Goal: Complete application form: Complete application form

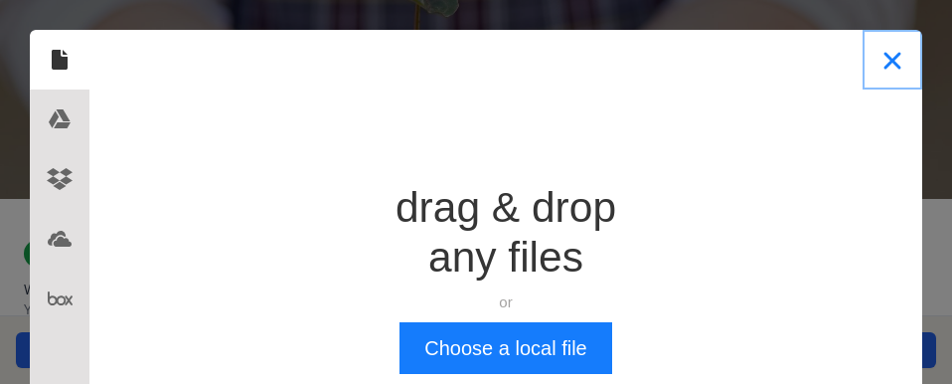
click at [879, 54] on button "Close" at bounding box center [893, 60] width 60 height 60
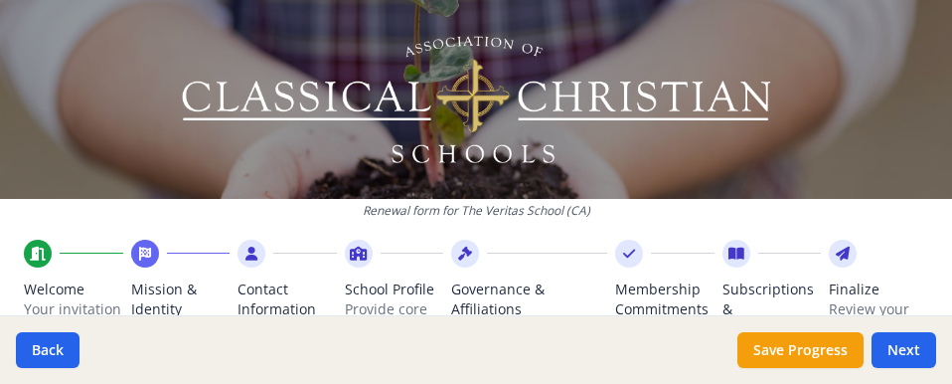
scroll to position [2607, 0]
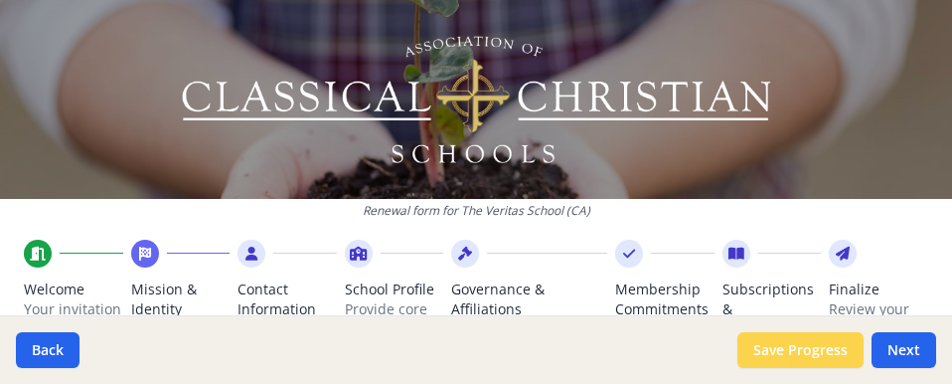
click at [770, 354] on button "Save Progress" at bounding box center [800, 350] width 126 height 36
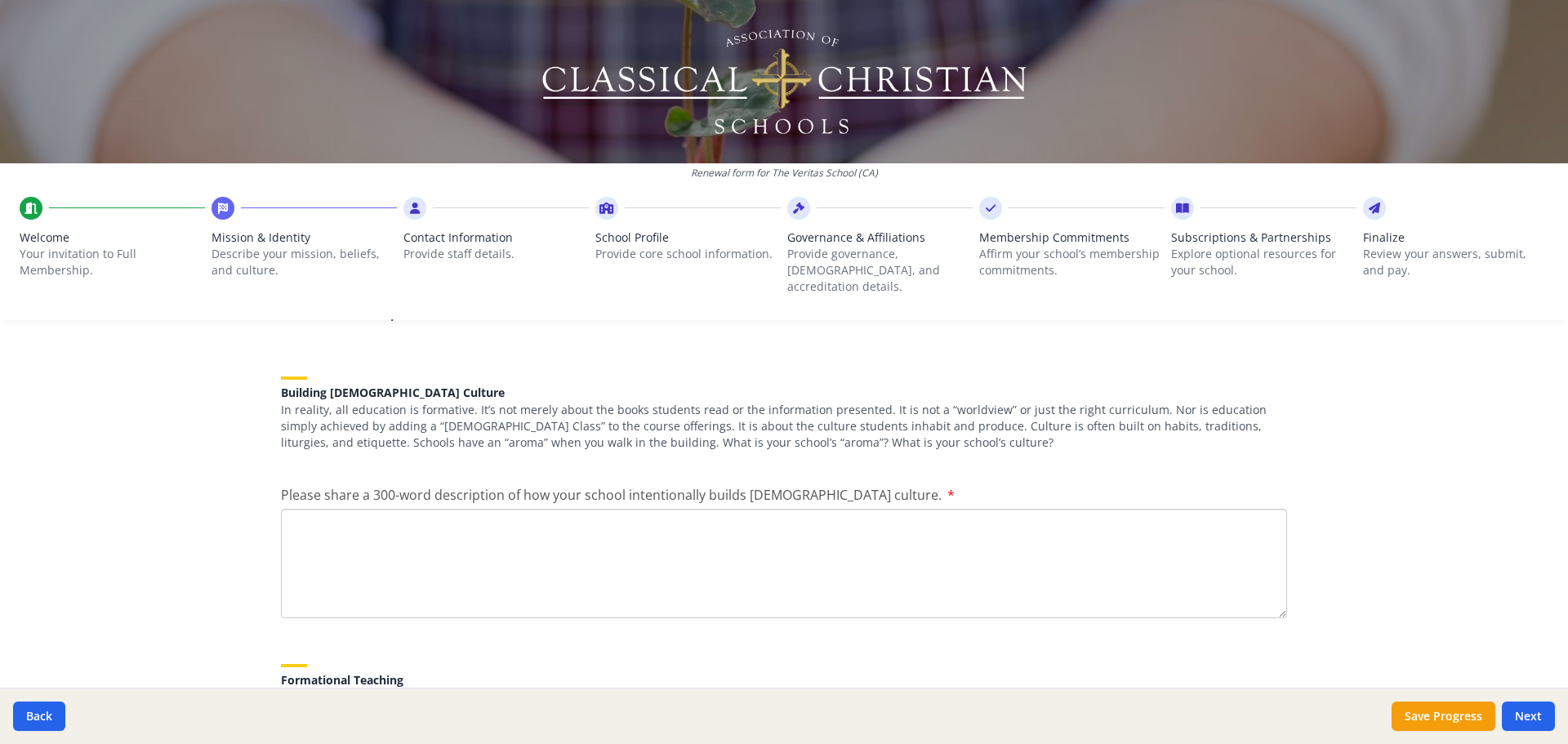
scroll to position [1799, 0]
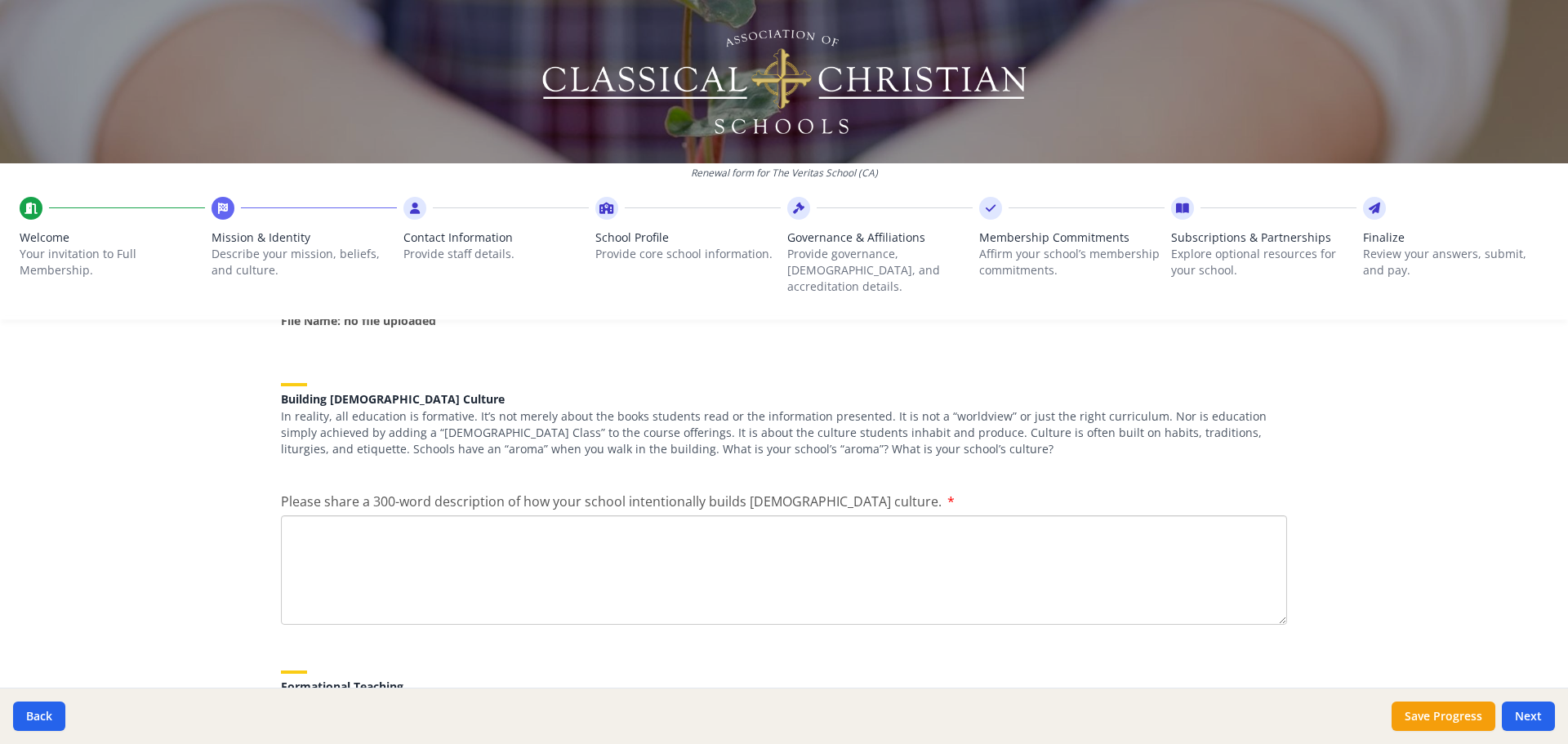
click at [782, 315] on label "Please share a 300-word description of how your school intentionally builds [DE…" at bounding box center [618, 501] width 674 height 20
click at [782, 315] on textarea "Please share a 300-word description of how your school intentionally builds [DE…" at bounding box center [784, 570] width 1006 height 109
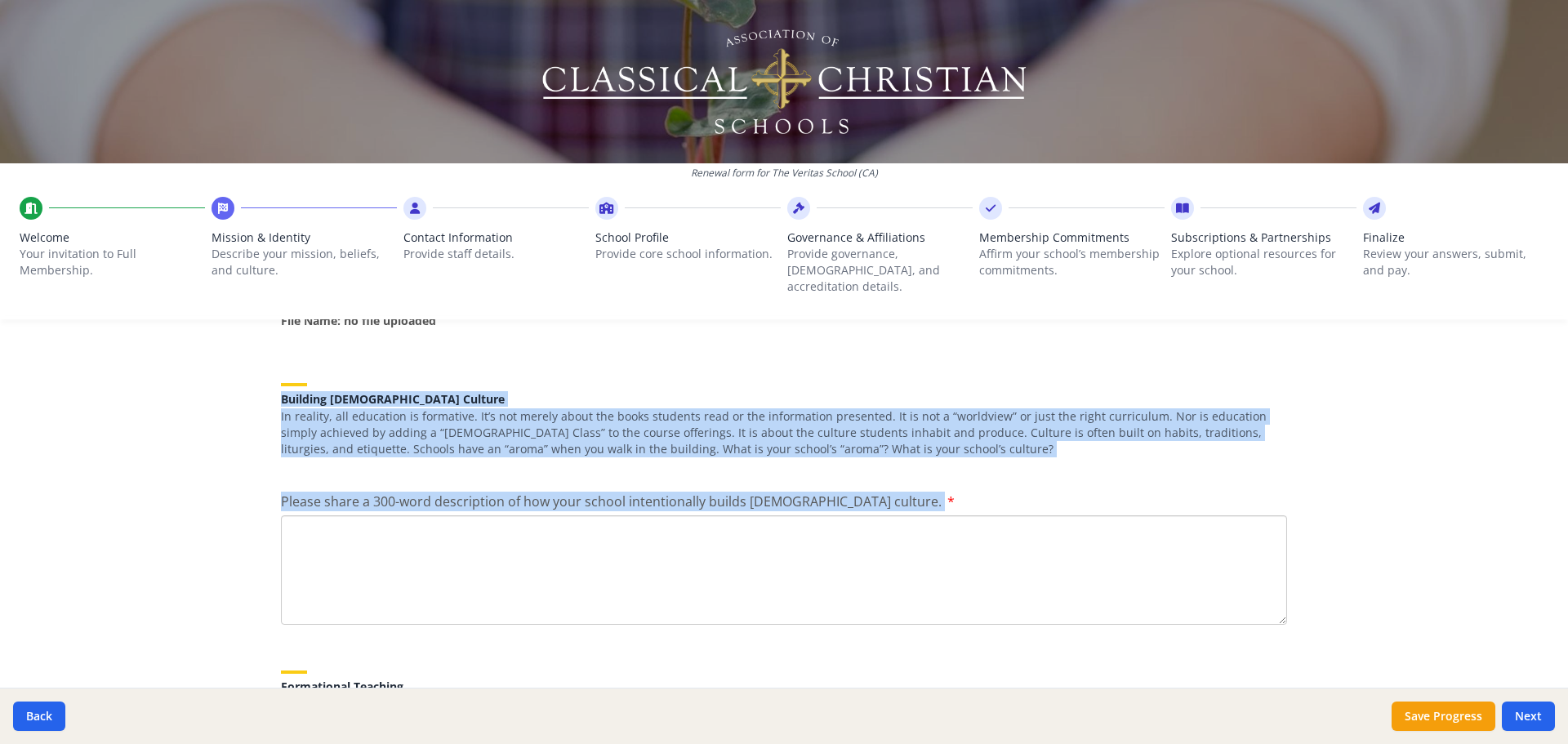
drag, startPoint x: 846, startPoint y: 469, endPoint x: 256, endPoint y: 370, distance: 598.2
copy div "Building Christian Culture In reality, all education is formative. It’s not mer…"
click at [211, 315] on div "Renewal form for The Veritas School ([GEOGRAPHIC_DATA]) Welcome Your invitation…" at bounding box center [784, 372] width 1568 height 744
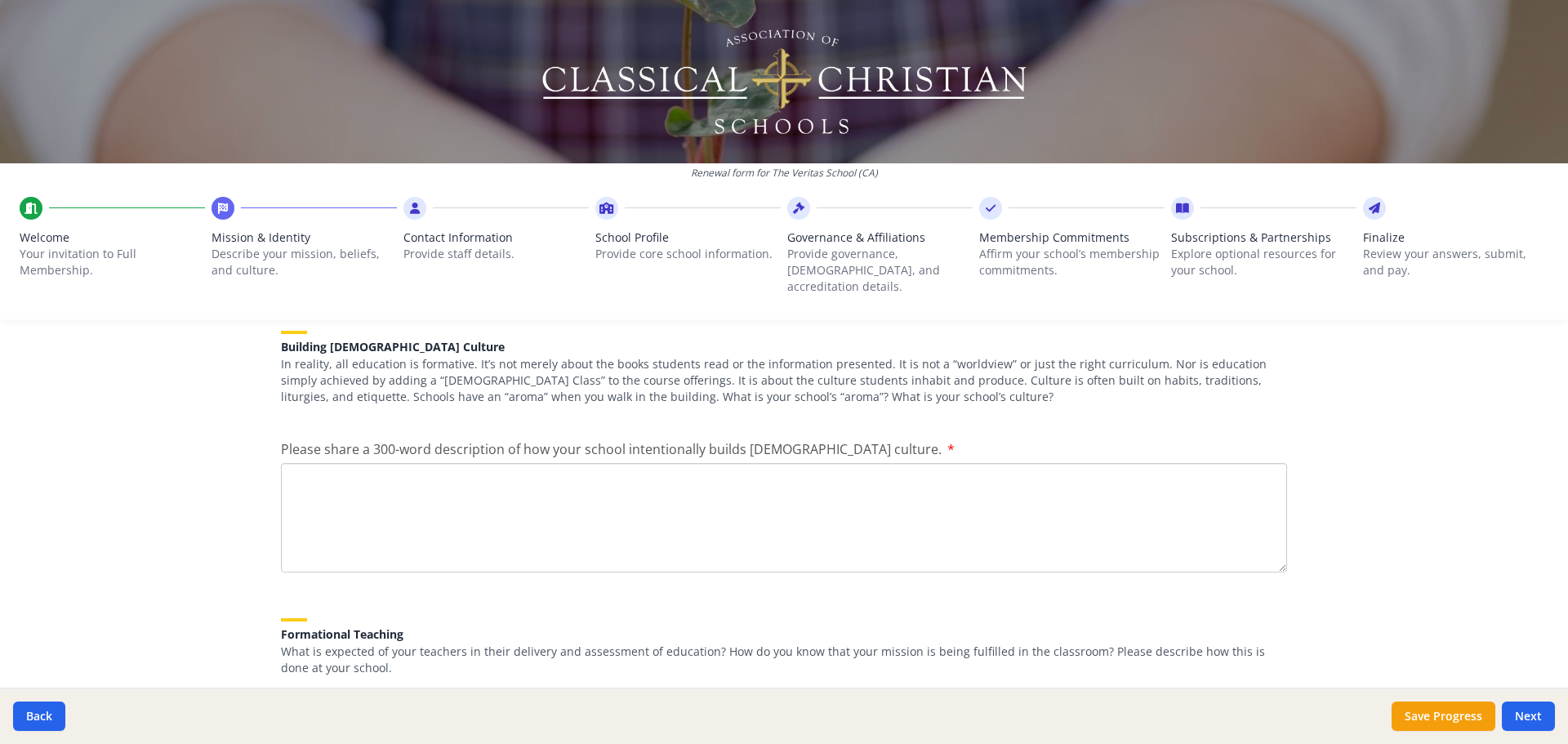
scroll to position [1880, 0]
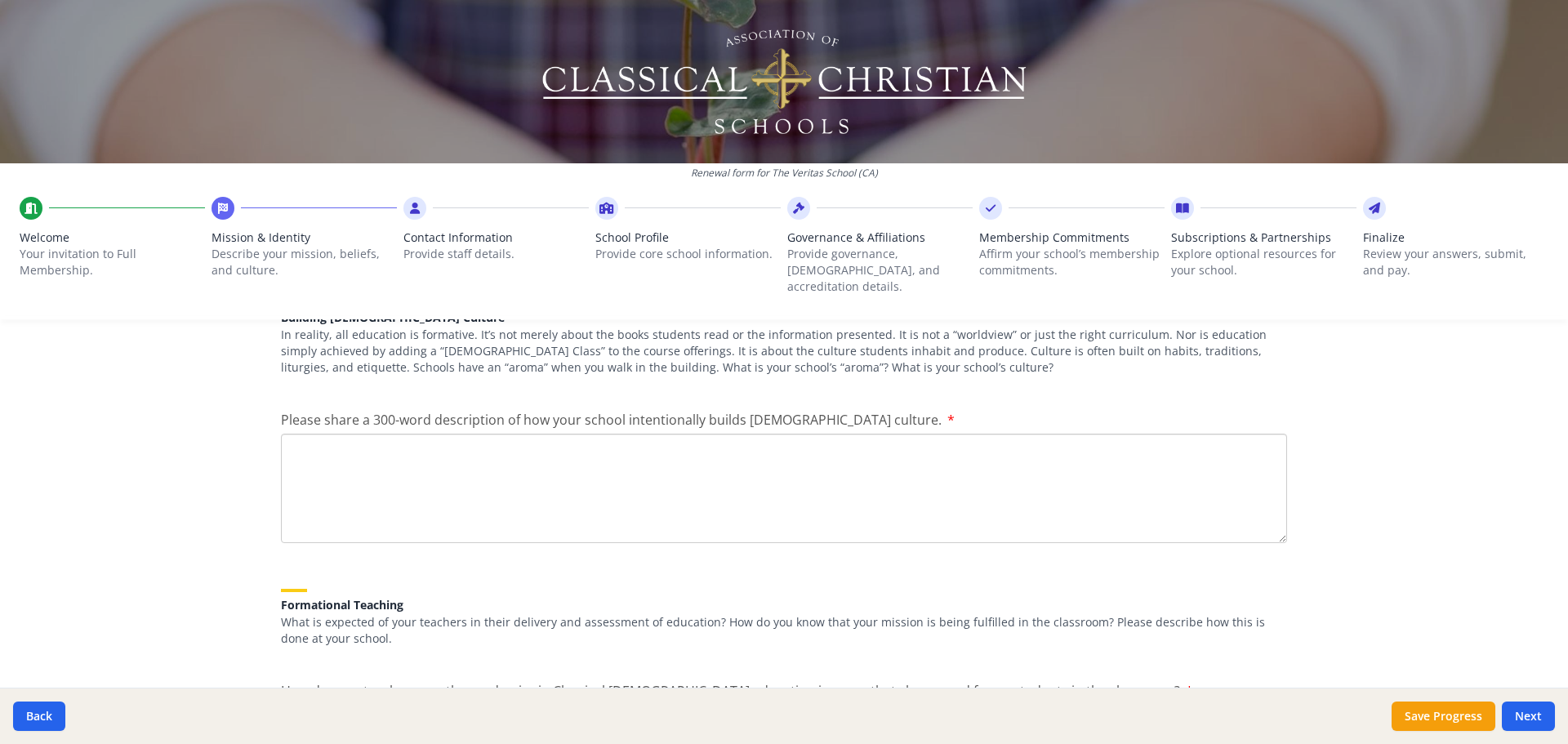
click at [302, 315] on textarea "Please share a 300-word description of how your school intentionally builds [DE…" at bounding box center [784, 488] width 1006 height 109
paste textarea "**Building Christ-centered Culture in a Classical Christian Grammar School** A …"
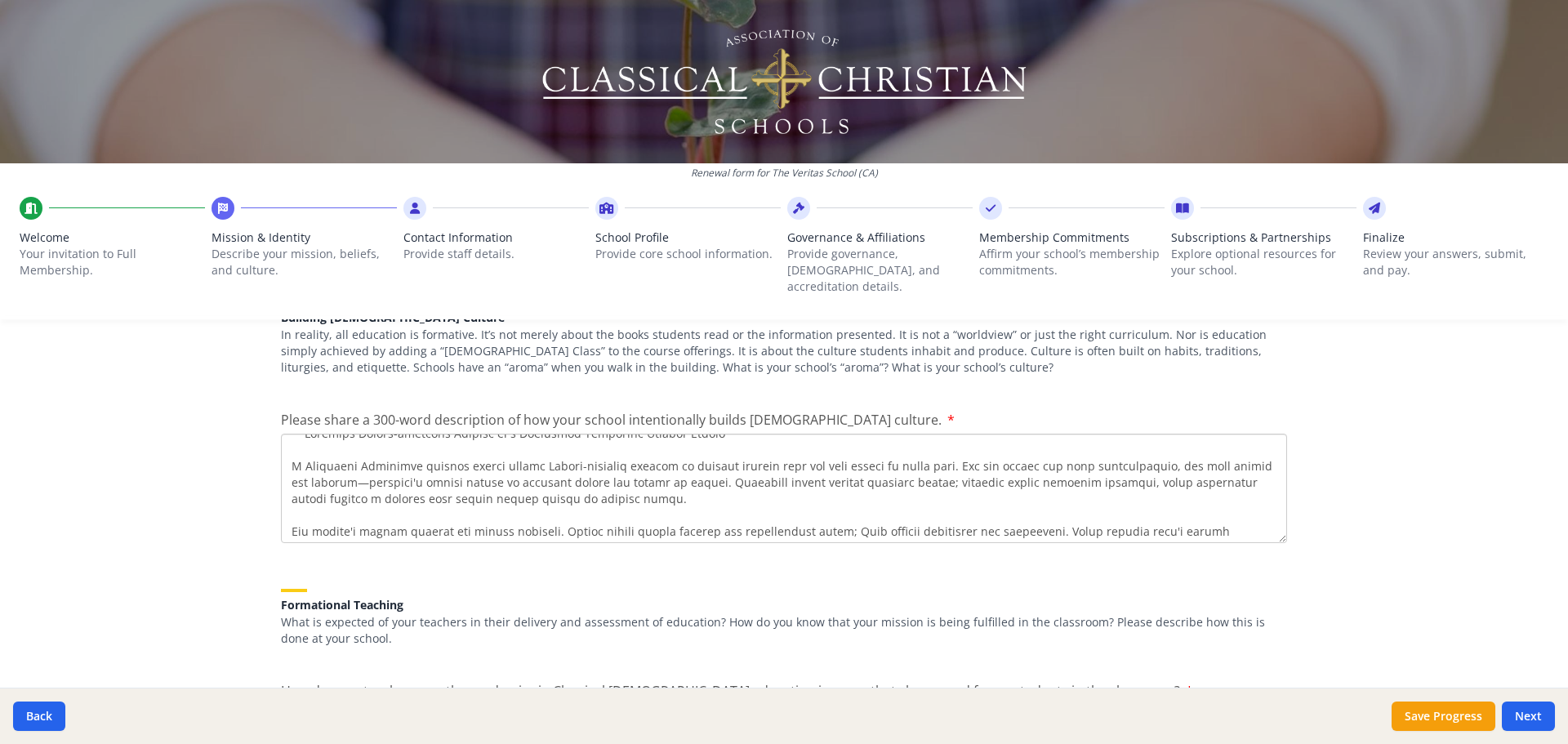
scroll to position [0, 0]
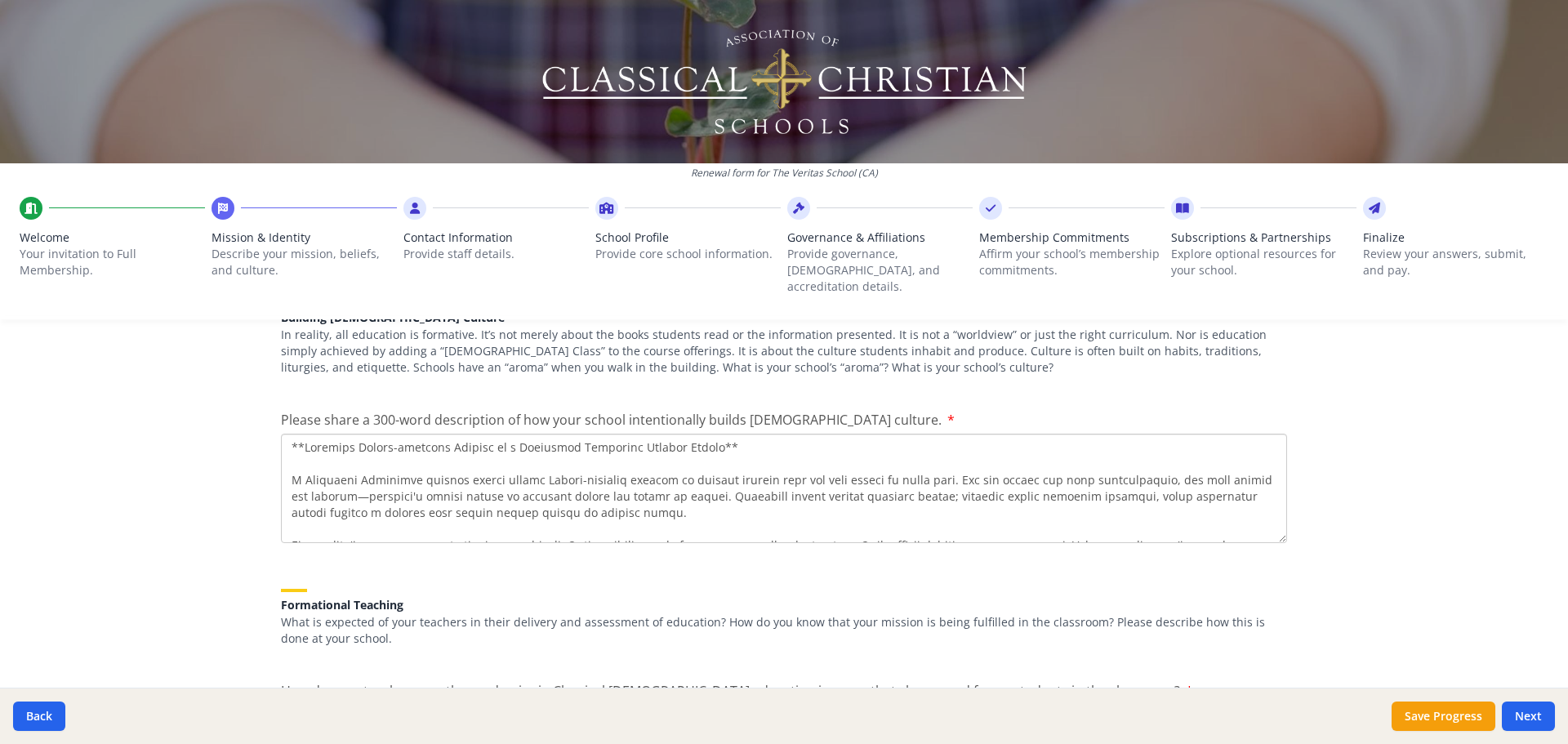
click at [646, 315] on textarea "Please share a 300-word description of how your school intentionally builds [DE…" at bounding box center [784, 488] width 1006 height 109
click at [284, 315] on textarea "Please share a 300-word description of how your school intentionally builds [DE…" at bounding box center [784, 488] width 1006 height 109
click at [412, 315] on textarea "Please share a 300-word description of how your school intentionally builds [DE…" at bounding box center [784, 488] width 1006 height 109
click at [782, 315] on textarea "Please share a 300-word description of how your school intentionally builds [DE…" at bounding box center [784, 488] width 1006 height 109
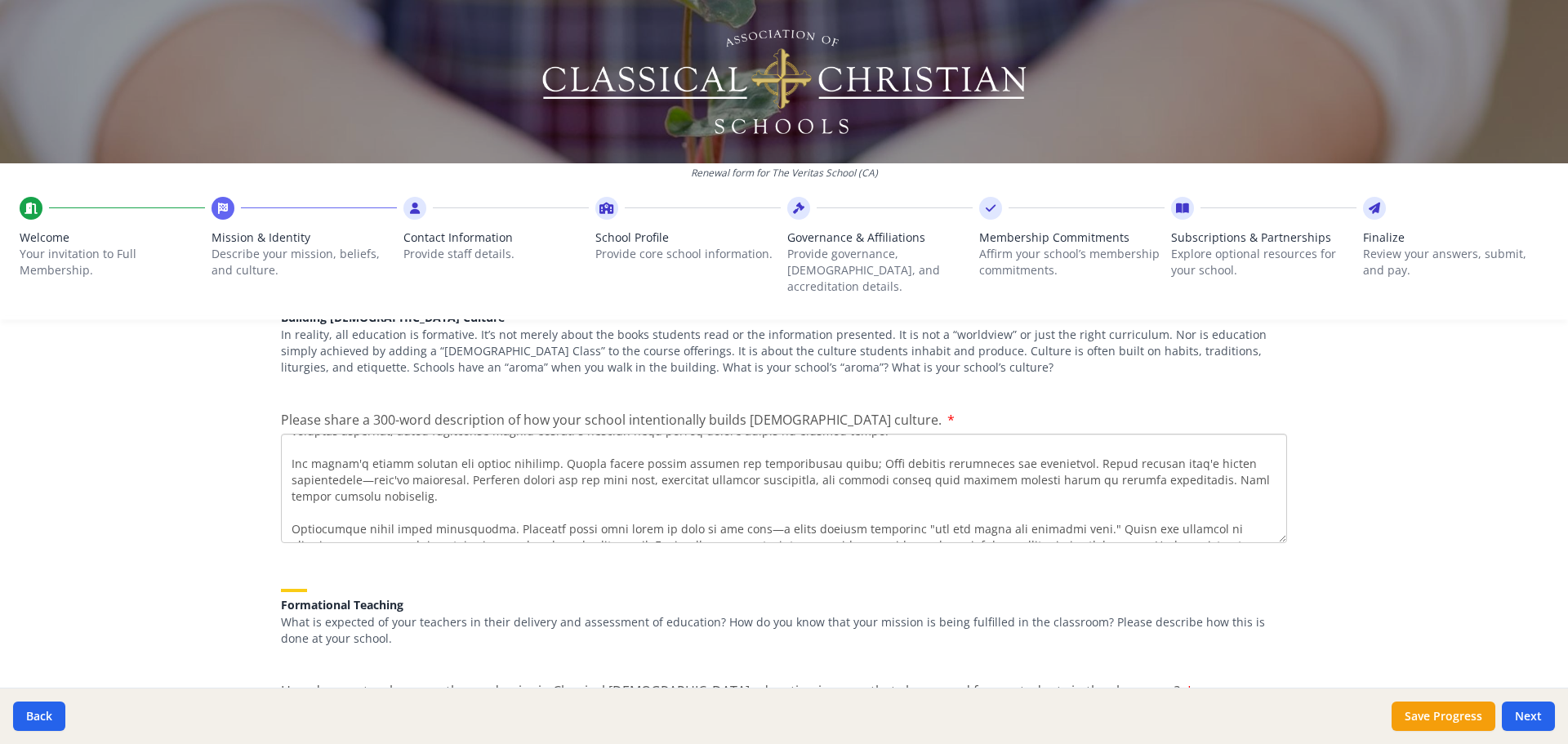
click at [477, 315] on textarea "Please share a 300-word description of how your school intentionally builds [DE…" at bounding box center [784, 488] width 1006 height 109
click at [630, 315] on textarea "Please share a 300-word description of how your school intentionally builds [DE…" at bounding box center [784, 488] width 1006 height 109
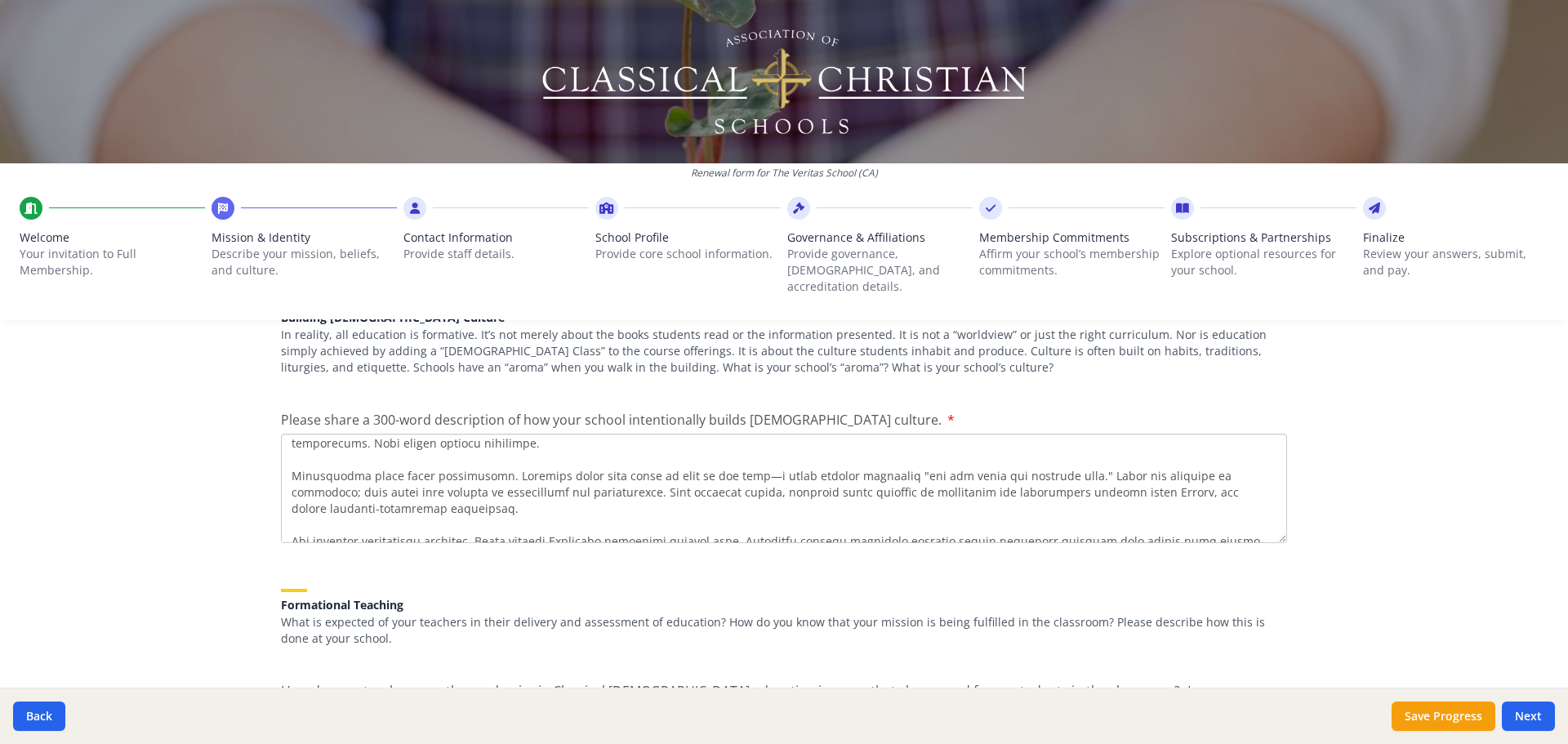
scroll to position [164, 0]
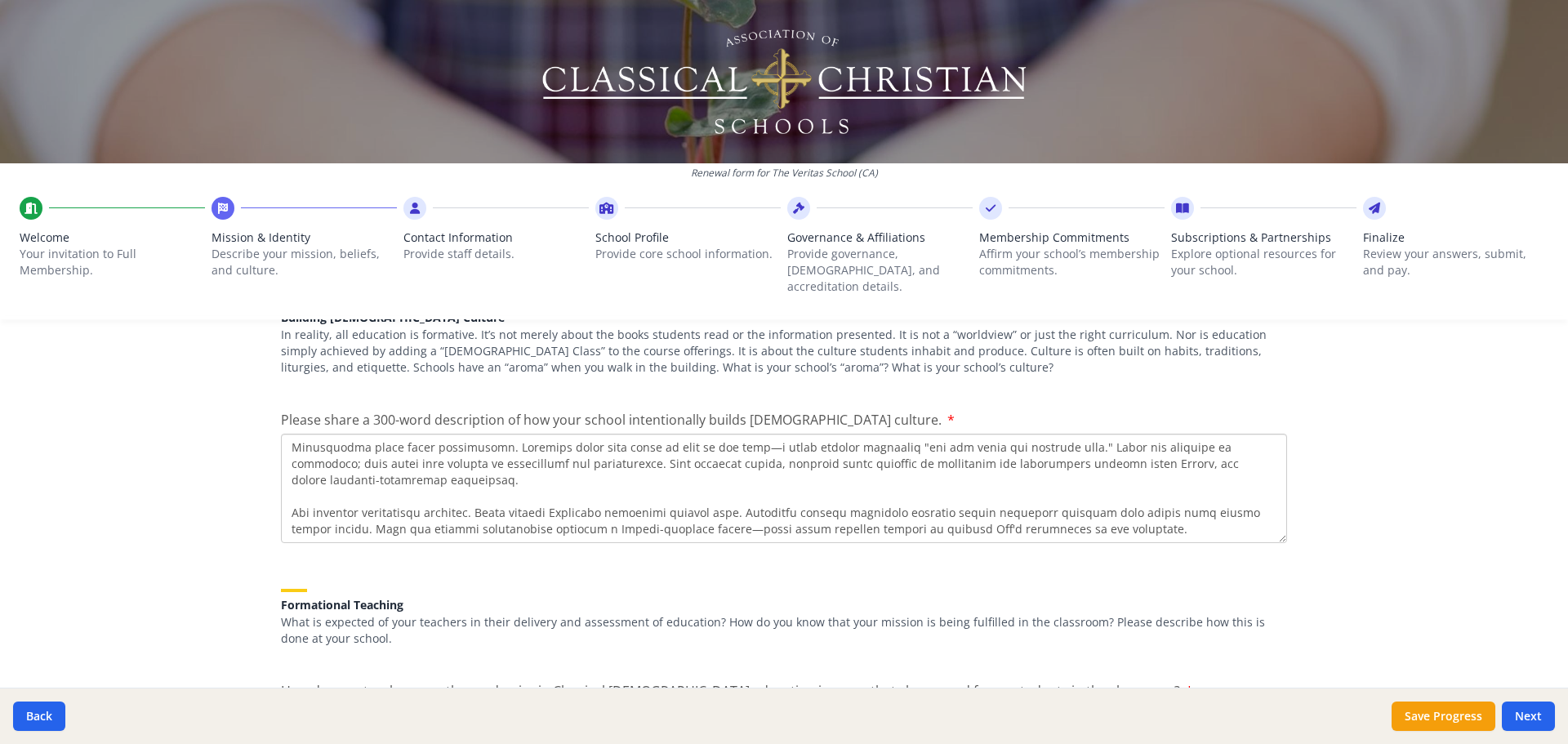
click at [713, 315] on textarea "Please share a 300-word description of how your school intentionally builds [DE…" at bounding box center [784, 488] width 1006 height 109
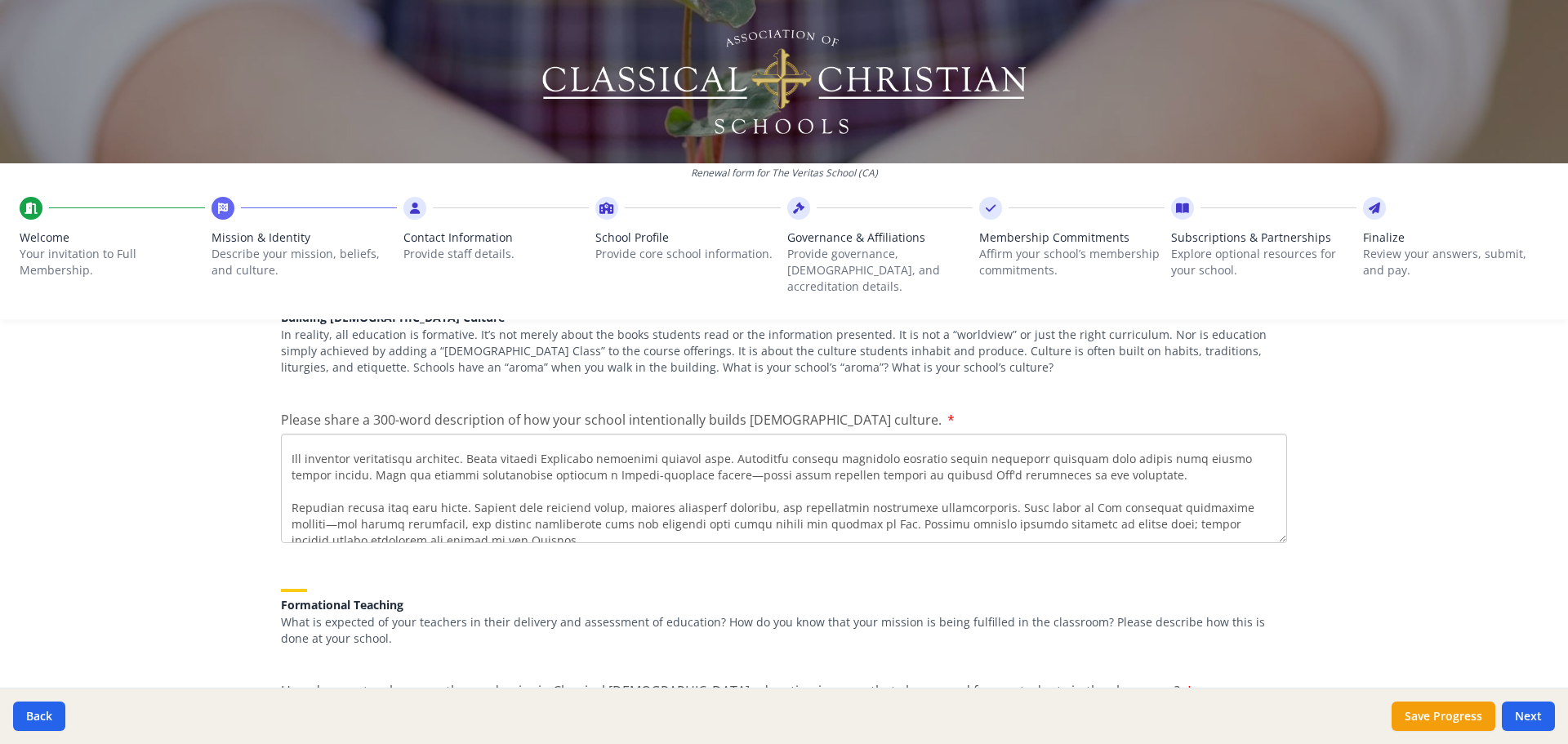
scroll to position [245, 0]
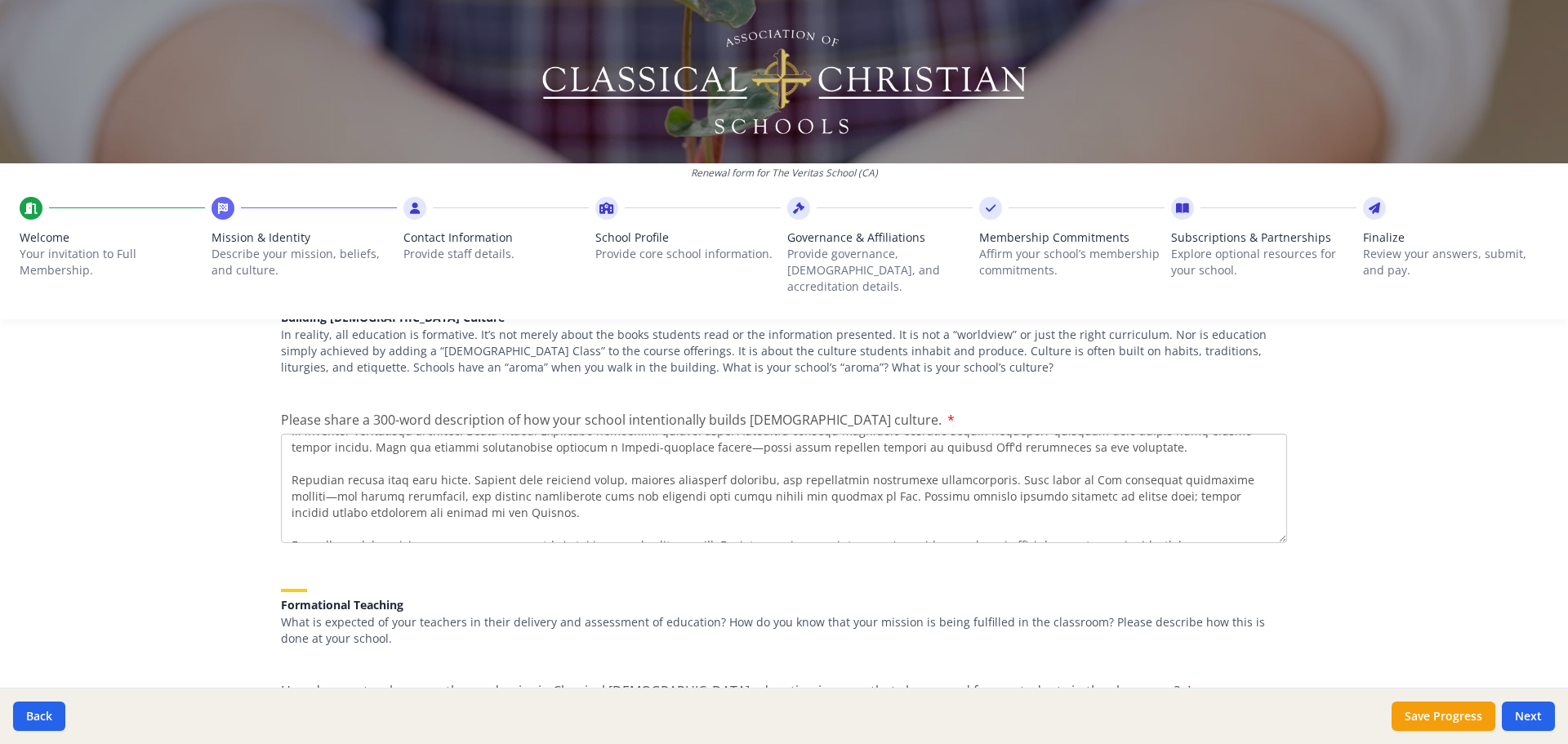
click at [293, 315] on textarea "Please share a 300-word description of how your school intentionally builds [DE…" at bounding box center [784, 488] width 1006 height 109
click at [684, 315] on textarea "Please share a 300-word description of how your school intentionally builds [DE…" at bounding box center [784, 488] width 1006 height 109
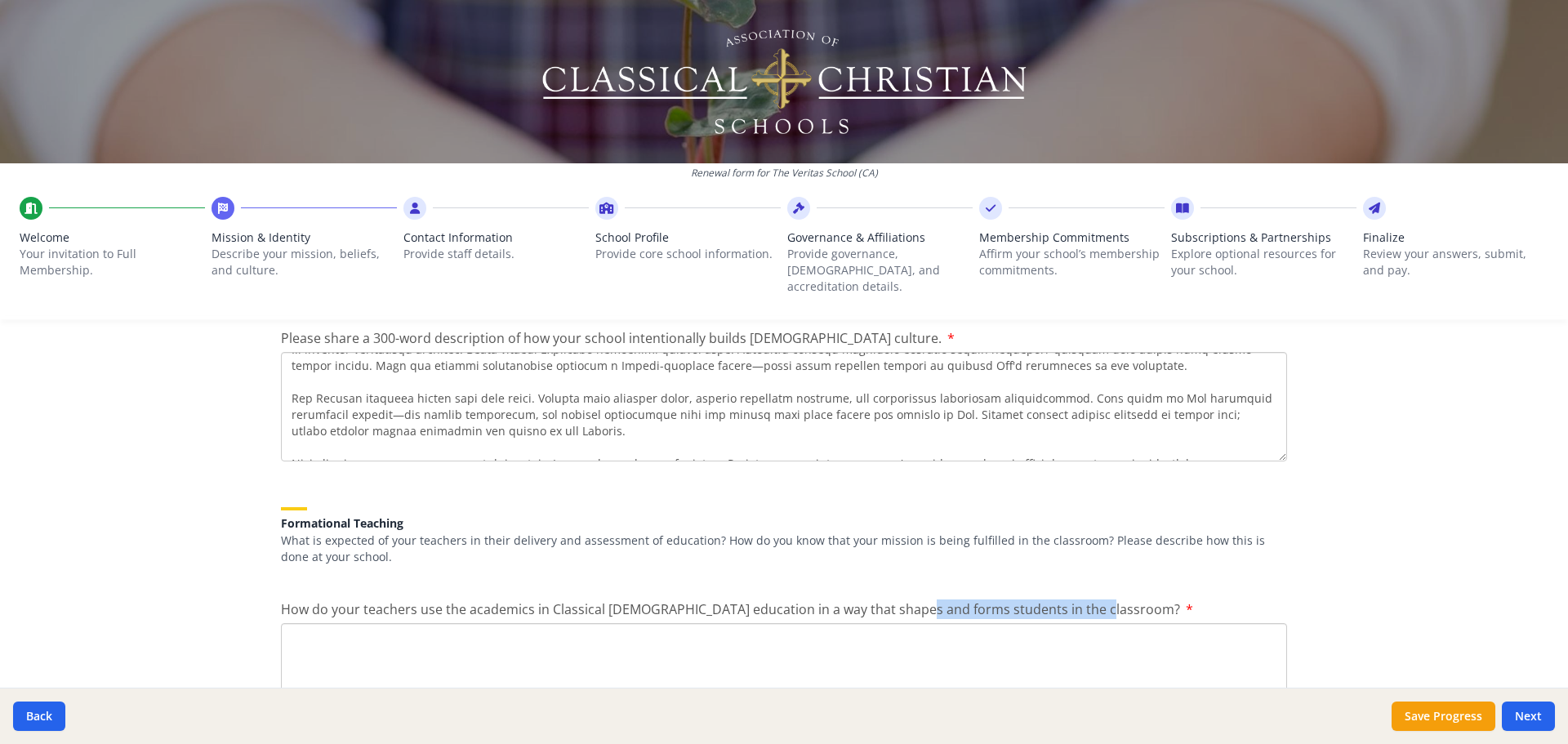
drag, startPoint x: 1076, startPoint y: 571, endPoint x: 895, endPoint y: 578, distance: 181.1
click at [782, 315] on span "How do your teachers use the academics in Classical [DEMOGRAPHIC_DATA] educatio…" at bounding box center [731, 609] width 899 height 18
click at [782, 315] on div "Formational Teaching What is expected of your teachers in their delivery and as…" at bounding box center [784, 530] width 1006 height 85
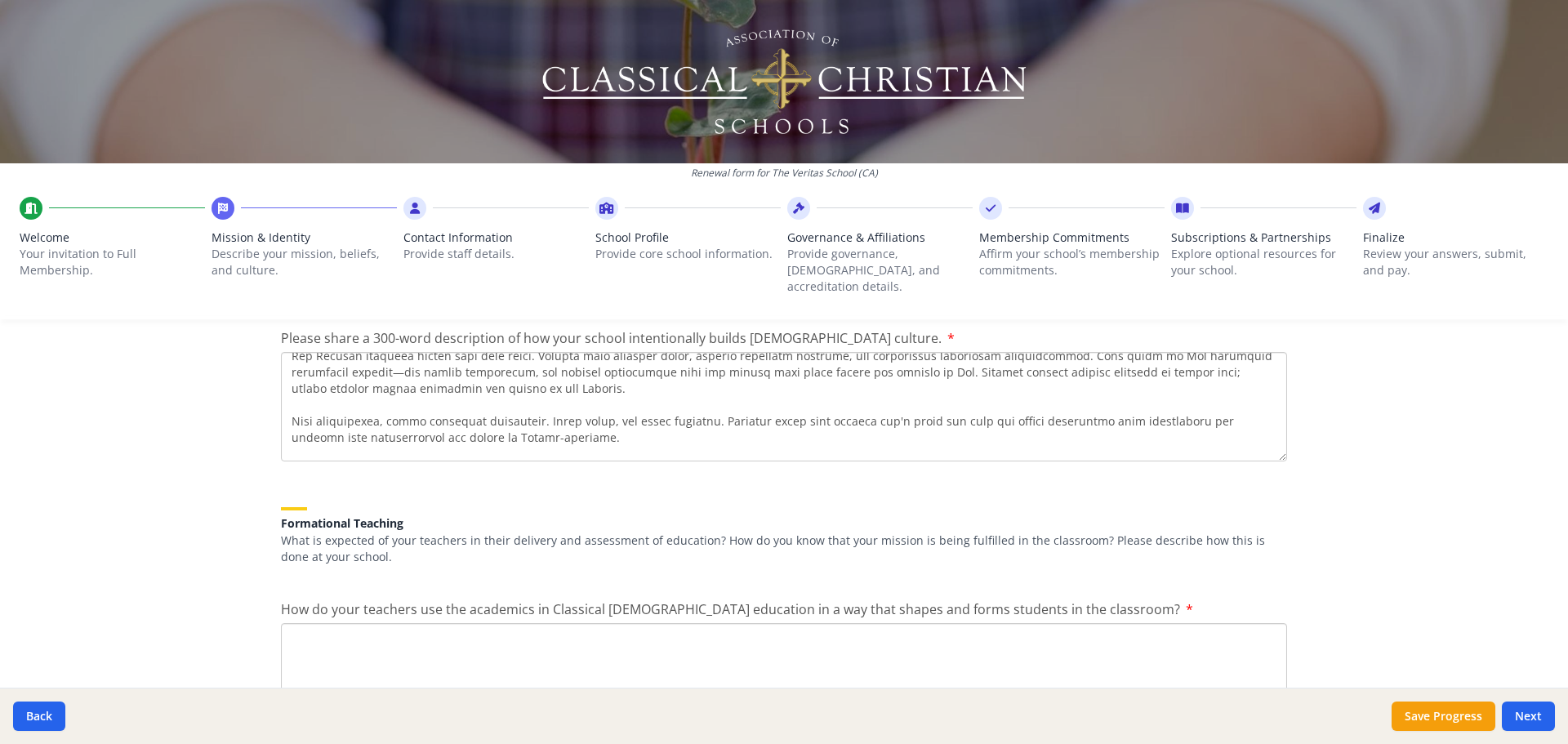
scroll to position [311, 0]
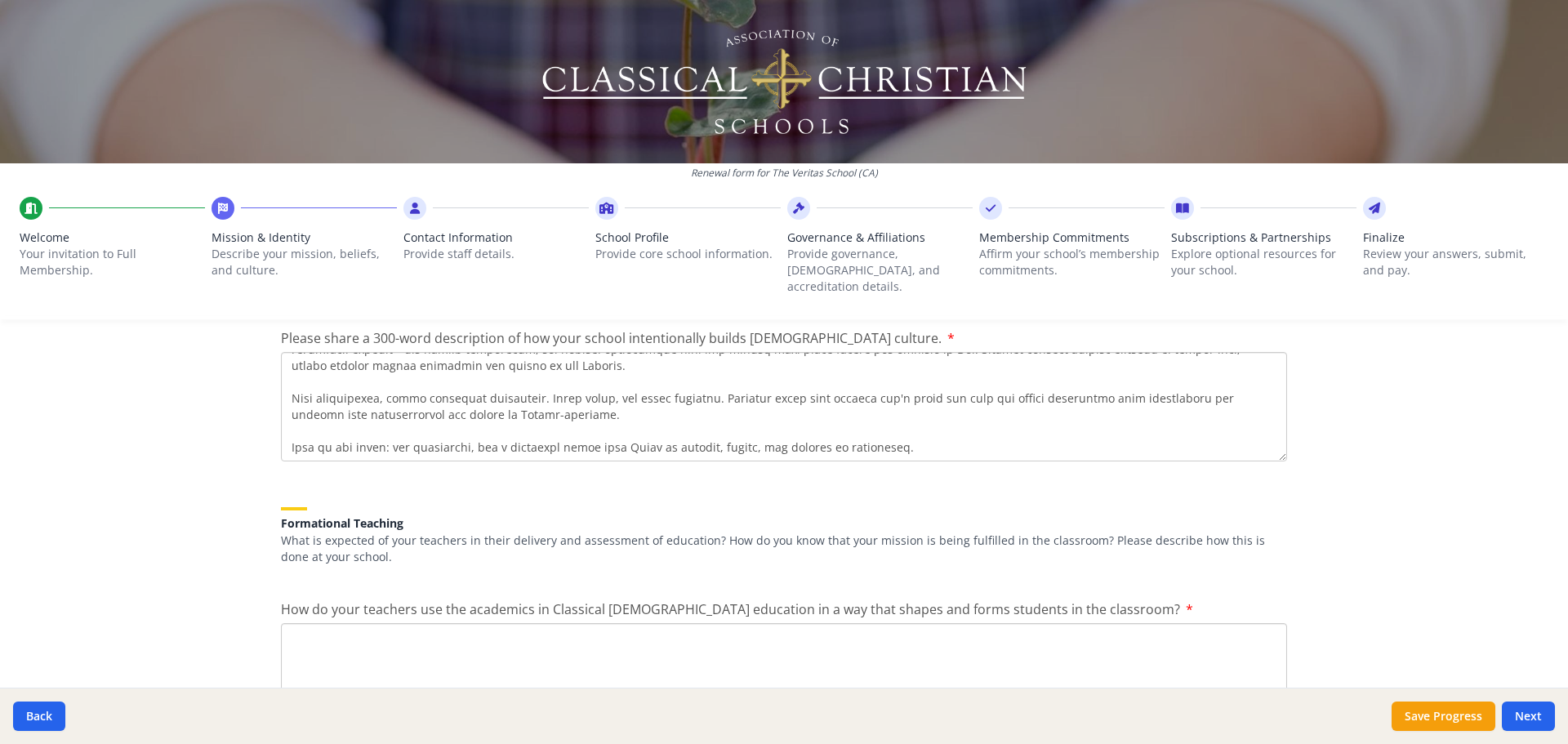
click at [703, 315] on textarea "Please share a 300-word description of how your school intentionally builds [DE…" at bounding box center [784, 406] width 1006 height 109
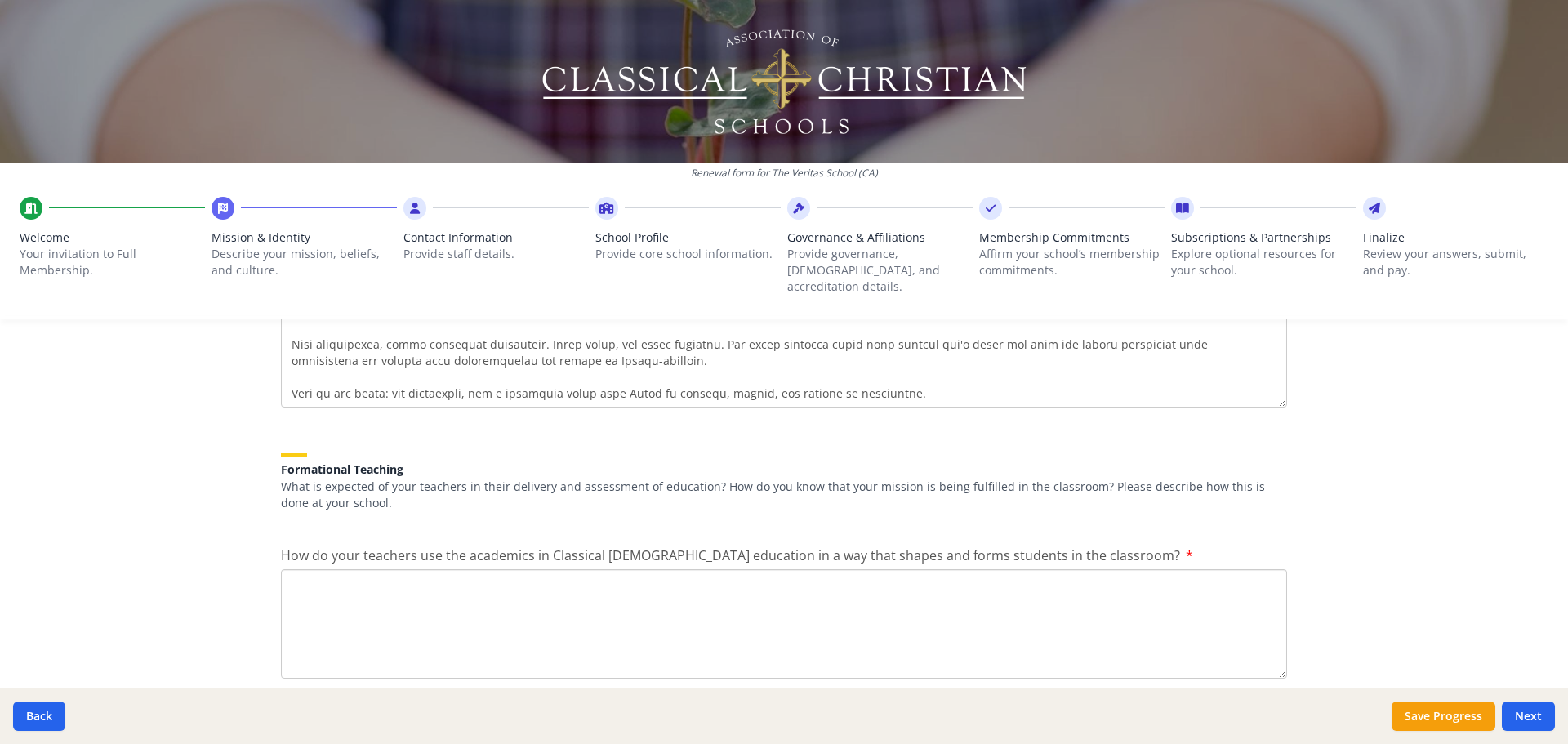
scroll to position [2044, 0]
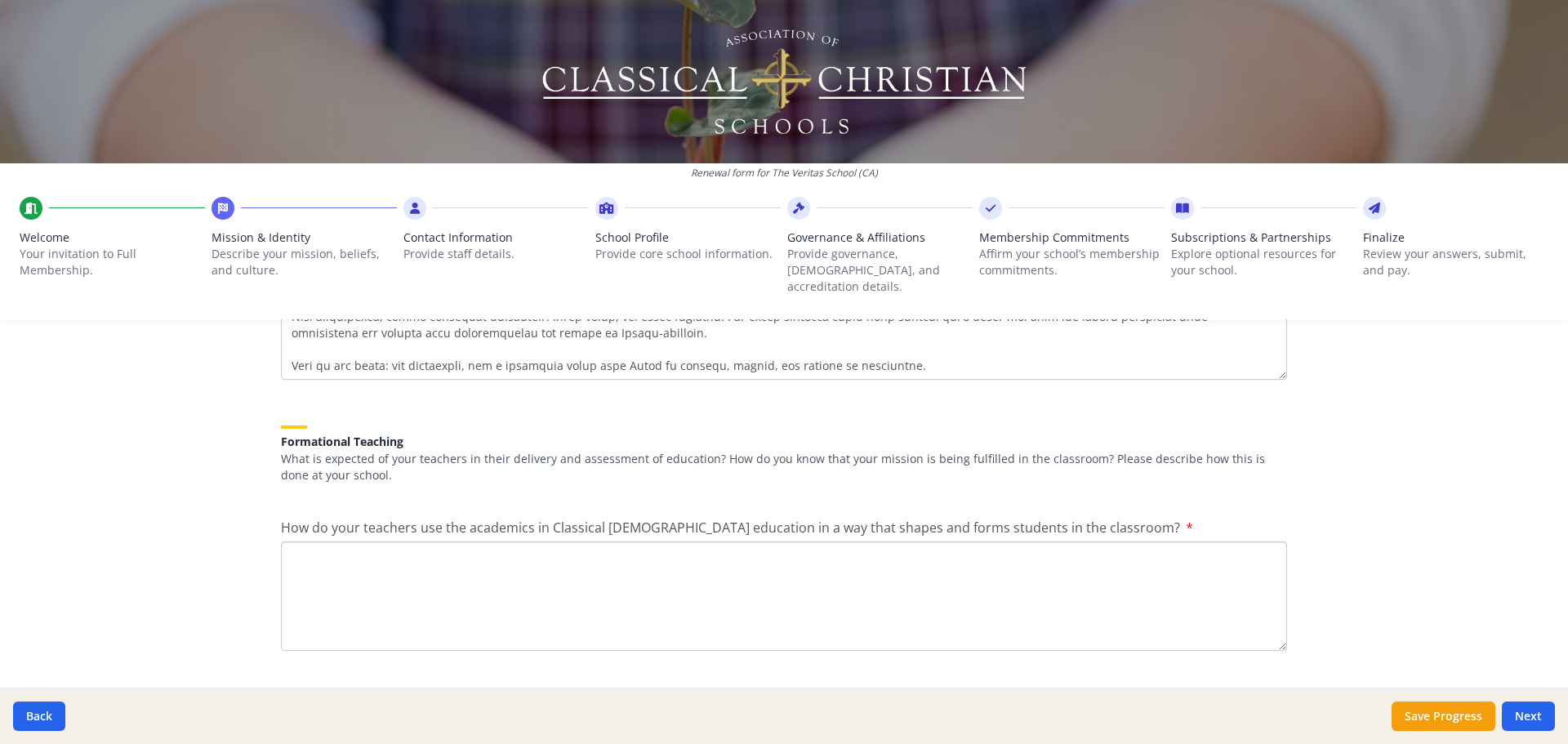
type textarea "**Building Christ-centered Culture in at The Veritas School** At The Veritas Sc…"
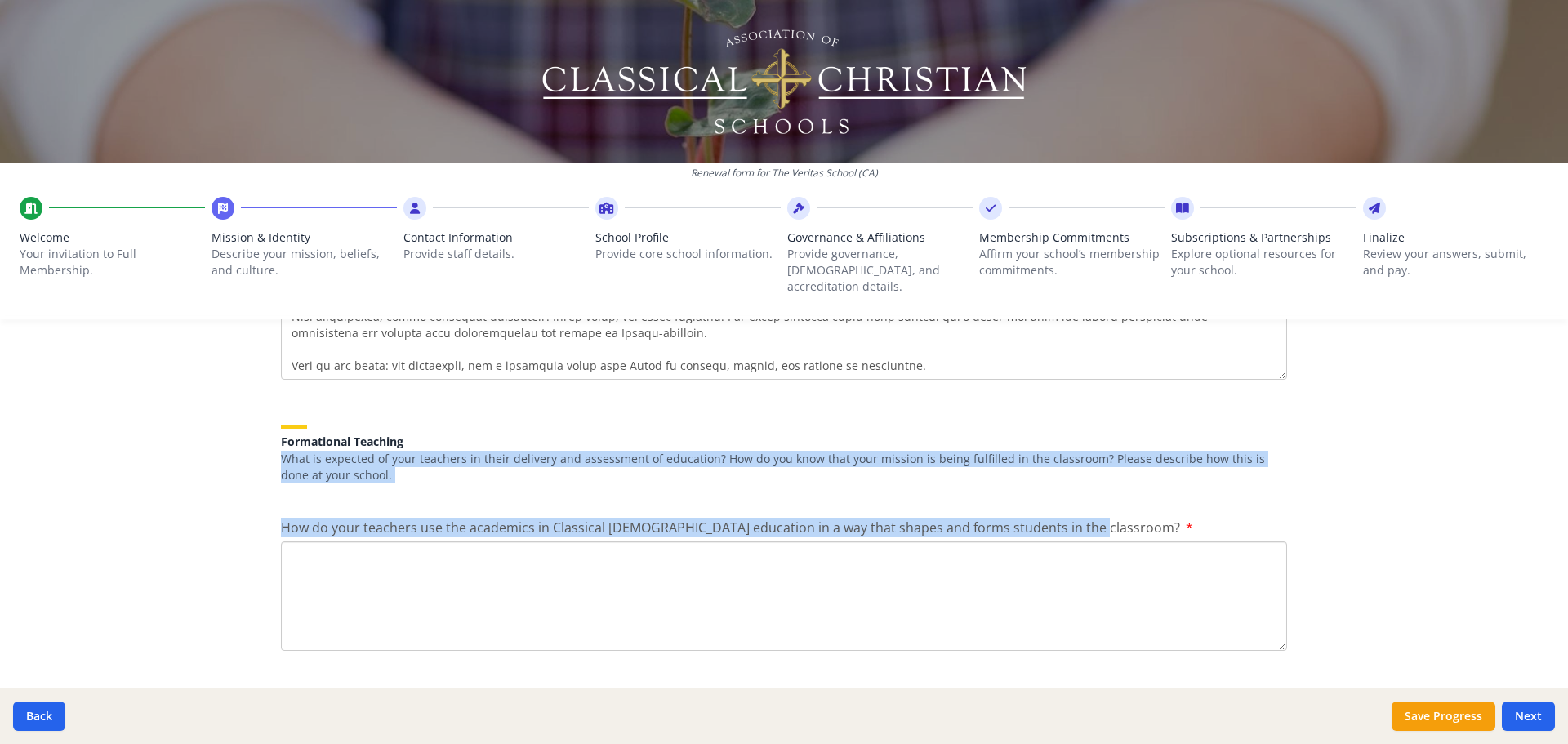
drag, startPoint x: 1071, startPoint y: 489, endPoint x: 240, endPoint y: 424, distance: 833.5
click at [240, 315] on div "Renewal form for The Veritas School ([GEOGRAPHIC_DATA]) Welcome Your invitation…" at bounding box center [784, 372] width 1568 height 744
copy div "What is expected of your teachers in their delivery and assessment of education…"
click at [431, 315] on div "Formational Teaching What is expected of your teachers in their delivery and as…" at bounding box center [784, 449] width 1006 height 85
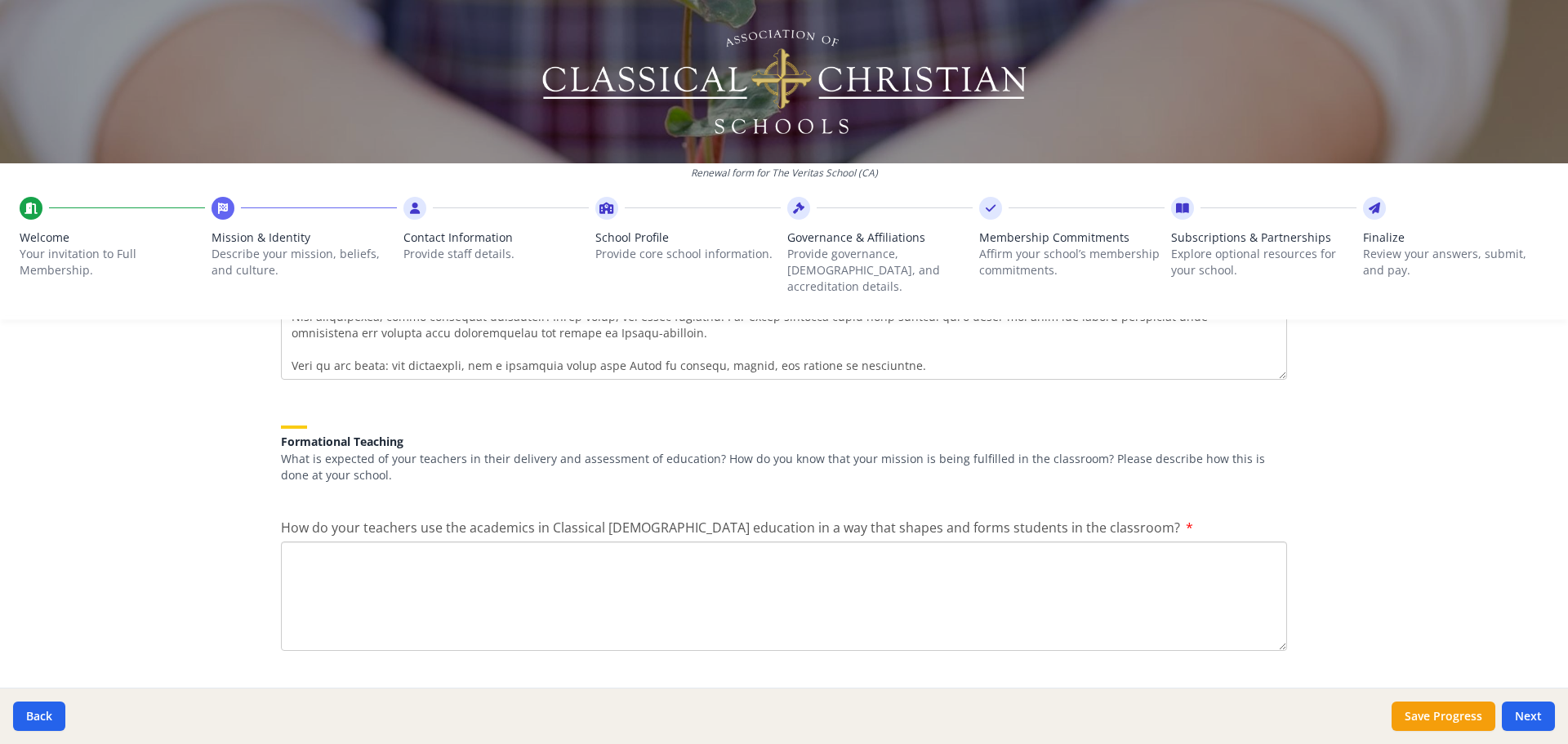
click at [329, 315] on textarea "How do your teachers use the academics in Classical [DEMOGRAPHIC_DATA] educatio…" at bounding box center [784, 596] width 1006 height 109
paste textarea "**Teacher Expectations and Mission Fulfillment in Classical Christian Education…"
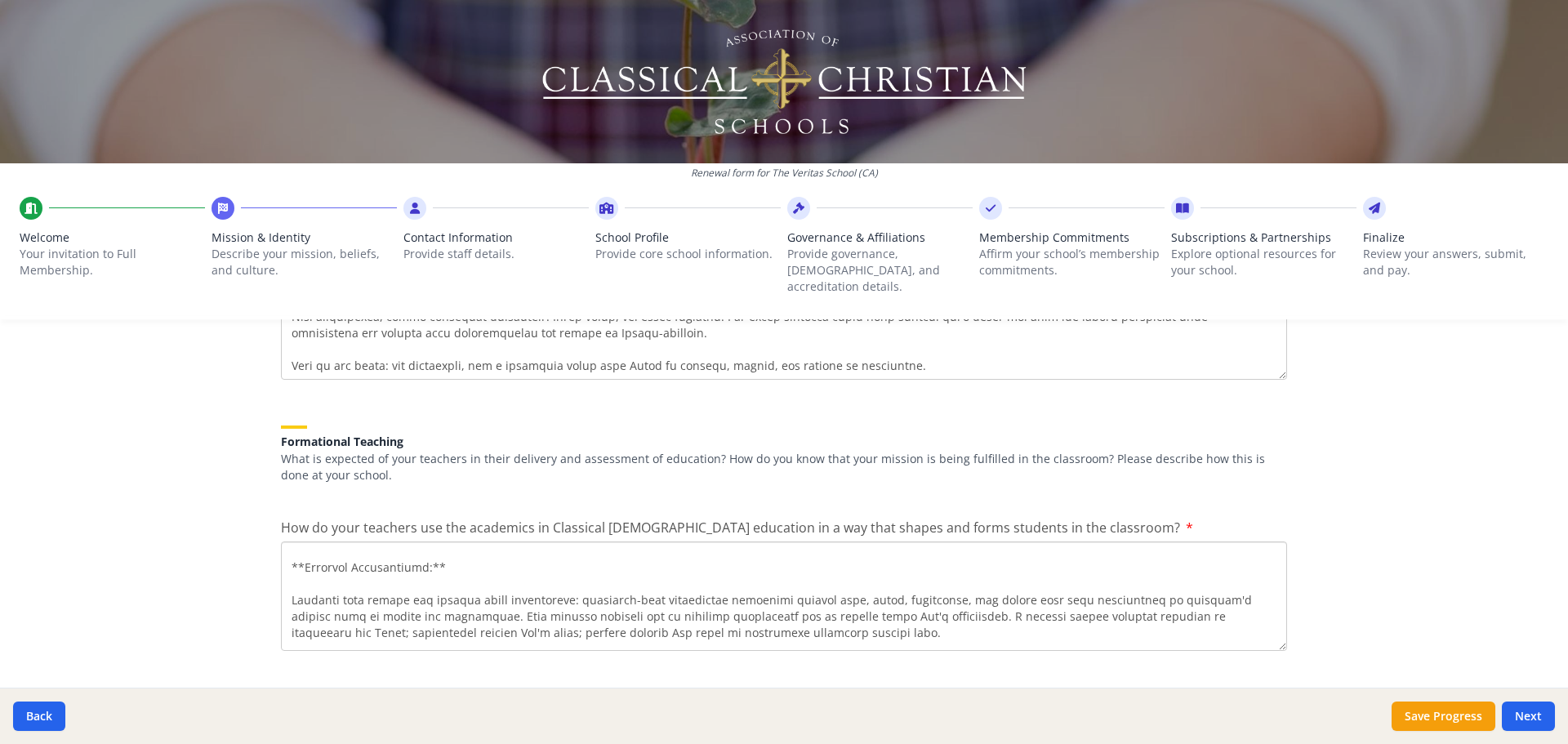
scroll to position [0, 0]
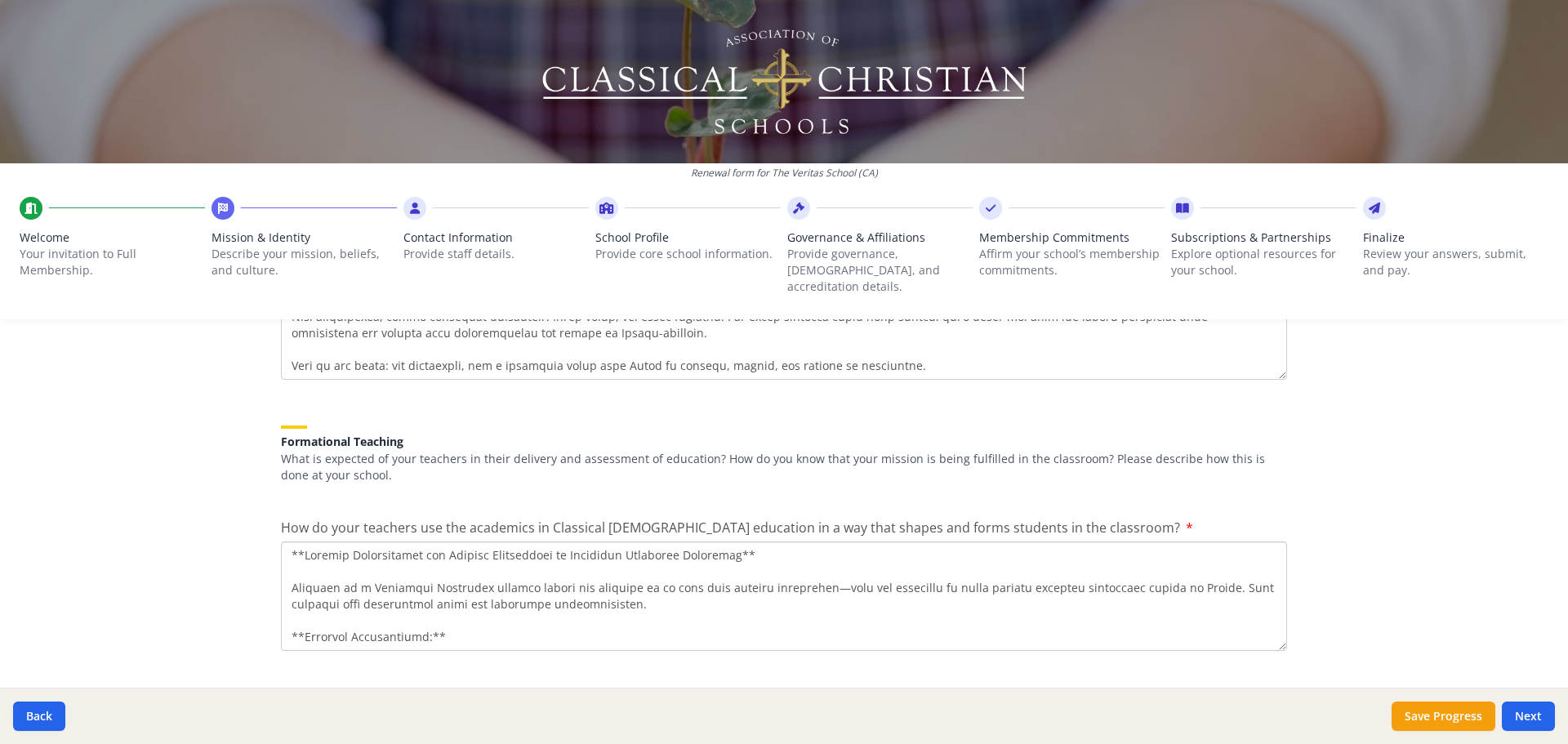
click at [300, 315] on textarea "How do your teachers use the academics in Classical [DEMOGRAPHIC_DATA] educatio…" at bounding box center [784, 596] width 1006 height 109
click at [290, 315] on textarea "How do your teachers use the academics in Classical [DEMOGRAPHIC_DATA] educatio…" at bounding box center [784, 596] width 1006 height 109
click at [395, 315] on textarea "How do your teachers use the academics in Classical [DEMOGRAPHIC_DATA] educatio…" at bounding box center [784, 596] width 1006 height 109
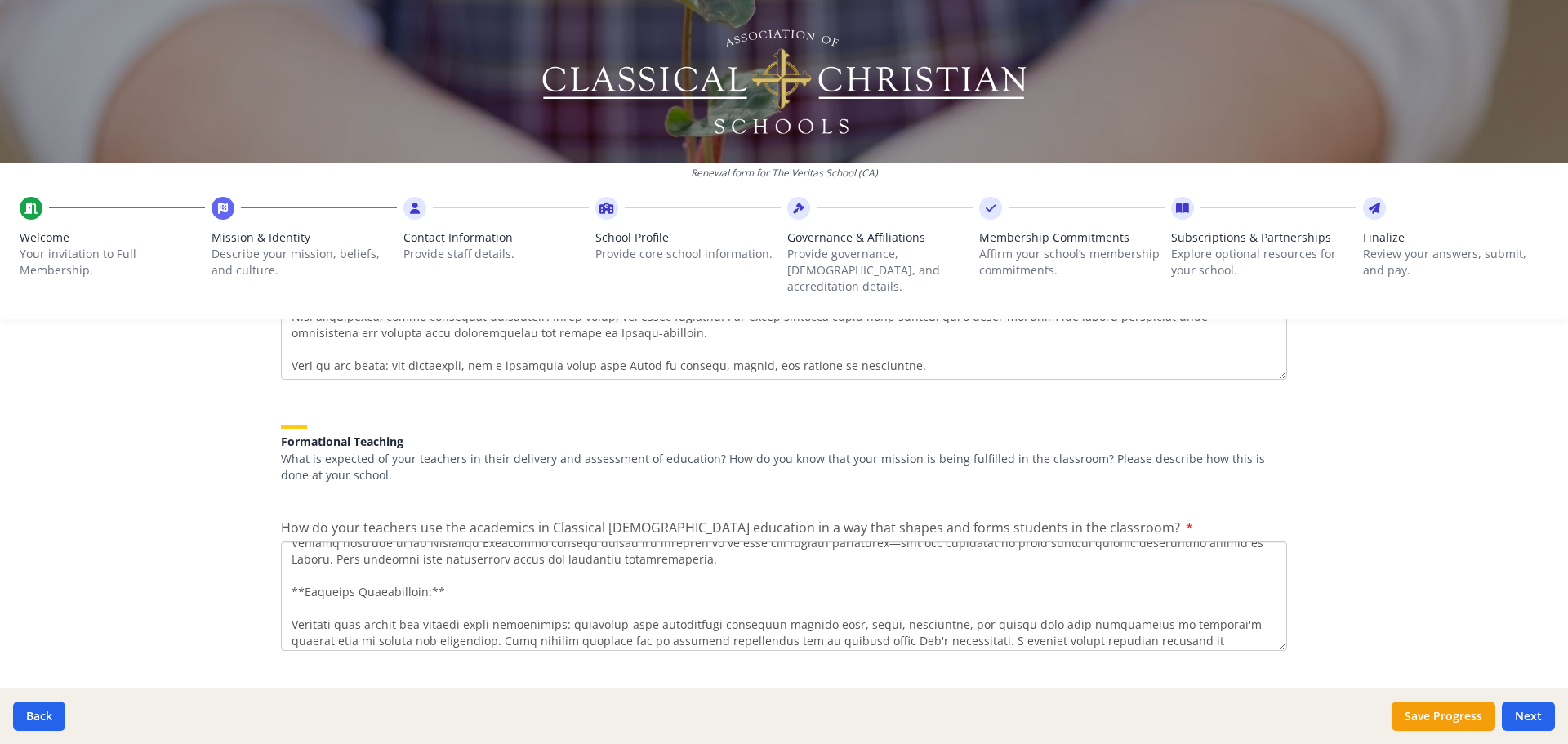
scroll to position [81, 0]
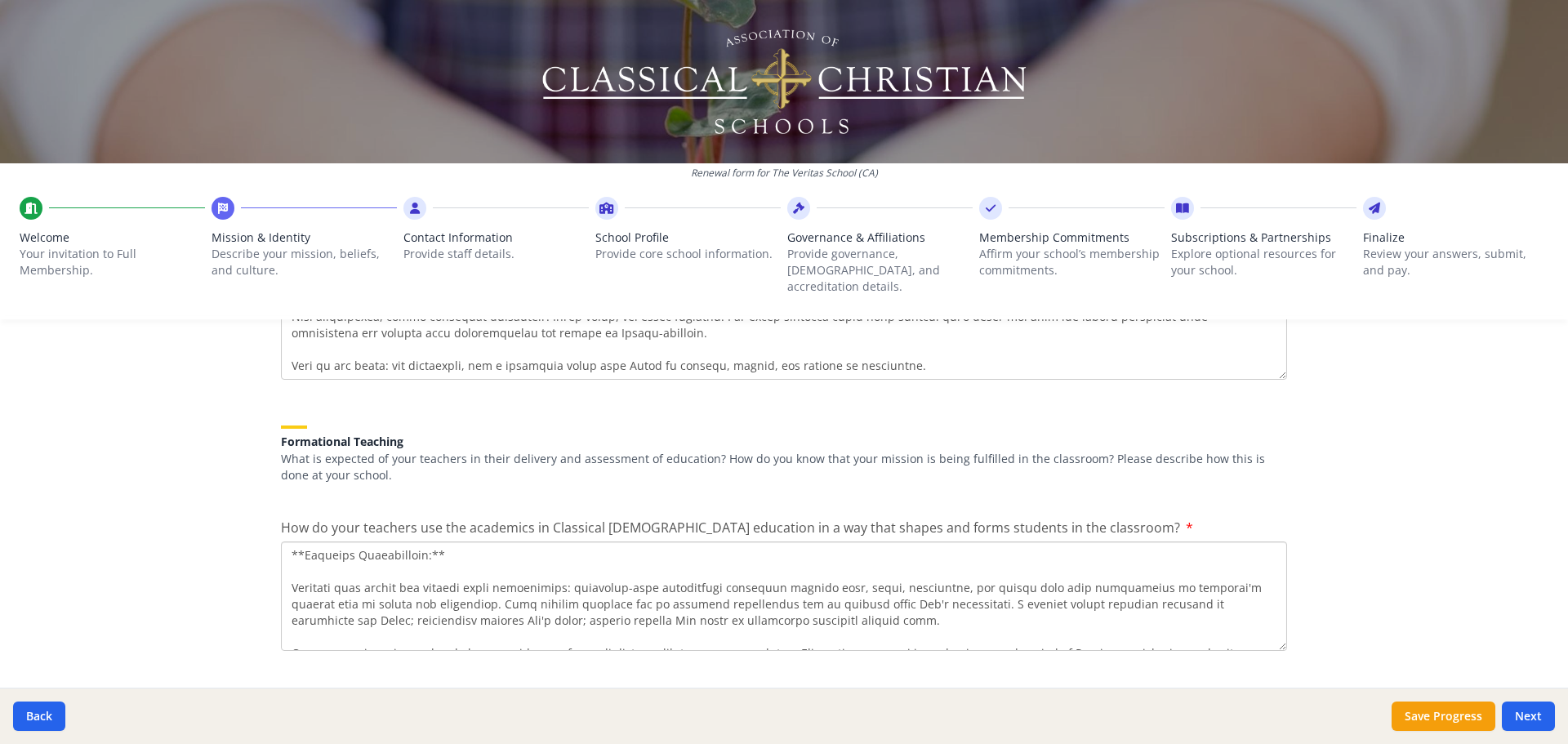
click at [293, 315] on textarea "How do your teachers use the academics in Classical [DEMOGRAPHIC_DATA] educatio…" at bounding box center [784, 596] width 1006 height 109
click at [579, 315] on textarea "How do your teachers use the academics in Classical [DEMOGRAPHIC_DATA] educatio…" at bounding box center [784, 596] width 1006 height 109
click at [670, 315] on textarea "How do your teachers use the academics in Classical [DEMOGRAPHIC_DATA] educatio…" at bounding box center [784, 596] width 1006 height 109
click at [782, 315] on textarea "How do your teachers use the academics in Classical [DEMOGRAPHIC_DATA] educatio…" at bounding box center [784, 596] width 1006 height 109
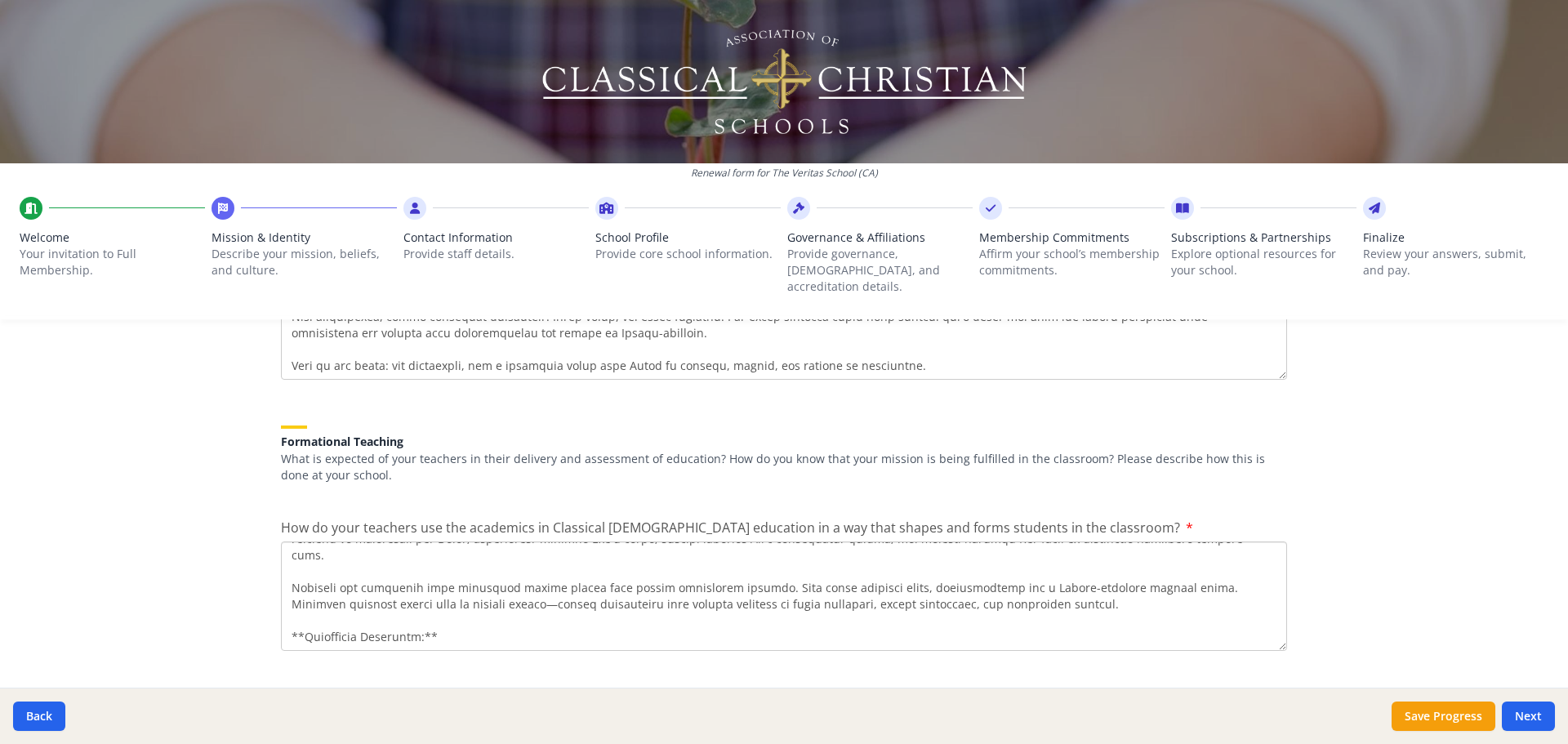
click at [292, 315] on textarea "How do your teachers use the academics in Classical [DEMOGRAPHIC_DATA] educatio…" at bounding box center [784, 596] width 1006 height 109
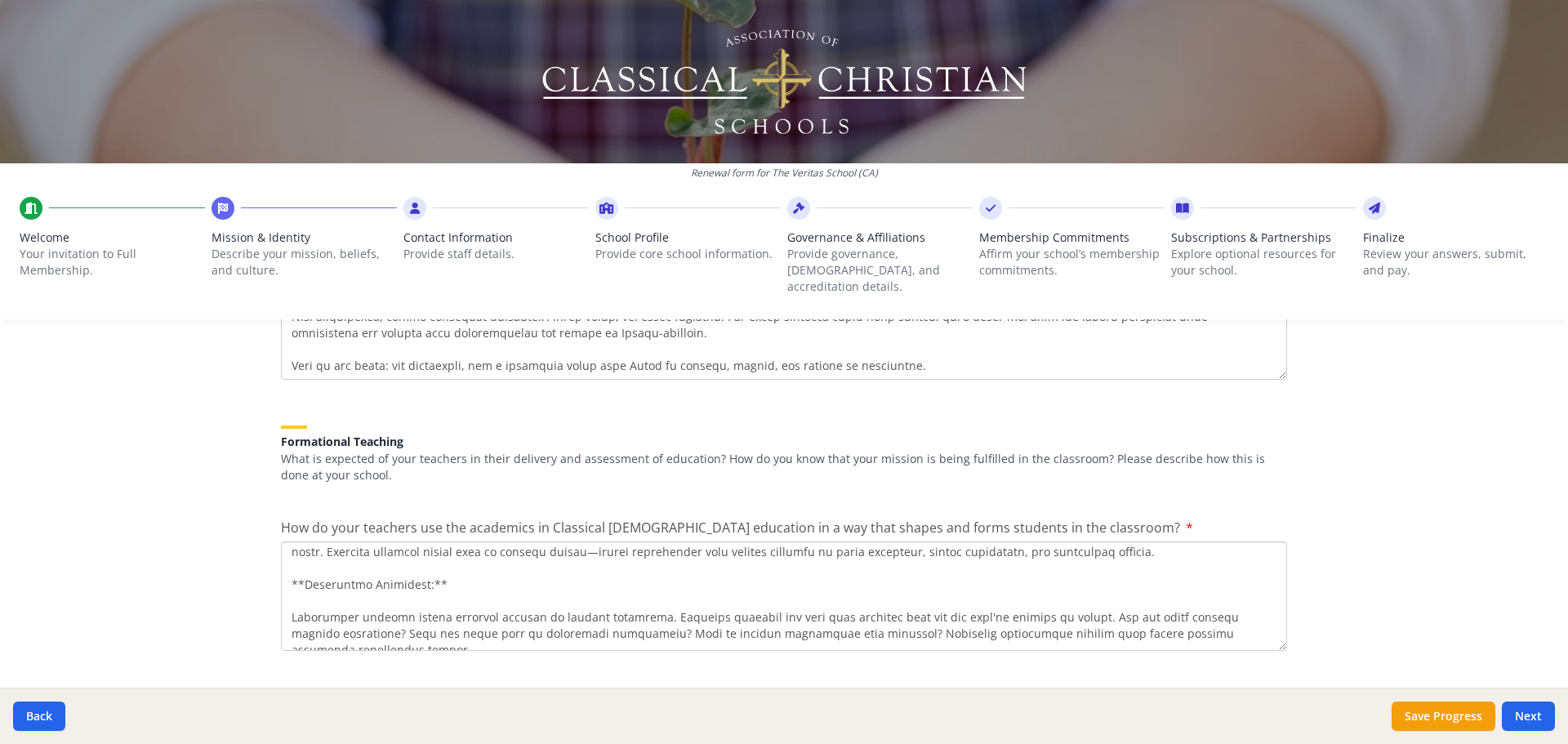
scroll to position [245, 0]
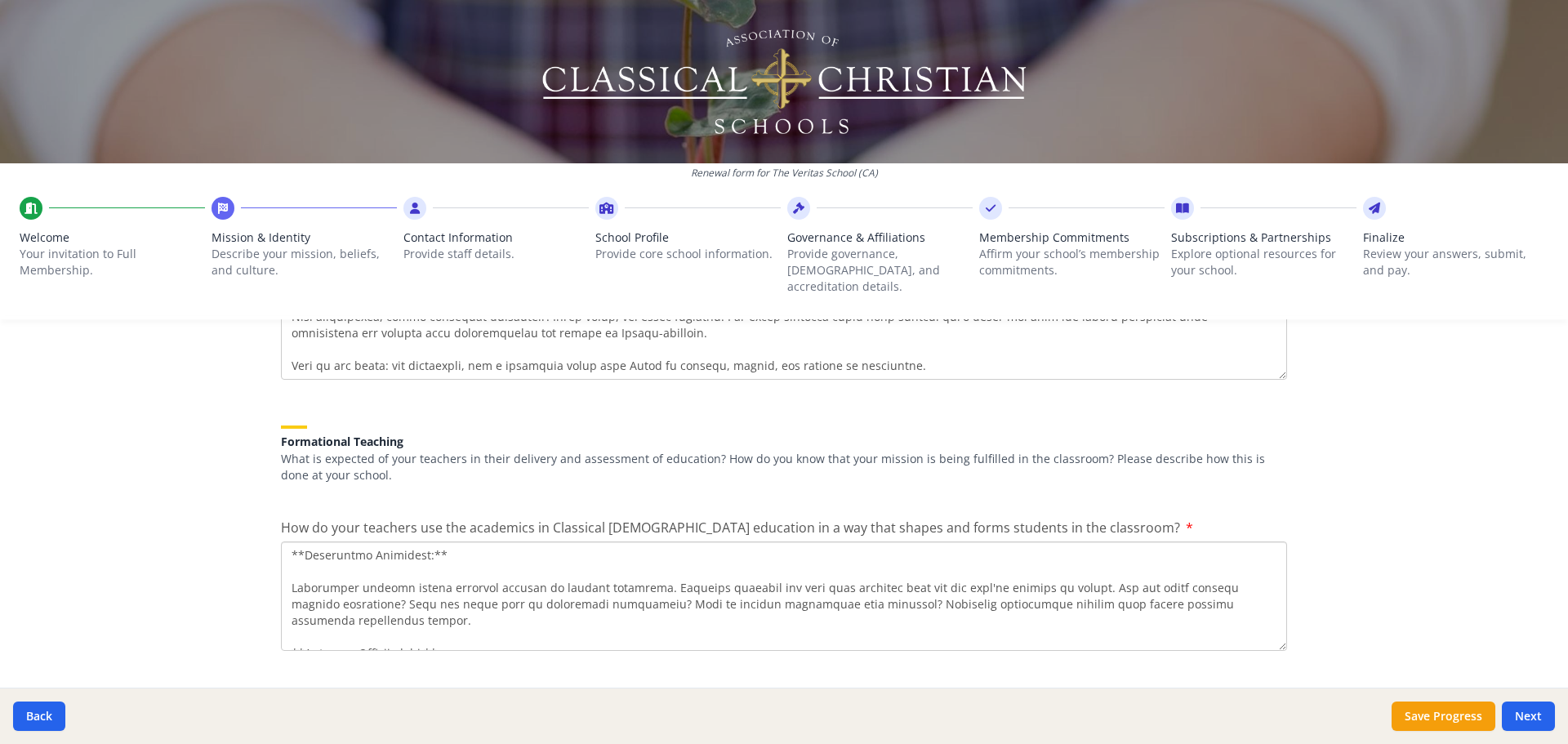
click at [293, 315] on textarea "How do your teachers use the academics in Classical [DEMOGRAPHIC_DATA] educatio…" at bounding box center [784, 596] width 1006 height 109
click at [782, 315] on textarea "How do your teachers use the academics in Classical [DEMOGRAPHIC_DATA] educatio…" at bounding box center [784, 596] width 1006 height 109
click at [431, 315] on textarea "How do your teachers use the academics in Classical [DEMOGRAPHIC_DATA] educatio…" at bounding box center [784, 596] width 1006 height 109
click at [704, 315] on textarea "How do your teachers use the academics in Classical [DEMOGRAPHIC_DATA] educatio…" at bounding box center [784, 596] width 1006 height 109
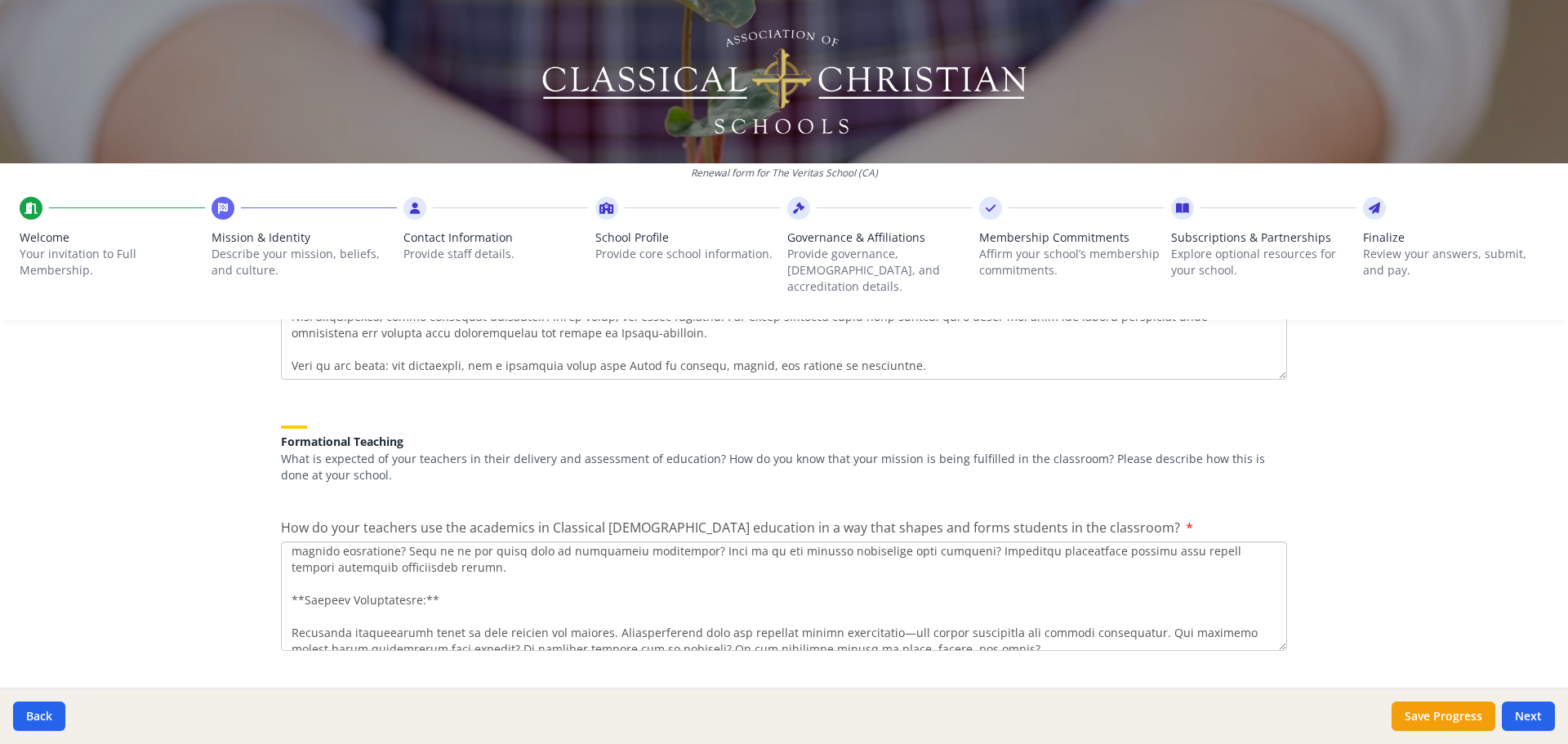
scroll to position [327, 0]
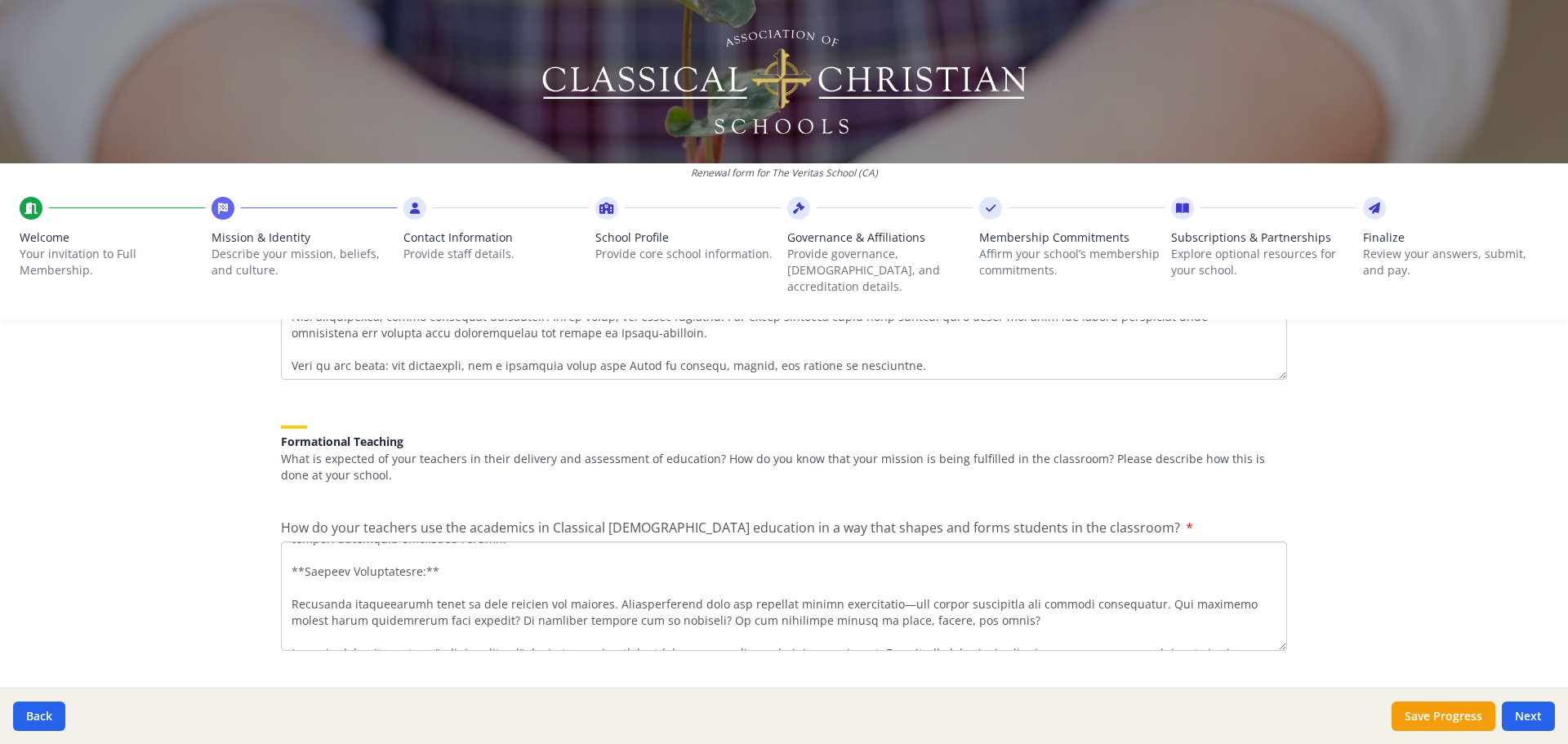
click at [408, 315] on textarea "How do your teachers use the academics in Classical [DEMOGRAPHIC_DATA] educatio…" at bounding box center [784, 596] width 1006 height 109
click at [496, 315] on textarea "How do your teachers use the academics in Classical [DEMOGRAPHIC_DATA] educatio…" at bounding box center [784, 596] width 1006 height 109
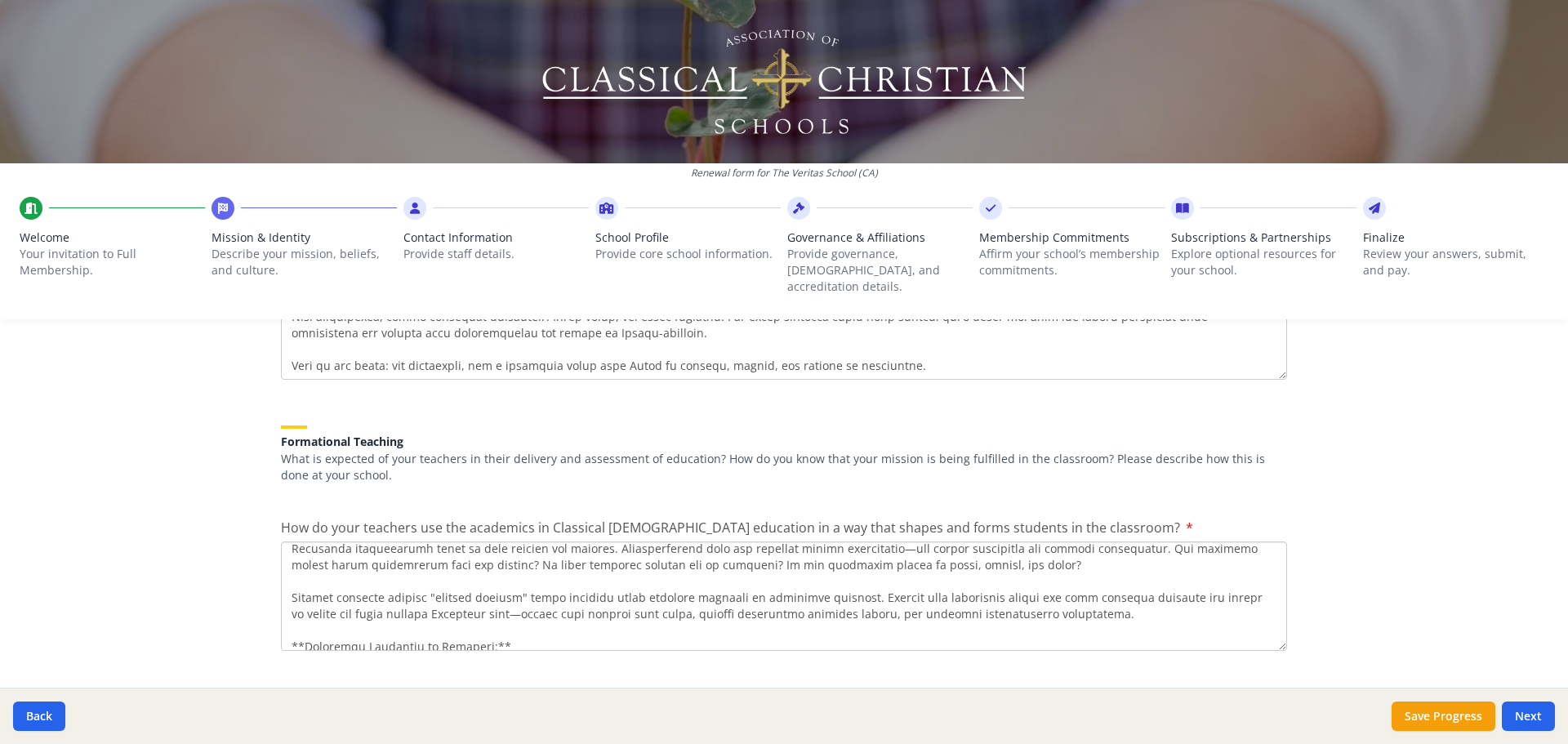
scroll to position [409, 0]
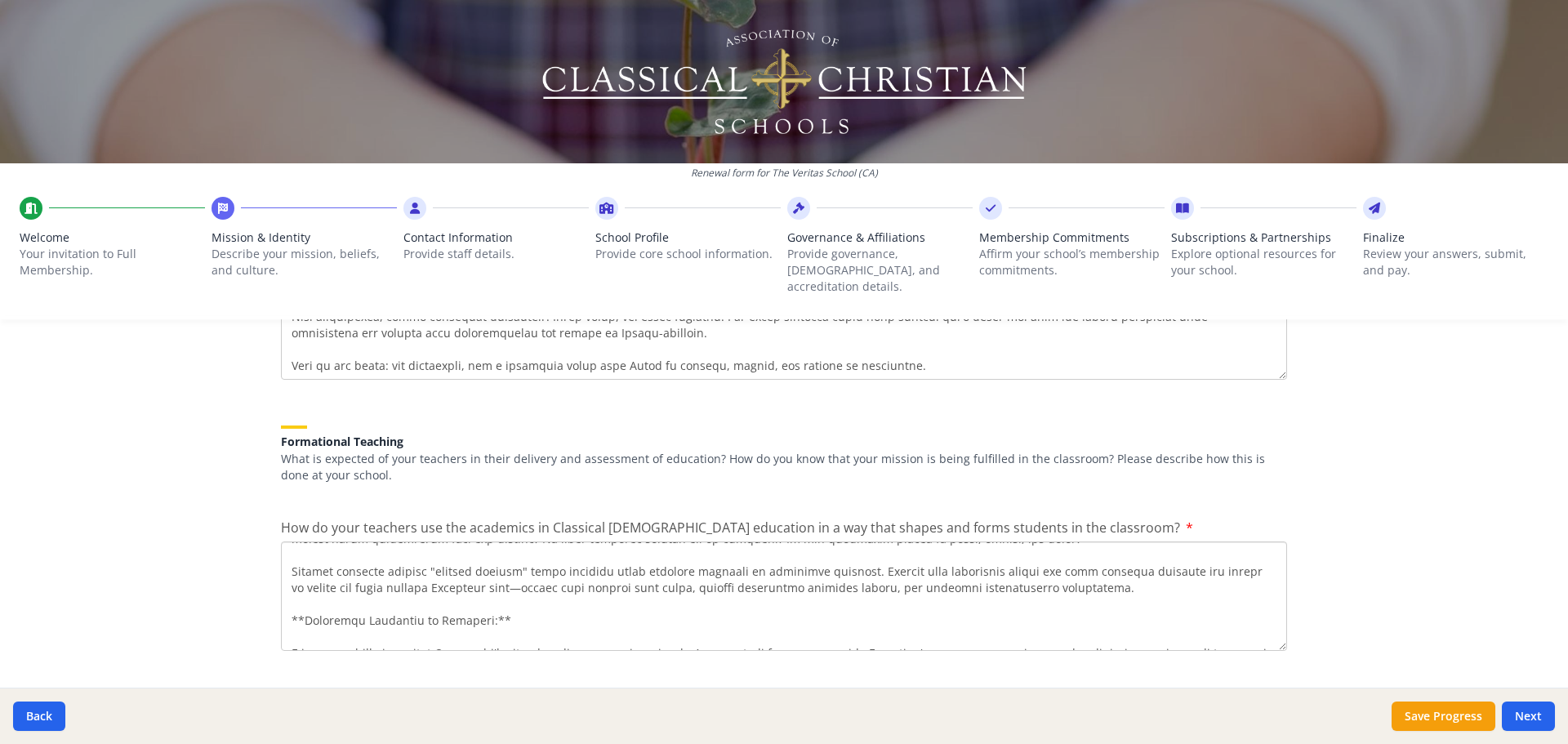
click at [782, 315] on textarea "How do your teachers use the academics in Classical [DEMOGRAPHIC_DATA] educatio…" at bounding box center [784, 596] width 1006 height 109
click at [557, 315] on textarea "How do your teachers use the academics in Classical [DEMOGRAPHIC_DATA] educatio…" at bounding box center [784, 596] width 1006 height 109
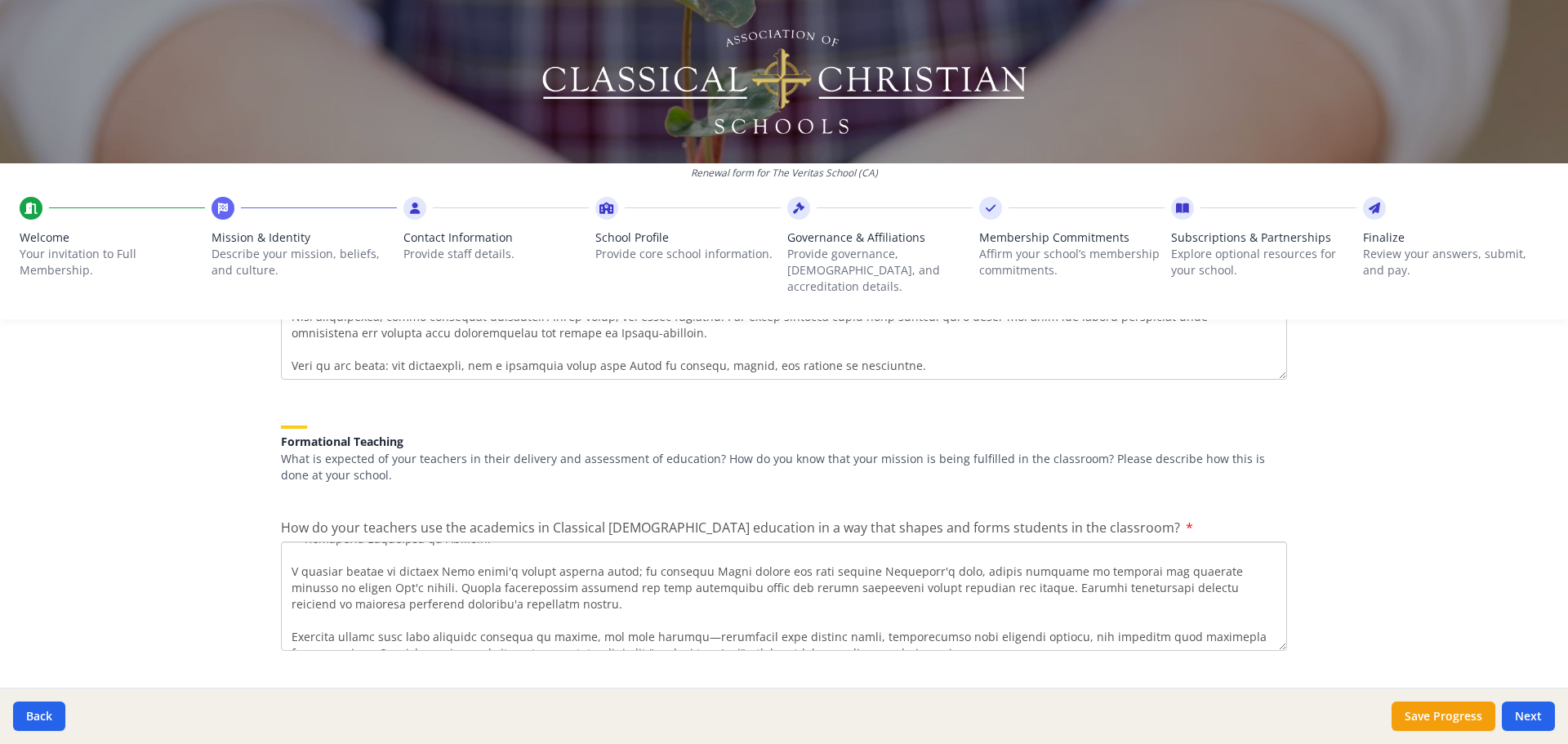
click at [293, 315] on textarea "How do your teachers use the academics in Classical [DEMOGRAPHIC_DATA] educatio…" at bounding box center [784, 596] width 1006 height 109
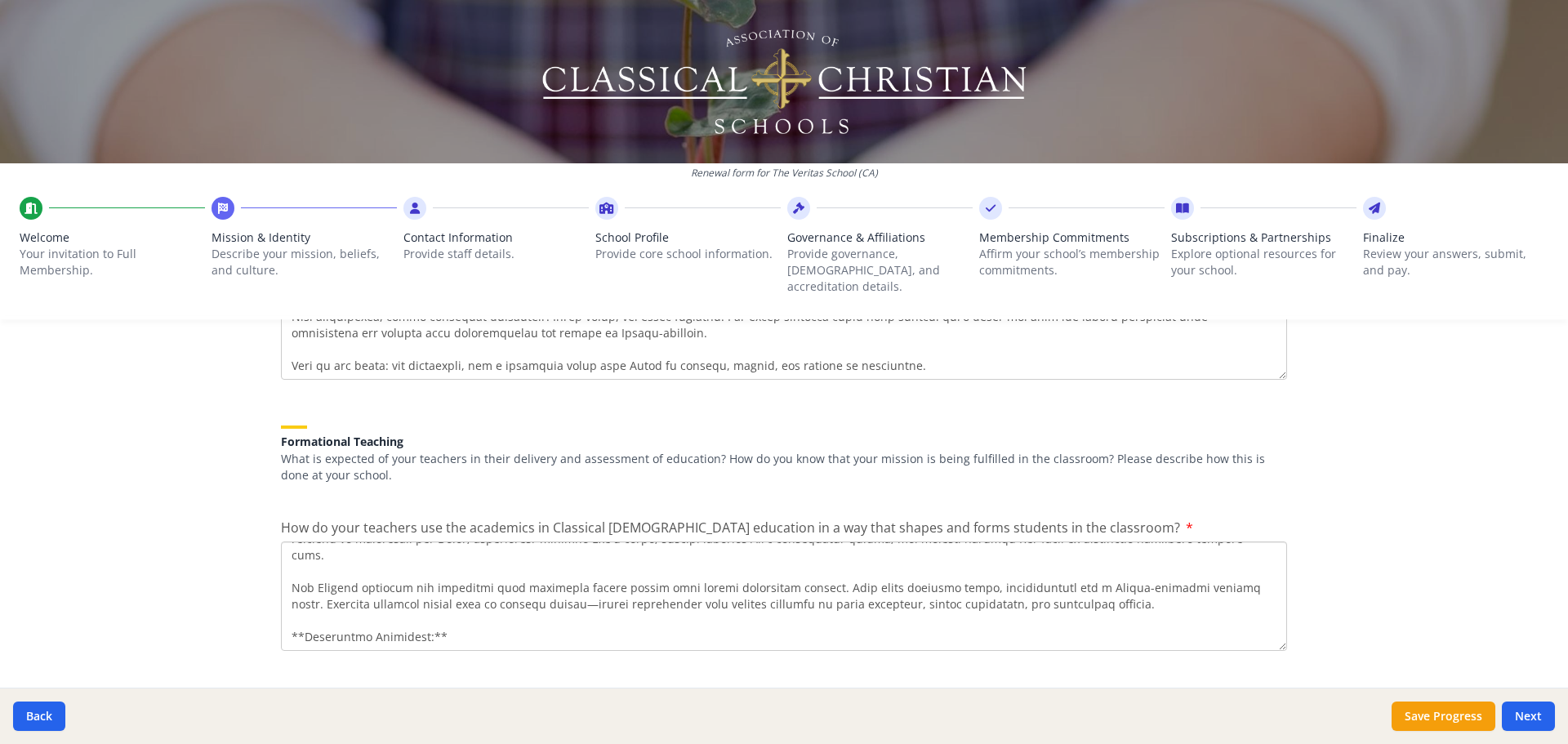
scroll to position [81, 0]
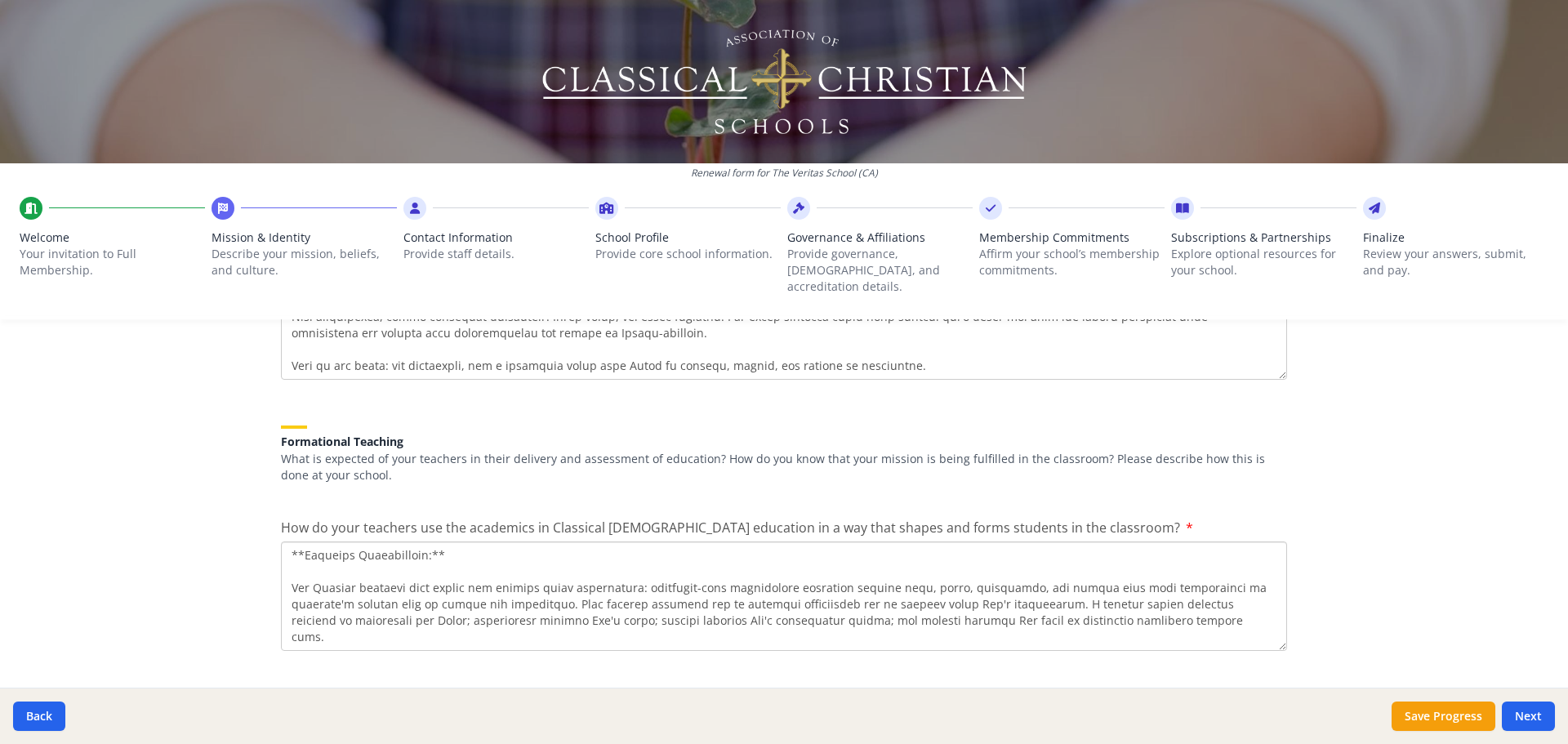
click at [704, 315] on textarea "How do your teachers use the academics in Classical [DEMOGRAPHIC_DATA] educatio…" at bounding box center [784, 596] width 1006 height 109
click at [731, 315] on textarea "How do your teachers use the academics in Classical [DEMOGRAPHIC_DATA] educatio…" at bounding box center [784, 596] width 1006 height 109
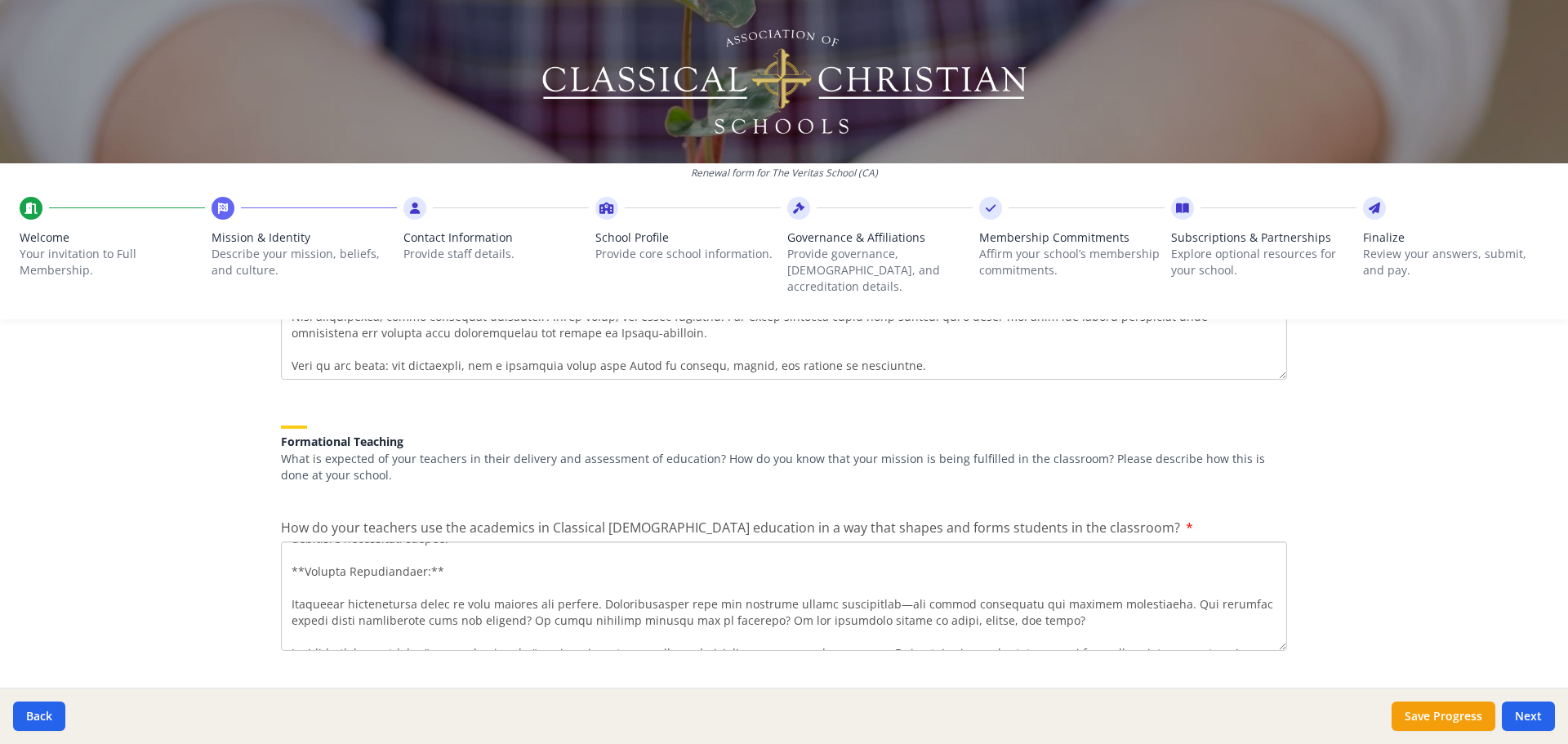
scroll to position [490, 0]
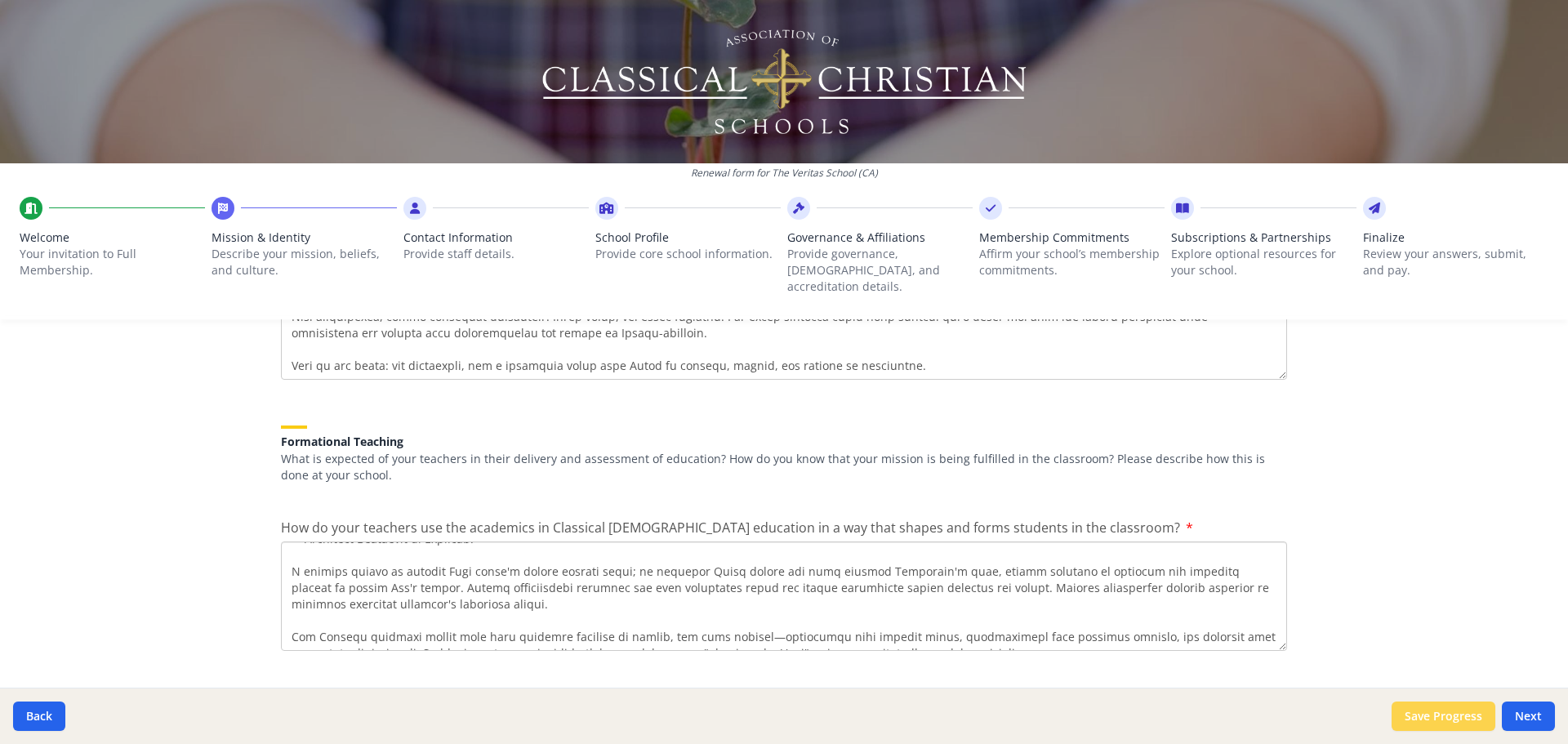
type textarea "**Our Veritas Teacher Expectations and Mission Fulfillment in Classical Christi…"
click at [782, 315] on button "Save Progress" at bounding box center [1444, 717] width 104 height 30
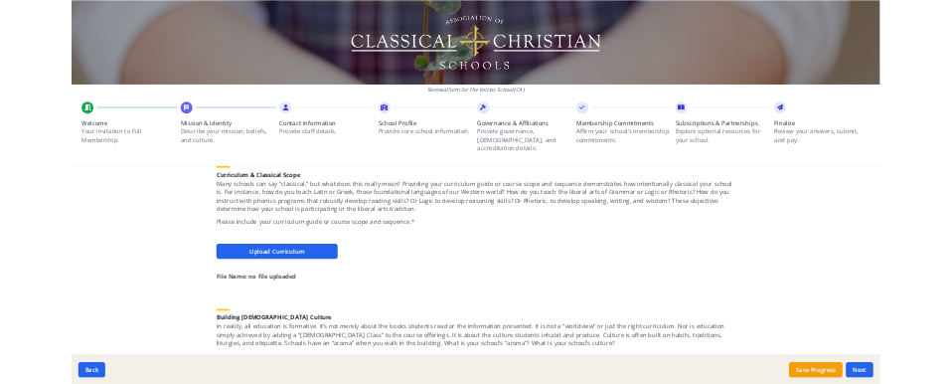
scroll to position [1889, 0]
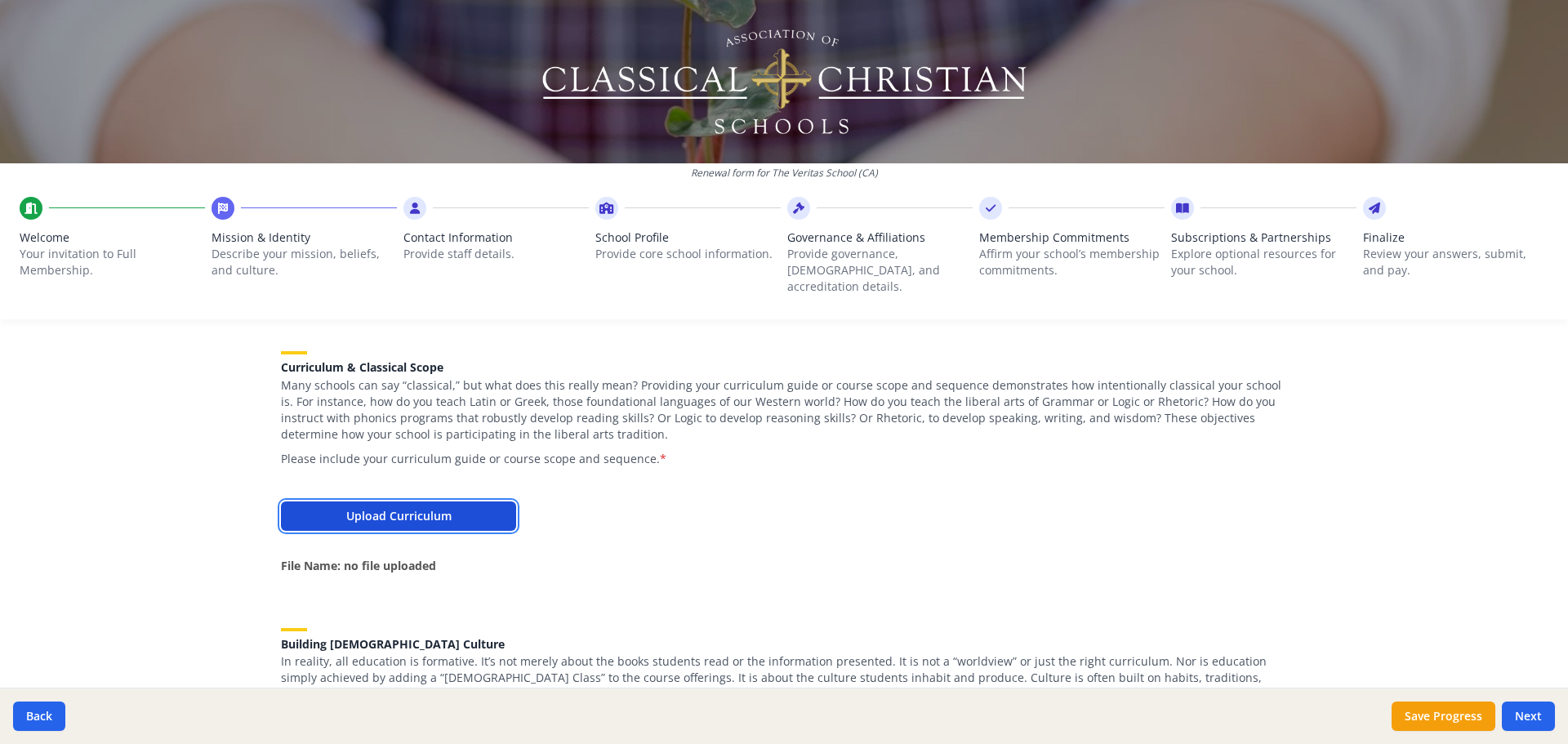
click at [473, 315] on button "Upload Curriculum" at bounding box center [399, 516] width 235 height 30
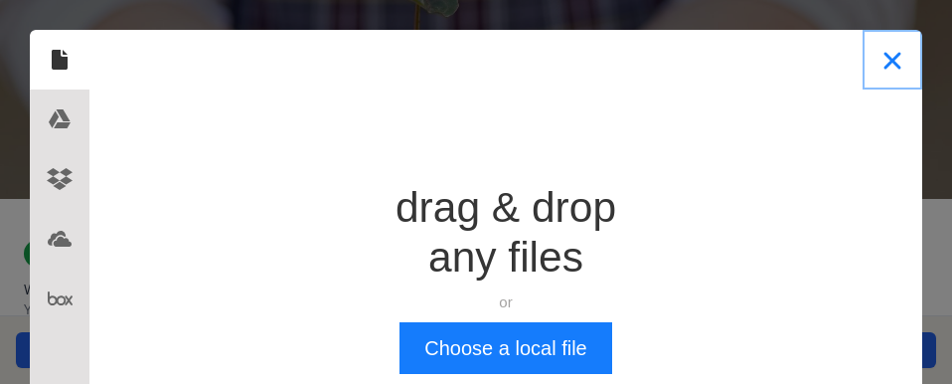
scroll to position [696, 0]
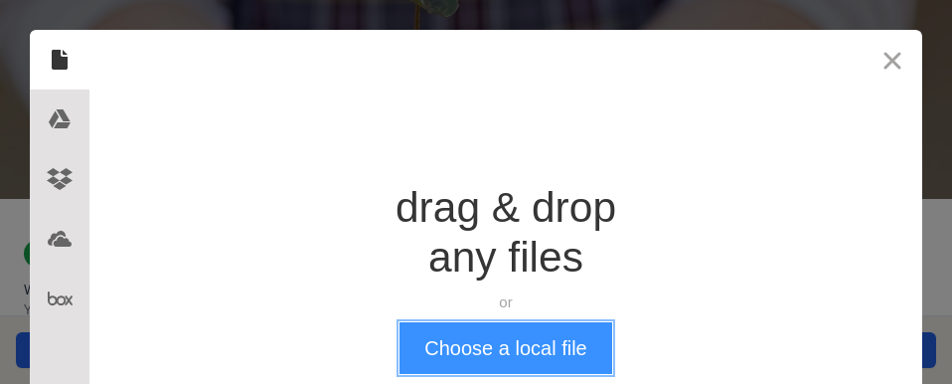
click at [507, 360] on button "Choose a local file" at bounding box center [506, 348] width 212 height 52
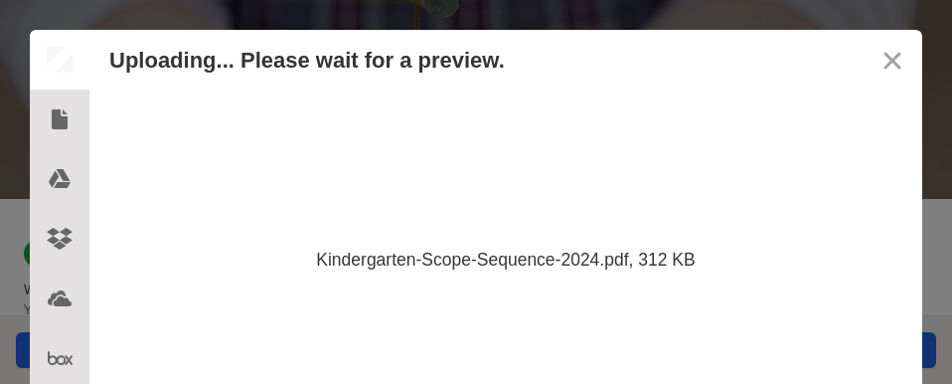
scroll to position [173, 0]
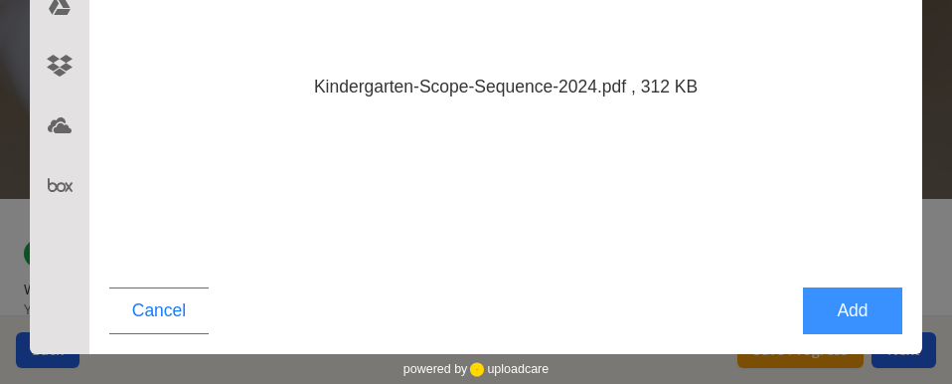
click at [856, 312] on button "Add" at bounding box center [852, 310] width 99 height 47
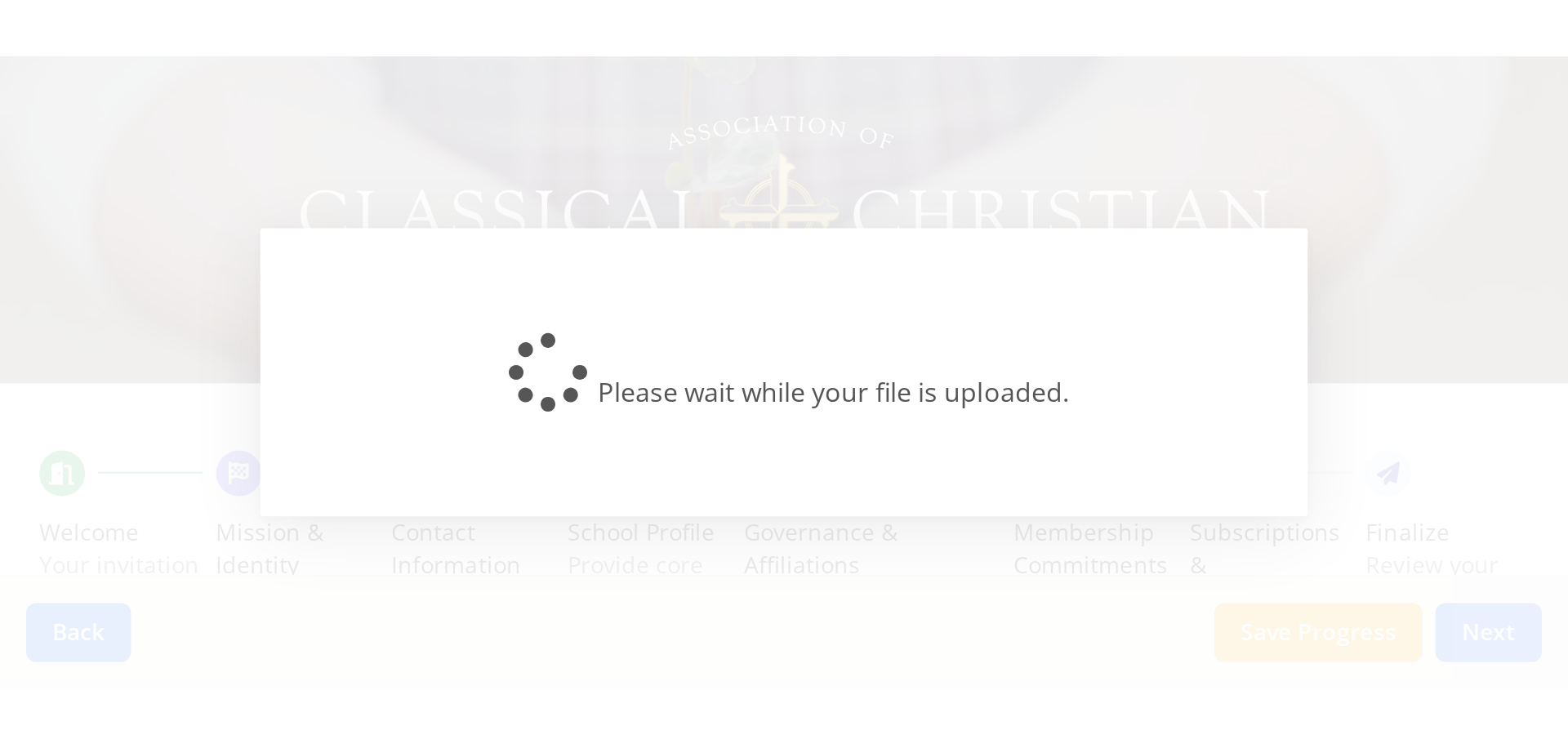
scroll to position [2043, 0]
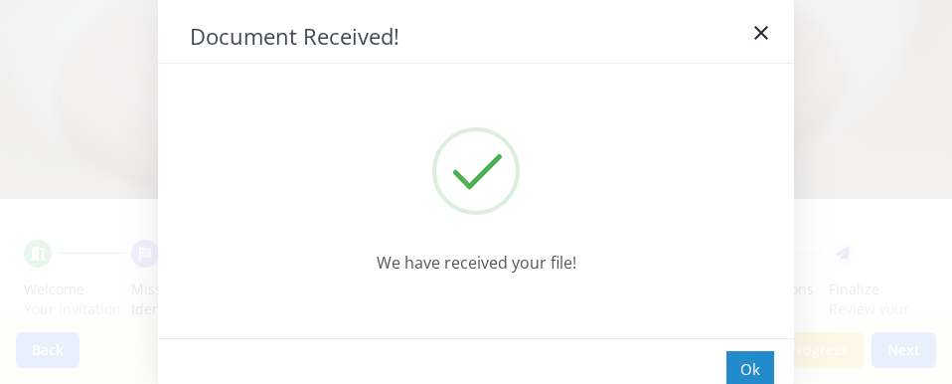
click at [727, 358] on div "Ok" at bounding box center [751, 369] width 48 height 37
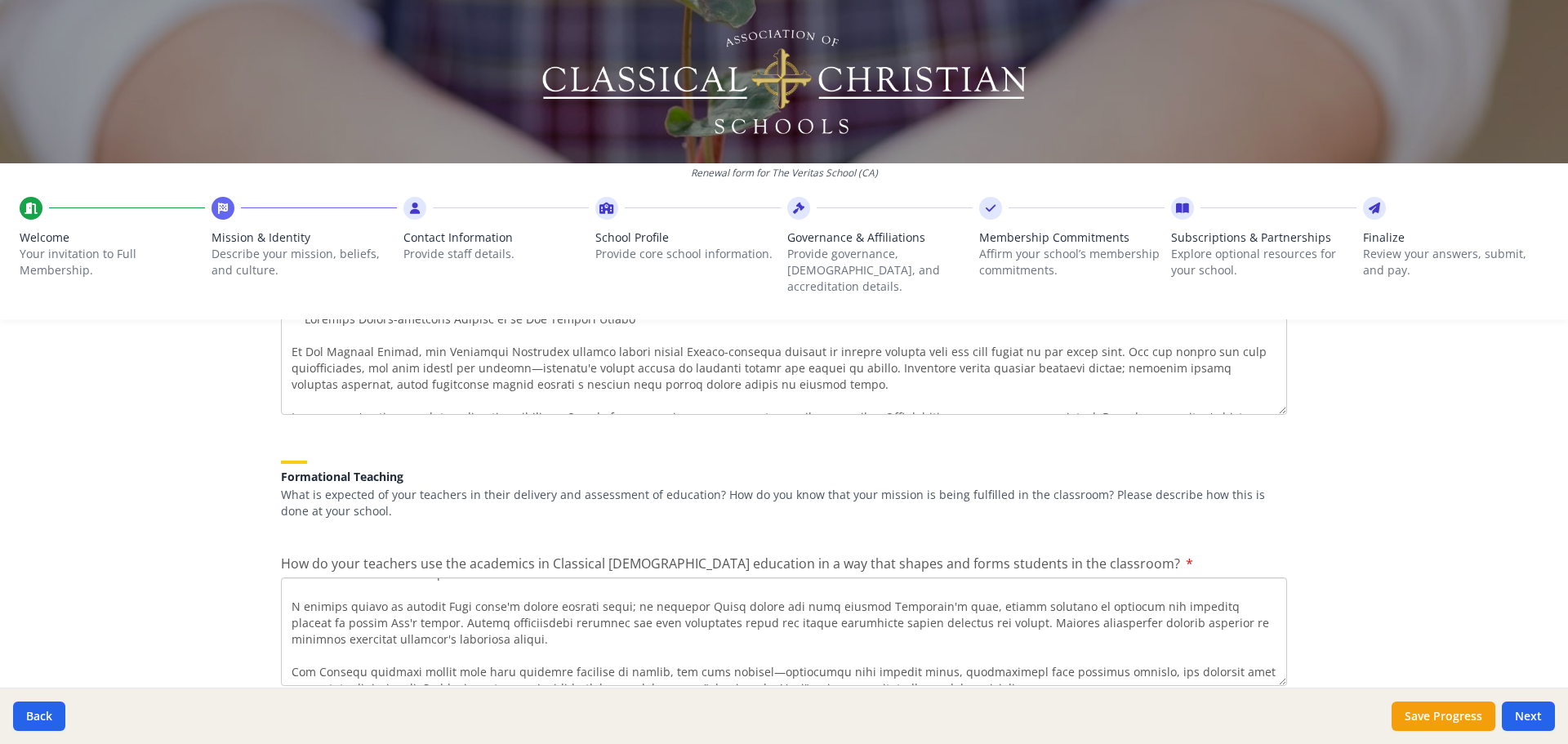
scroll to position [2106, 0]
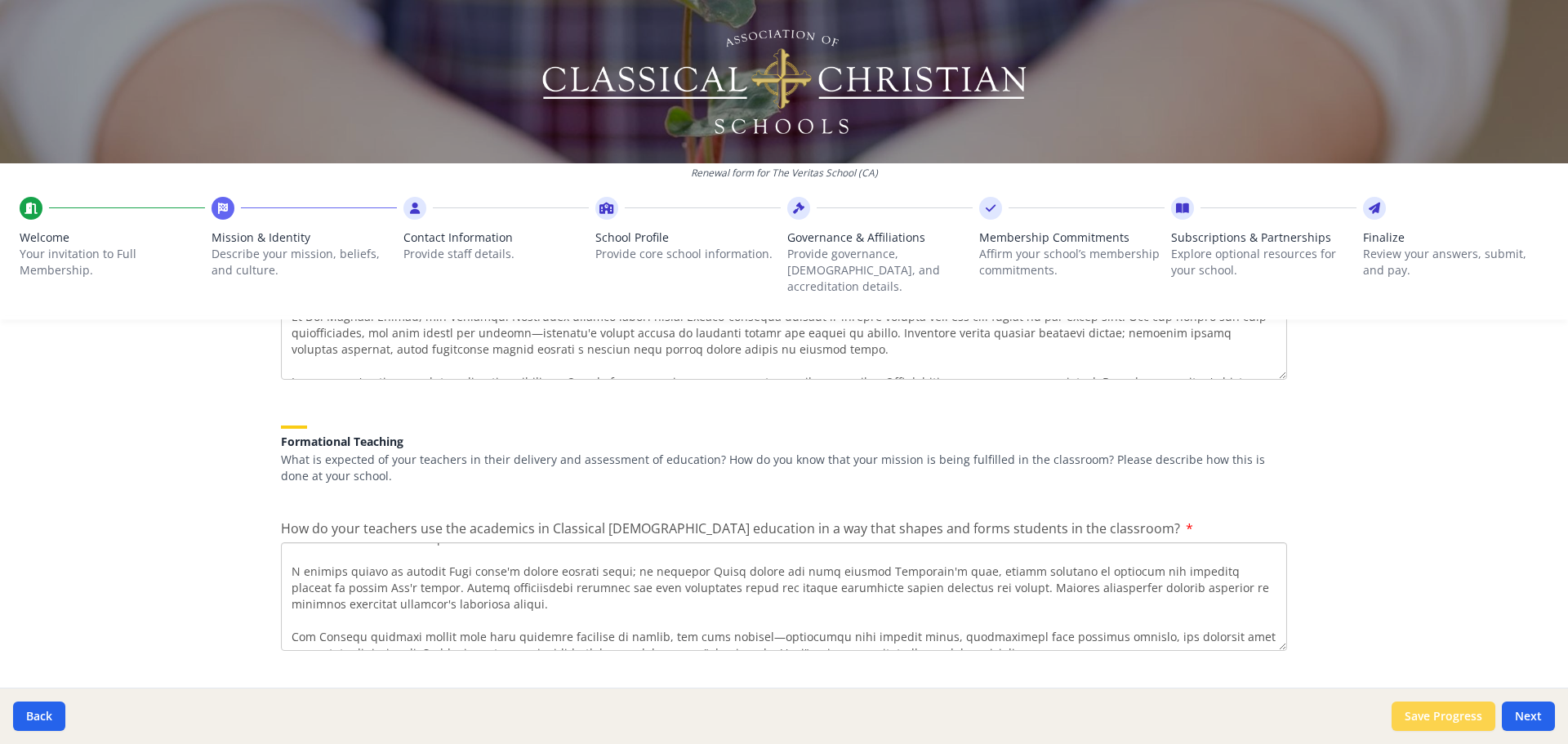
click at [782, 315] on button "Save Progress" at bounding box center [1444, 717] width 104 height 30
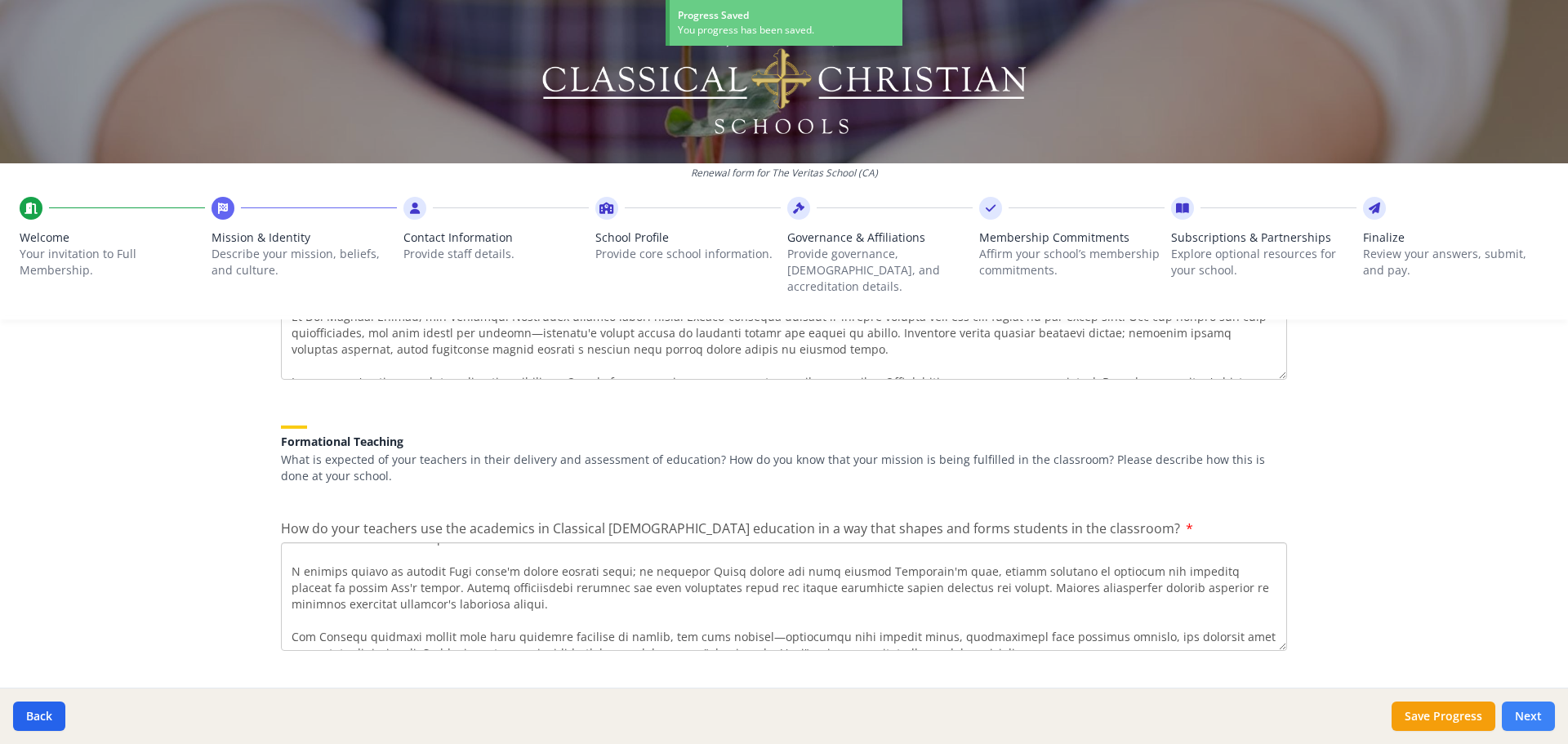
click at [782, 315] on button "Next" at bounding box center [1529, 717] width 53 height 30
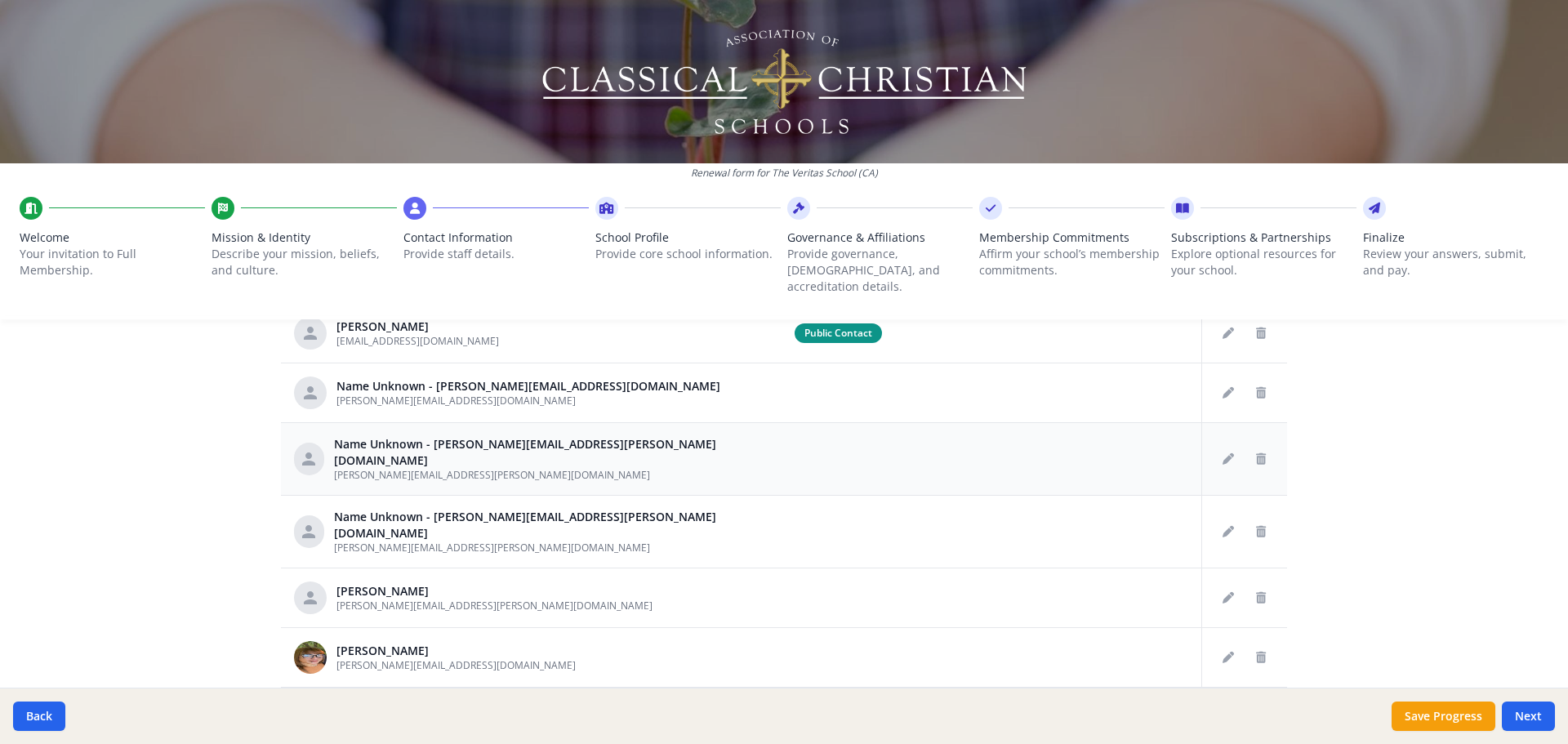
scroll to position [689, 0]
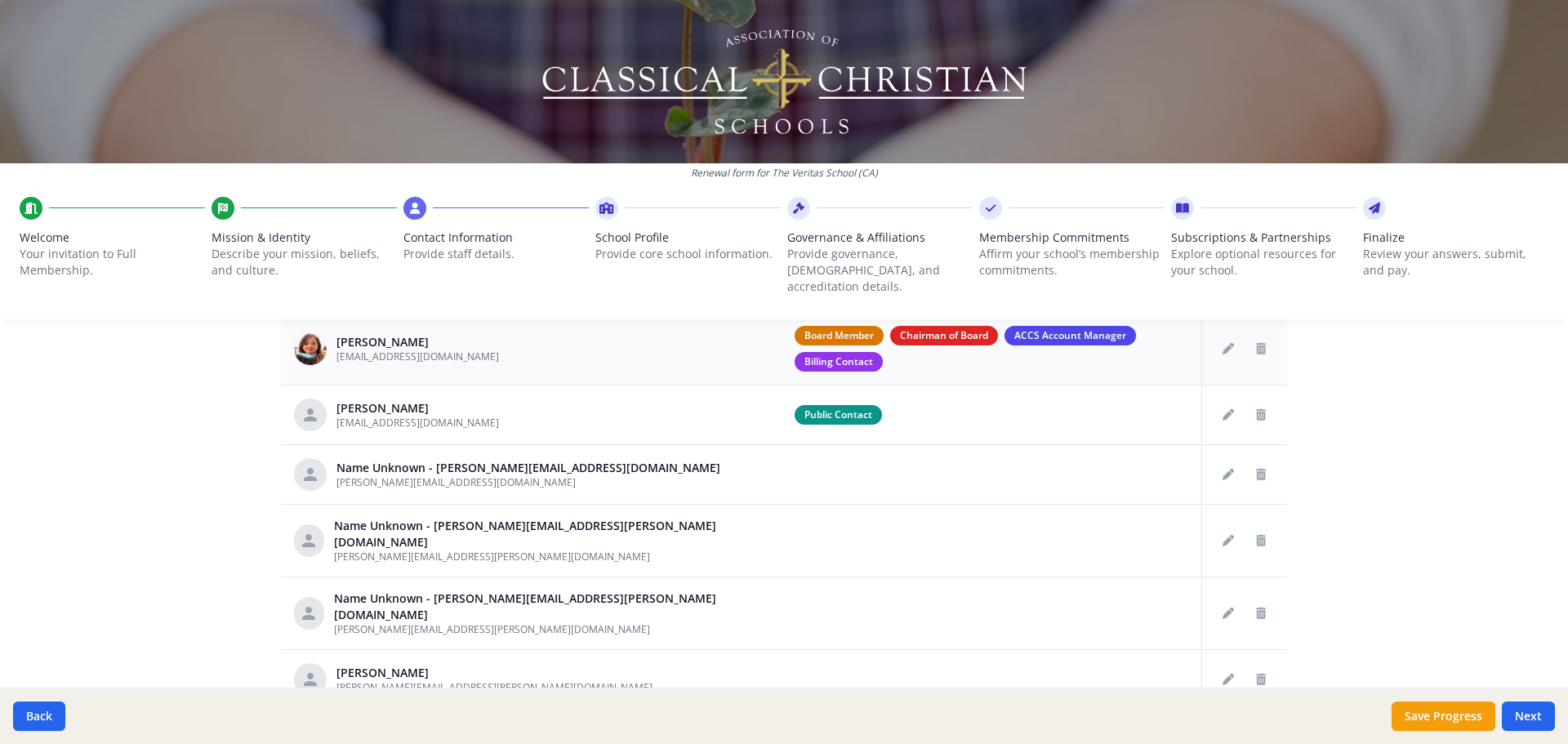
click at [782, 315] on span "Chairman of Board" at bounding box center [943, 336] width 108 height 20
click at [782, 315] on icon "Edit staff" at bounding box center [1229, 415] width 12 height 12
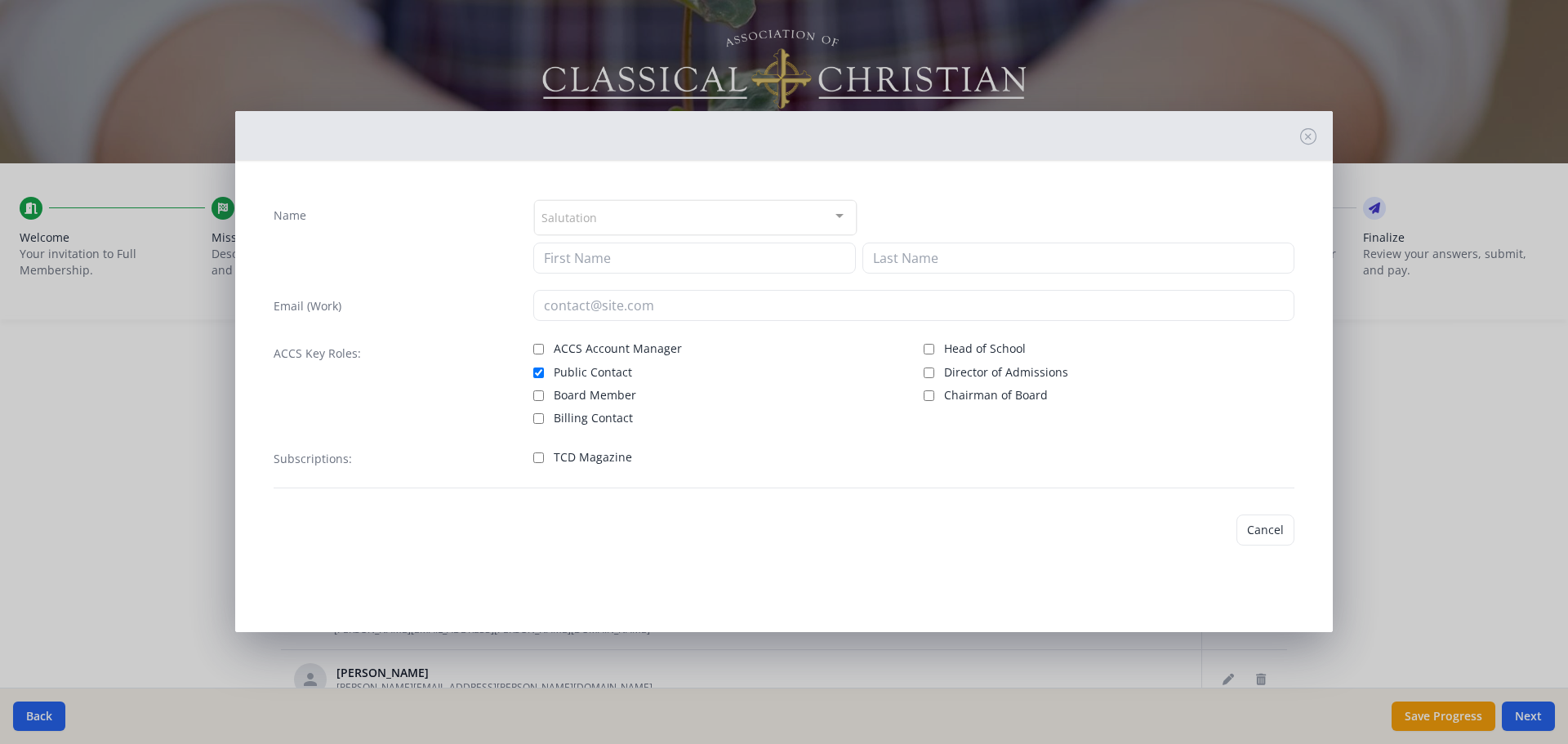
type input "Christina"
type input "Wong"
type input "[EMAIL_ADDRESS][DOMAIN_NAME]"
click at [541, 315] on input "Public Contact" at bounding box center [538, 372] width 11 height 11
checkbox input "false"
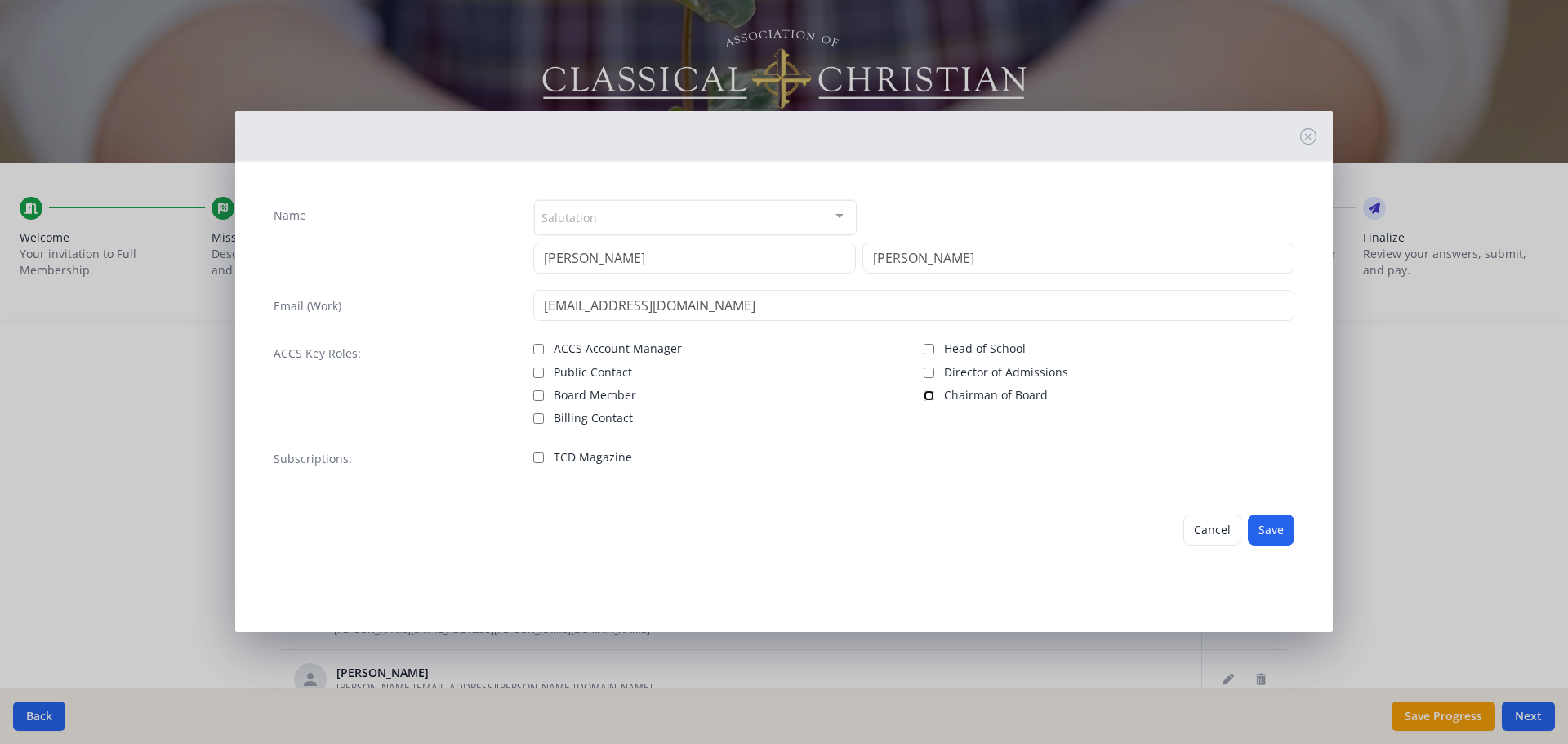
click at [782, 315] on input "Chairman of Board" at bounding box center [929, 395] width 11 height 11
checkbox input "true"
click at [782, 315] on button "Save" at bounding box center [1271, 530] width 47 height 31
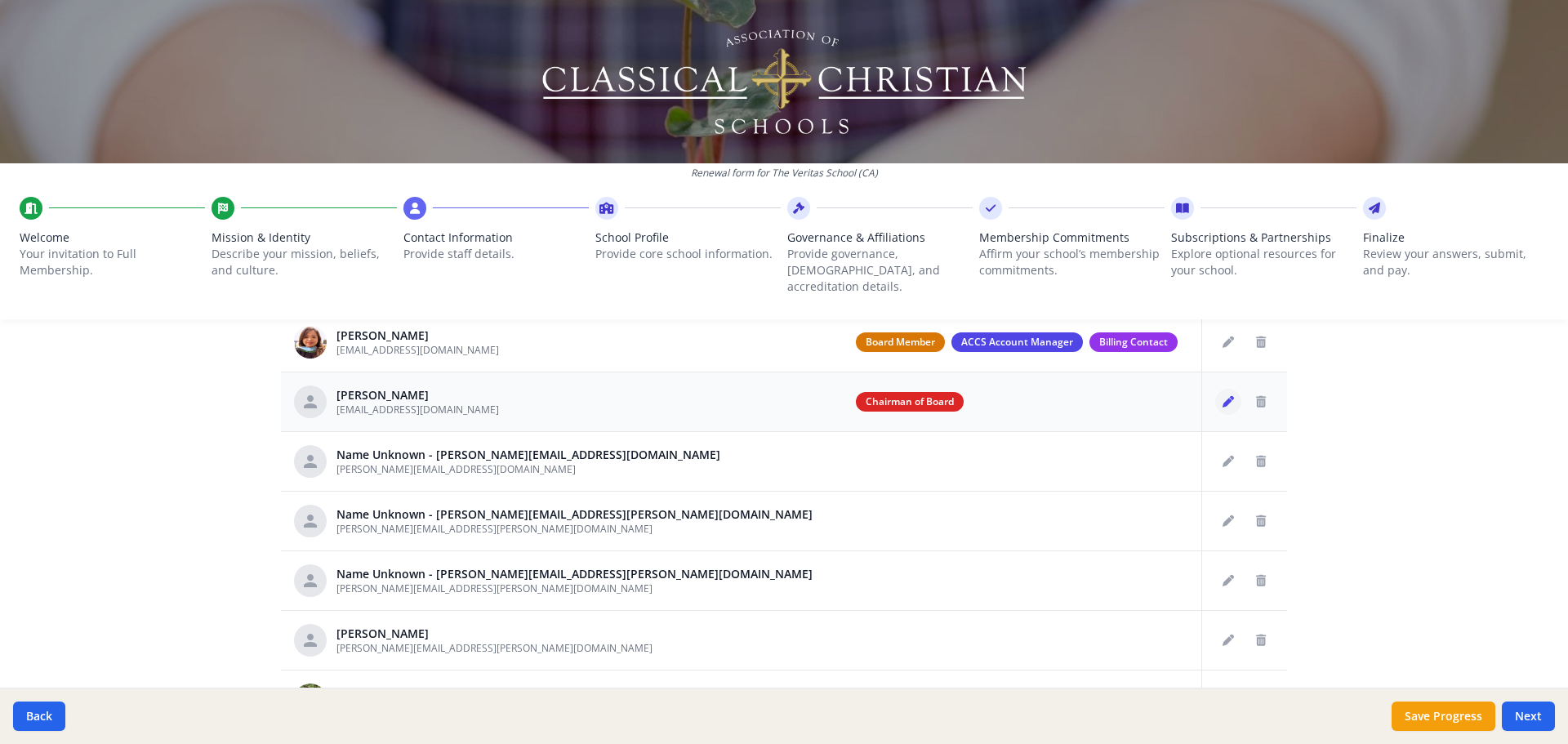
click at [782, 315] on icon "Edit staff" at bounding box center [1229, 402] width 12 height 12
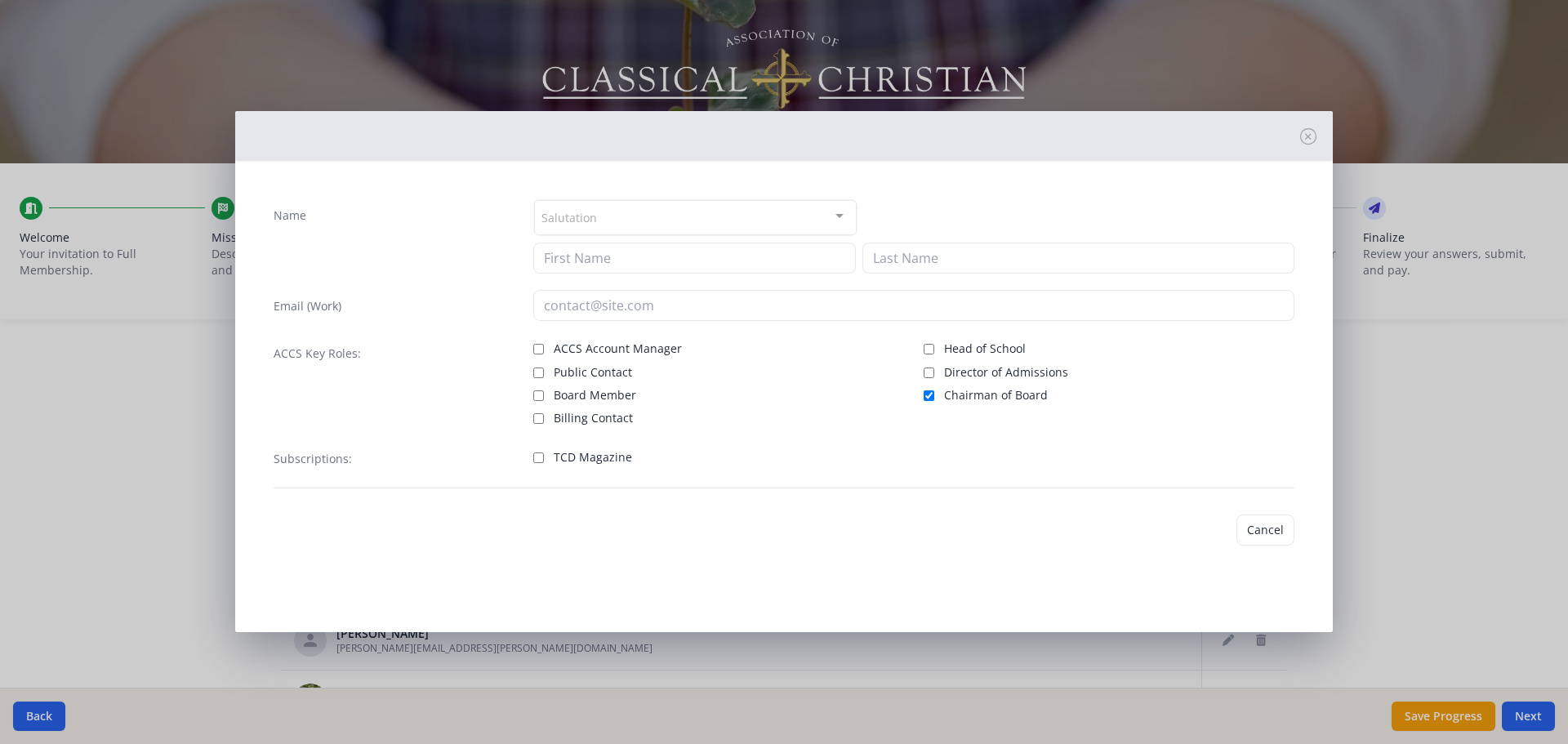
type input "Christina"
type input "Wong"
type input "[EMAIL_ADDRESS][DOMAIN_NAME]"
checkbox input "true"
click at [540, 315] on input "Board Member" at bounding box center [538, 395] width 11 height 11
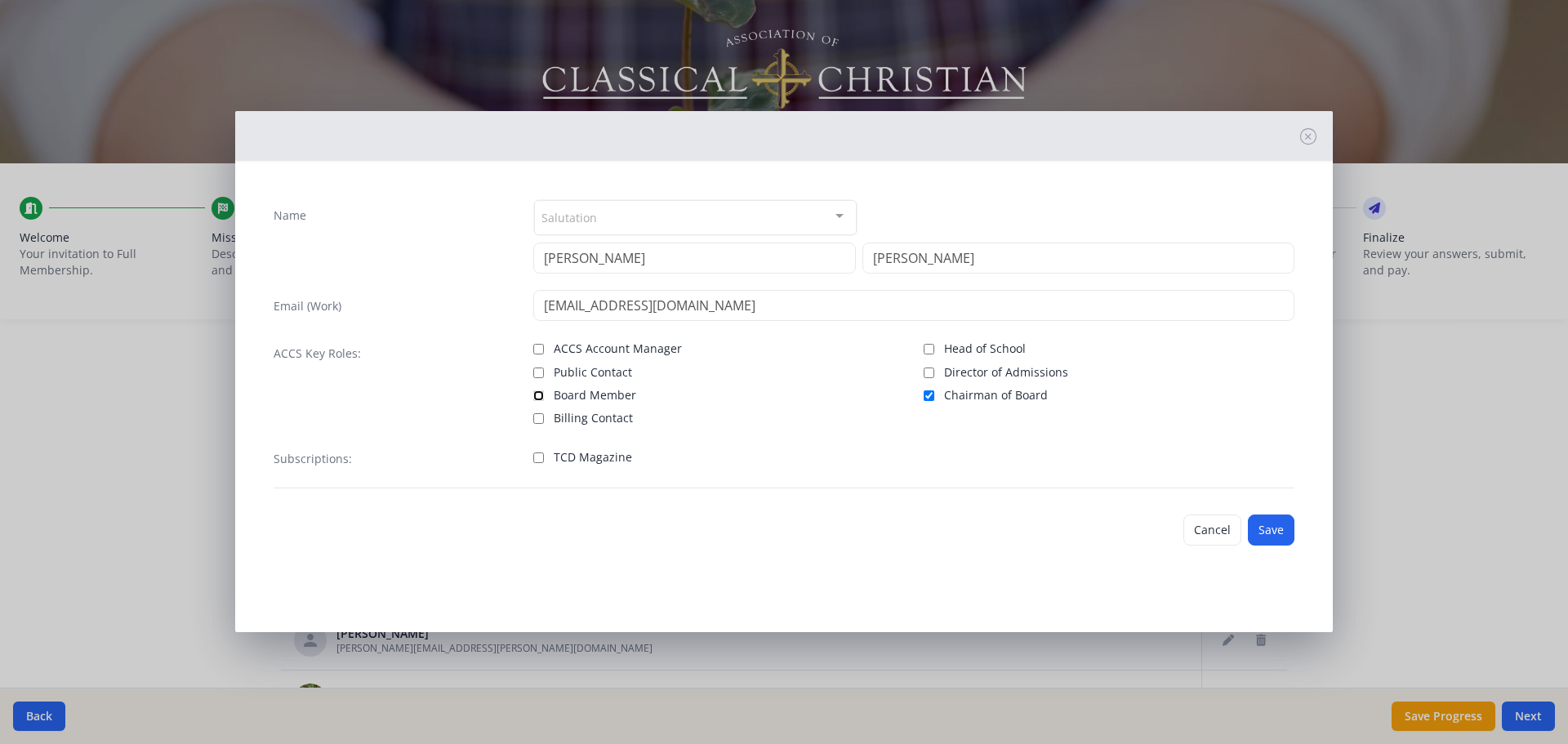
checkbox input "true"
click at [782, 315] on input "Chairman of Board" at bounding box center [929, 395] width 11 height 11
checkbox input "false"
click at [782, 315] on button "Save" at bounding box center [1271, 530] width 47 height 31
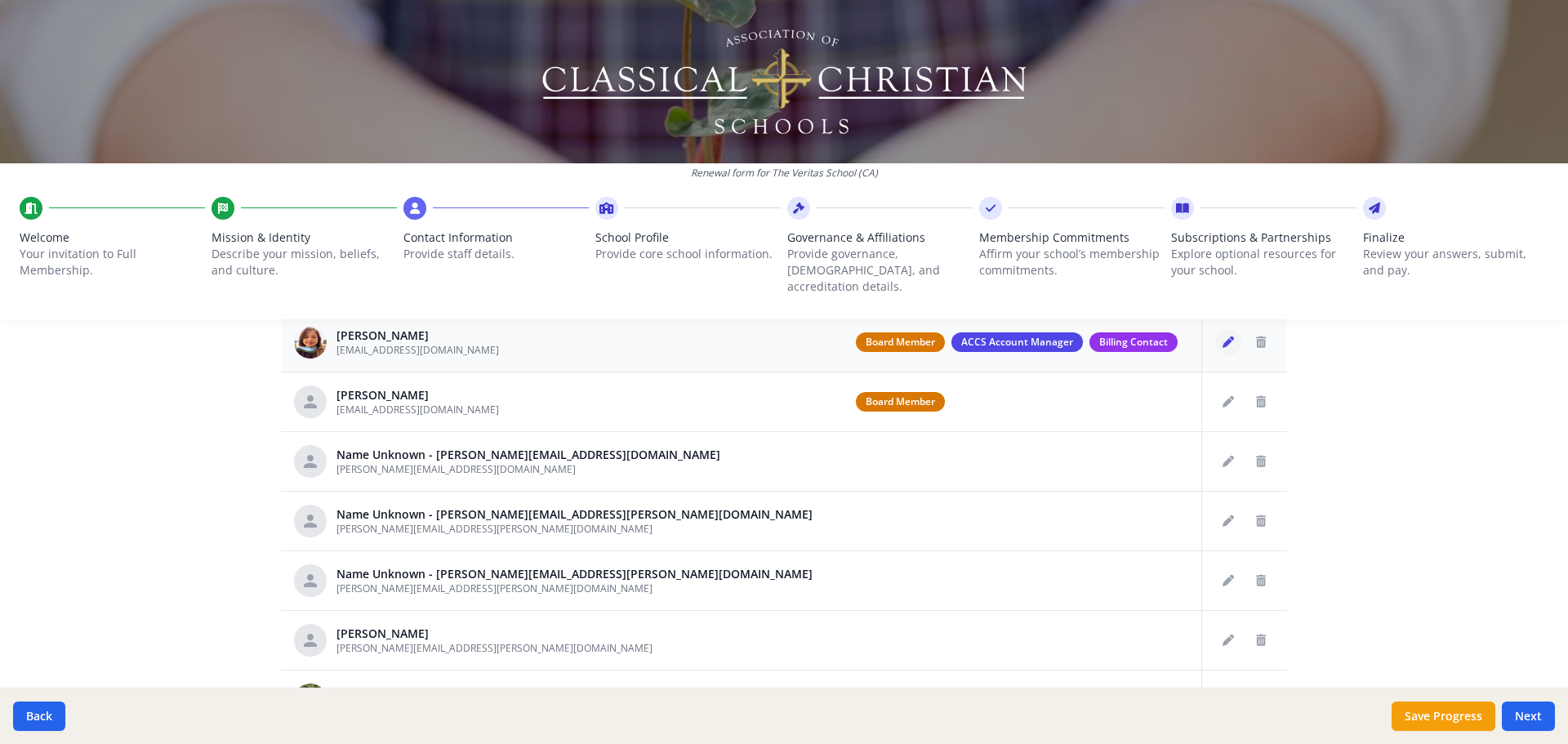
click at [782, 315] on icon "Edit staff" at bounding box center [1229, 342] width 12 height 12
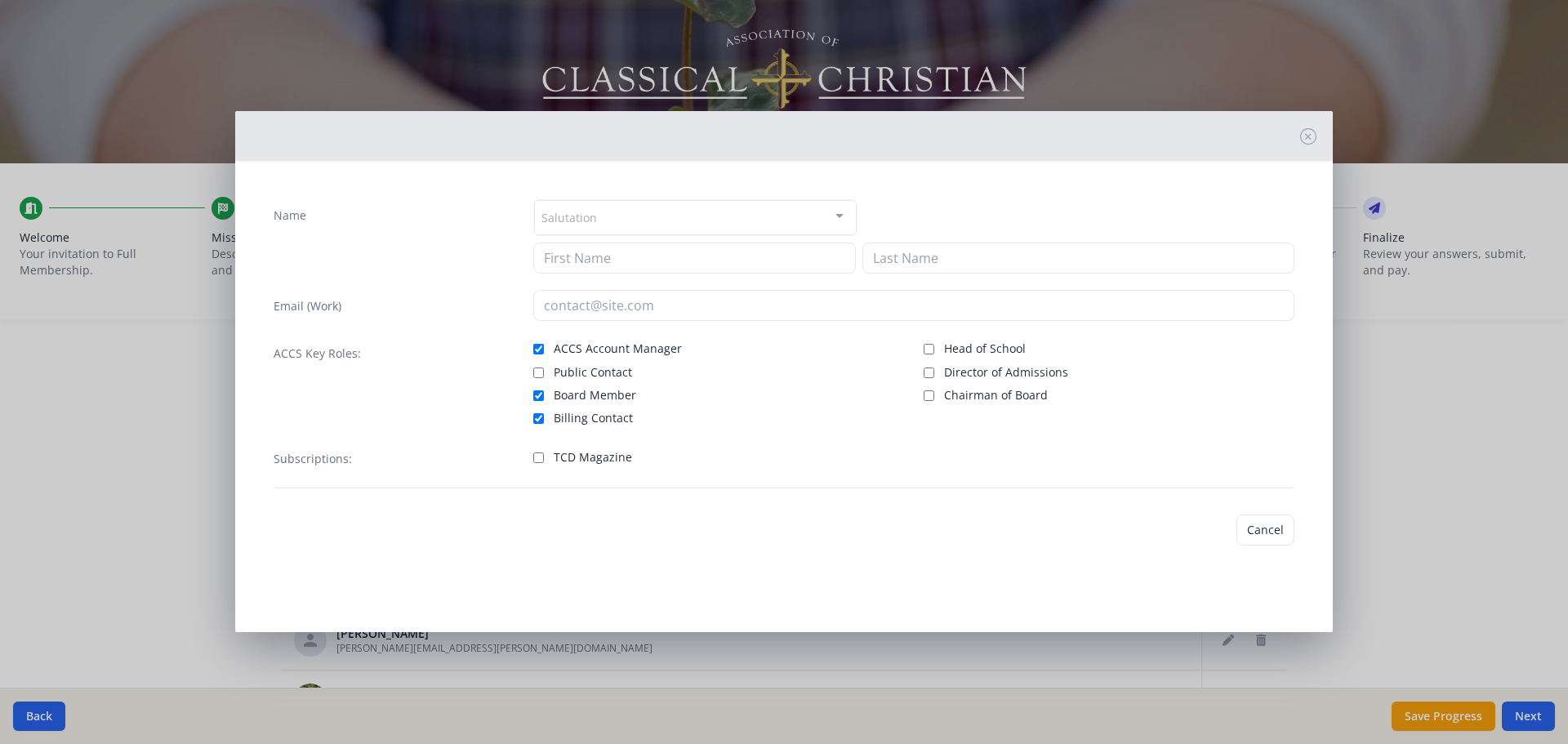
type input "Corinna"
type input "Calica"
type input "[EMAIL_ADDRESS][DOMAIN_NAME]"
checkbox input "true"
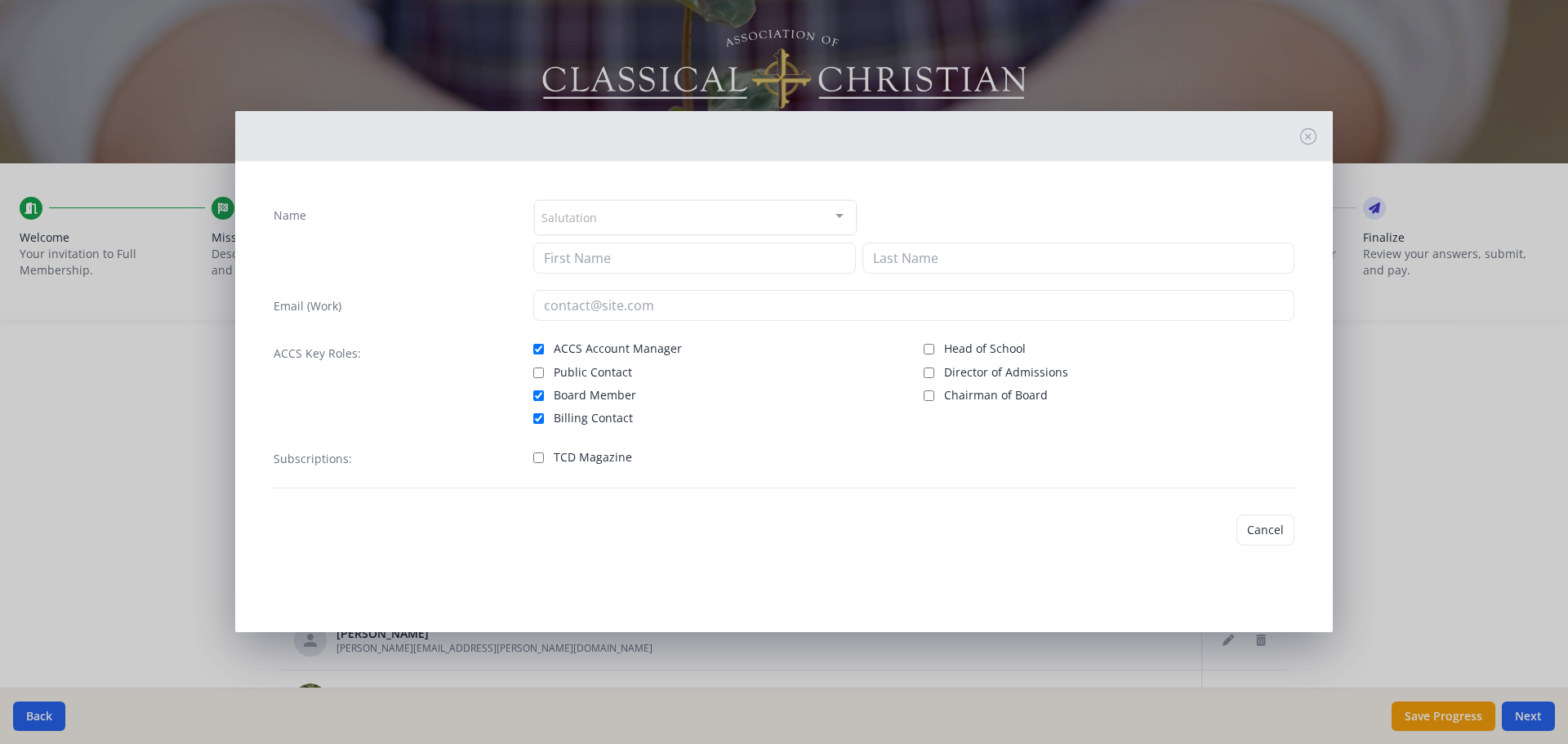
checkbox input "true"
click at [782, 315] on input "Chairman of Board" at bounding box center [929, 393] width 11 height 11
checkbox input "true"
click at [533, 315] on input "Board Member" at bounding box center [538, 393] width 11 height 11
checkbox input "false"
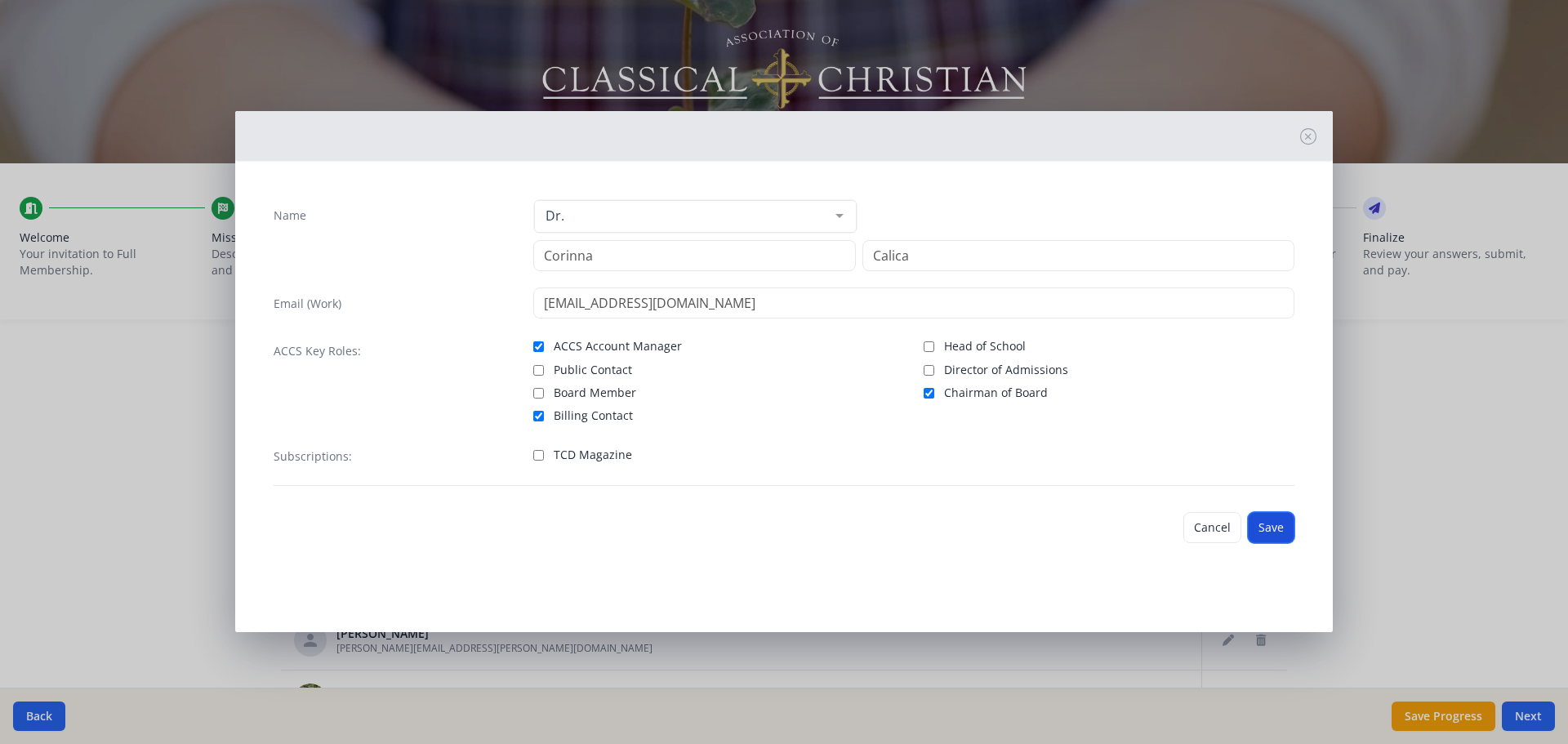
click at [782, 315] on button "Save" at bounding box center [1271, 528] width 47 height 31
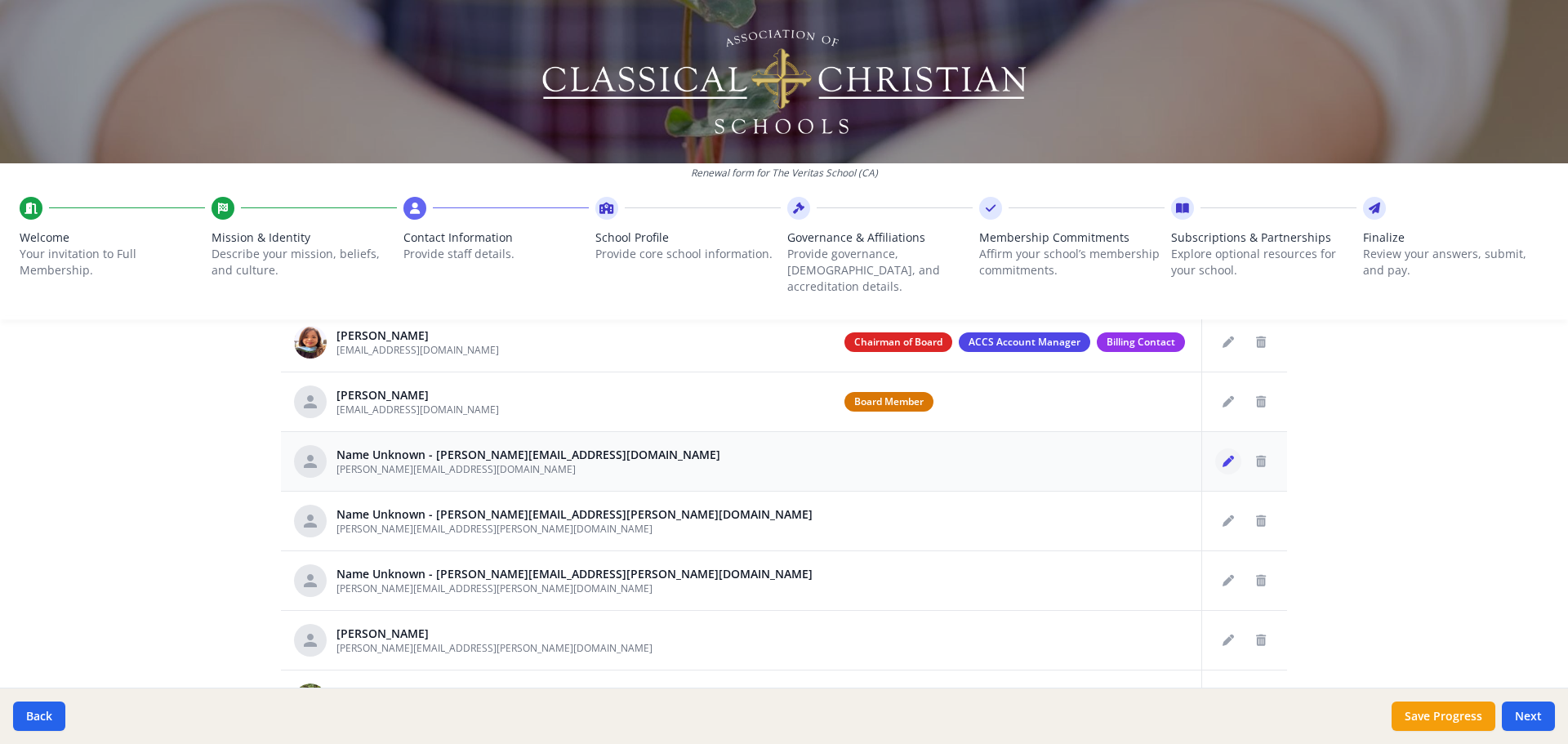
click at [782, 315] on icon "Edit staff" at bounding box center [1229, 462] width 12 height 12
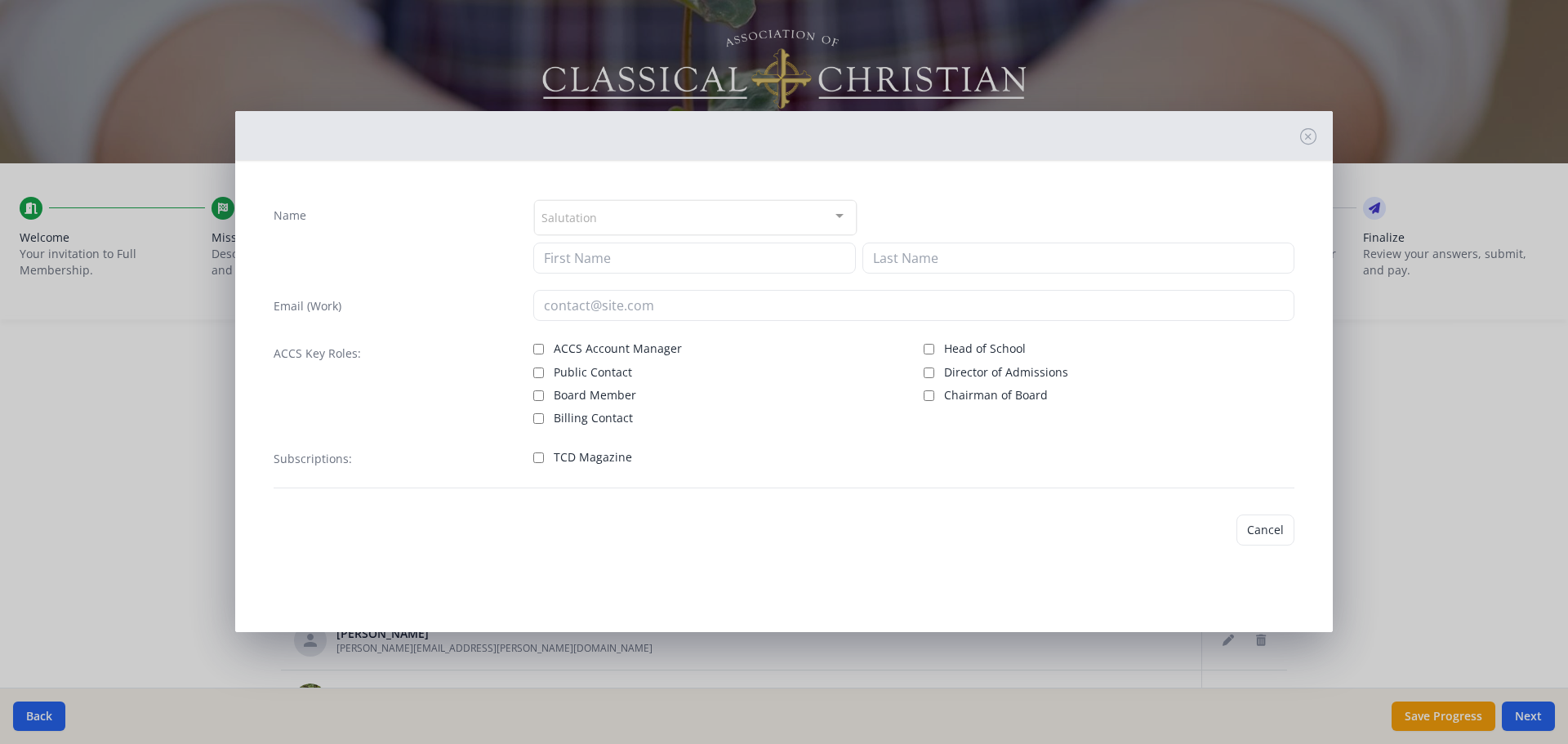
type input "[PERSON_NAME][EMAIL_ADDRESS][DOMAIN_NAME]"
click at [537, 315] on input "Board Member" at bounding box center [538, 395] width 11 height 11
checkbox input "true"
click at [782, 315] on button "Save" at bounding box center [1271, 530] width 47 height 31
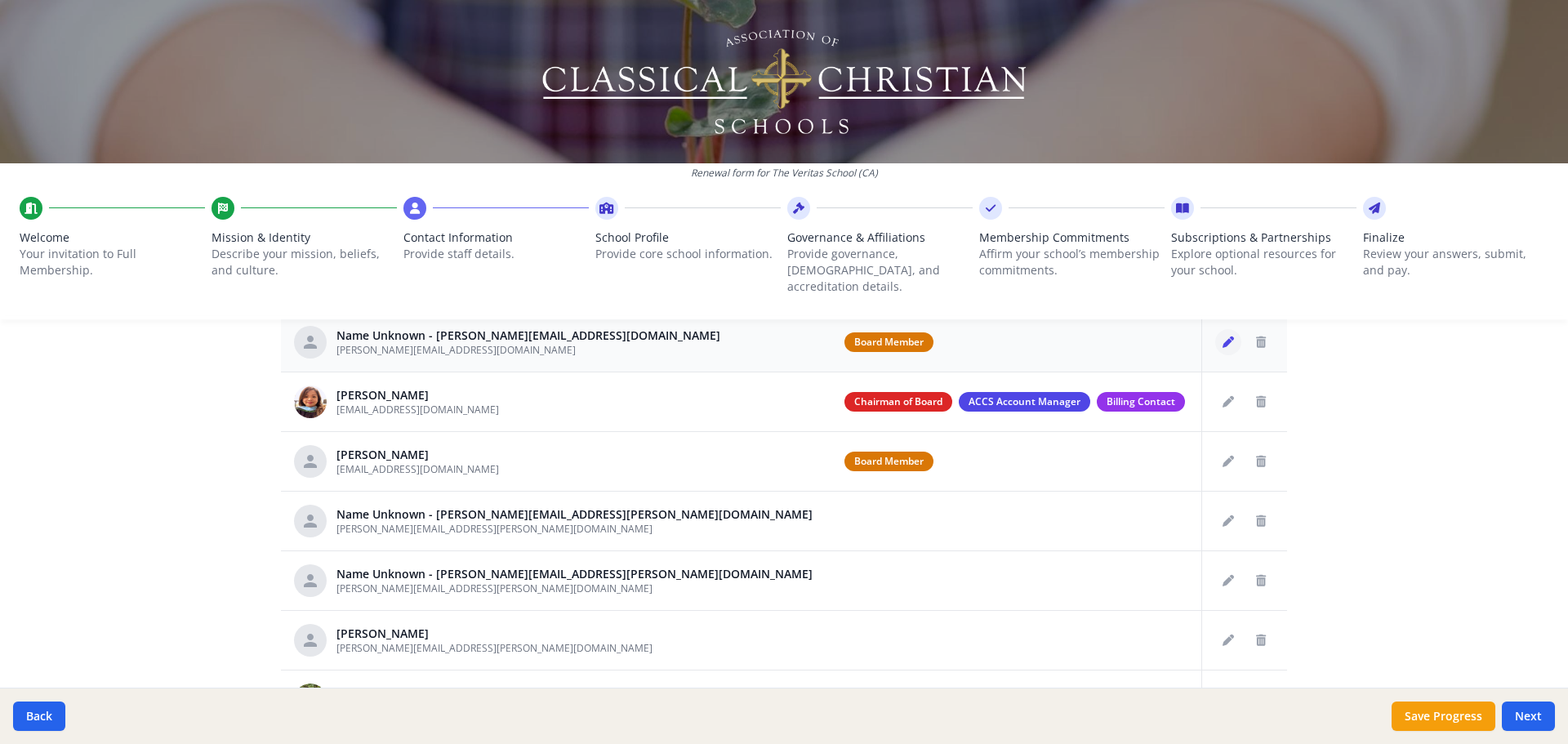
click at [782, 315] on icon "Edit staff" at bounding box center [1229, 342] width 12 height 12
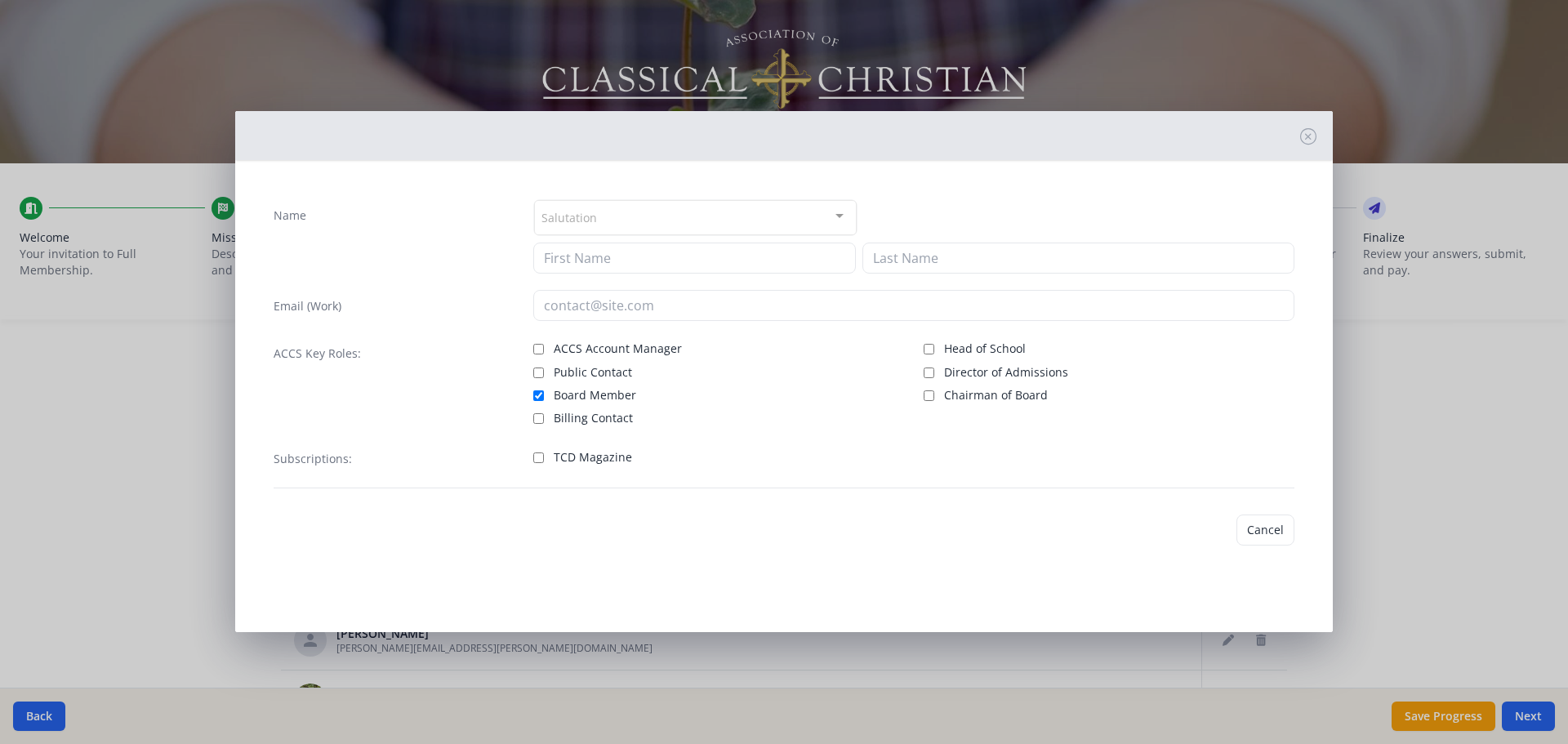
type input "[PERSON_NAME][EMAIL_ADDRESS][DOMAIN_NAME]"
checkbox input "true"
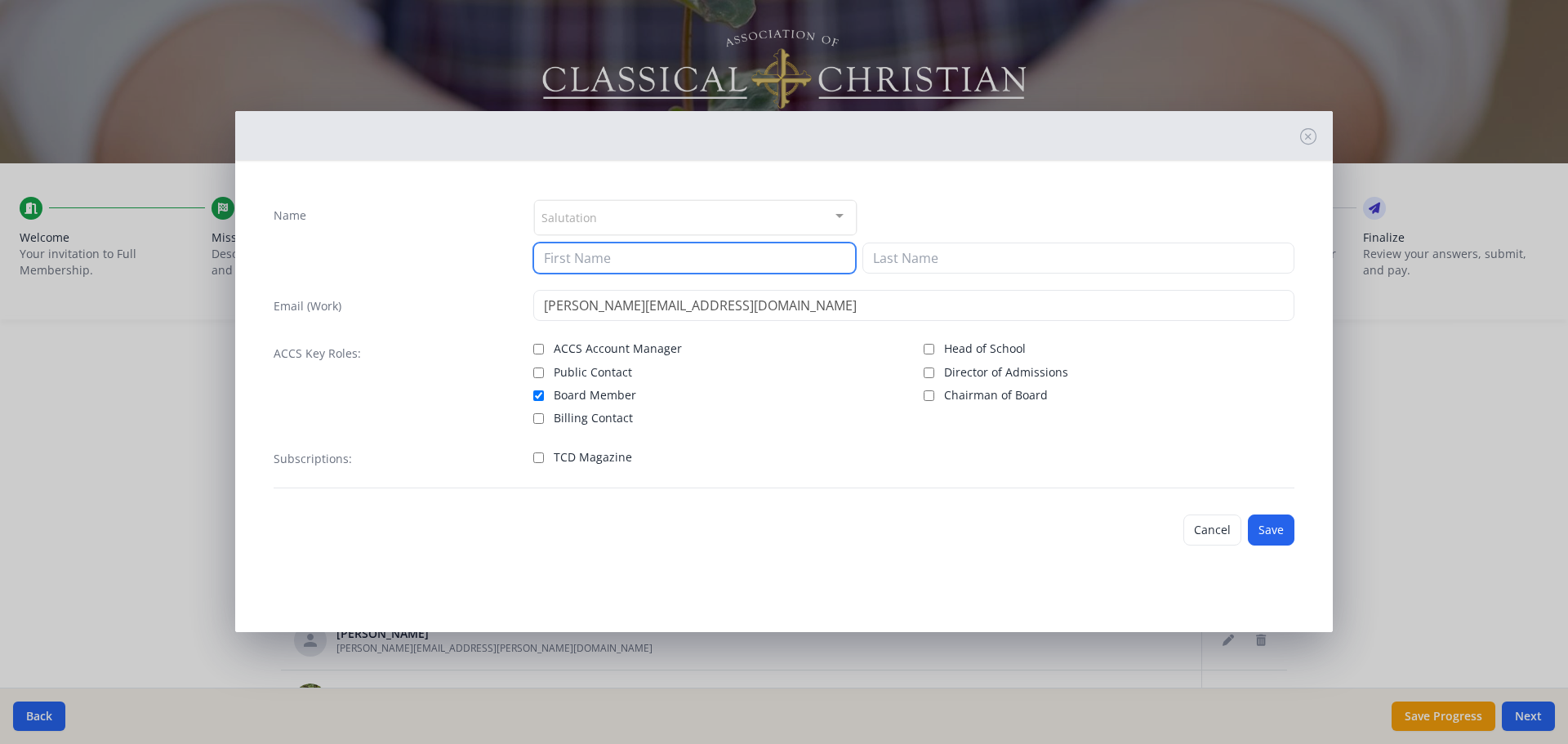
click at [646, 255] on input at bounding box center [694, 258] width 323 height 31
type input "Jenn"
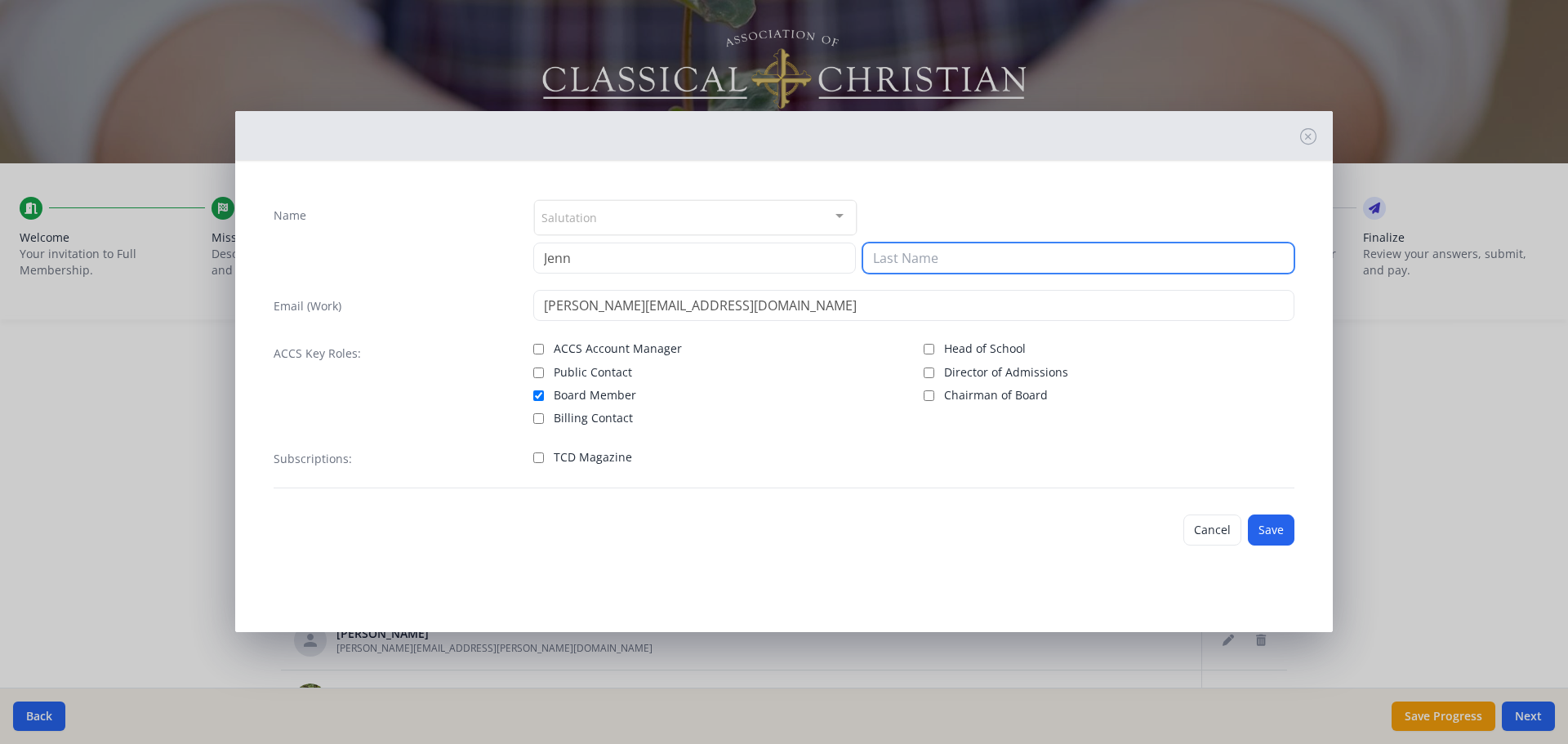
click at [782, 260] on input at bounding box center [1079, 258] width 432 height 31
type input "Ambrosio"
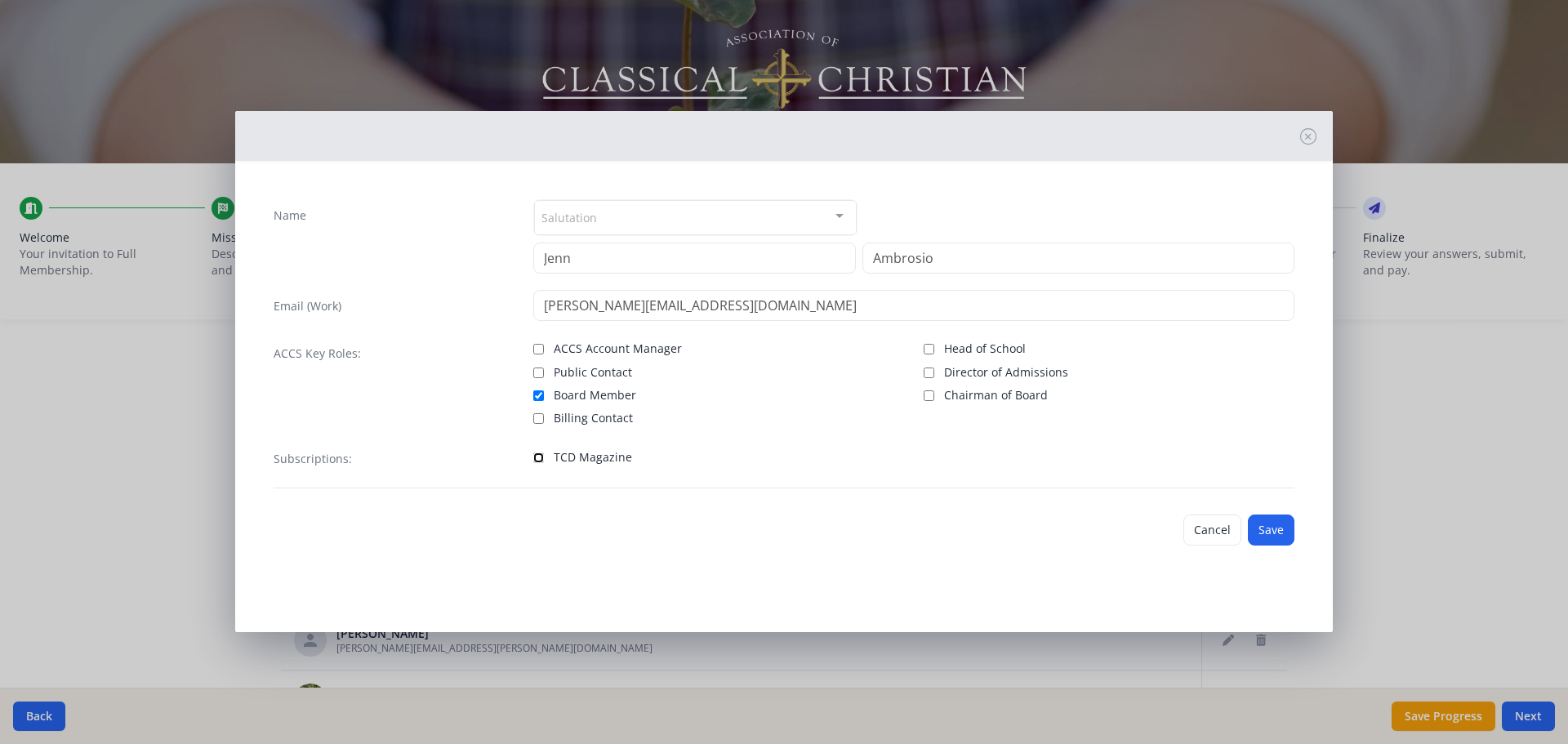
click at [538, 315] on input "TCD Magazine" at bounding box center [538, 458] width 11 height 11
checkbox input "true"
click at [782, 315] on button "Save" at bounding box center [1271, 530] width 47 height 31
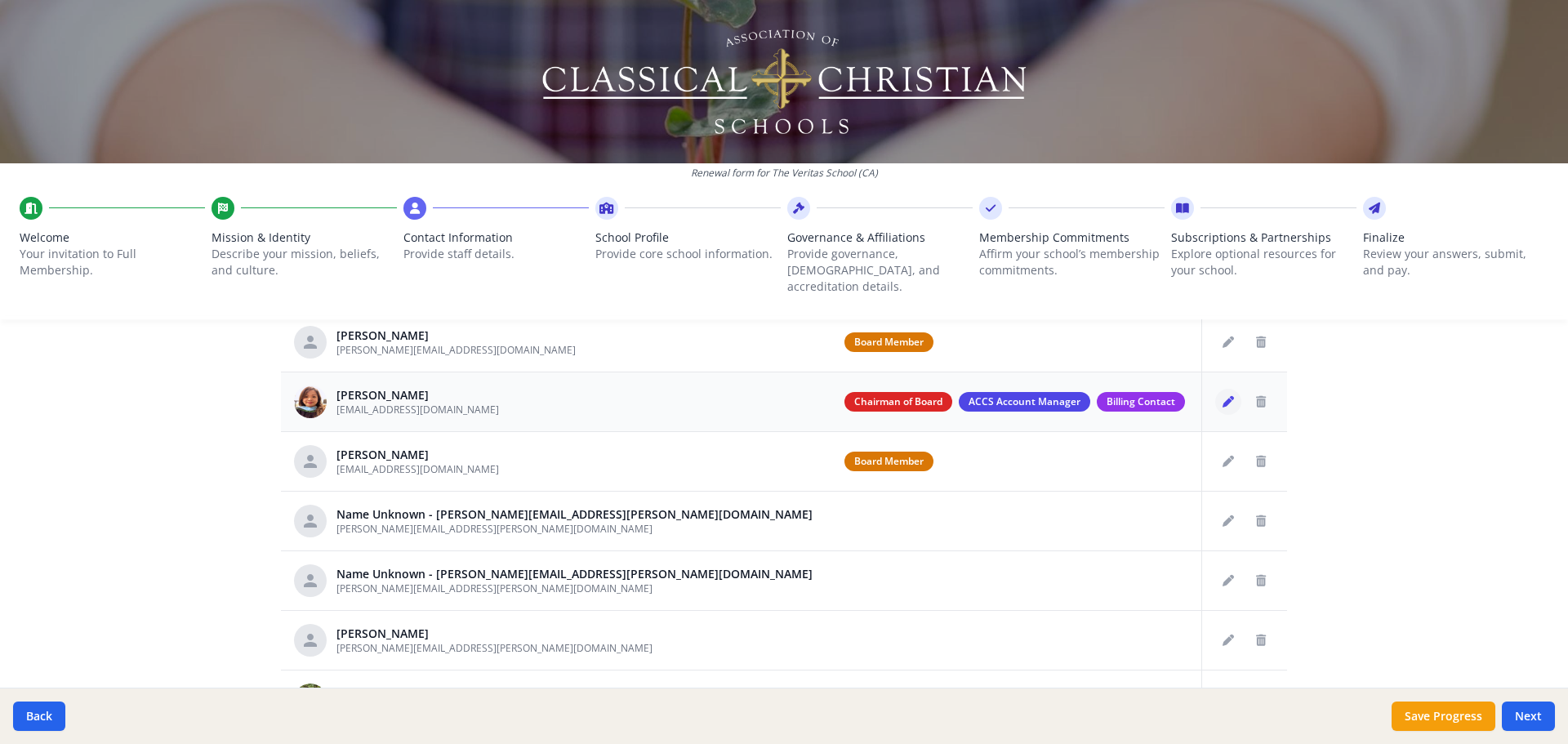
click at [782, 315] on button "Edit staff" at bounding box center [1229, 402] width 26 height 26
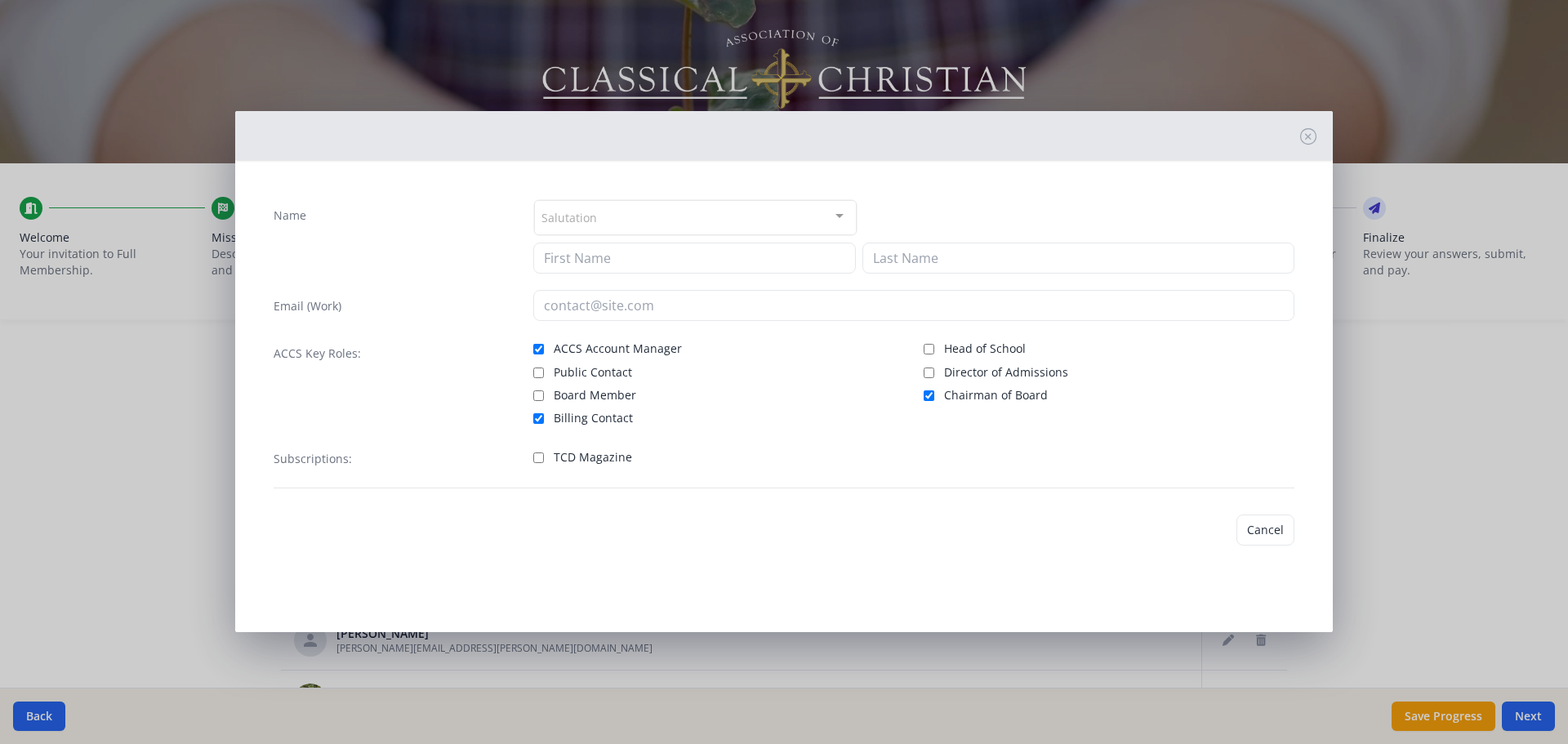
type input "Corinna"
type input "Calica"
type input "[EMAIL_ADDRESS][DOMAIN_NAME]"
checkbox input "true"
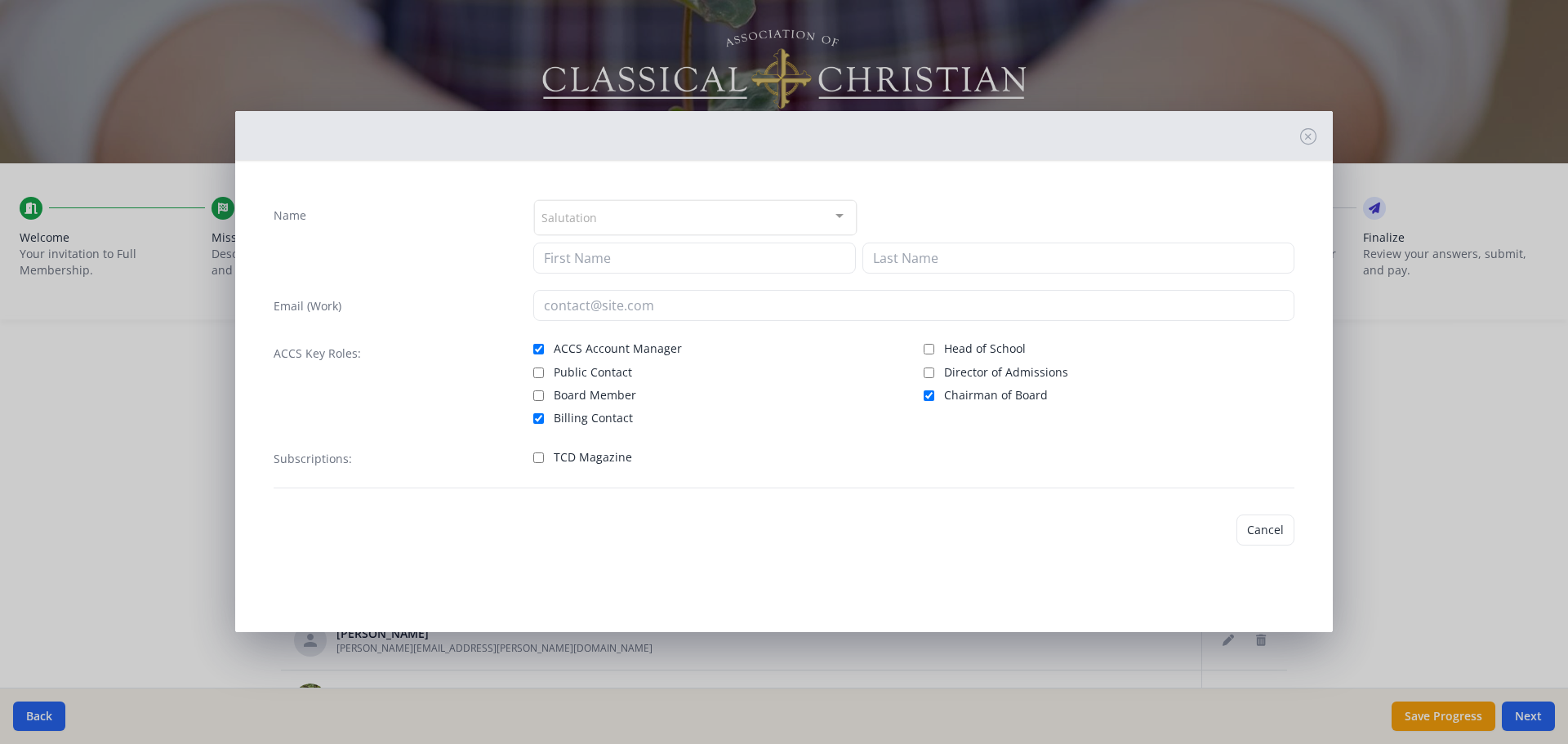
checkbox input "true"
click at [534, 315] on input "TCD Magazine" at bounding box center [538, 455] width 11 height 11
checkbox input "true"
click at [782, 315] on button "Save" at bounding box center [1271, 528] width 47 height 31
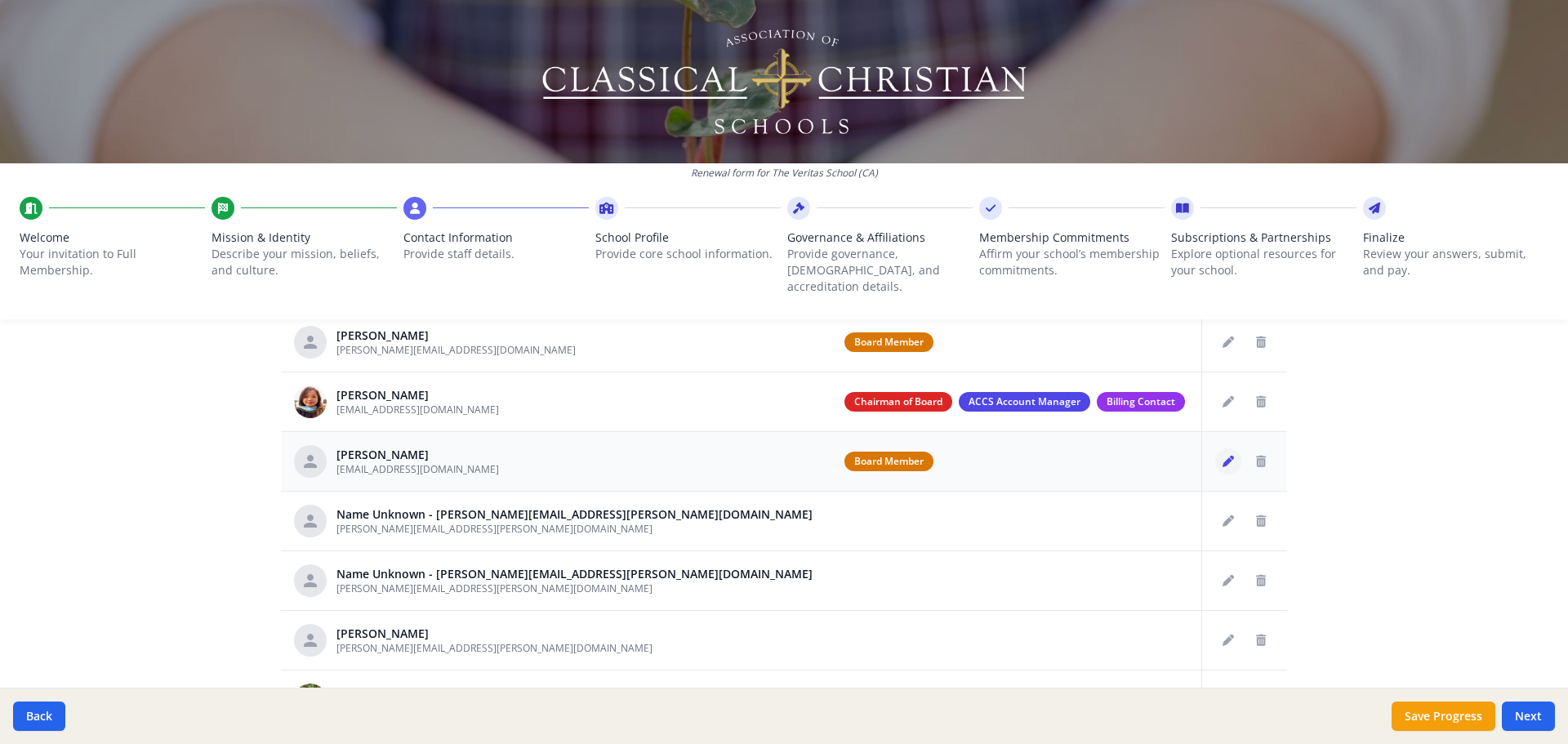
click at [782, 315] on icon "Edit staff" at bounding box center [1229, 462] width 12 height 12
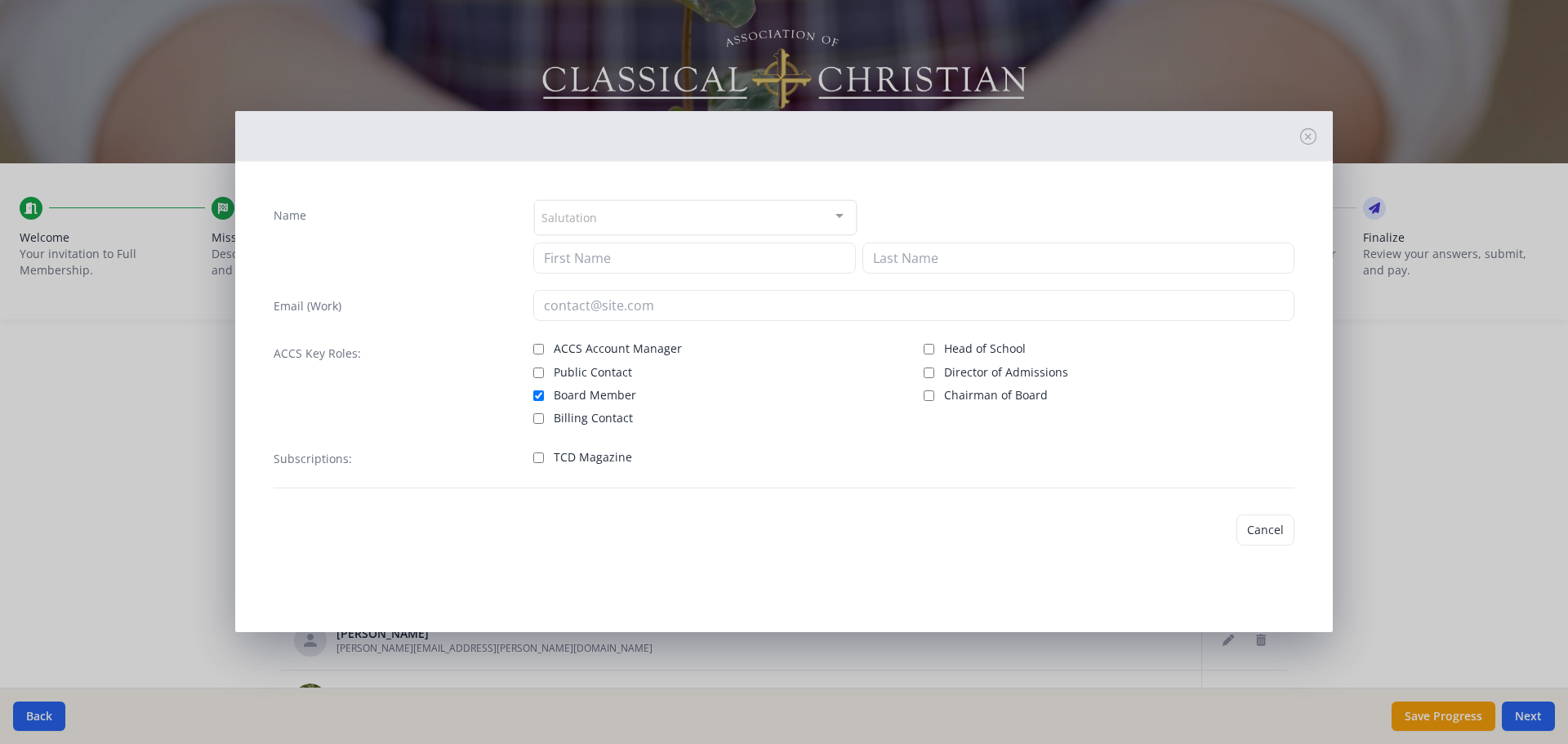
type input "Christina"
type input "Wong"
type input "[EMAIL_ADDRESS][DOMAIN_NAME]"
checkbox input "true"
click at [541, 315] on input "TCD Magazine" at bounding box center [538, 458] width 11 height 11
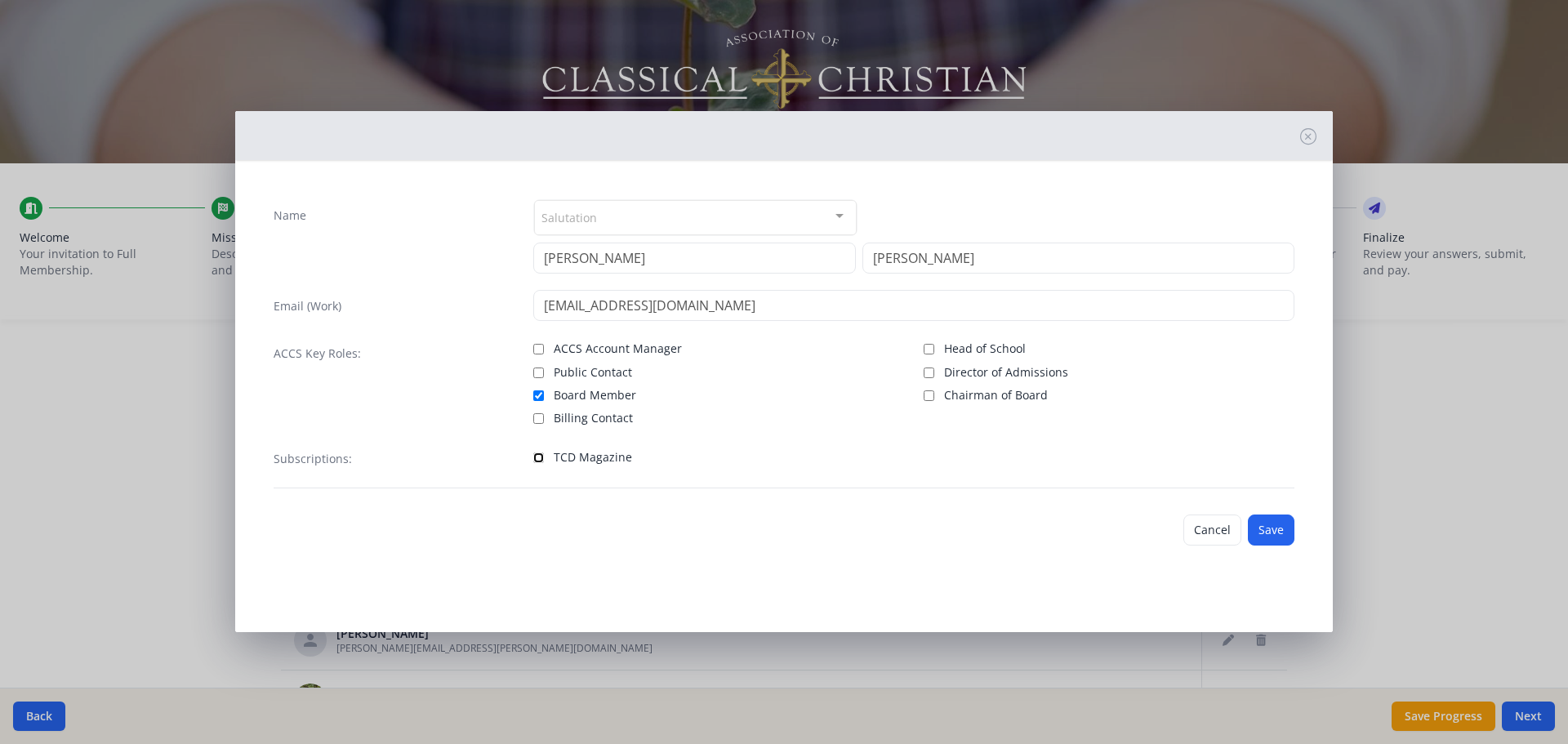
checkbox input "true"
click at [782, 315] on button "Save" at bounding box center [1271, 530] width 47 height 31
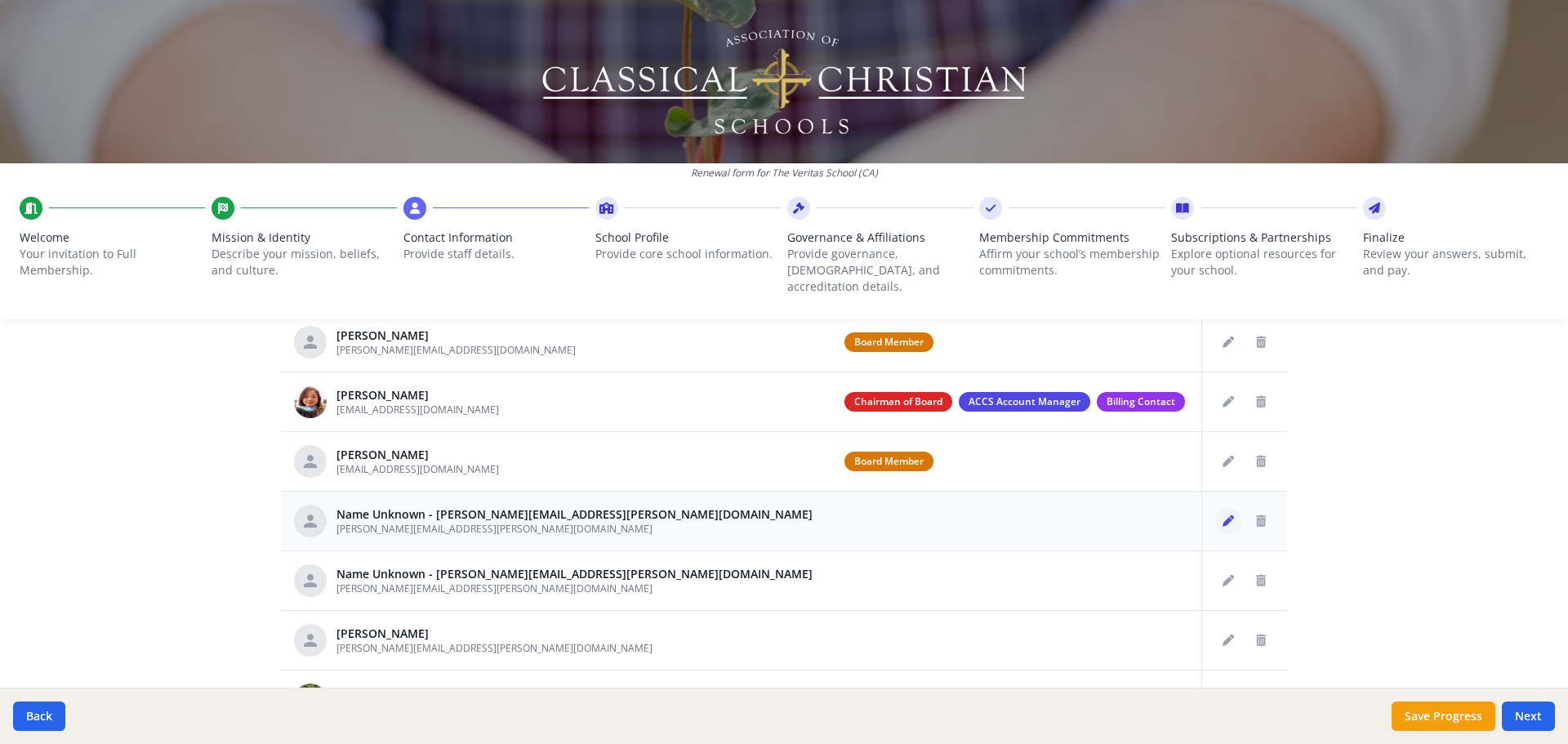
click at [782, 315] on icon "Edit staff" at bounding box center [1229, 521] width 12 height 12
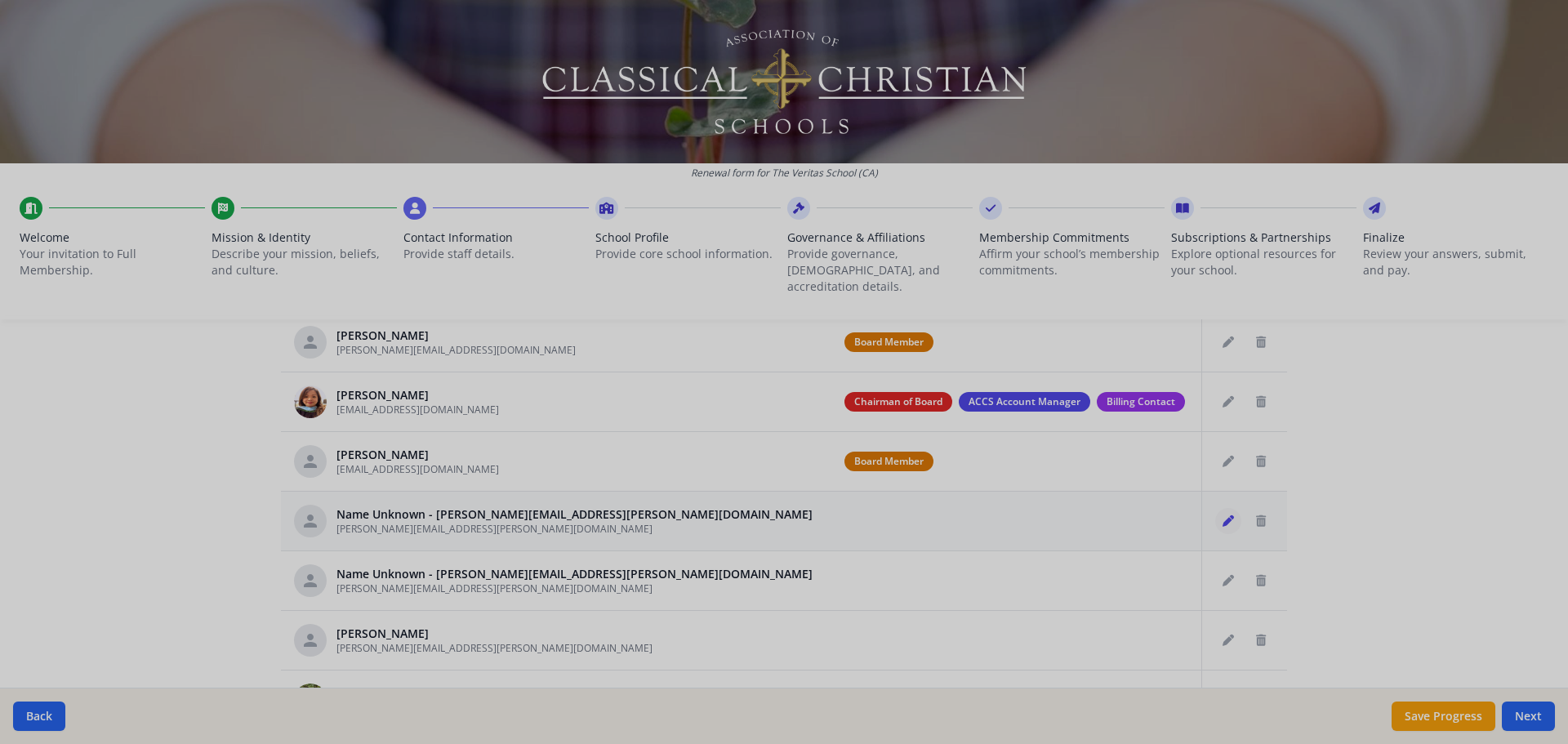
type input "[PERSON_NAME][EMAIL_ADDRESS][PERSON_NAME][DOMAIN_NAME]"
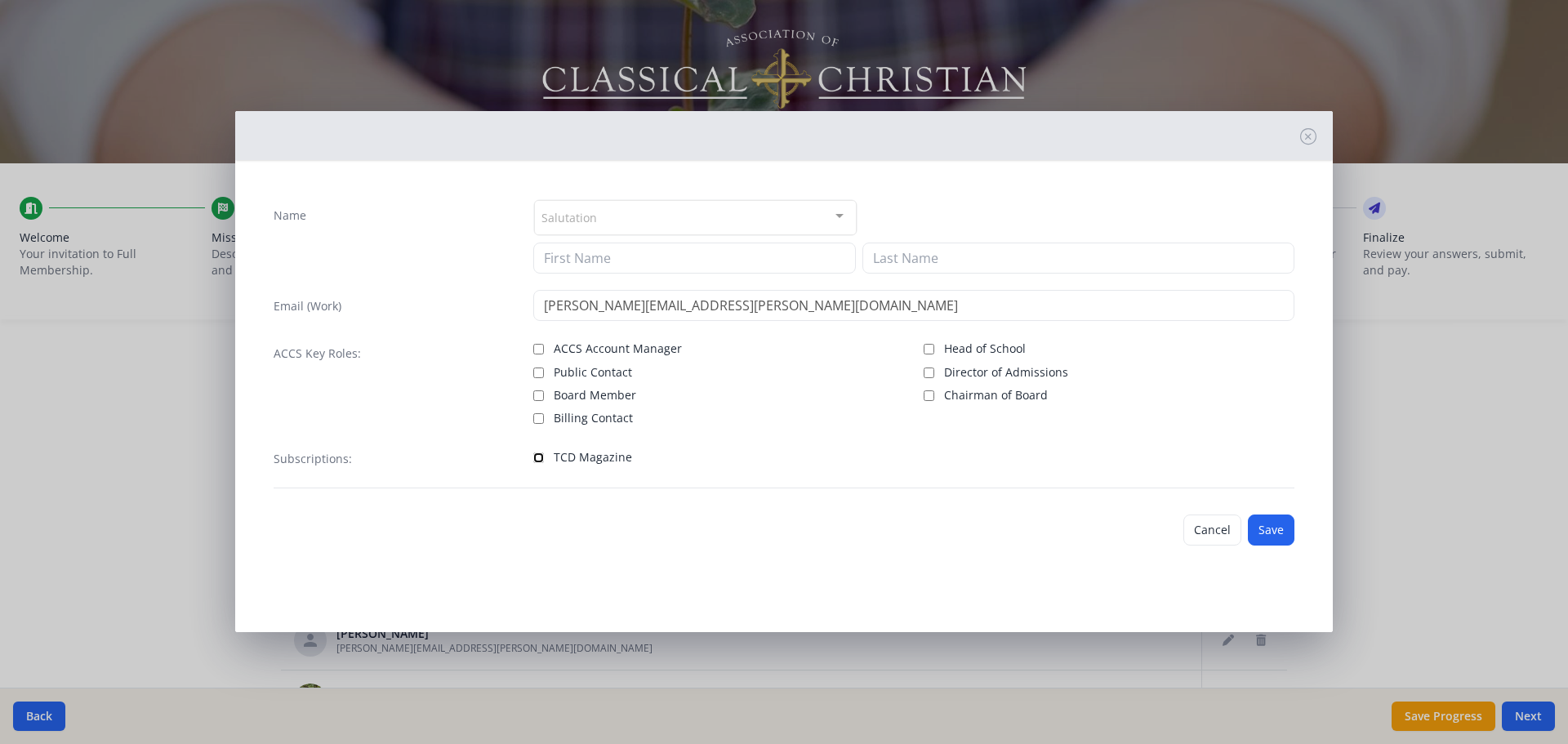
click at [533, 315] on input "TCD Magazine" at bounding box center [538, 458] width 11 height 11
checkbox input "true"
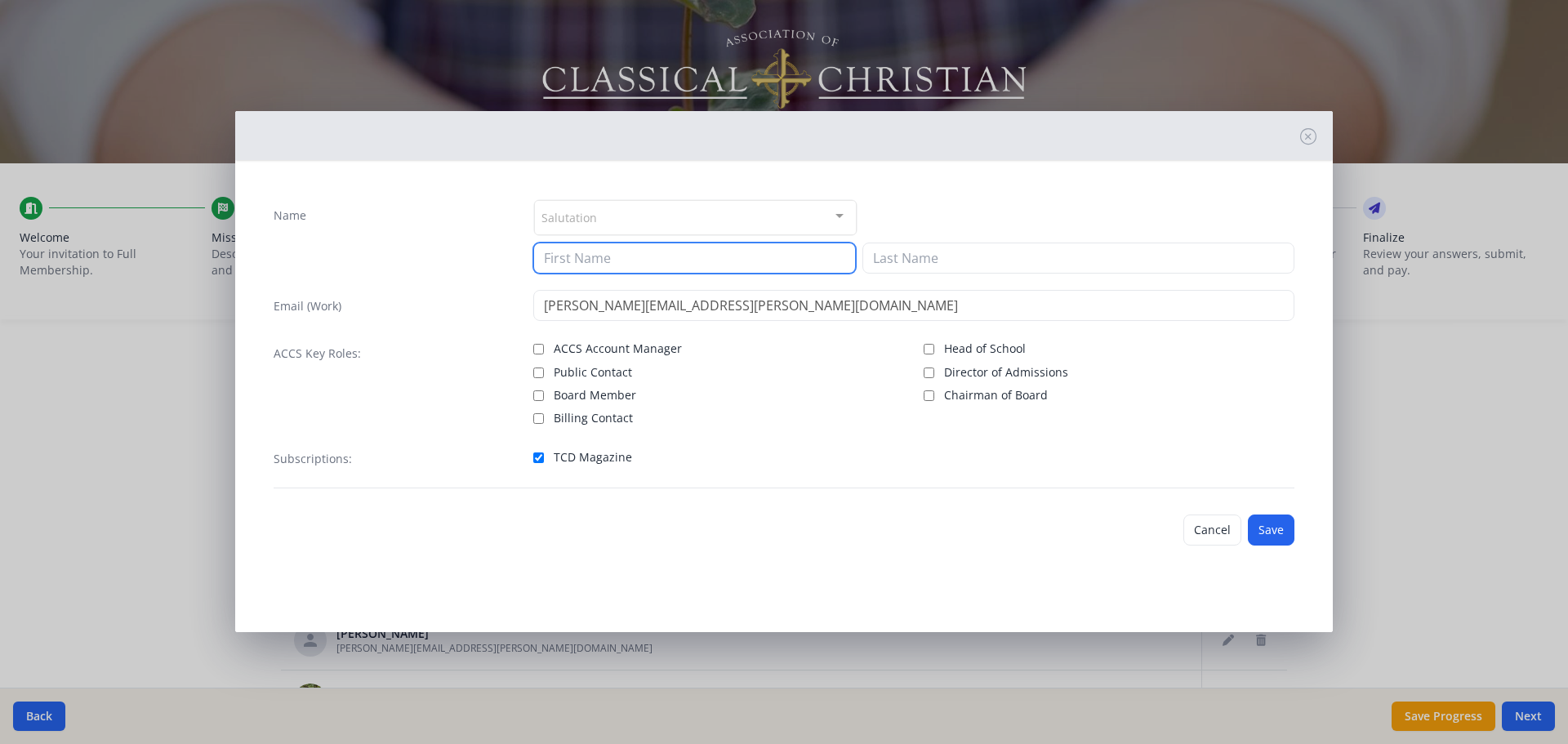
click at [556, 256] on input at bounding box center [694, 258] width 323 height 31
type input "Reuel"
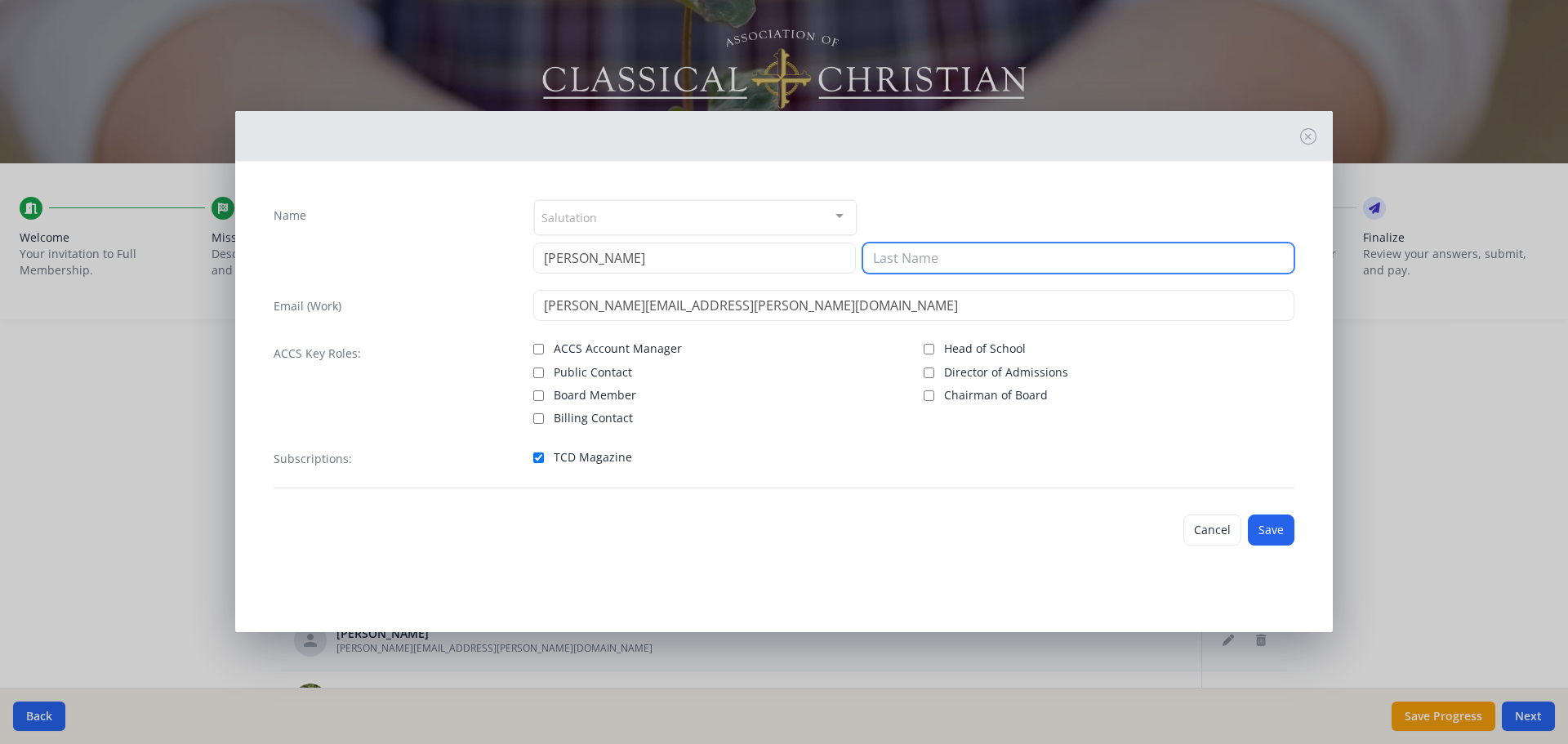
click at [782, 260] on input at bounding box center [1079, 258] width 432 height 31
type input "Calica"
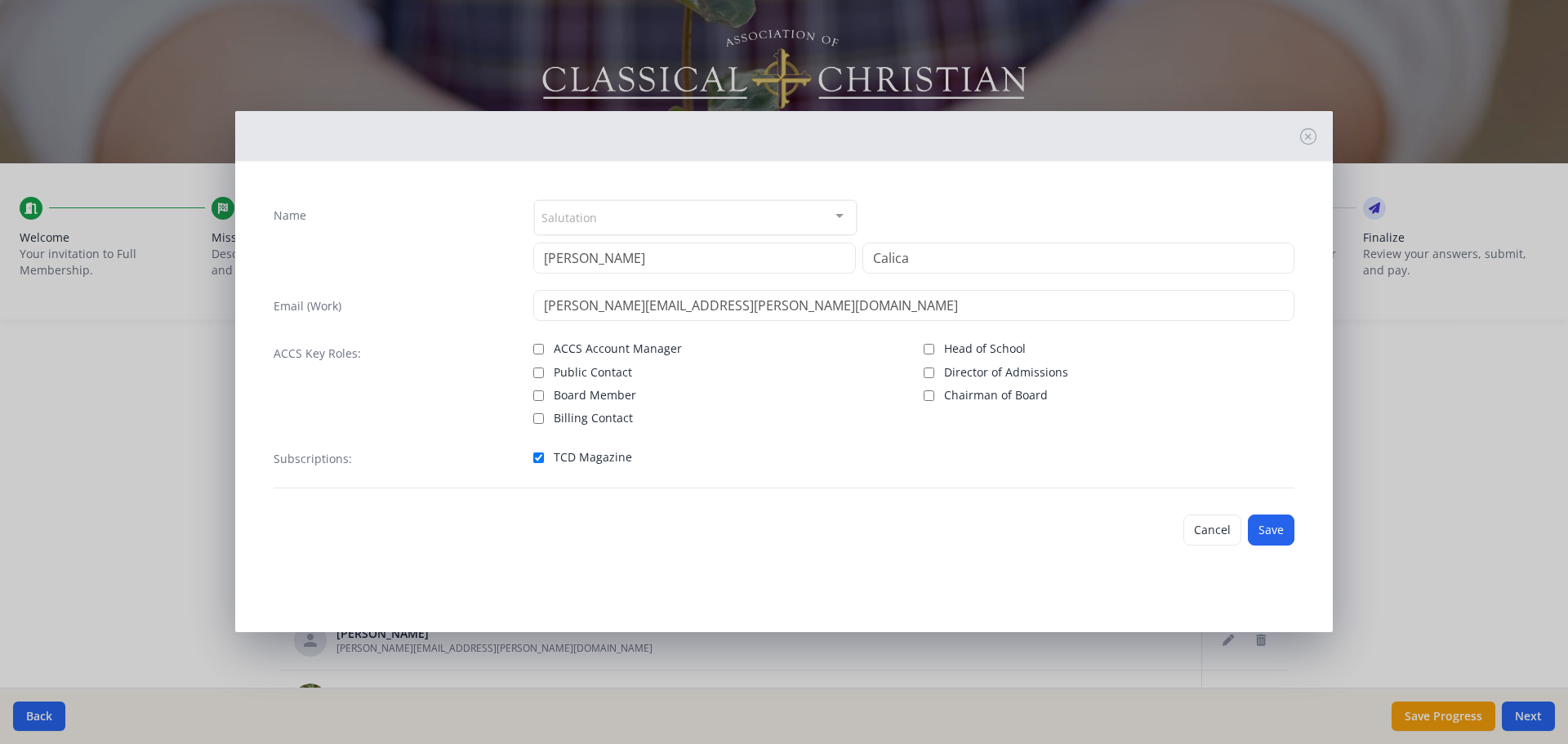
click at [782, 209] on div at bounding box center [840, 216] width 33 height 31
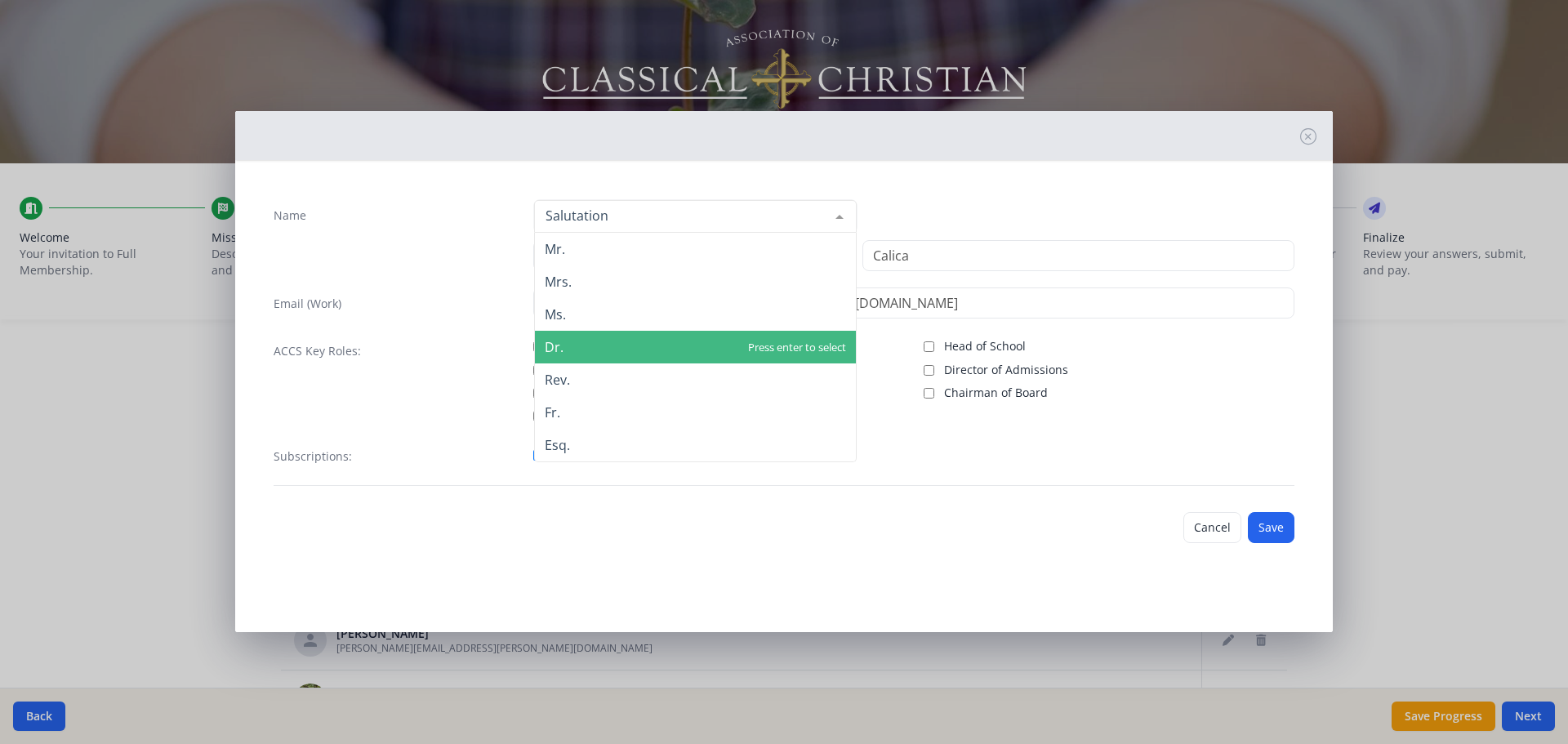
click at [782, 315] on span "Dr." at bounding box center [695, 348] width 321 height 33
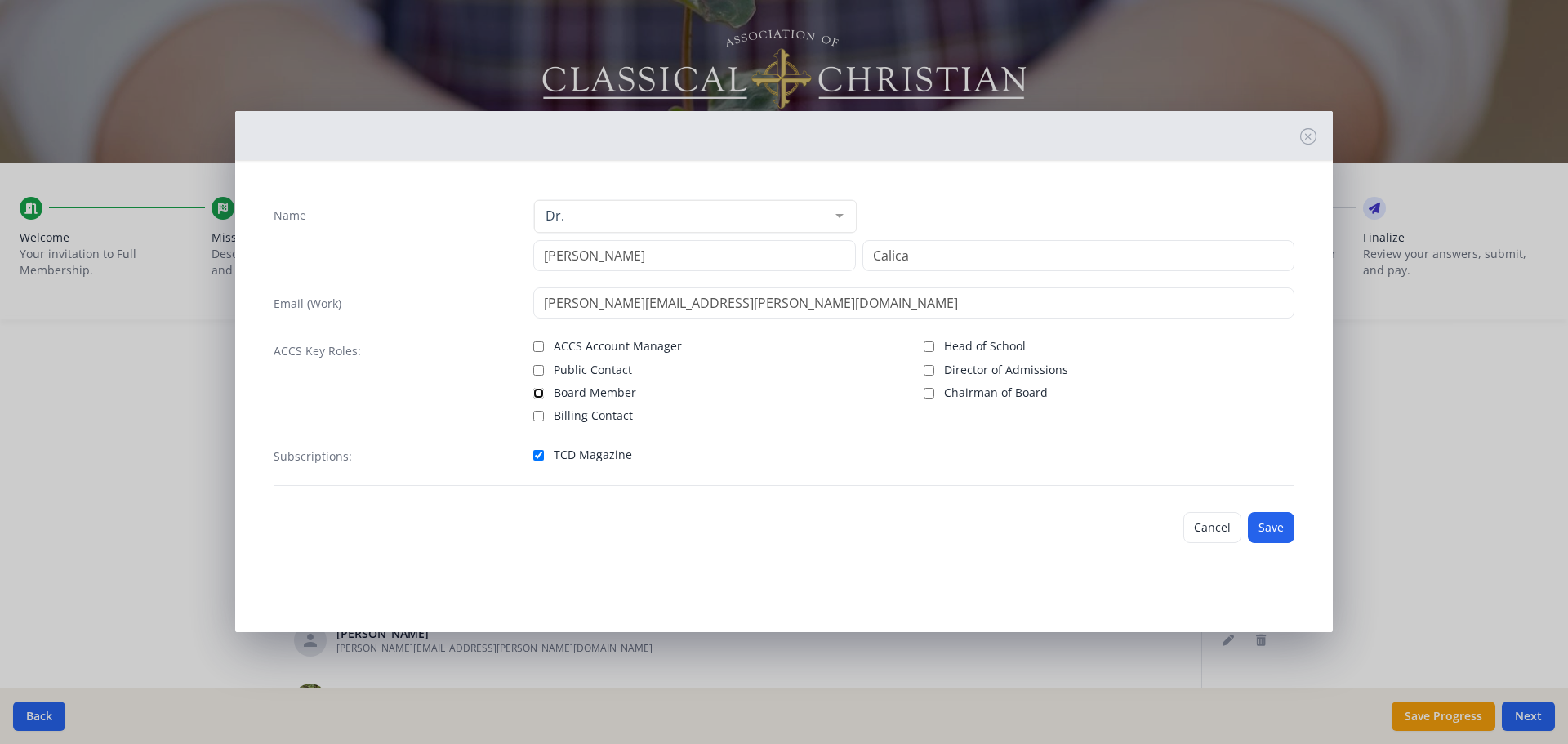
click at [537, 315] on input "Board Member" at bounding box center [538, 393] width 11 height 11
checkbox input "true"
click at [782, 315] on button "Save" at bounding box center [1271, 528] width 47 height 31
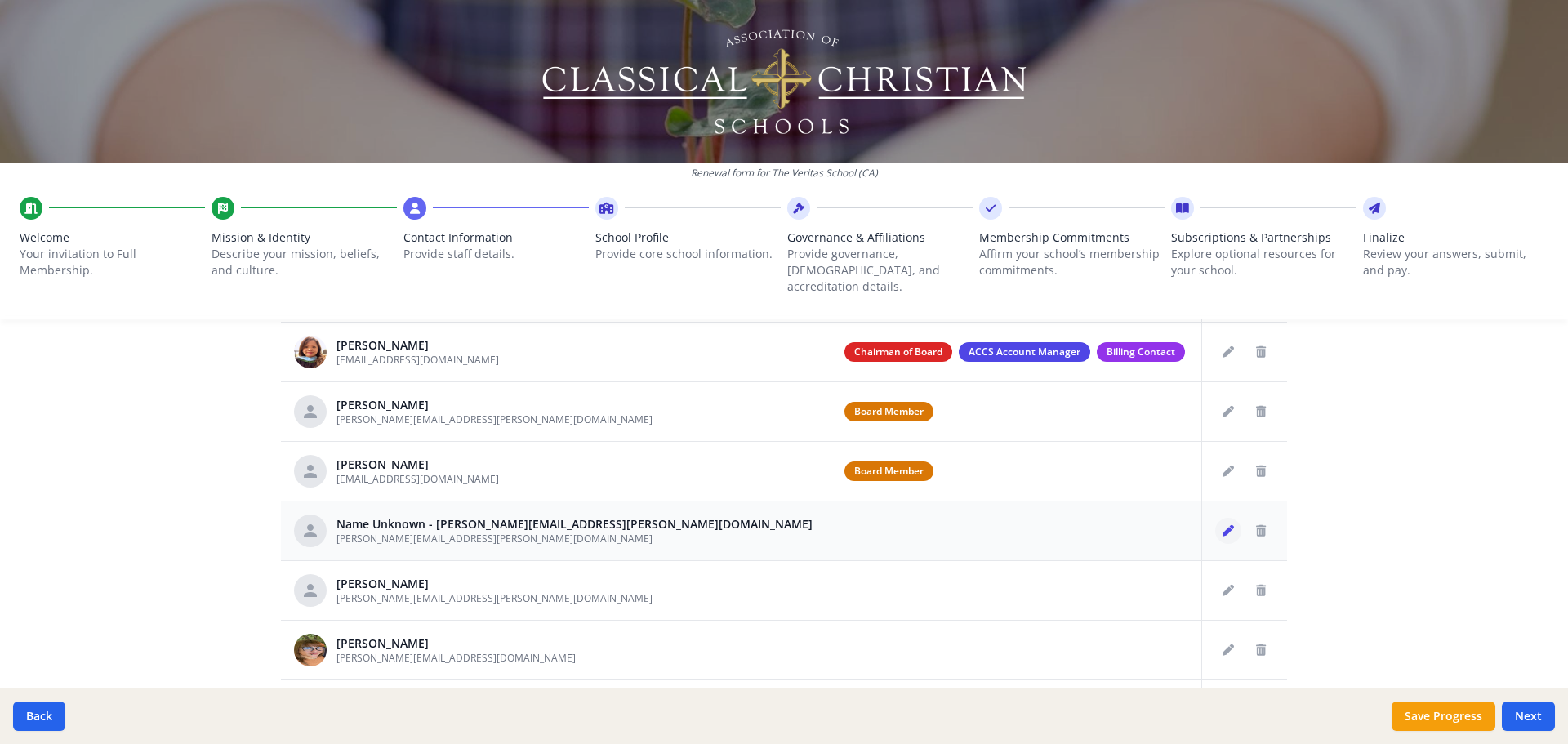
click at [782, 315] on icon "Edit staff" at bounding box center [1229, 531] width 12 height 12
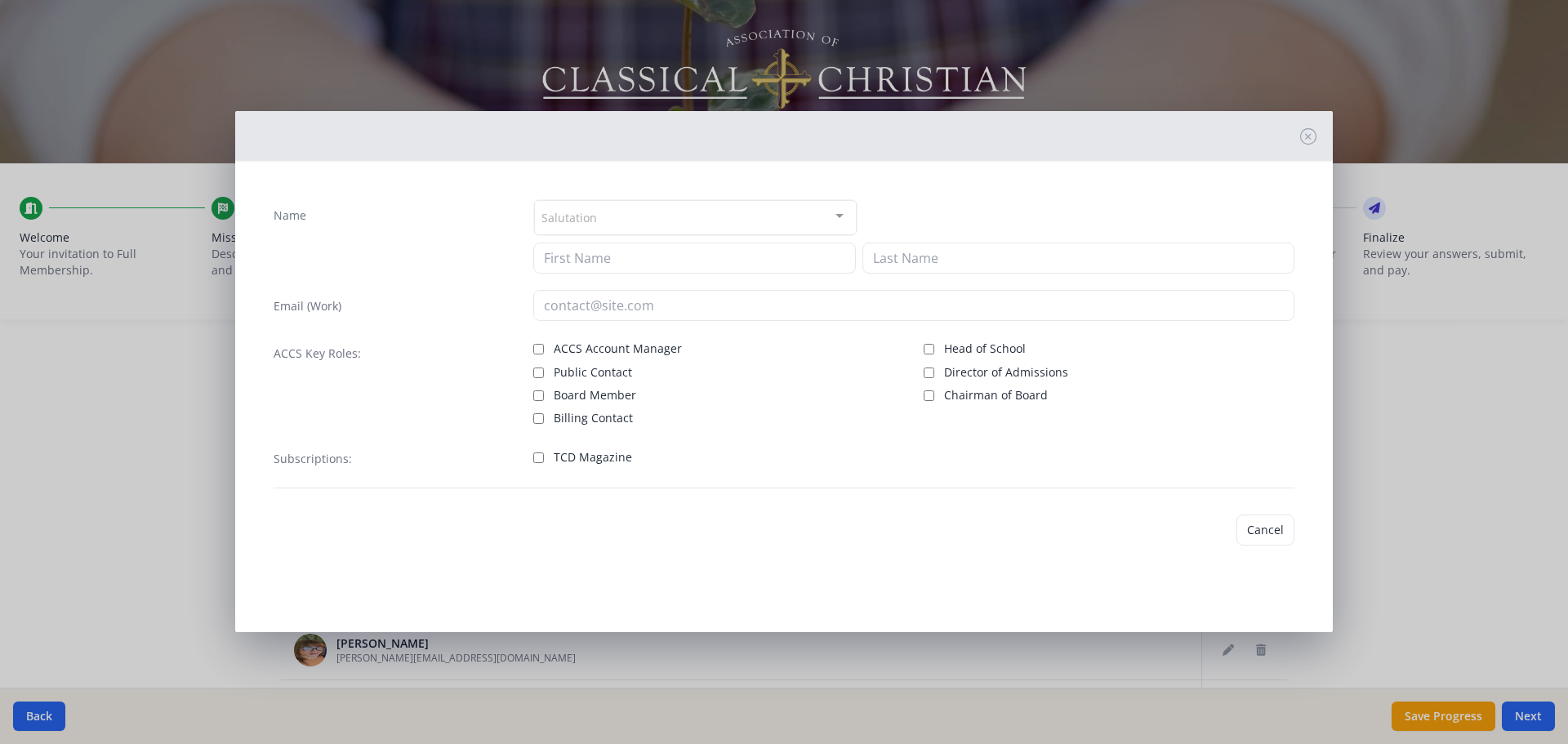
type input "[PERSON_NAME][EMAIL_ADDRESS][PERSON_NAME][DOMAIN_NAME]"
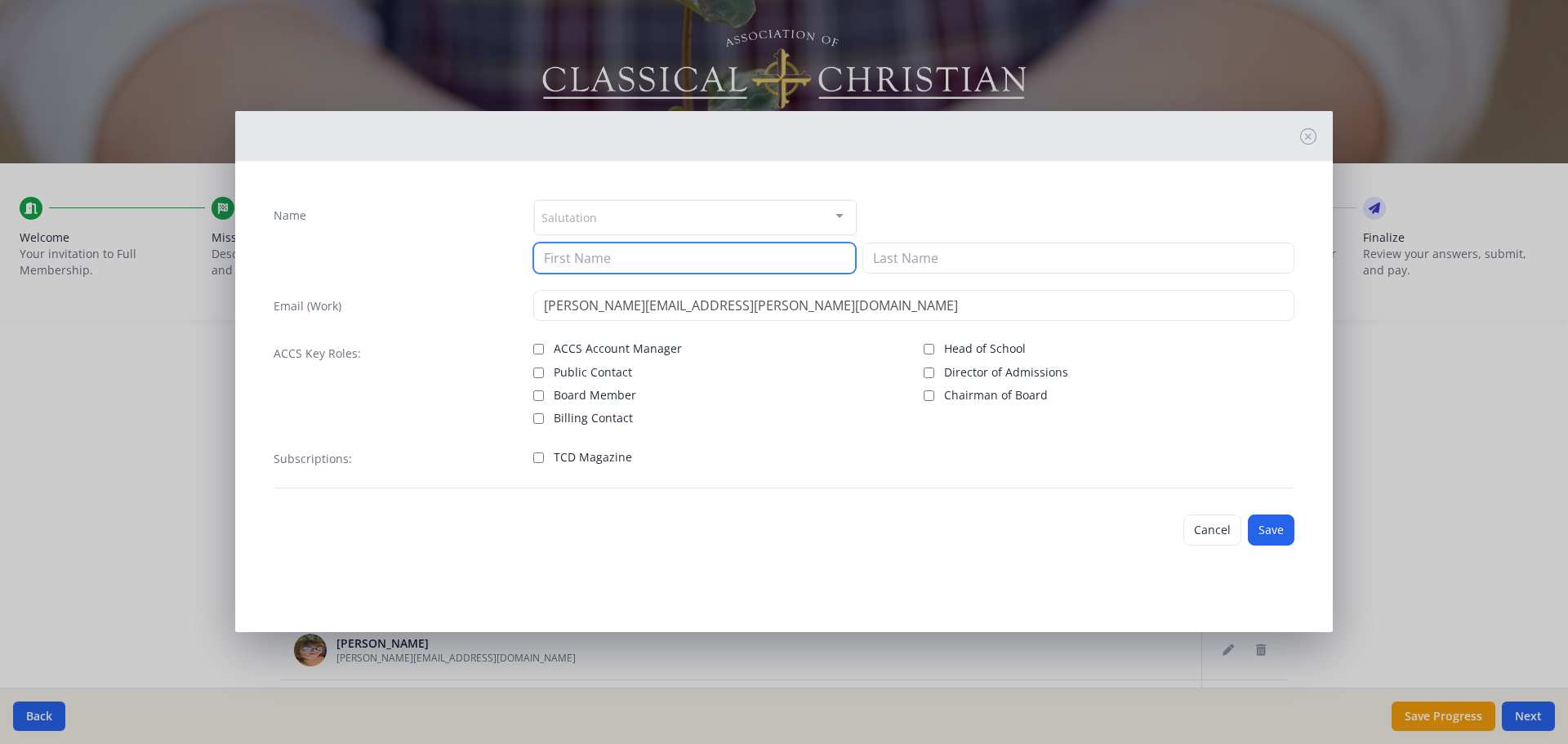
click at [563, 253] on input at bounding box center [694, 258] width 323 height 31
type input "Alex"
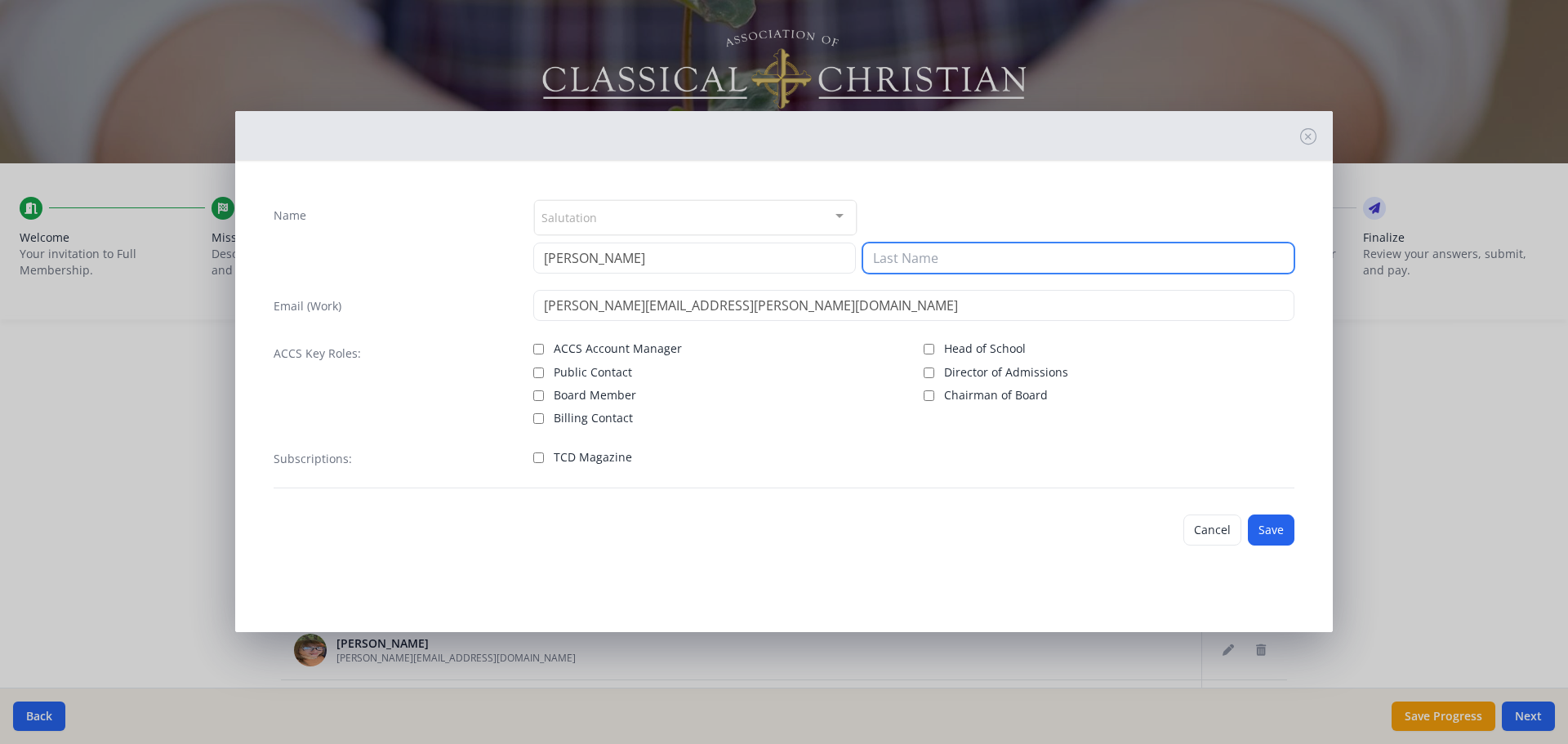
click at [782, 261] on input at bounding box center [1079, 258] width 432 height 31
type input "Insaurralde"
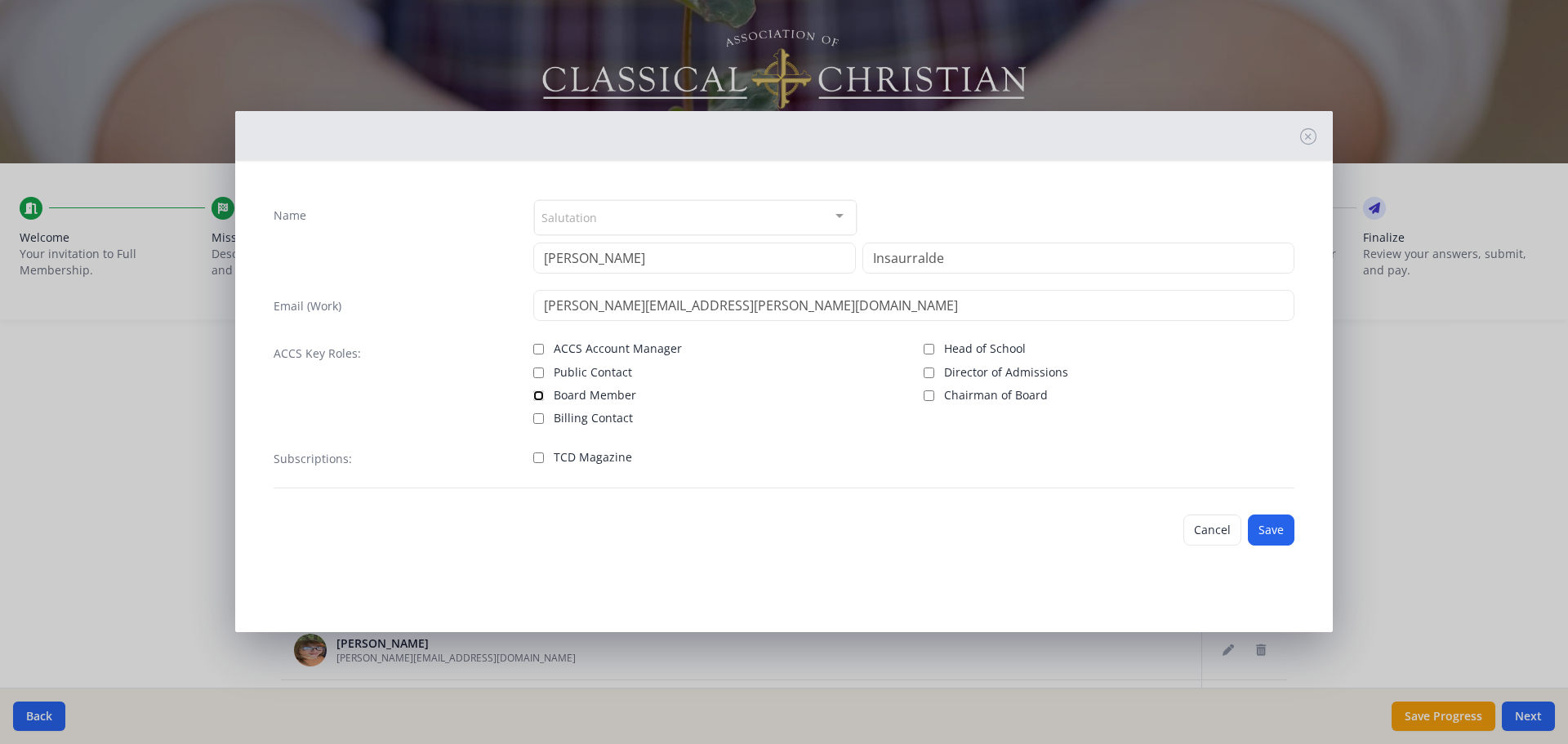
click at [537, 315] on input "Board Member" at bounding box center [538, 395] width 11 height 11
checkbox input "true"
click at [539, 315] on input "TCD Magazine" at bounding box center [538, 458] width 11 height 11
checkbox input "true"
click at [782, 315] on button "Save" at bounding box center [1271, 530] width 47 height 31
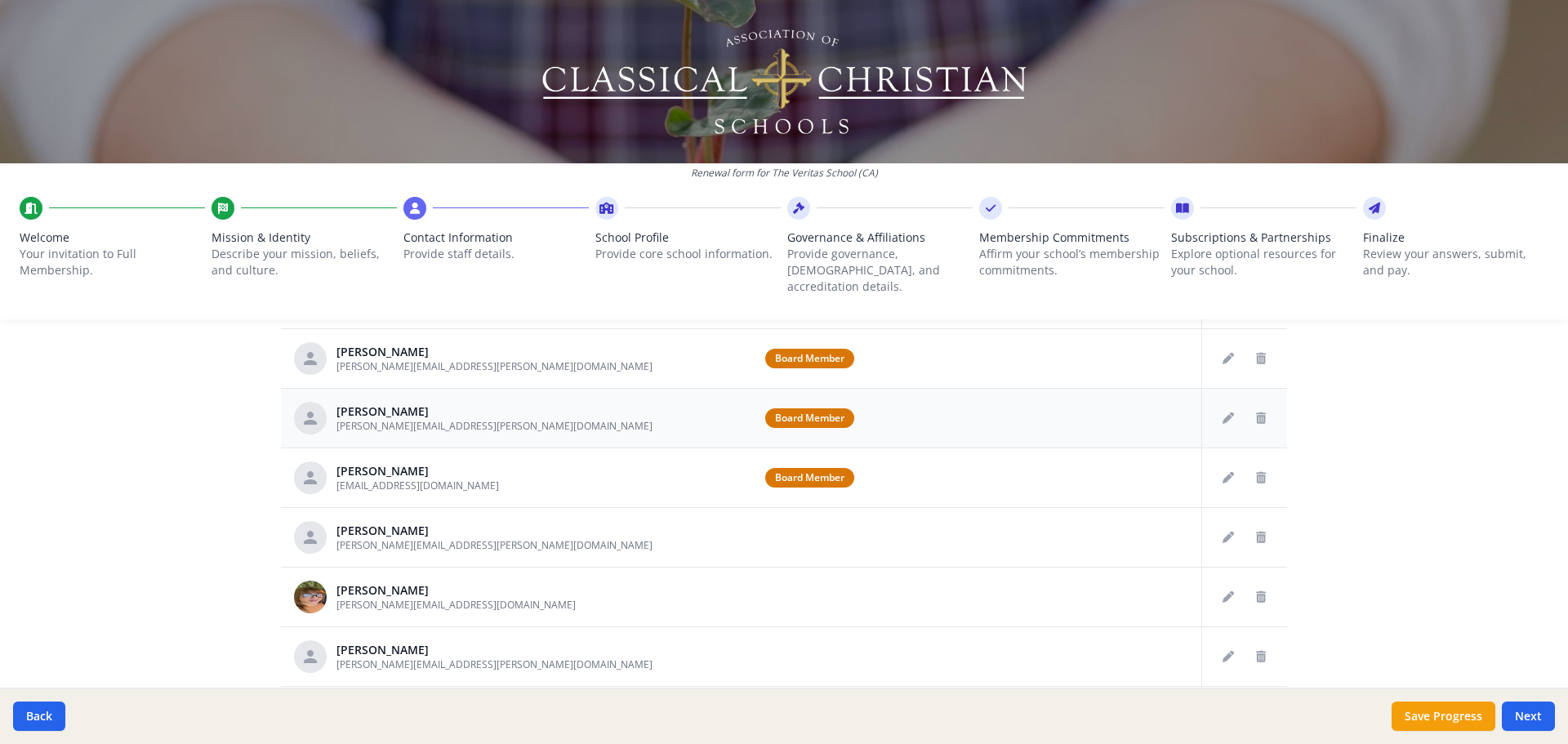
scroll to position [770, 0]
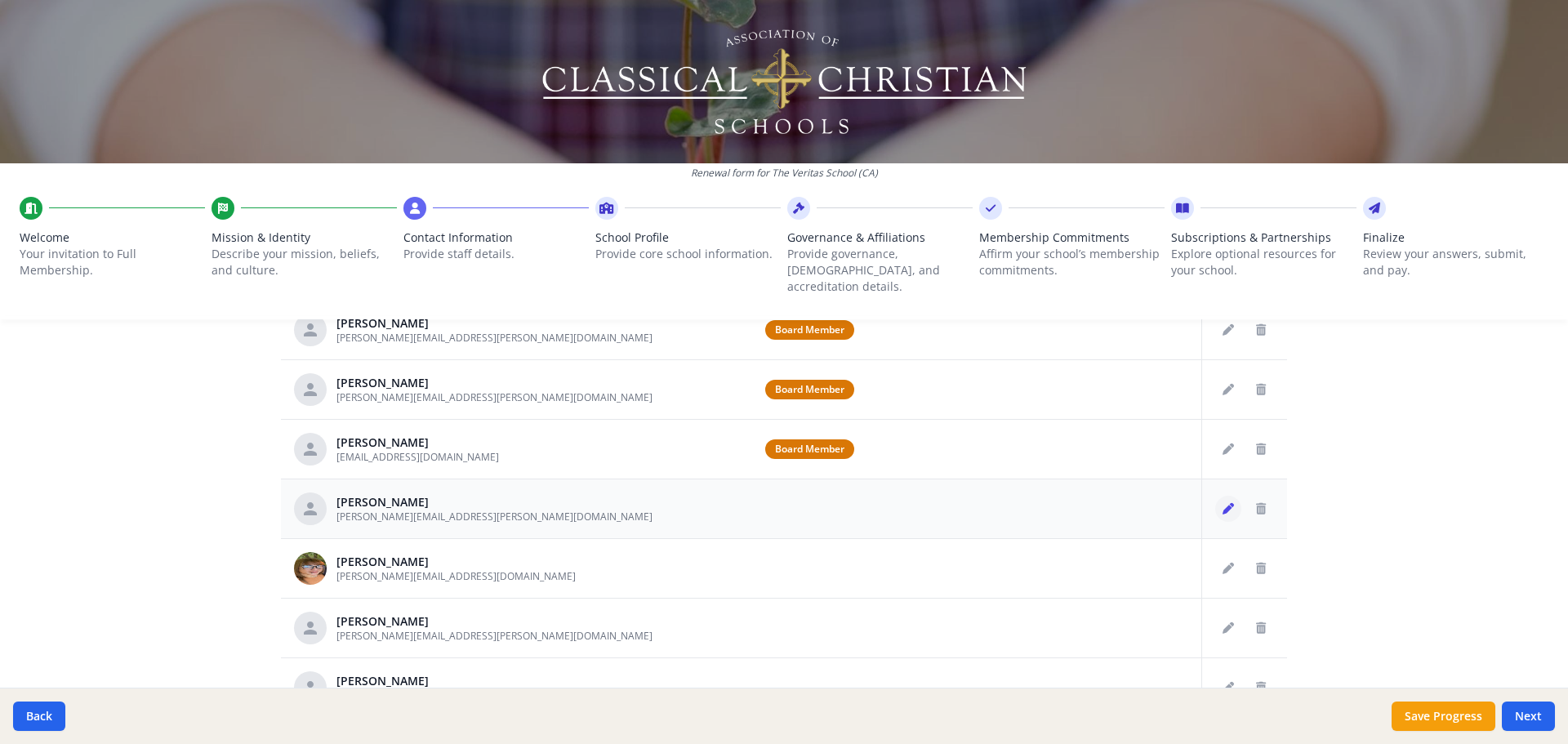
click at [782, 315] on icon "Edit staff" at bounding box center [1229, 509] width 12 height 12
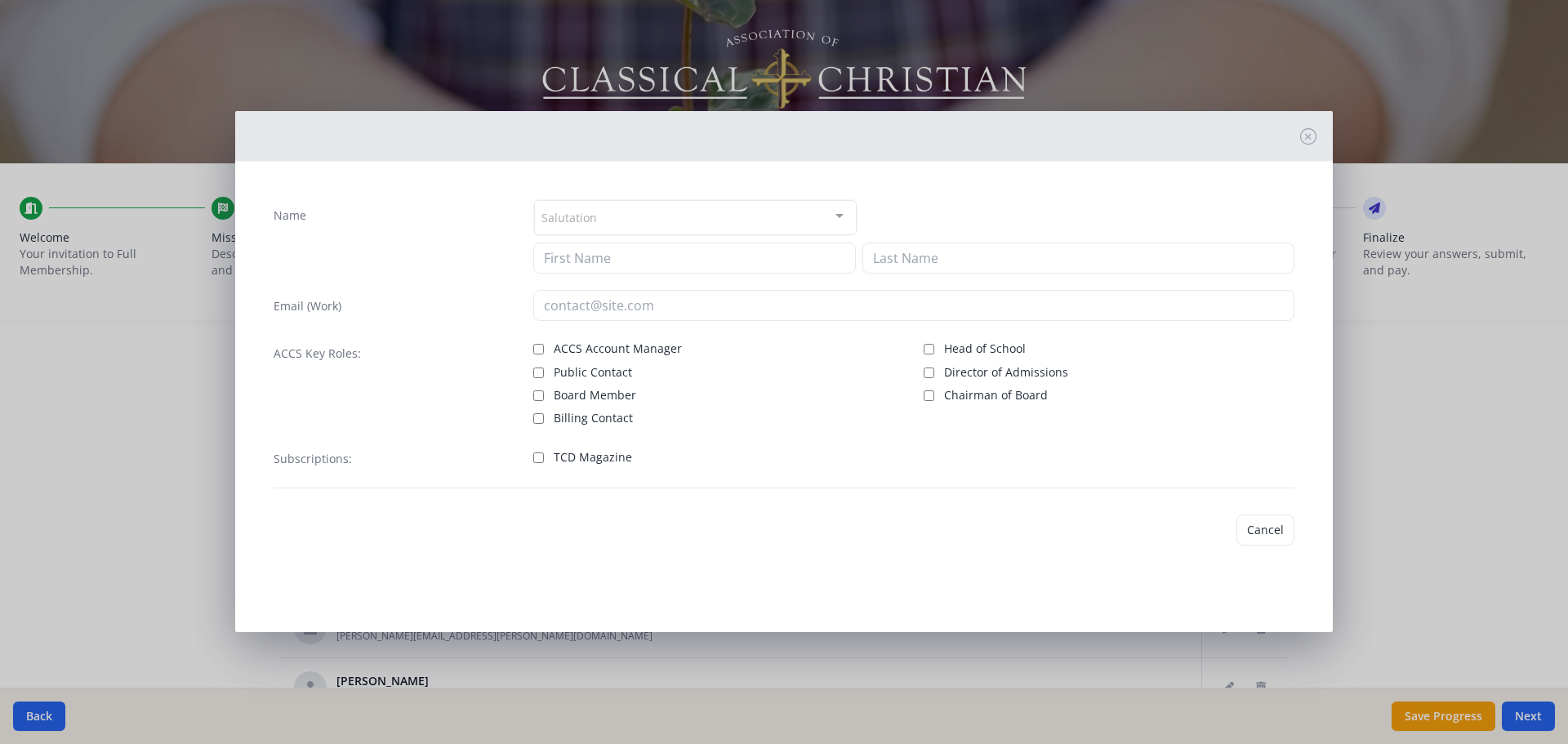
type input "[PERSON_NAME]"
type input "kim.rochette@fbevallejo.org"
click at [542, 315] on input "Public Contact" at bounding box center [538, 370] width 11 height 11
checkbox input "true"
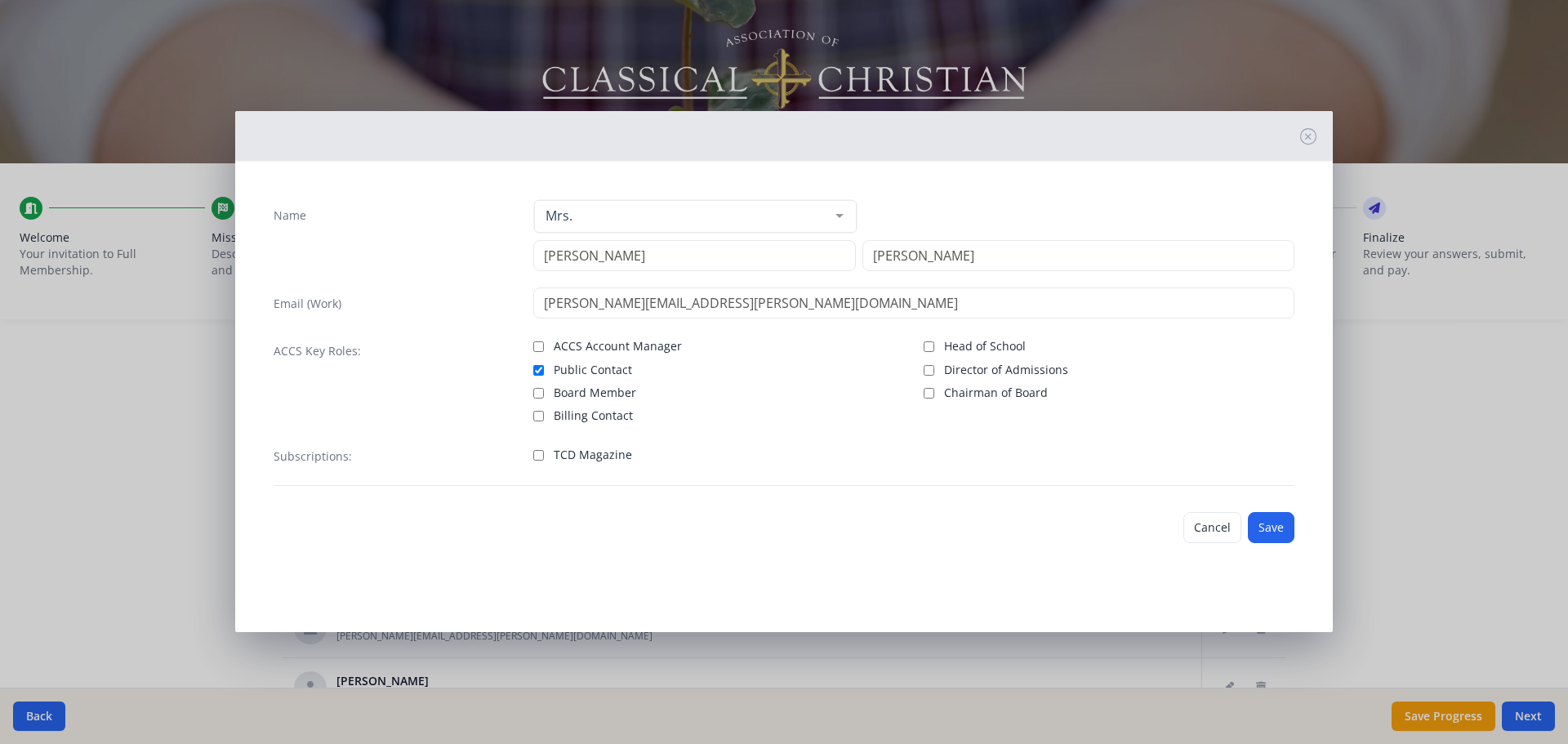
click at [545, 315] on label "TCD Magazine" at bounding box center [718, 454] width 371 height 20
click at [544, 315] on input "TCD Magazine" at bounding box center [538, 455] width 11 height 11
checkbox input "true"
click at [782, 315] on button "Save" at bounding box center [1271, 528] width 47 height 31
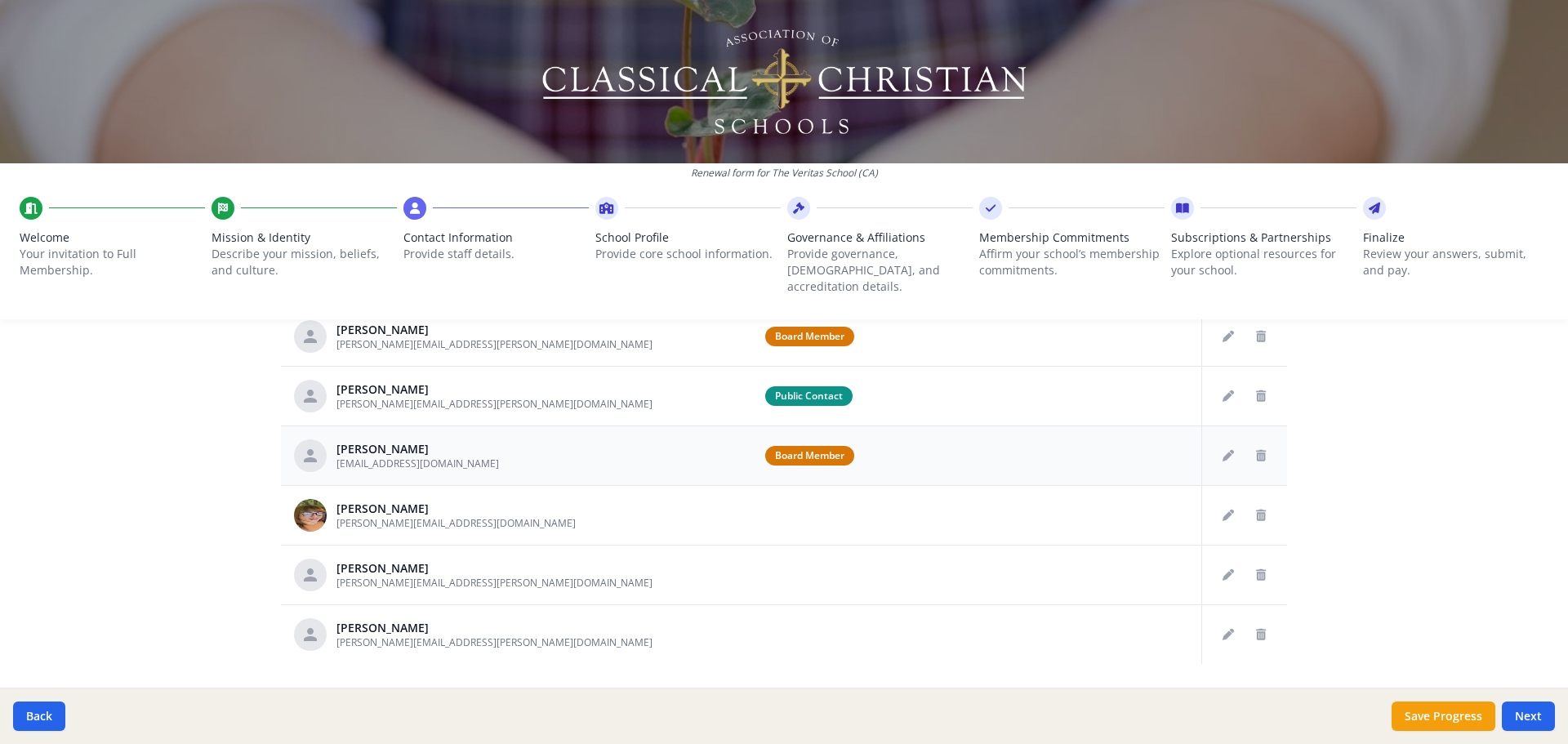
scroll to position [853, 0]
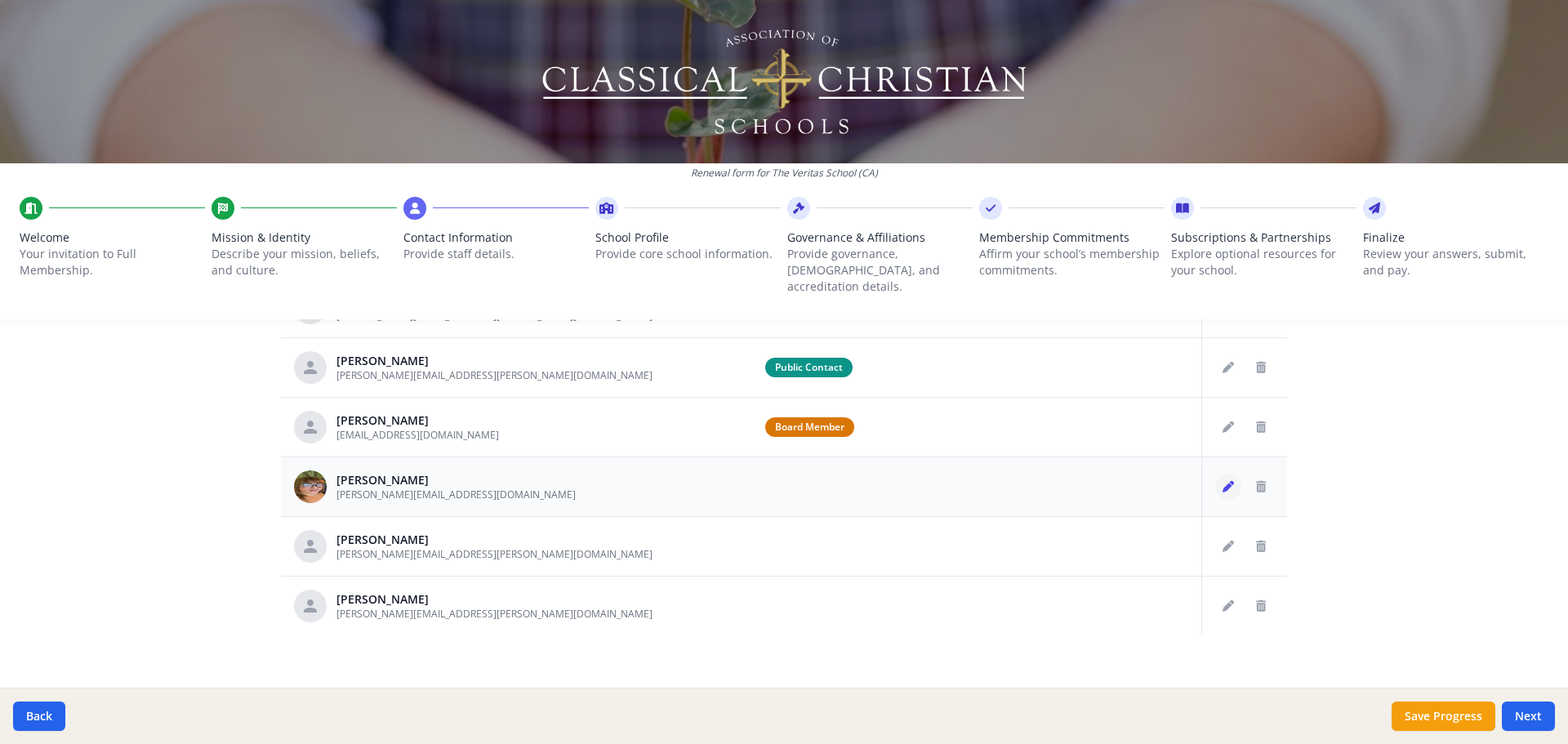
click at [782, 315] on icon "Edit staff" at bounding box center [1229, 487] width 12 height 12
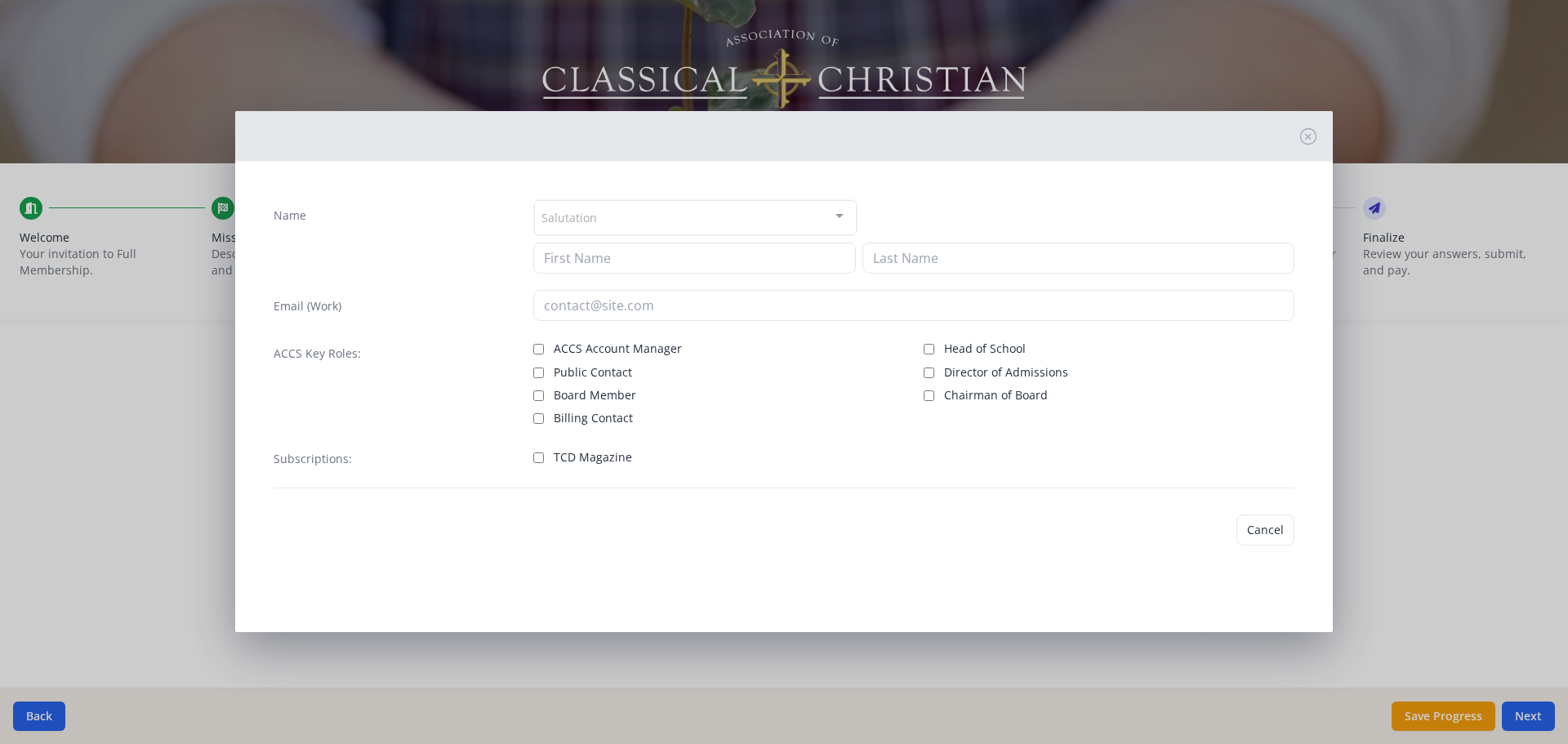
type input "Gina"
type input "Lapid"
type input "[PERSON_NAME][EMAIL_ADDRESS][DOMAIN_NAME]"
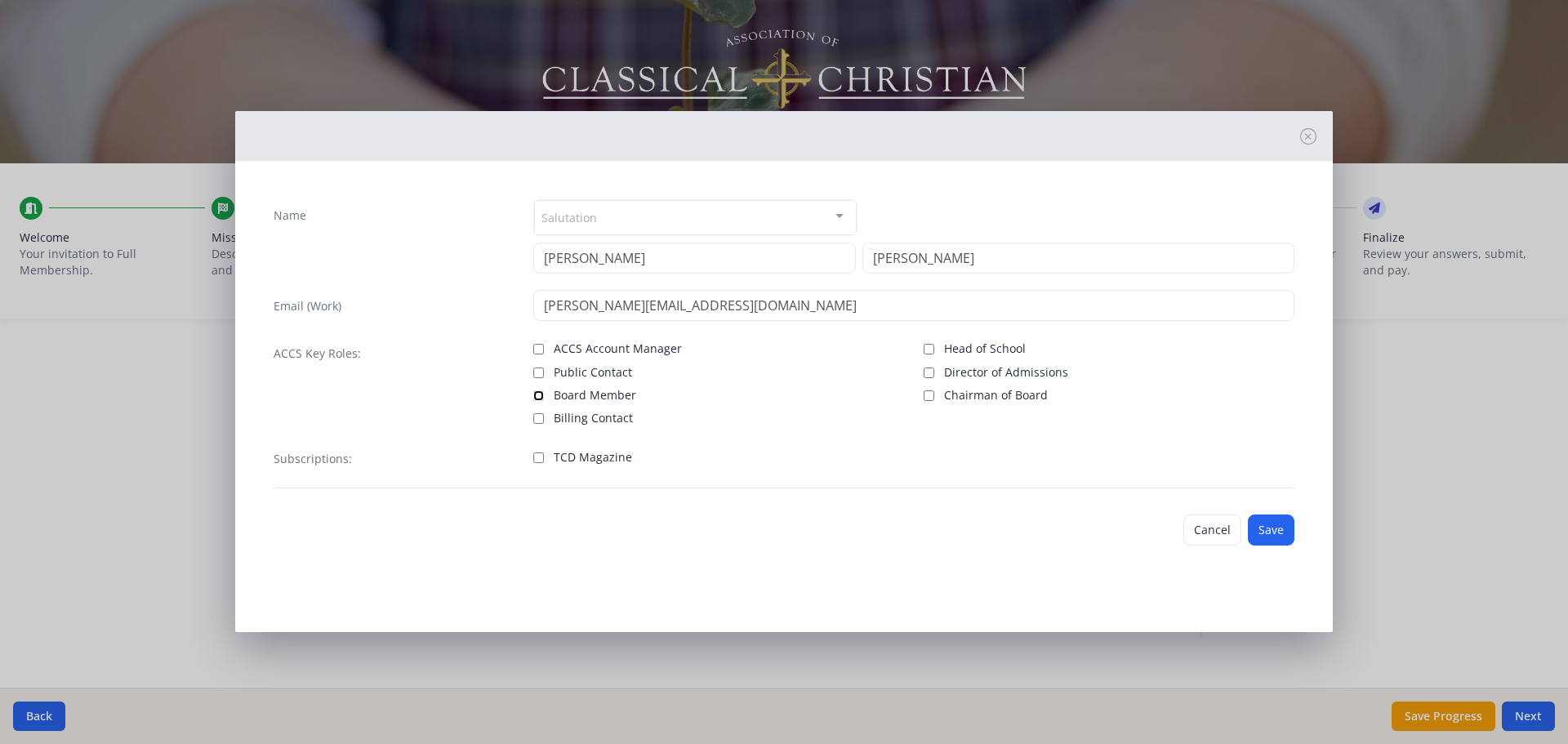
click at [539, 315] on input "Board Member" at bounding box center [538, 395] width 11 height 11
checkbox input "true"
click at [537, 315] on input "TCD Magazine" at bounding box center [538, 458] width 11 height 11
checkbox input "true"
click at [782, 315] on button "Save" at bounding box center [1271, 530] width 47 height 31
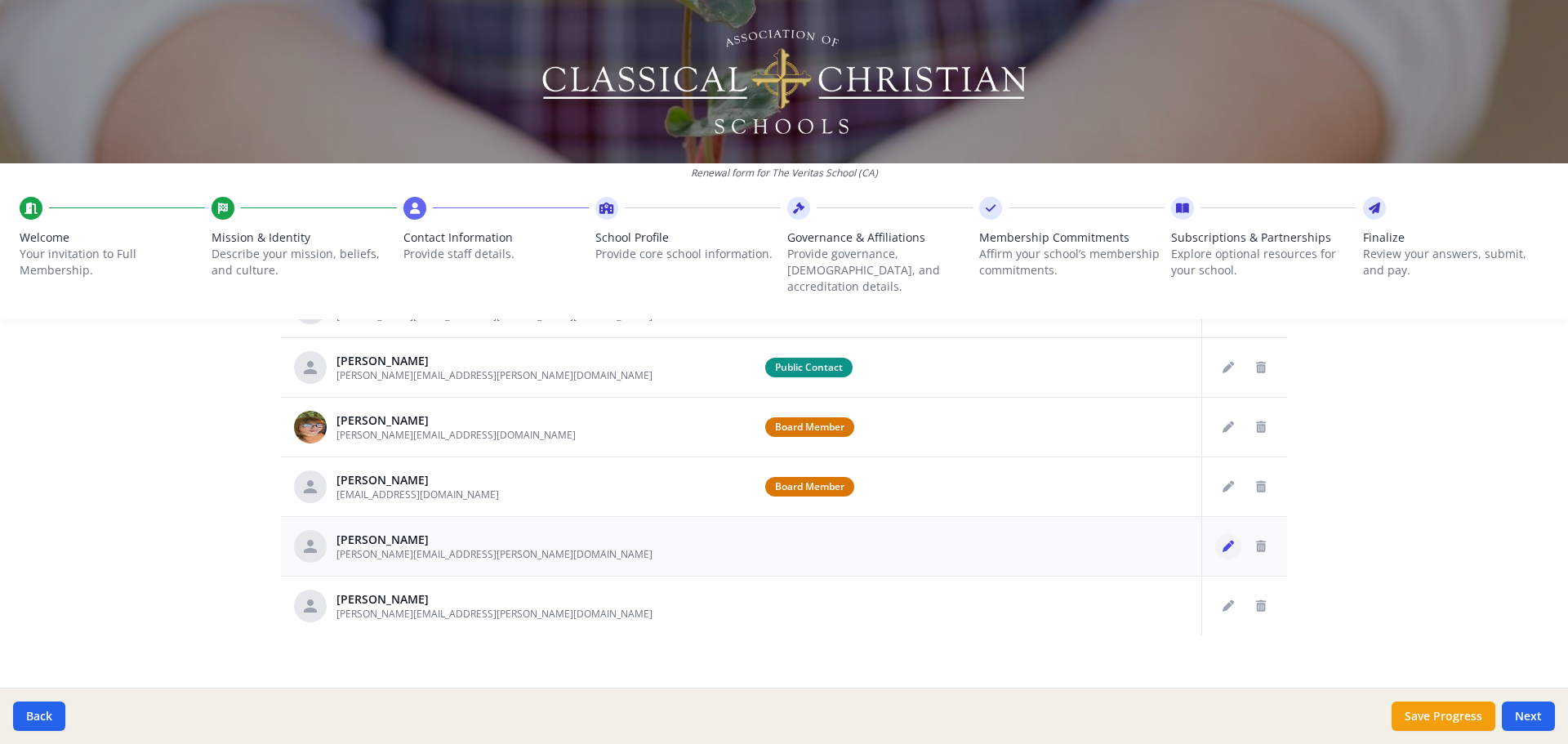
click at [782, 315] on icon "Edit staff" at bounding box center [1229, 547] width 12 height 12
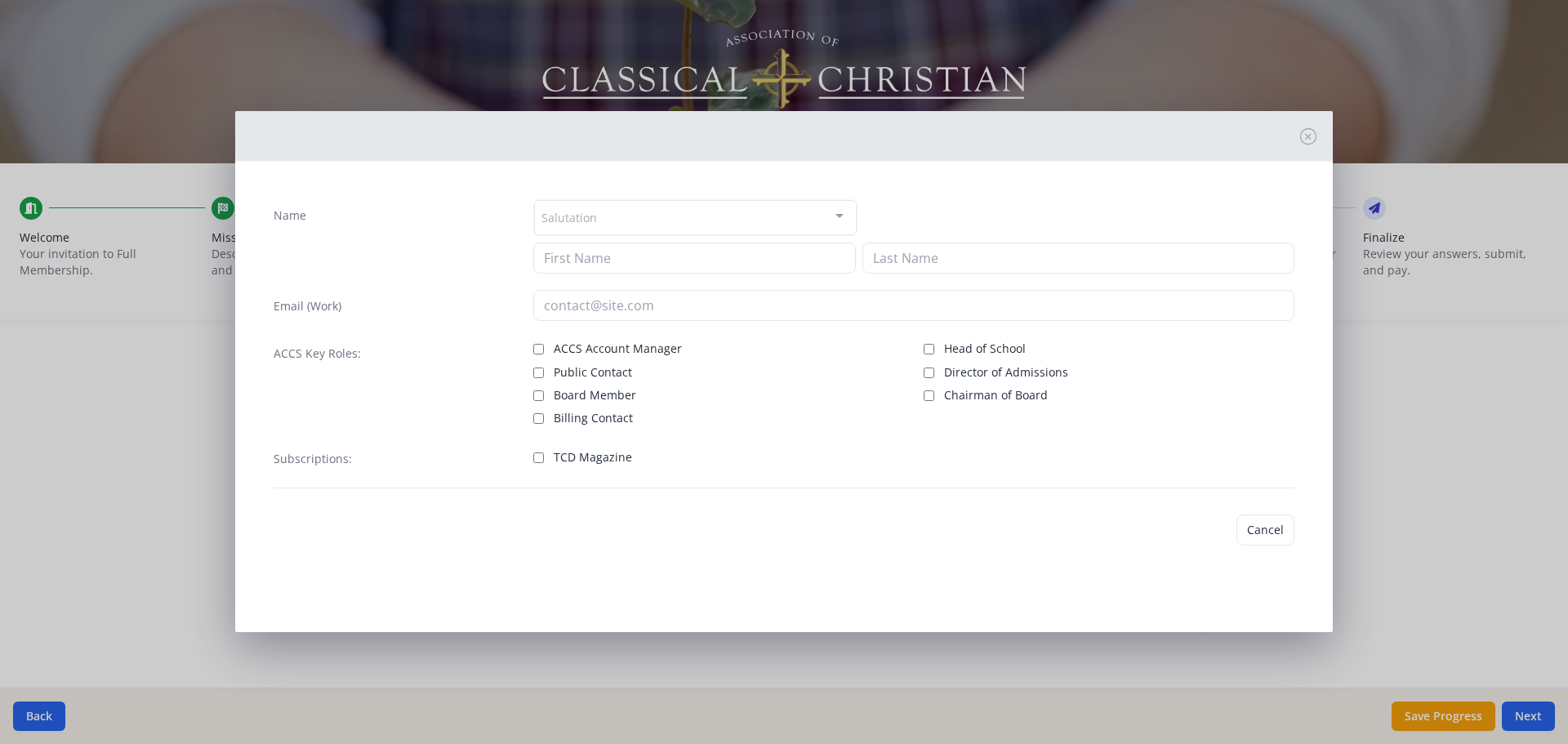
type input "Elle"
type input "[PERSON_NAME]"
type input "[PERSON_NAME][EMAIL_ADDRESS][PERSON_NAME][DOMAIN_NAME]"
click at [533, 315] on input "Public Contact" at bounding box center [538, 370] width 11 height 11
checkbox input "true"
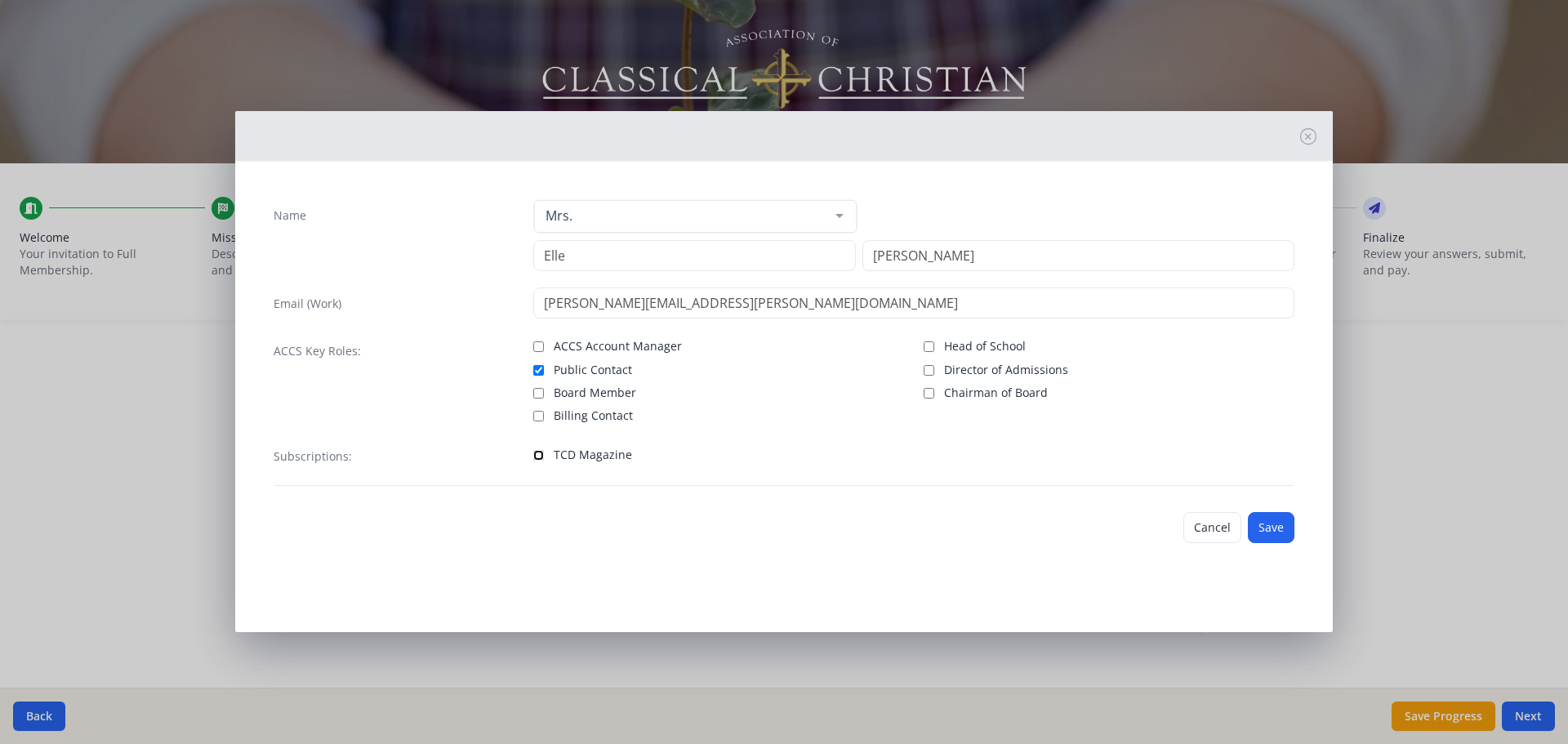
click at [542, 315] on input "TCD Magazine" at bounding box center [538, 455] width 11 height 11
checkbox input "true"
click at [782, 315] on button "Save" at bounding box center [1271, 528] width 47 height 31
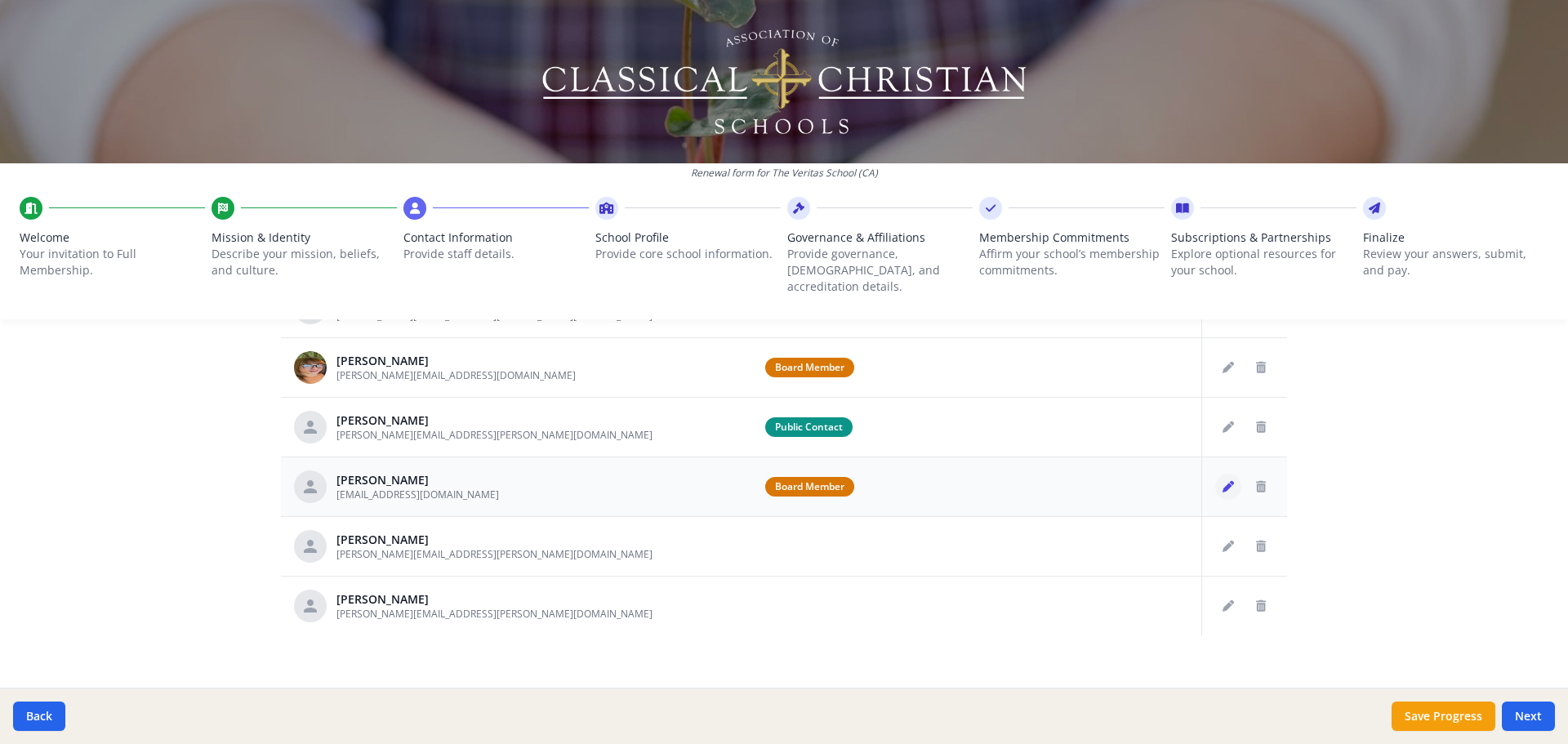
click at [782, 315] on icon "Edit staff" at bounding box center [1229, 487] width 12 height 12
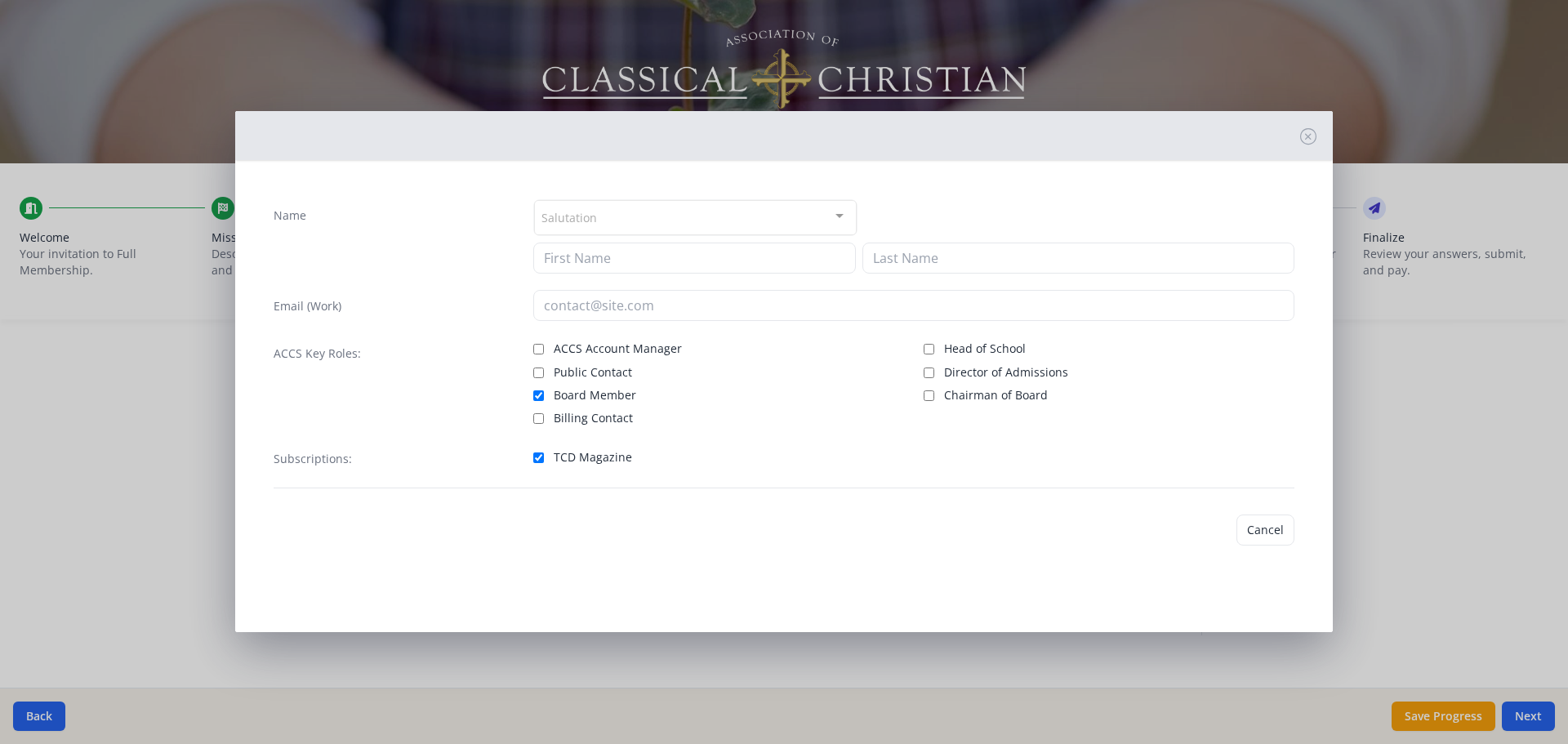
type input "Christina"
type input "Wong"
type input "[EMAIL_ADDRESS][DOMAIN_NAME]"
checkbox input "true"
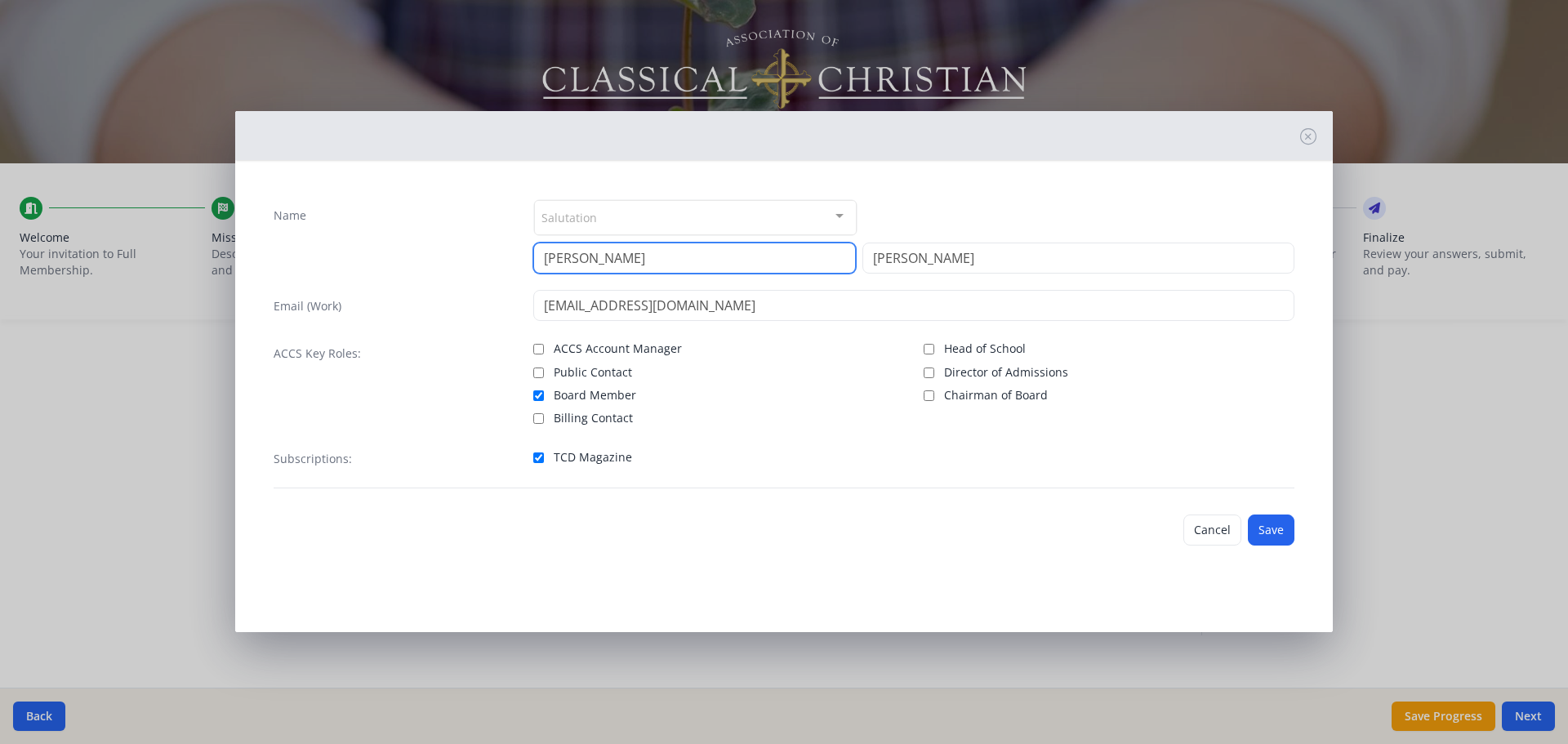
drag, startPoint x: 616, startPoint y: 260, endPoint x: 382, endPoint y: 243, distance: 234.6
click at [382, 243] on div "Name Salutation Mr. Mrs. Ms. Dr. Rev. Fr. Esq. No elements found. Consider chan…" at bounding box center [784, 237] width 1021 height 74
type input "[PERSON_NAME]"
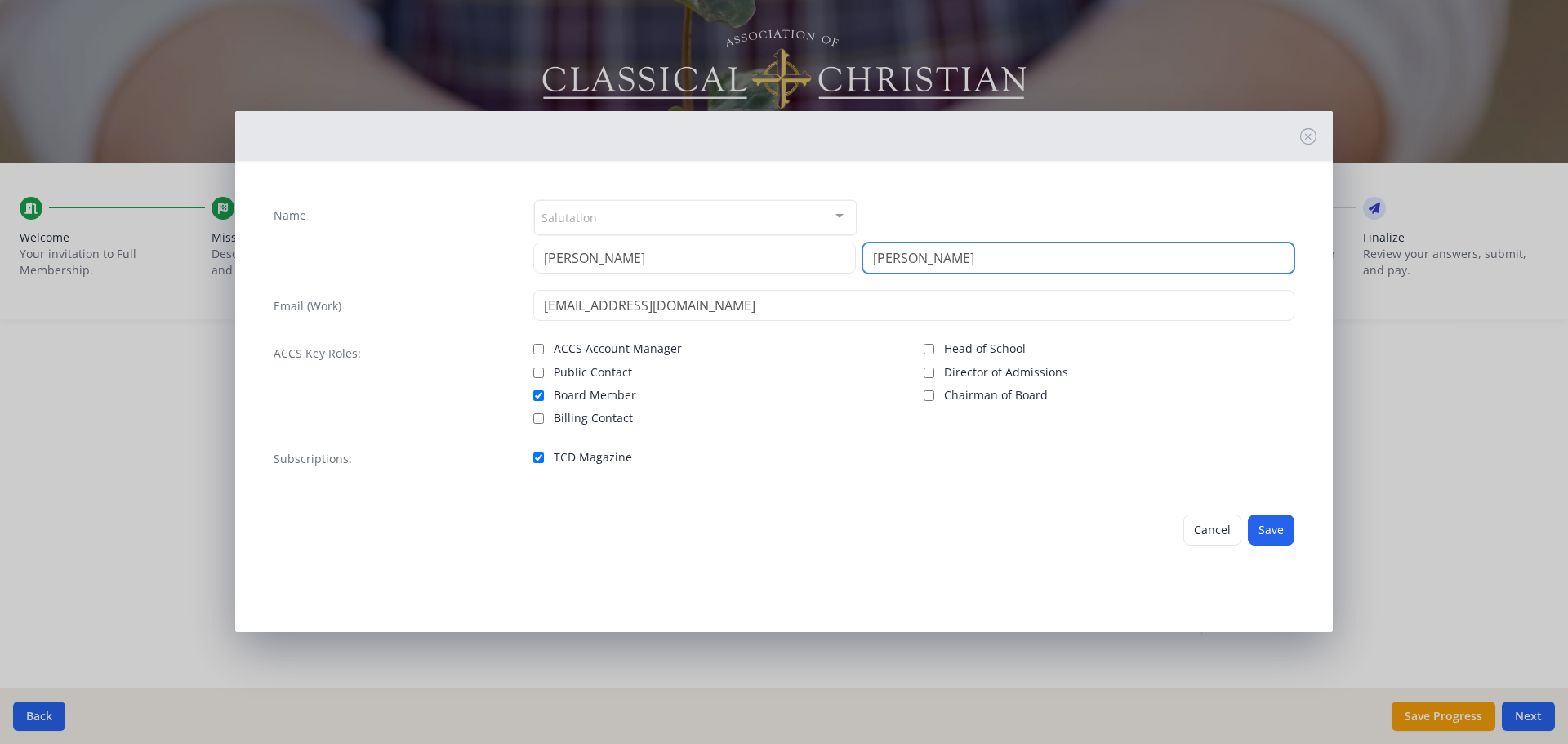
click at [782, 257] on input "Wong" at bounding box center [1079, 258] width 432 height 31
type input "W"
type input "Nogaliza"
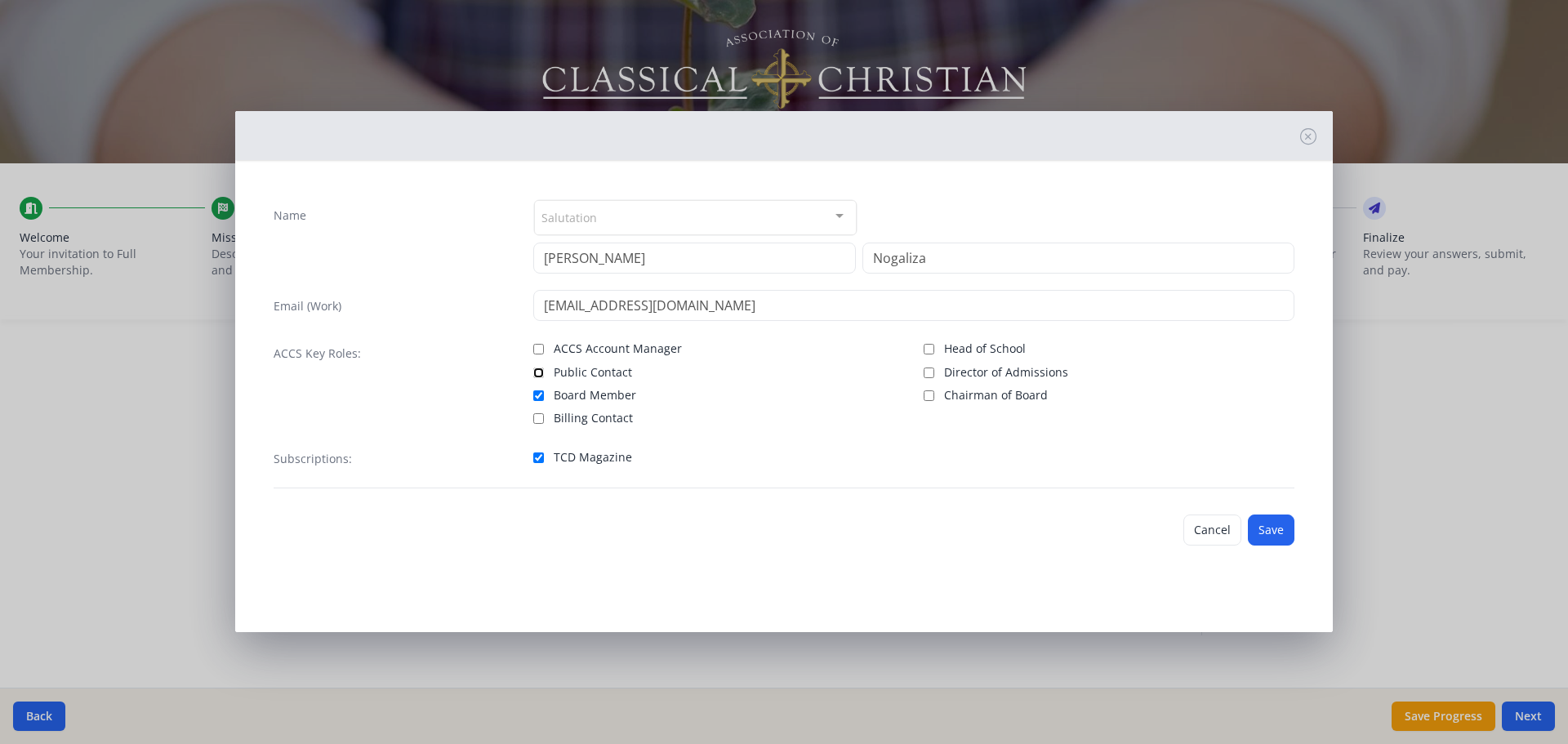
click at [538, 315] on input "Public Contact" at bounding box center [538, 372] width 11 height 11
checkbox input "true"
click at [782, 315] on input "Head of School" at bounding box center [929, 349] width 11 height 11
checkbox input "true"
click at [782, 315] on button "Save" at bounding box center [1271, 530] width 47 height 31
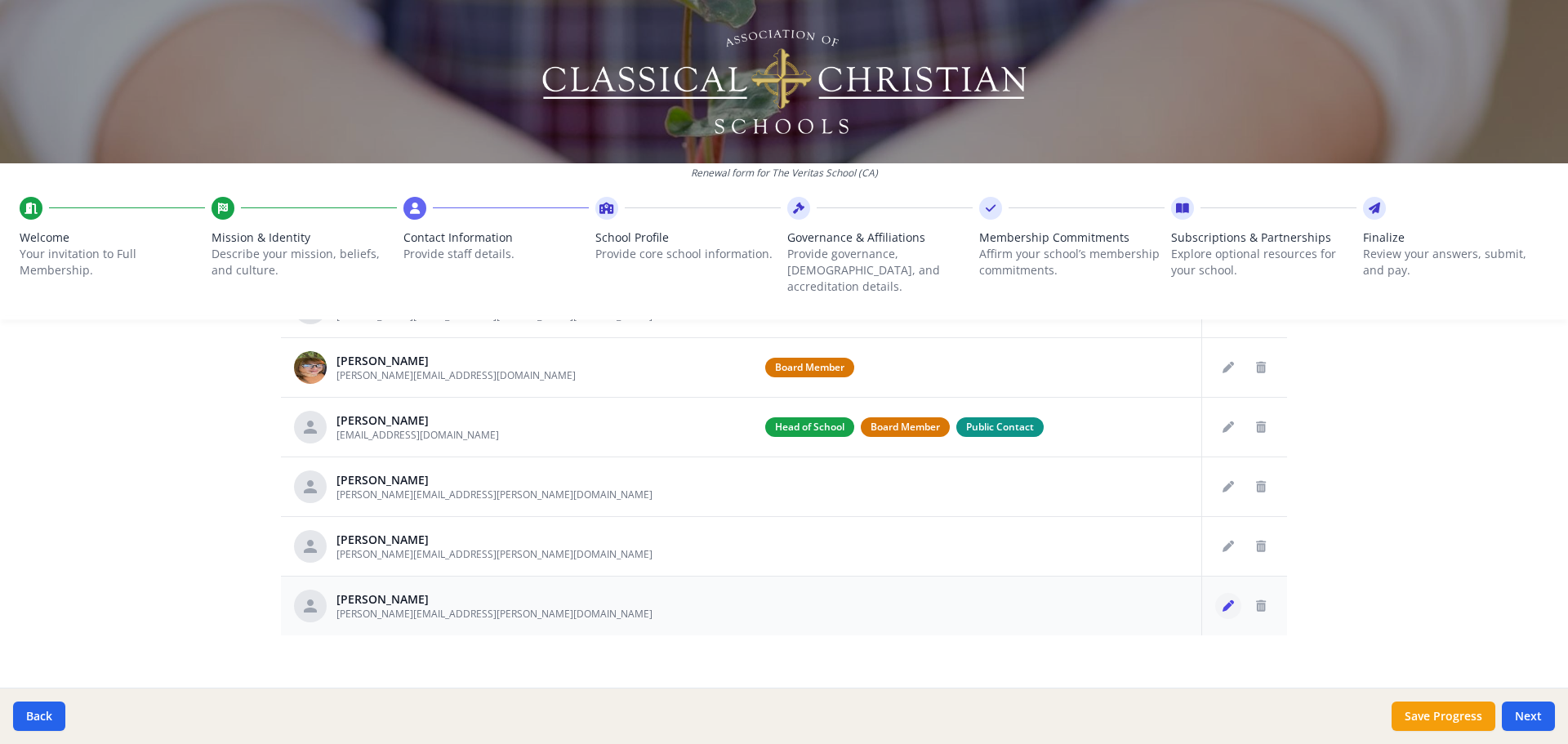
click at [782, 315] on icon "Edit staff" at bounding box center [1229, 606] width 12 height 12
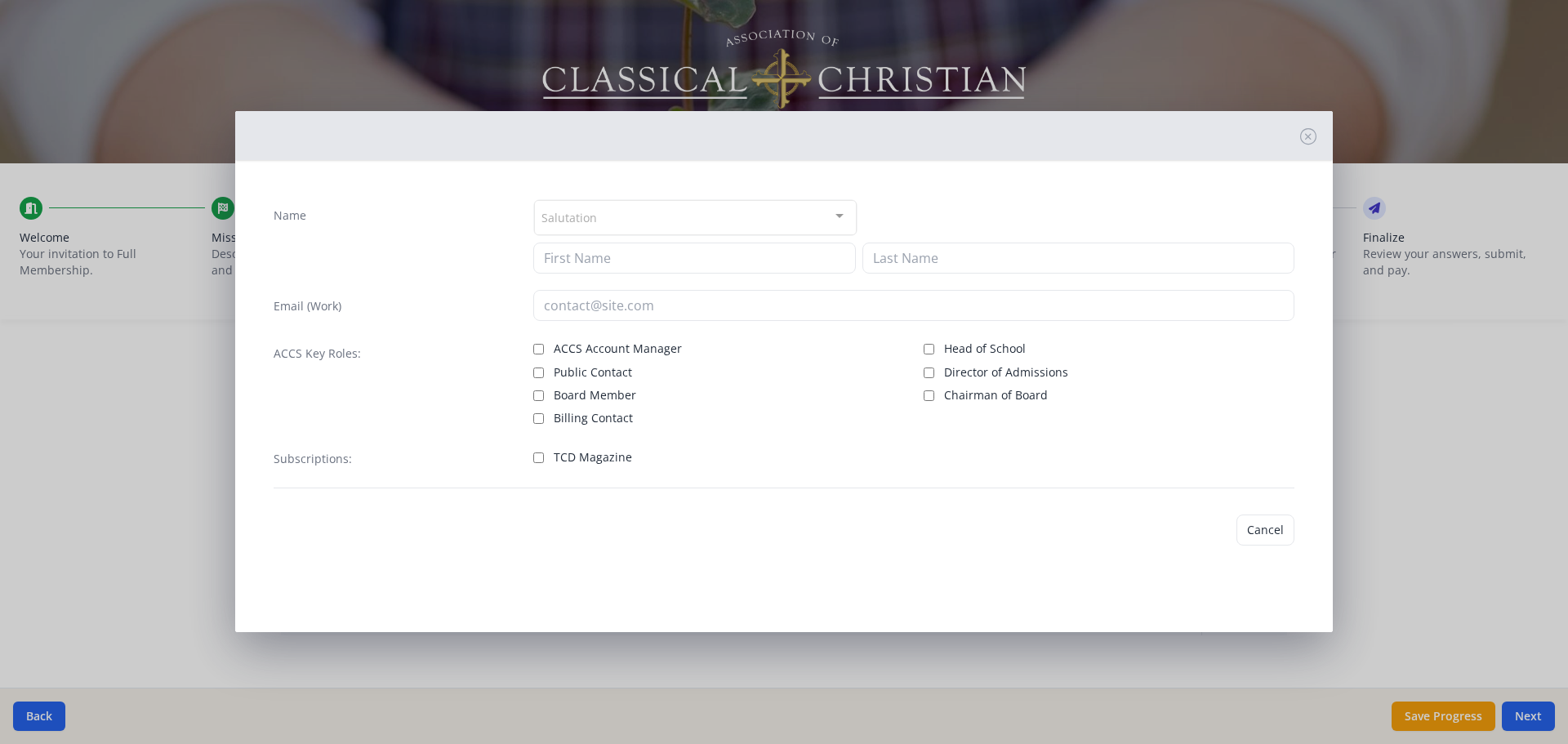
type input "Christina"
type input "Wong"
type input "Christina.wong@fbevallejo.org"
click at [539, 315] on input "Board Member" at bounding box center [538, 393] width 11 height 11
checkbox input "true"
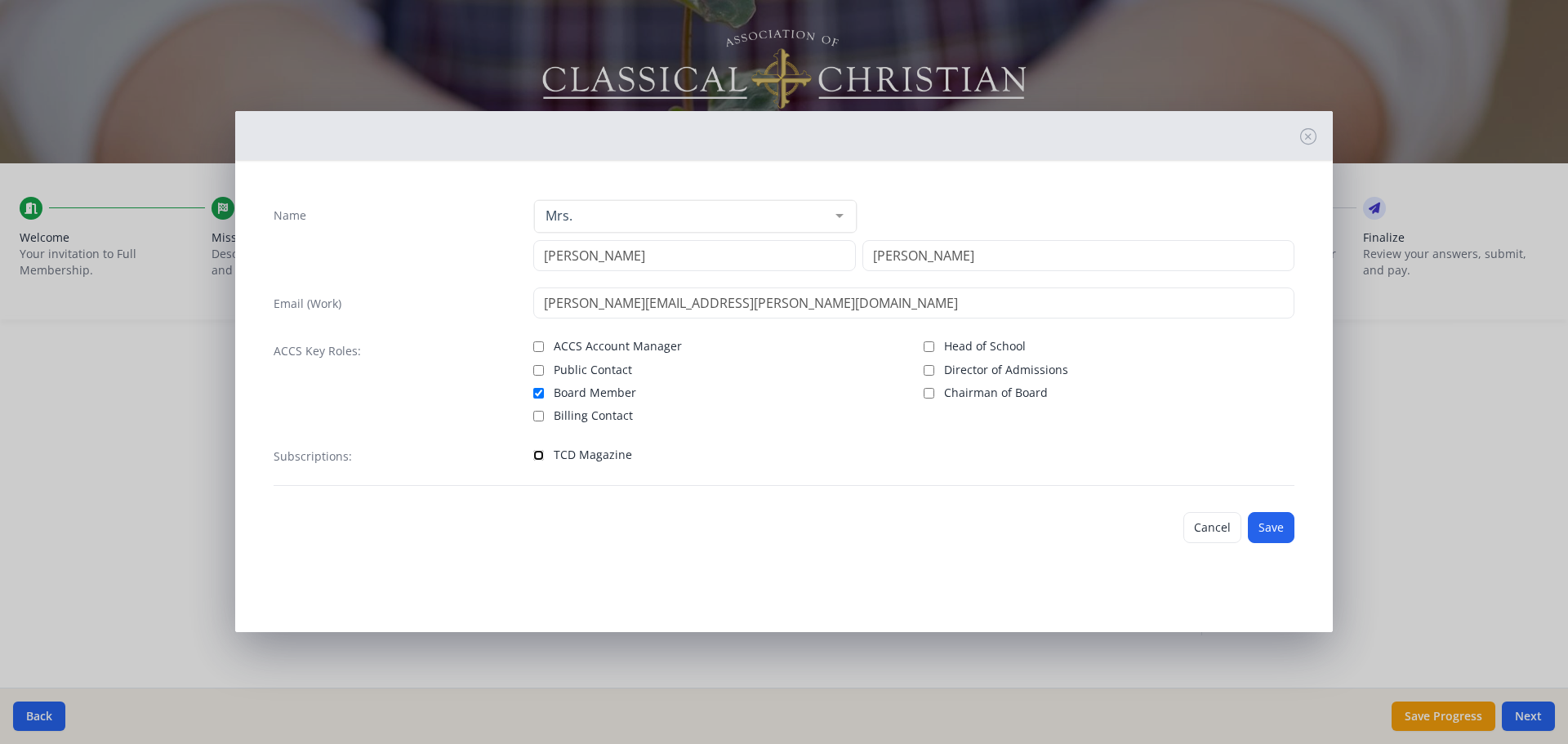
click at [539, 315] on input "TCD Magazine" at bounding box center [538, 455] width 11 height 11
checkbox input "true"
click at [782, 315] on button "Save" at bounding box center [1271, 528] width 47 height 31
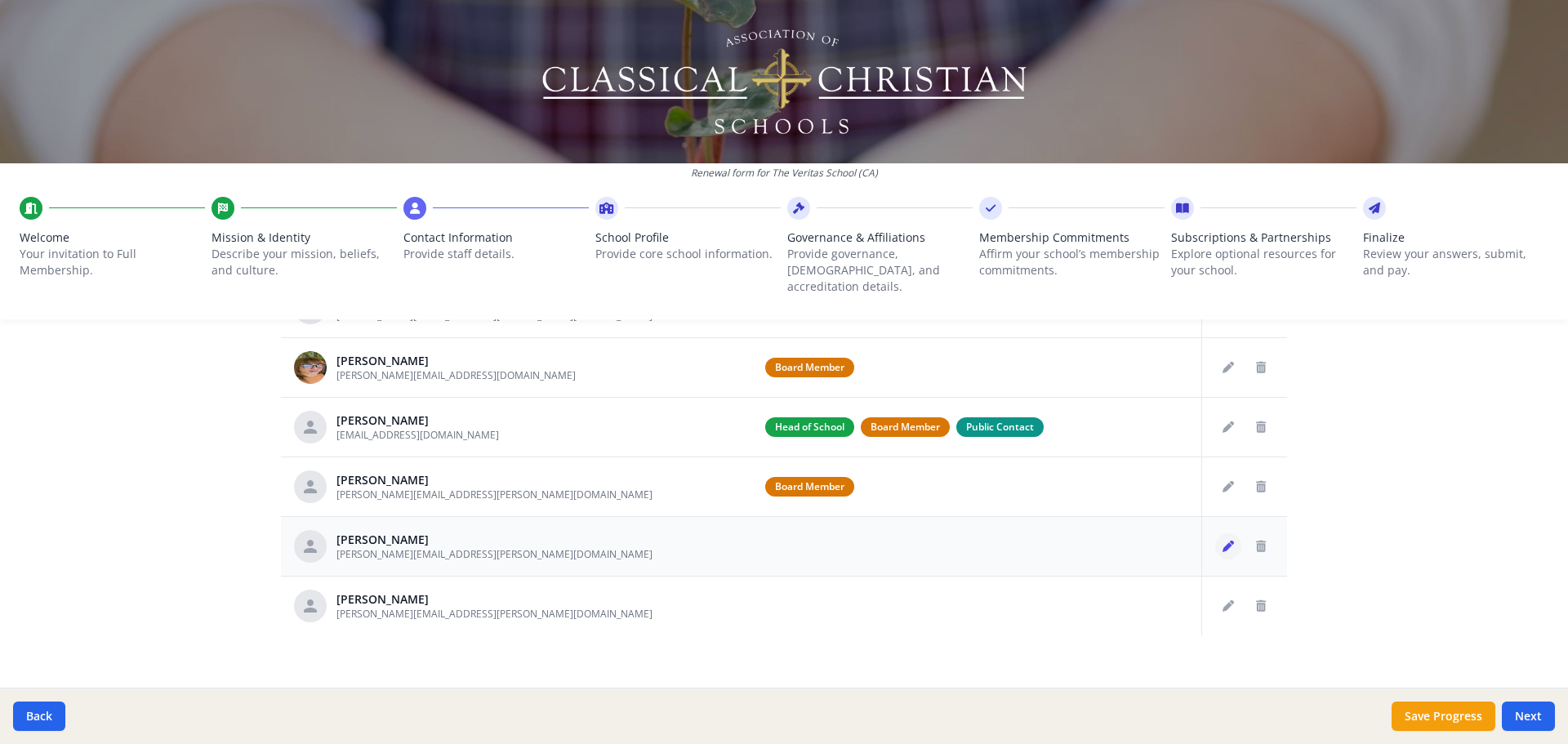
click at [782, 315] on icon "Edit staff" at bounding box center [1229, 547] width 12 height 12
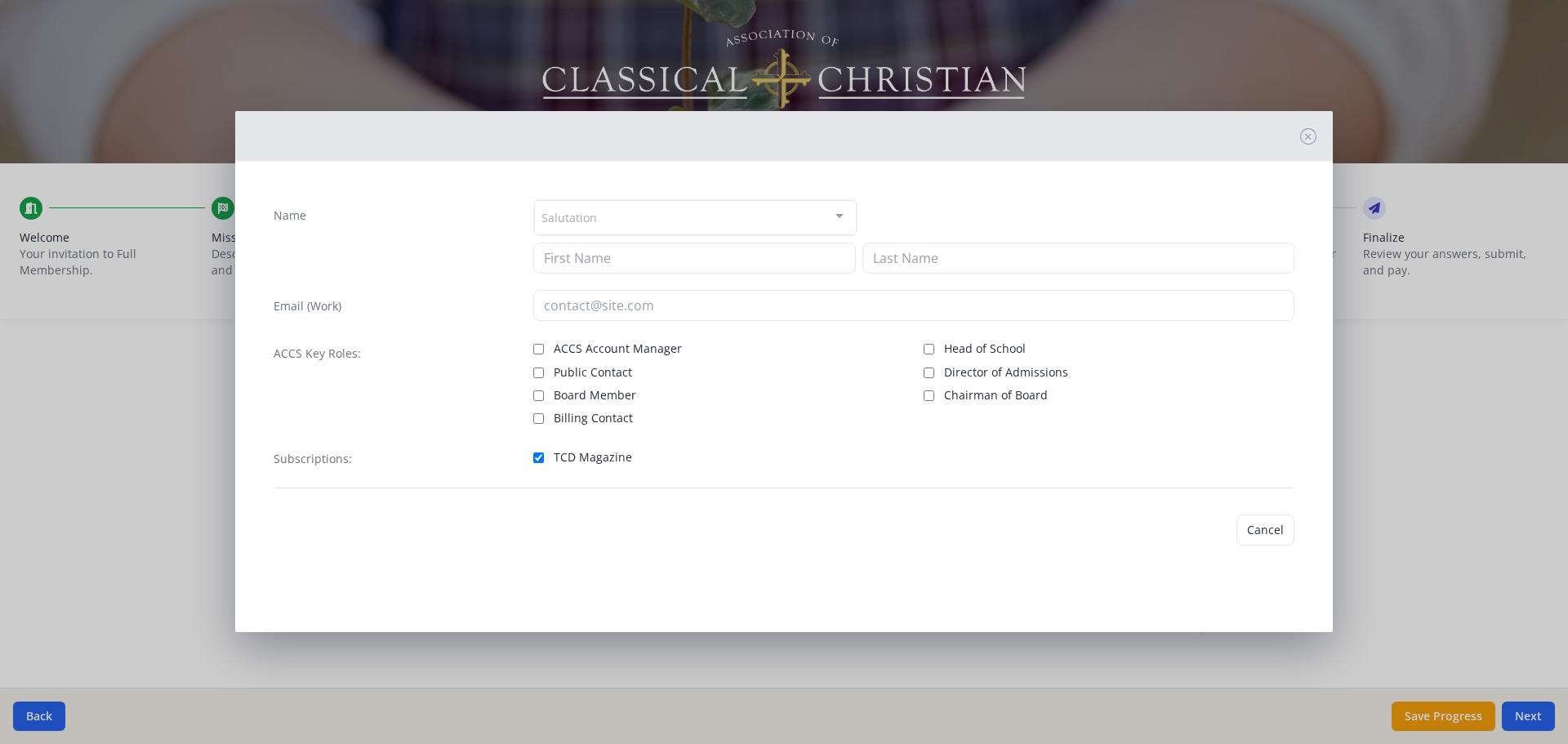
type input "[PERSON_NAME]"
type input "kim.rochette@fbevallejo.org"
checkbox input "true"
click at [536, 315] on input "Public Contact" at bounding box center [538, 370] width 11 height 11
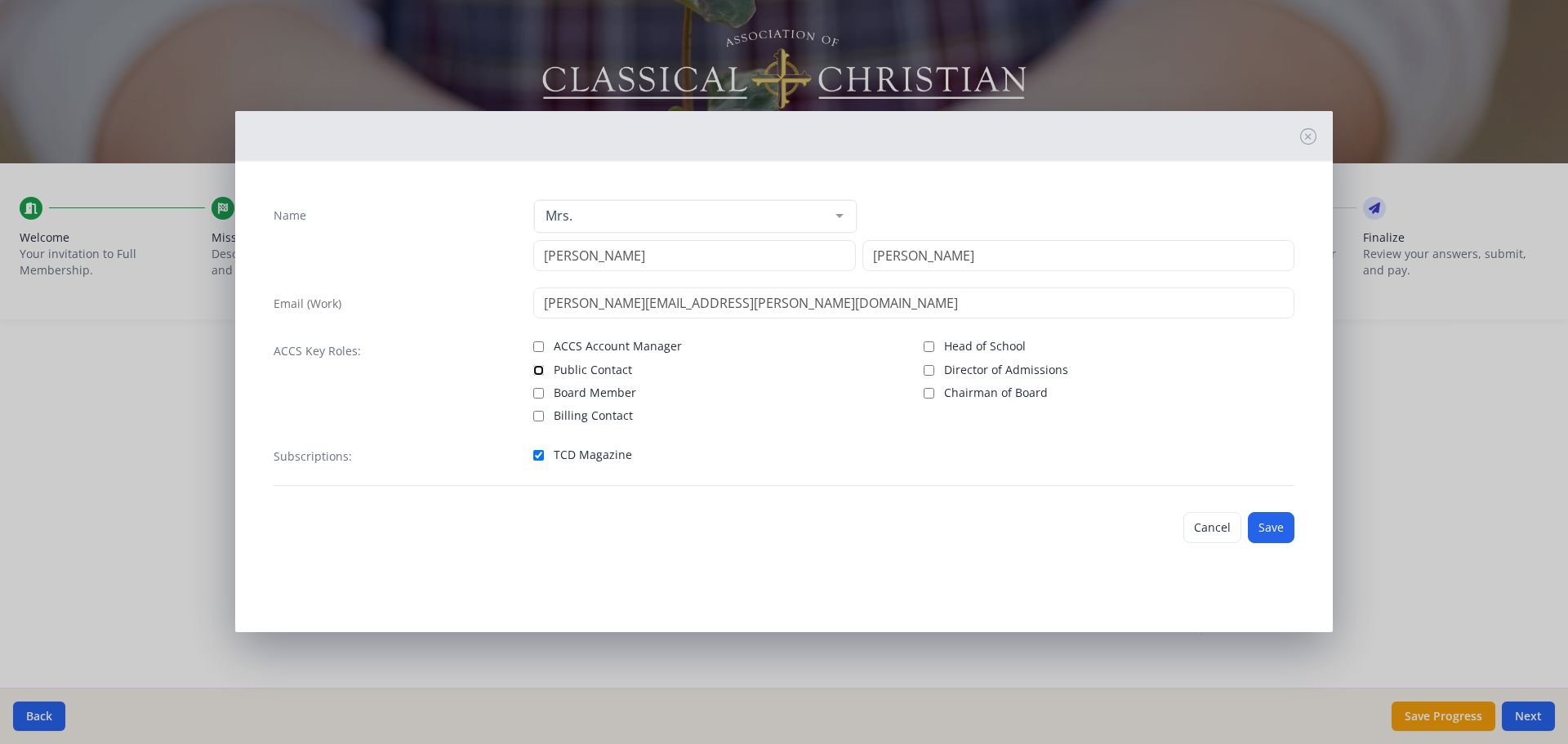
checkbox input "true"
click at [782, 315] on button "Save" at bounding box center [1271, 528] width 47 height 31
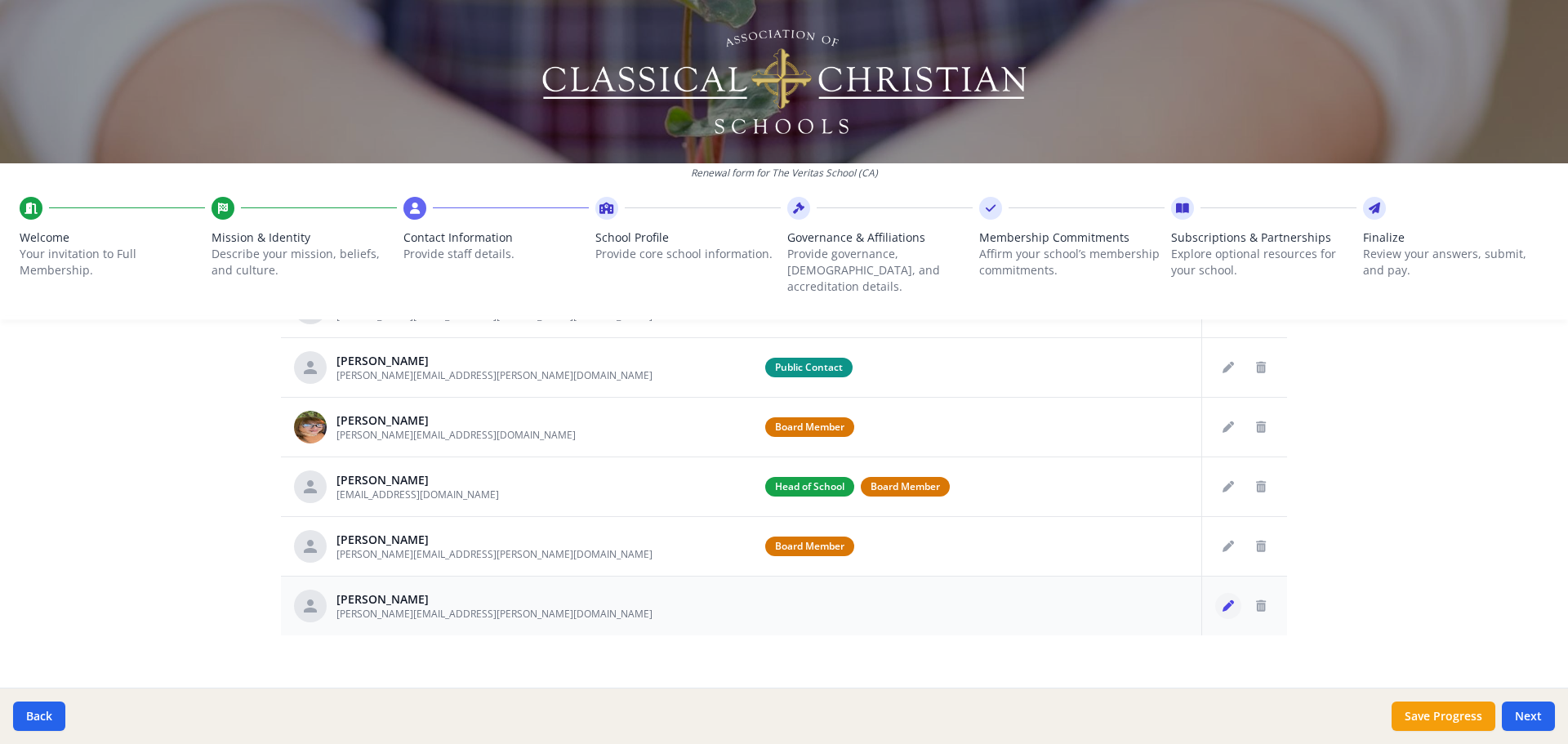
click at [782, 315] on icon "Edit staff" at bounding box center [1229, 606] width 12 height 12
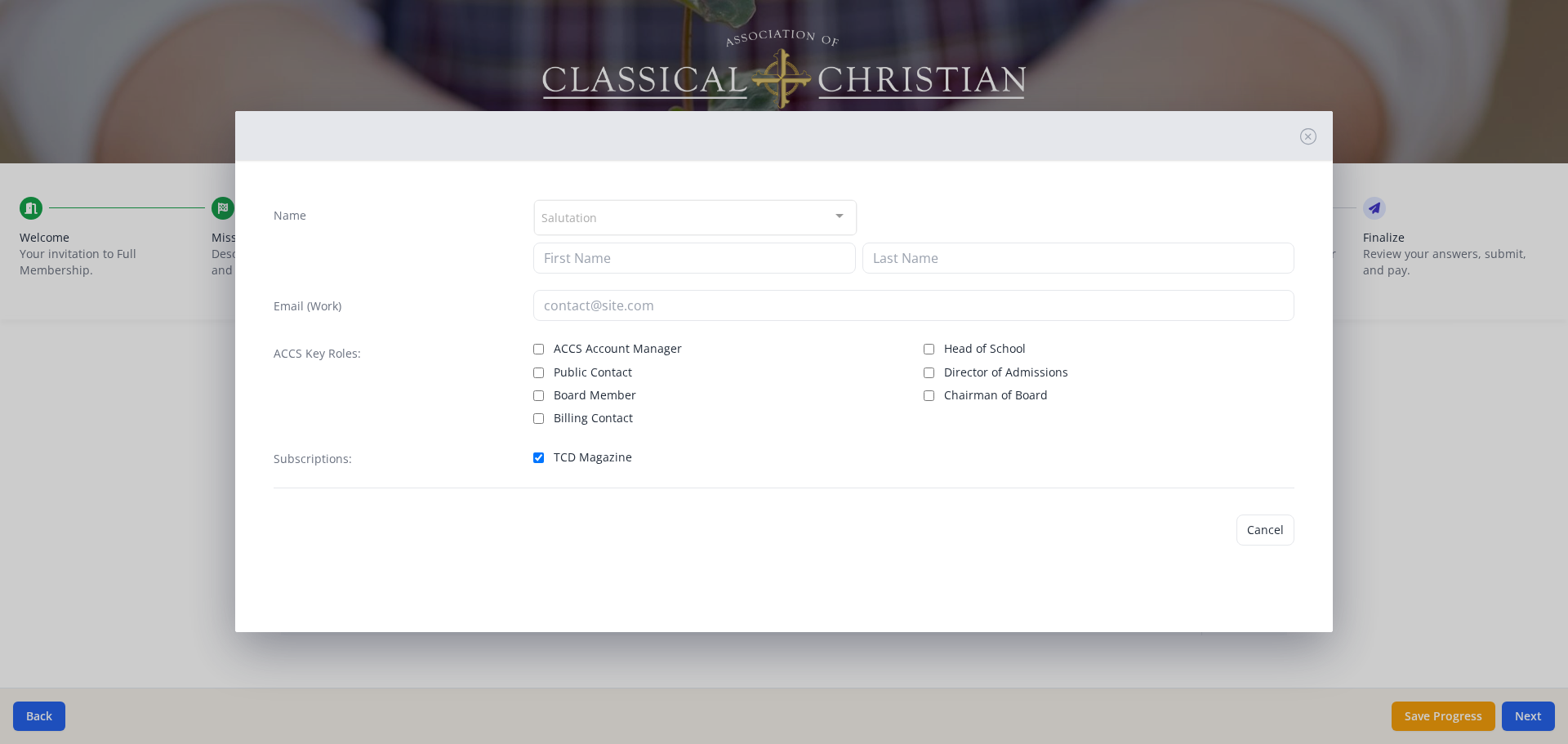
type input "Elle"
type input "[PERSON_NAME]"
type input "[PERSON_NAME][EMAIL_ADDRESS][PERSON_NAME][DOMAIN_NAME]"
checkbox input "true"
click at [541, 315] on input "Public Contact" at bounding box center [538, 370] width 11 height 11
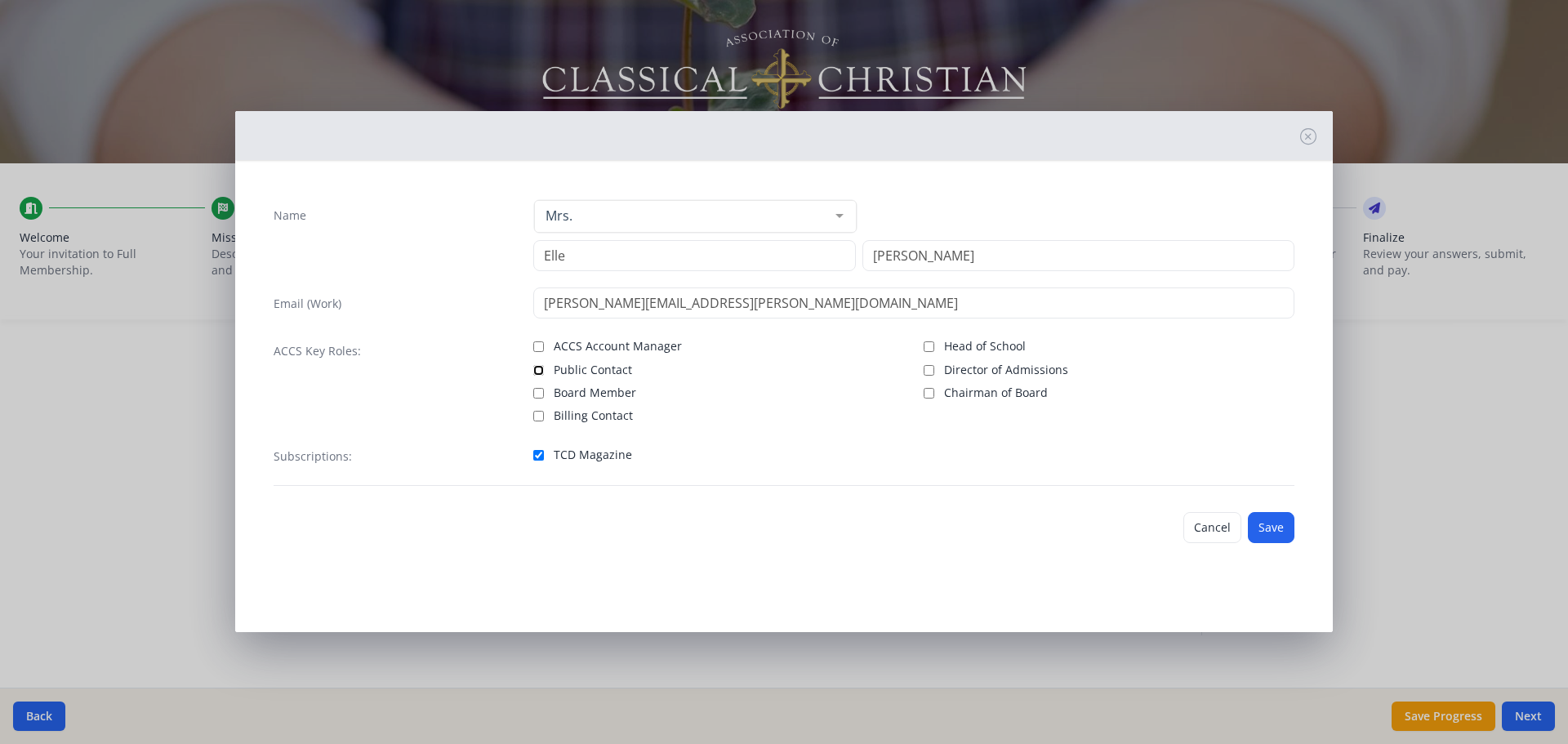
checkbox input "true"
click at [782, 315] on button "Save" at bounding box center [1271, 528] width 47 height 31
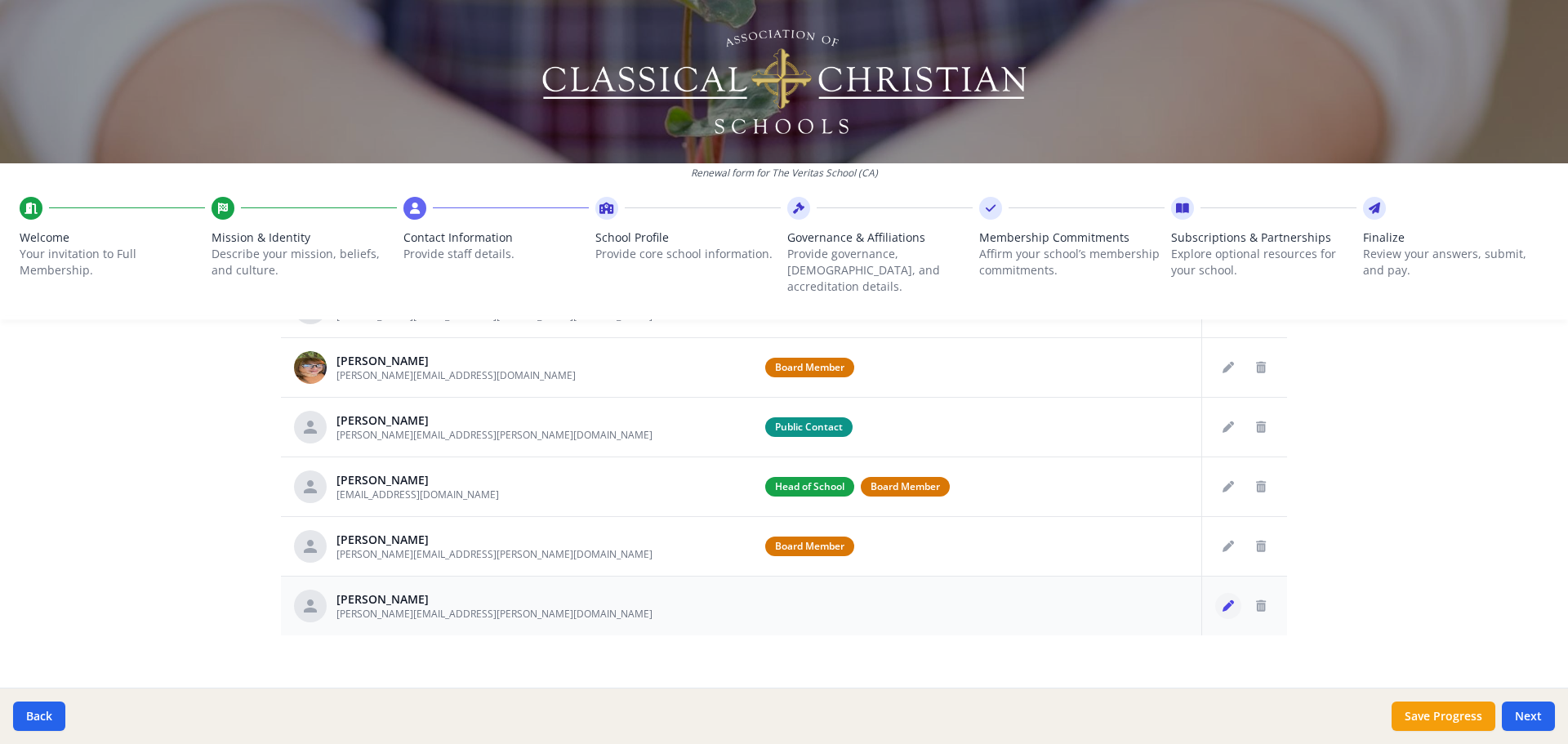
click at [782, 315] on icon "Edit staff" at bounding box center [1229, 606] width 12 height 12
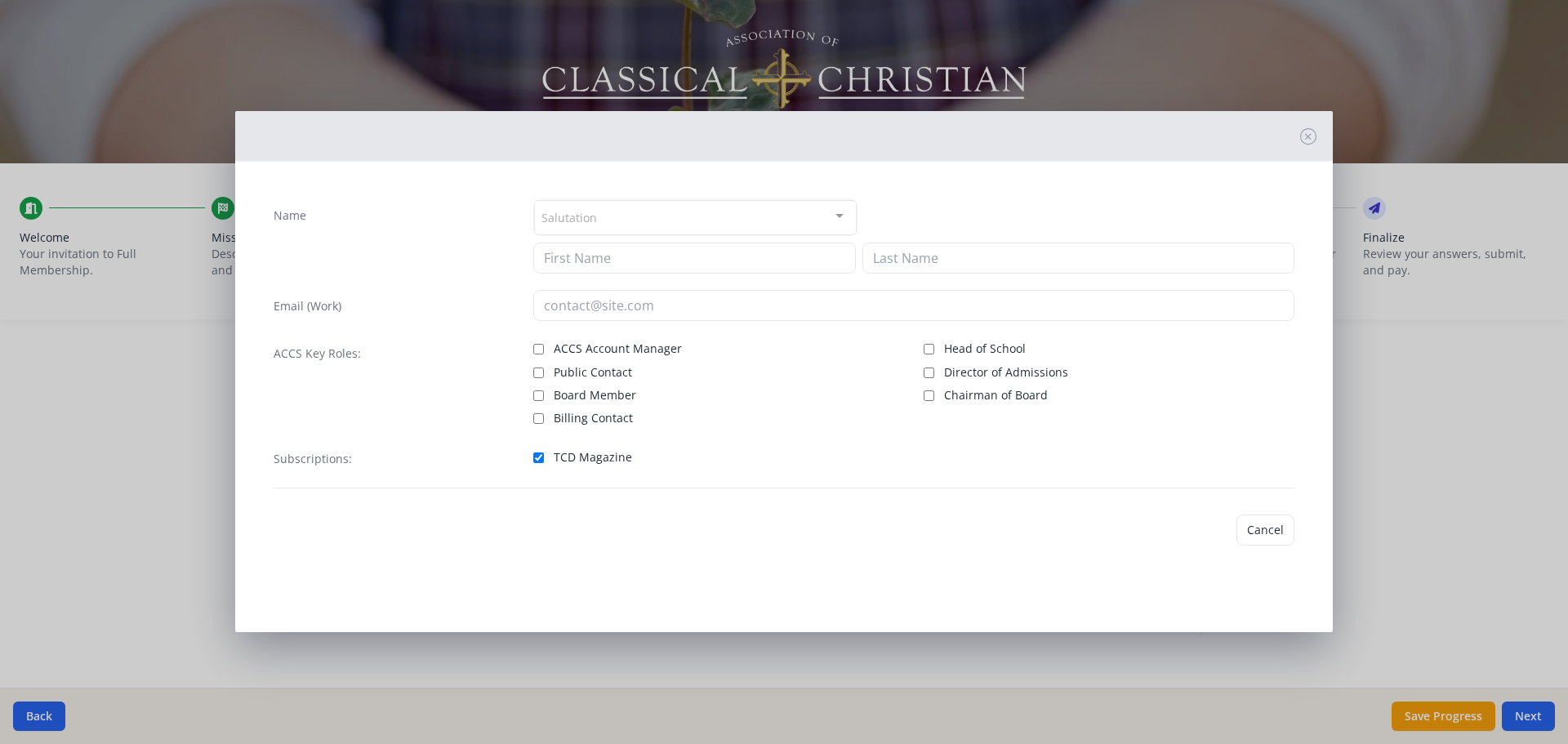
type input "[PERSON_NAME]"
type input "kim.rochette@fbevallejo.org"
checkbox input "true"
click at [536, 315] on input "Public Contact" at bounding box center [538, 370] width 11 height 11
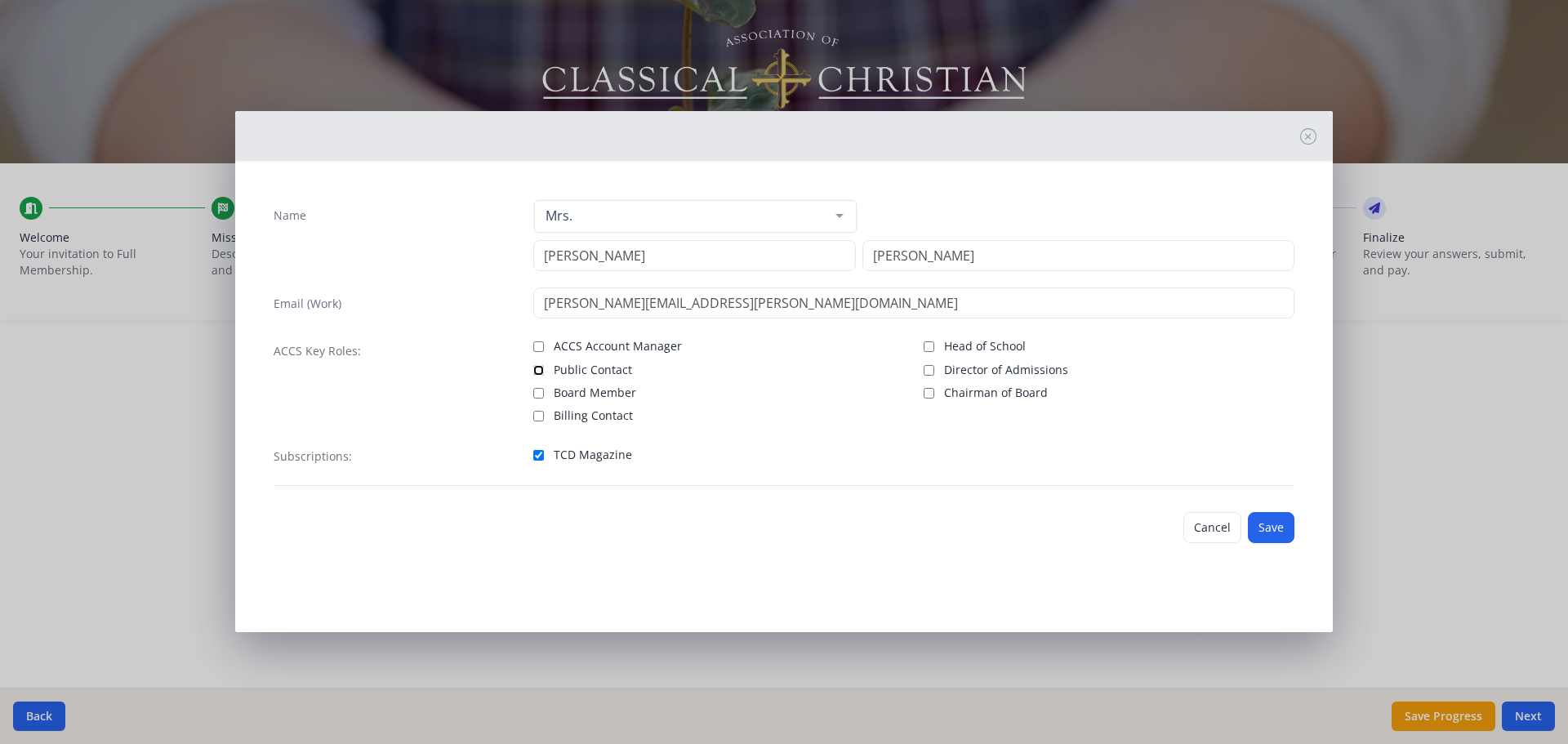
checkbox input "true"
click at [782, 315] on button "Save" at bounding box center [1271, 528] width 47 height 31
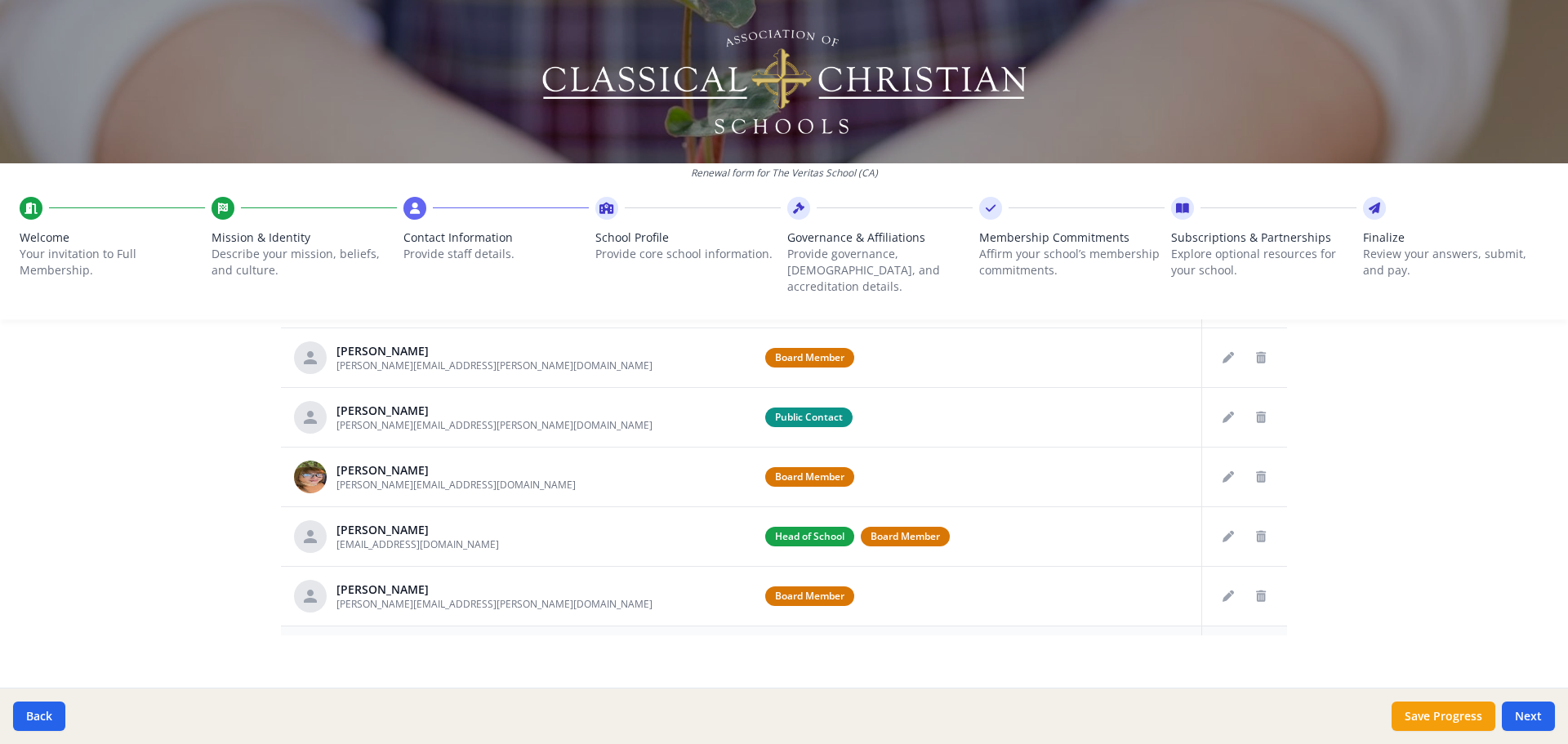
scroll to position [50, 0]
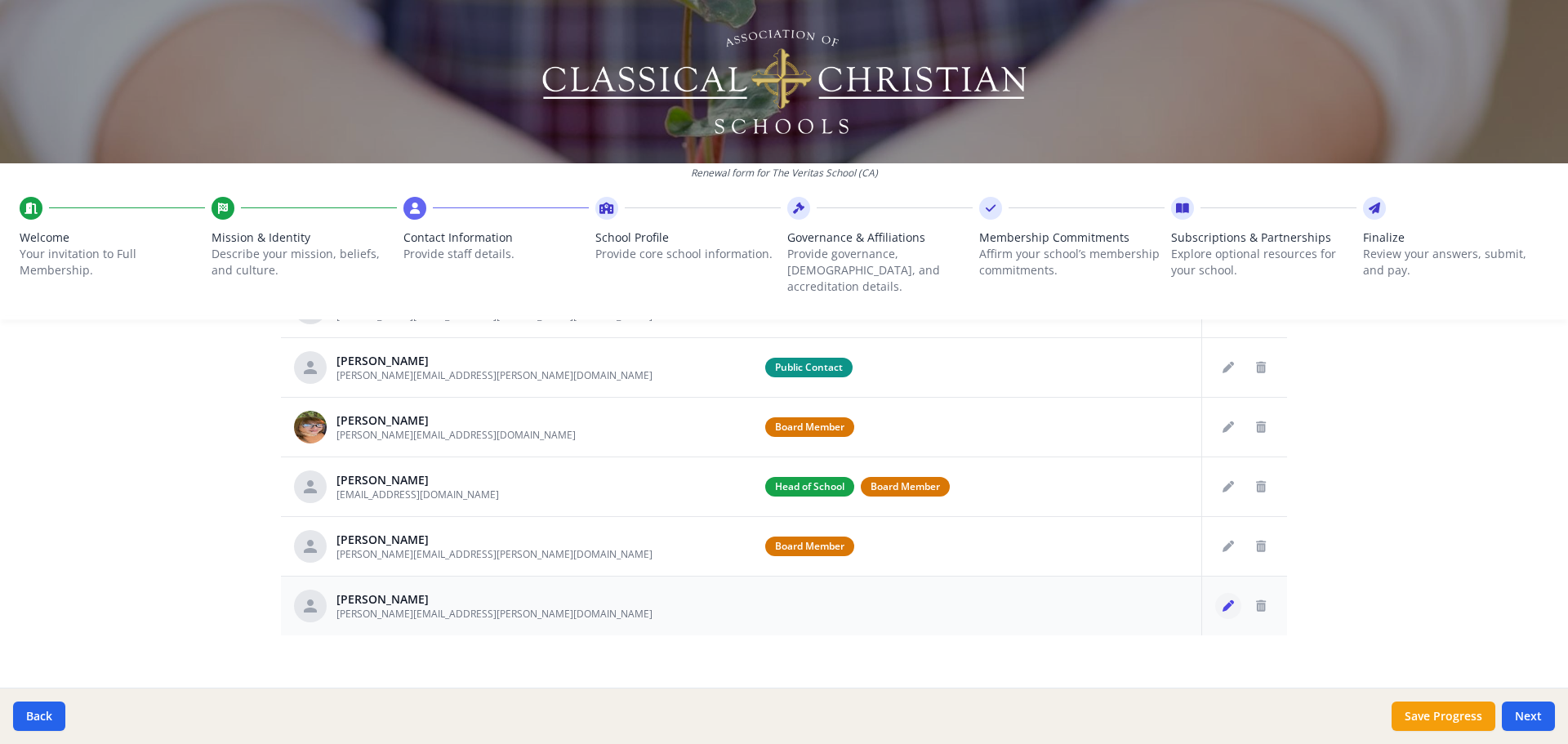
click at [782, 315] on icon "Edit staff" at bounding box center [1229, 606] width 12 height 12
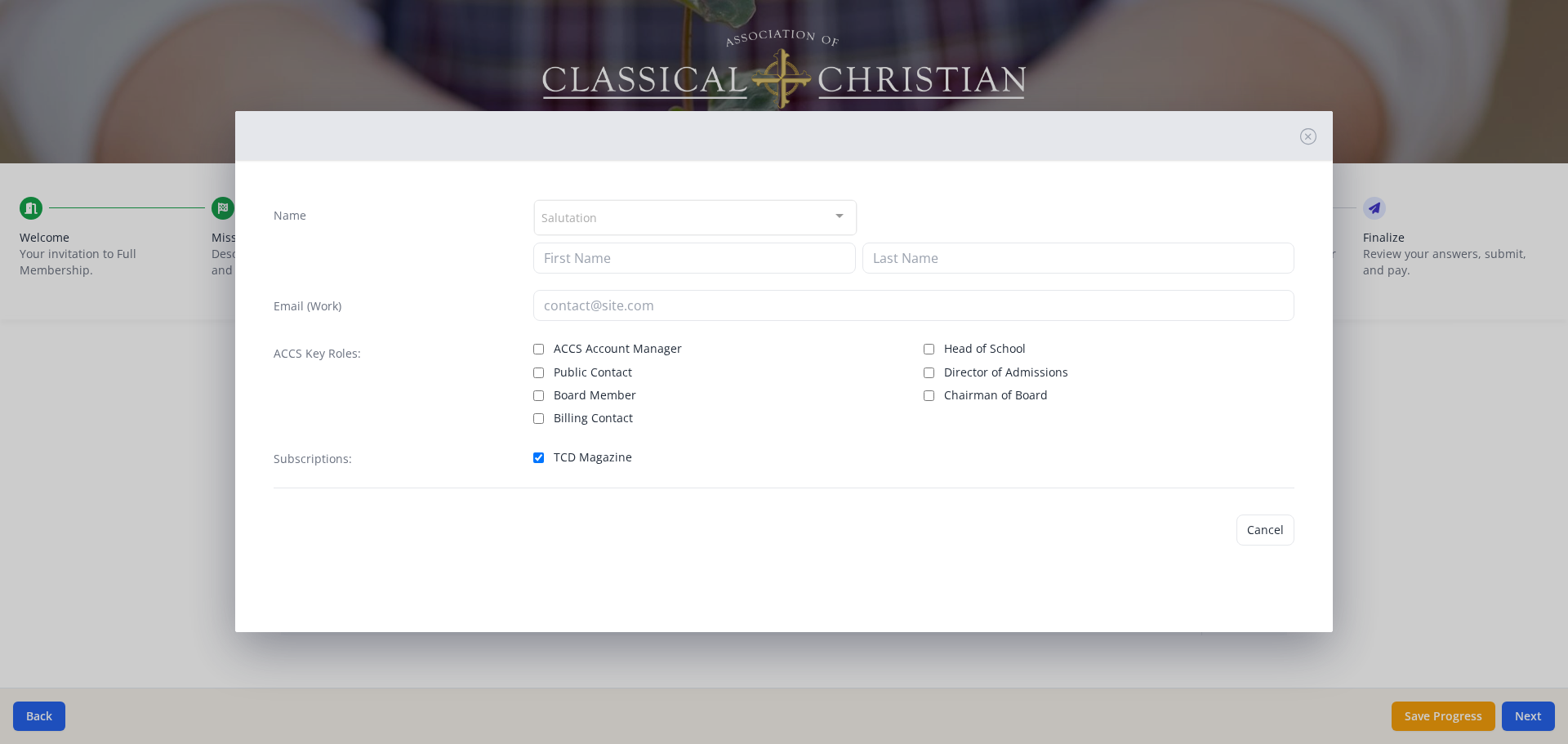
type input "Elle"
type input "[PERSON_NAME]"
type input "[PERSON_NAME][EMAIL_ADDRESS][PERSON_NAME][DOMAIN_NAME]"
checkbox input "true"
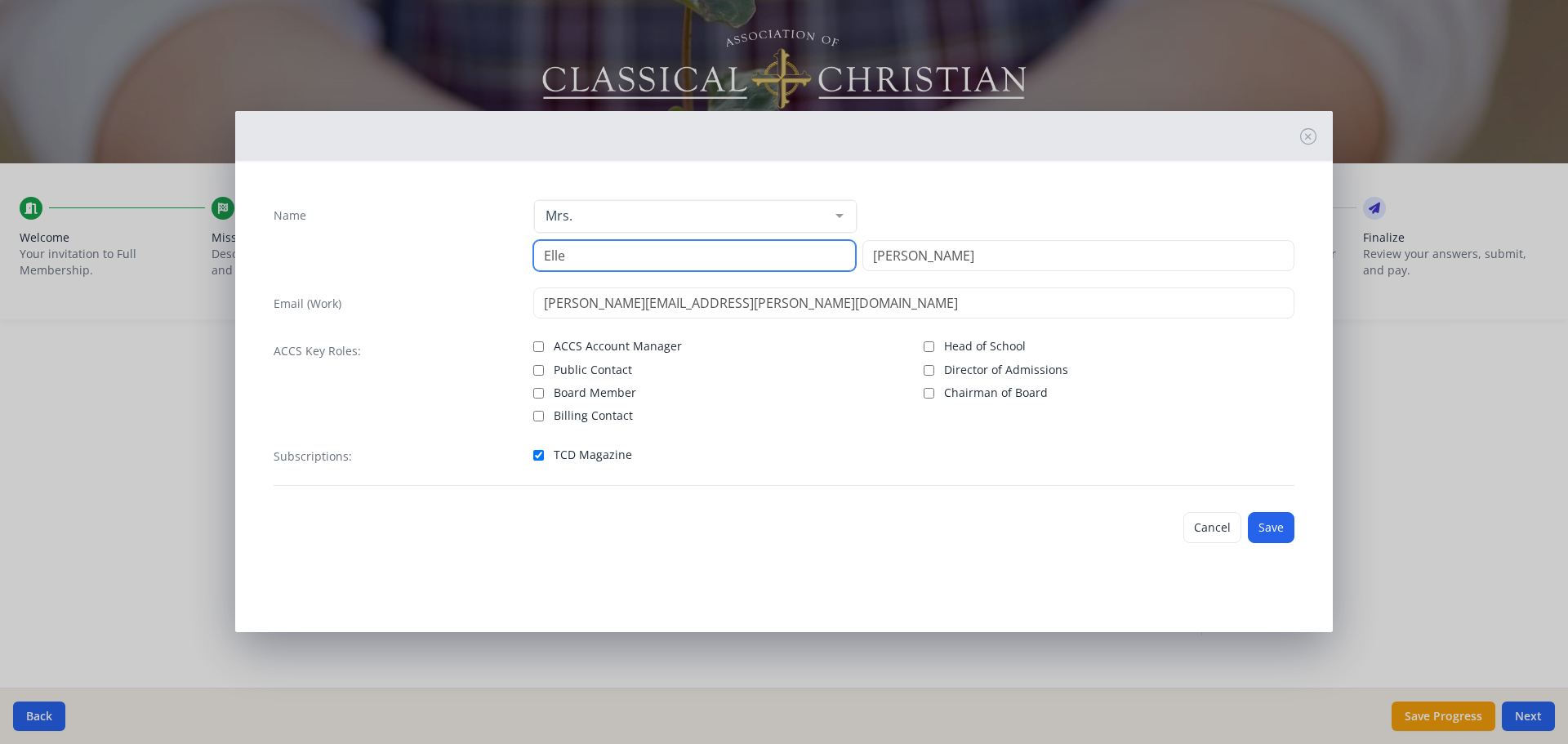
drag, startPoint x: 585, startPoint y: 249, endPoint x: 553, endPoint y: 254, distance: 32.4
click at [542, 255] on input "Elle" at bounding box center [694, 256] width 323 height 31
type input "[PERSON_NAME]"
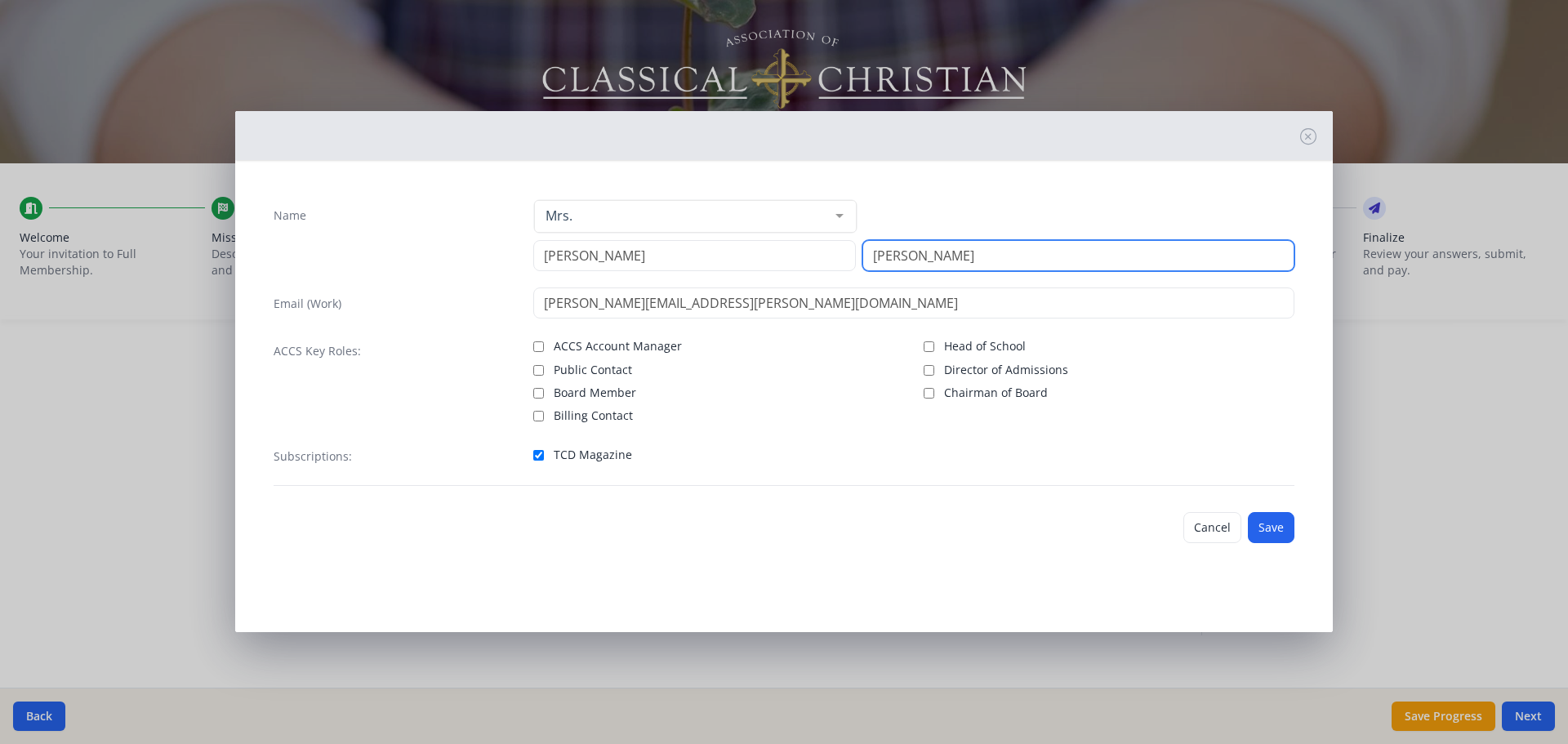
drag, startPoint x: 937, startPoint y: 253, endPoint x: 819, endPoint y: 243, distance: 118.4
click at [782, 243] on div "Betty Lewis" at bounding box center [914, 256] width 762 height 31
type input "[GEOGRAPHIC_DATA]"
click at [540, 315] on input "Board Member" at bounding box center [538, 393] width 11 height 11
checkbox input "true"
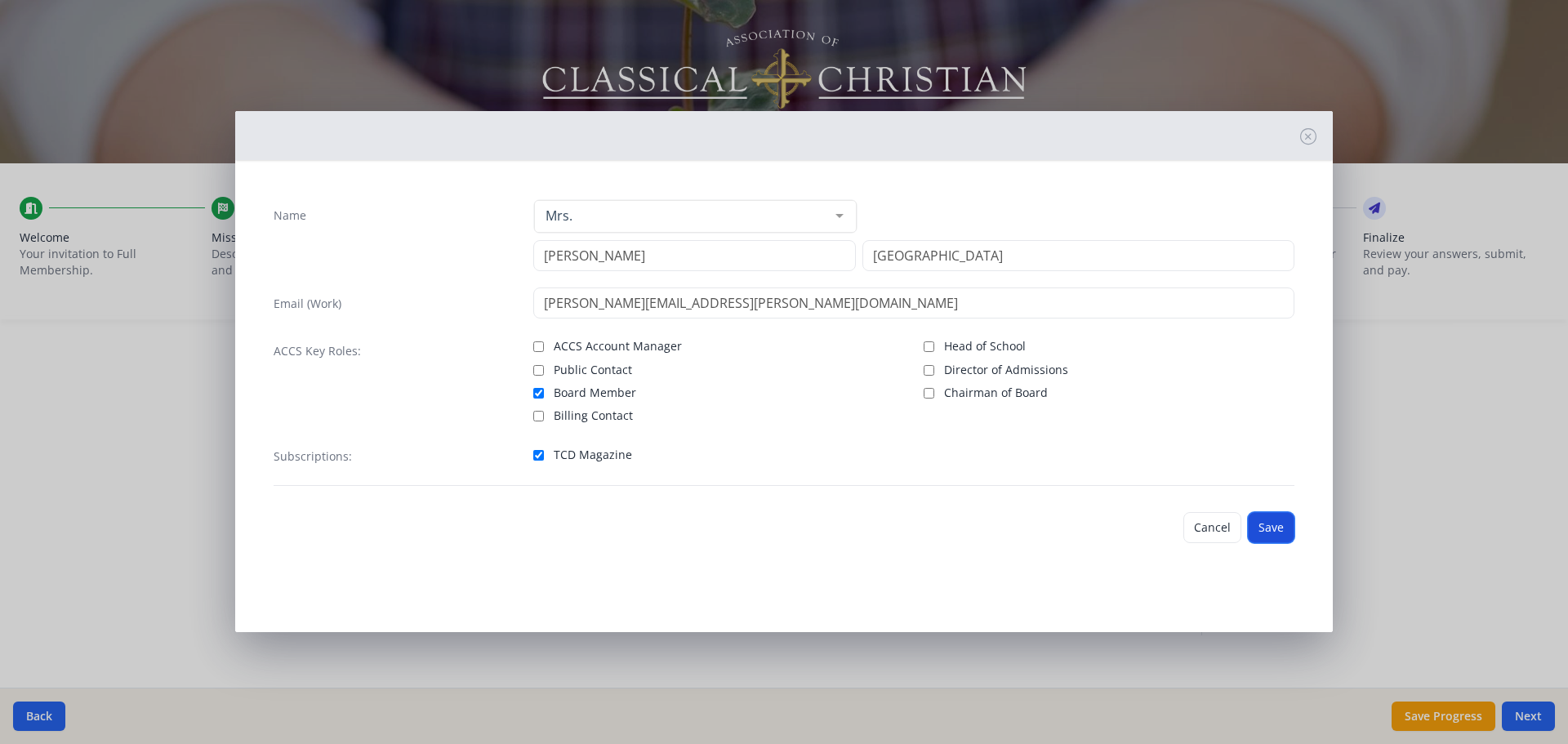
click at [782, 315] on button "Save" at bounding box center [1271, 528] width 47 height 31
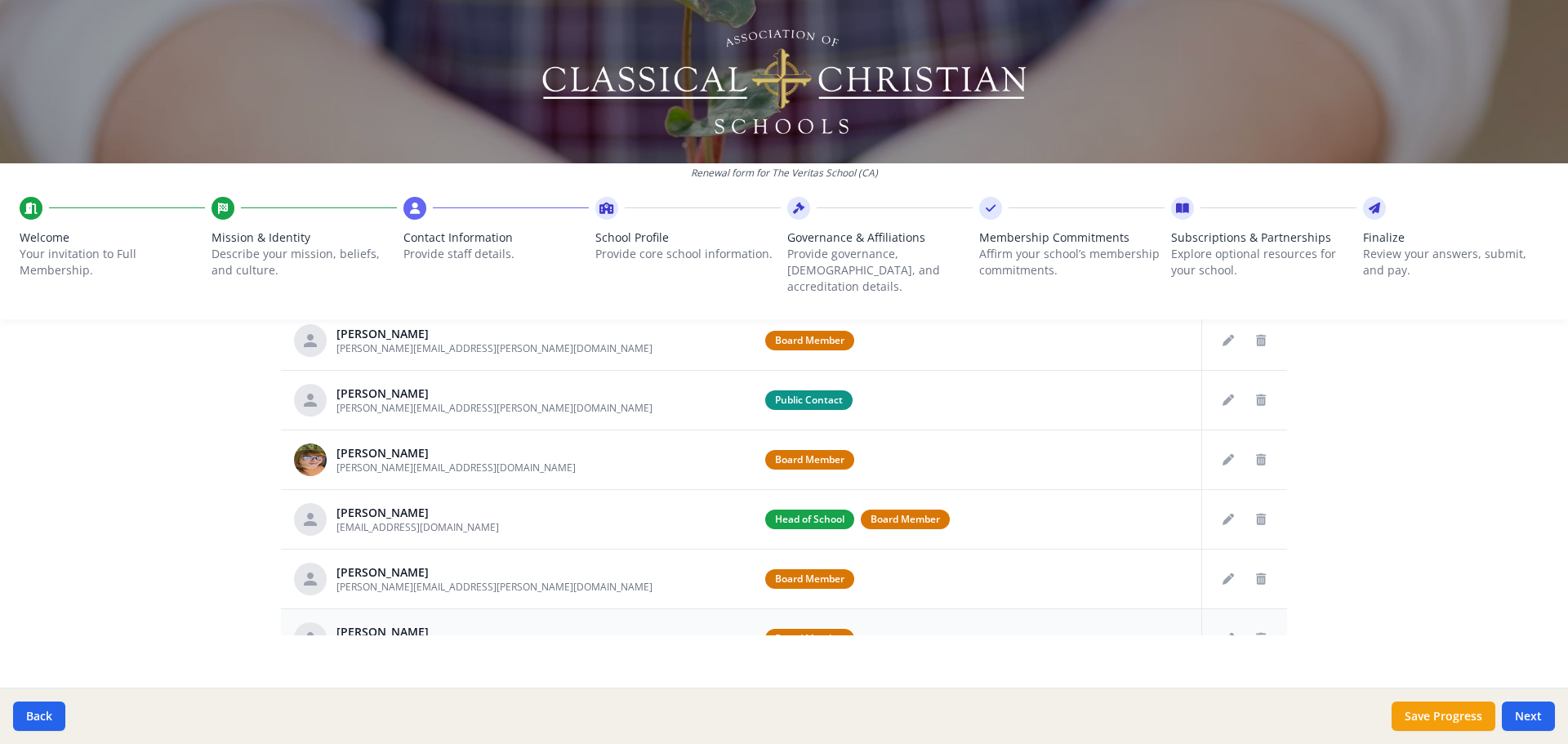
scroll to position [0, 0]
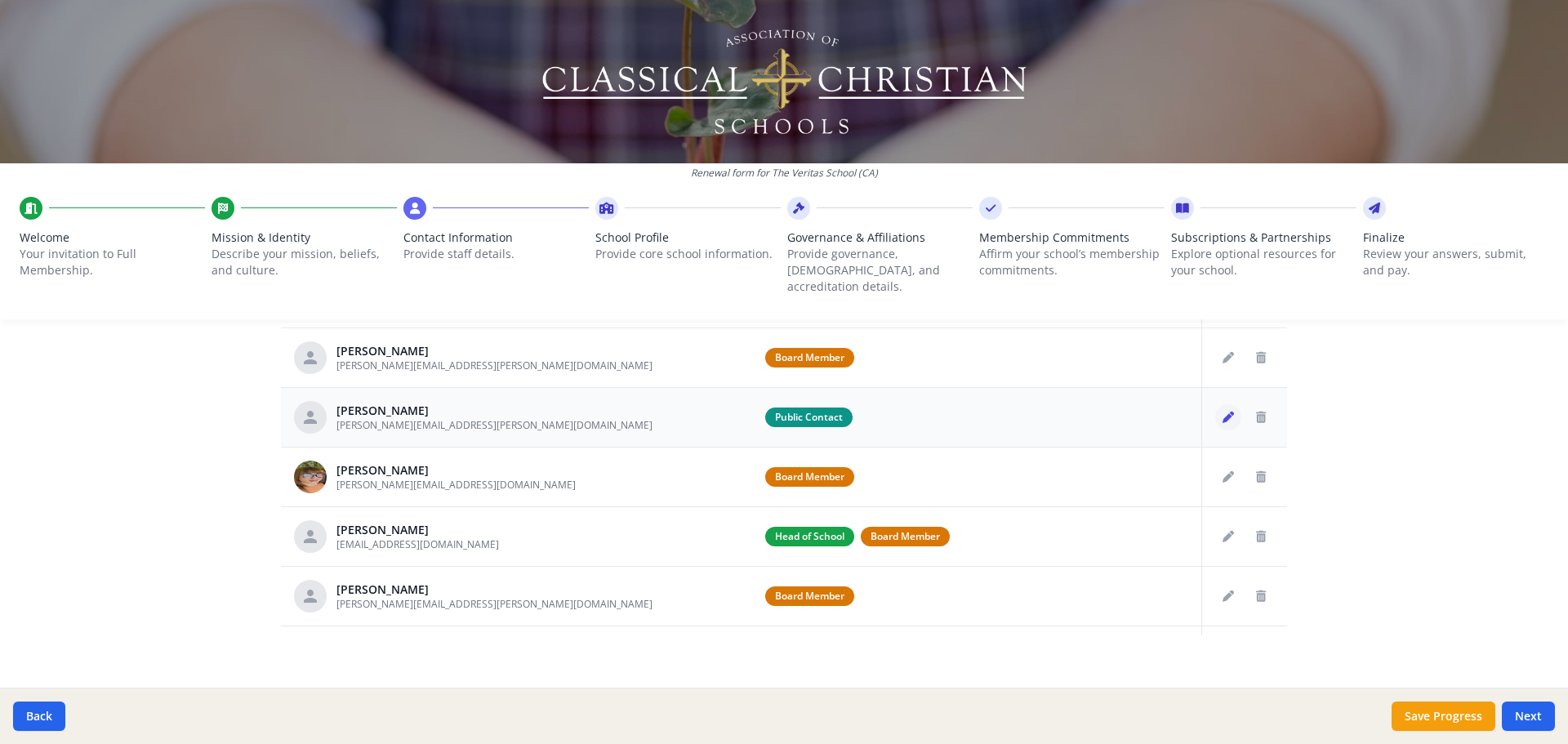
click at [782, 315] on icon "Edit staff" at bounding box center [1229, 418] width 12 height 12
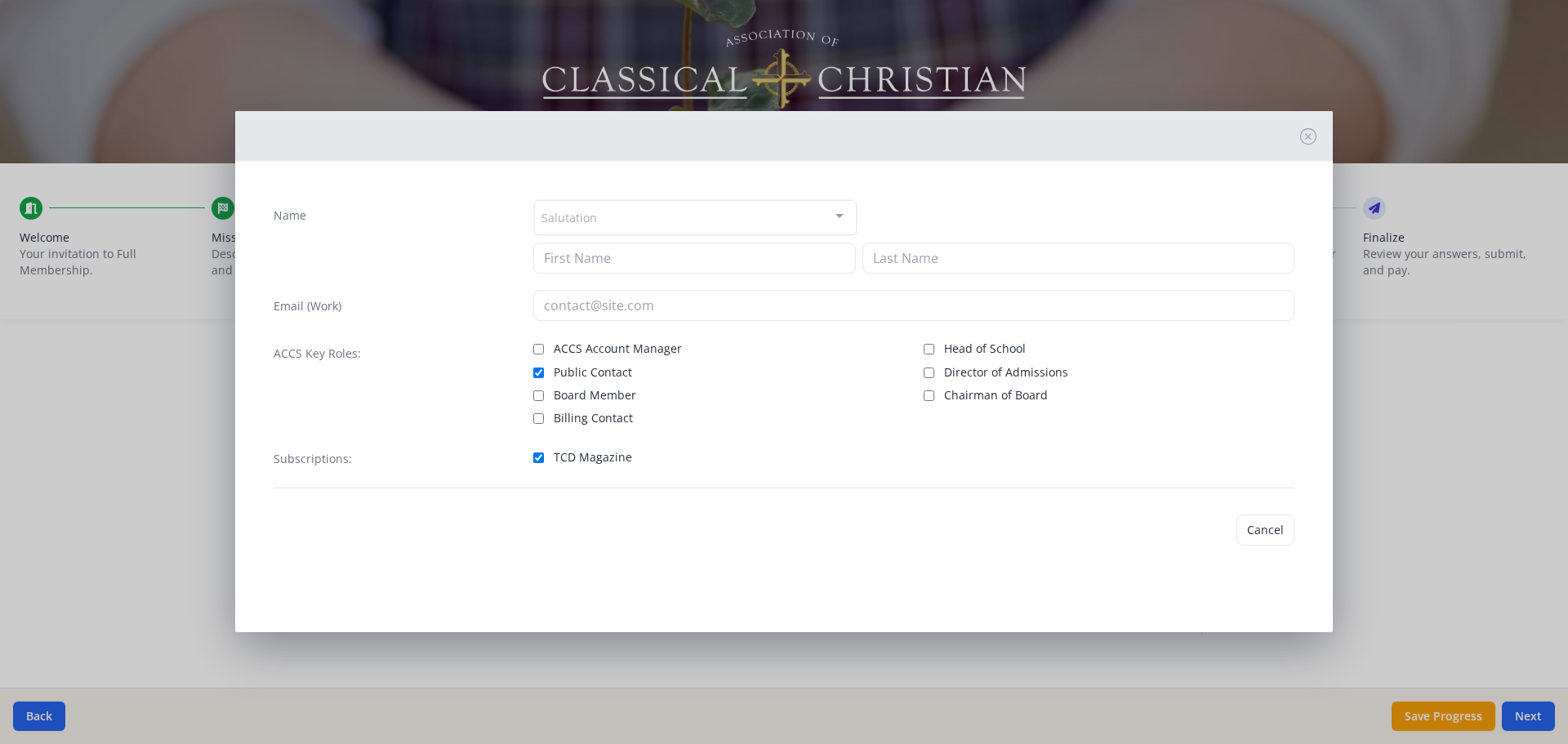
type input "[PERSON_NAME]"
type input "kim.rochette@fbevallejo.org"
checkbox input "true"
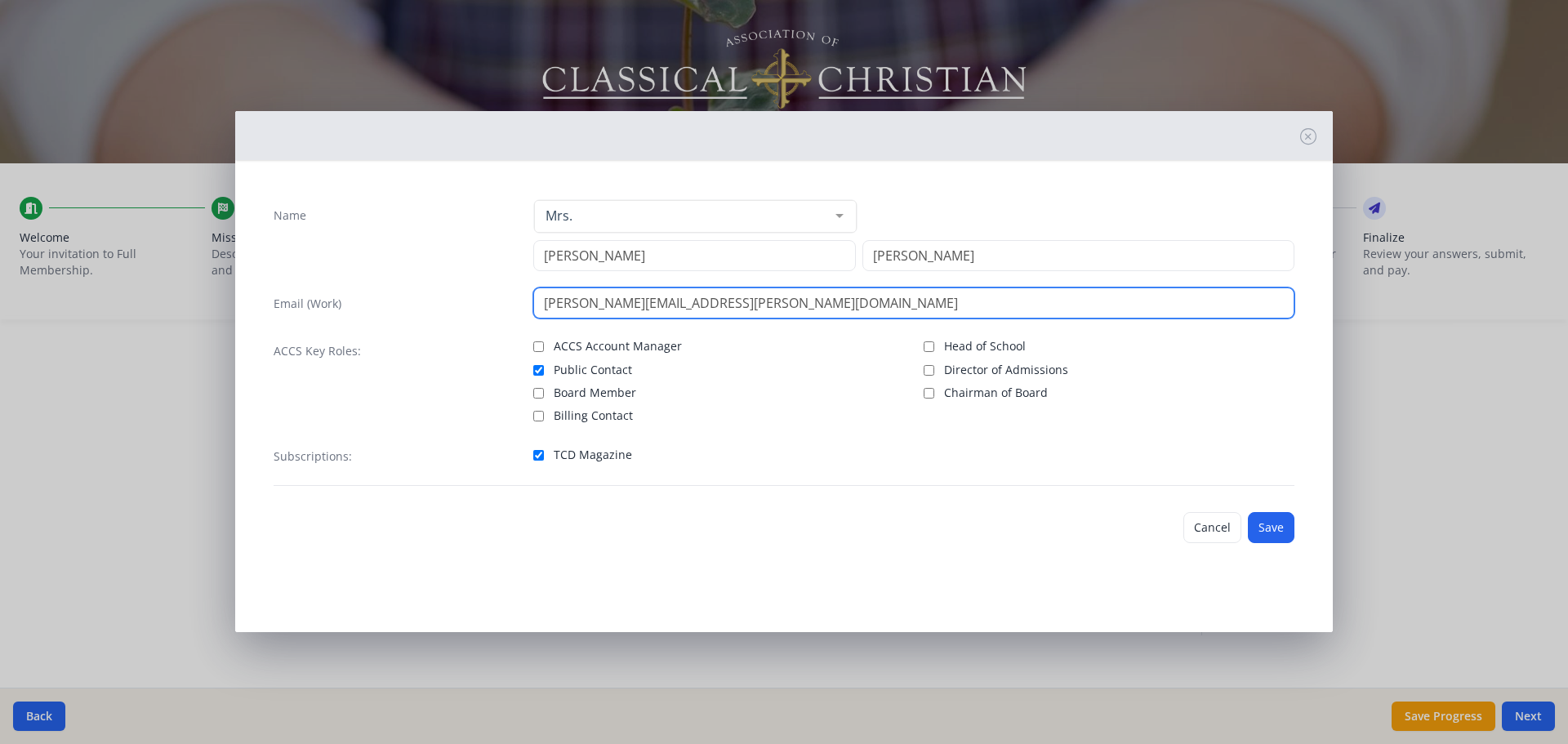
click at [651, 303] on input "kim.rochette@fbevallejo.org" at bounding box center [914, 303] width 762 height 31
type input "[PERSON_NAME][EMAIL_ADDRESS][PERSON_NAME][DOMAIN_NAME]"
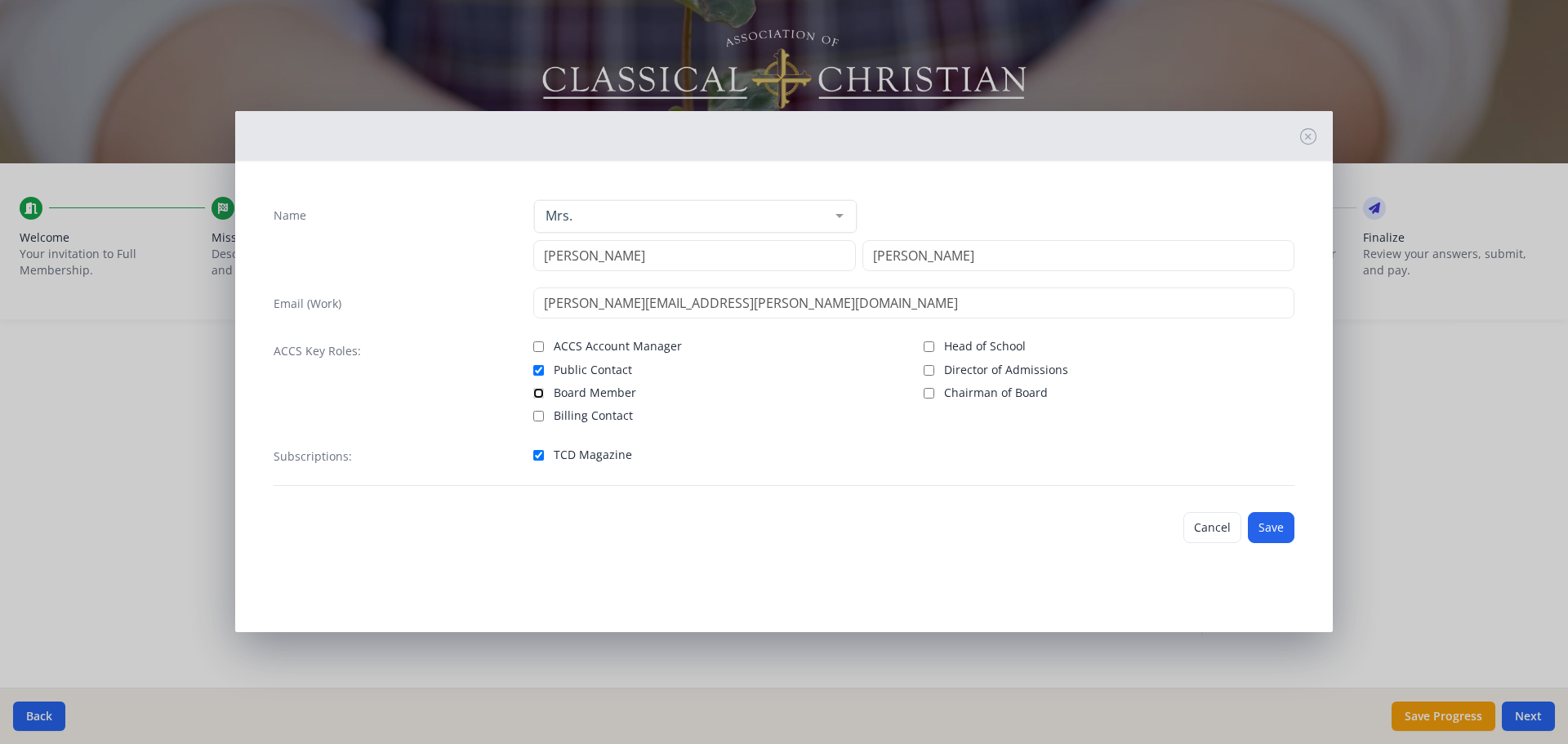
click at [537, 315] on input "Board Member" at bounding box center [538, 393] width 11 height 11
checkbox input "true"
click at [542, 315] on input "Public Contact" at bounding box center [538, 370] width 11 height 11
checkbox input "false"
click at [782, 315] on button "Save" at bounding box center [1271, 528] width 47 height 31
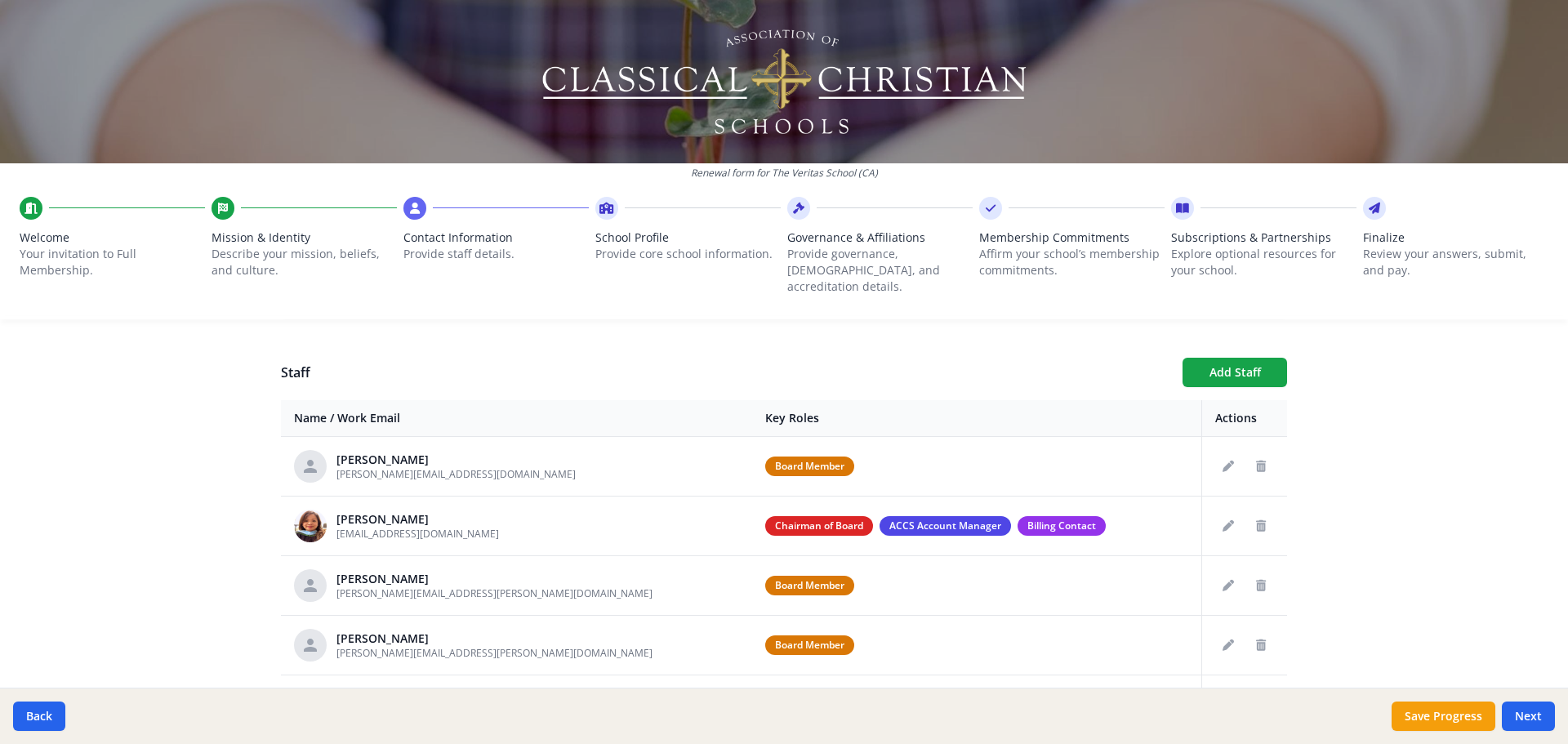
scroll to position [525, 0]
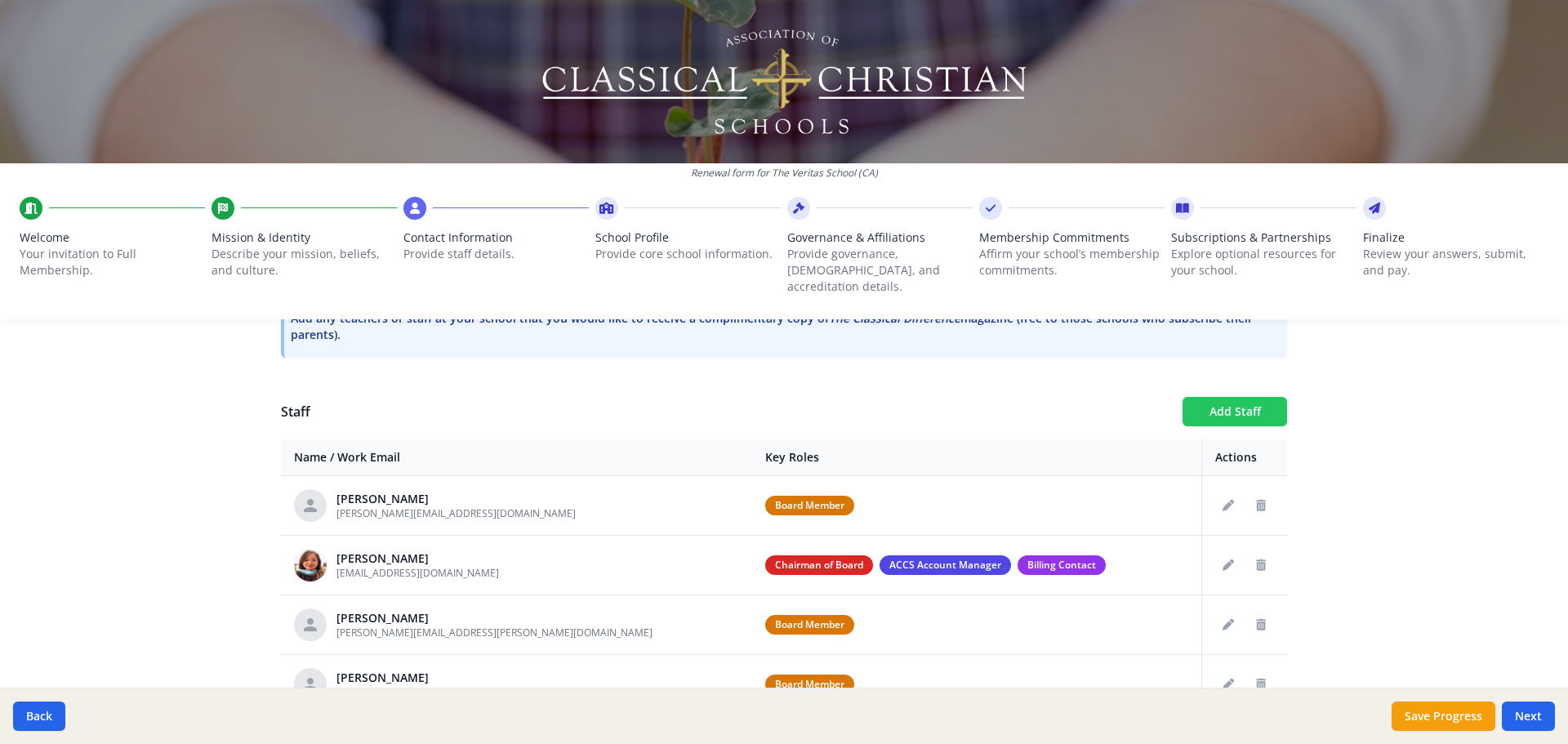
click at [782, 315] on button "Add Staff" at bounding box center [1234, 412] width 104 height 30
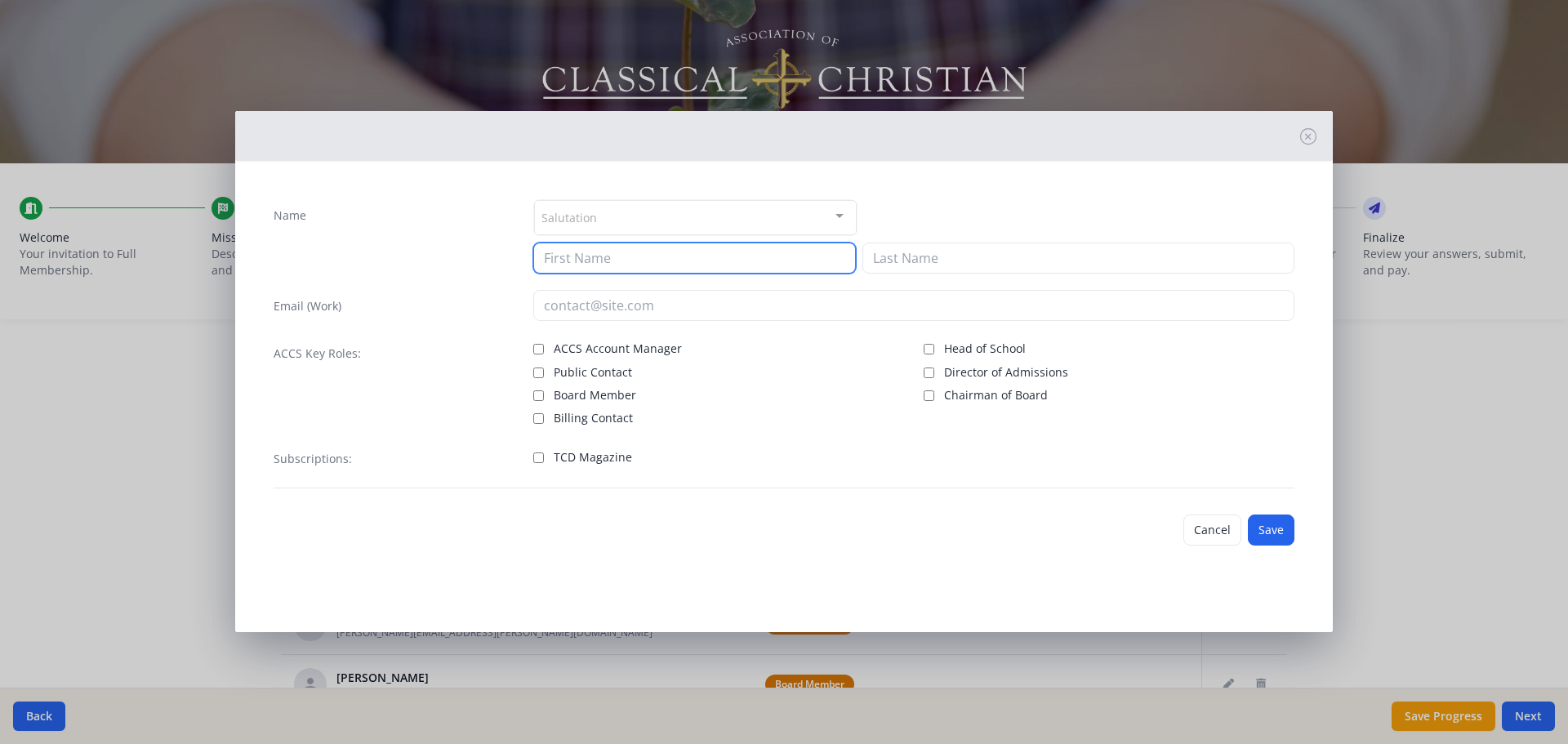
click at [668, 259] on input at bounding box center [694, 258] width 323 height 31
type input "Elle"
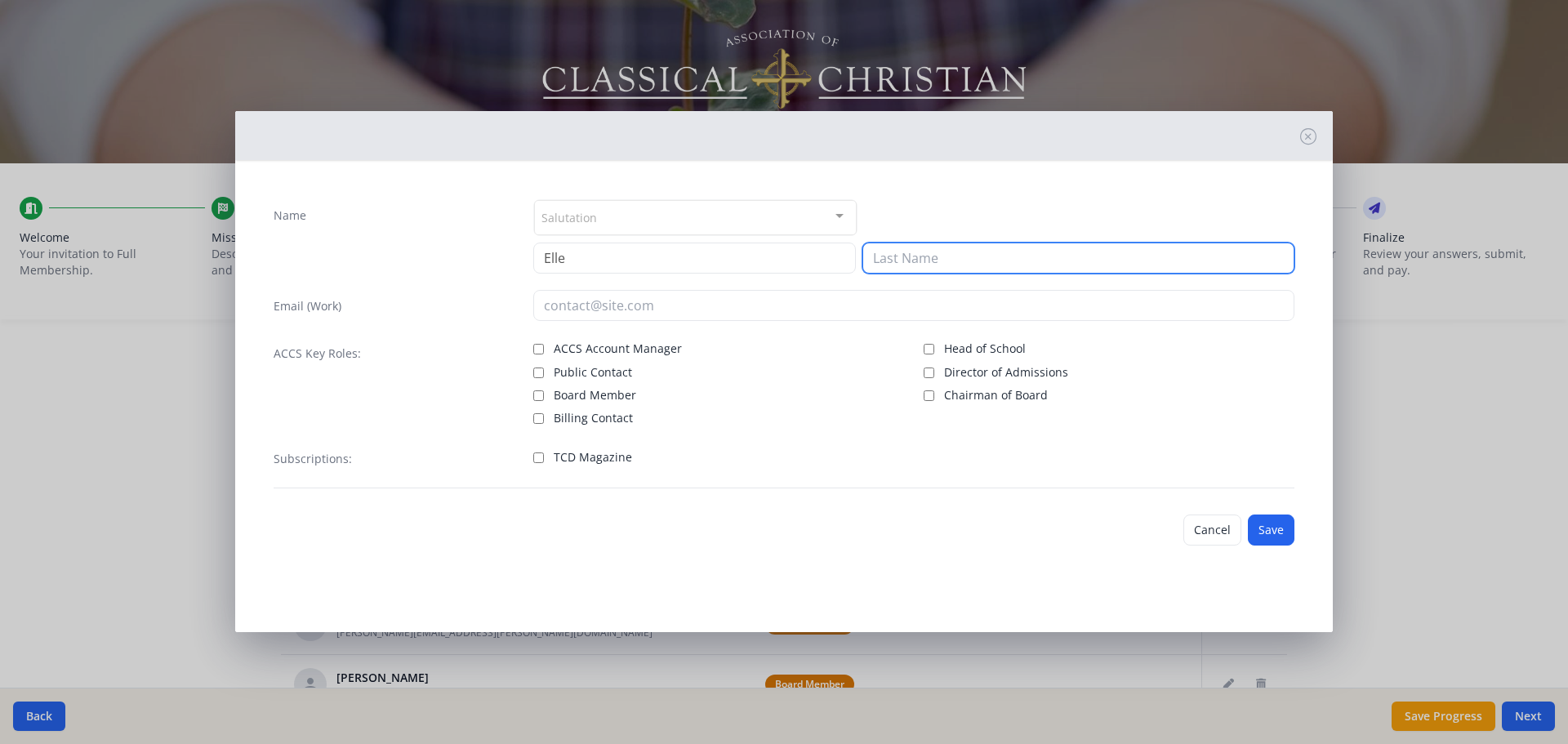
click at [782, 253] on input at bounding box center [1079, 258] width 432 height 31
type input "[PERSON_NAME]"
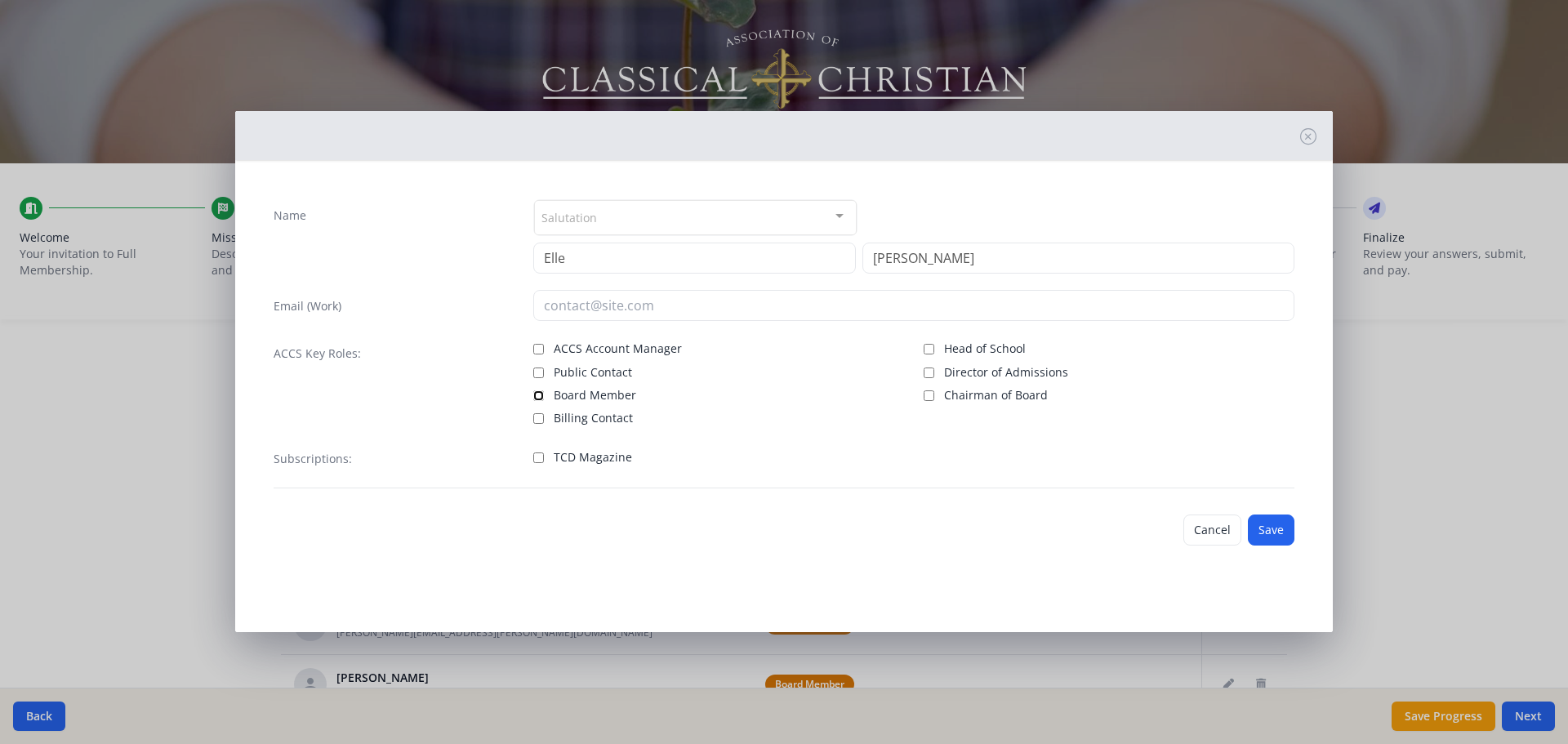
click at [543, 315] on input "Board Member" at bounding box center [538, 395] width 11 height 11
checkbox input "true"
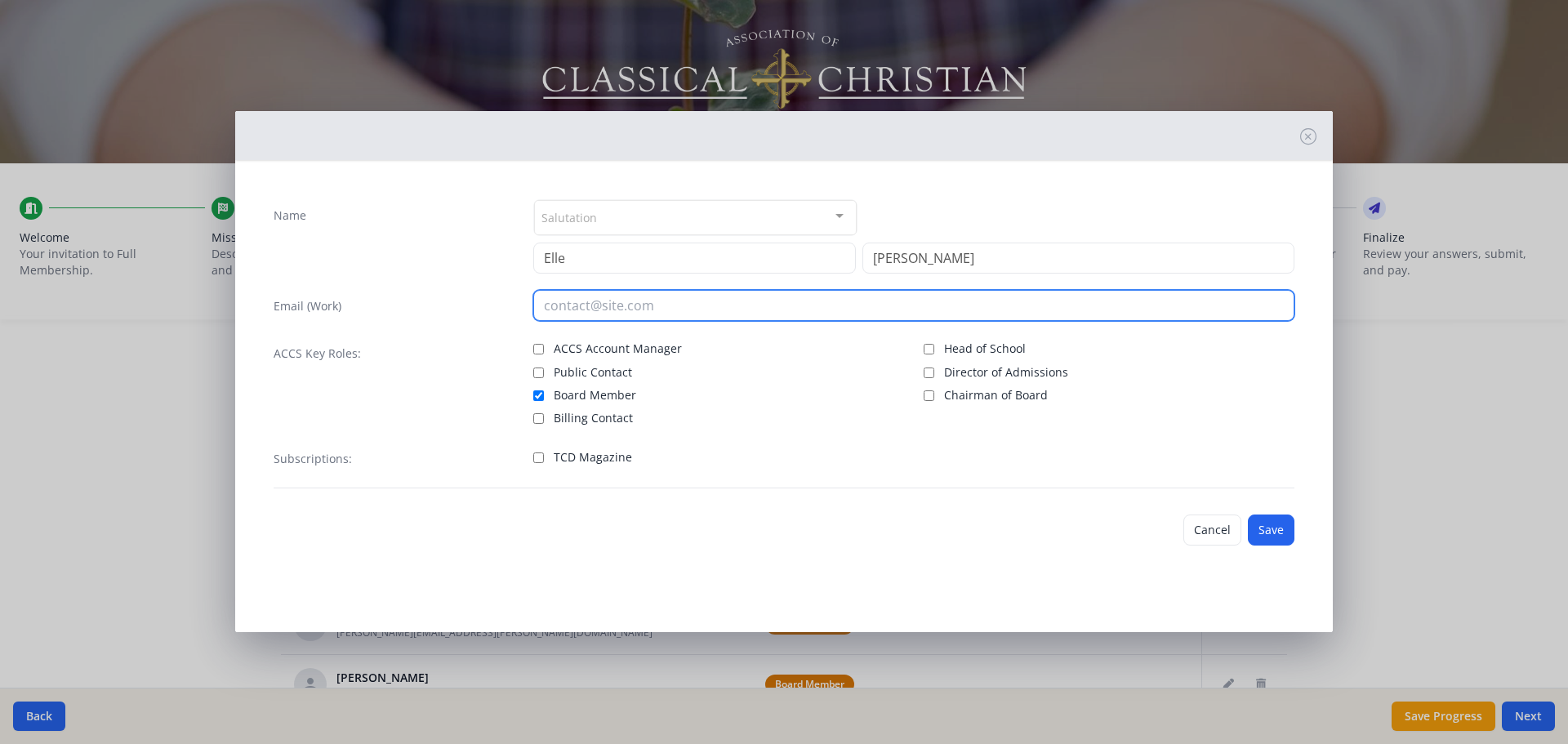
click at [584, 301] on input "email" at bounding box center [914, 306] width 762 height 31
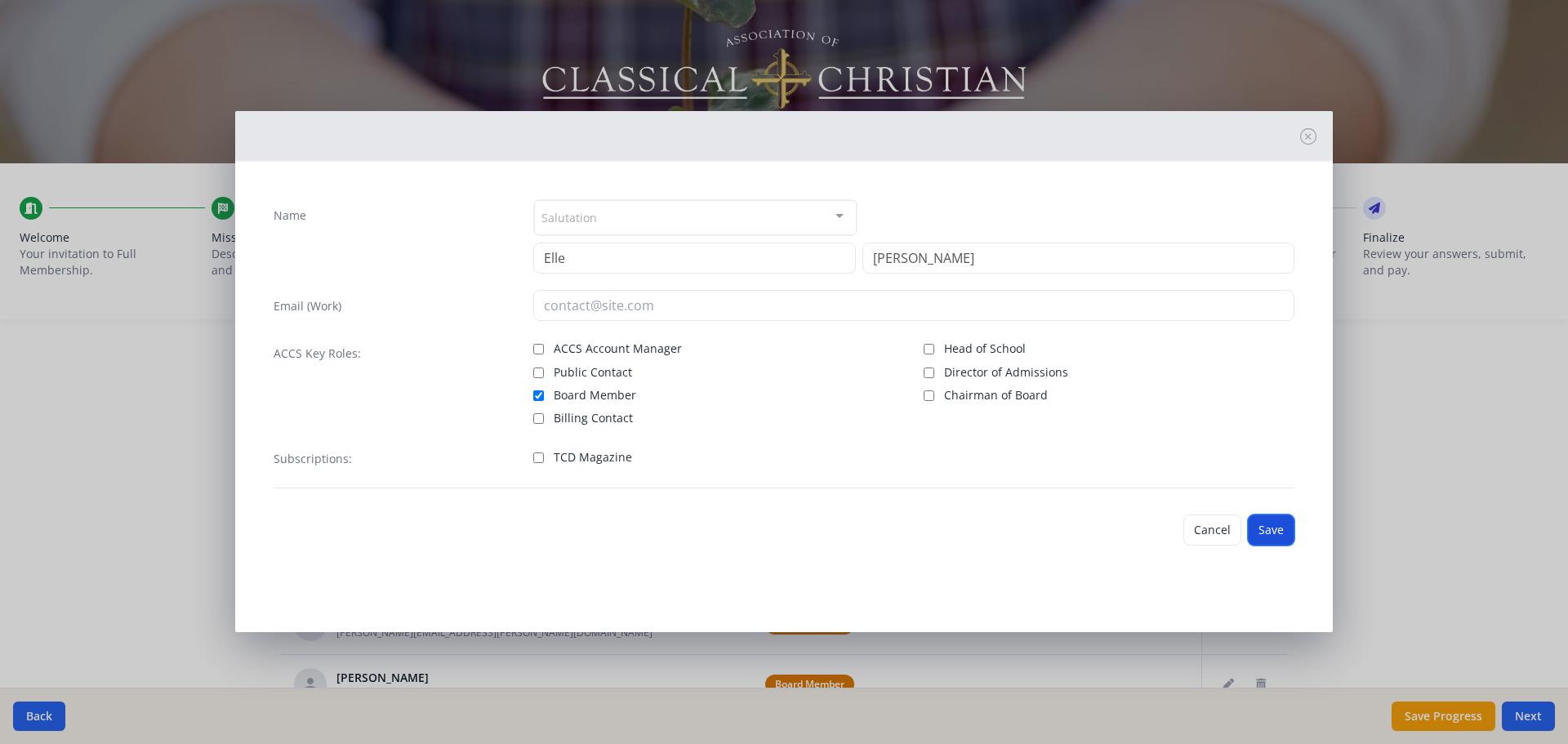
click at [782, 315] on button "Save" at bounding box center [1271, 530] width 47 height 31
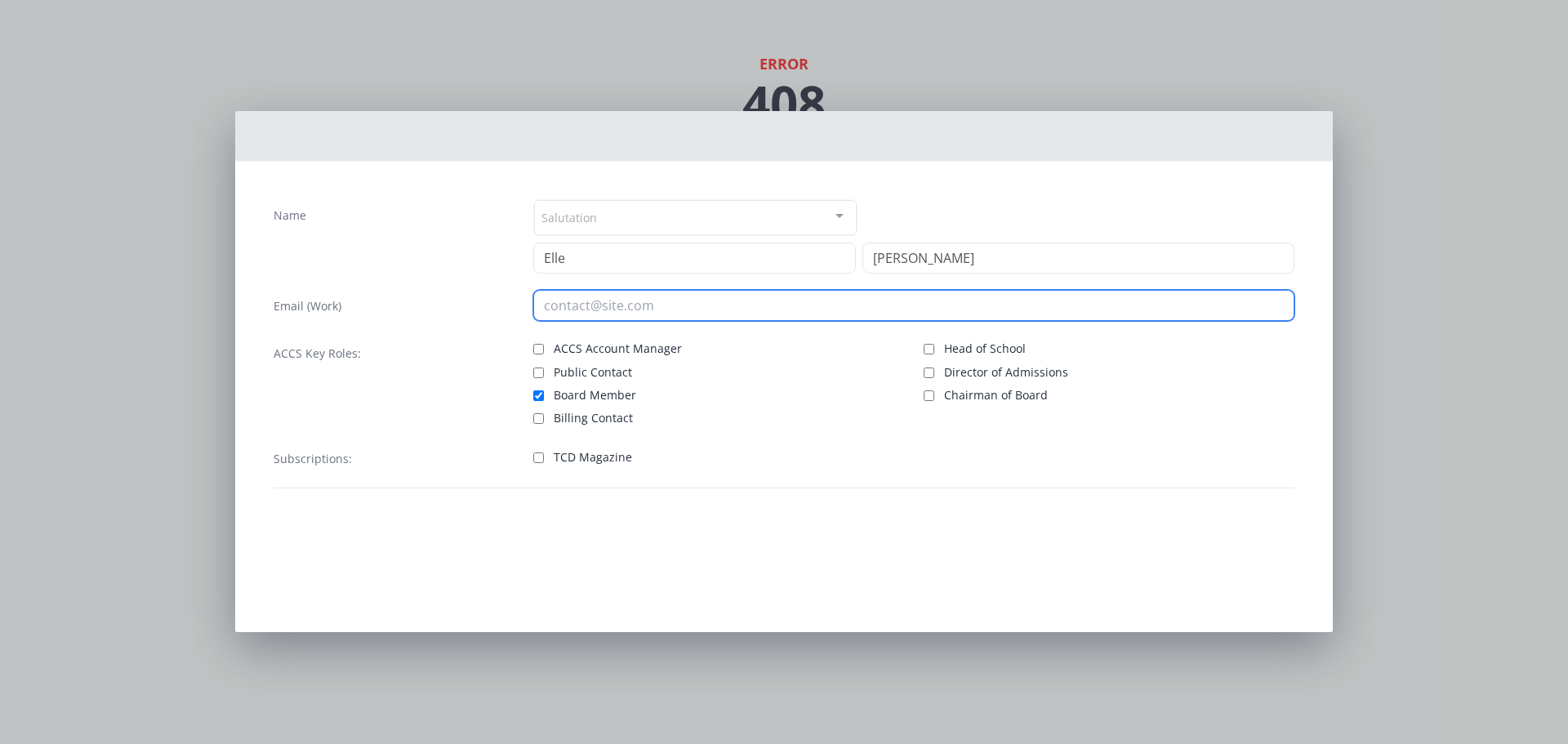
click at [551, 304] on input "email" at bounding box center [914, 306] width 762 height 31
paste input "[PERSON_NAME][EMAIL_ADDRESS][PERSON_NAME][DOMAIN_NAME]"
type input "[PERSON_NAME][EMAIL_ADDRESS][PERSON_NAME][DOMAIN_NAME]"
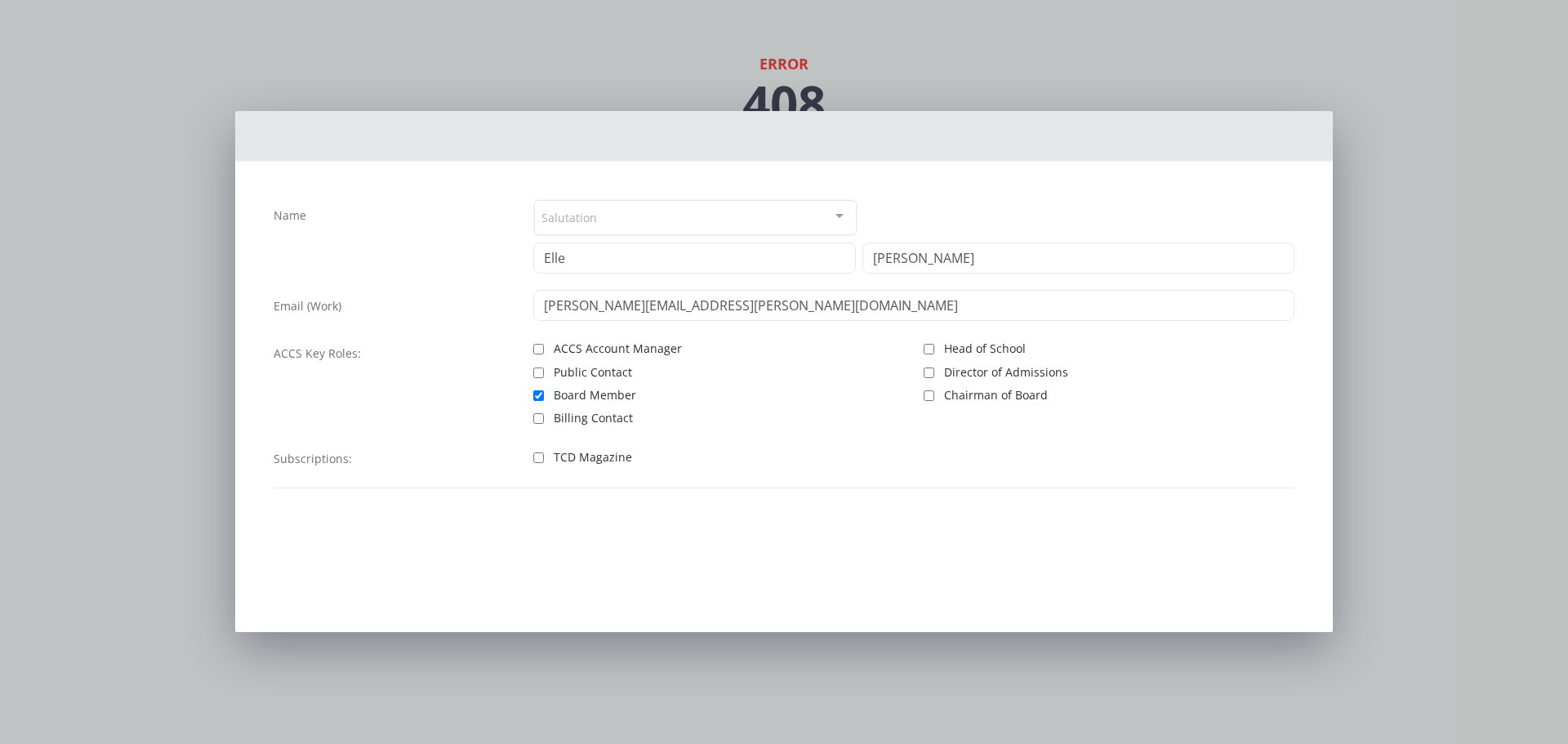
click at [782, 315] on div at bounding box center [784, 515] width 1047 height 26
click at [782, 224] on div "Name Salutation Mr. Mrs. Ms. Dr. Rev. Fr. Esq. No elements found. Consider chan…" at bounding box center [784, 372] width 1568 height 744
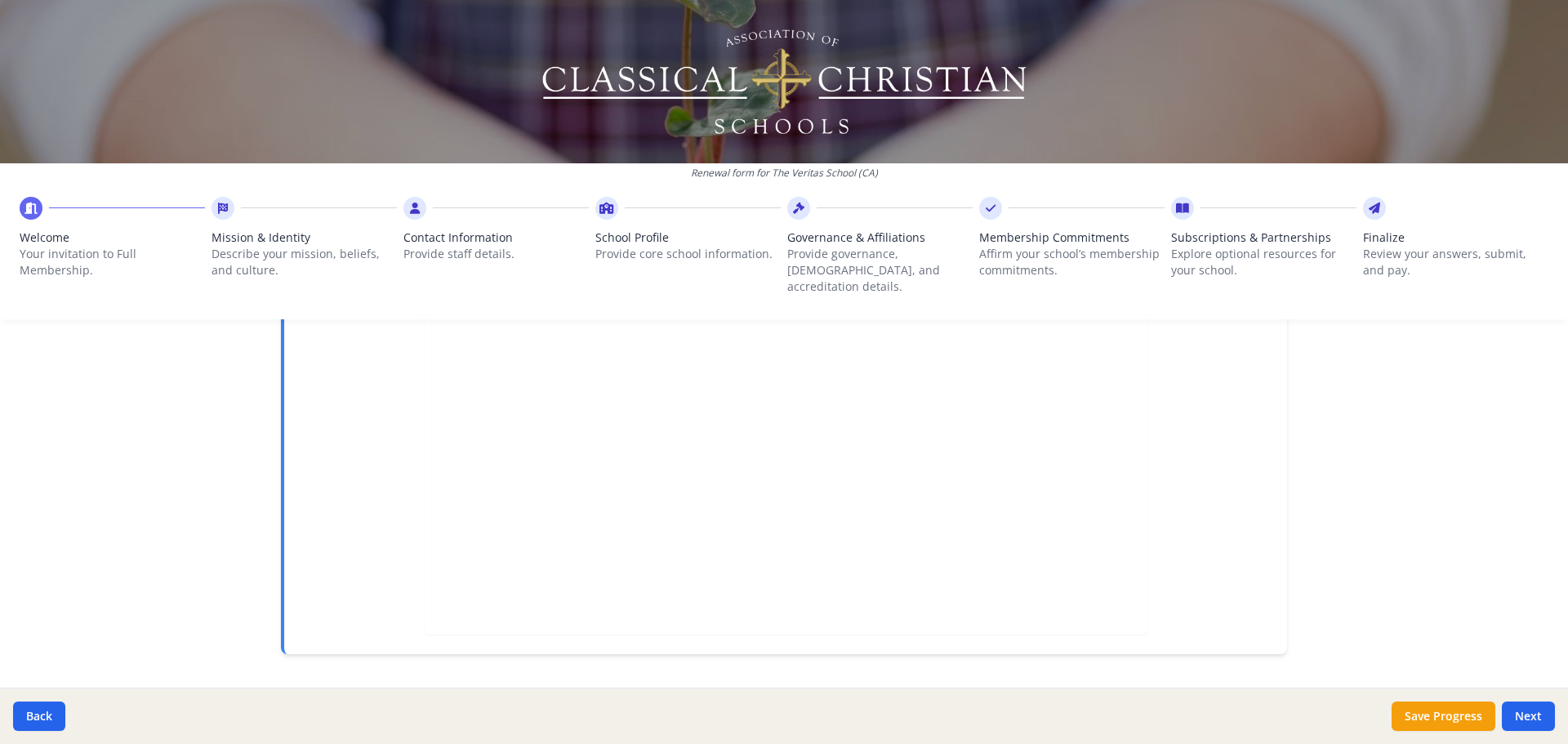
scroll to position [458, 0]
click at [1521, 709] on button "Next" at bounding box center [1529, 717] width 53 height 30
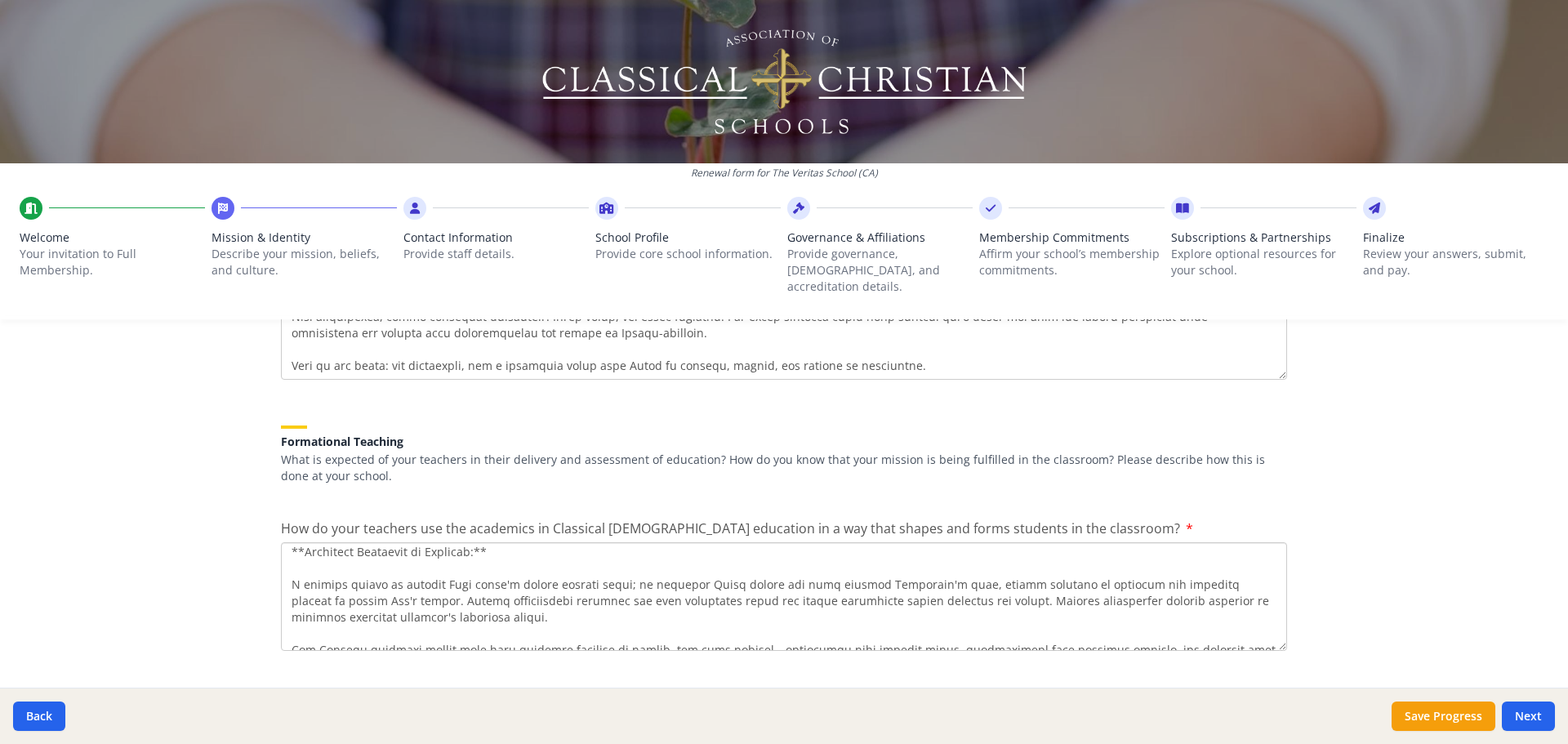
scroll to position [490, 0]
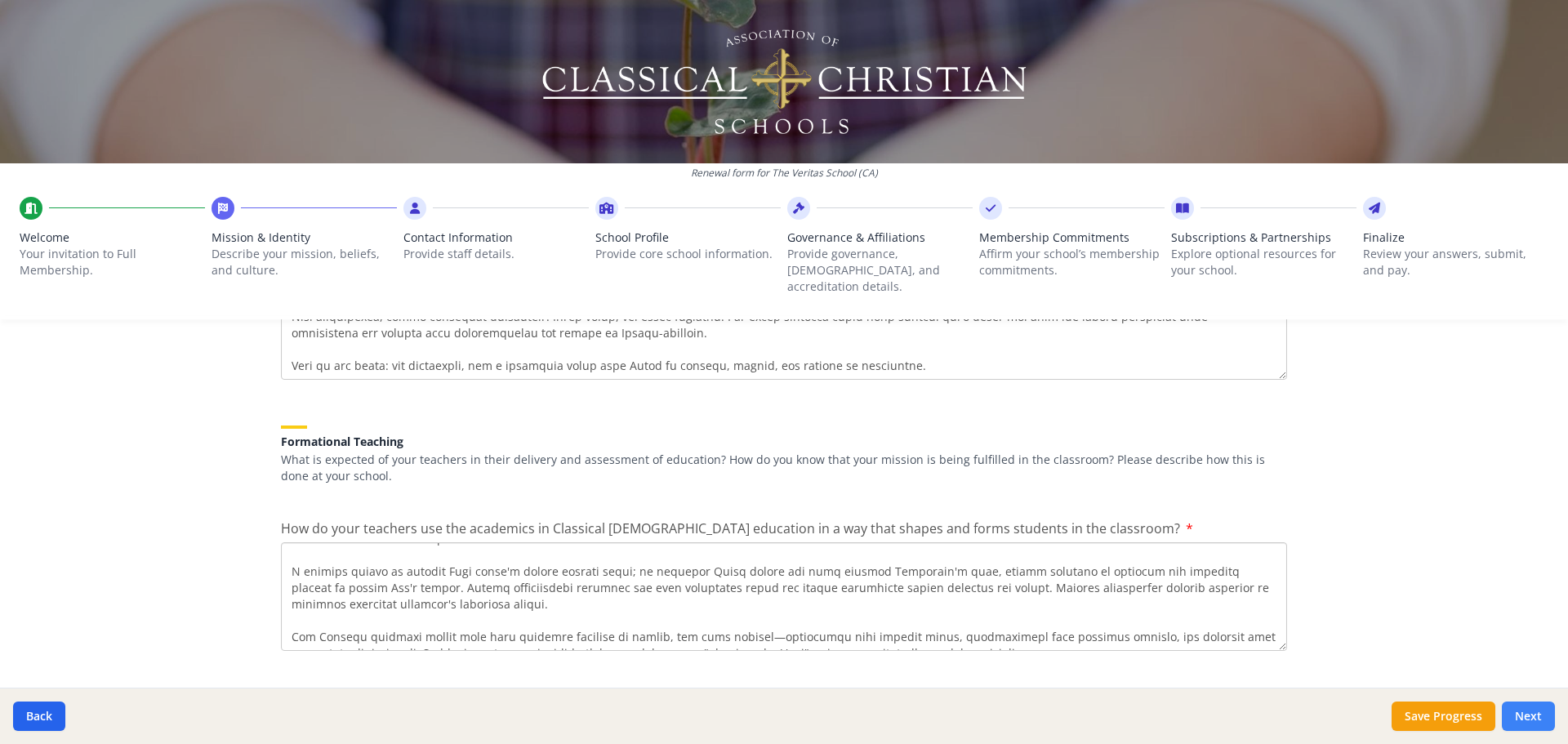
click at [1523, 710] on button "Next" at bounding box center [1529, 717] width 53 height 30
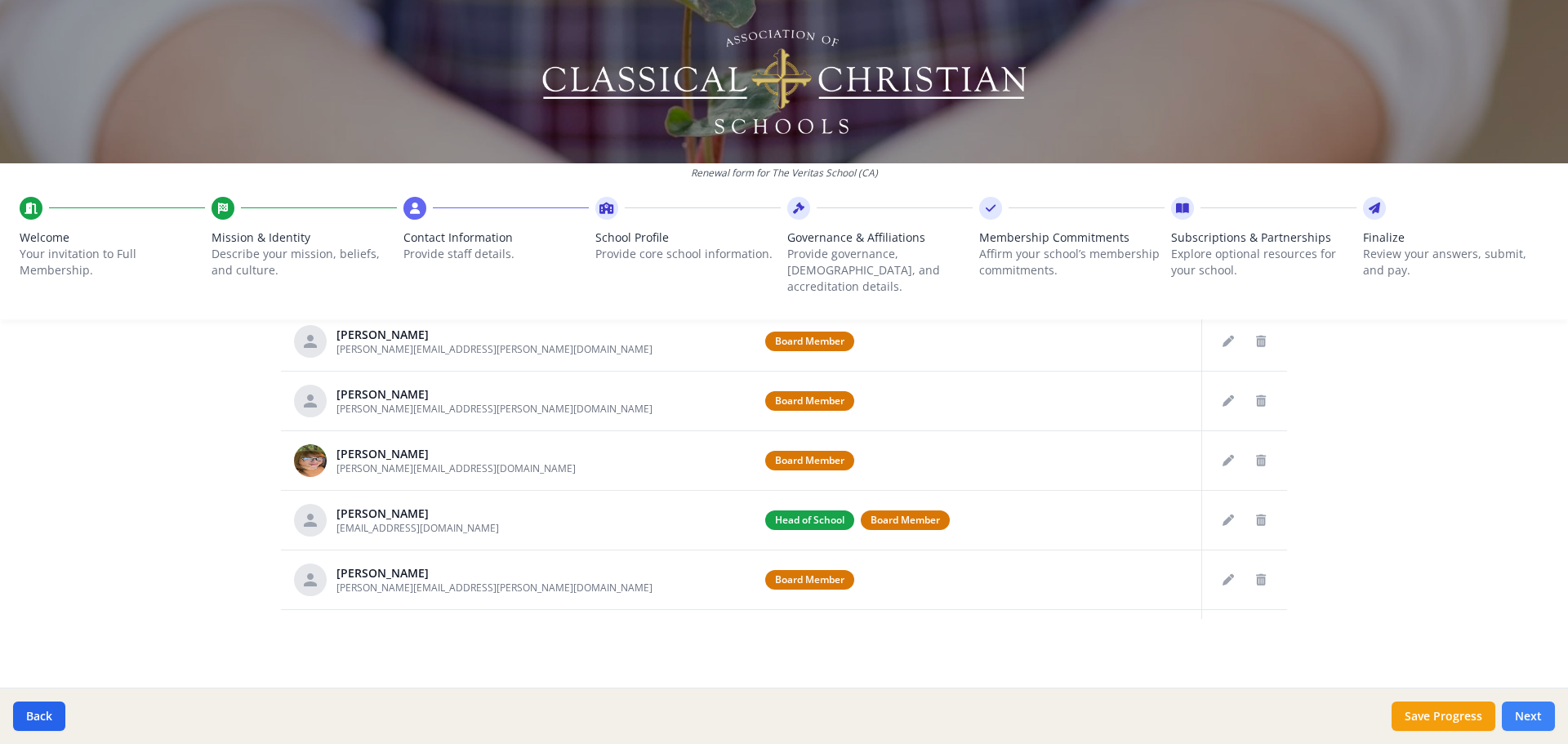
scroll to position [853, 0]
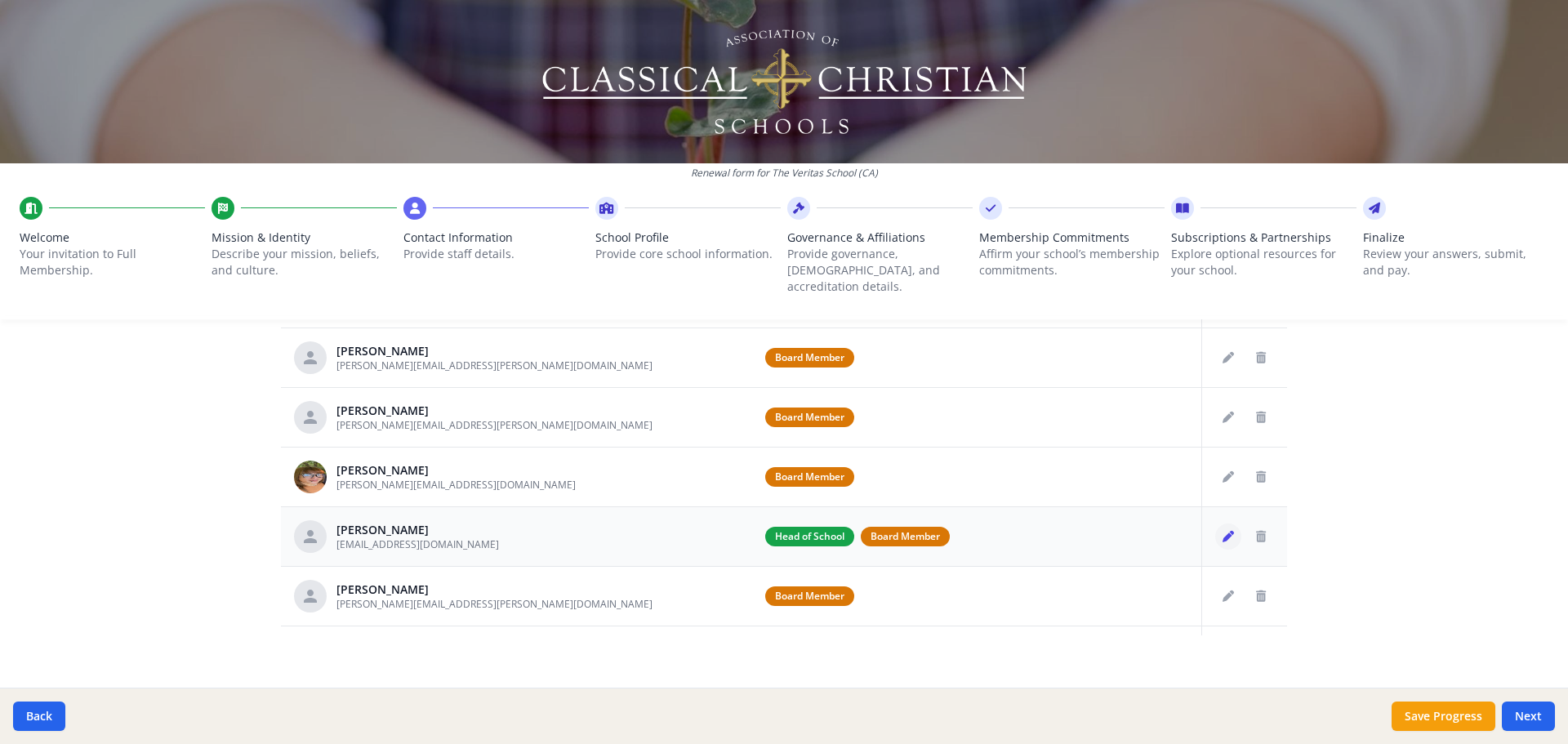
click at [1223, 531] on icon "Edit staff" at bounding box center [1229, 537] width 12 height 12
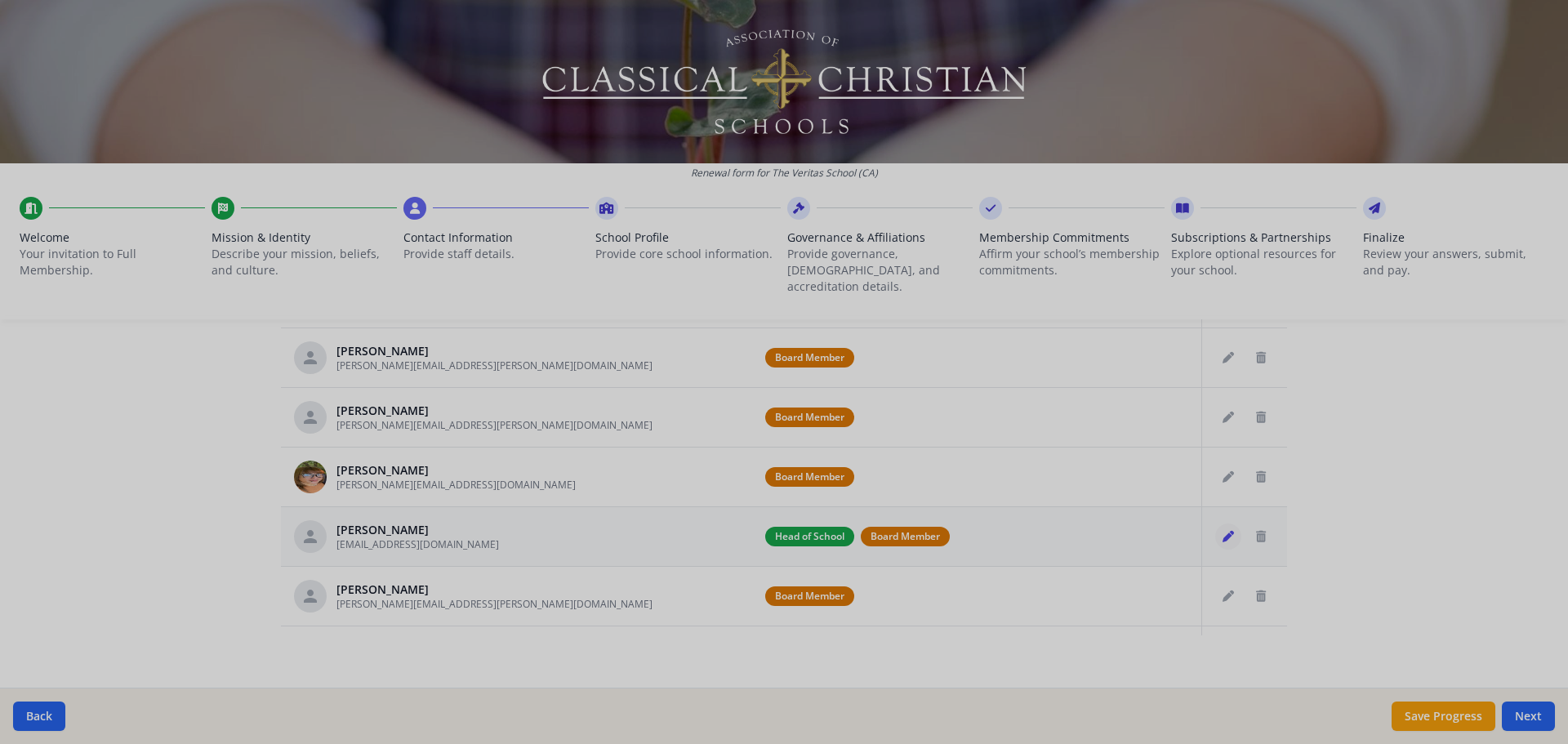
type input "[PERSON_NAME]"
type input "Nogaliza"
type input "[EMAIL_ADDRESS][DOMAIN_NAME]"
checkbox input "true"
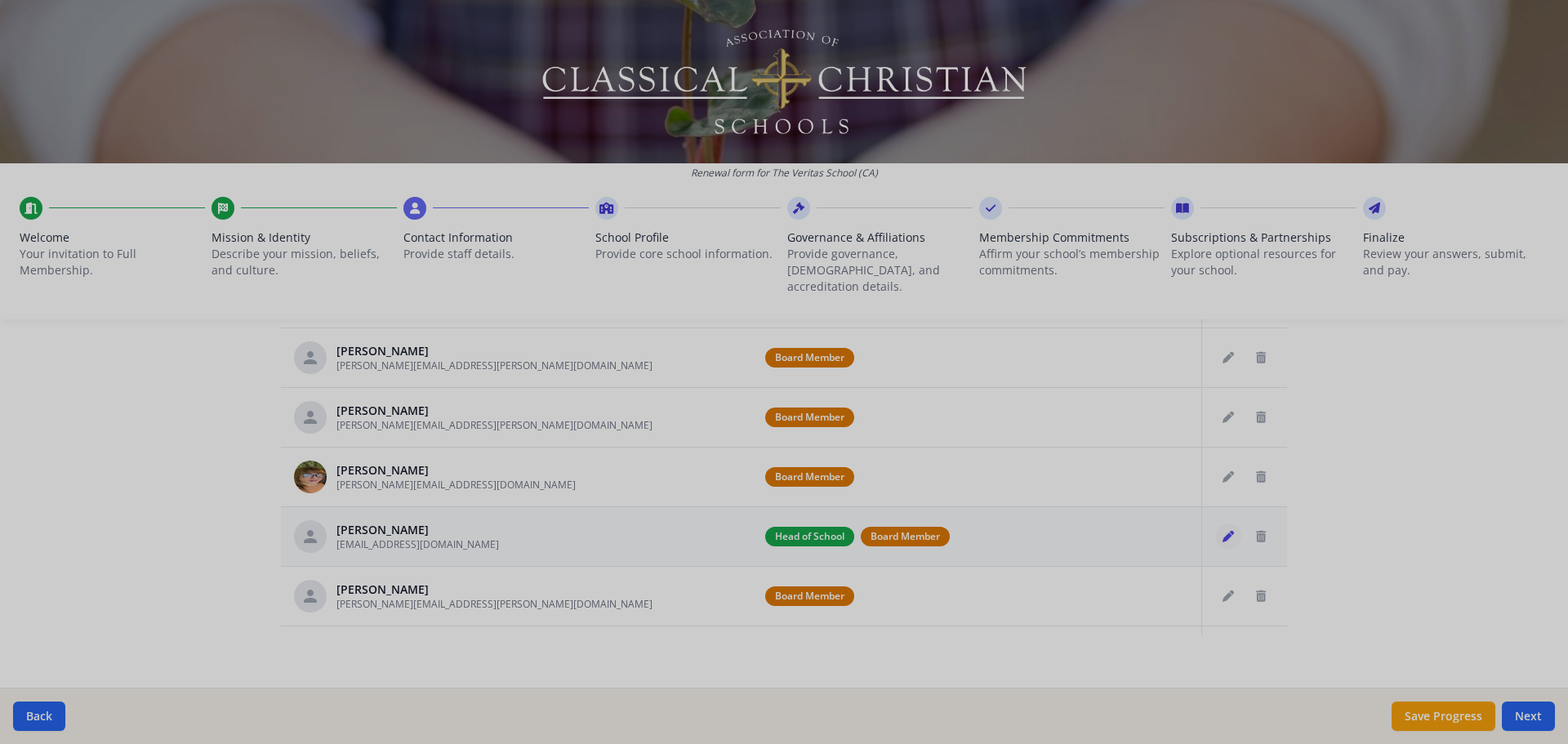
checkbox input "true"
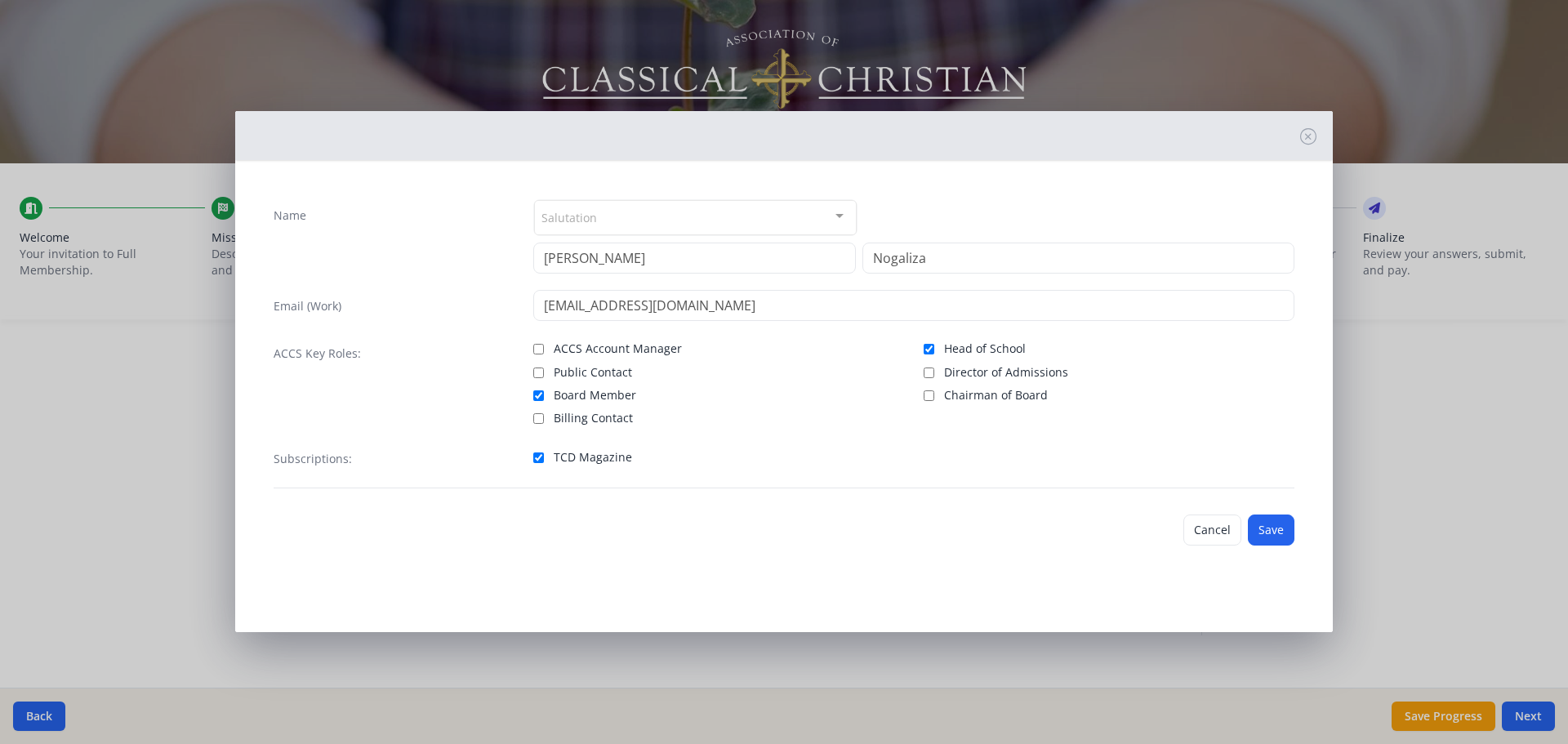
click at [546, 372] on label "Public Contact" at bounding box center [718, 371] width 371 height 20
click at [544, 372] on input "Public Contact" at bounding box center [538, 372] width 11 height 11
checkbox input "true"
click at [540, 397] on input "Board Member" at bounding box center [538, 395] width 11 height 11
checkbox input "false"
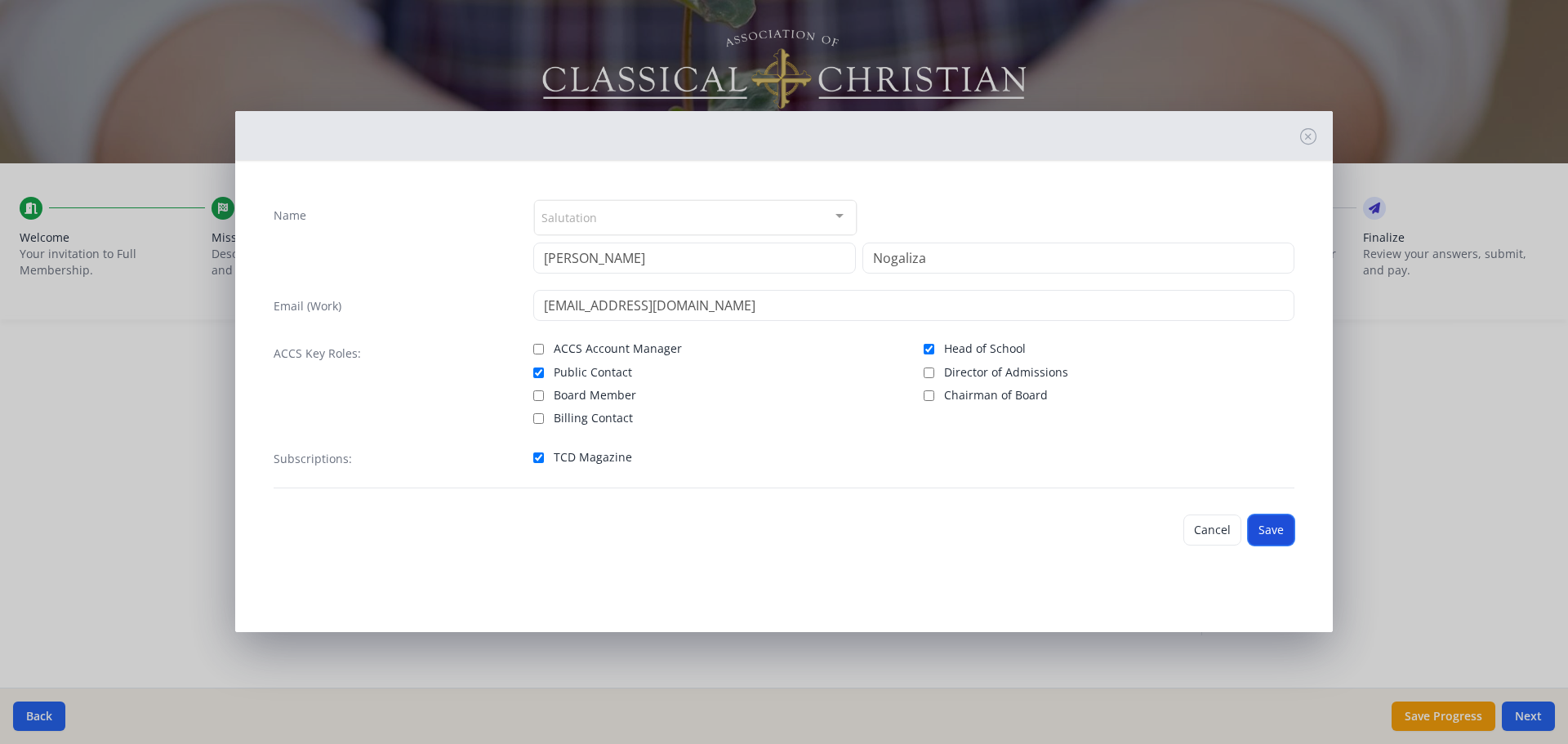
click at [1260, 528] on button "Save" at bounding box center [1271, 530] width 47 height 31
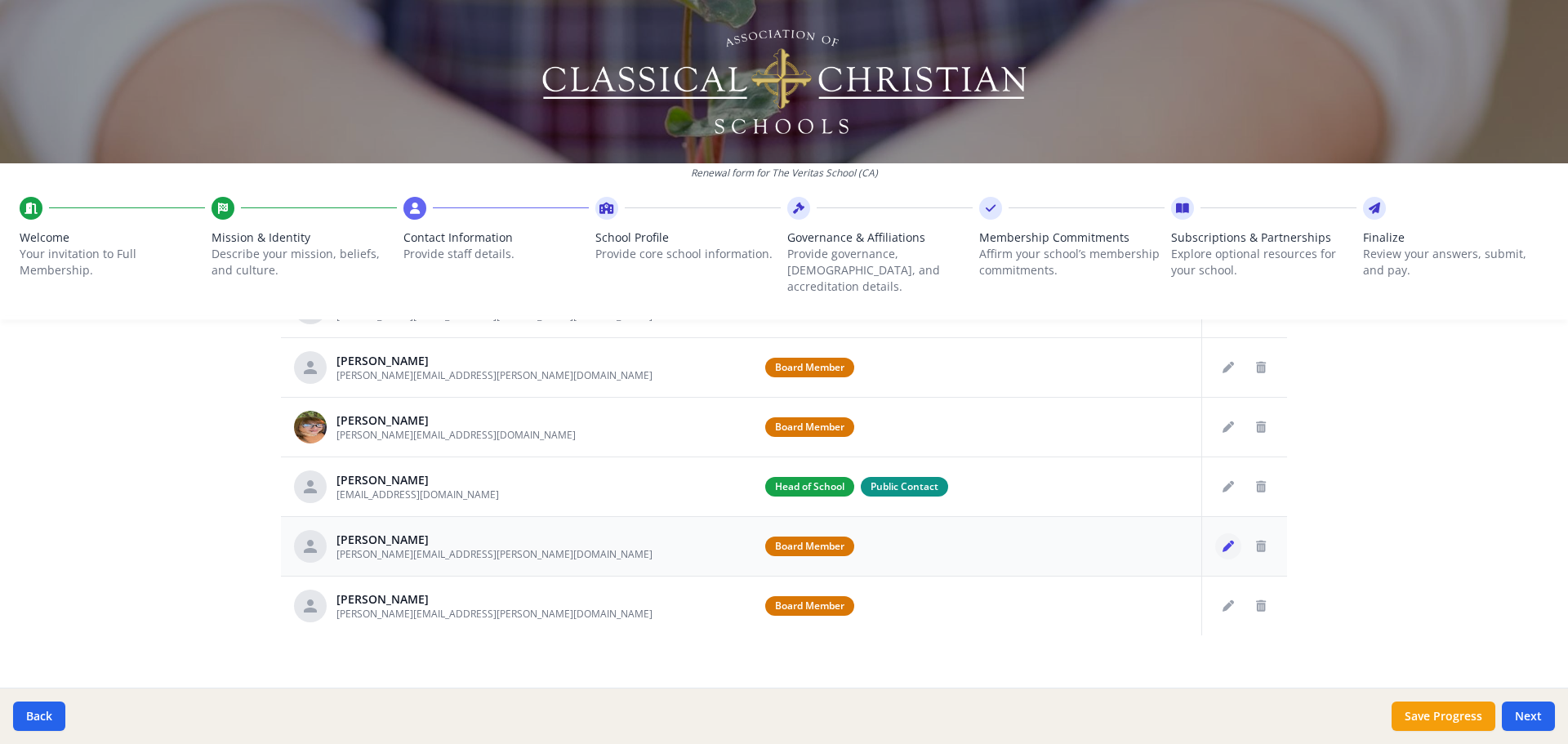
click at [1215, 534] on button "Edit staff" at bounding box center [1229, 547] width 26 height 26
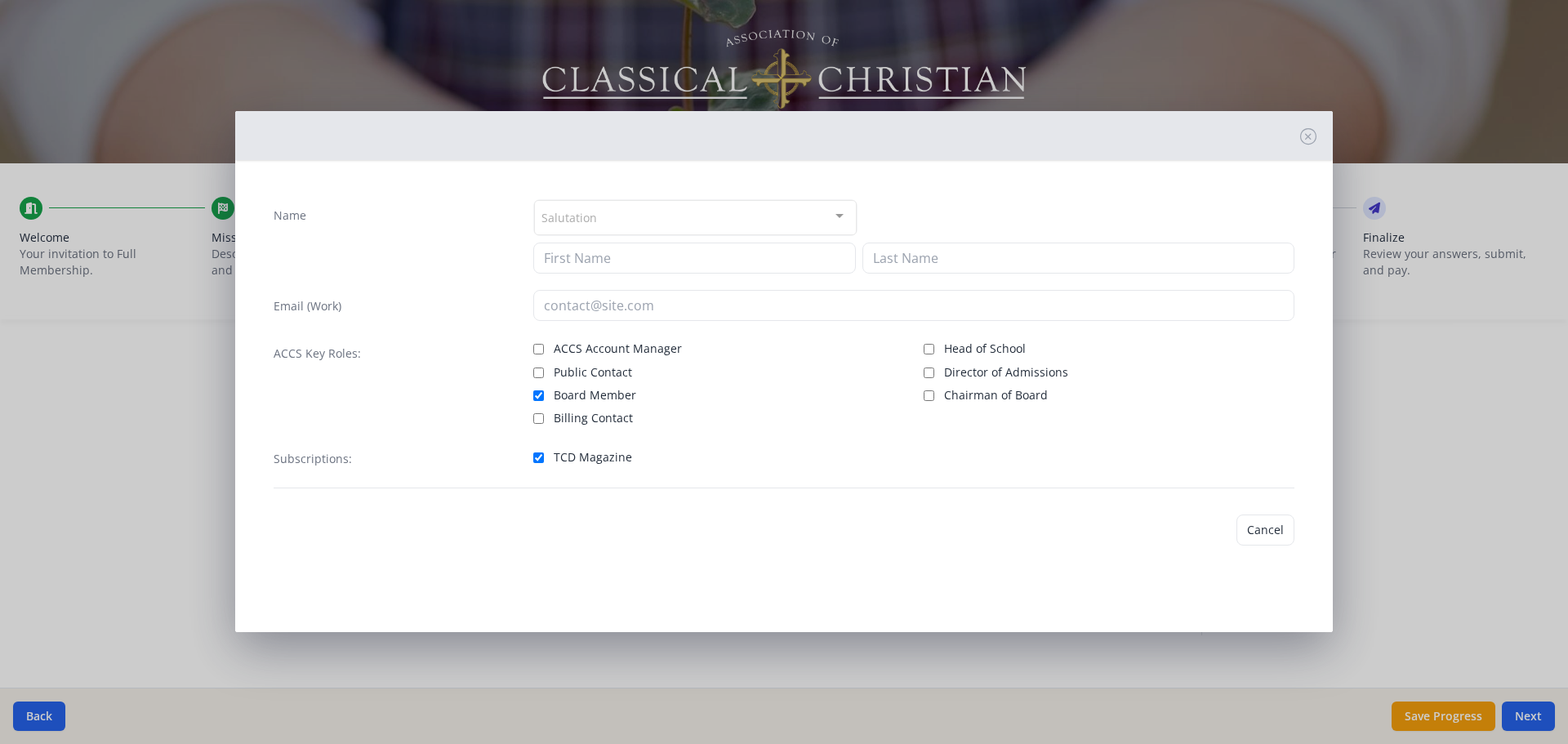
type input "[PERSON_NAME]"
type input "[GEOGRAPHIC_DATA]"
type input "[PERSON_NAME][EMAIL_ADDRESS][PERSON_NAME][DOMAIN_NAME]"
checkbox input "true"
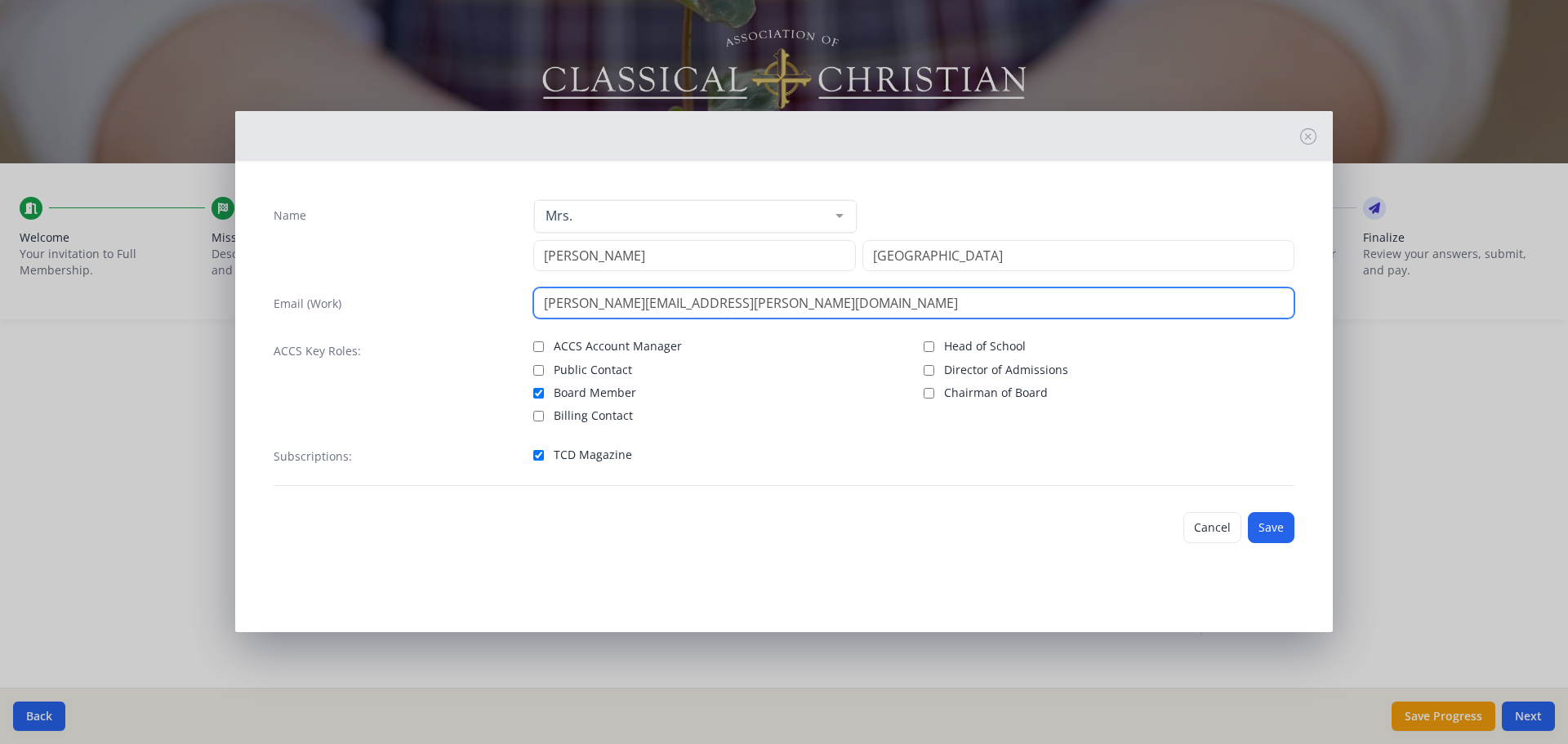
drag, startPoint x: 756, startPoint y: 305, endPoint x: 501, endPoint y: 314, distance: 255.2
click at [501, 314] on div "Email (Work) [PERSON_NAME][EMAIL_ADDRESS][PERSON_NAME][DOMAIN_NAME]" at bounding box center [784, 303] width 1021 height 31
type input "[PERSON_NAME][EMAIL_ADDRESS][DOMAIN_NAME]"
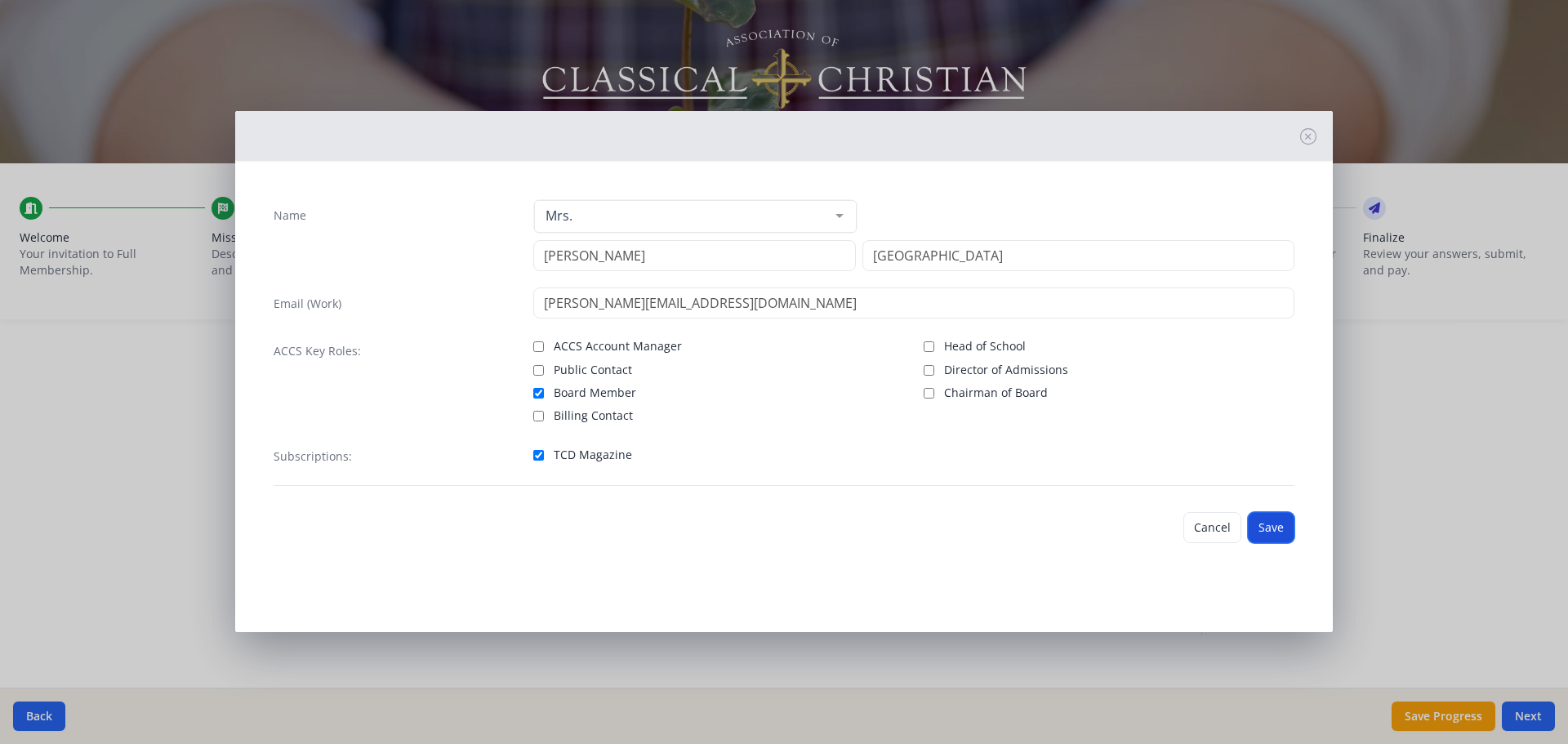
click at [1274, 526] on button "Save" at bounding box center [1271, 528] width 47 height 31
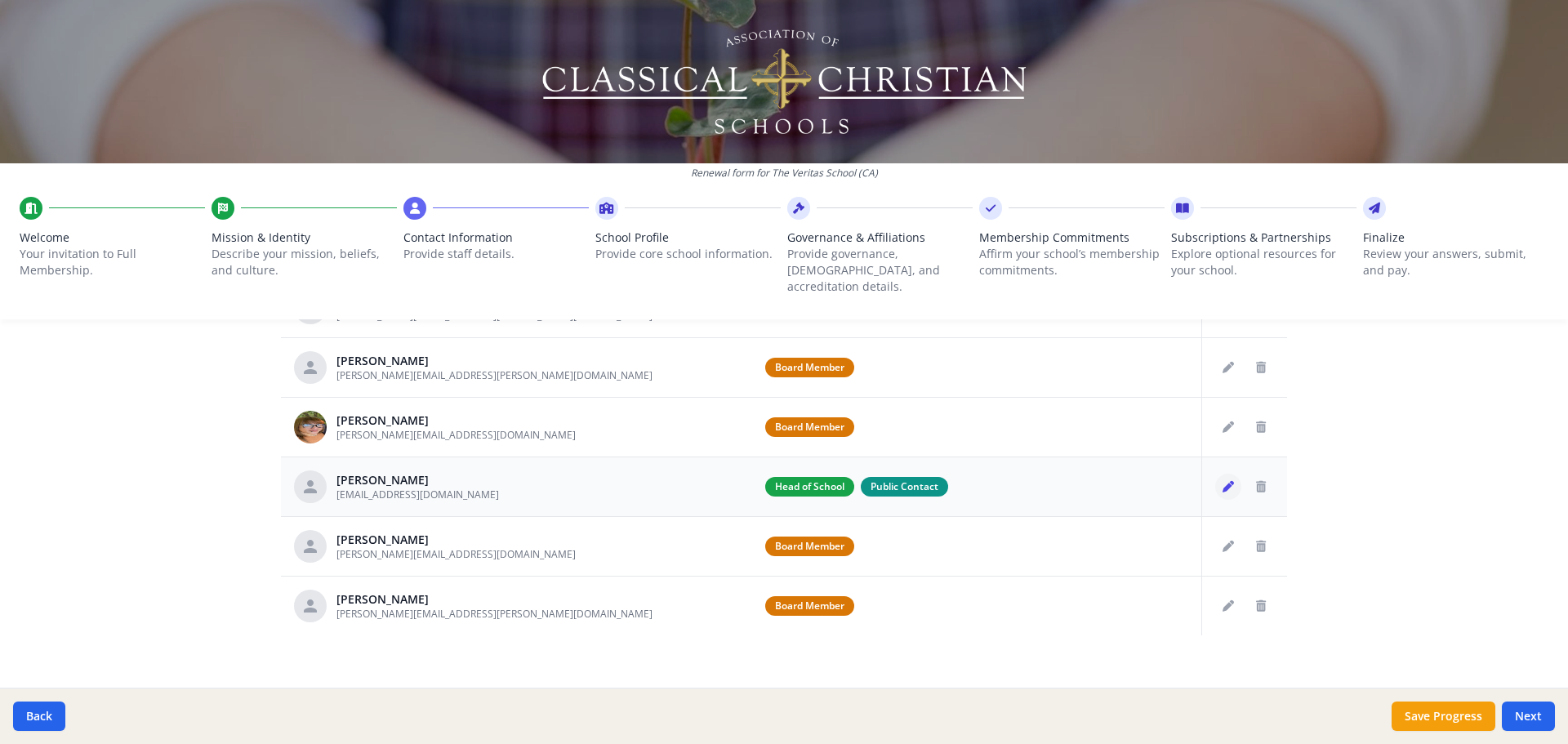
click at [1223, 481] on icon "Edit staff" at bounding box center [1229, 487] width 12 height 12
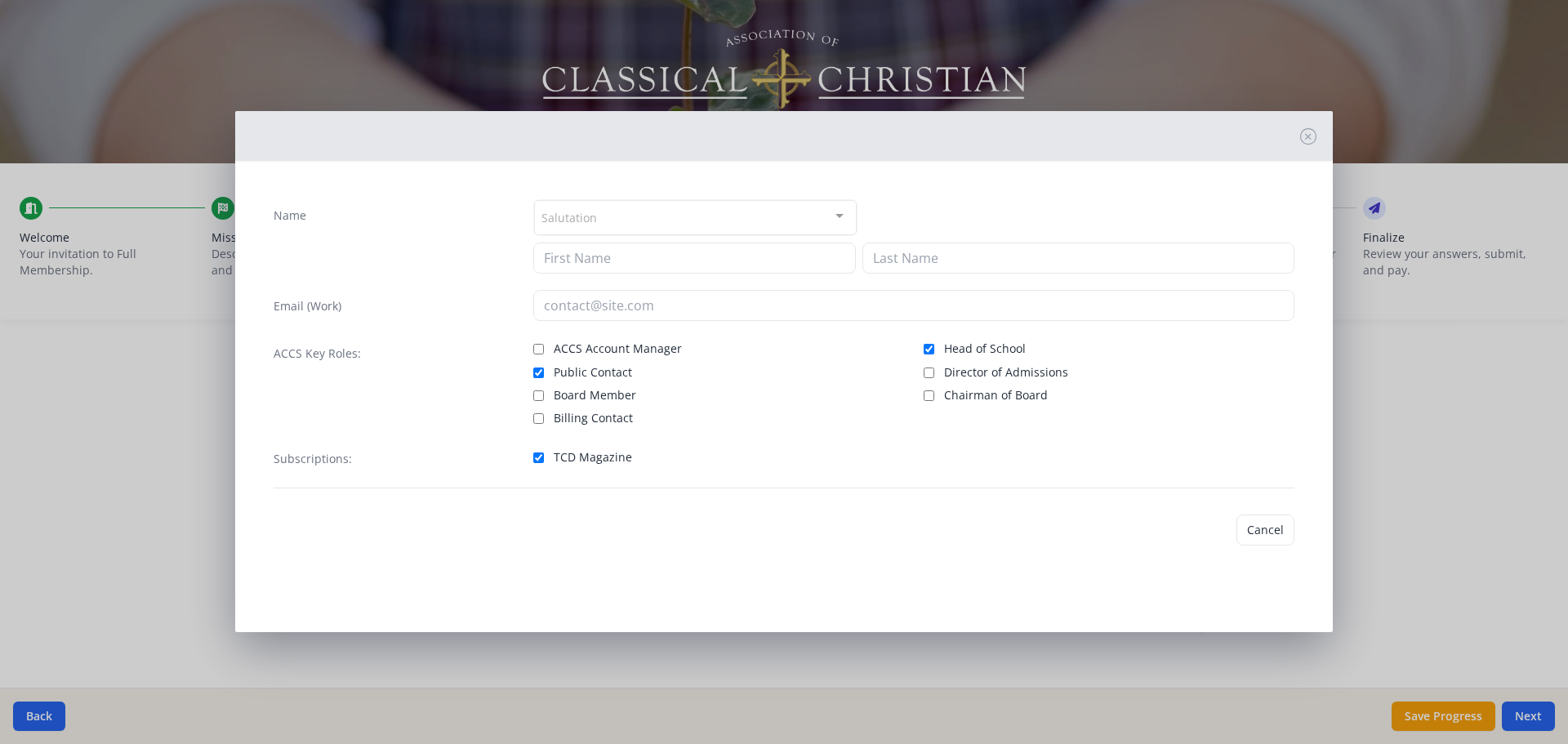
type input "[PERSON_NAME]"
type input "Nogaliza"
type input "[EMAIL_ADDRESS][DOMAIN_NAME]"
checkbox input "true"
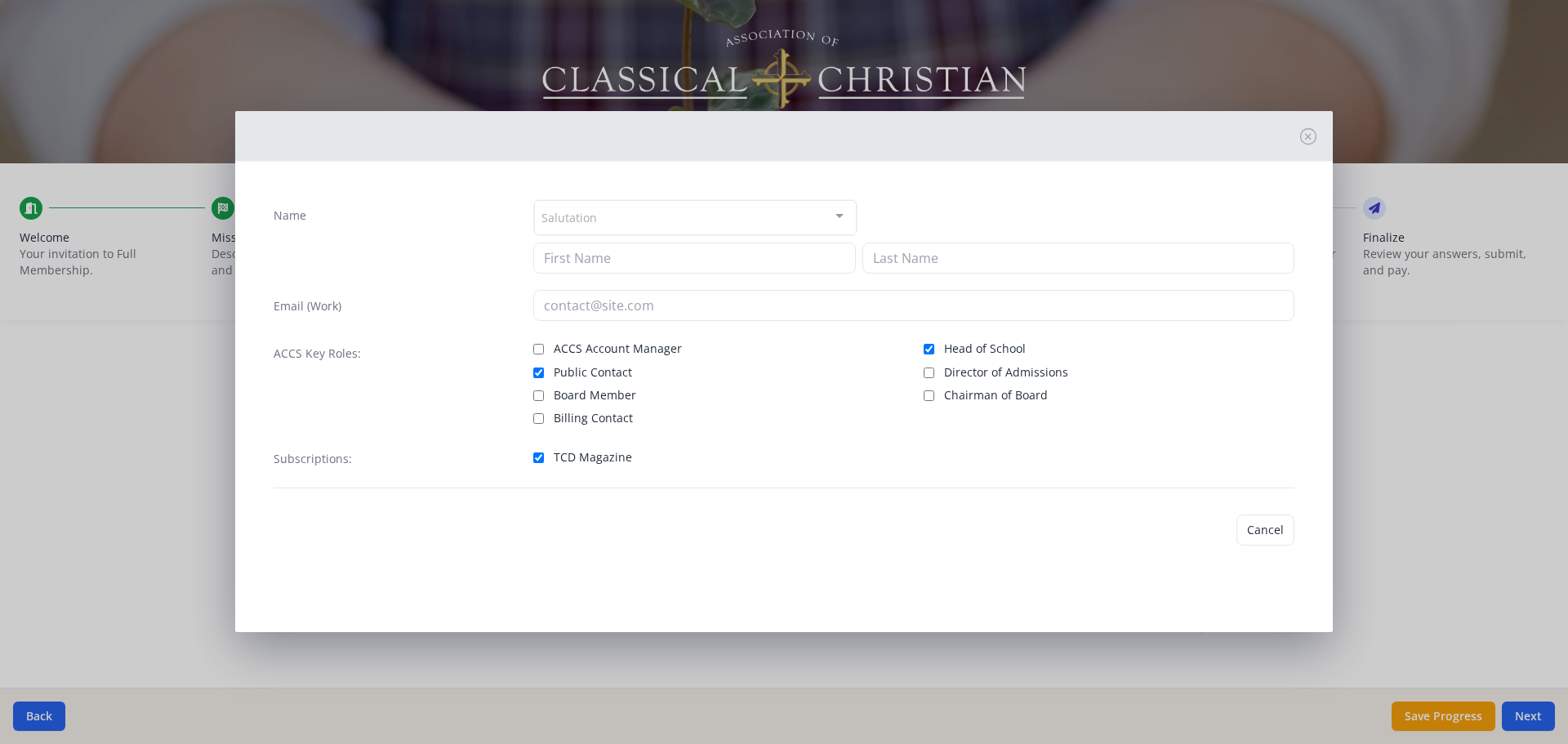
checkbox input "true"
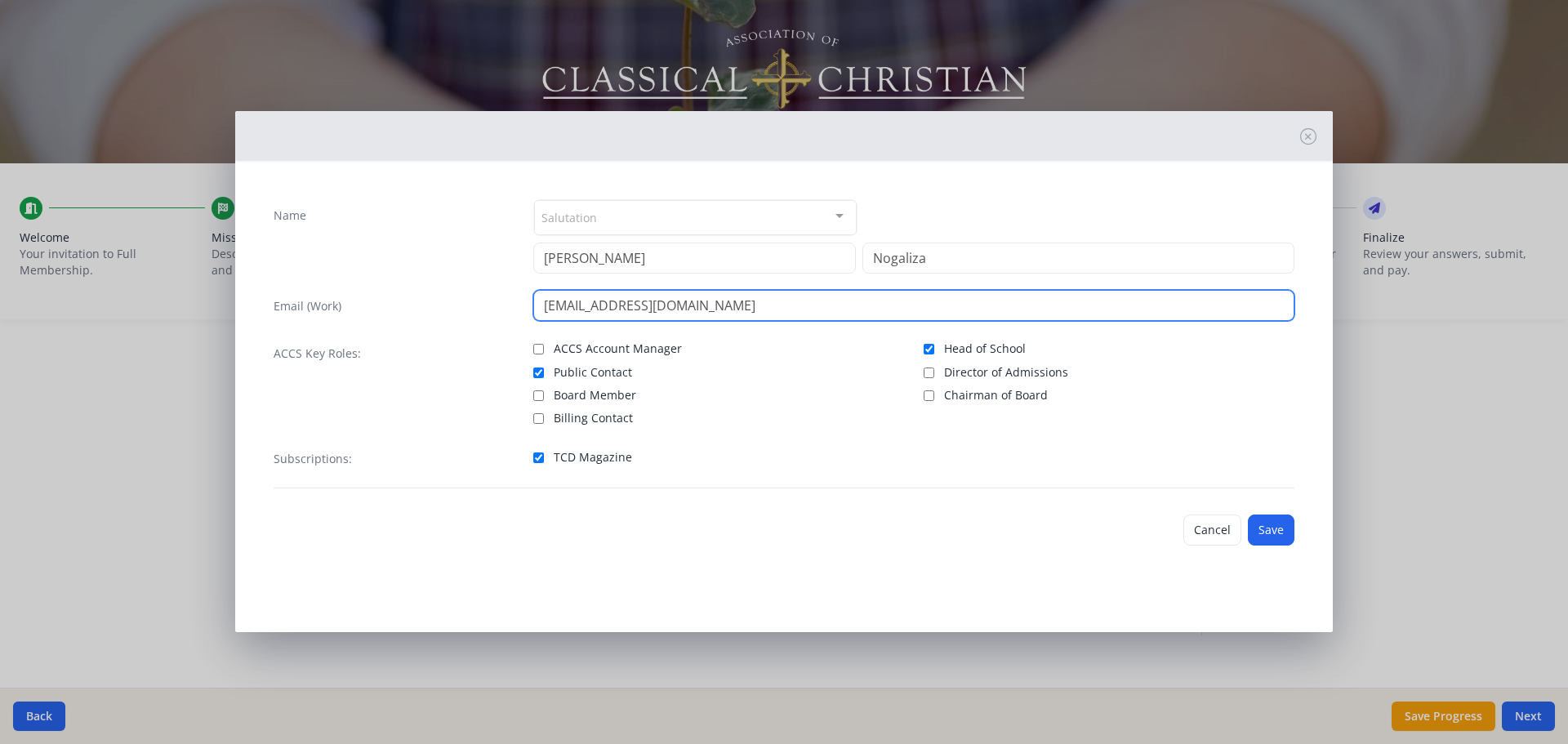
click at [542, 305] on input "[EMAIL_ADDRESS][DOMAIN_NAME]" at bounding box center [914, 306] width 762 height 31
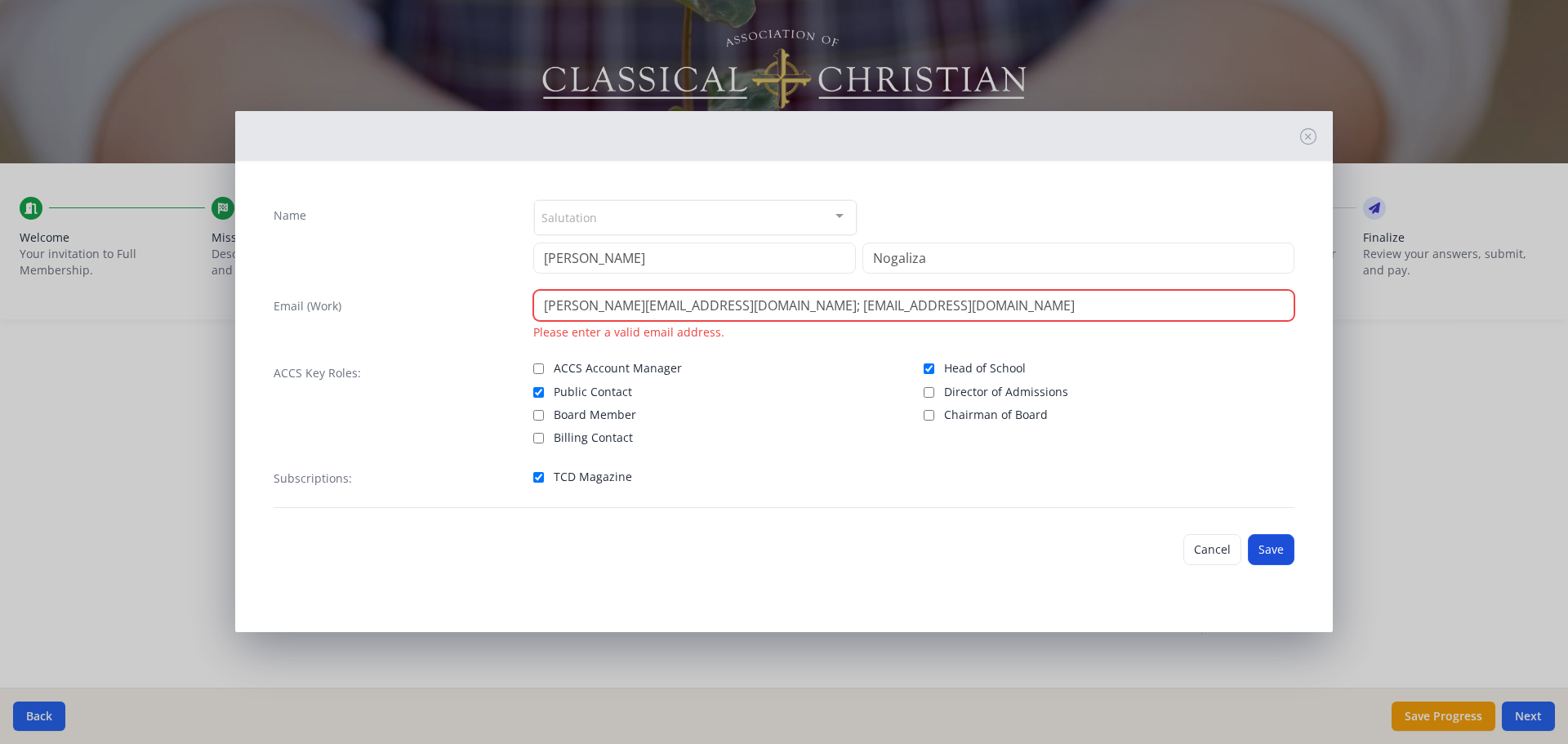
type input "[PERSON_NAME][EMAIL_ADDRESS][DOMAIN_NAME]; [EMAIL_ADDRESS][DOMAIN_NAME]"
click at [1263, 550] on button "Save" at bounding box center [1271, 550] width 47 height 31
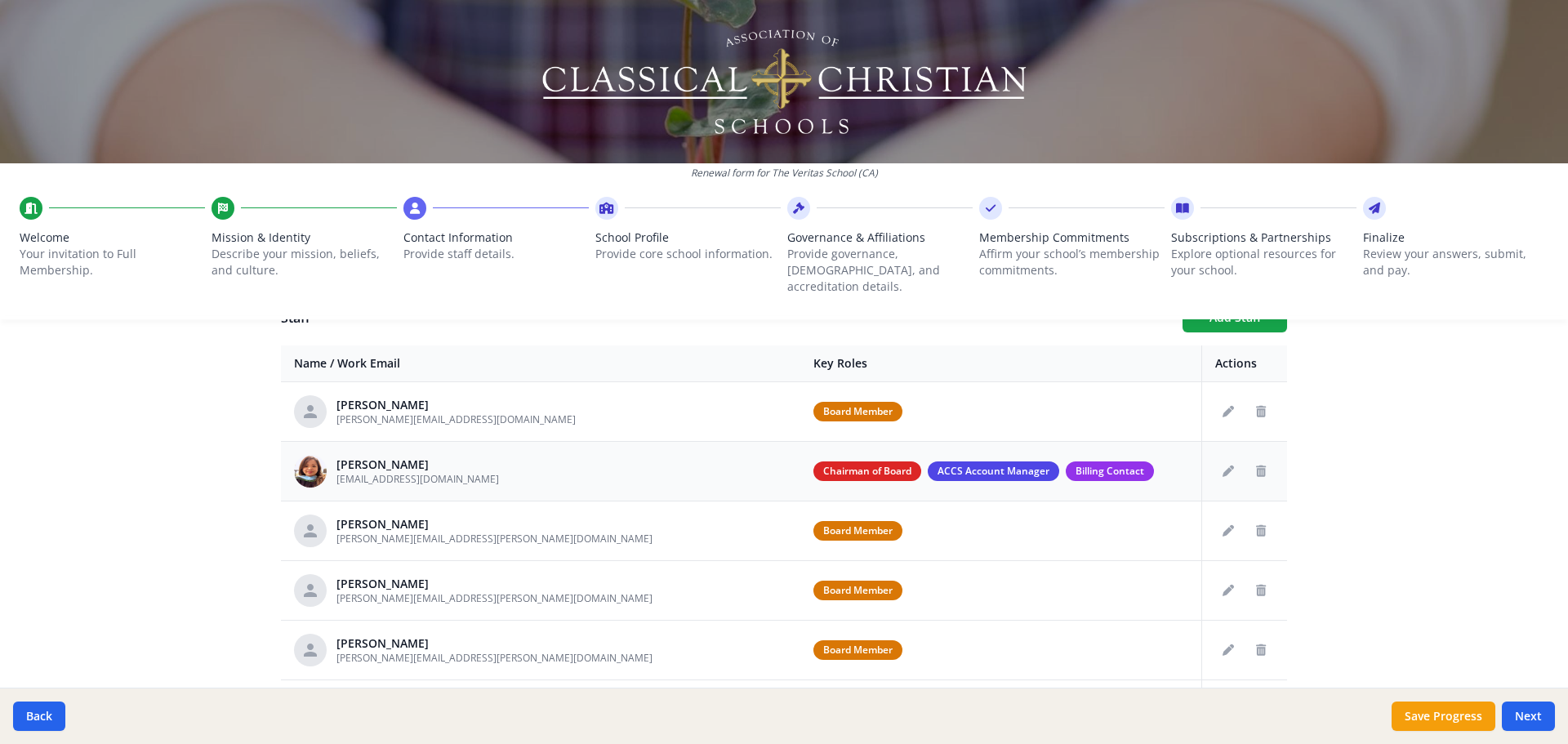
scroll to position [525, 0]
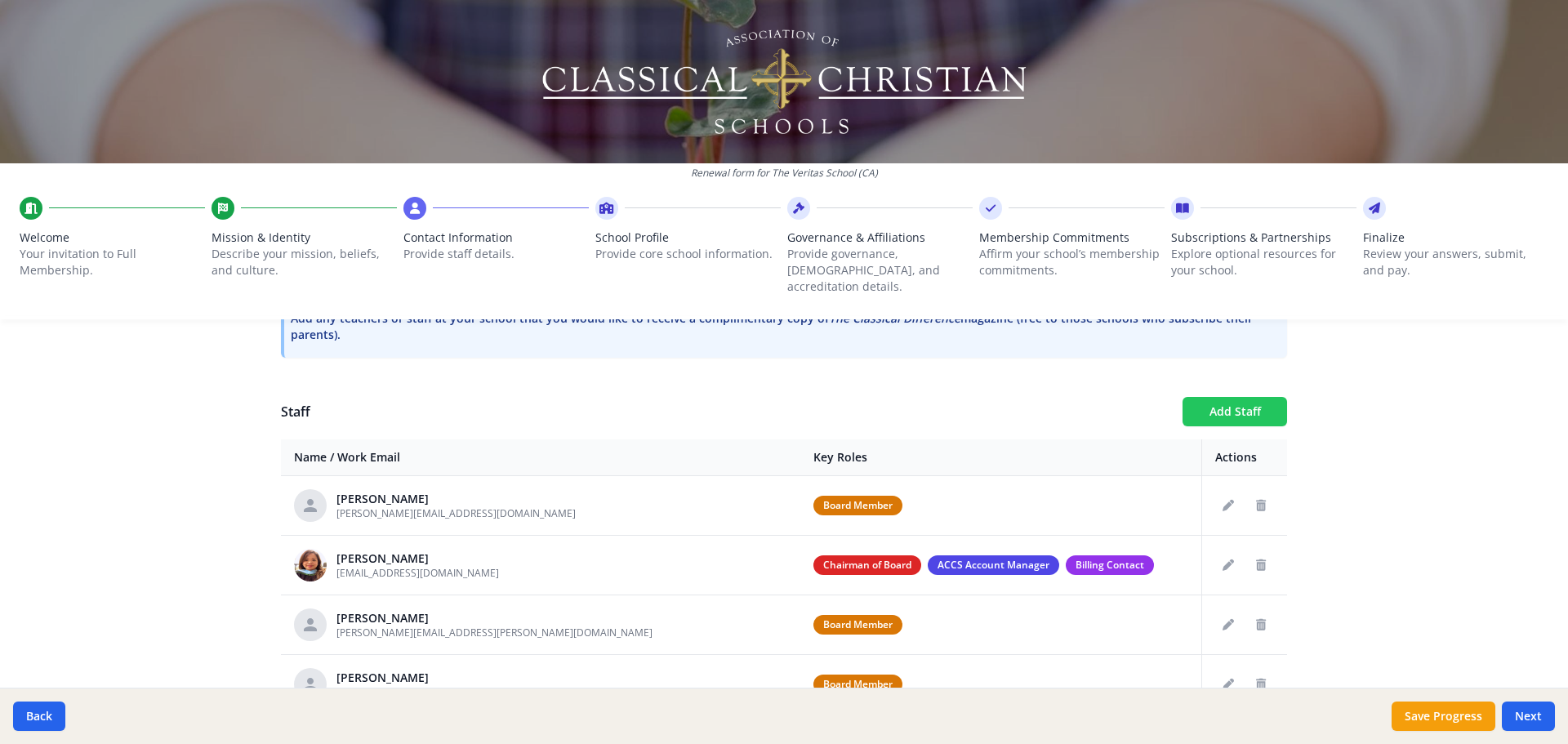
click at [1227, 397] on button "Add Staff" at bounding box center [1234, 412] width 104 height 30
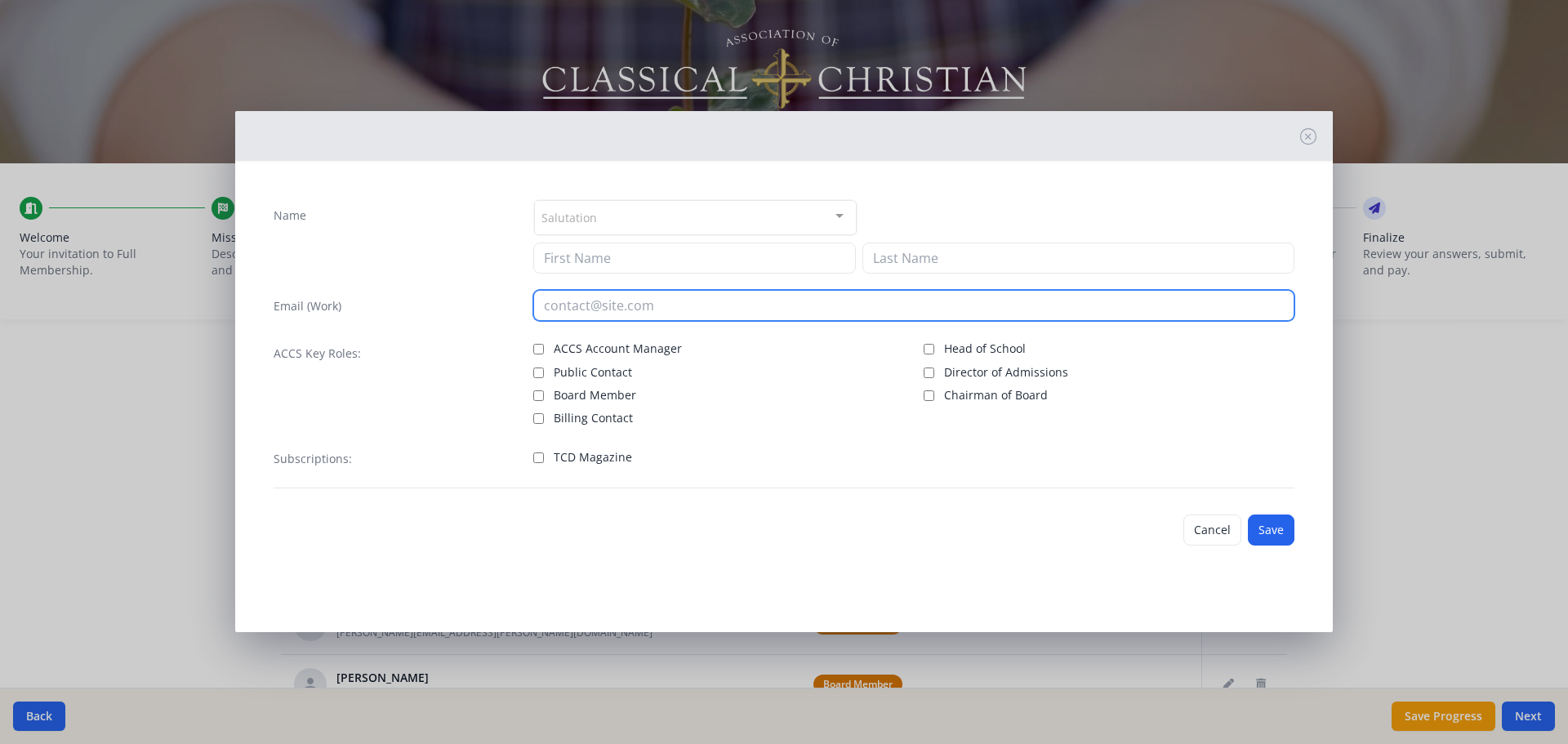
paste input "[PERSON_NAME][EMAIL_ADDRESS][PERSON_NAME][DOMAIN_NAME]"
type input "[PERSON_NAME][EMAIL_ADDRESS][PERSON_NAME][DOMAIN_NAME]"
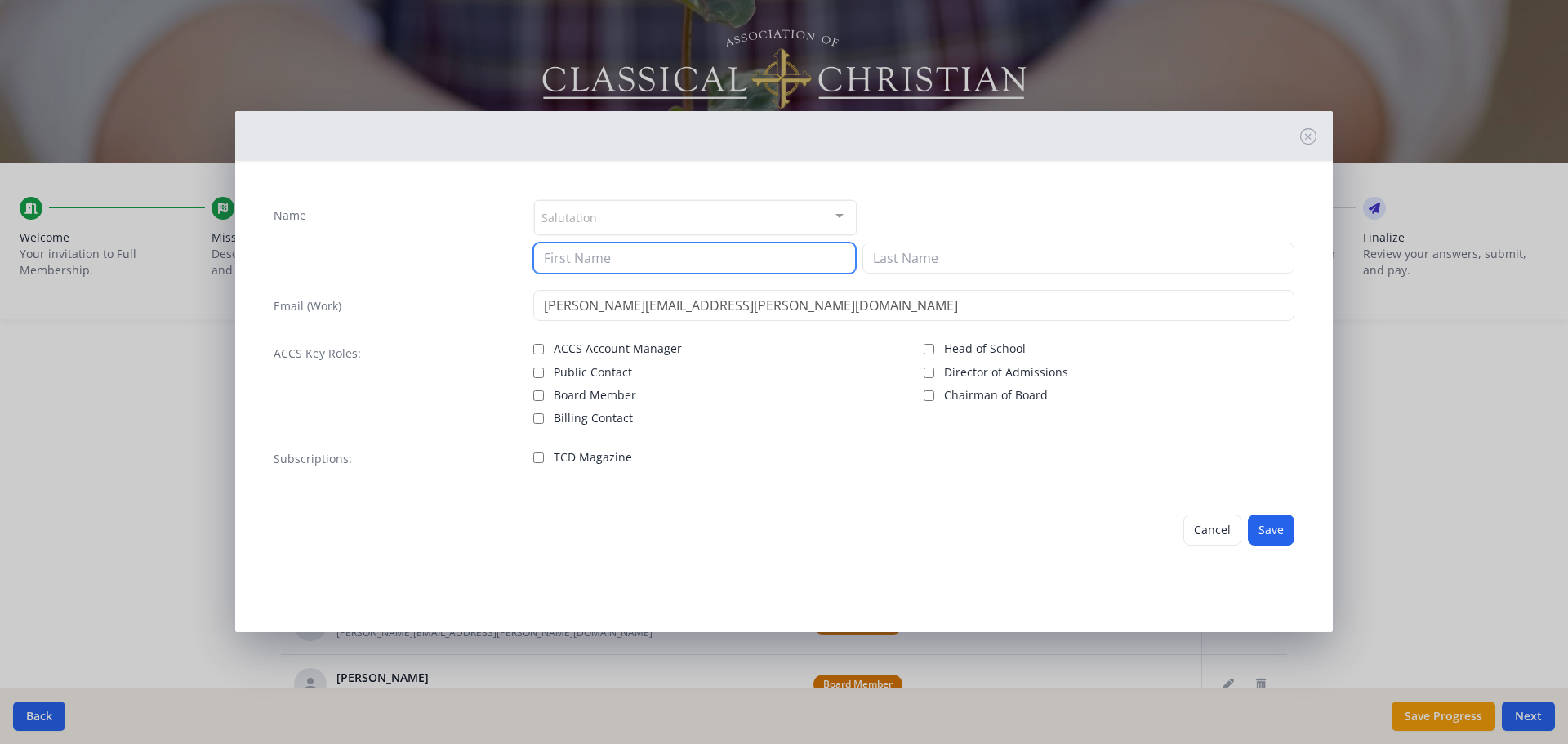
click at [599, 262] on input at bounding box center [694, 258] width 323 height 31
type input "Elle"
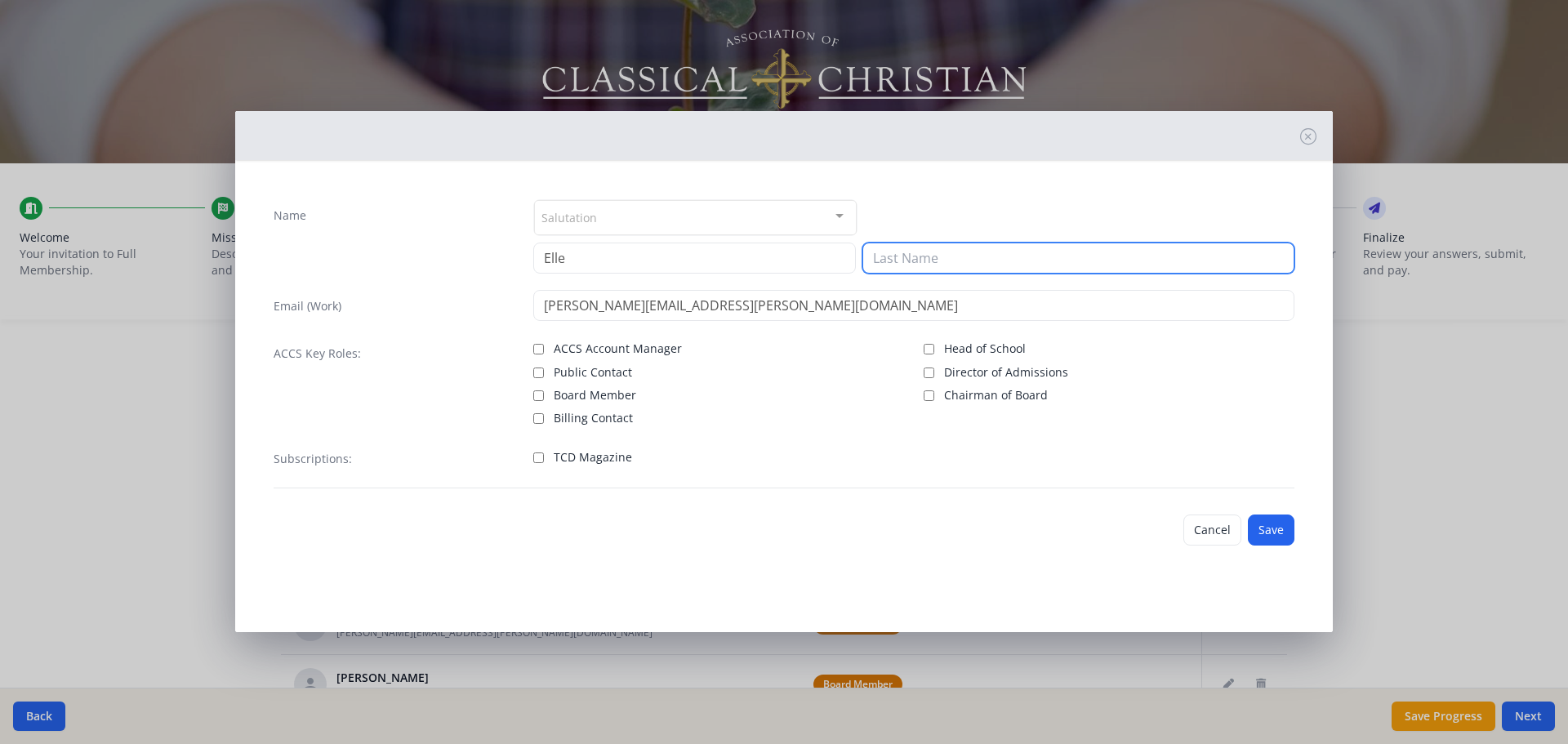
click at [924, 253] on input at bounding box center [1079, 258] width 432 height 31
type input "[PERSON_NAME]"
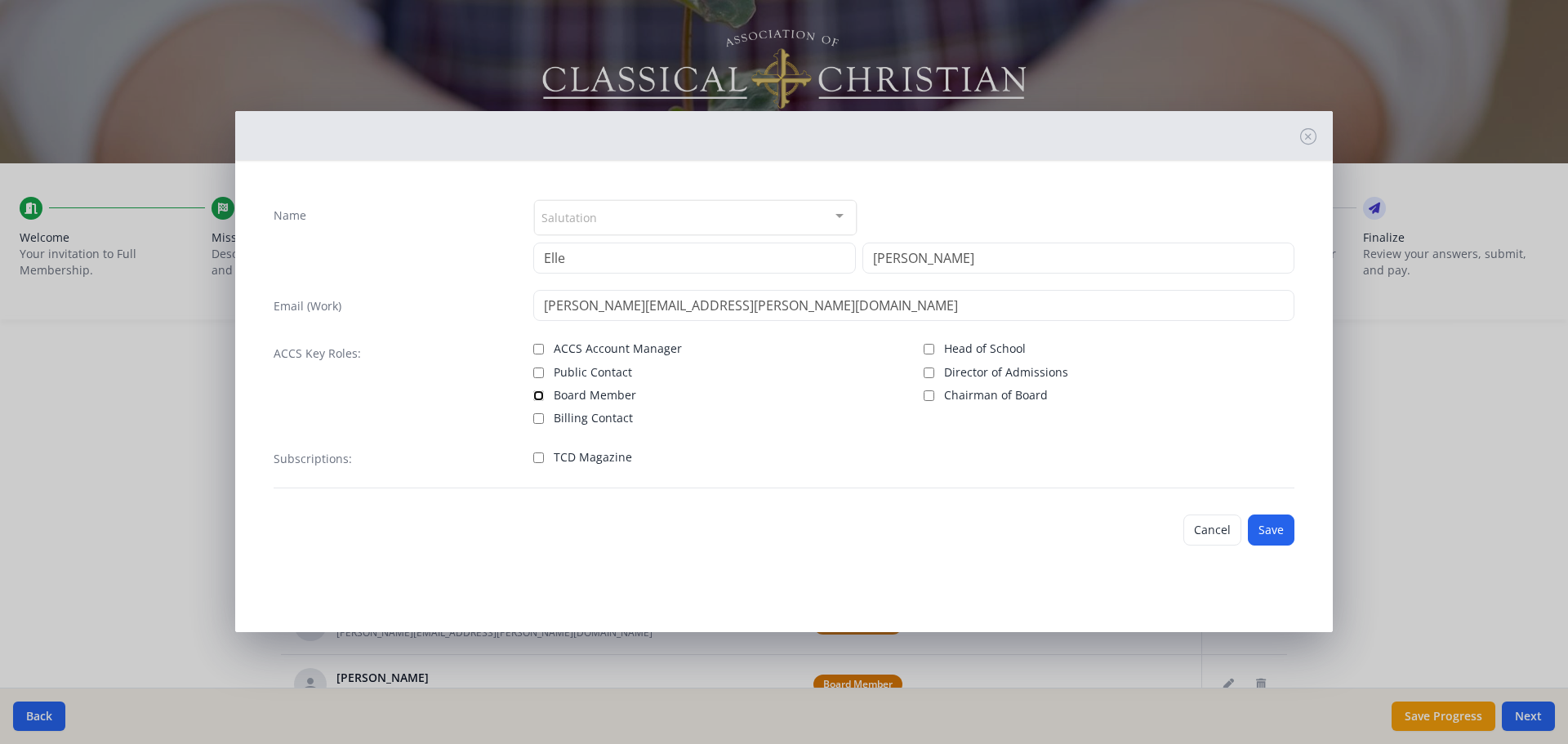
click at [540, 398] on input "Board Member" at bounding box center [538, 395] width 11 height 11
checkbox input "true"
click at [536, 460] on input "TCD Magazine" at bounding box center [538, 458] width 11 height 11
checkbox input "true"
click at [1279, 529] on button "Save" at bounding box center [1271, 530] width 47 height 31
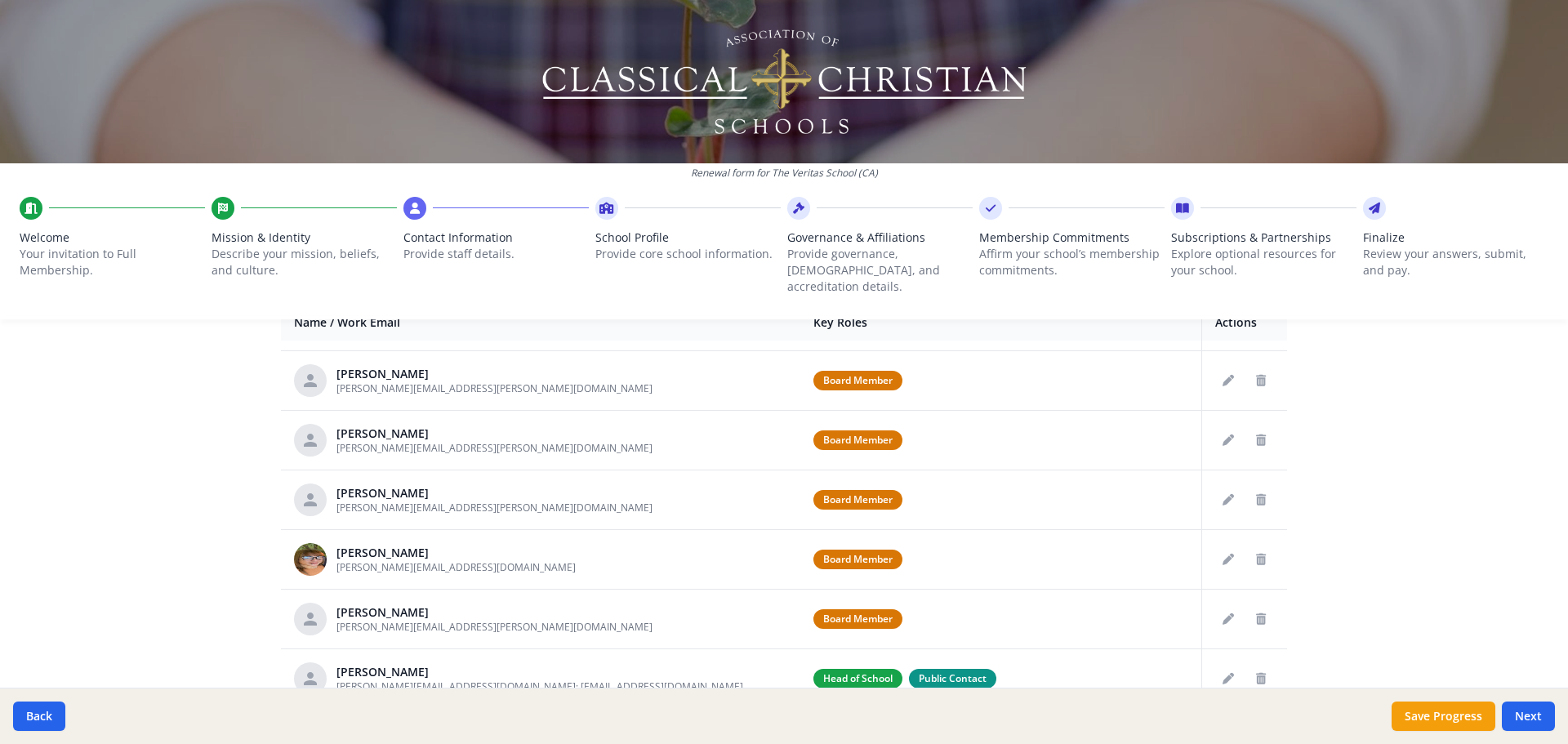
scroll to position [689, 0]
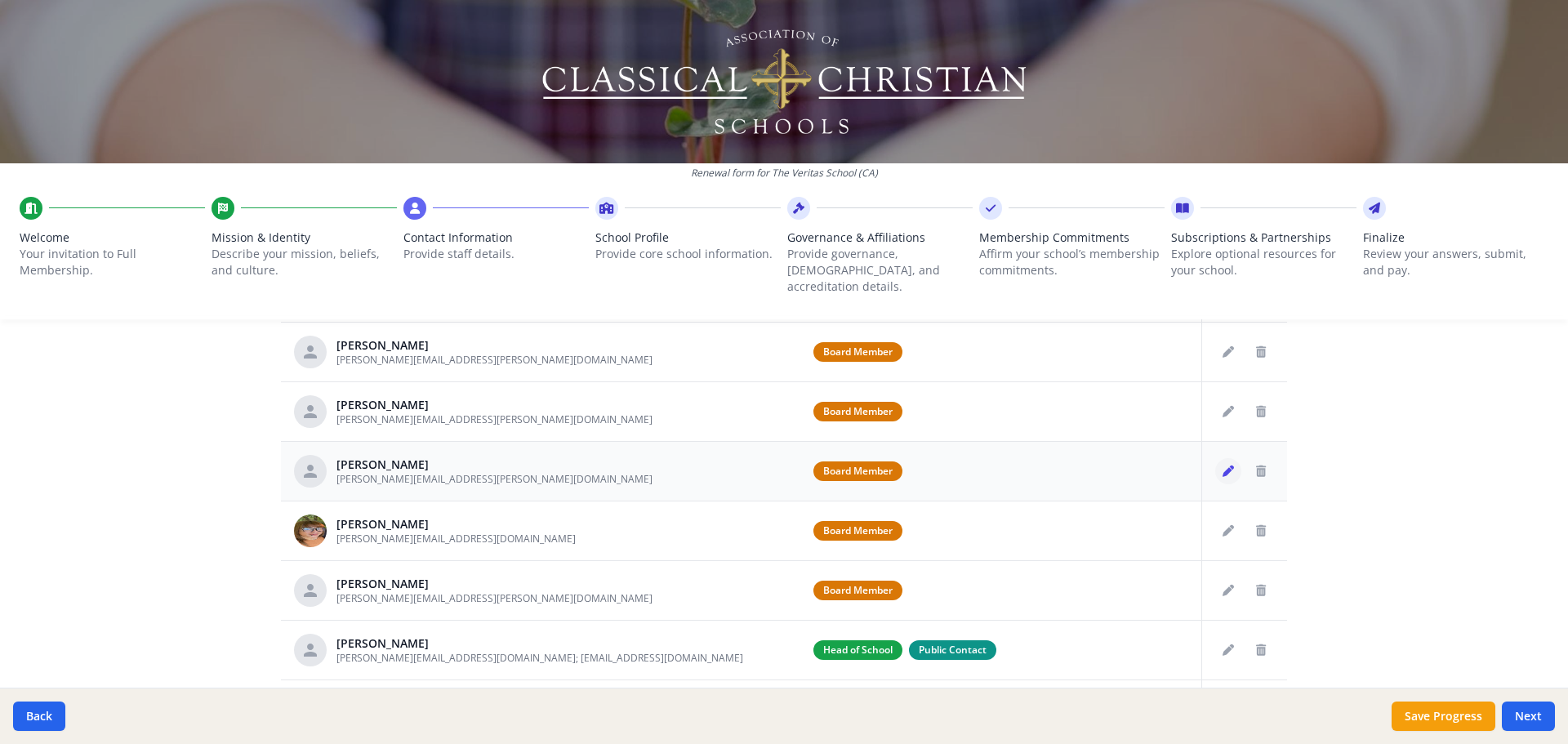
click at [1223, 466] on icon "Edit staff" at bounding box center [1229, 472] width 12 height 12
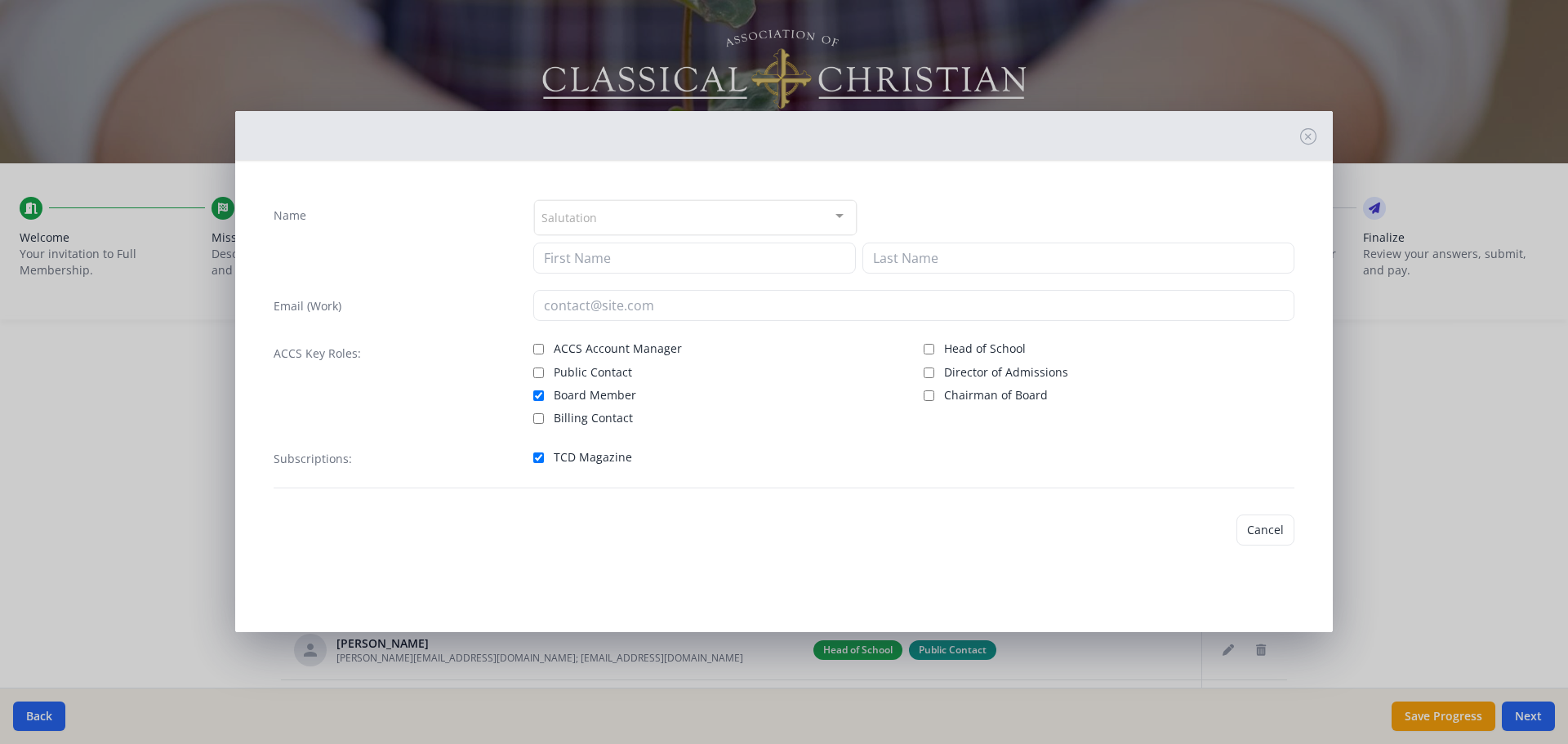
type input "[PERSON_NAME]"
type input "[PERSON_NAME][EMAIL_ADDRESS][PERSON_NAME][DOMAIN_NAME]"
checkbox input "true"
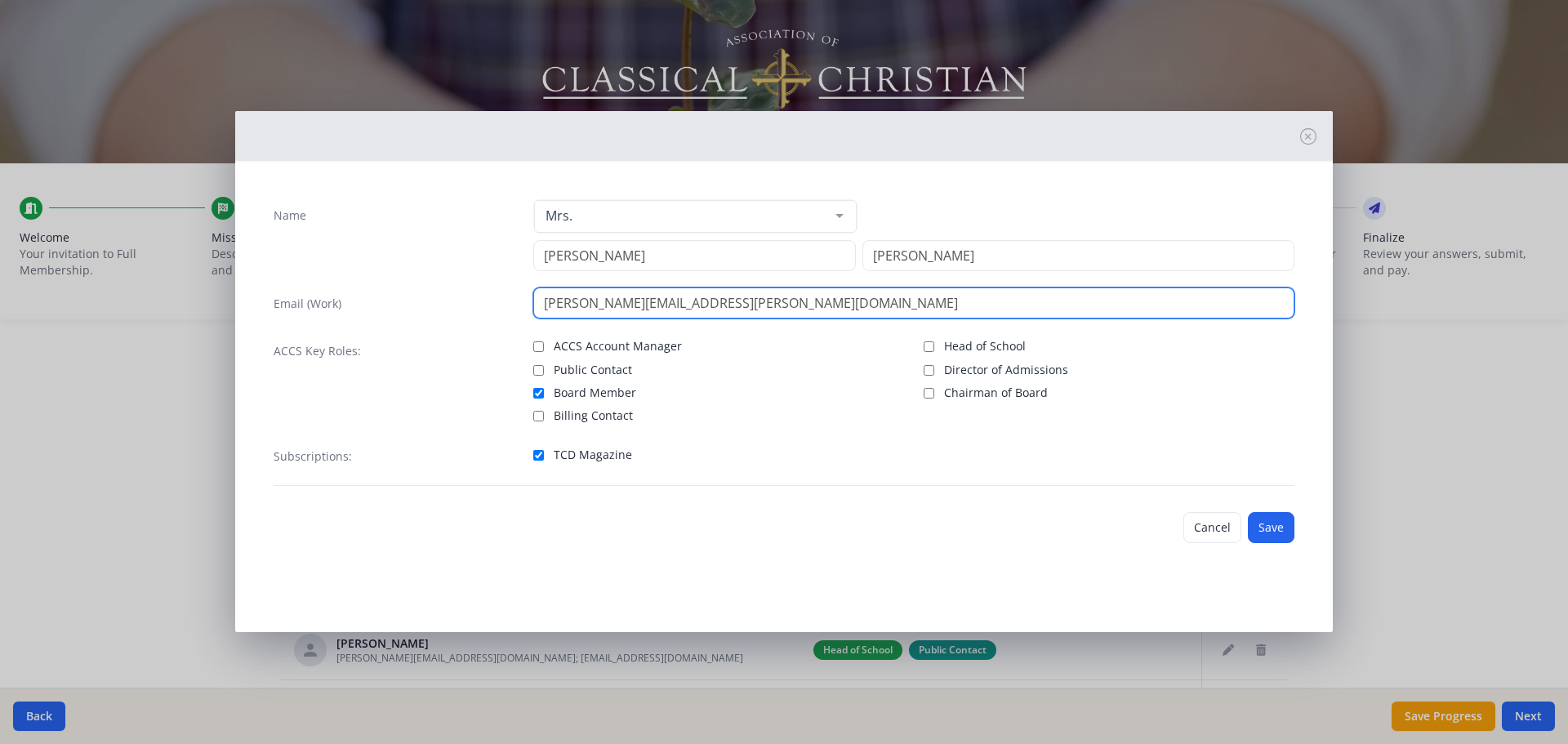
drag, startPoint x: 800, startPoint y: 307, endPoint x: 399, endPoint y: 301, distance: 401.0
click at [399, 301] on div "Email (Work) [PERSON_NAME][EMAIL_ADDRESS][PERSON_NAME][DOMAIN_NAME]" at bounding box center [784, 303] width 1021 height 31
paste input "[PERSON_NAME][DOMAIN_NAME][EMAIL_ADDRESS][PERSON_NAME][DOMAIN_NAME]"
type input "[PERSON_NAME][DOMAIN_NAME][EMAIL_ADDRESS][PERSON_NAME][DOMAIN_NAME]"
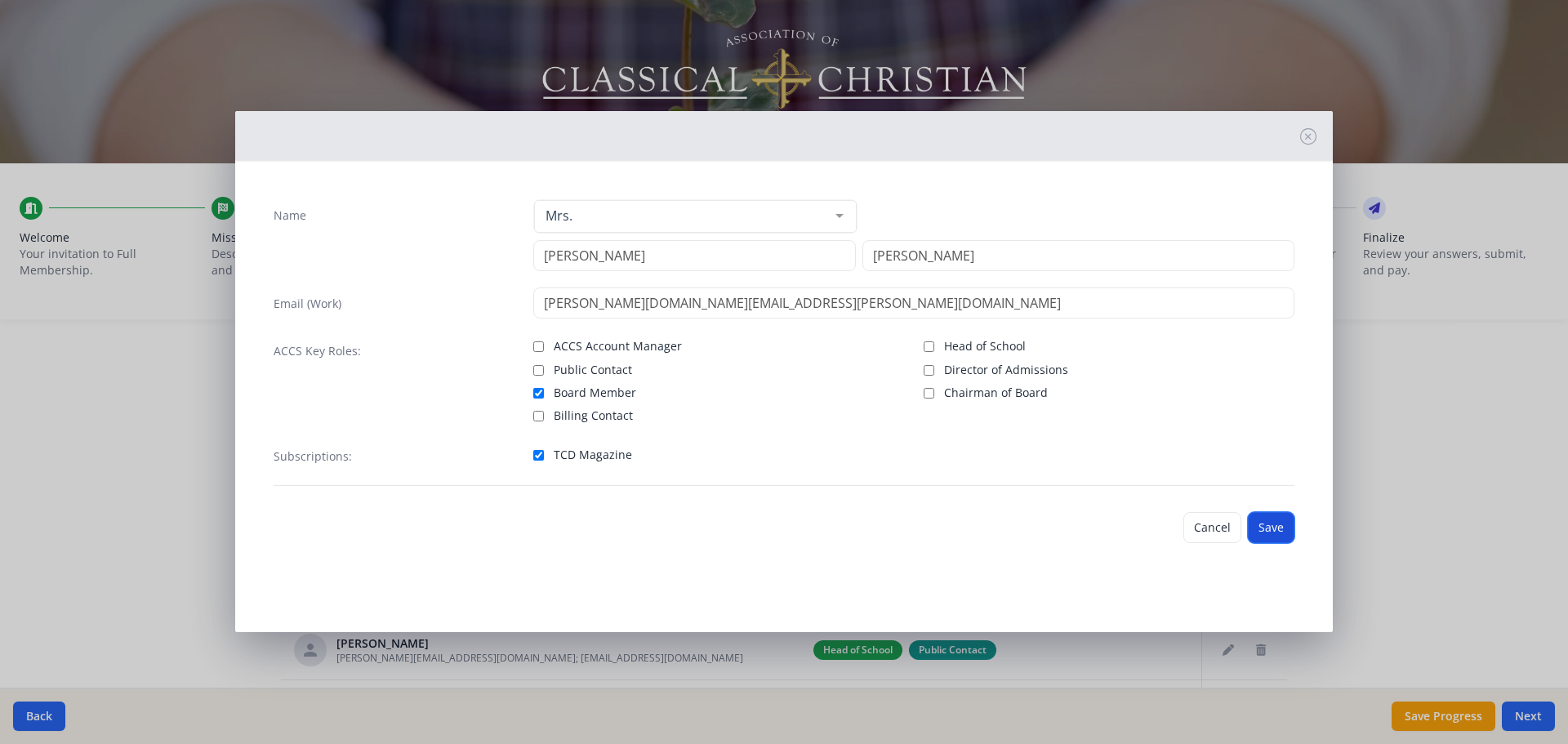
click at [1286, 538] on button "Save" at bounding box center [1271, 528] width 47 height 31
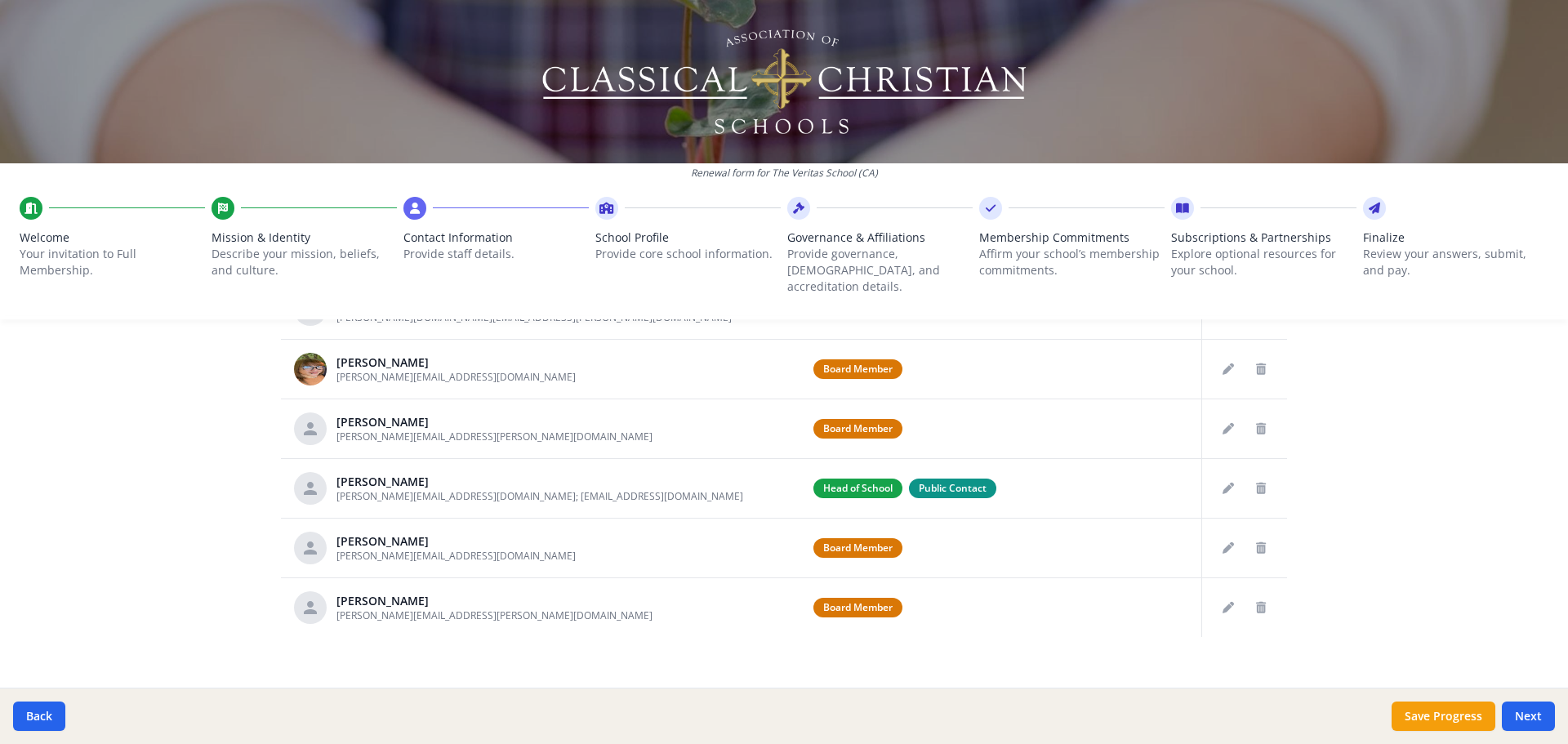
scroll to position [853, 0]
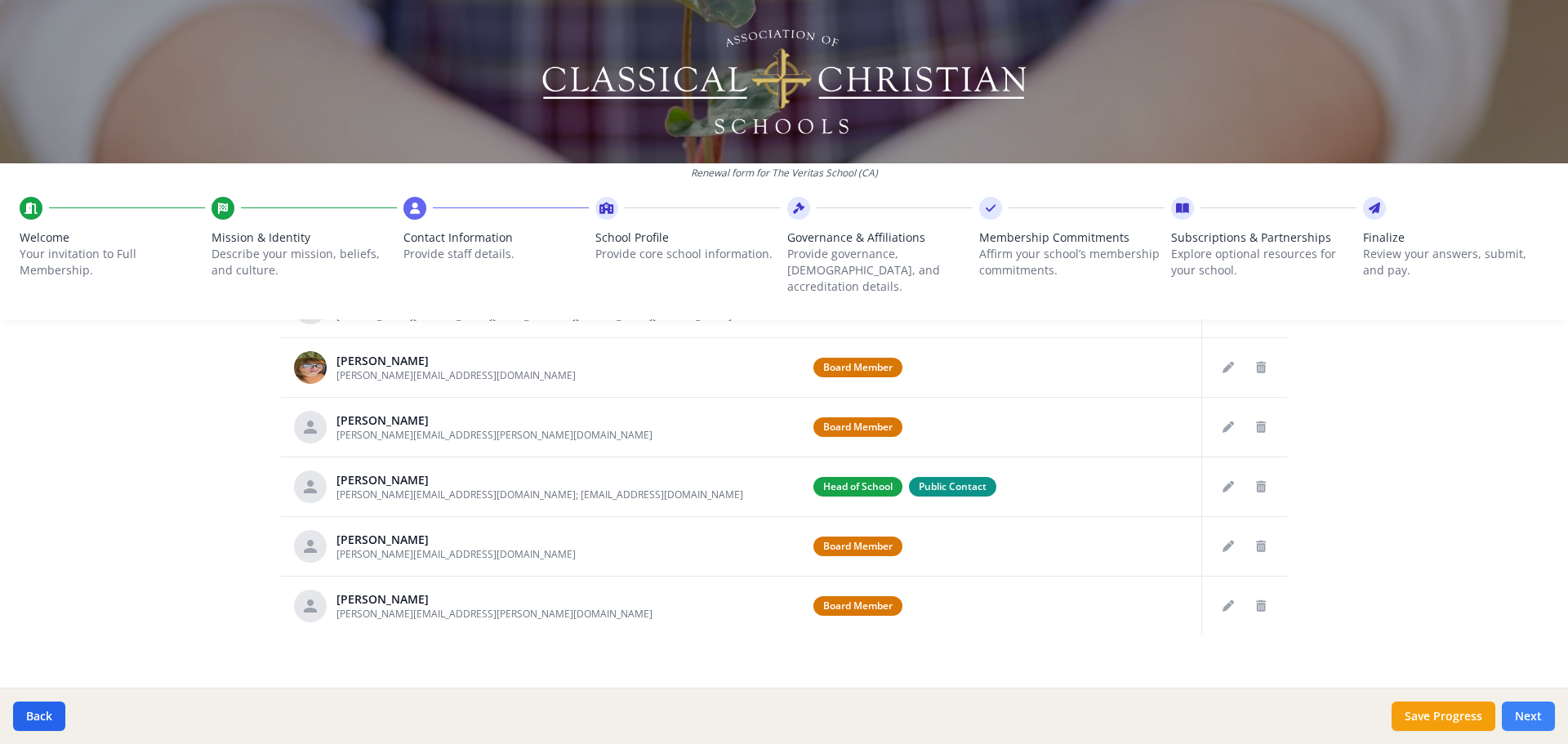
click at [1533, 719] on button "Next" at bounding box center [1529, 717] width 53 height 30
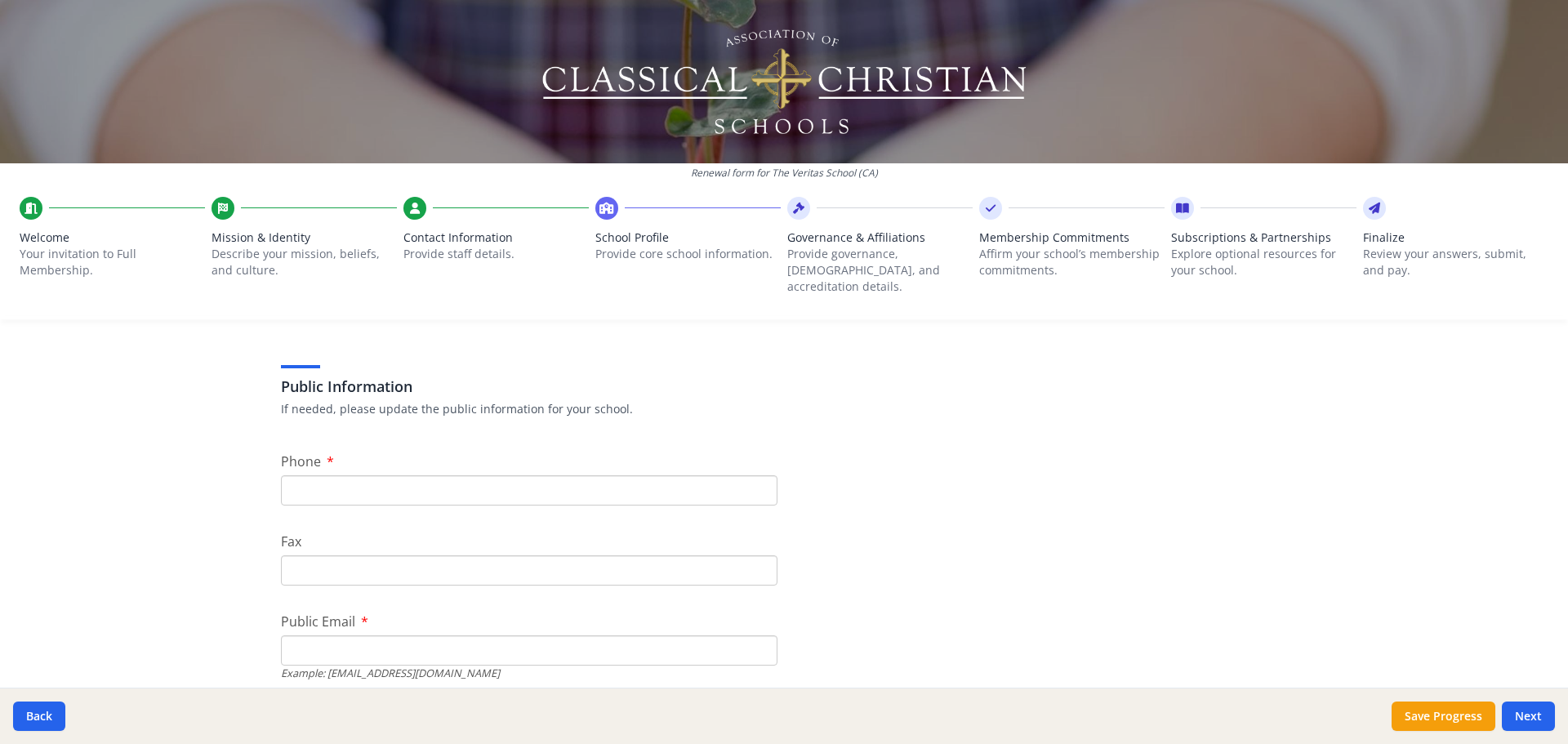
scroll to position [525, 0]
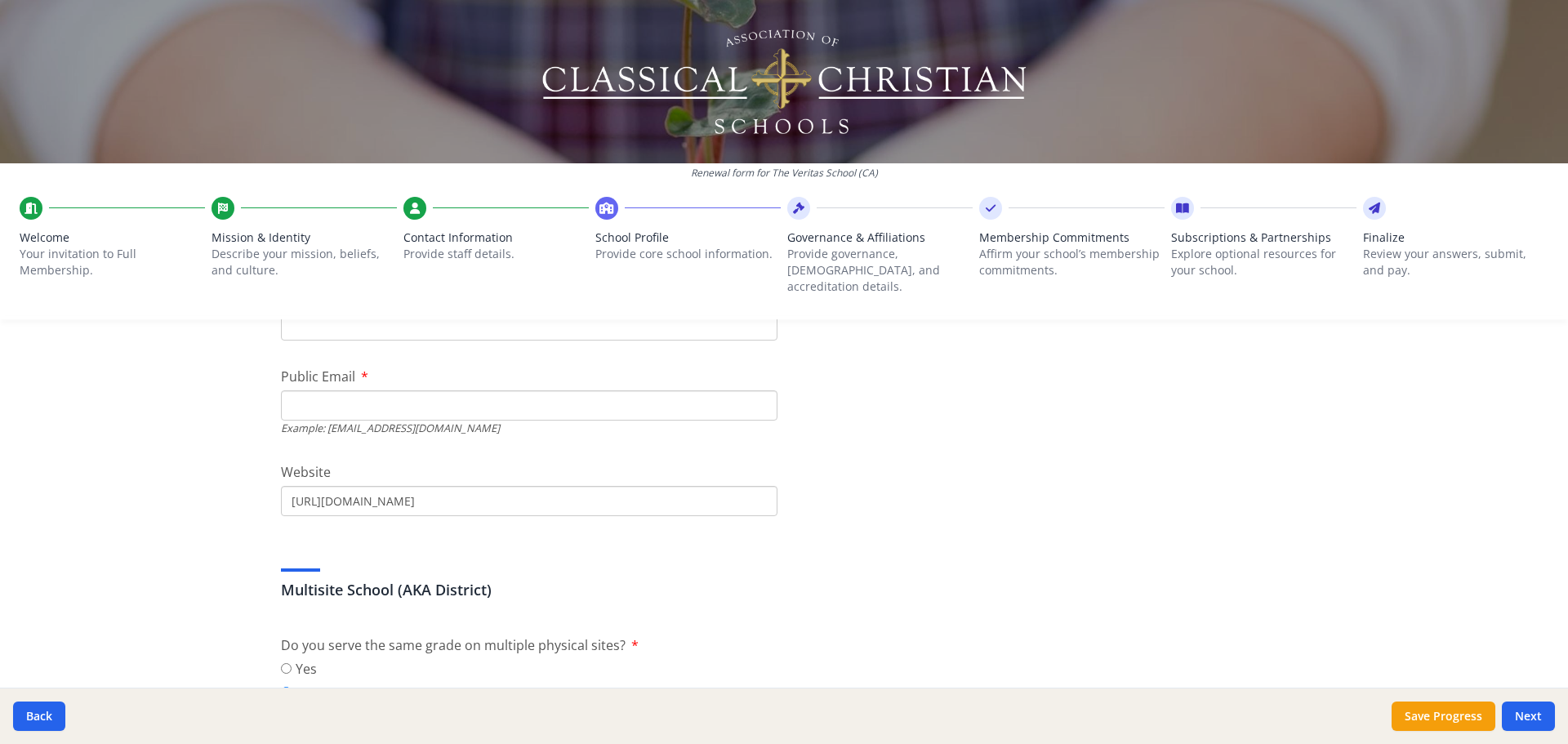
drag, startPoint x: 427, startPoint y: 487, endPoint x: 150, endPoint y: 477, distance: 277.2
click at [150, 477] on div "Renewal form for The Veritas School ([GEOGRAPHIC_DATA]) Welcome Your invitation…" at bounding box center [784, 372] width 1568 height 744
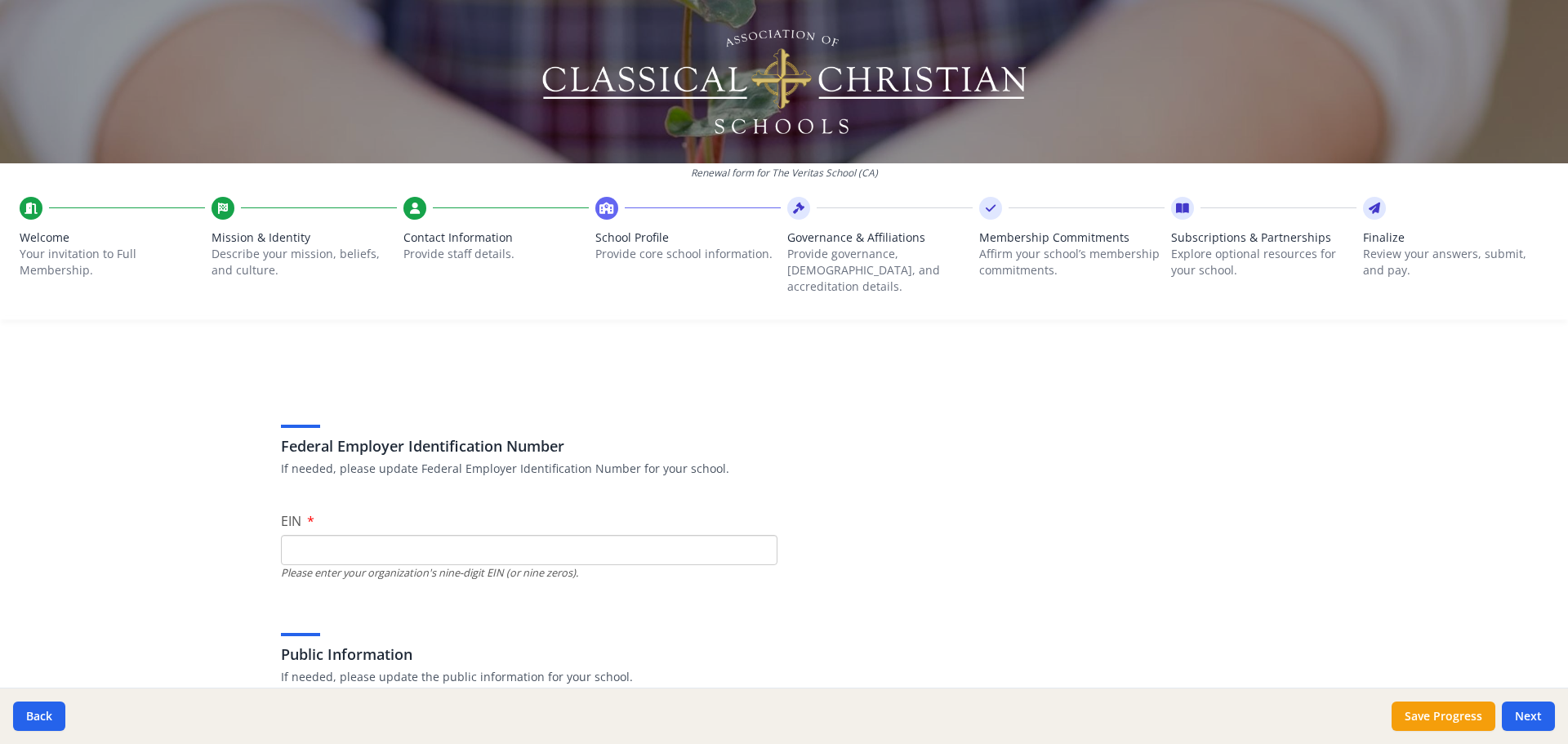
scroll to position [0, 0]
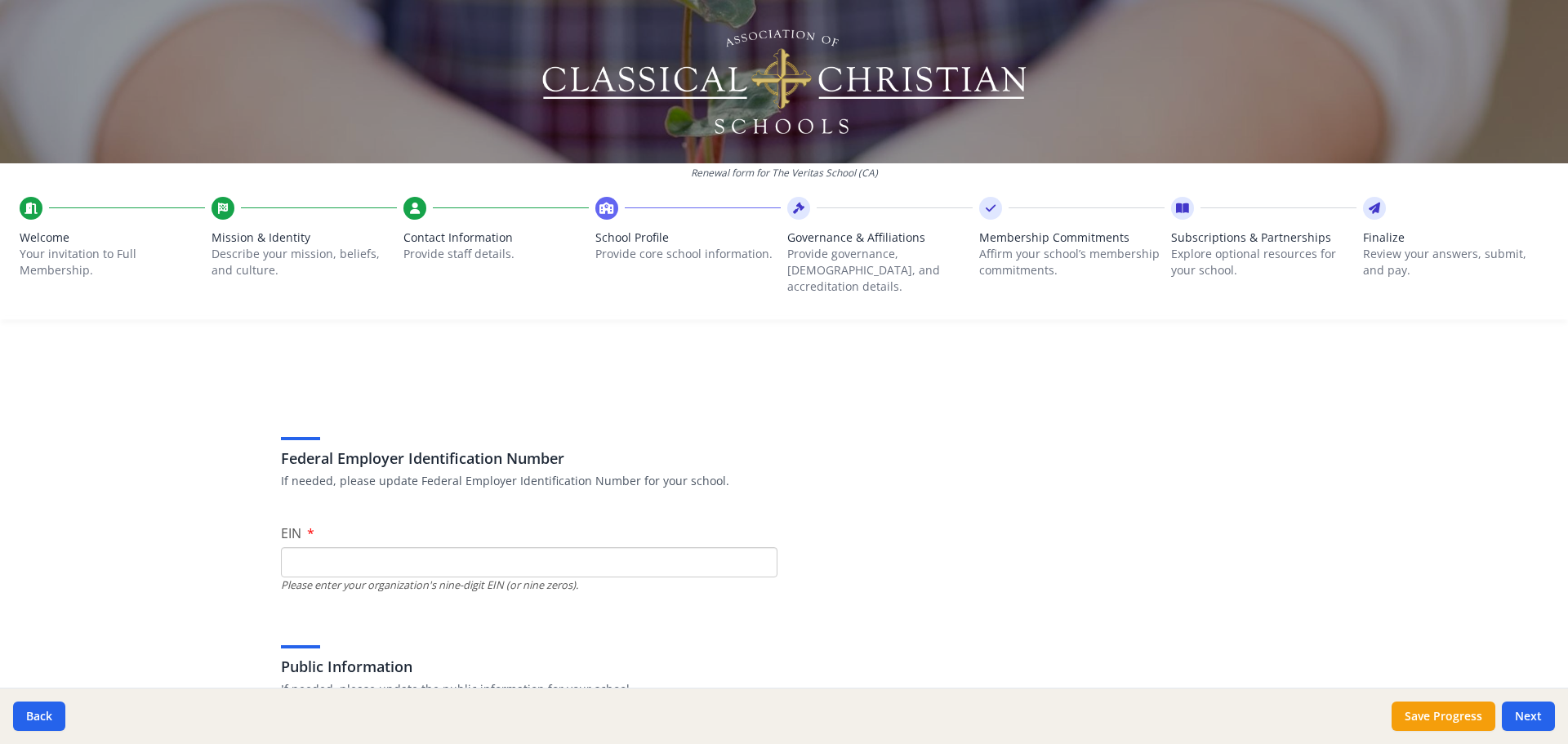
paste input "[US_EMPLOYER_IDENTIFICATION_NUMBER]"
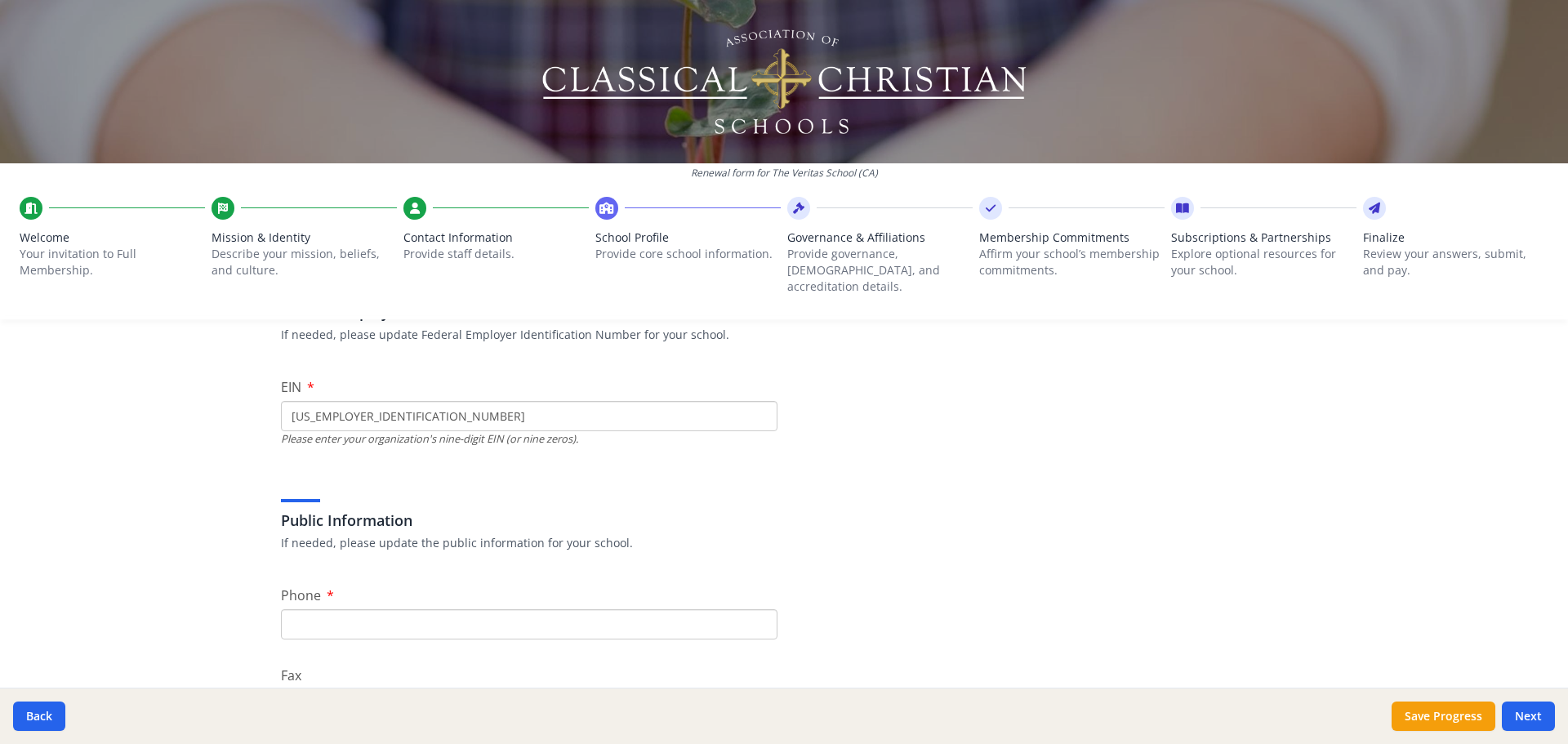
scroll to position [164, 0]
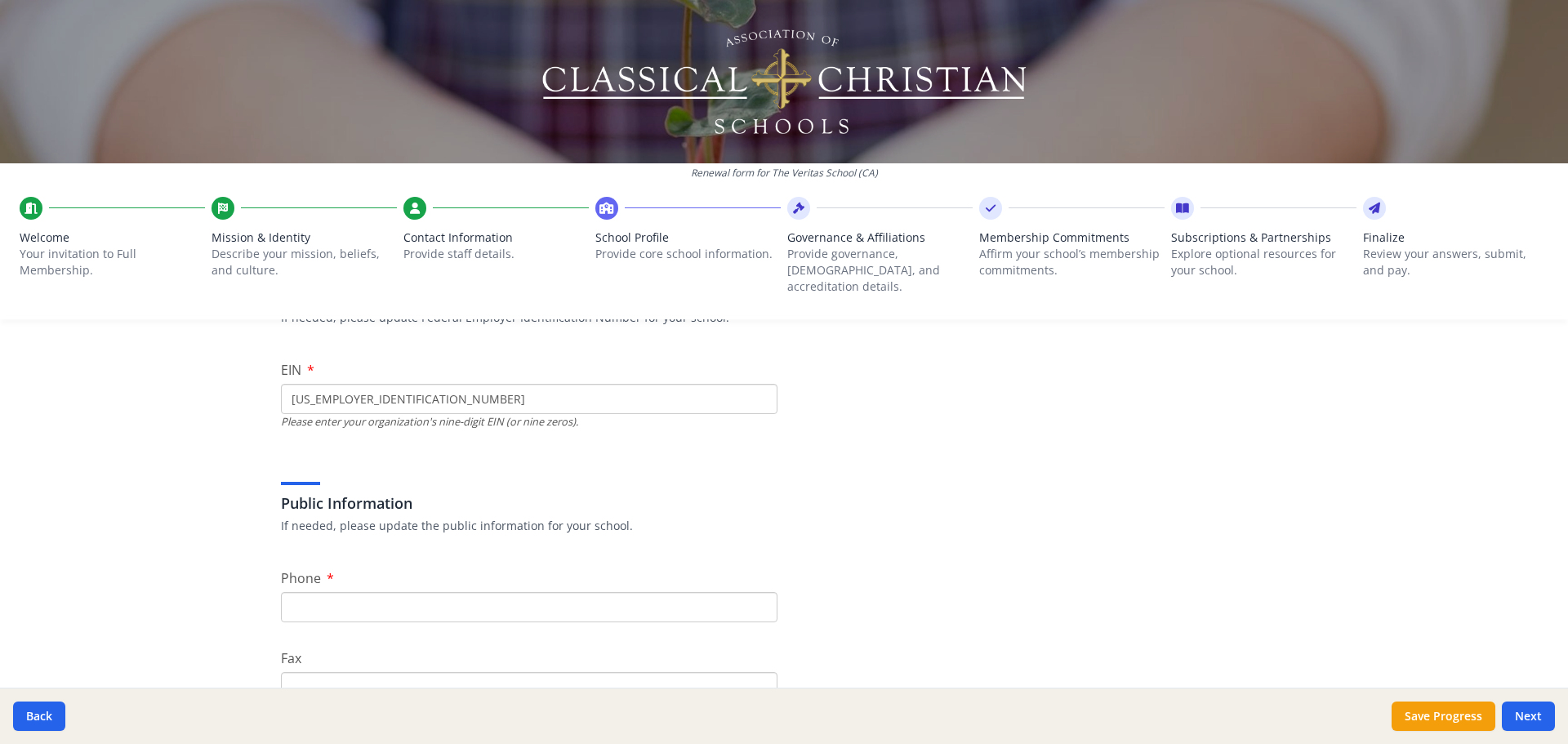
type input "[US_EMPLOYER_IDENTIFICATION_NUMBER]"
click at [436, 593] on input "Phone" at bounding box center [529, 608] width 496 height 30
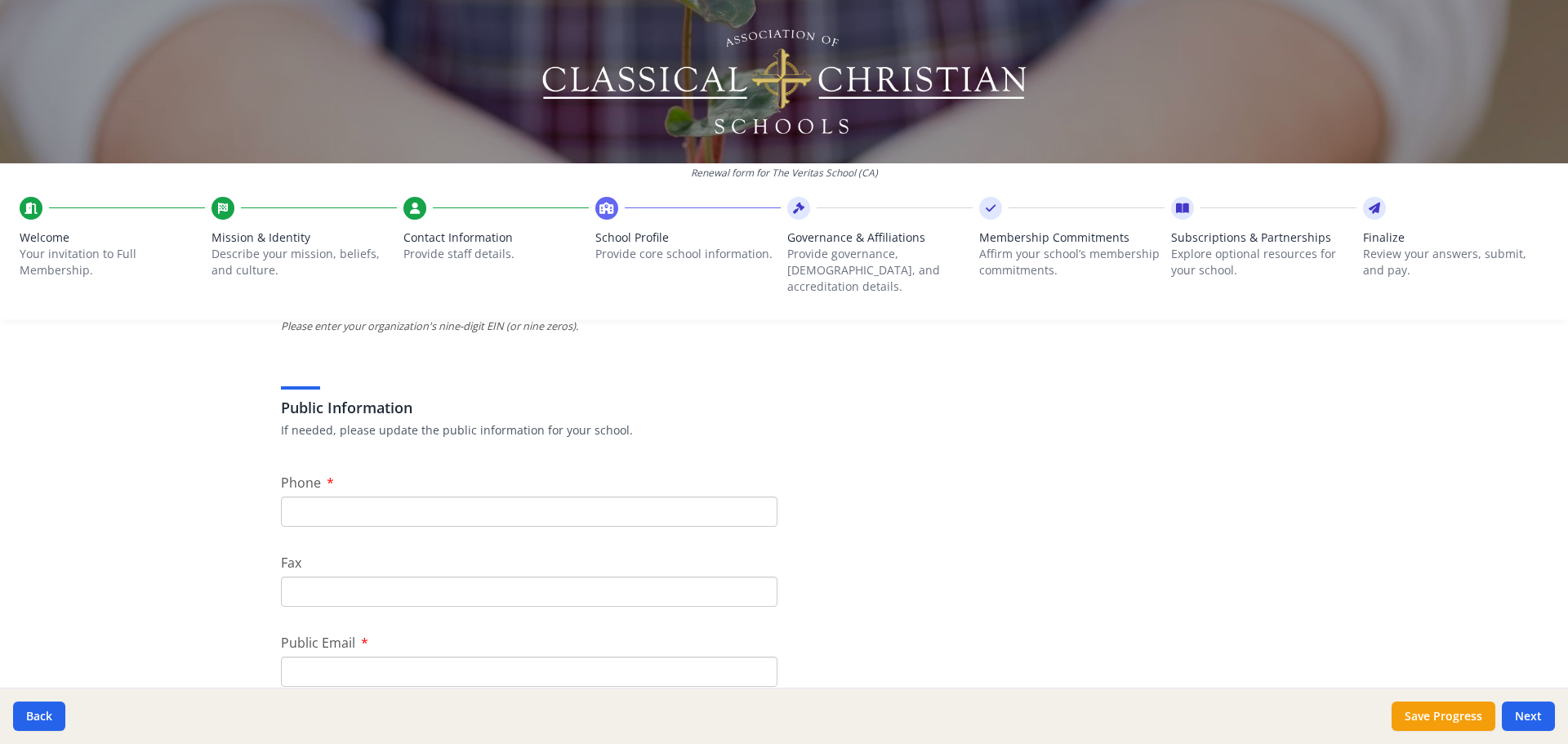
scroll to position [409, 0]
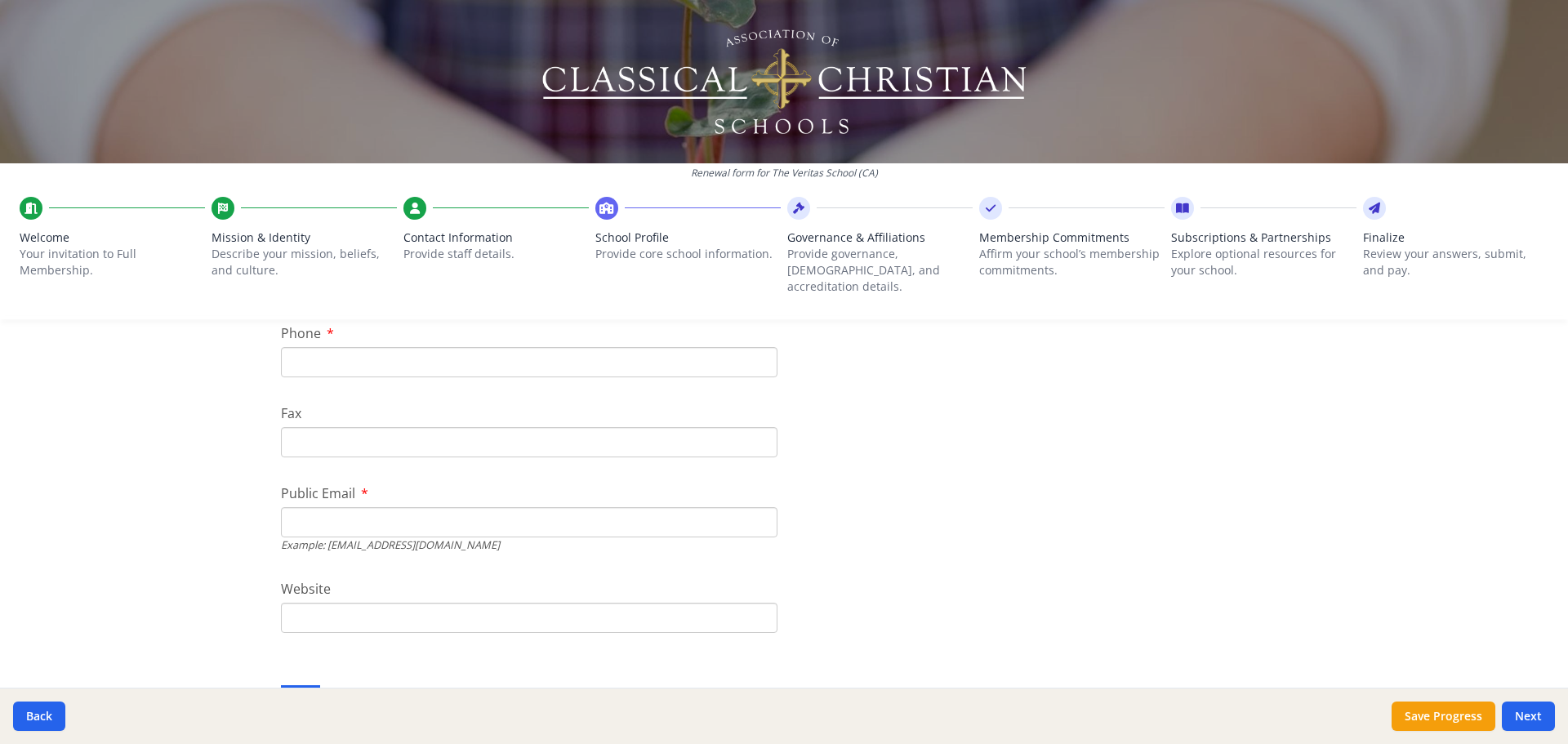
click at [389, 515] on input "Public Email" at bounding box center [529, 522] width 496 height 30
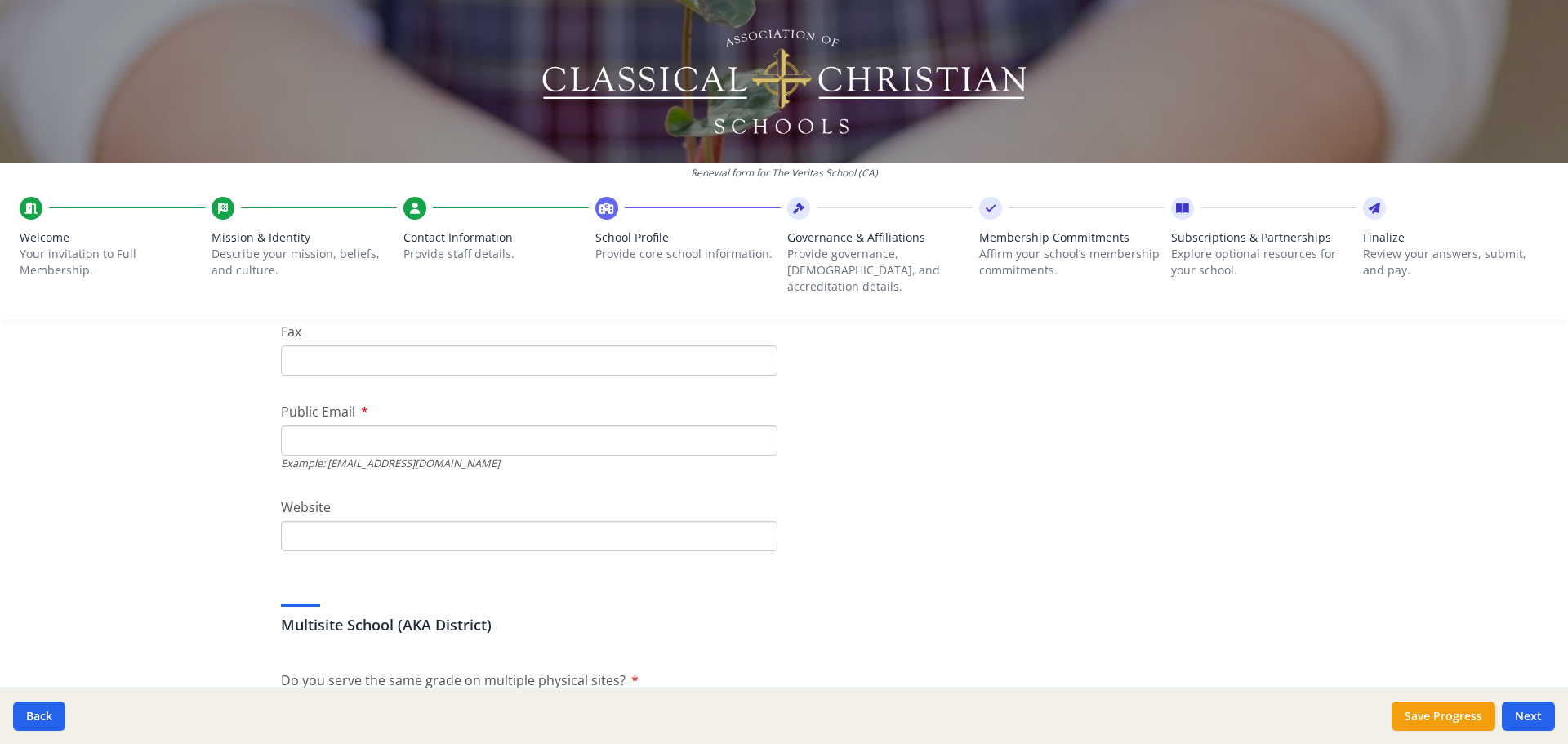
paste input "[US_EMPLOYER_IDENTIFICATION_NUMBER]"
type input "6"
paste input "[URL][DOMAIN_NAME]"
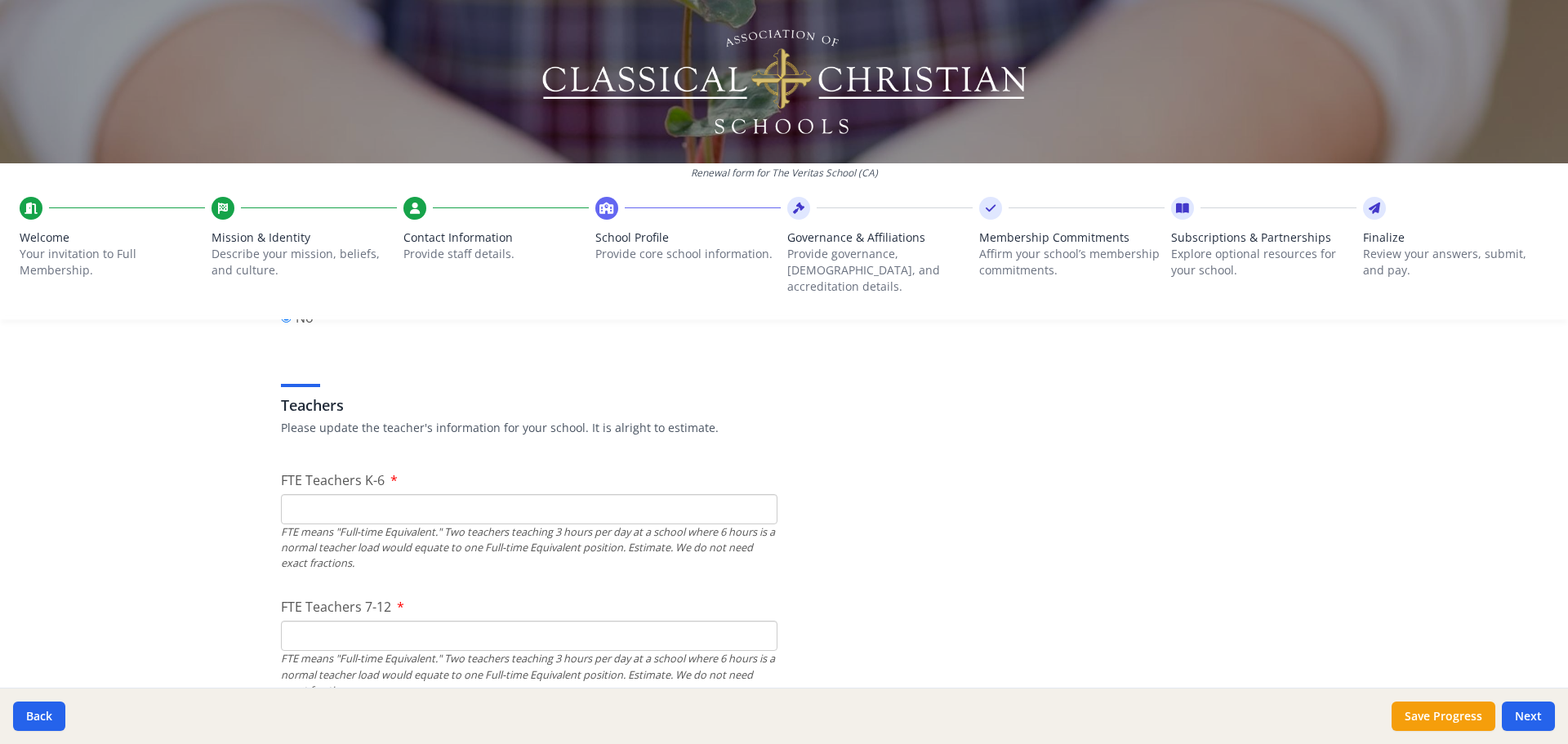
scroll to position [899, 0]
type input "[URL][DOMAIN_NAME]"
click at [305, 496] on input "FTE Teachers K-6" at bounding box center [529, 511] width 496 height 30
type input "2"
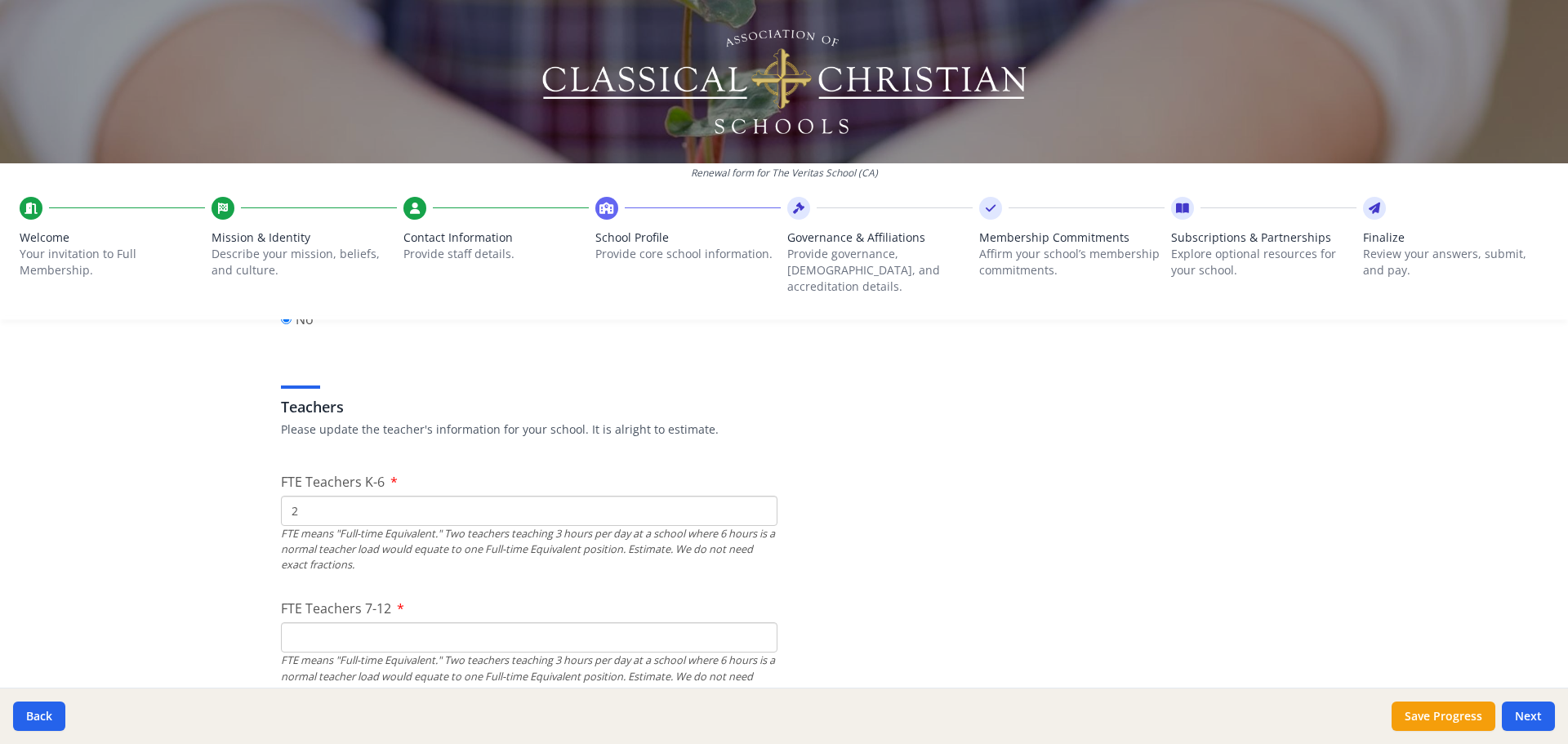
click at [310, 622] on input "FTE Teachers 7-12" at bounding box center [529, 637] width 496 height 30
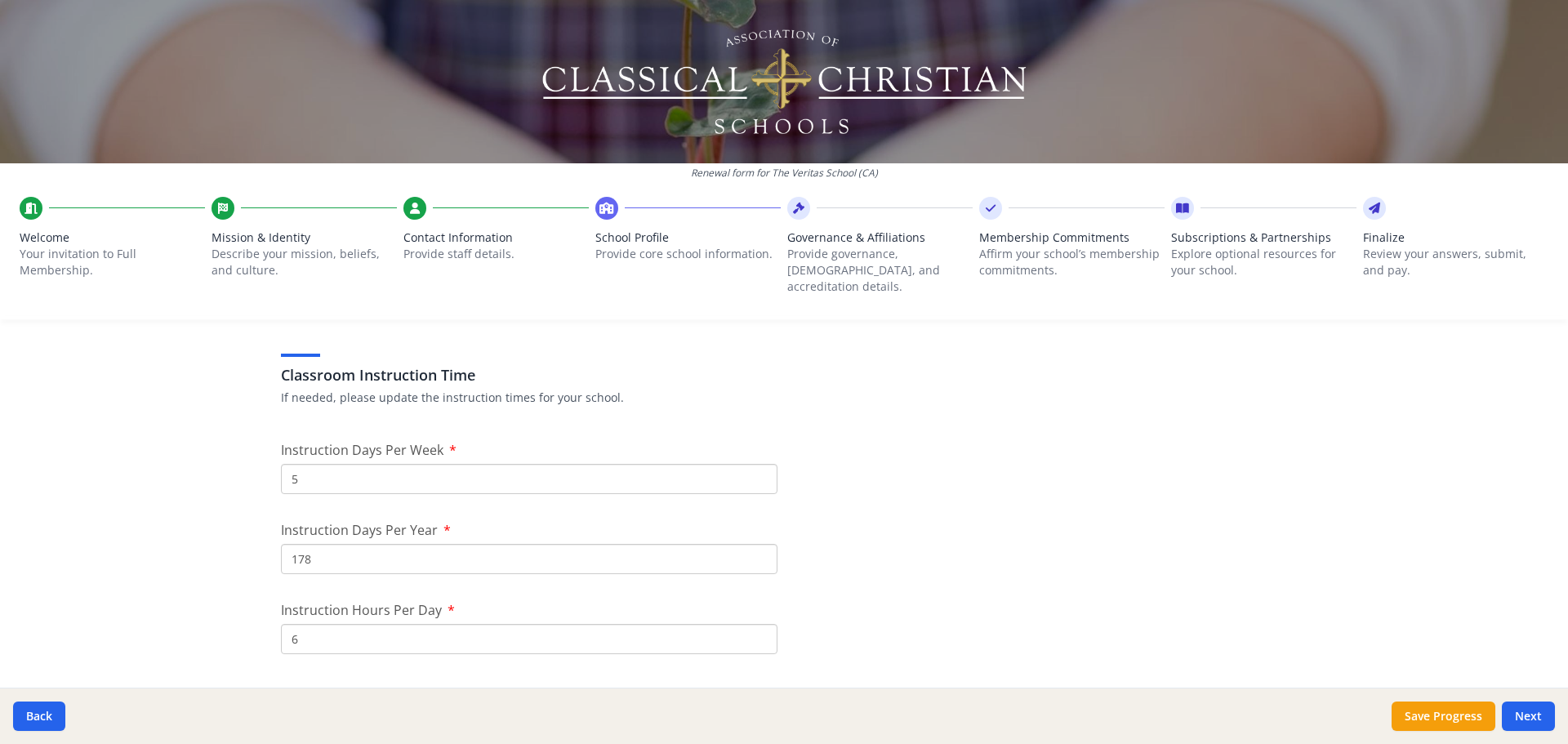
scroll to position [1307, 0]
type input "0"
click at [320, 534] on input "178" at bounding box center [529, 549] width 496 height 30
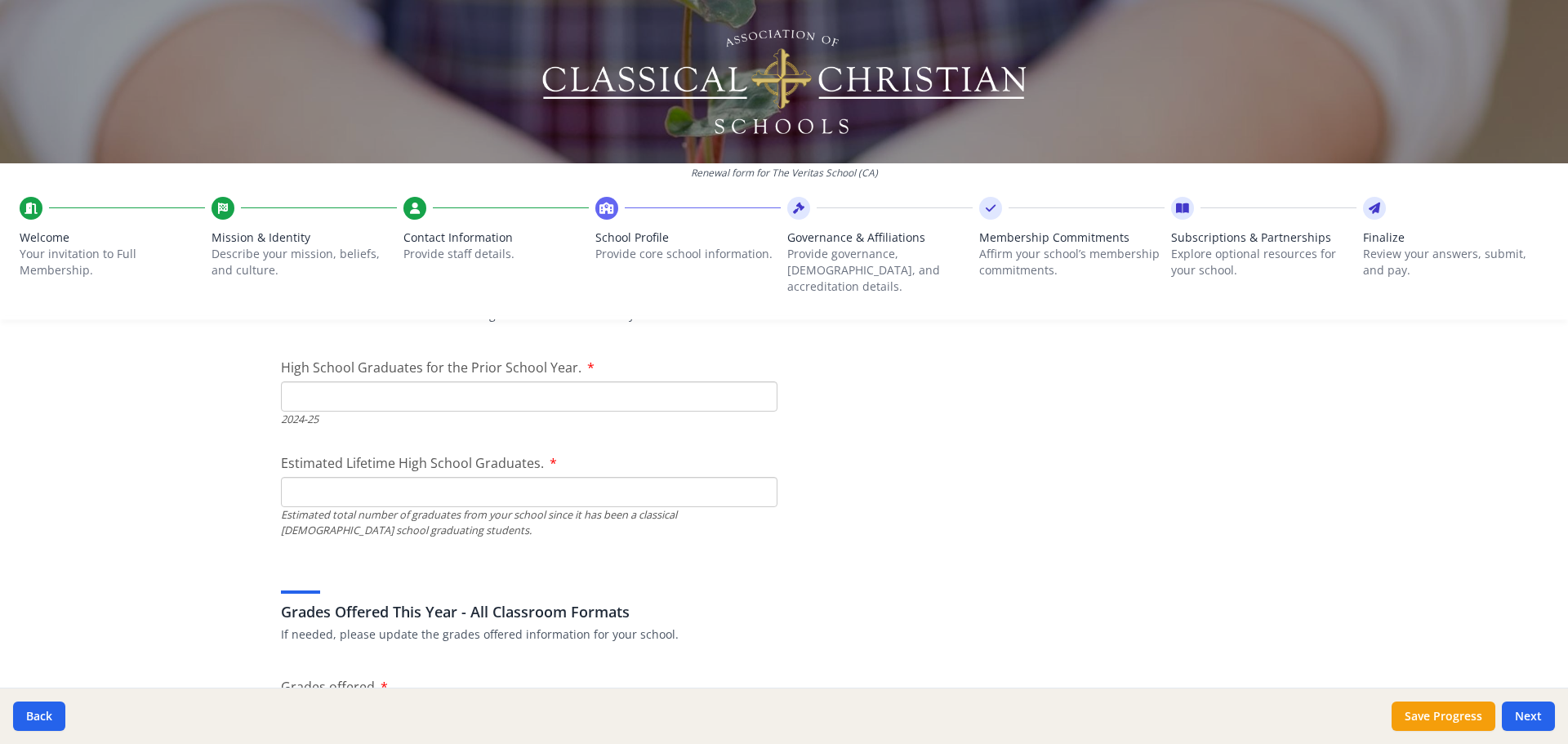
scroll to position [2369, 0]
click at [291, 379] on input "High School Graduates for the Prior School Year." at bounding box center [529, 390] width 496 height 30
type input "0"
click at [284, 470] on input "Estimated Lifetime High School Graduates." at bounding box center [529, 485] width 496 height 30
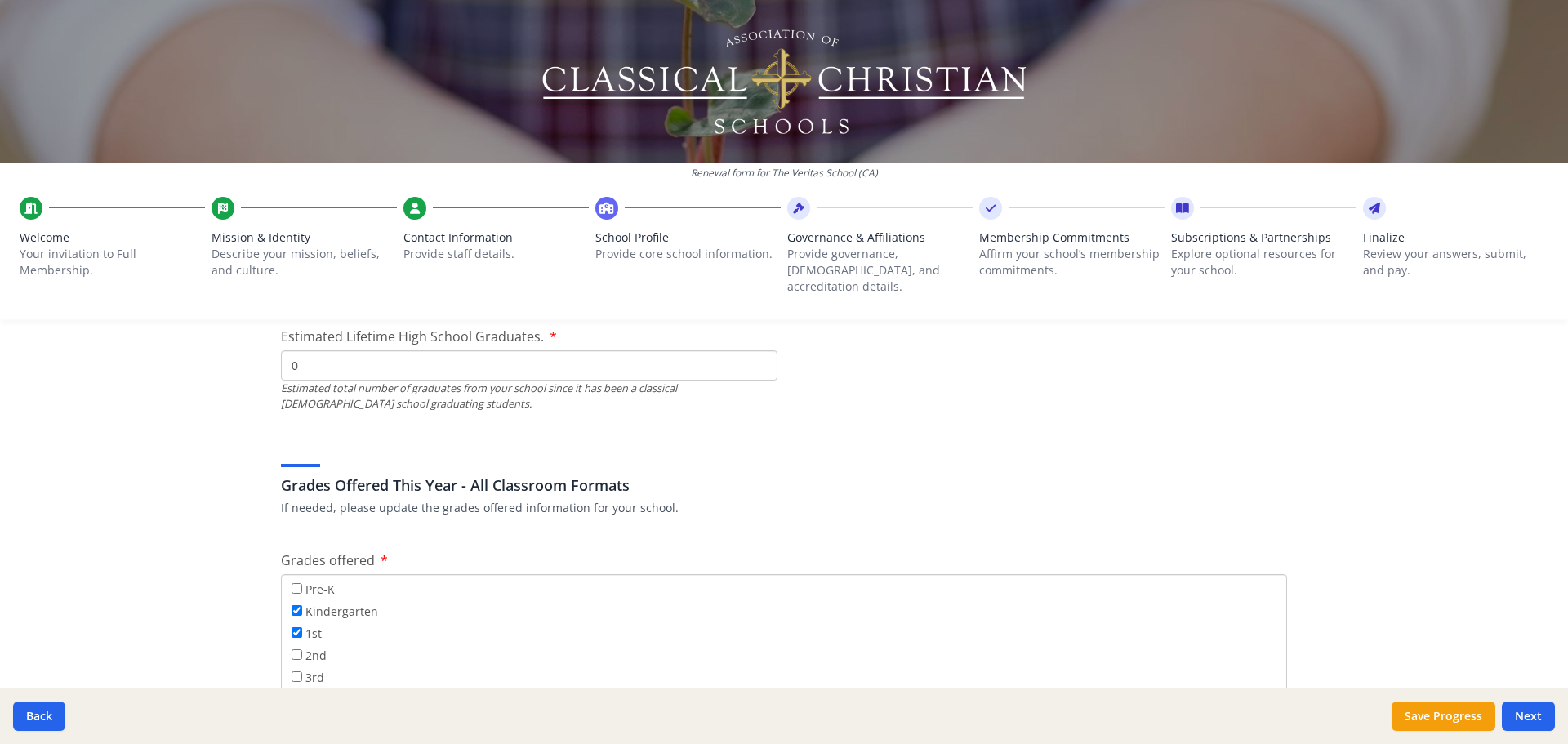
scroll to position [2533, 0]
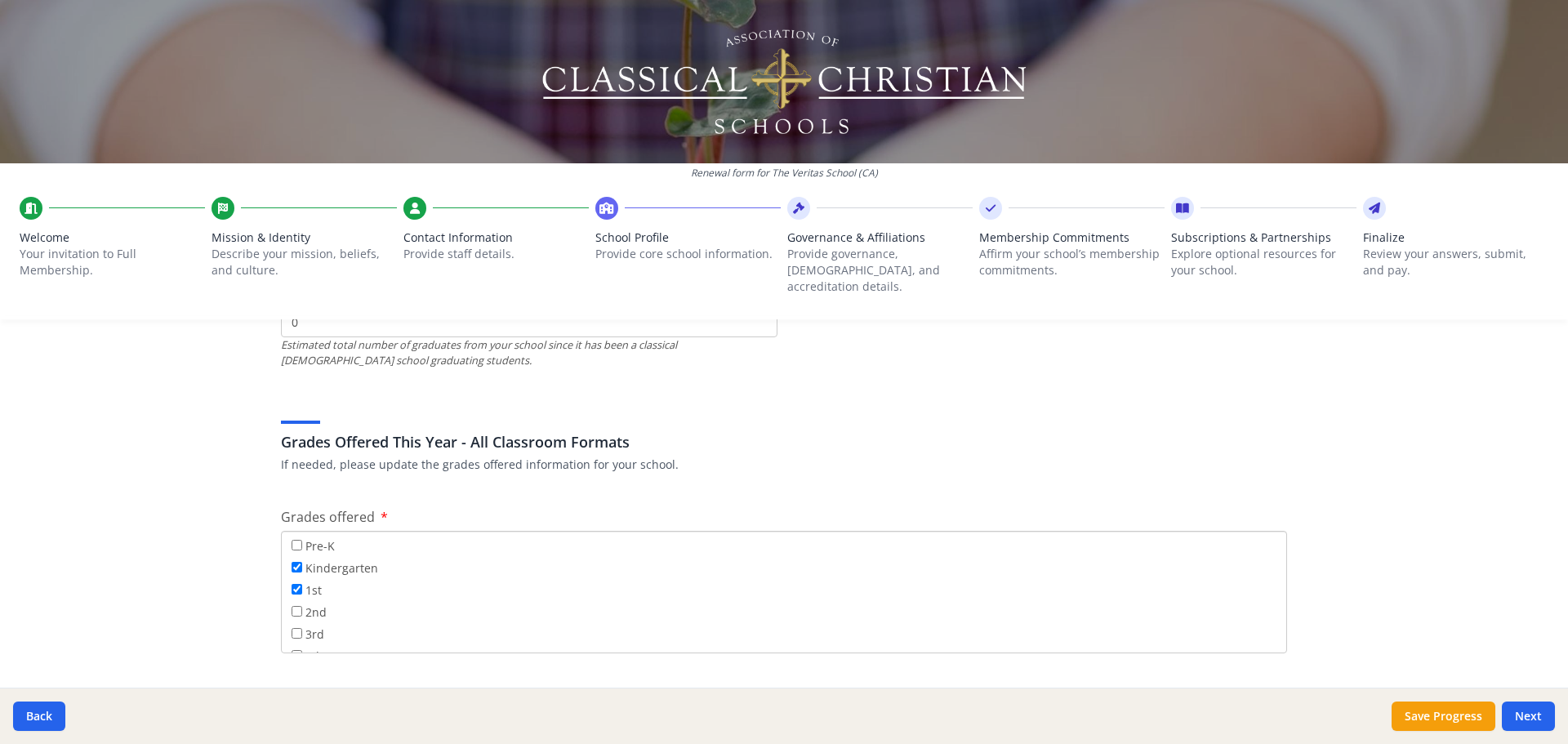
type input "0"
click at [292, 585] on input "1st" at bounding box center [297, 589] width 11 height 11
checkbox input "false"
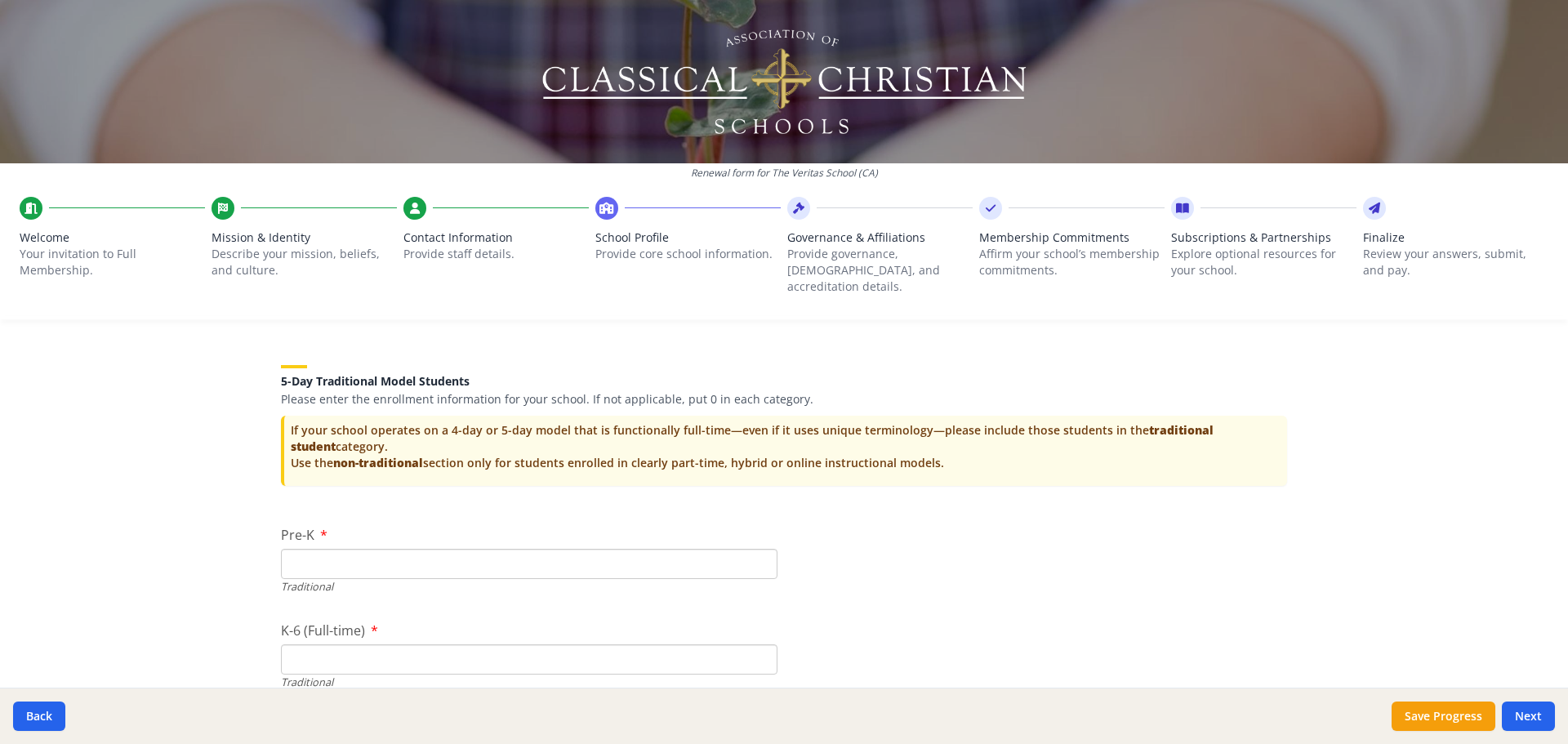
scroll to position [3269, 0]
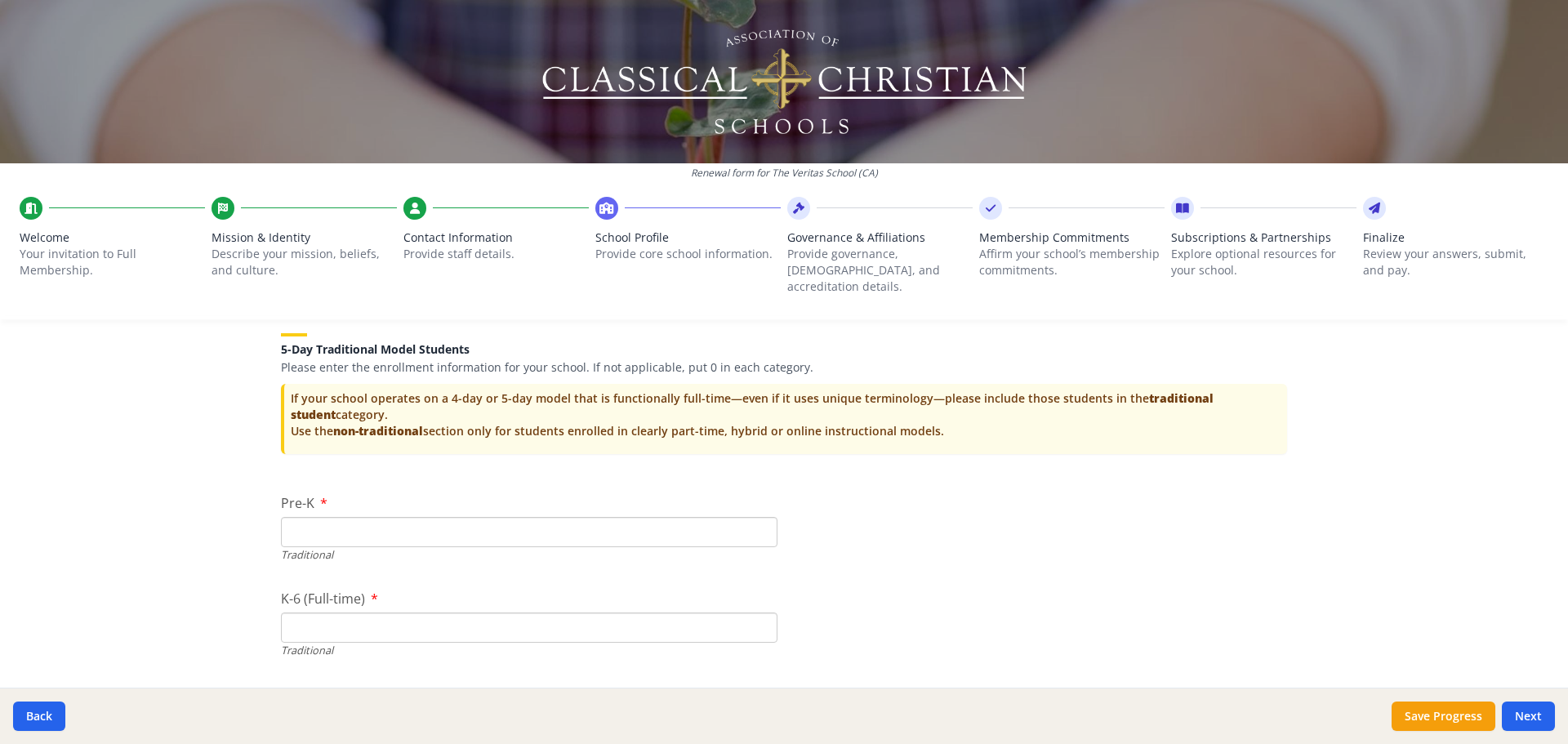
click at [369, 523] on input "Pre-K" at bounding box center [529, 532] width 496 height 30
type input "0"
click at [319, 614] on input "K-6 (Full-time)" at bounding box center [529, 627] width 496 height 30
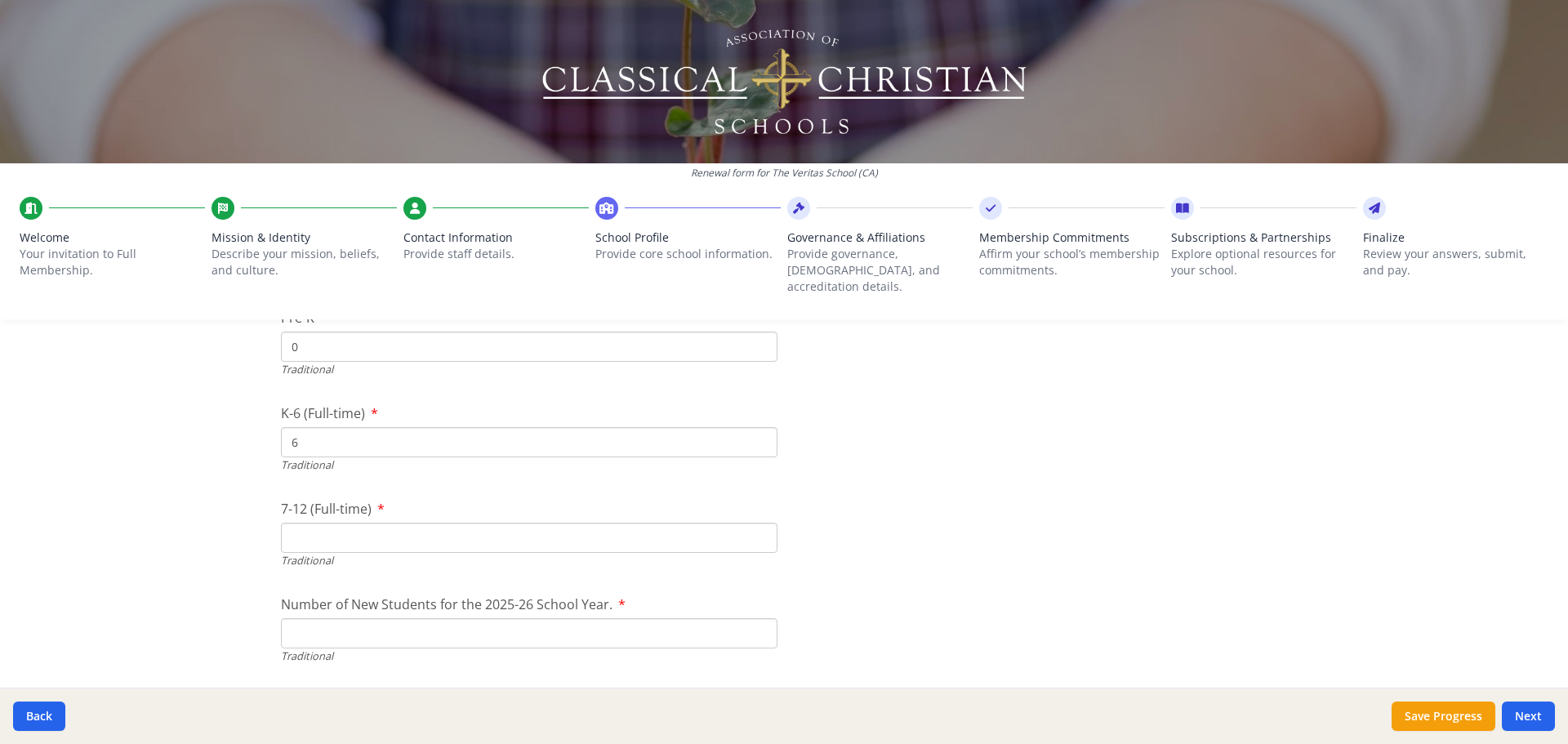
scroll to position [3431, 0]
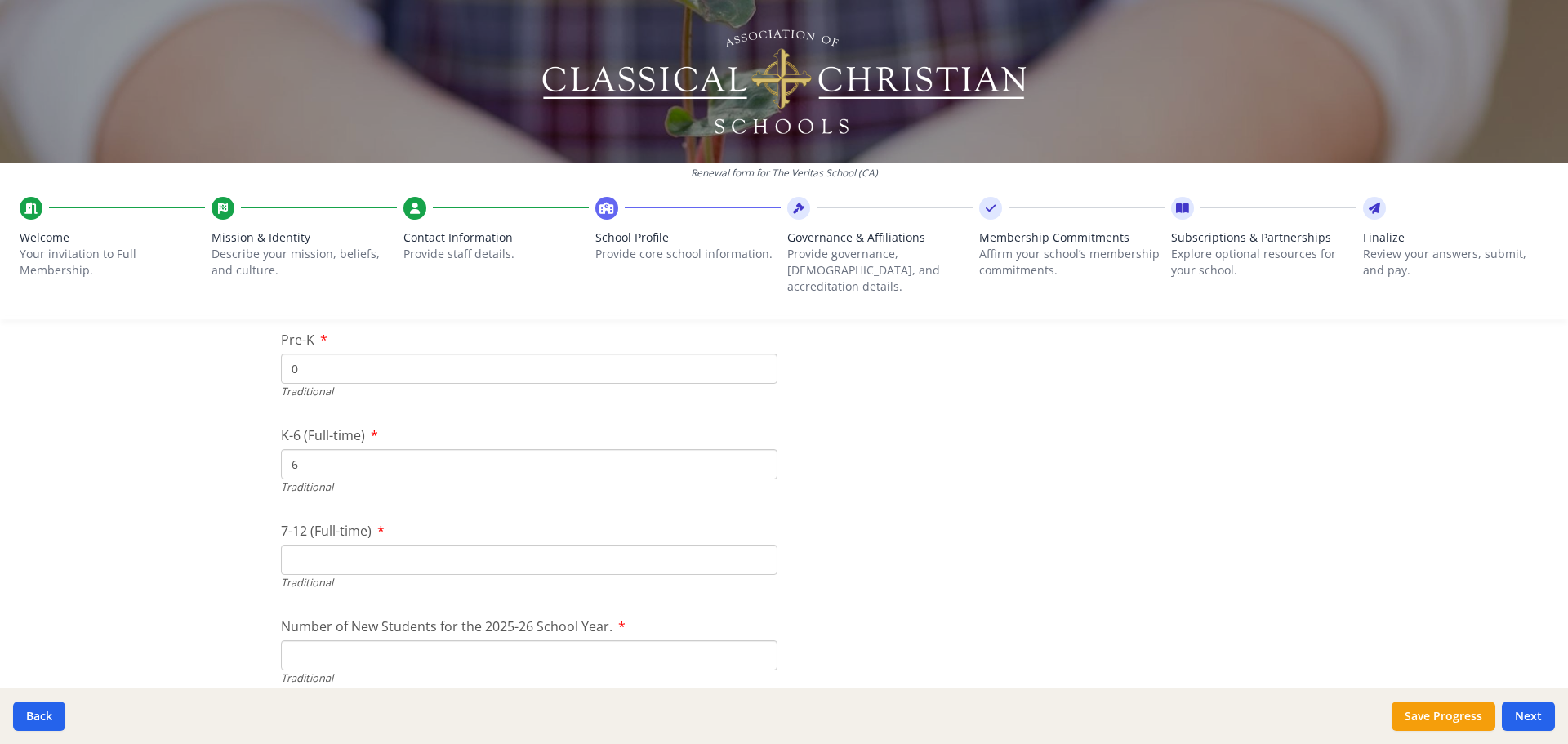
type input "6"
click at [313, 545] on input "7-12 (Full-time)" at bounding box center [529, 560] width 496 height 30
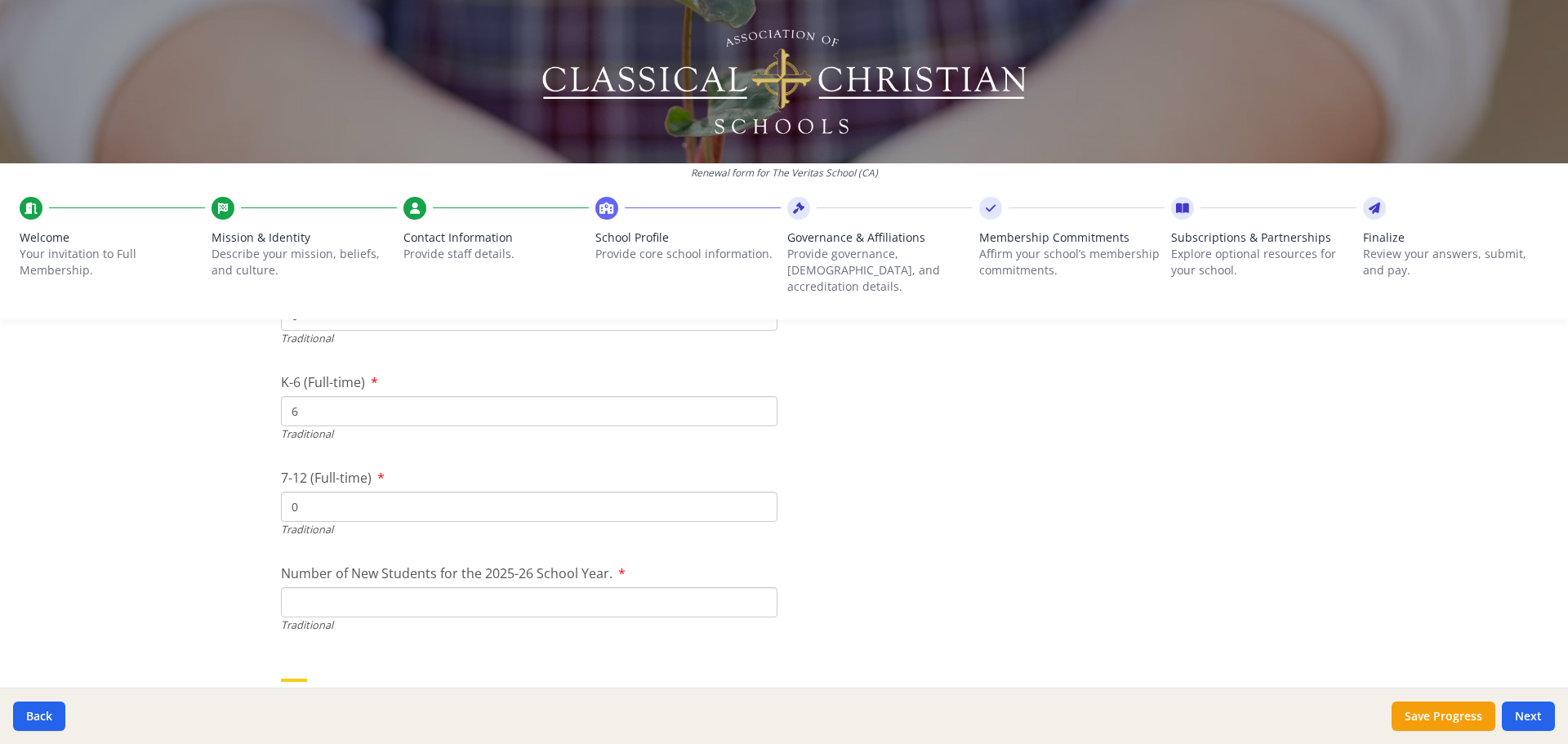
scroll to position [3514, 0]
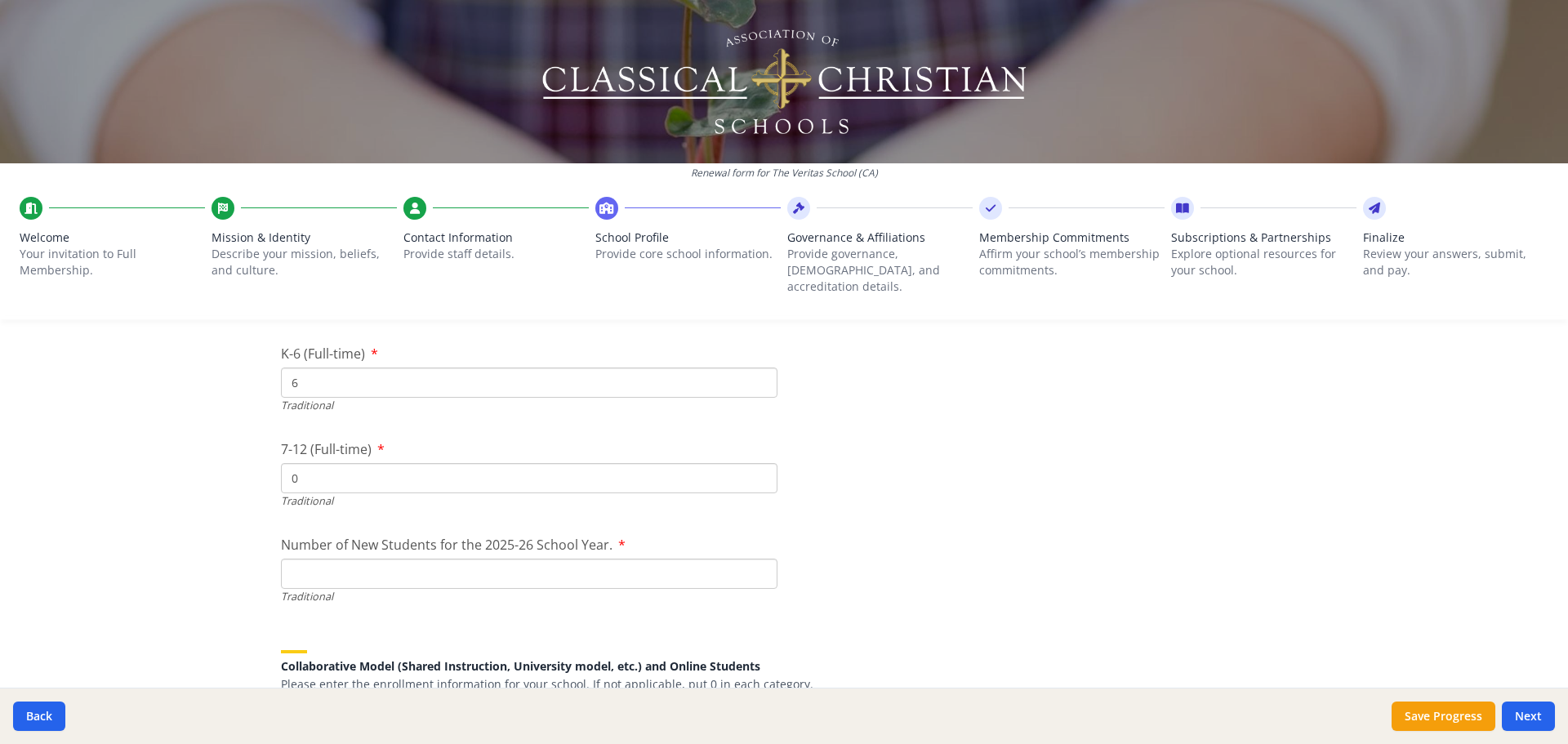
type input "0"
click at [331, 564] on input "Number of New Students for the 2025-26 School Year." at bounding box center [529, 574] width 496 height 30
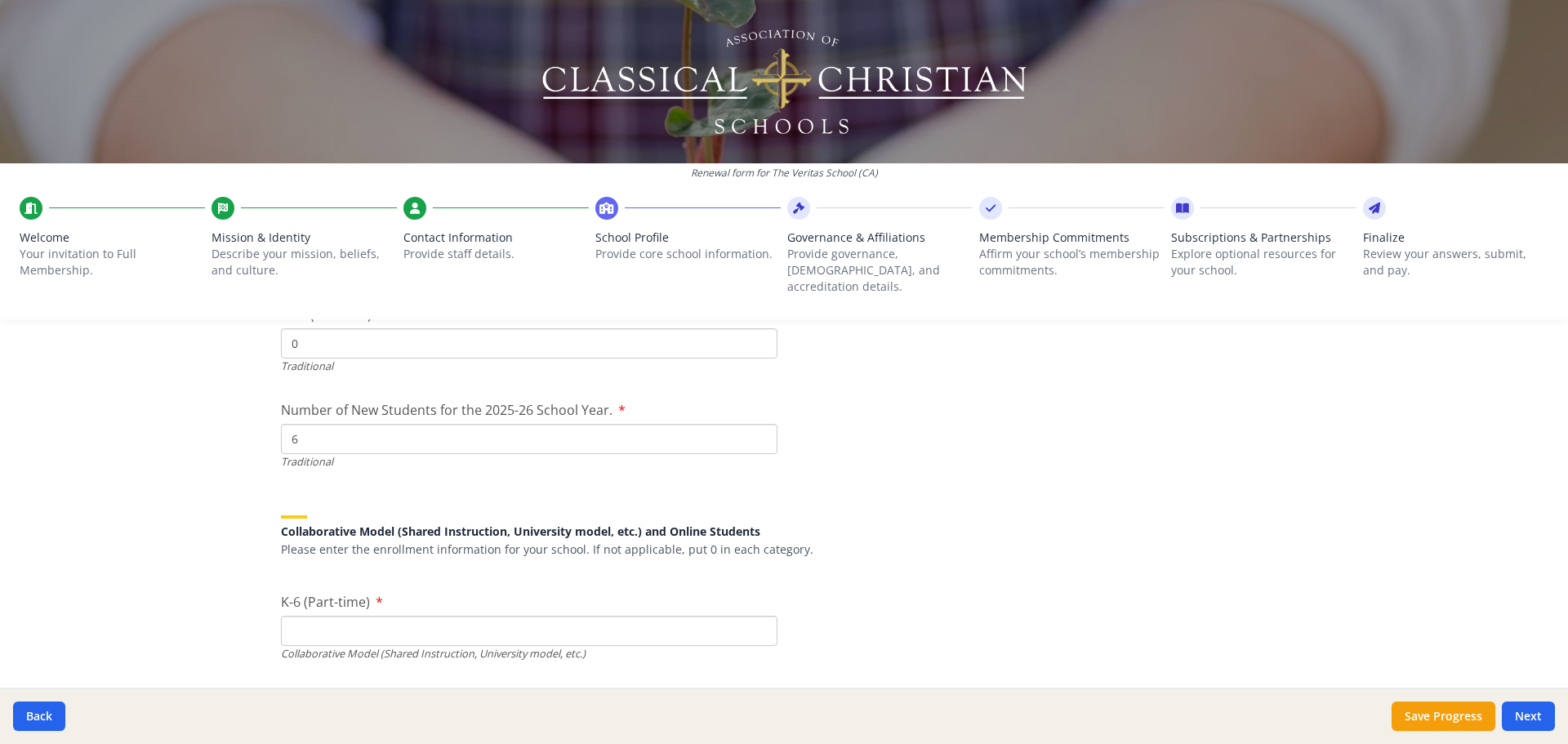
scroll to position [3676, 0]
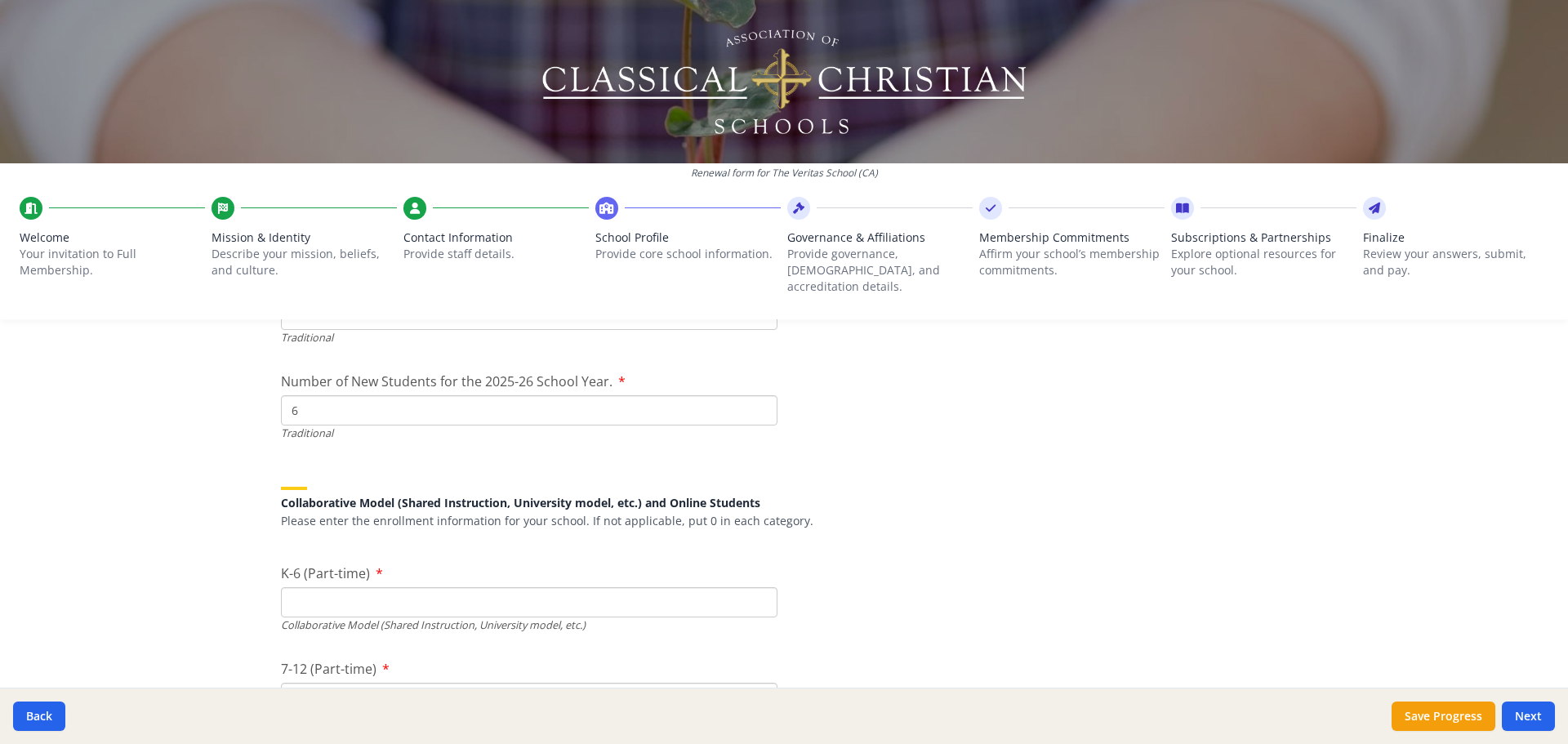
type input "6"
click at [481, 589] on input "K-6 (Part-time)" at bounding box center [529, 603] width 496 height 30
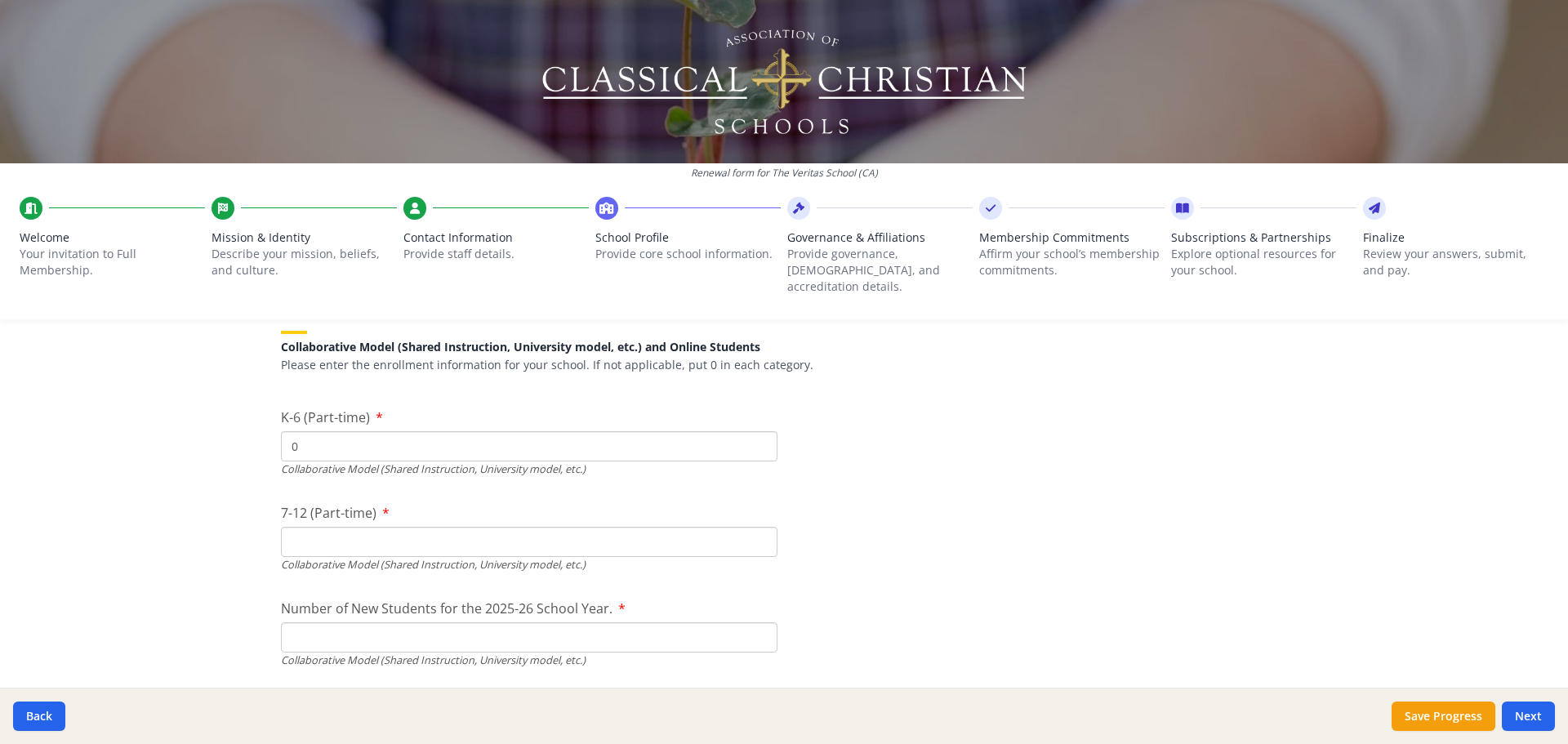
scroll to position [3840, 0]
type input "0"
click at [397, 523] on input "7-12 (Part-time)" at bounding box center [529, 534] width 496 height 30
type input "0"
click at [325, 619] on input "Number of New Students for the 2025-26 School Year." at bounding box center [529, 630] width 496 height 30
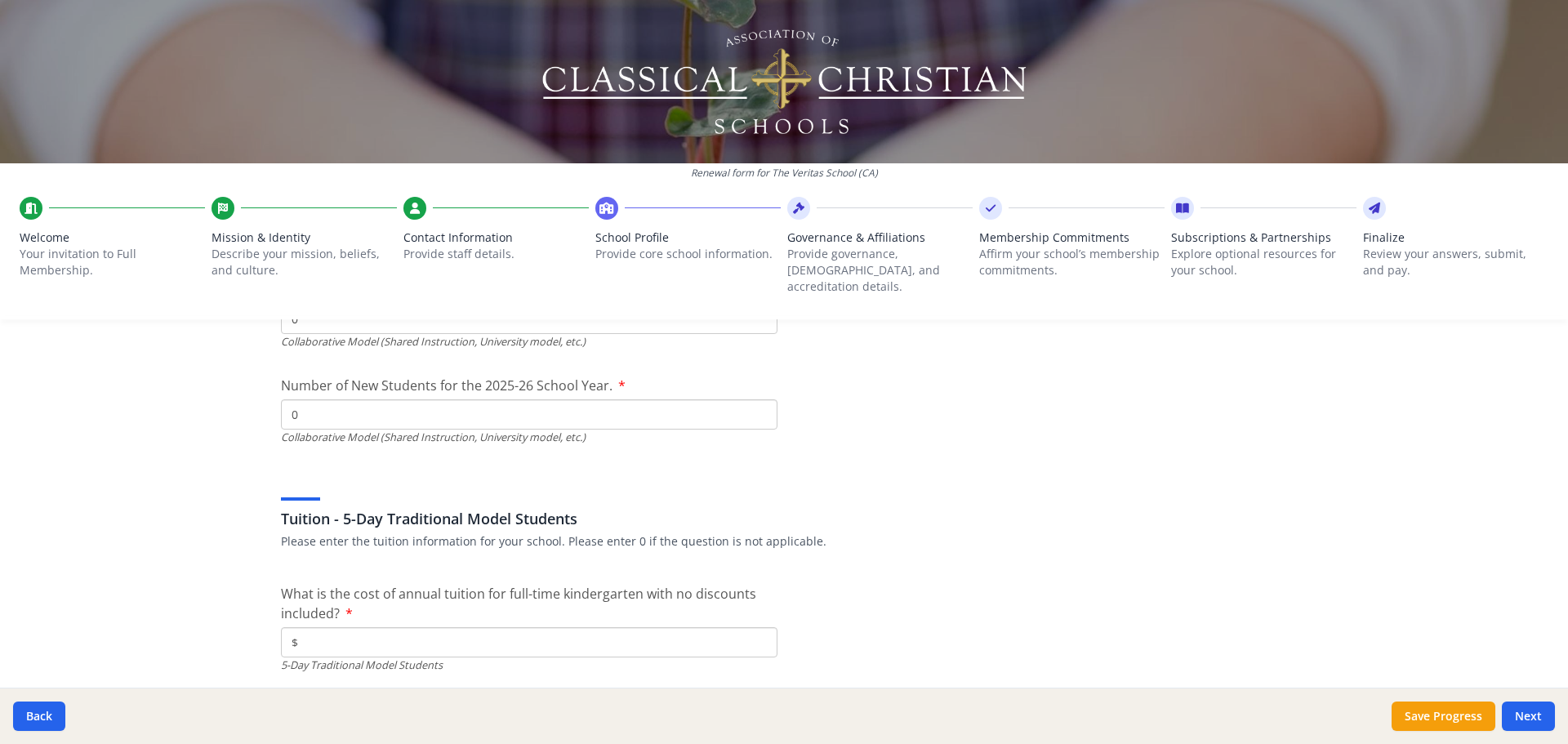
scroll to position [4085, 0]
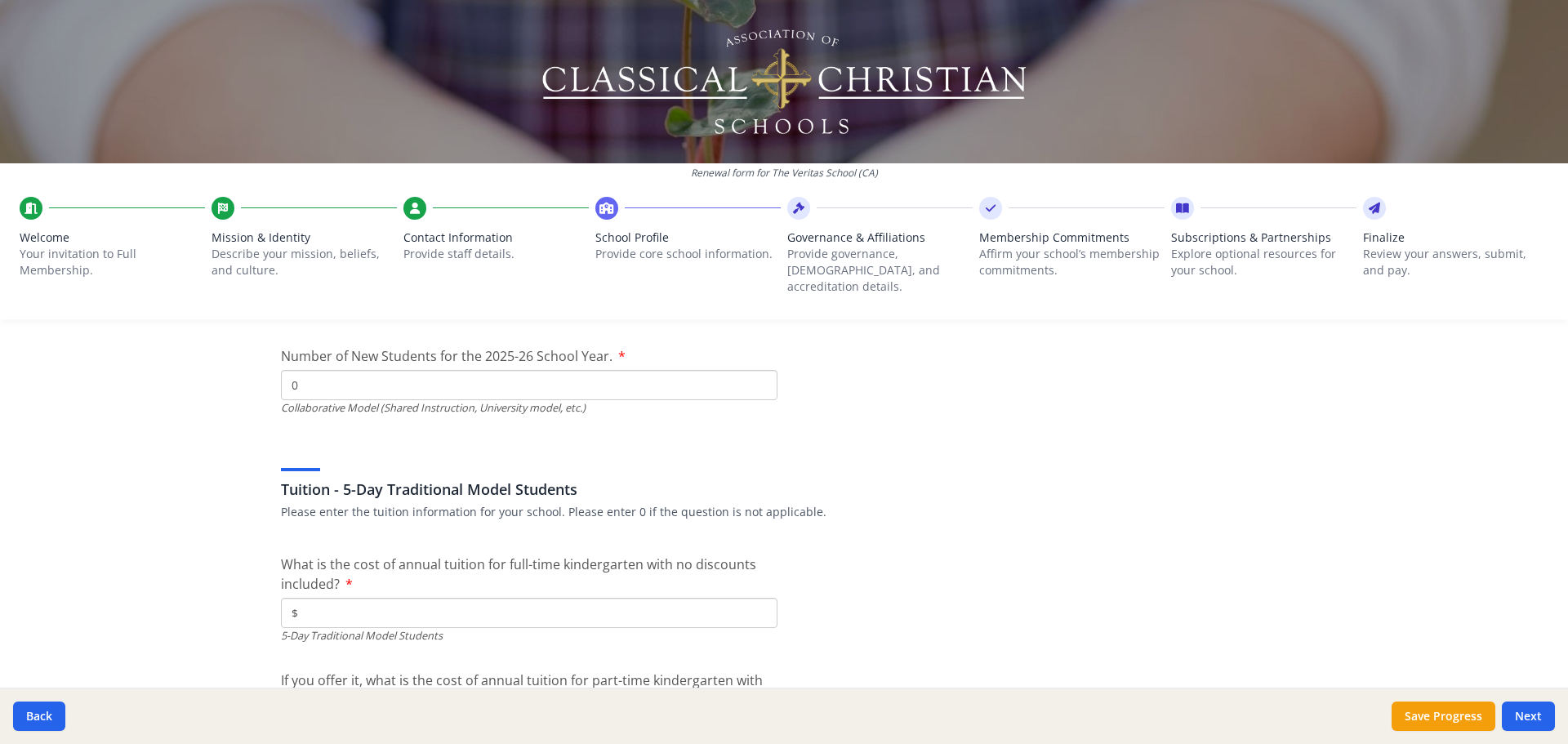
type input "0"
click at [327, 599] on input "$" at bounding box center [529, 613] width 496 height 30
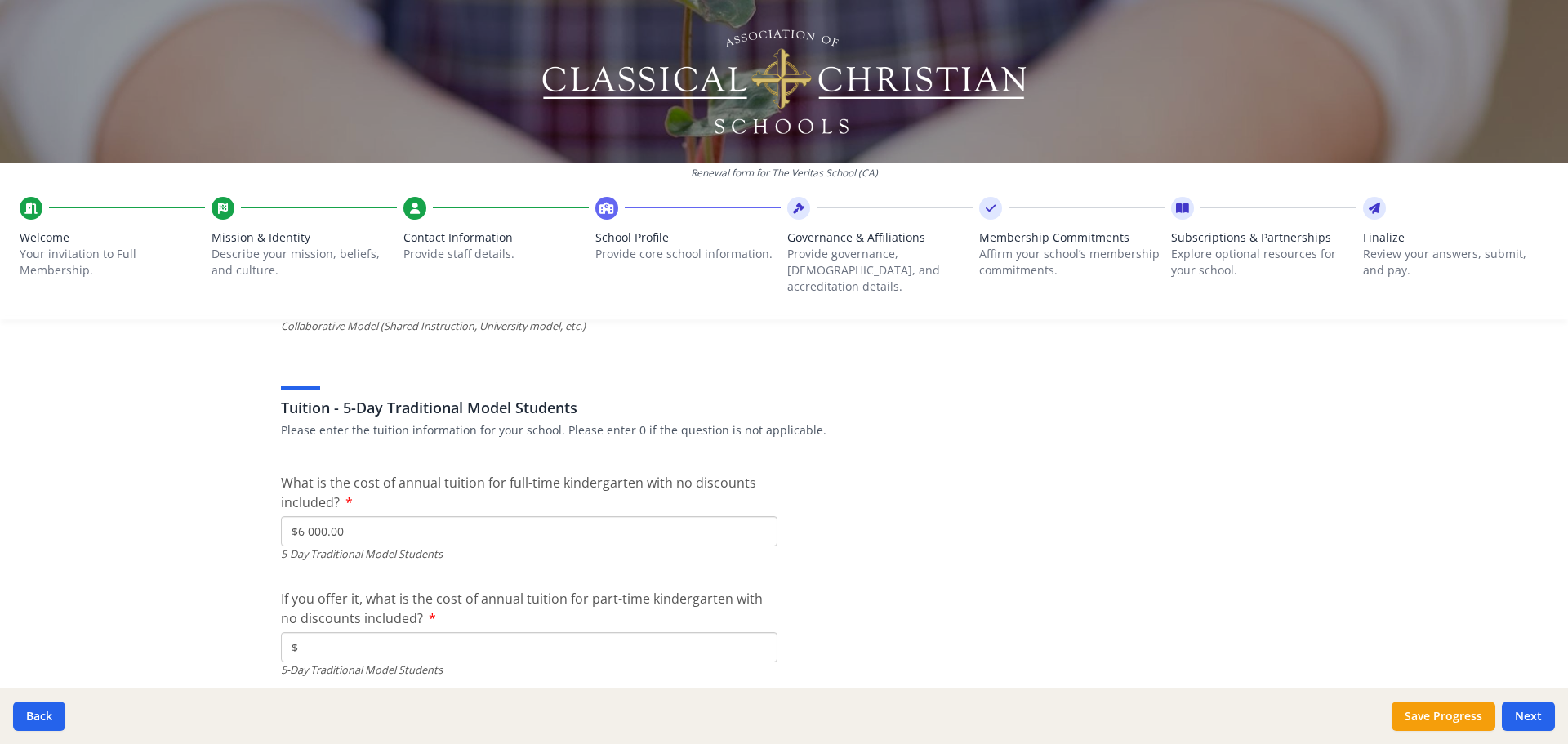
scroll to position [4249, 0]
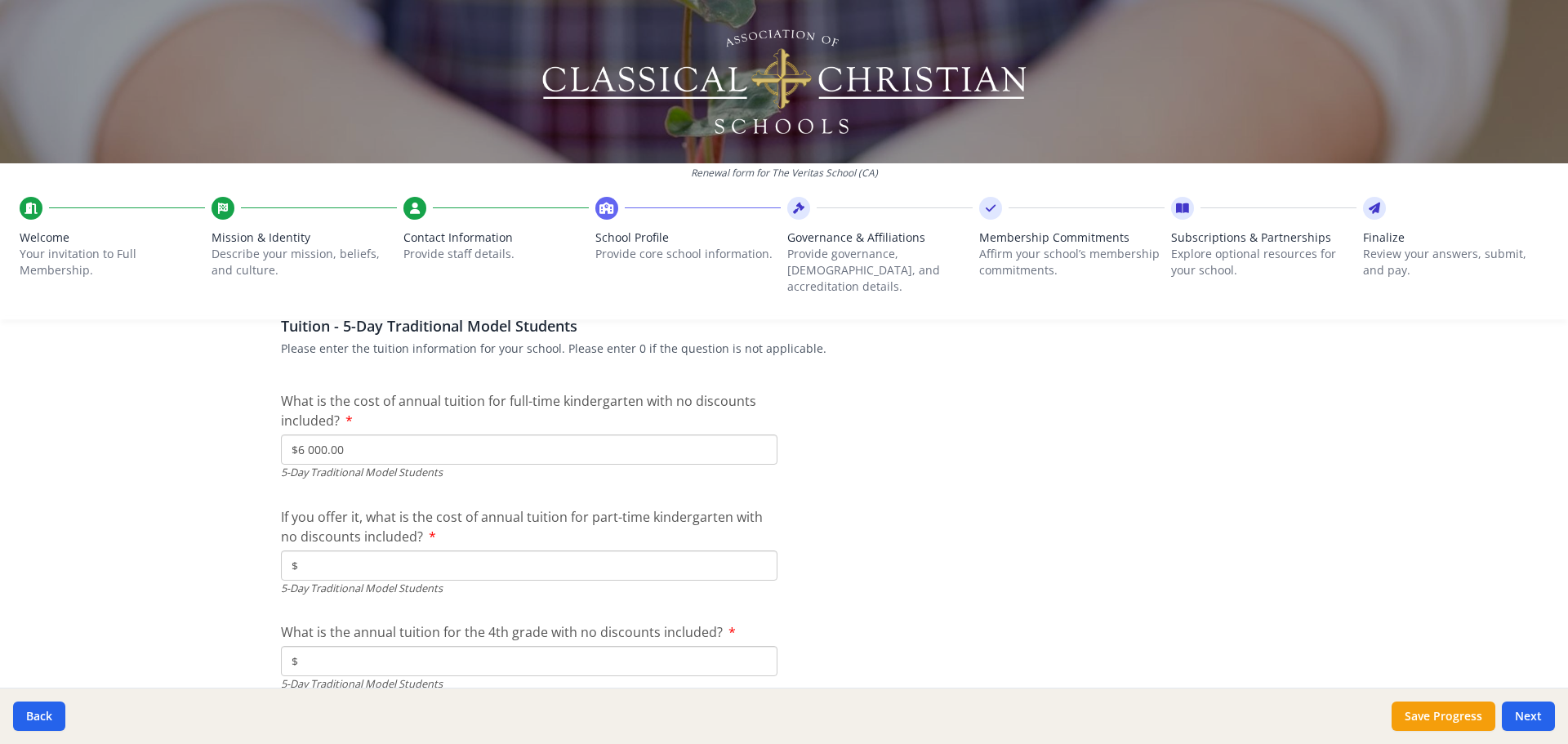
type input "$6 000.00"
click at [512, 551] on input "$" at bounding box center [529, 566] width 496 height 30
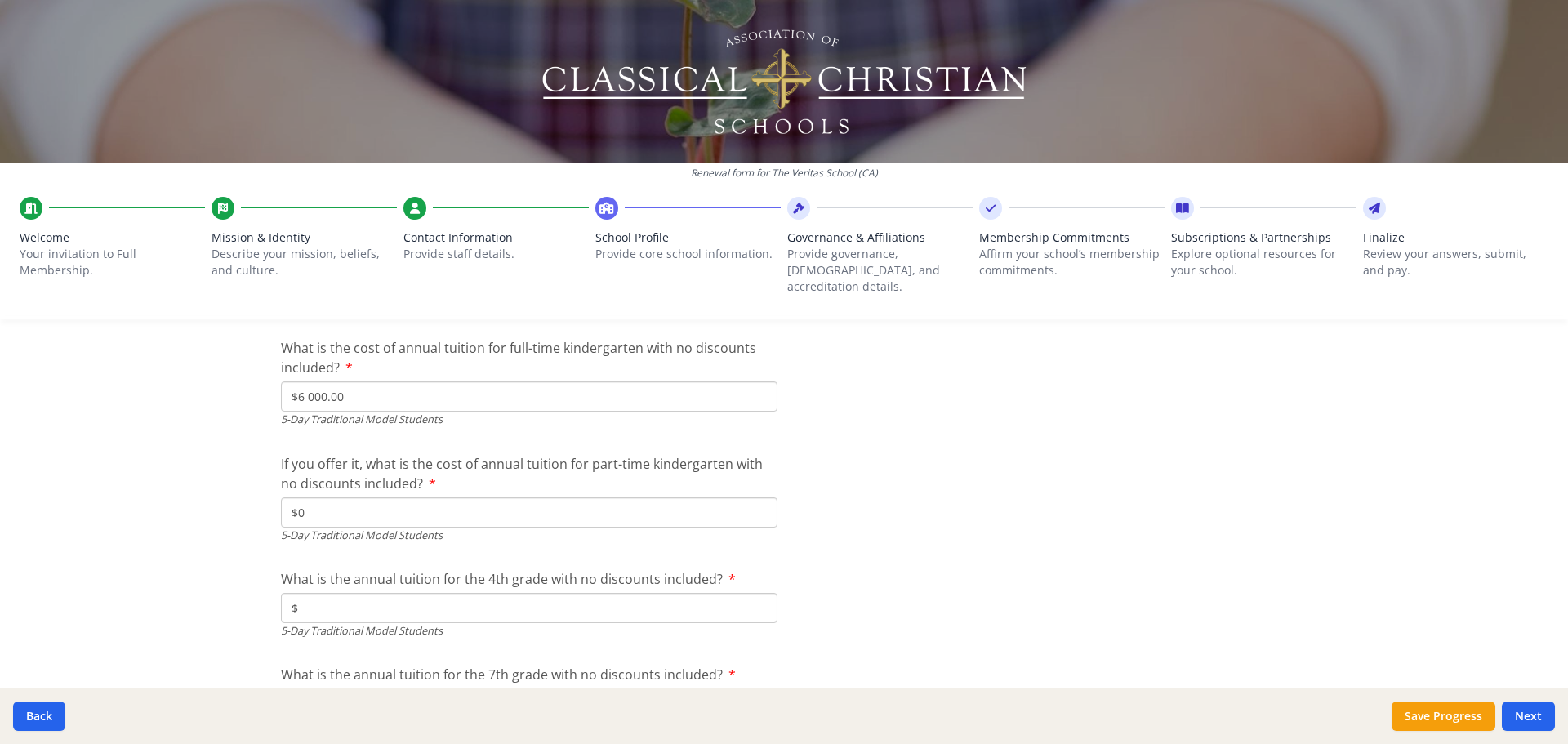
scroll to position [4331, 0]
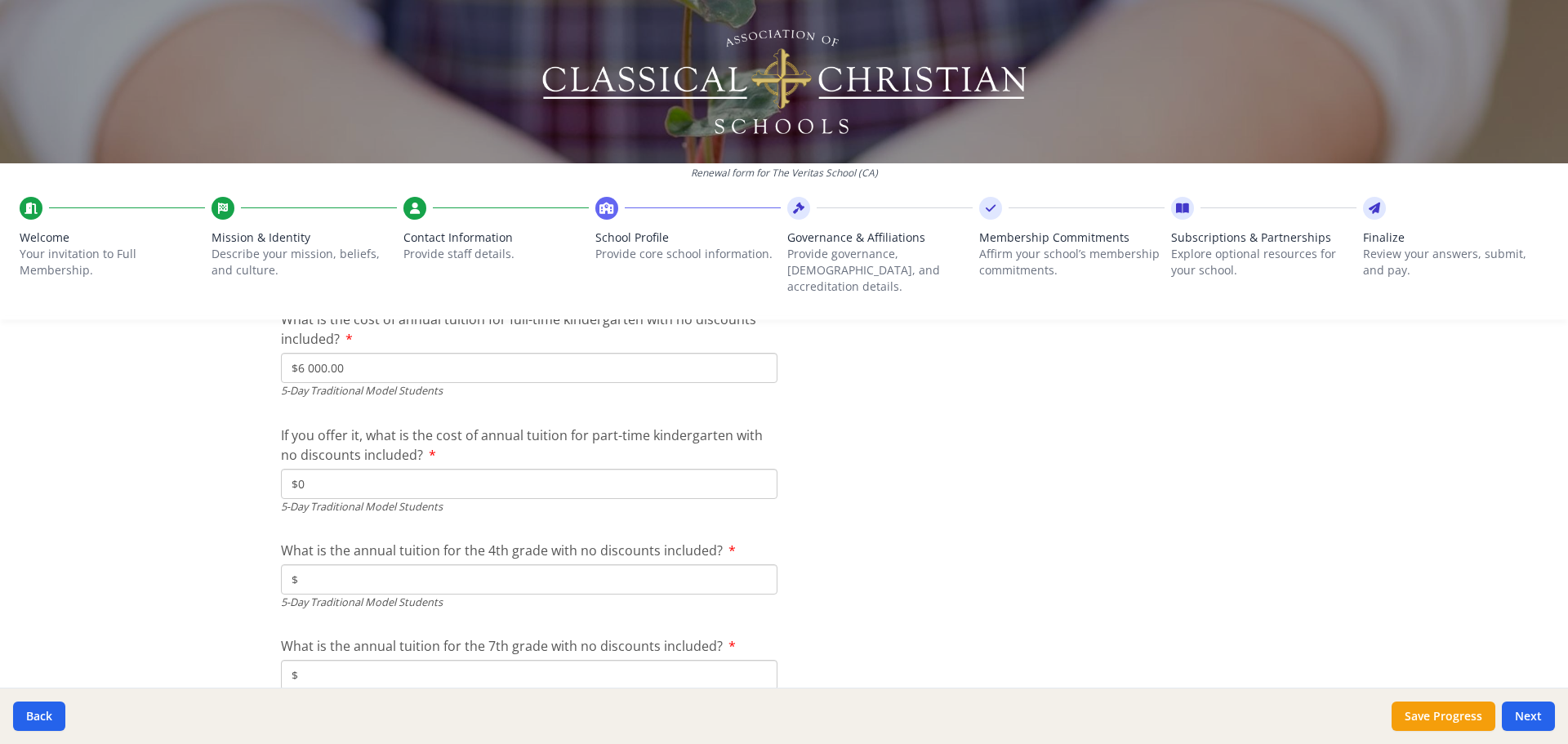
type input "$0"
click at [428, 566] on input "$" at bounding box center [529, 580] width 496 height 30
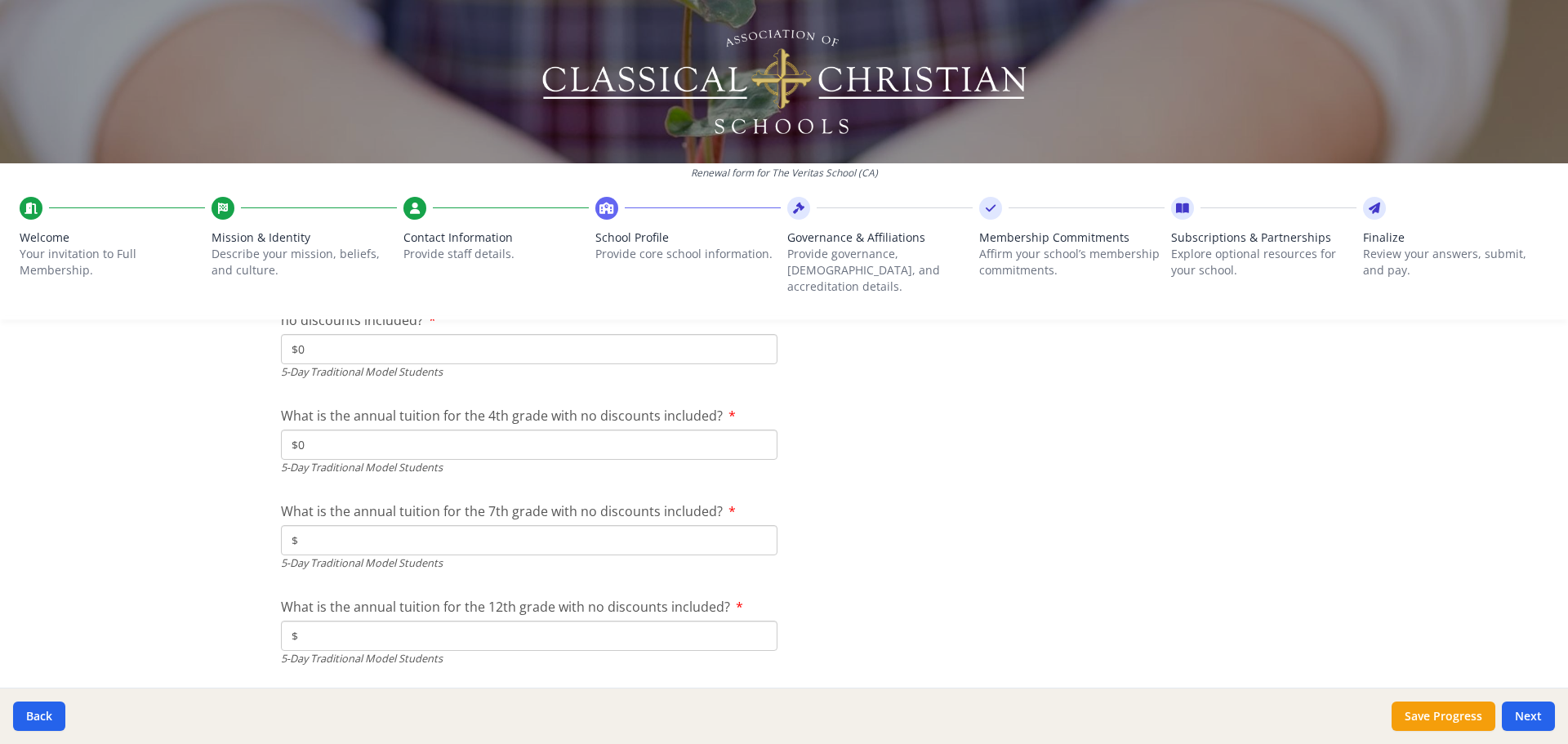
scroll to position [4494, 0]
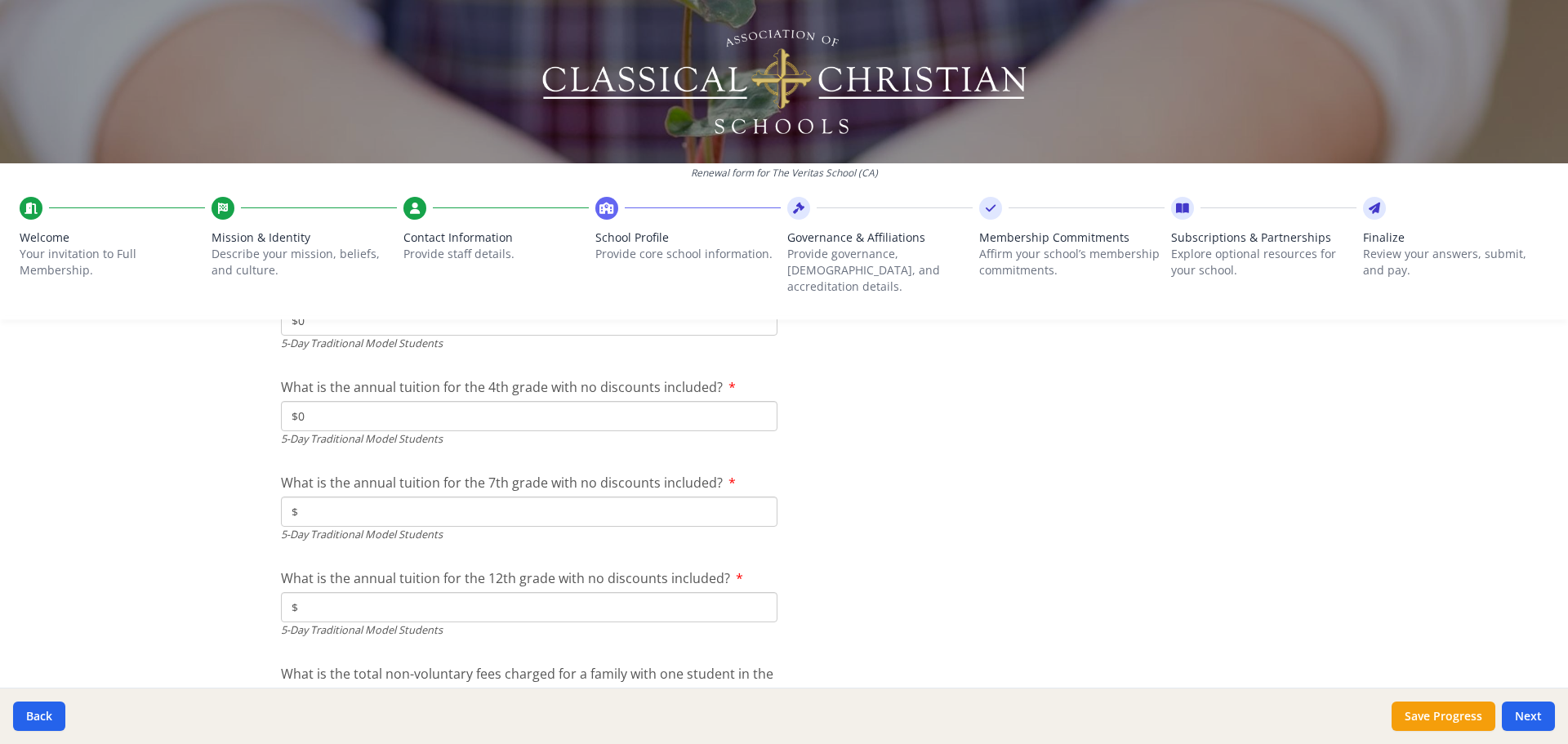
type input "$0"
click at [359, 498] on input "$" at bounding box center [529, 511] width 496 height 30
type input "$0"
click at [351, 593] on input "$" at bounding box center [529, 608] width 496 height 30
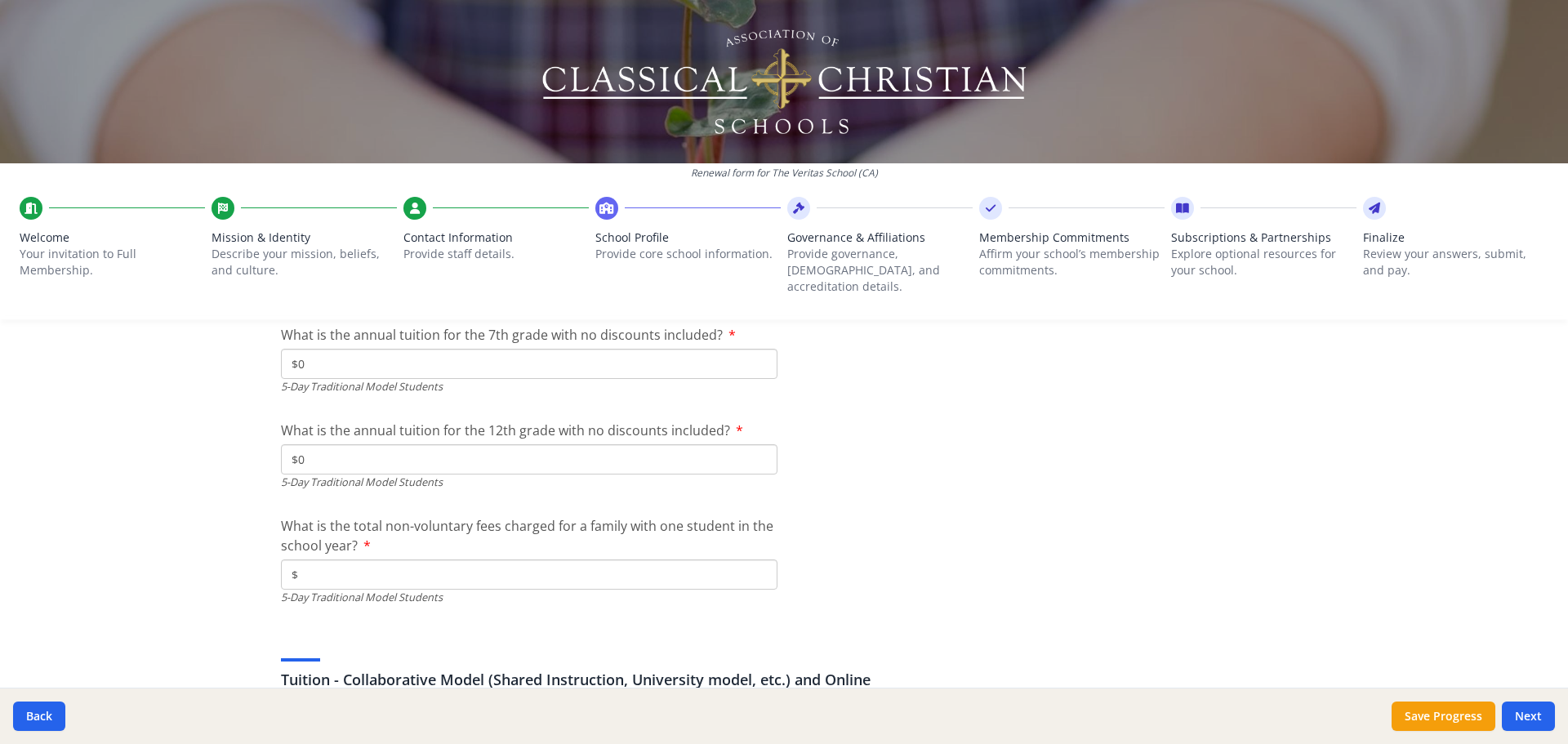
scroll to position [4657, 0]
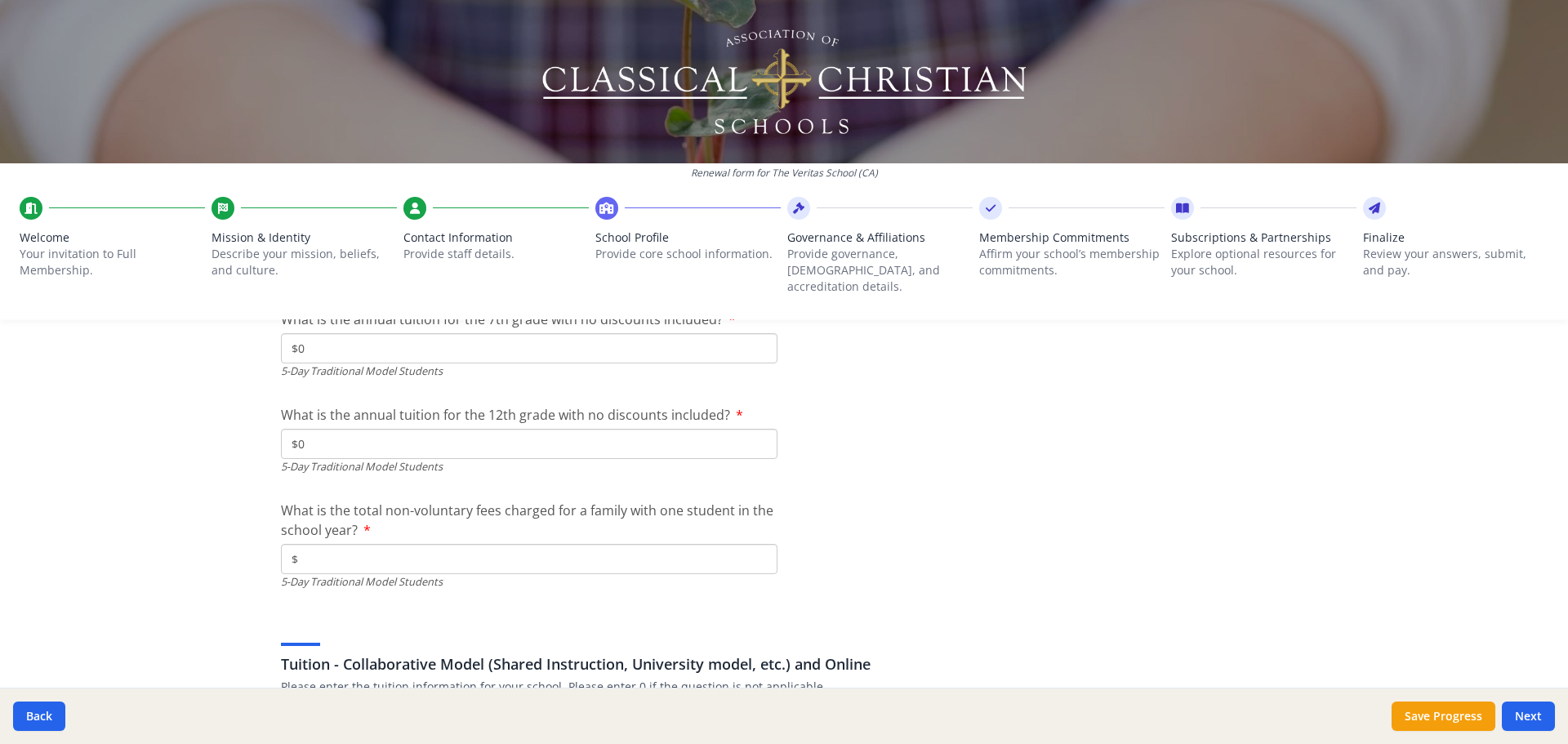
type input "$0"
click at [353, 549] on input "$" at bounding box center [529, 559] width 496 height 30
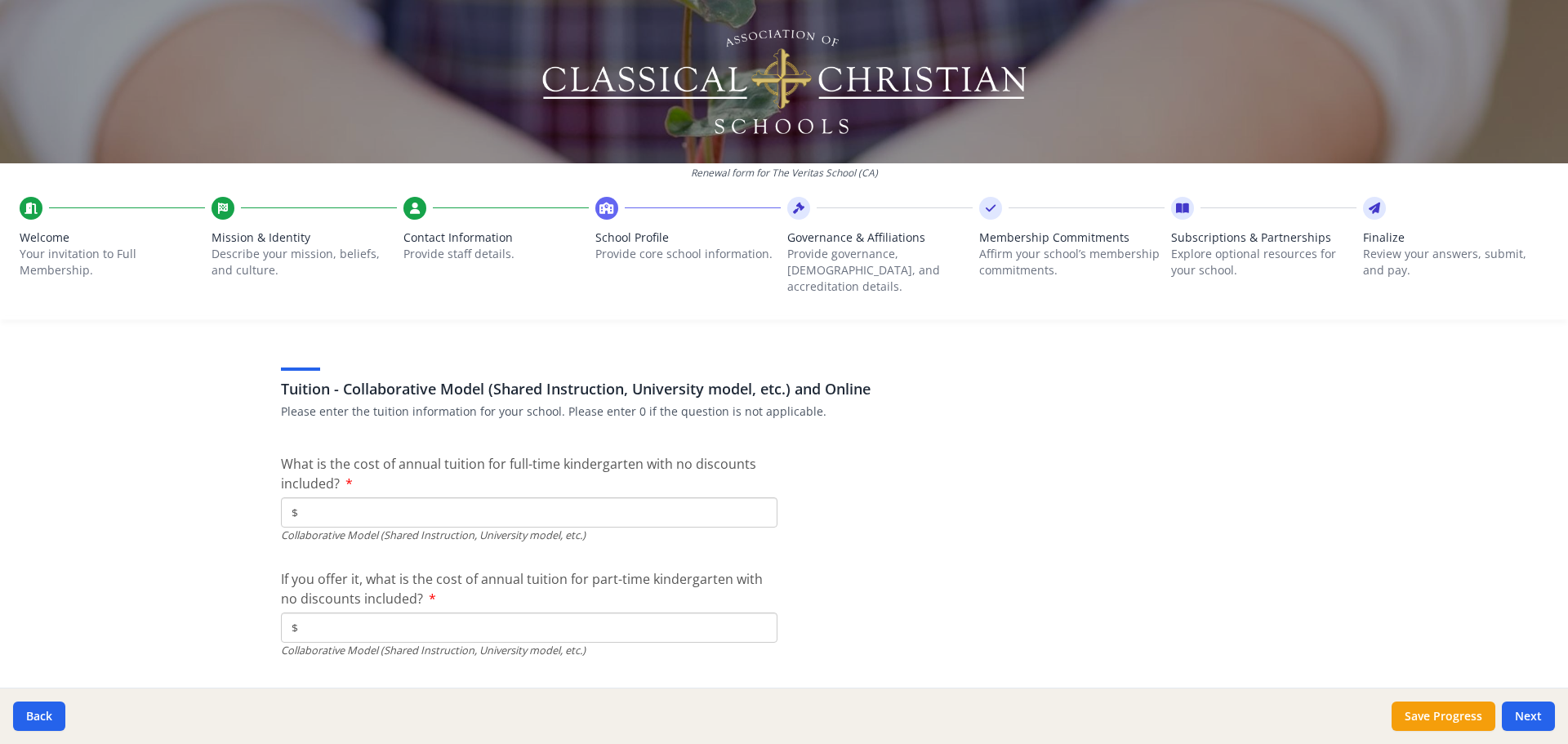
scroll to position [4984, 0]
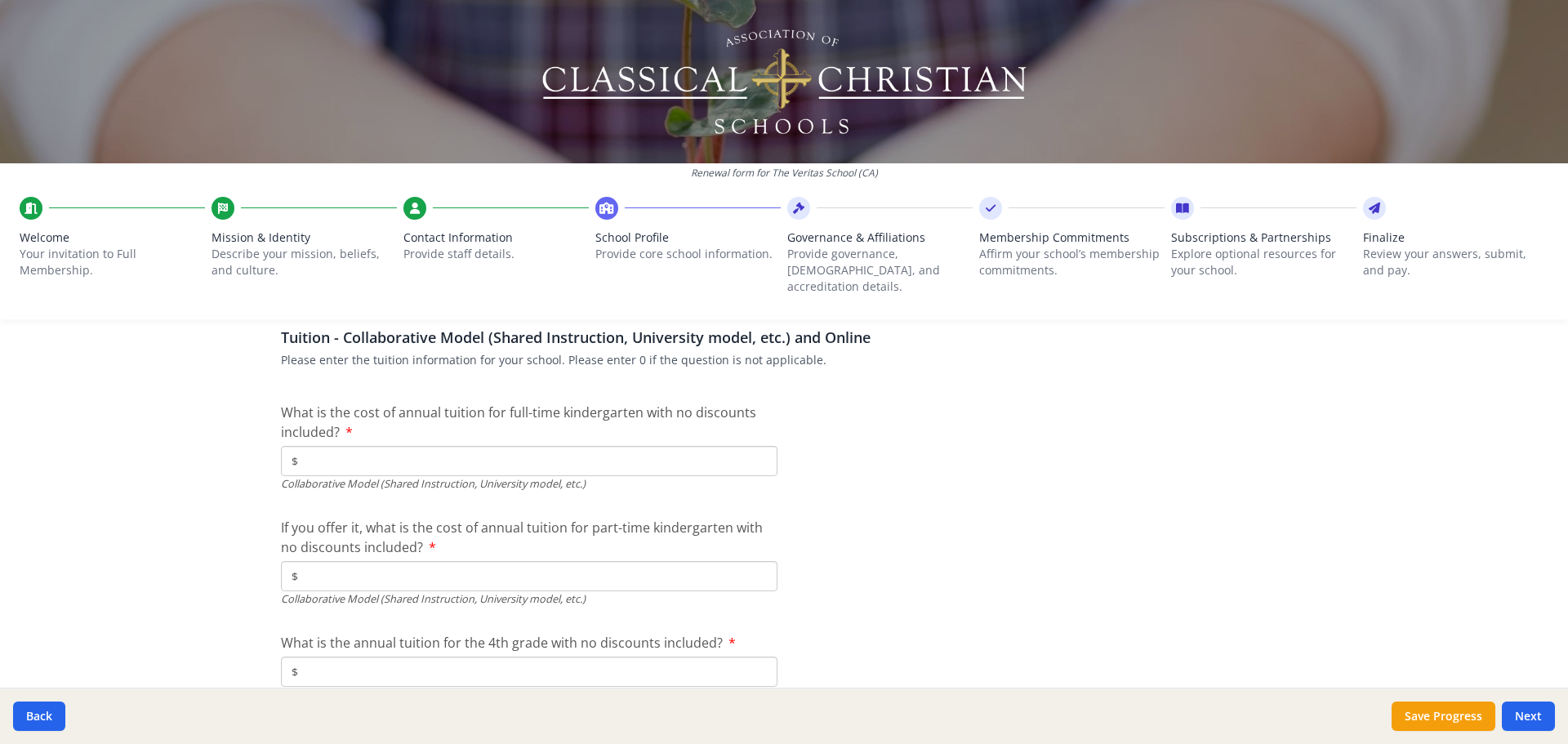
type input "$6 000.00"
click at [353, 446] on input "$" at bounding box center [529, 461] width 496 height 30
type input "$6 000.00"
click at [337, 561] on input "$" at bounding box center [529, 576] width 496 height 30
type input "$0"
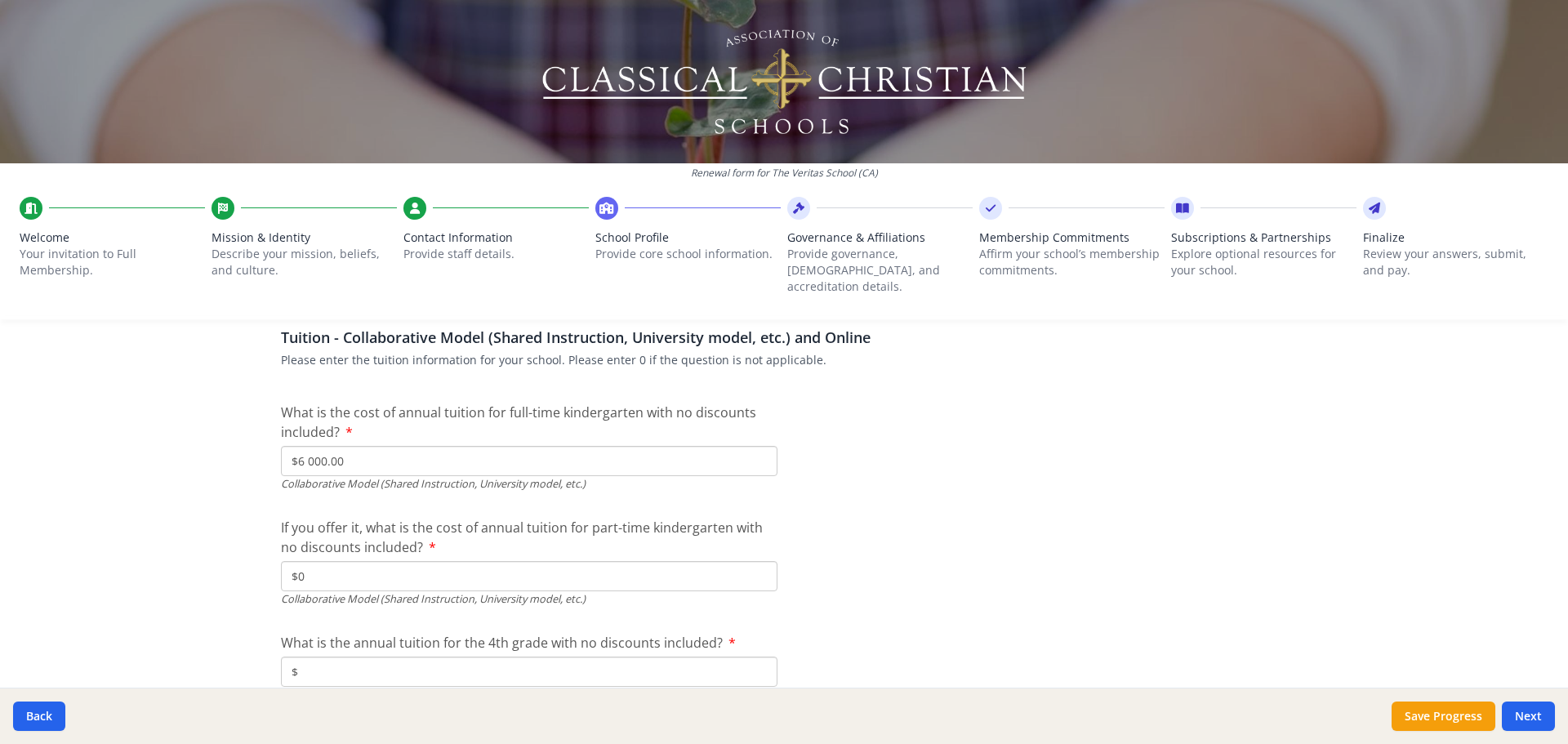
click at [340, 657] on input "$" at bounding box center [529, 672] width 496 height 30
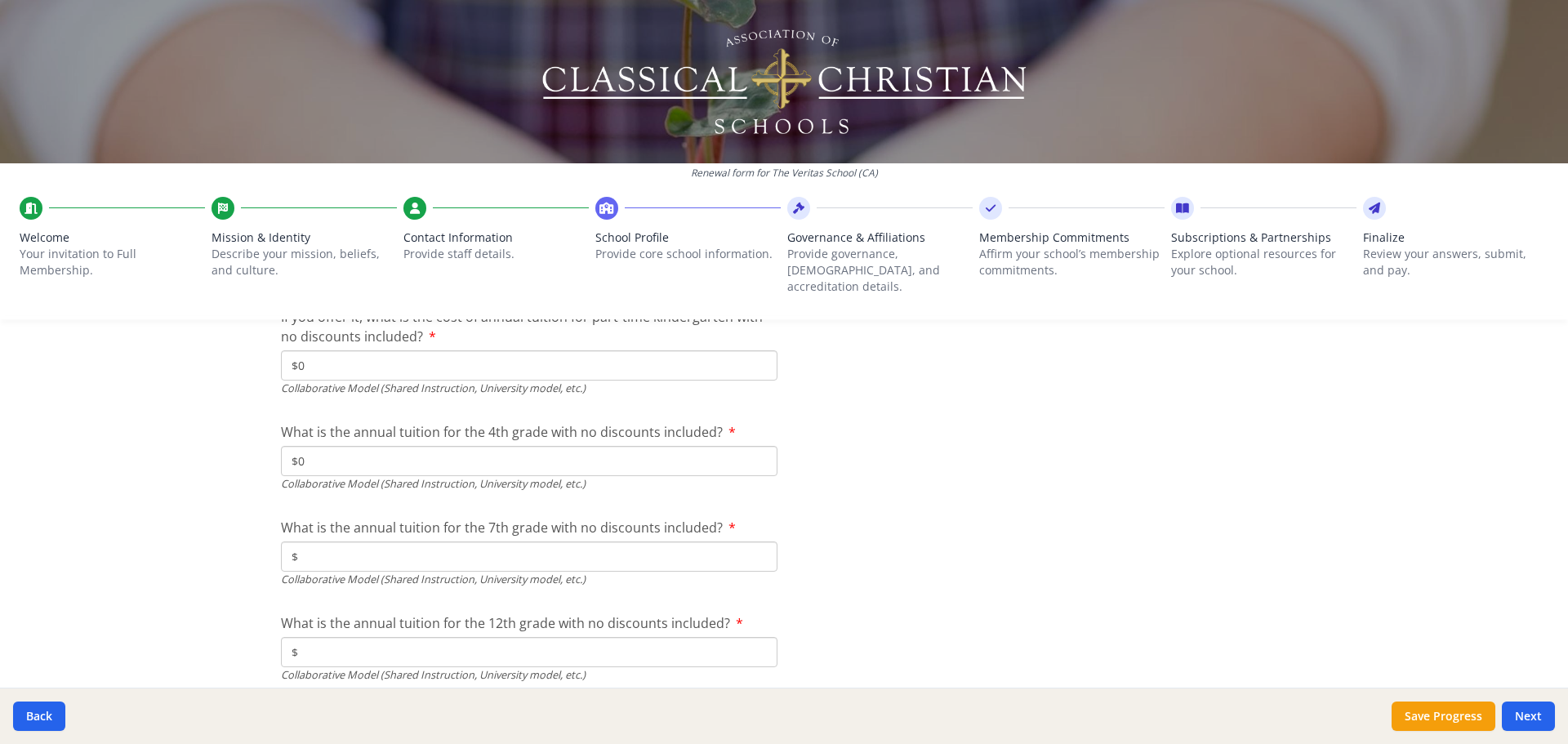
scroll to position [5229, 0]
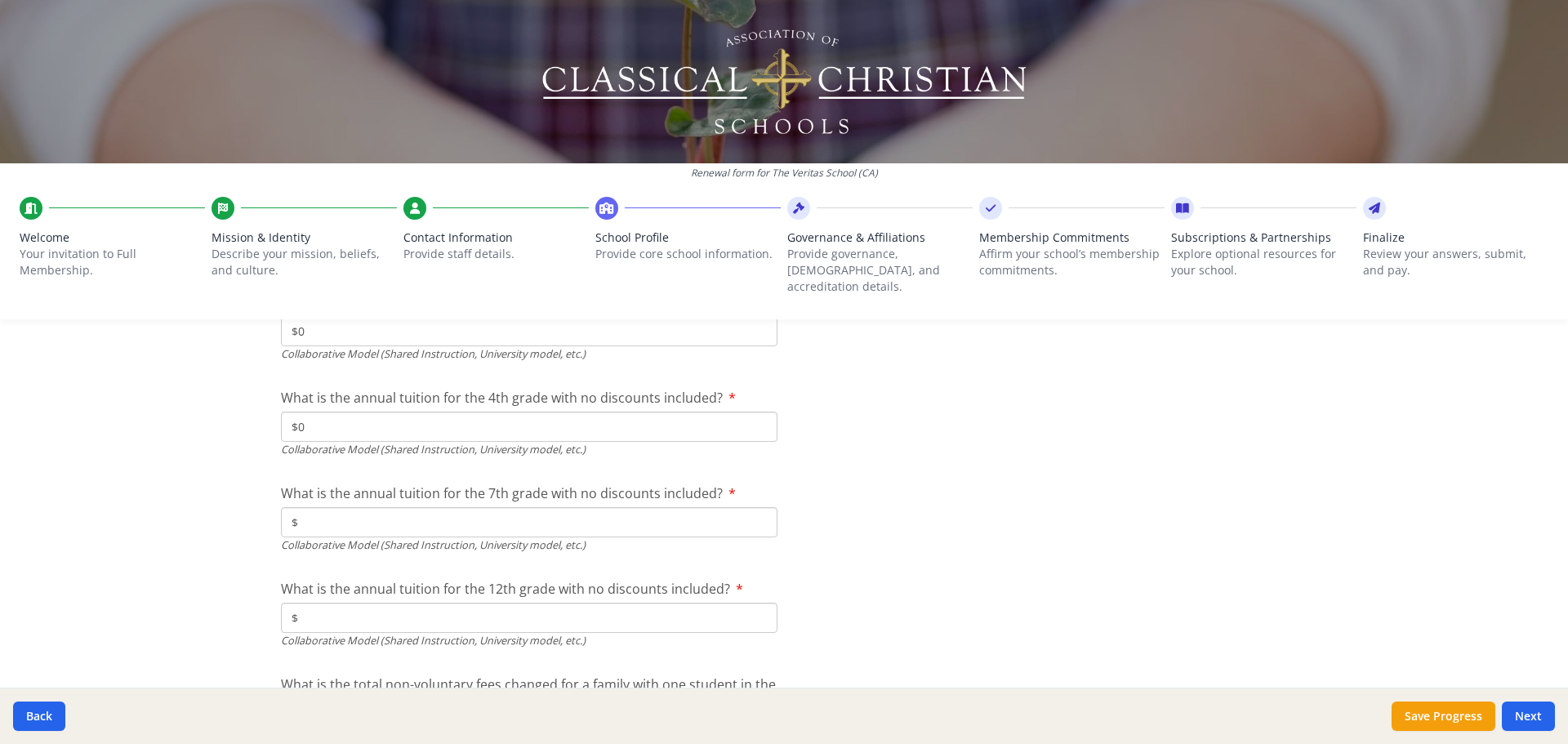
type input "$0"
click at [325, 509] on input "$" at bounding box center [529, 522] width 496 height 30
type input "$0"
click at [321, 603] on input "$" at bounding box center [529, 617] width 496 height 30
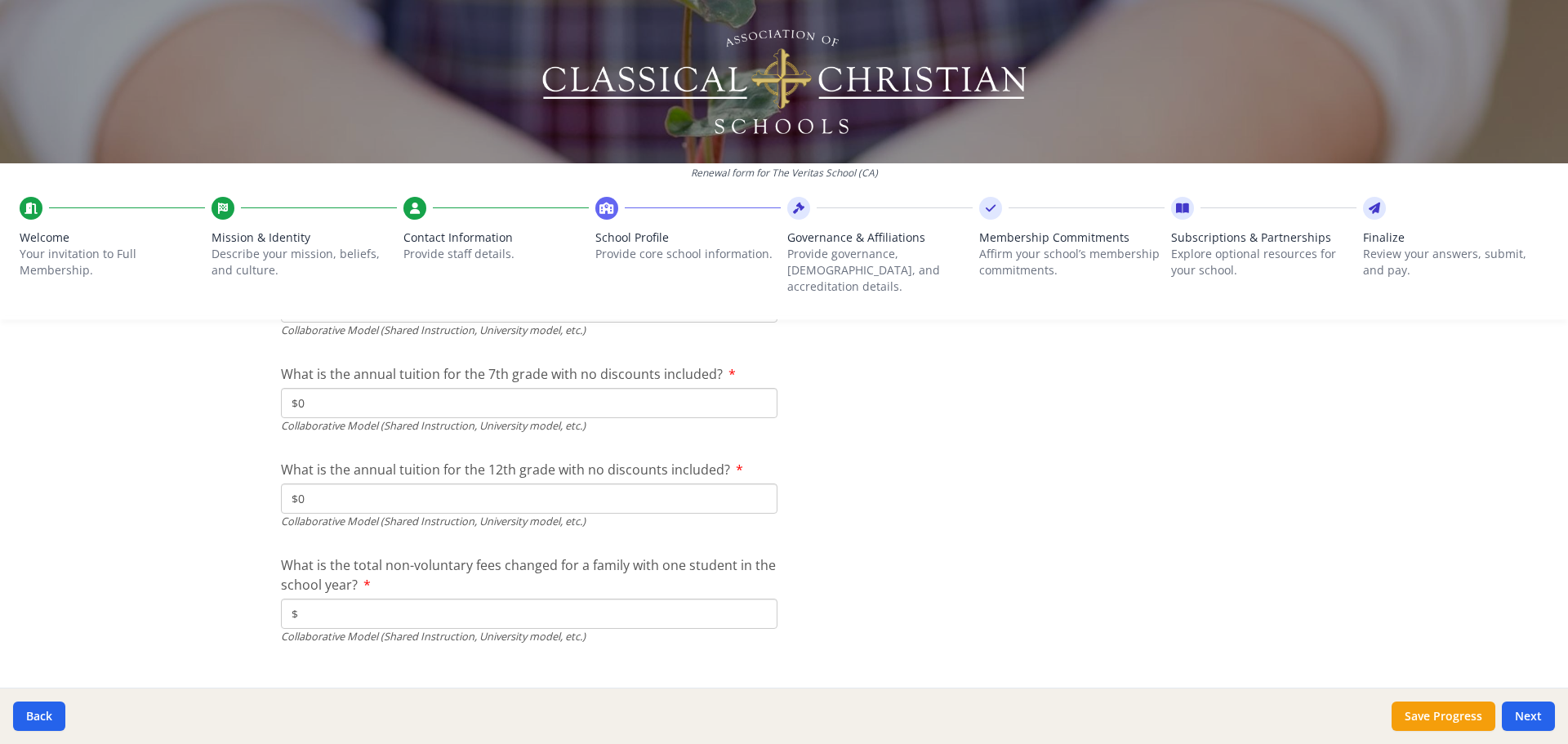
scroll to position [5358, 0]
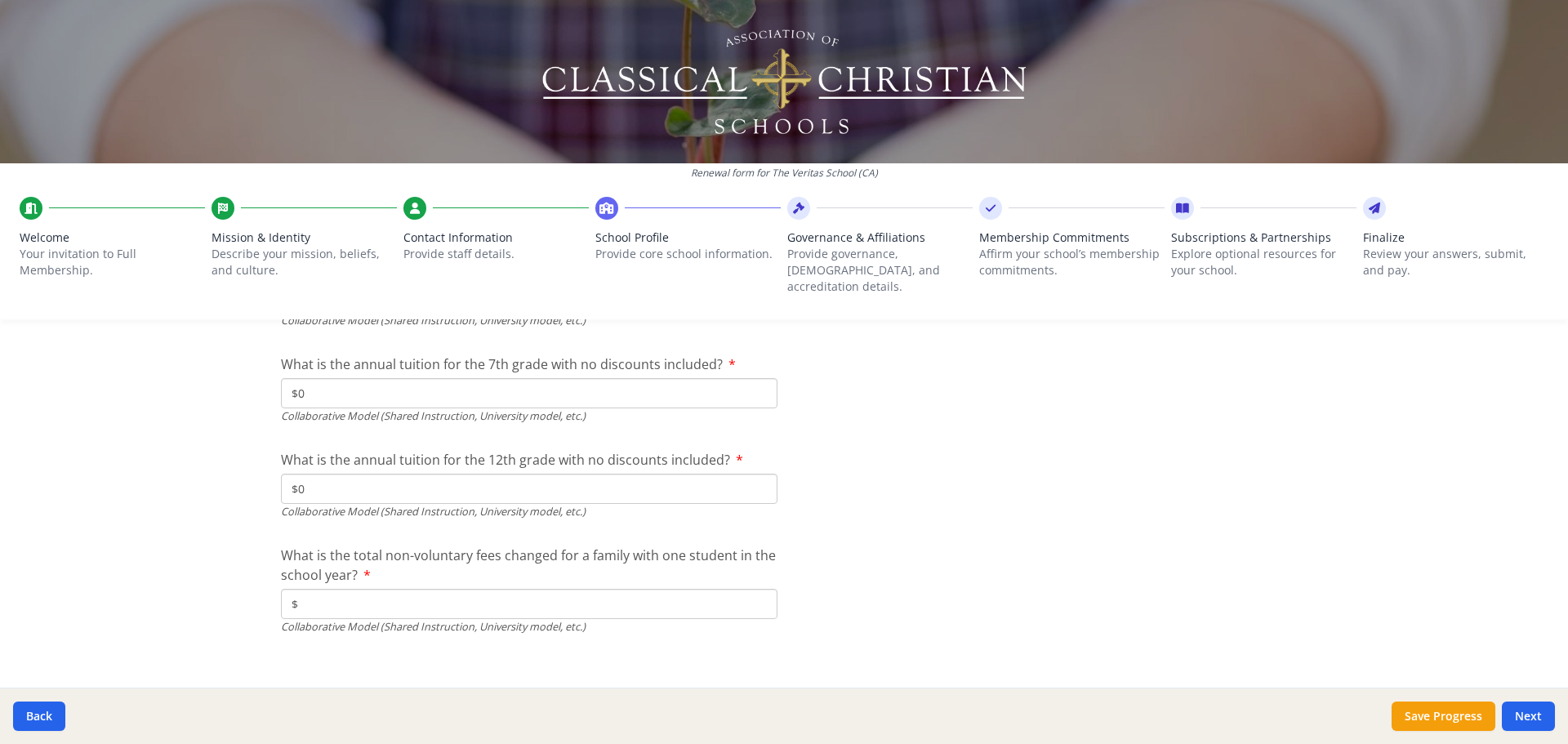
type input "$0"
click at [325, 589] on input "$" at bounding box center [529, 604] width 496 height 30
type input "$6 000.00"
click at [1414, 716] on button "Save Progress" at bounding box center [1444, 717] width 104 height 30
click at [1526, 716] on button "Next" at bounding box center [1529, 717] width 53 height 30
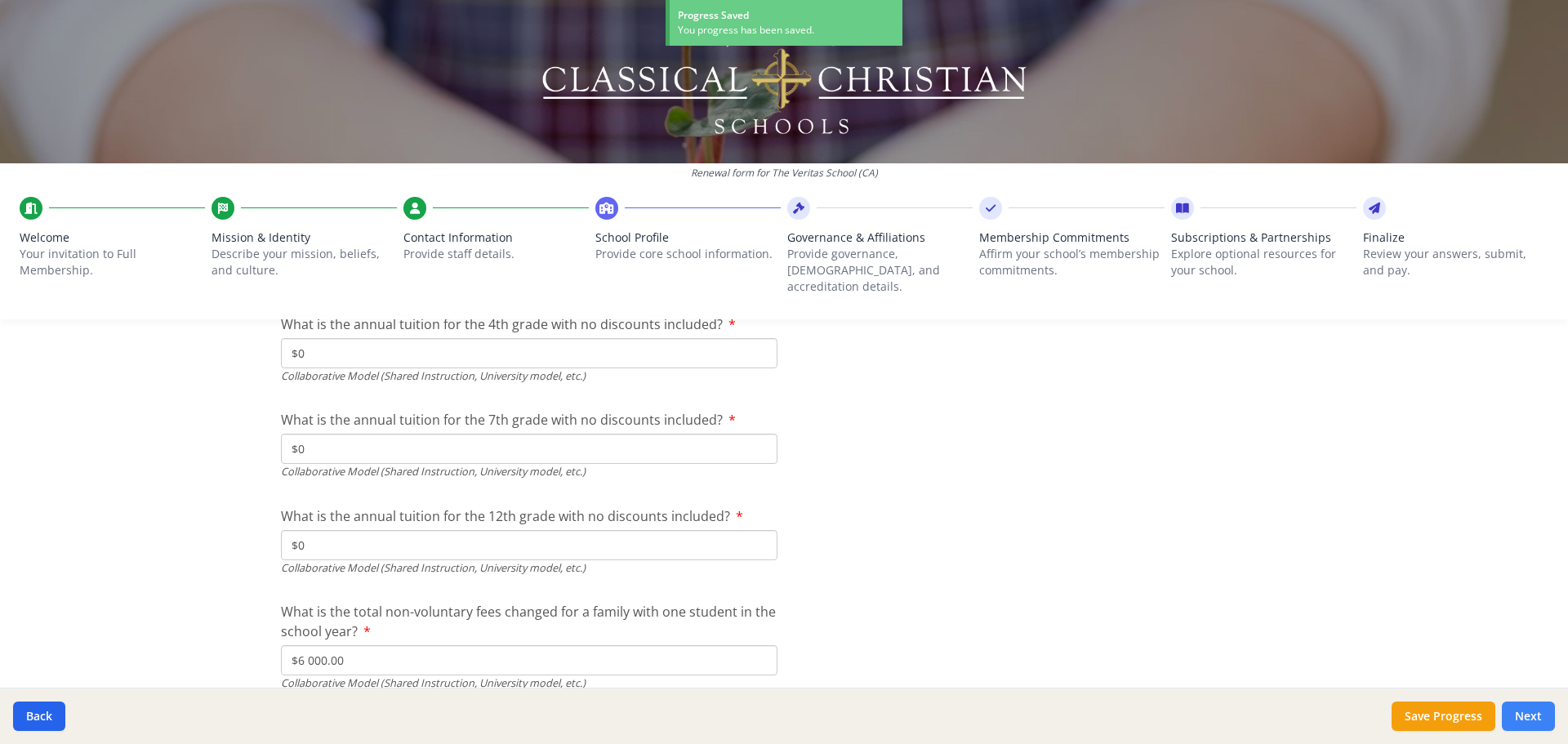
scroll to position [5414, 0]
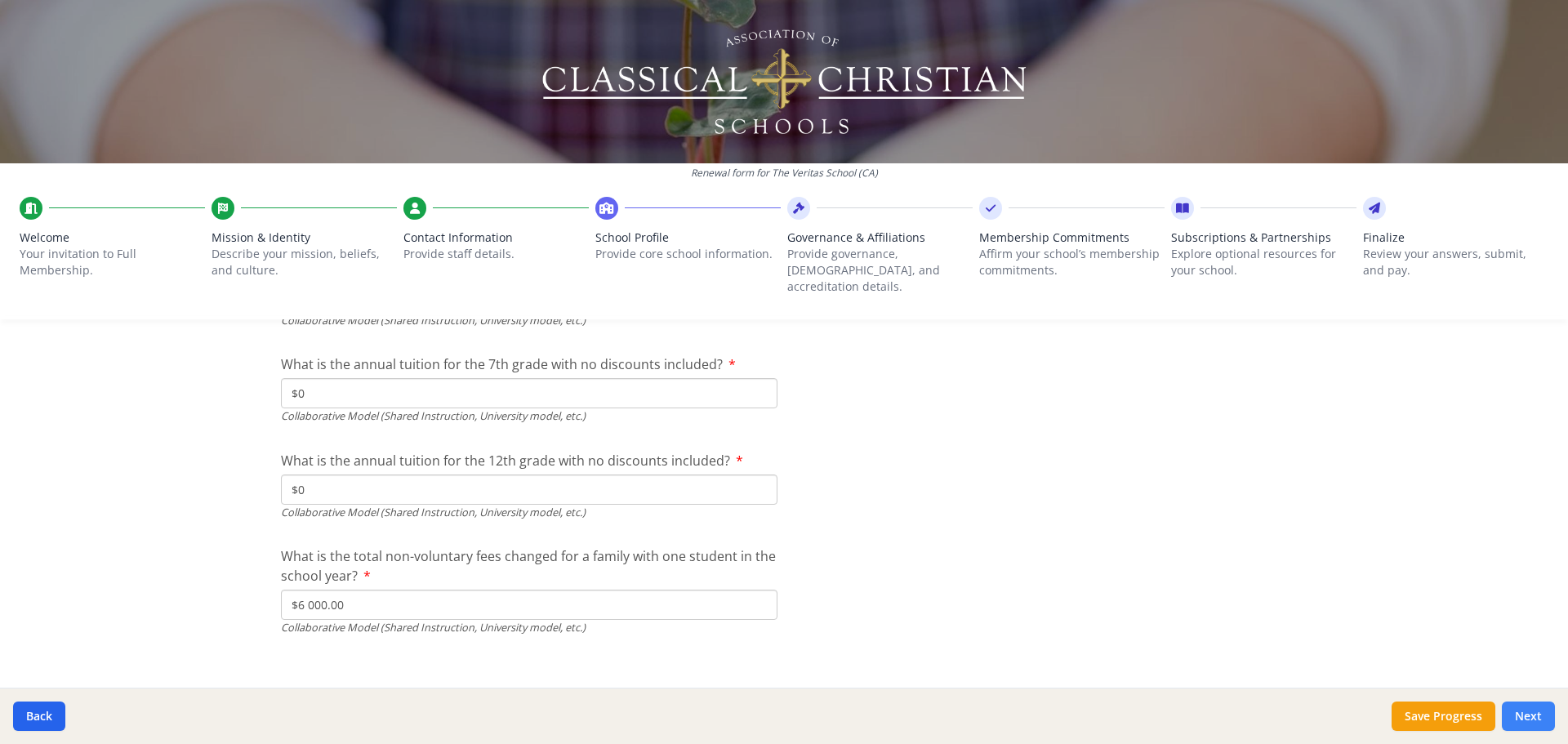
click at [1530, 715] on button "Next" at bounding box center [1529, 717] width 53 height 30
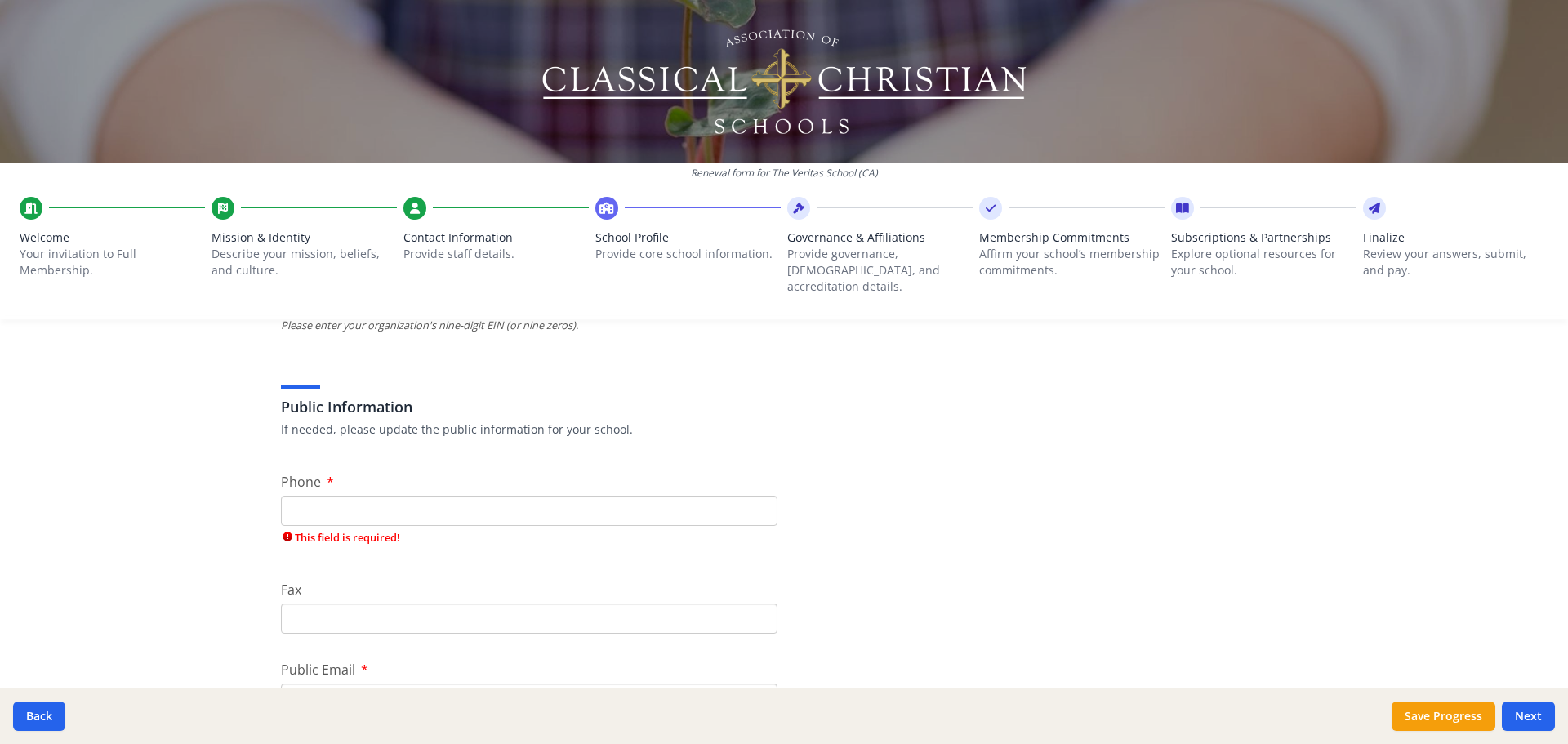
scroll to position [266, 0]
click at [377, 489] on input "Phone" at bounding box center [529, 504] width 496 height 30
paste input "[PHONE_NUMBER]"
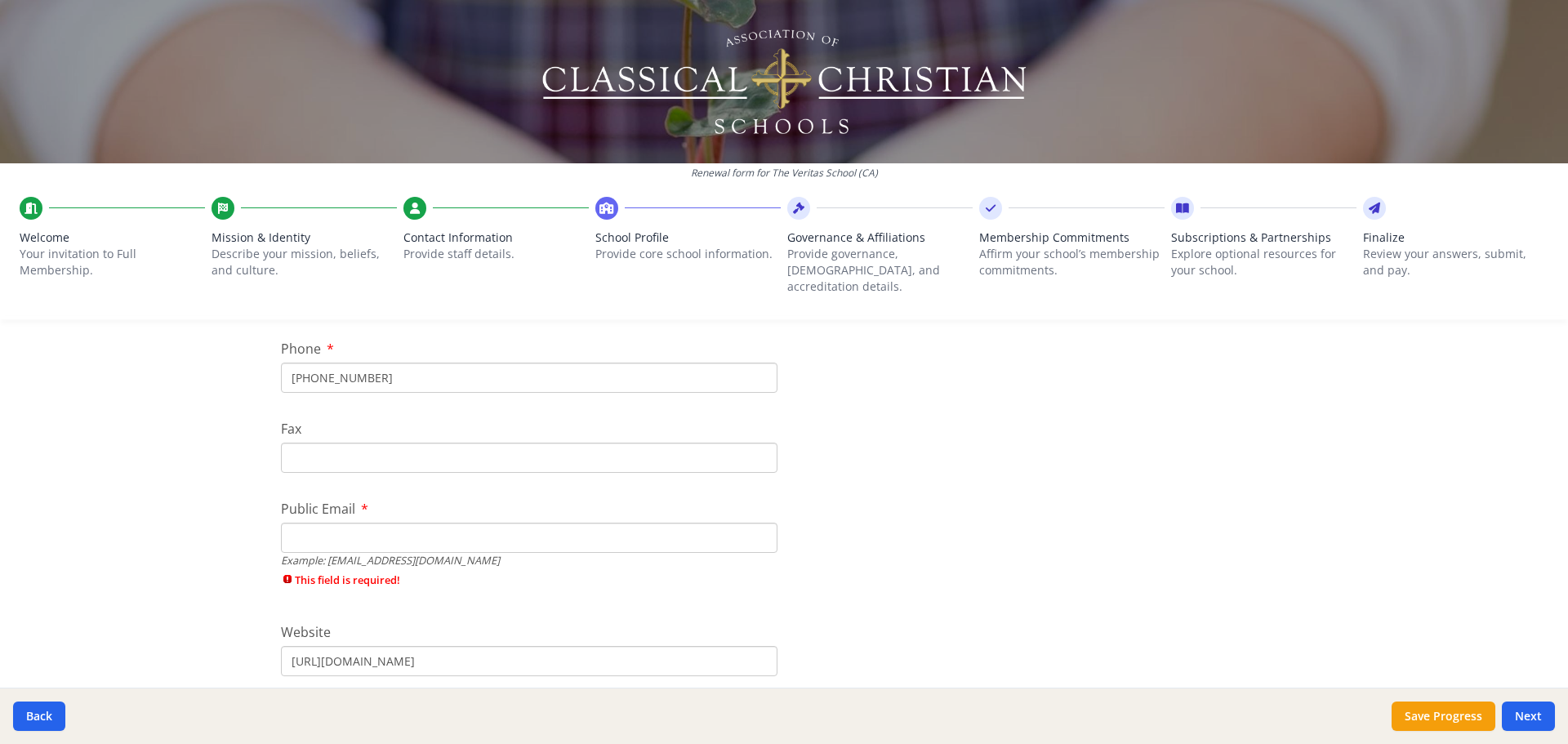
scroll to position [430, 0]
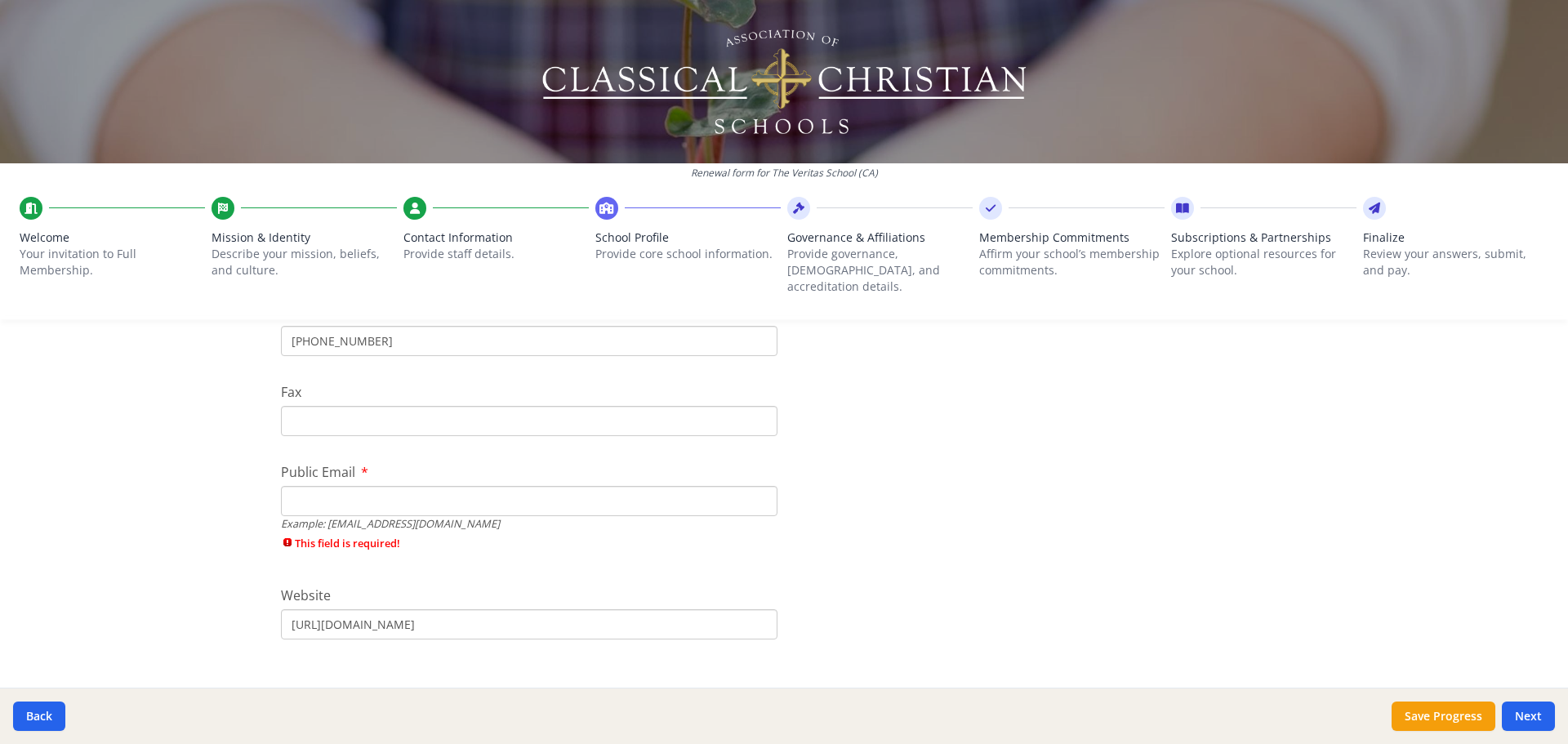
type input "[PHONE_NUMBER]"
click at [321, 409] on input "Fax" at bounding box center [529, 421] width 496 height 30
paste input "[PHONE_NUMBER]"
type input "[PHONE_NUMBER]"
click at [325, 492] on input "Public Email" at bounding box center [529, 501] width 496 height 30
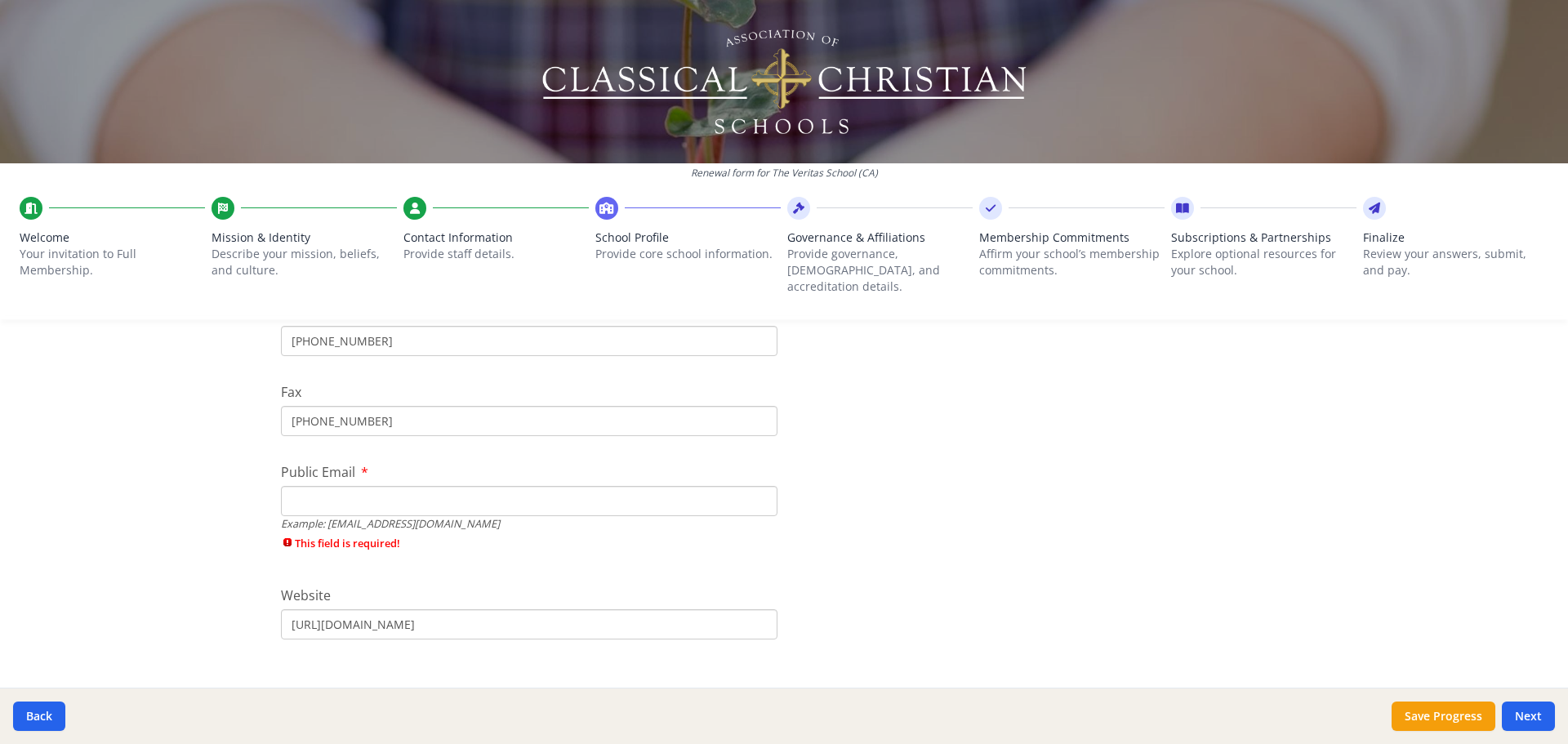
paste input "[EMAIL_ADDRESS][DOMAIN_NAME]"
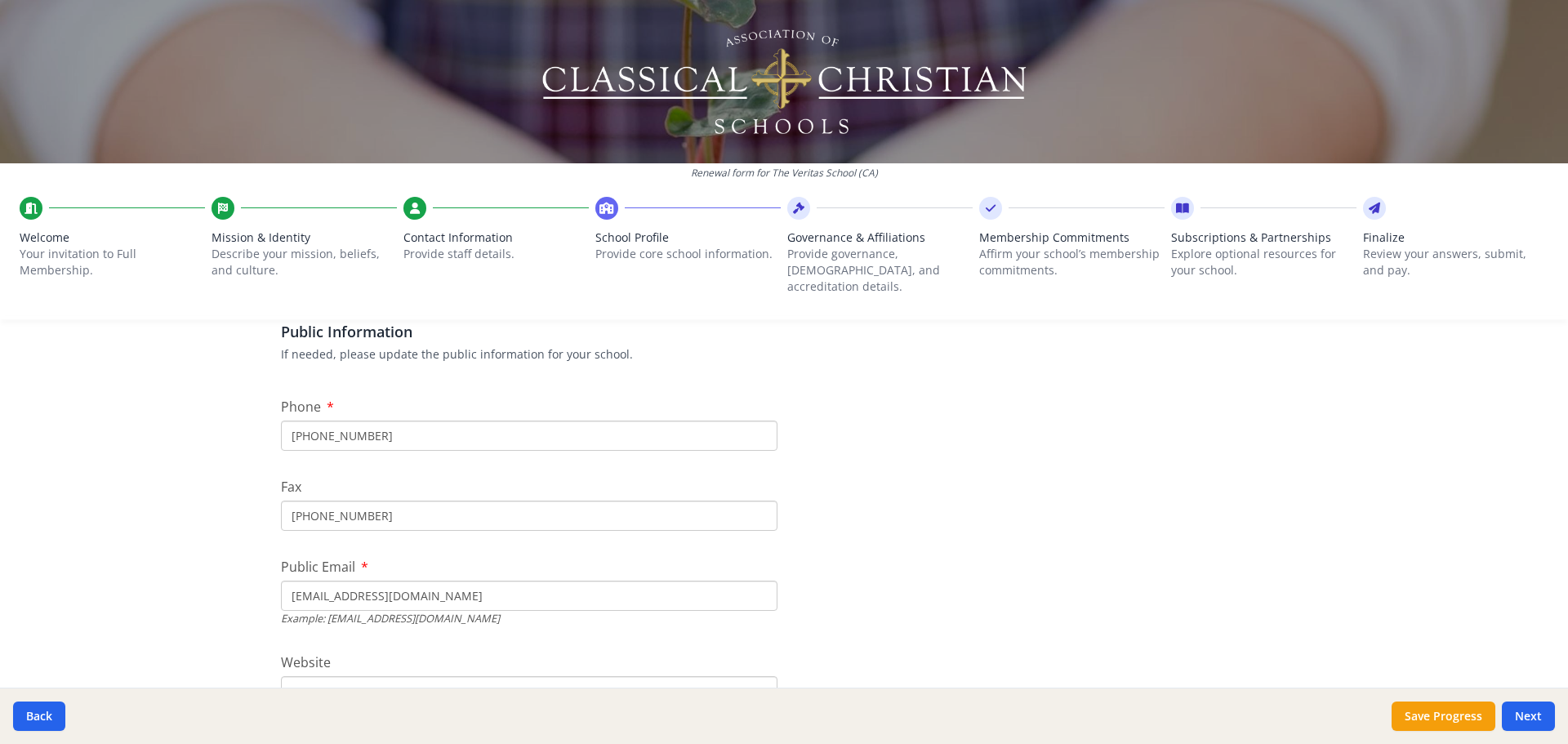
scroll to position [409, 0]
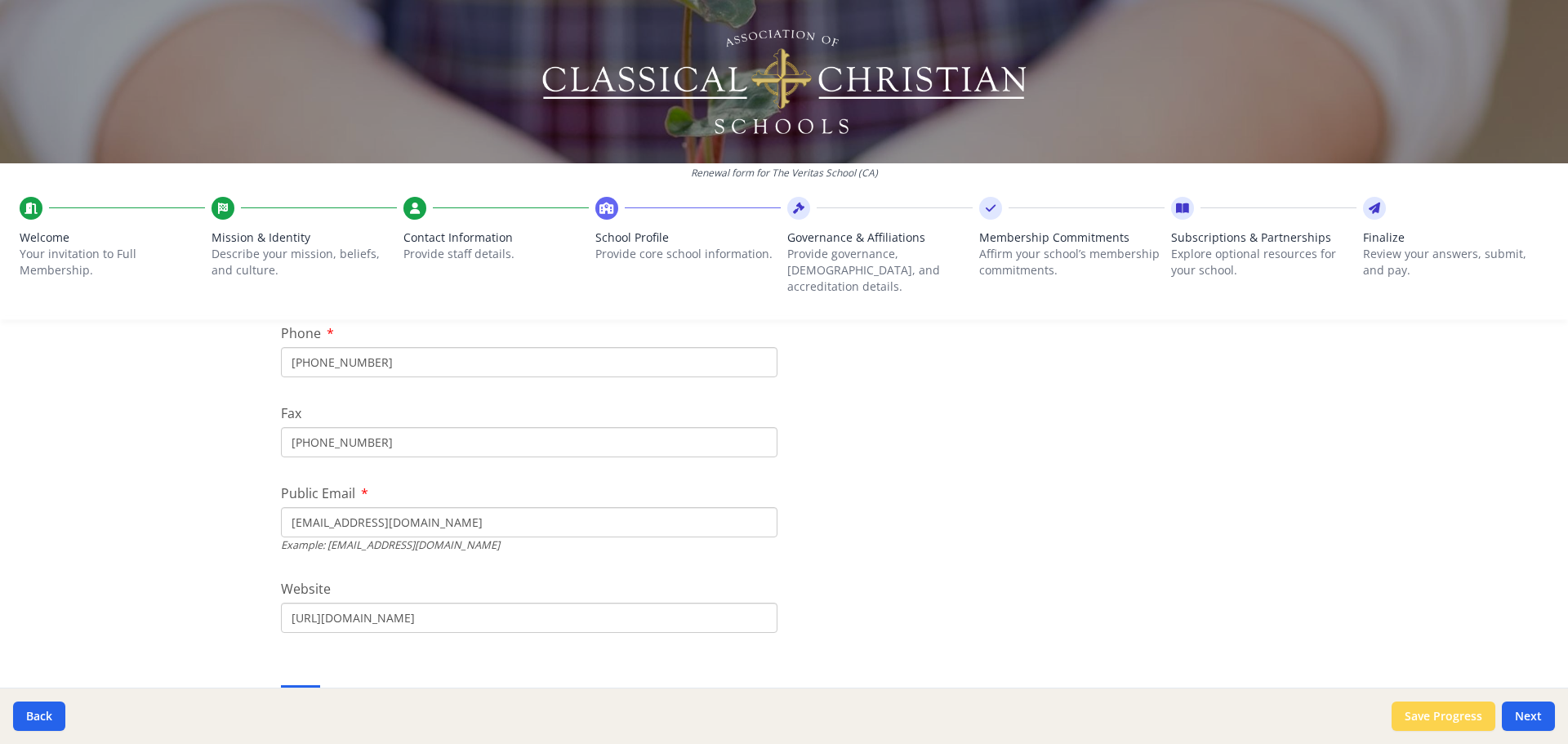
type input "[EMAIL_ADDRESS][DOMAIN_NAME]"
click at [1466, 711] on button "Save Progress" at bounding box center [1444, 717] width 104 height 30
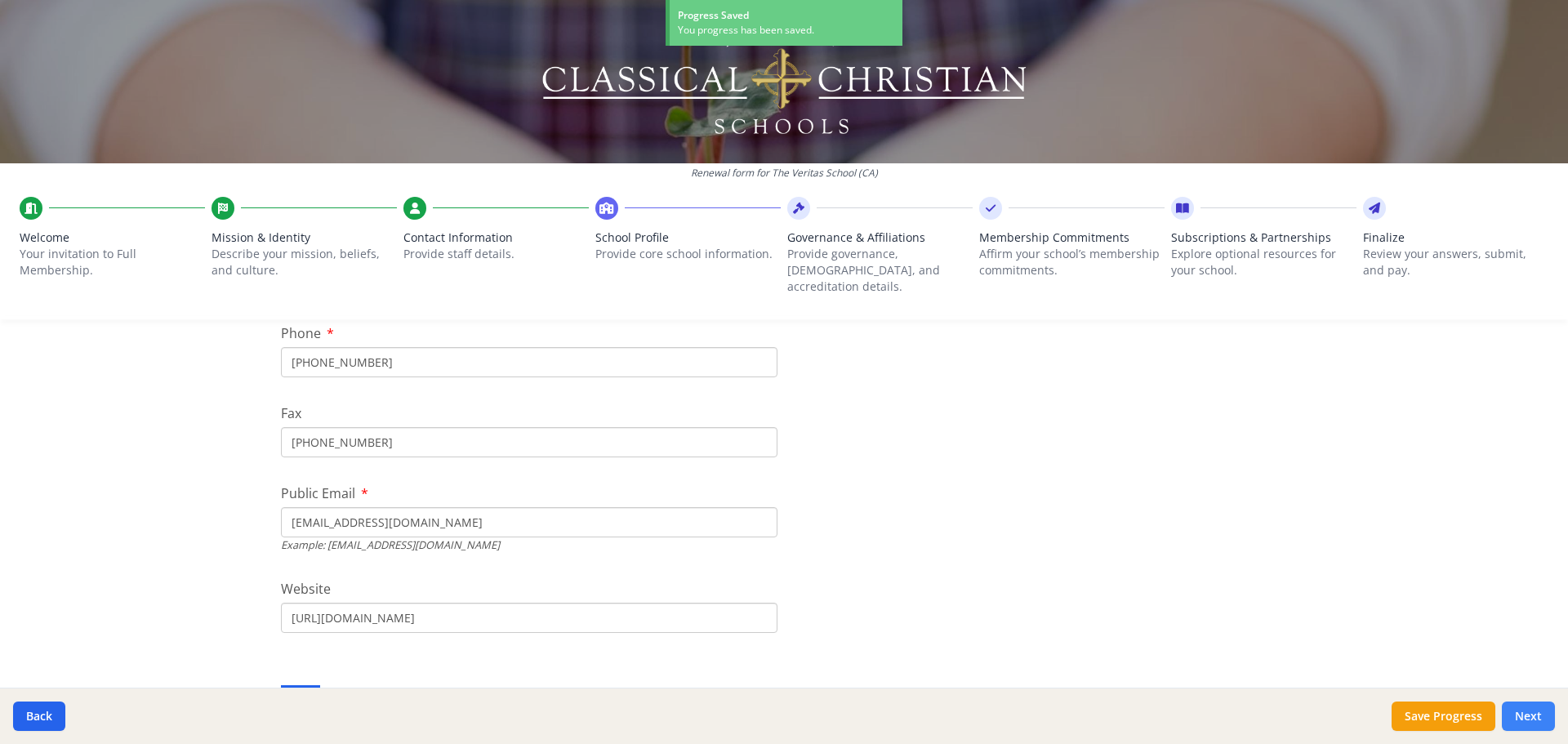
click at [1532, 714] on button "Next" at bounding box center [1529, 717] width 53 height 30
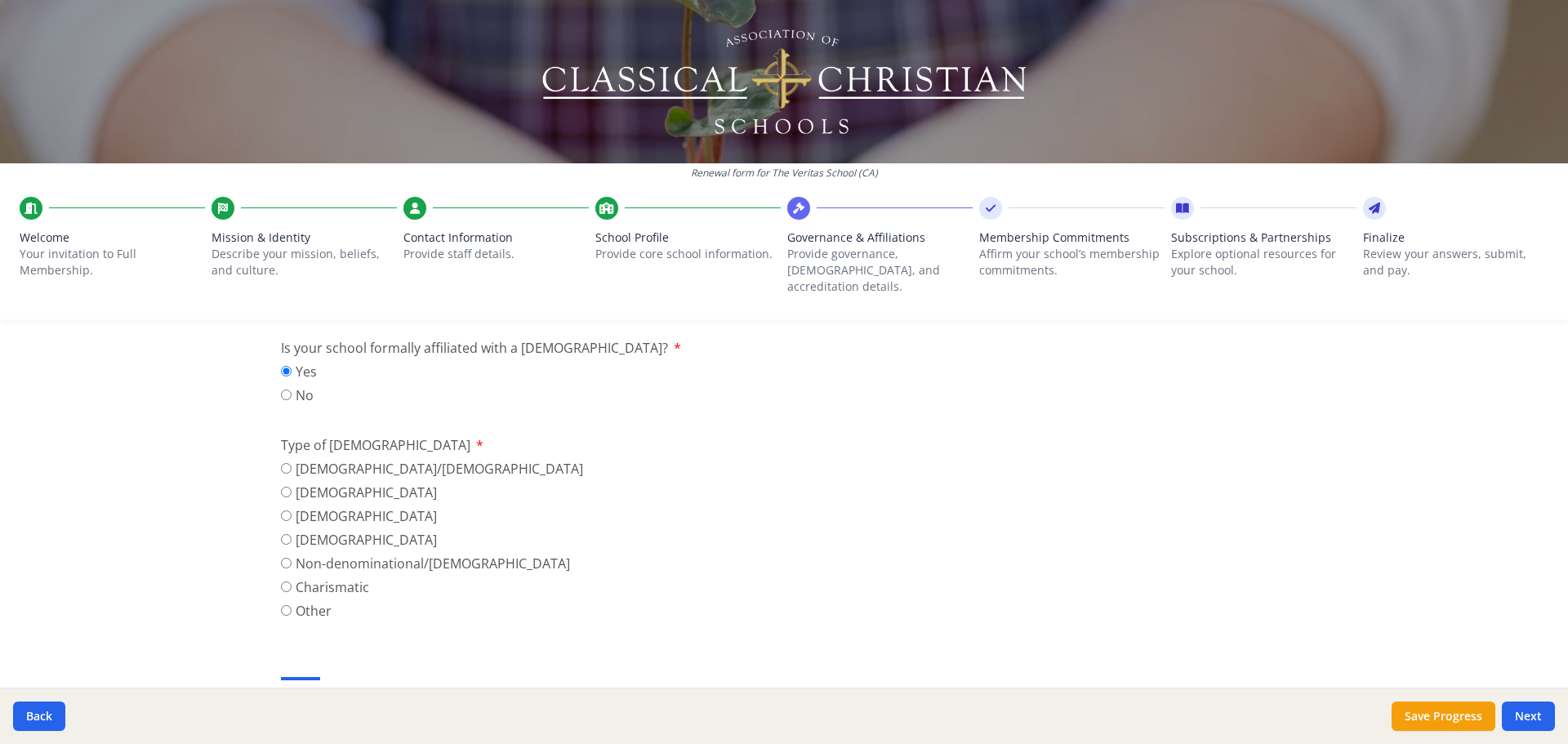
scroll to position [572, 0]
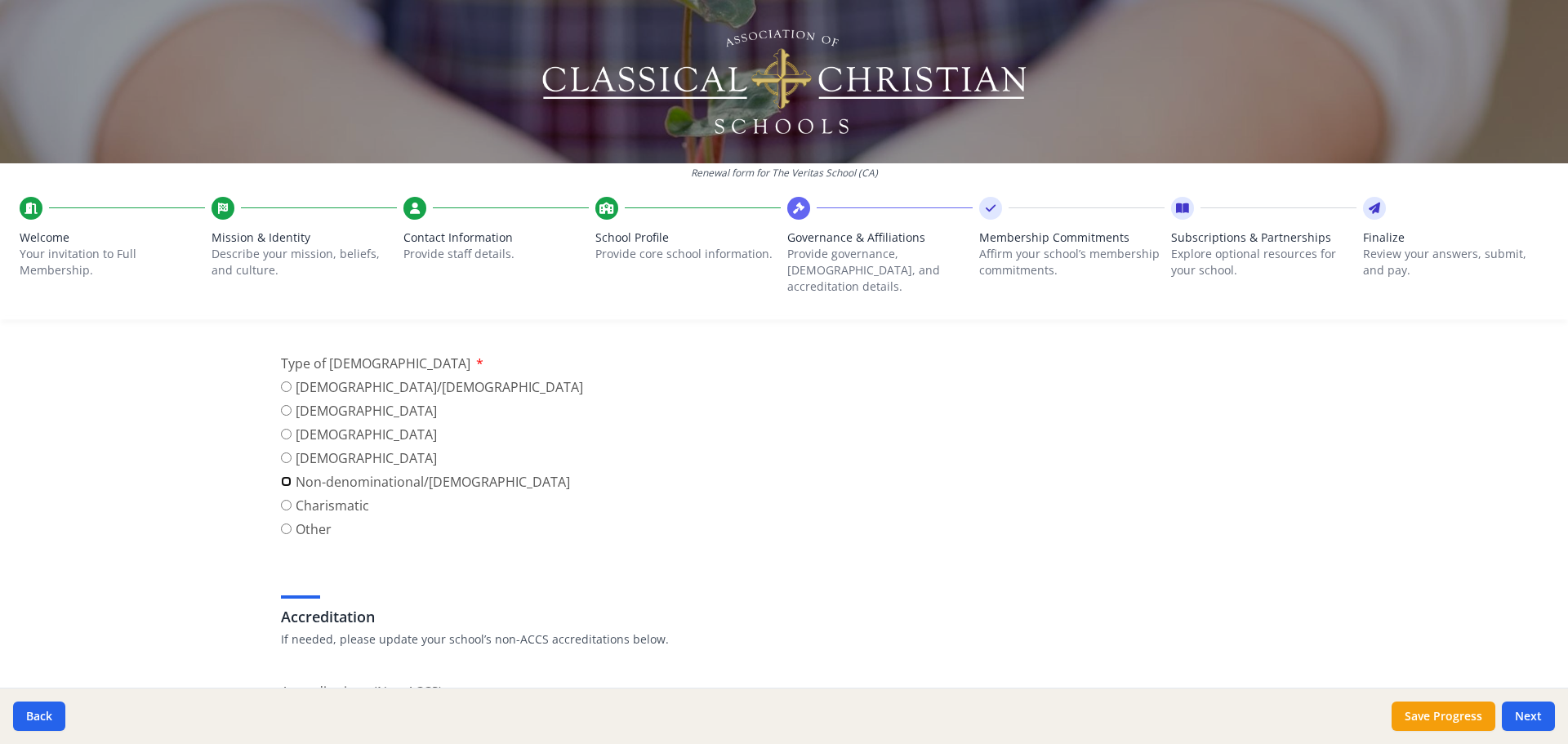
click at [281, 476] on input "Non-denominational/[DEMOGRAPHIC_DATA]" at bounding box center [286, 481] width 11 height 11
radio input "true"
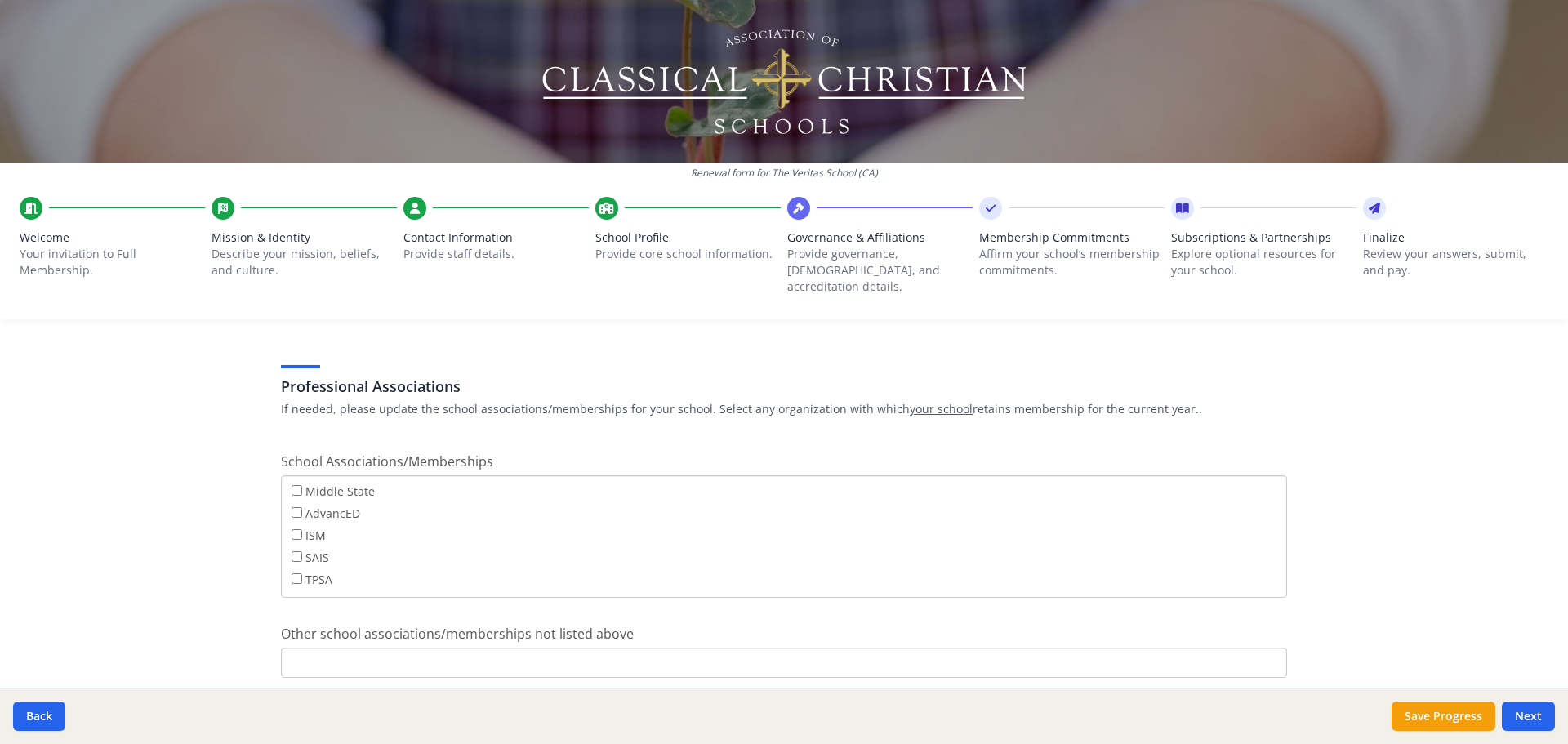
scroll to position [1186, 0]
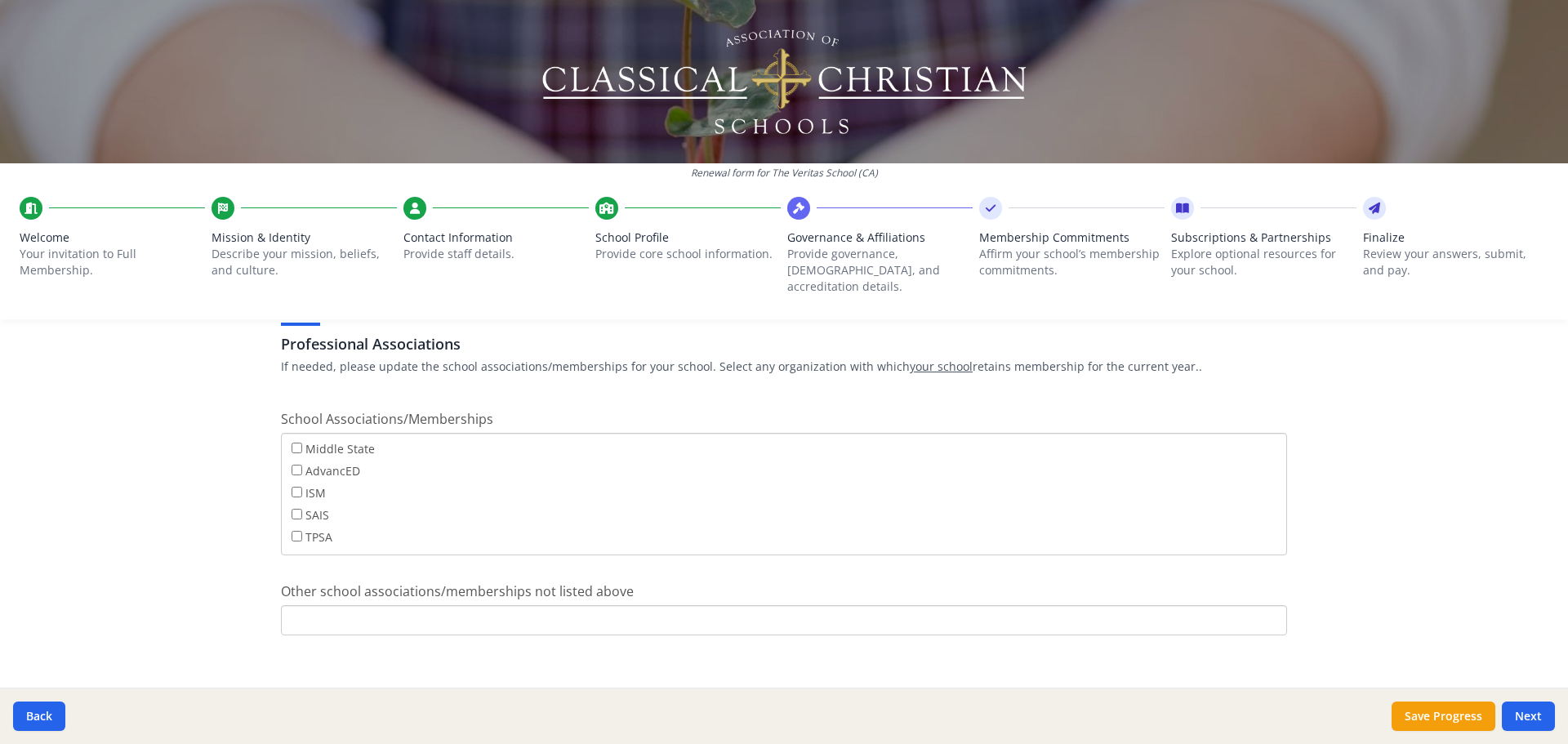
click at [353, 605] on input "Other school associations/memberships not listed above" at bounding box center [784, 620] width 1006 height 30
type input "Turning Point Education"
click at [1543, 715] on button "Next" at bounding box center [1529, 717] width 53 height 30
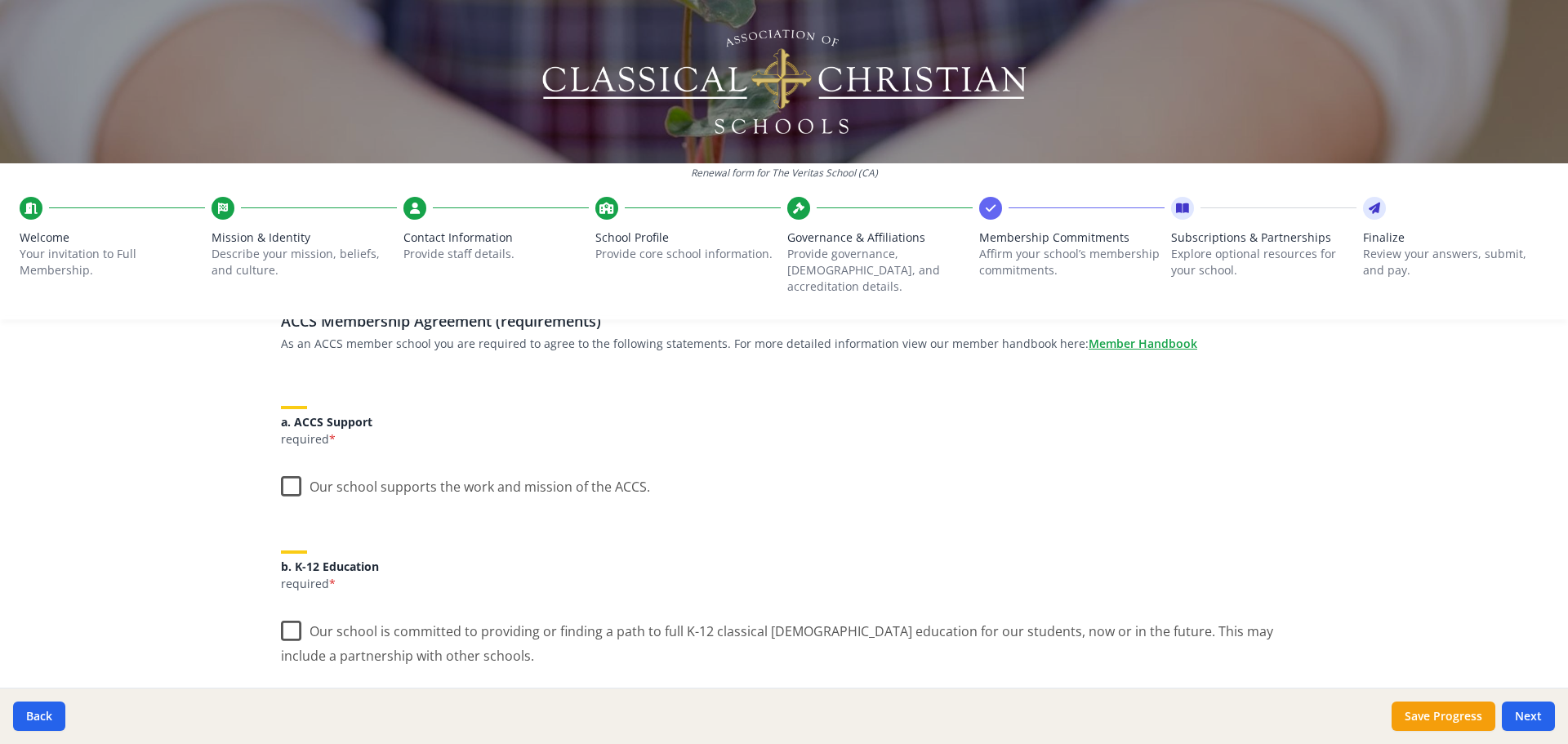
scroll to position [164, 0]
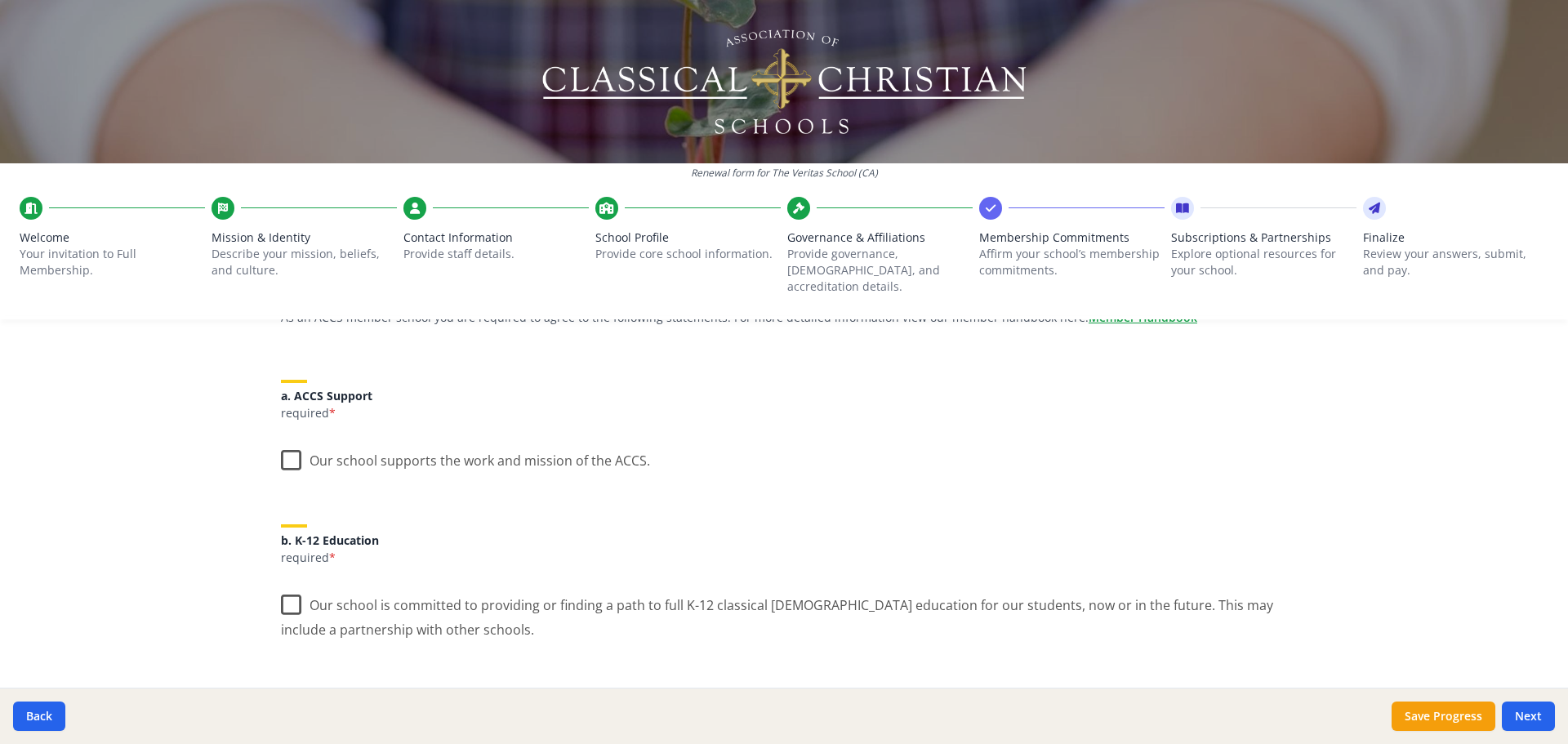
click at [292, 443] on label "Our school supports the work and mission of the ACCS." at bounding box center [465, 457] width 369 height 35
click at [0, 0] on input "Our school supports the work and mission of the ACCS." at bounding box center [0, 0] width 0 height 0
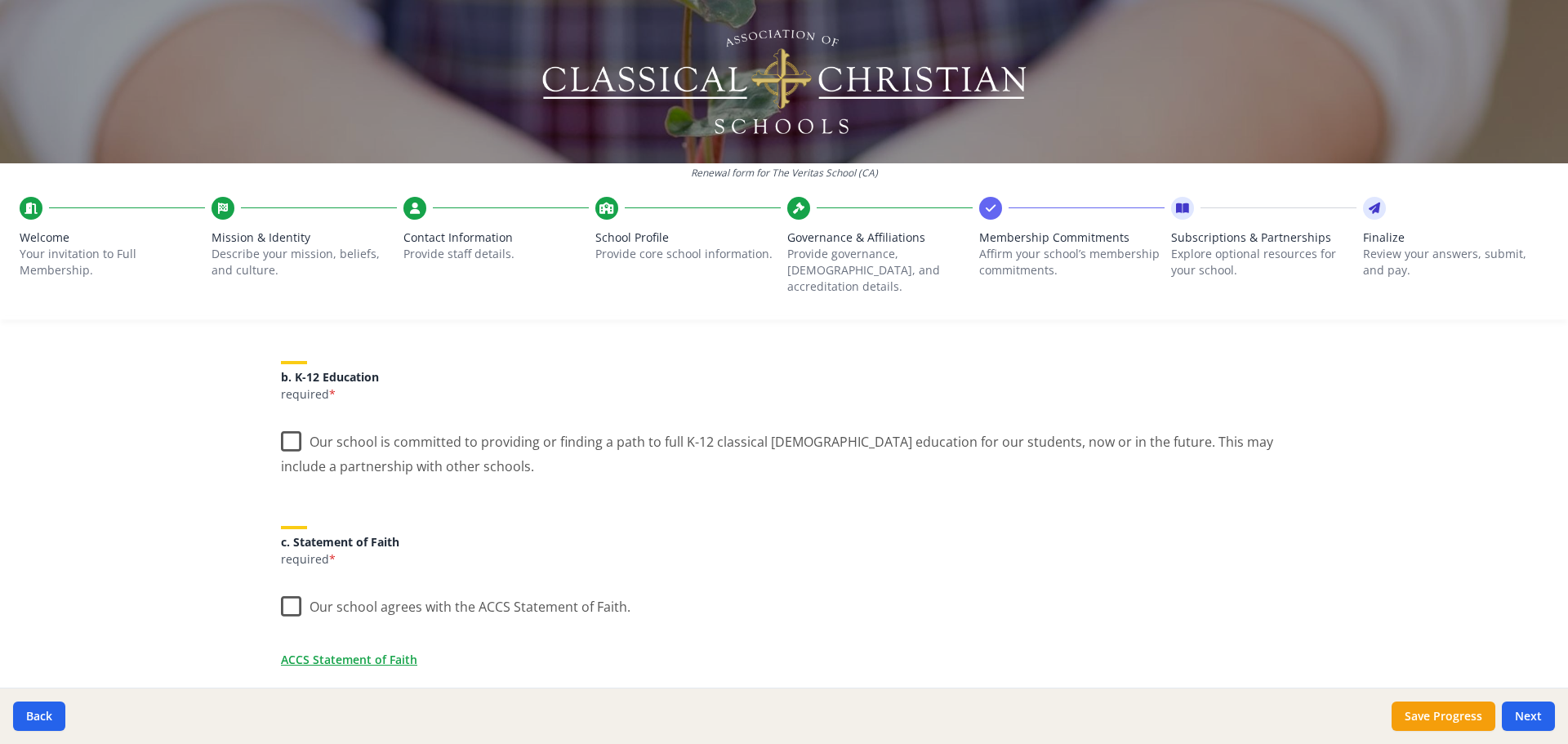
scroll to position [245, 0]
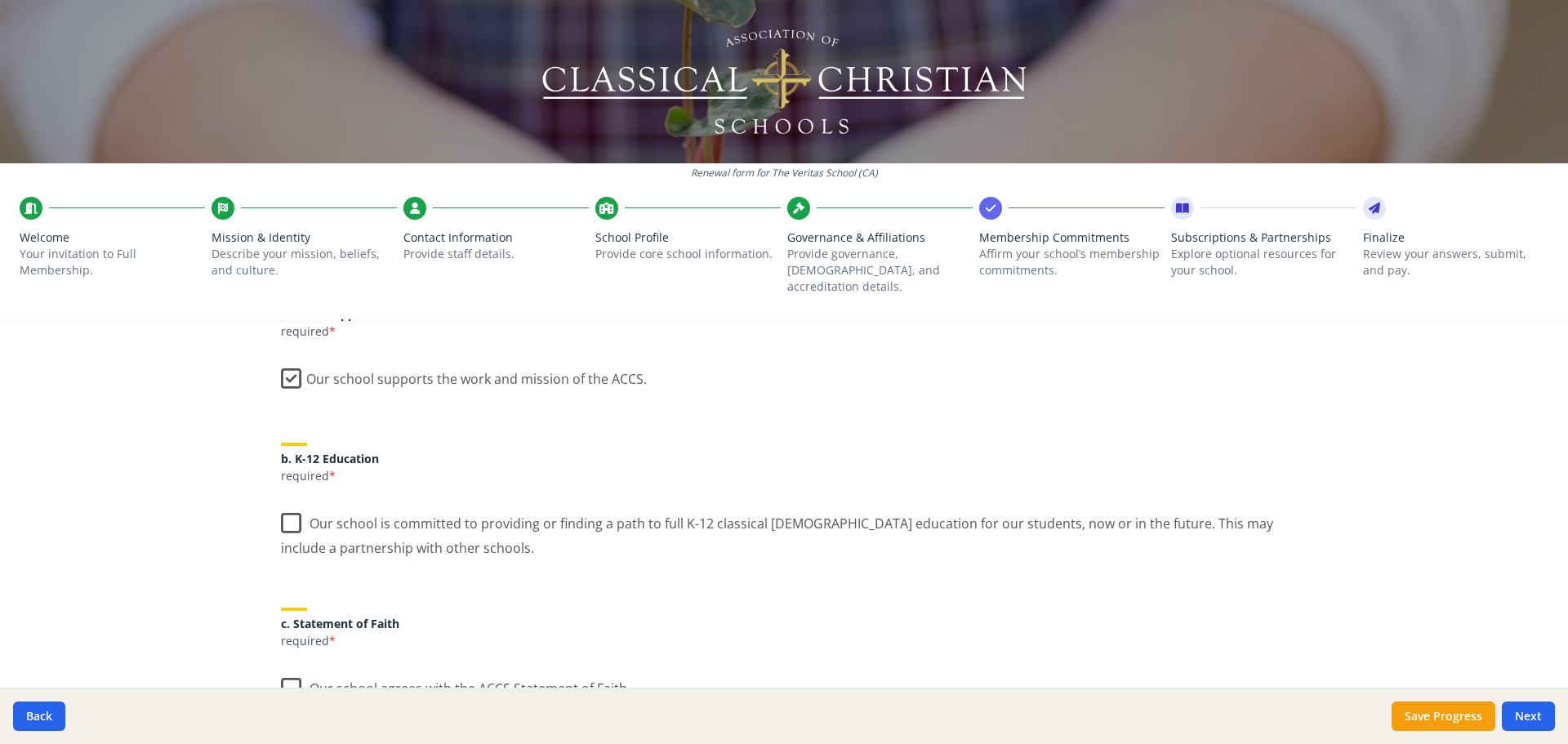
click at [283, 508] on label "Our school is committed to providing or finding a path to full K-12 classical […" at bounding box center [784, 529] width 1006 height 55
click at [0, 0] on input "Our school is committed to providing or finding a path to full K-12 classical […" at bounding box center [0, 0] width 0 height 0
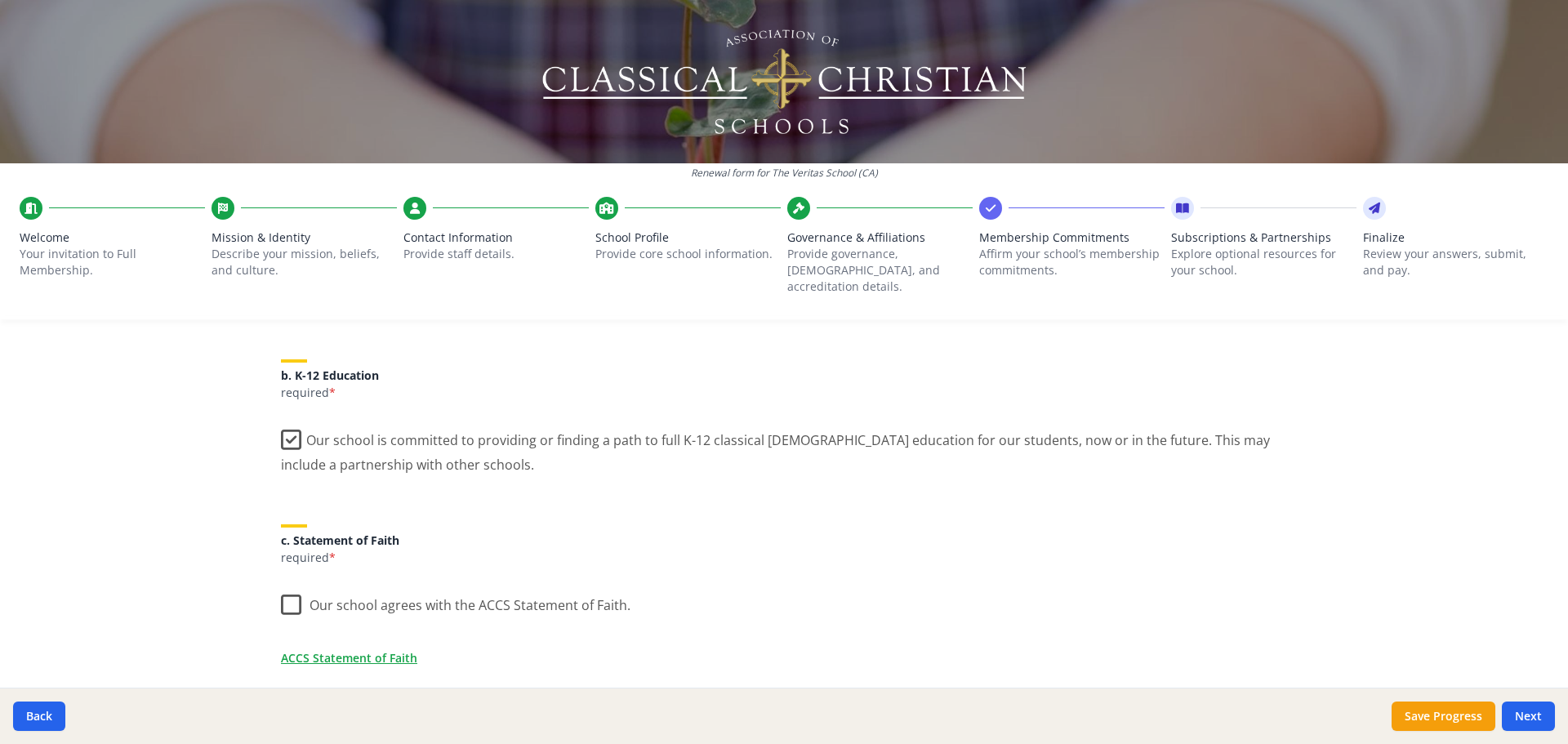
scroll to position [409, 0]
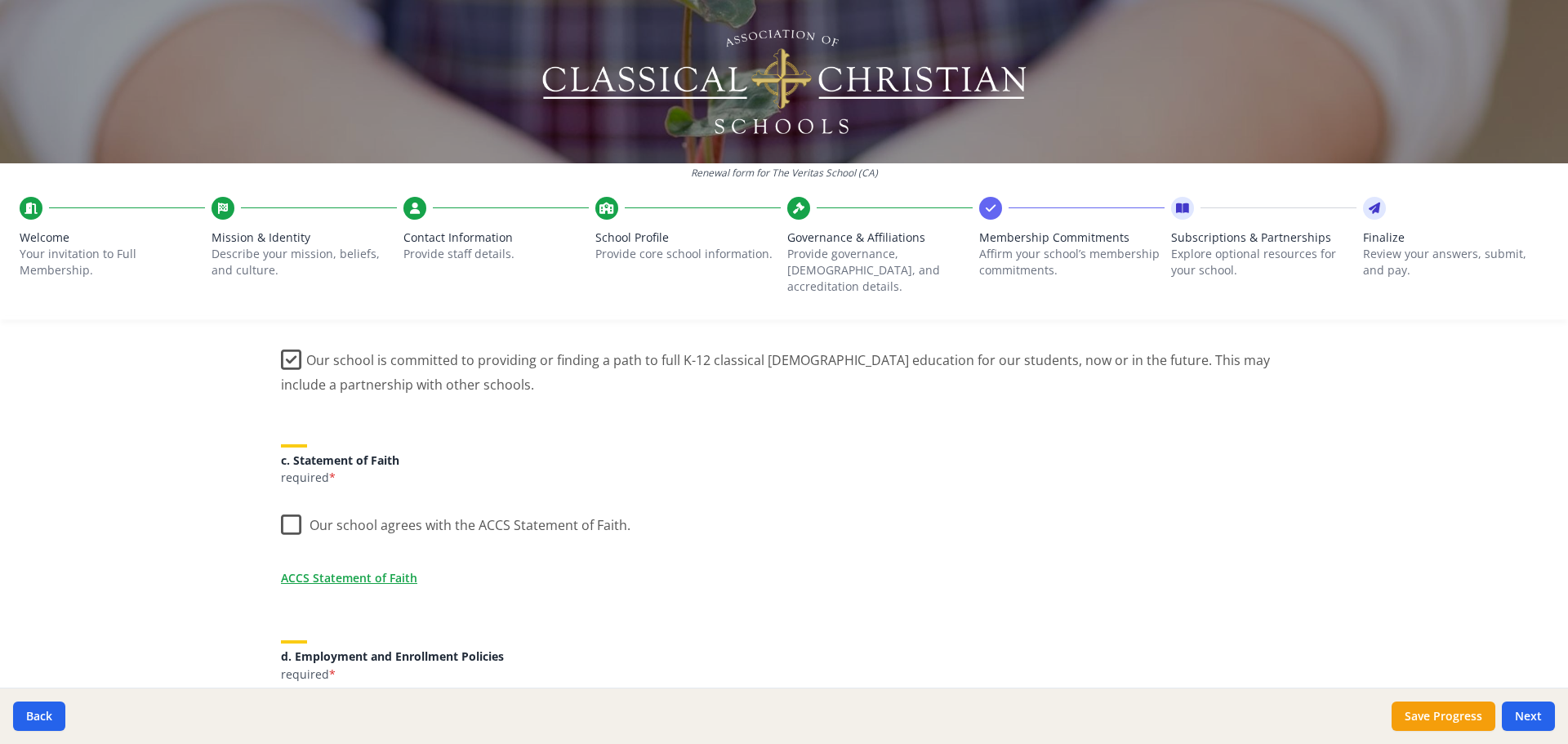
click at [281, 509] on label "Our school agrees with the ACCS Statement of Faith." at bounding box center [455, 521] width 349 height 35
click at [0, 0] on input "Our school agrees with the ACCS Statement of Faith." at bounding box center [0, 0] width 0 height 0
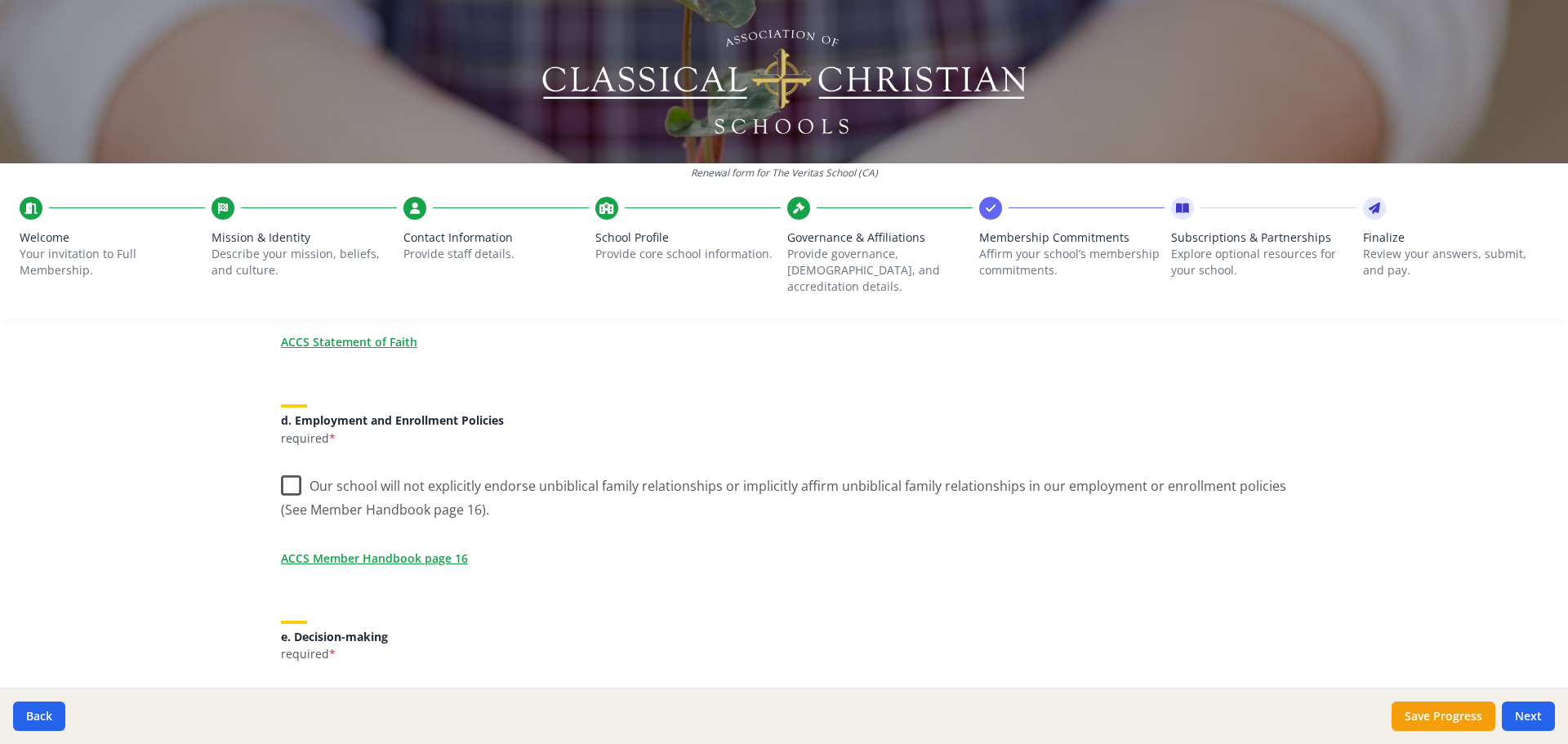
scroll to position [654, 0]
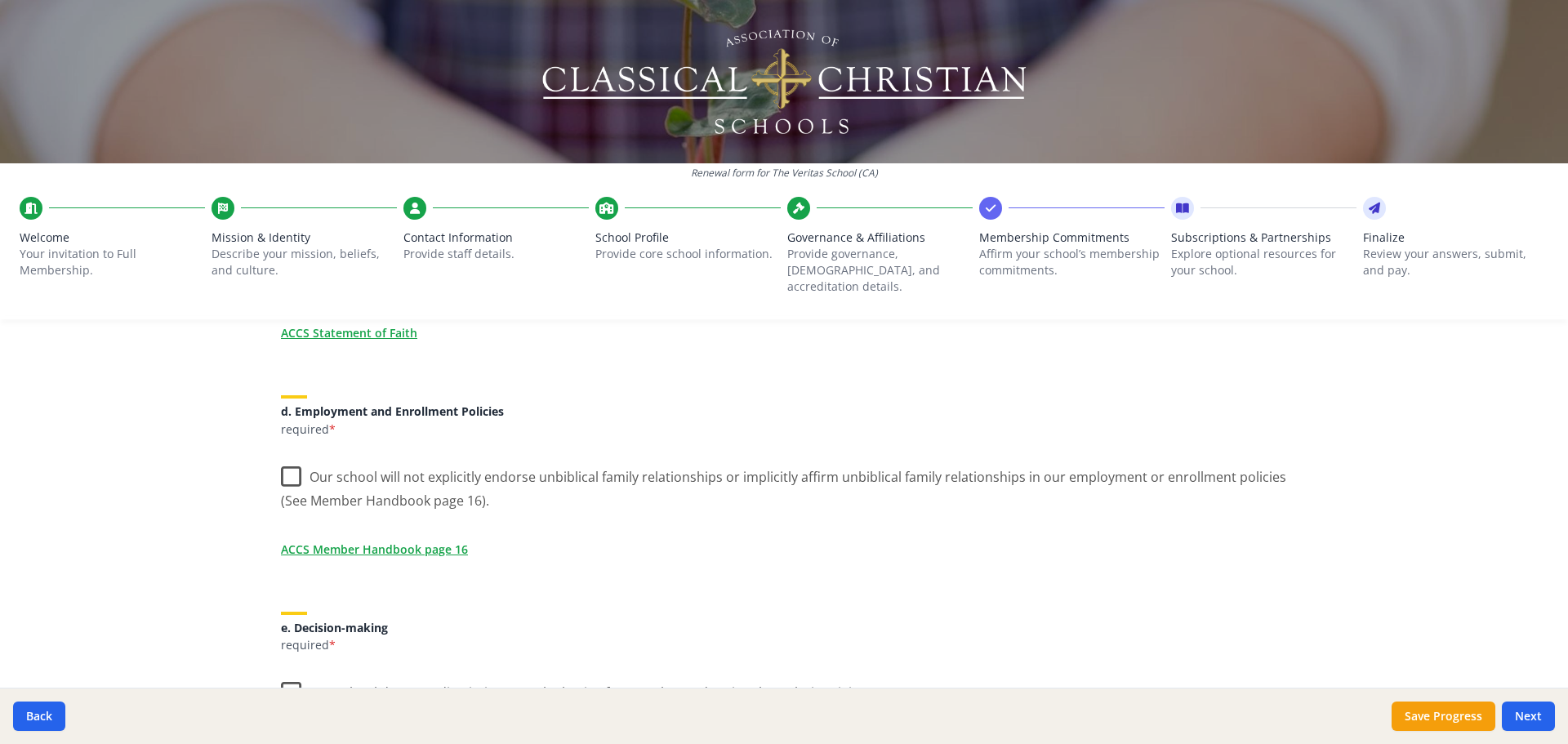
click at [296, 457] on label "Our school will not explicitly endorse unbiblical family relationships or impli…" at bounding box center [784, 483] width 1006 height 55
click at [0, 0] on input "Our school will not explicitly endorse unbiblical family relationships or impli…" at bounding box center [0, 0] width 0 height 0
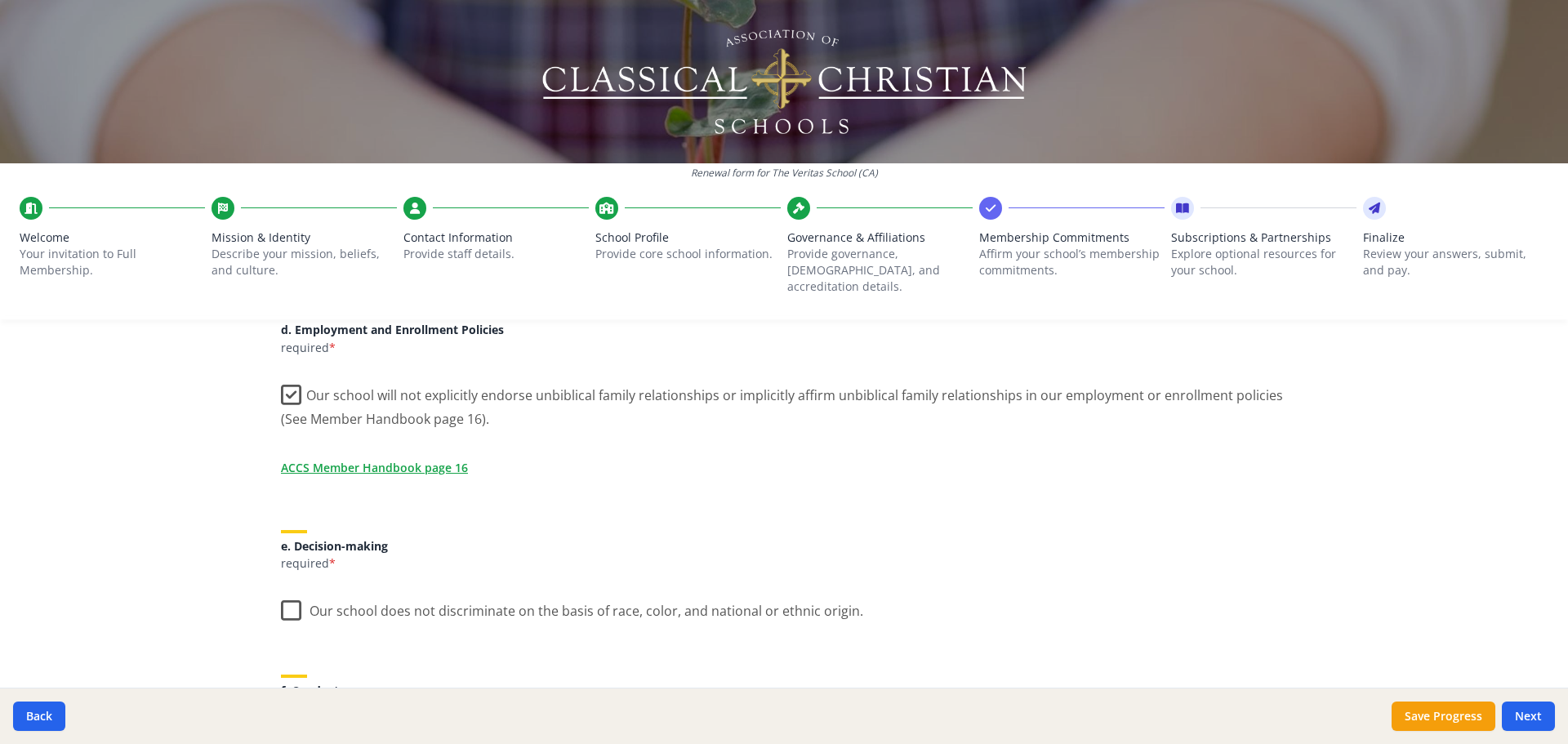
click at [288, 594] on label "Our school does not discriminate on the basis of race, color, and national or e…" at bounding box center [572, 608] width 583 height 35
click at [0, 0] on input "Our school does not discriminate on the basis of race, color, and national or e…" at bounding box center [0, 0] width 0 height 0
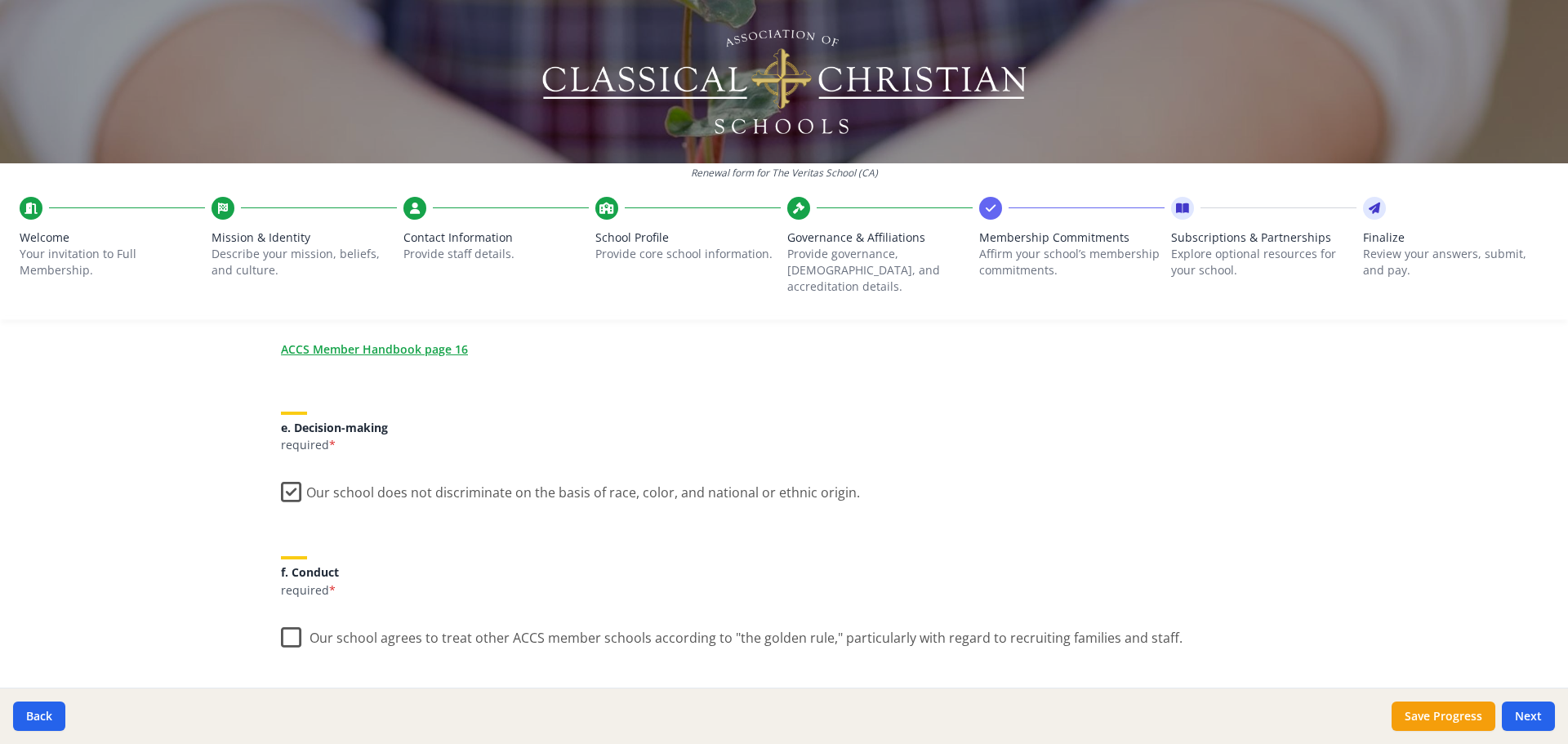
scroll to position [899, 0]
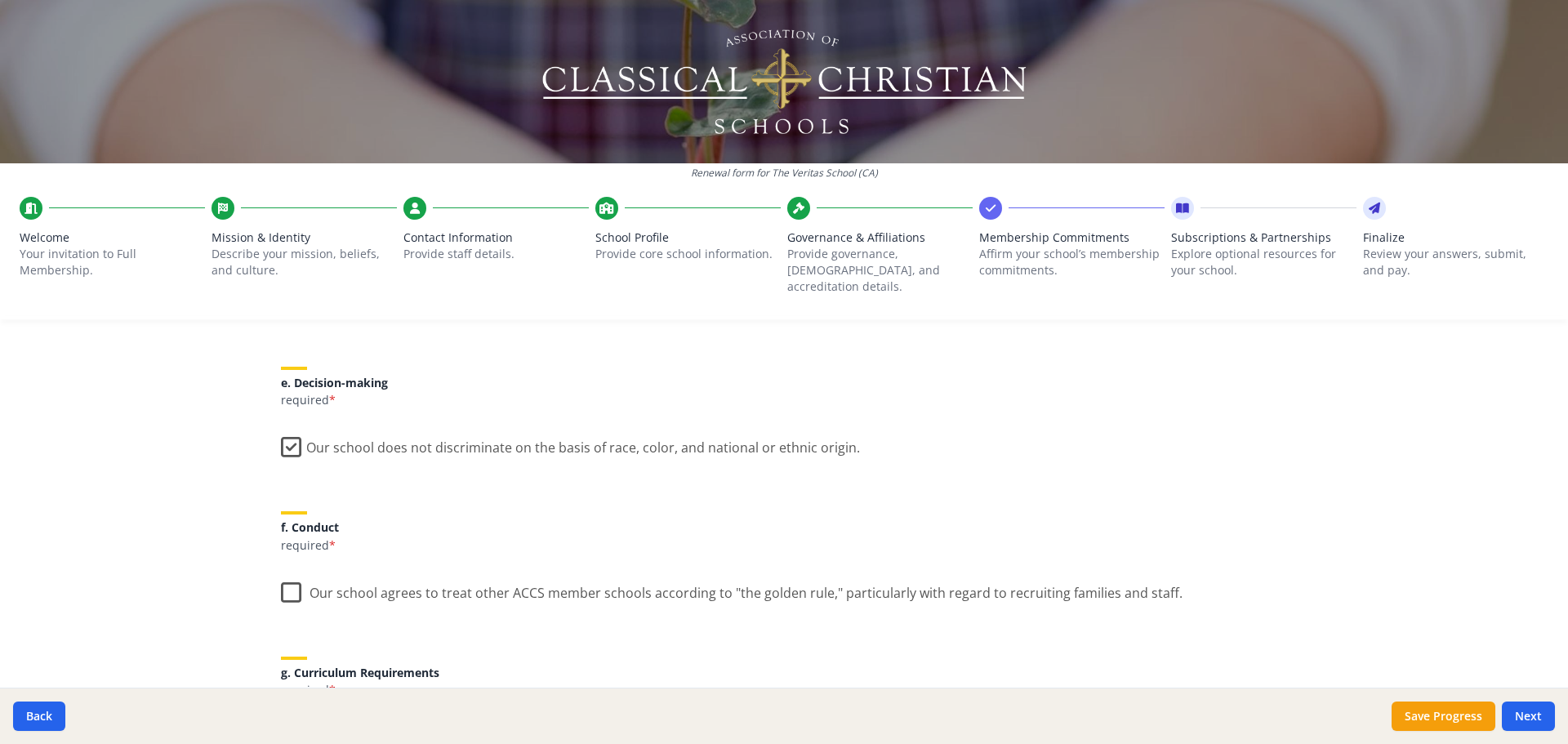
click at [281, 577] on label "Our school agrees to treat other ACCS member schools according to "the golden r…" at bounding box center [731, 589] width 902 height 35
click at [0, 0] on input "Our school agrees to treat other ACCS member schools according to "the golden r…" at bounding box center [0, 0] width 0 height 0
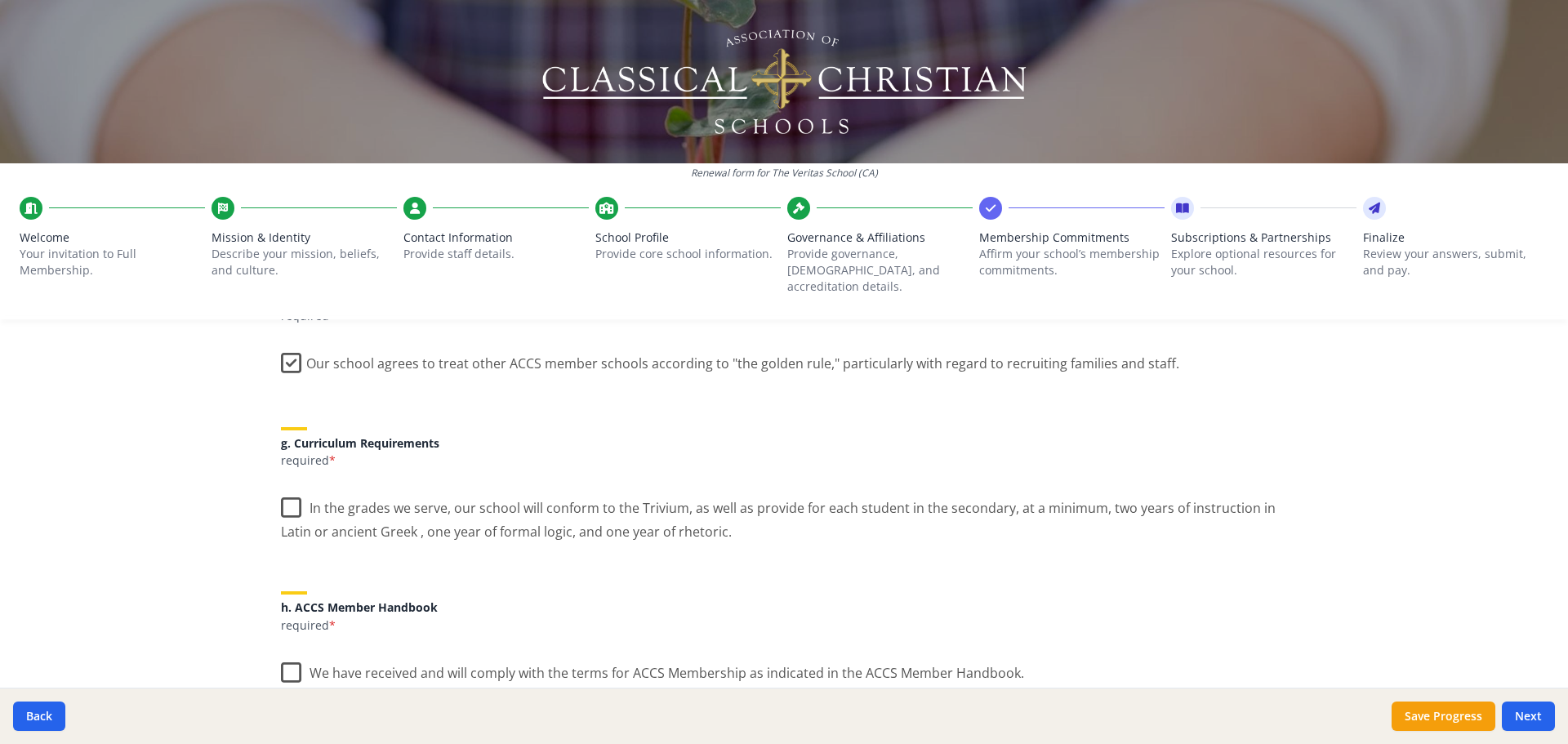
scroll to position [1144, 0]
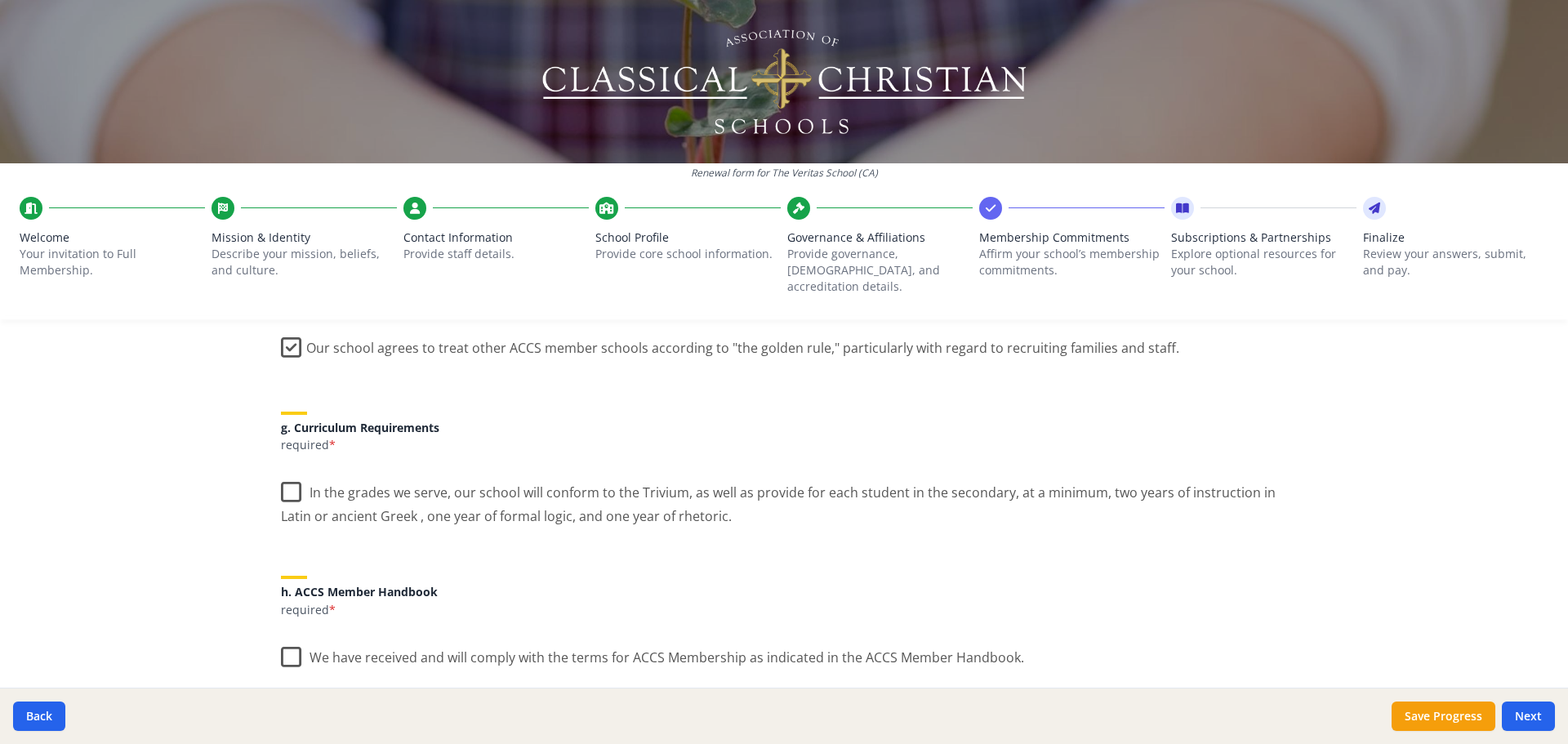
click at [281, 478] on label "In the grades we serve, our school will conform to the Trivium, as well as prov…" at bounding box center [784, 498] width 1006 height 55
click at [0, 0] on input "In the grades we serve, our school will conform to the Trivium, as well as prov…" at bounding box center [0, 0] width 0 height 0
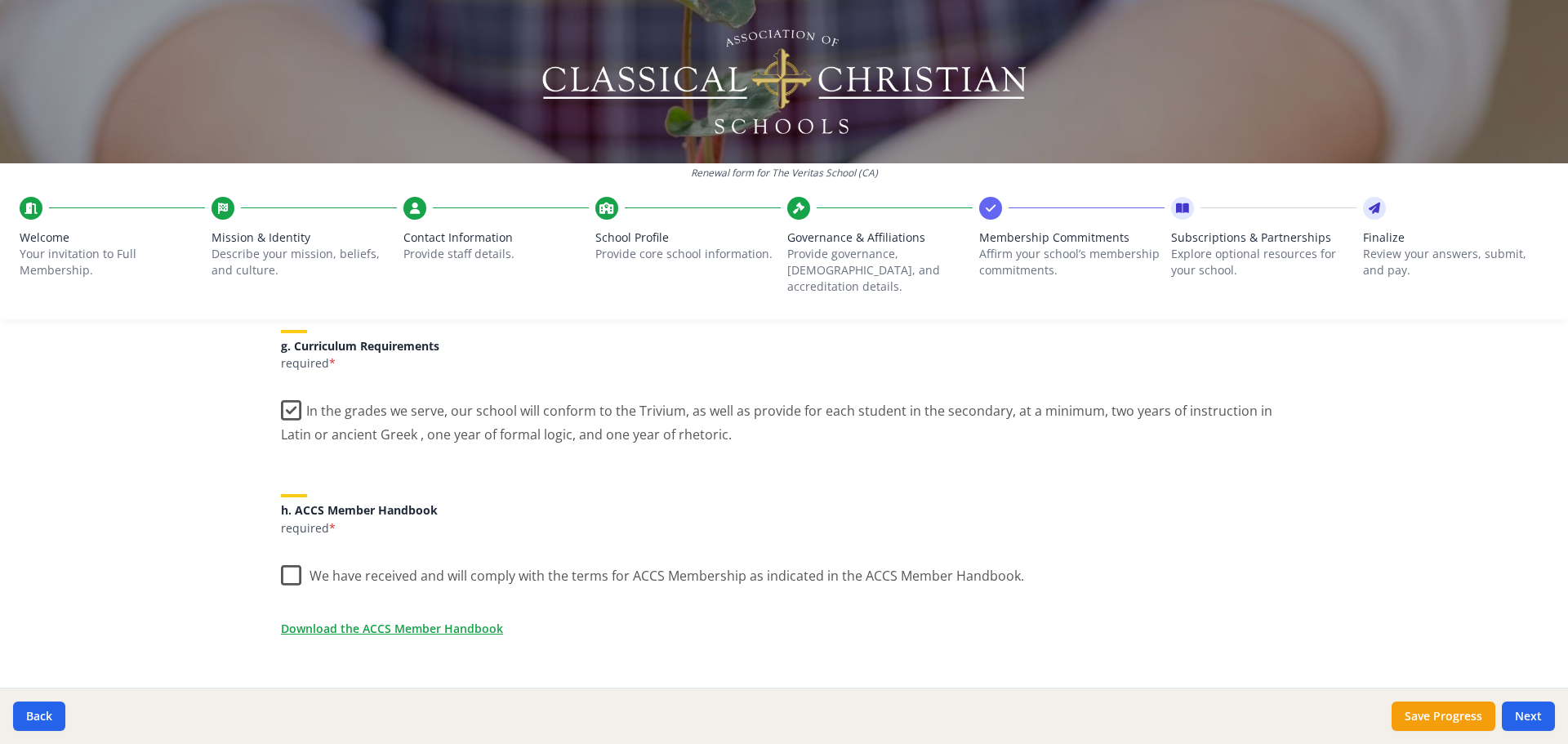
click at [284, 561] on label "We have received and will comply with the terms for ACCS Membership as indicate…" at bounding box center [653, 572] width 743 height 35
click at [0, 0] on input "We have received and will comply with the terms for ACCS Membership as indicate…" at bounding box center [0, 0] width 0 height 0
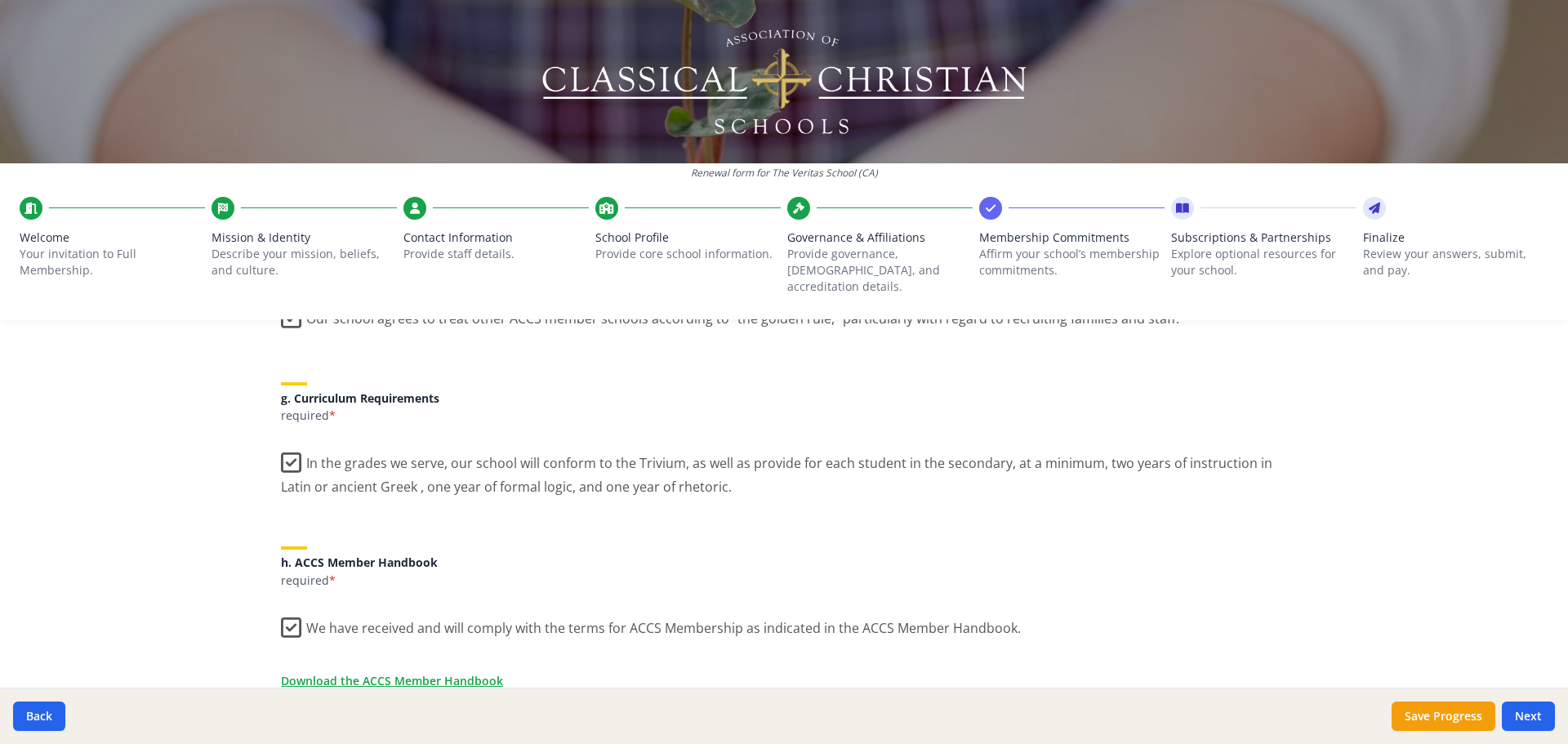
scroll to position [1421, 0]
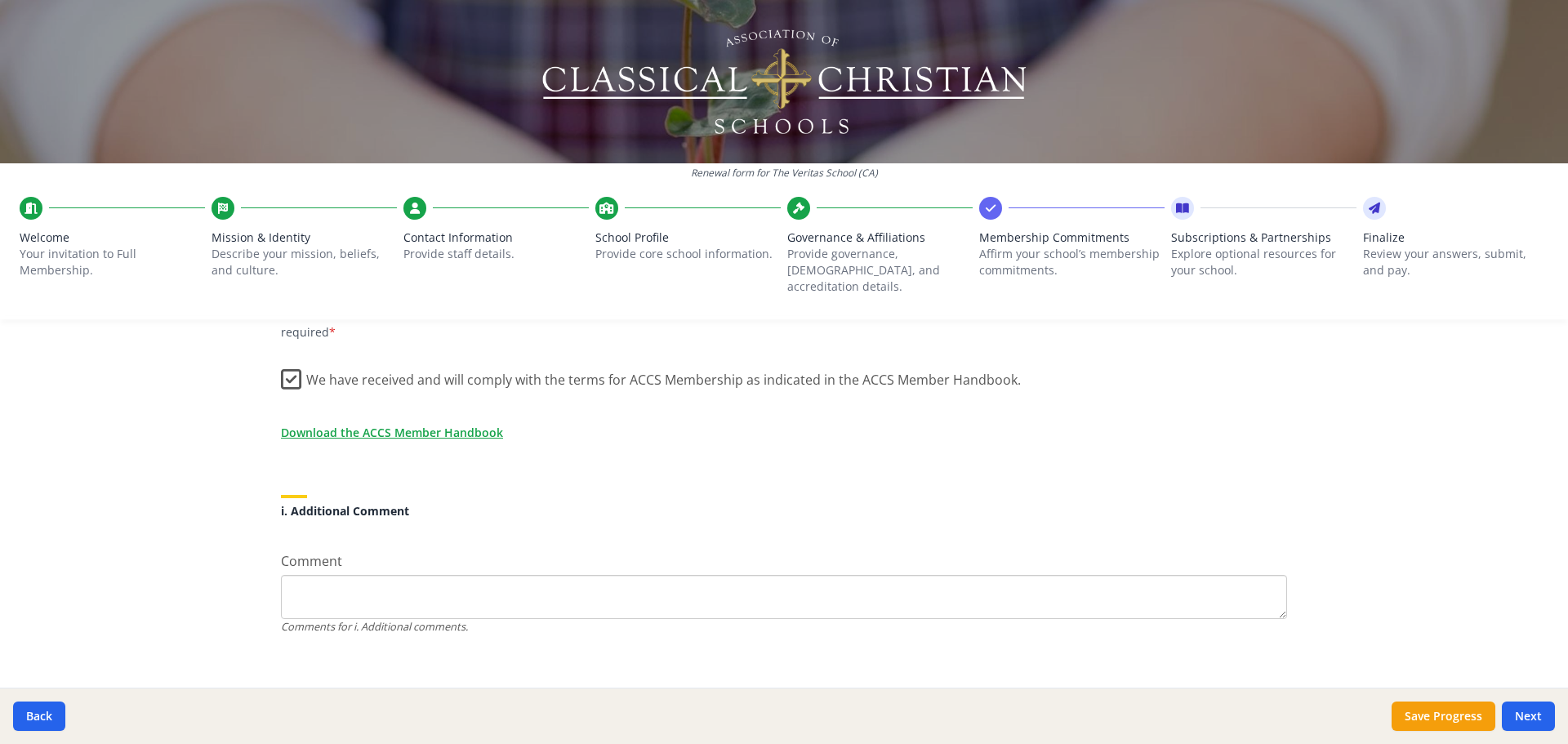
click at [420, 578] on textarea "Comment" at bounding box center [784, 598] width 1006 height 44
click at [1416, 721] on button "Save Progress" at bounding box center [1444, 717] width 104 height 30
click at [468, 424] on link "Download the ACCS Member Handbook" at bounding box center [395, 432] width 222 height 17
click at [417, 580] on textarea "Comment" at bounding box center [784, 598] width 1006 height 44
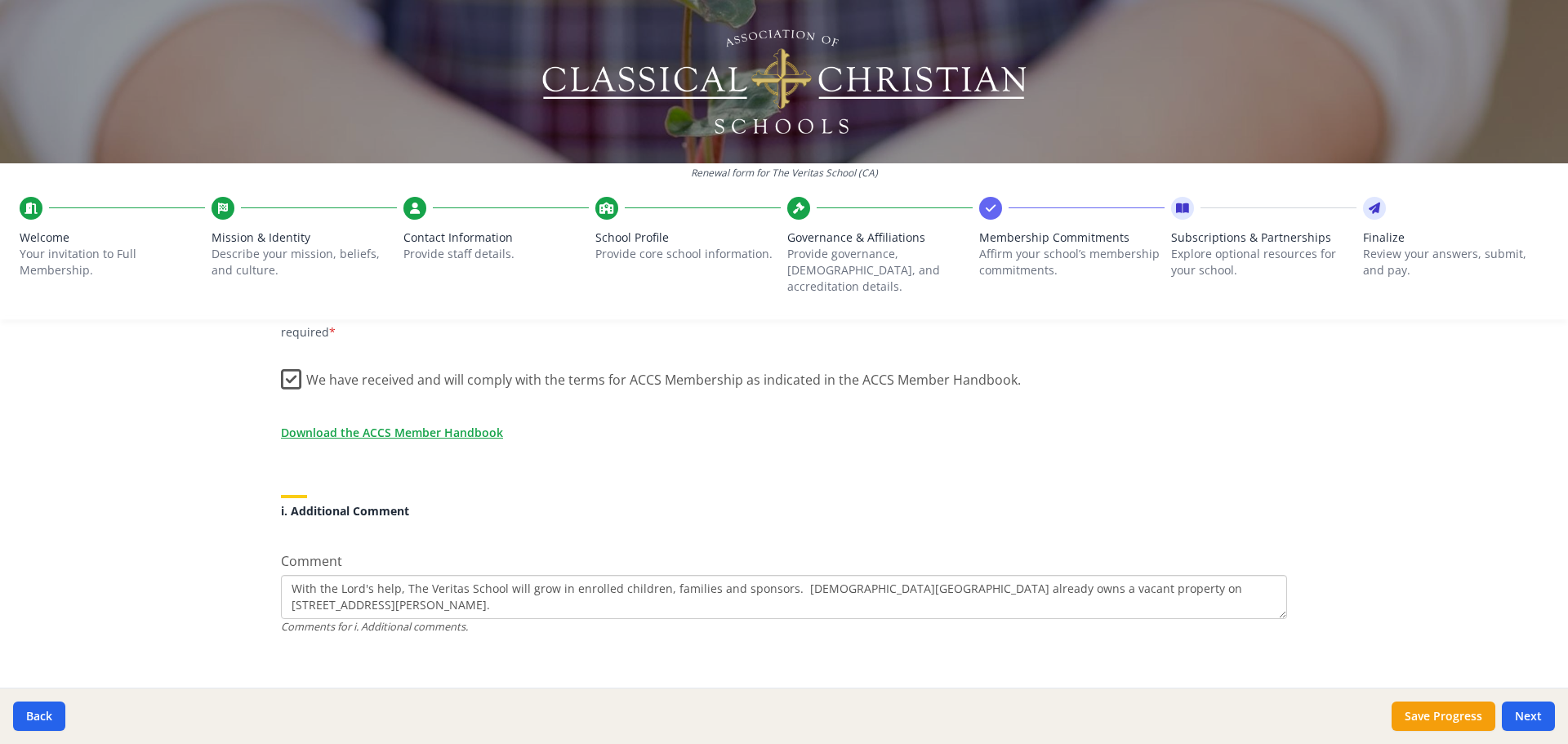
click at [1105, 575] on textarea "With the Lord's help, The Veritas School will grow in enrolled children, famili…" at bounding box center [784, 598] width 1006 height 44
click at [1121, 575] on textarea "With the Lord's help, The Veritas School will grow in enrolled children, famili…" at bounding box center [784, 598] width 1006 height 44
click at [611, 587] on textarea "With the Lord's help, The Veritas School will grow in enrolled children, famili…" at bounding box center [784, 598] width 1006 height 44
click at [1060, 575] on textarea "With the Lord's help, The Veritas School will grow in enrolled children, famili…" at bounding box center [784, 598] width 1006 height 44
click at [1105, 575] on textarea "With the Lord's help, The Veritas School will grow in enrolled children, famili…" at bounding box center [784, 598] width 1006 height 44
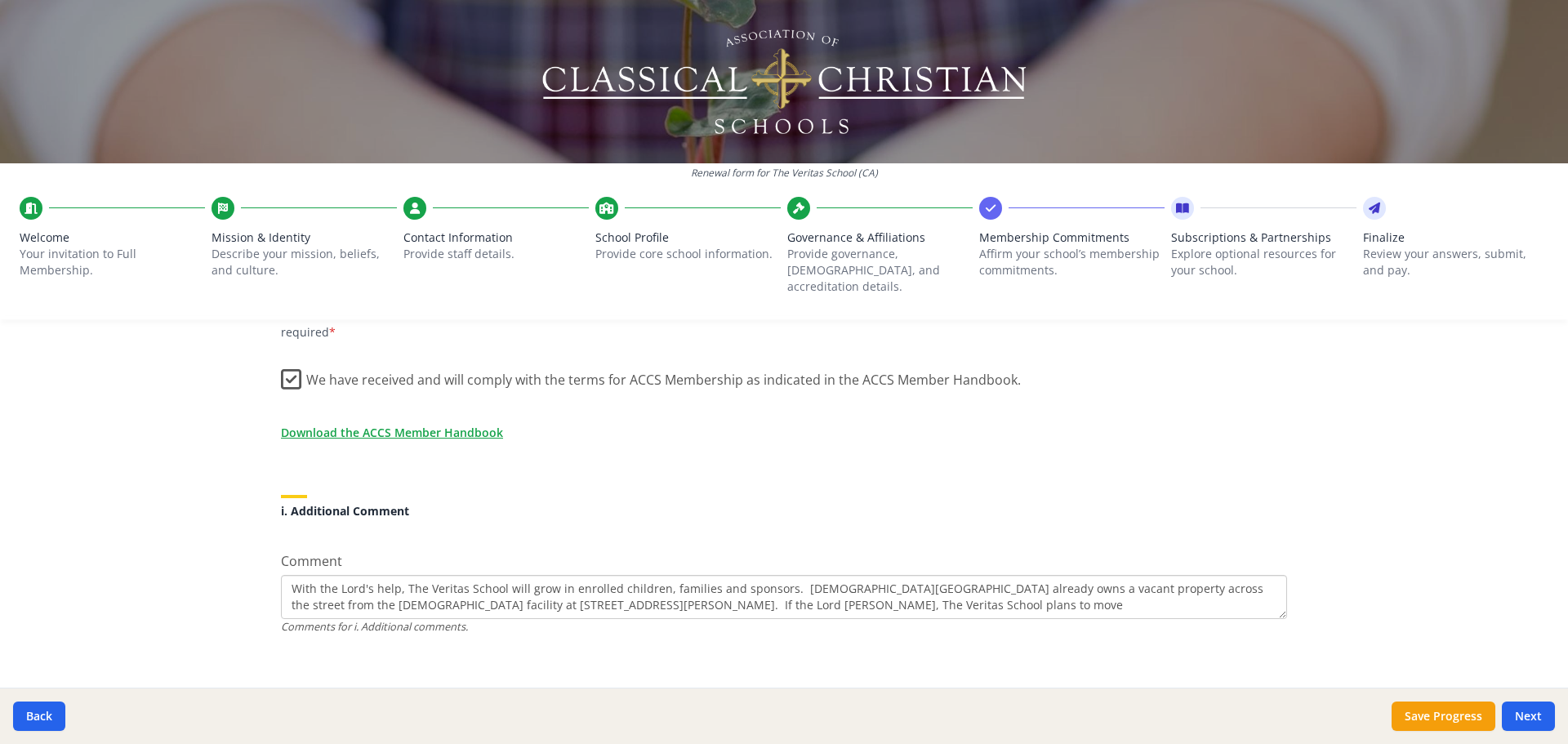
click at [882, 590] on textarea "With the Lord's help, The Veritas School will grow in enrolled children, famili…" at bounding box center [784, 598] width 1006 height 44
click at [1109, 575] on textarea "With the Lord's help, The Veritas School will grow in enrolled children, famili…" at bounding box center [784, 598] width 1006 height 44
click at [1268, 586] on textarea "With the Lord's help, The Veritas School will grow in enrolled children, famili…" at bounding box center [784, 598] width 1006 height 44
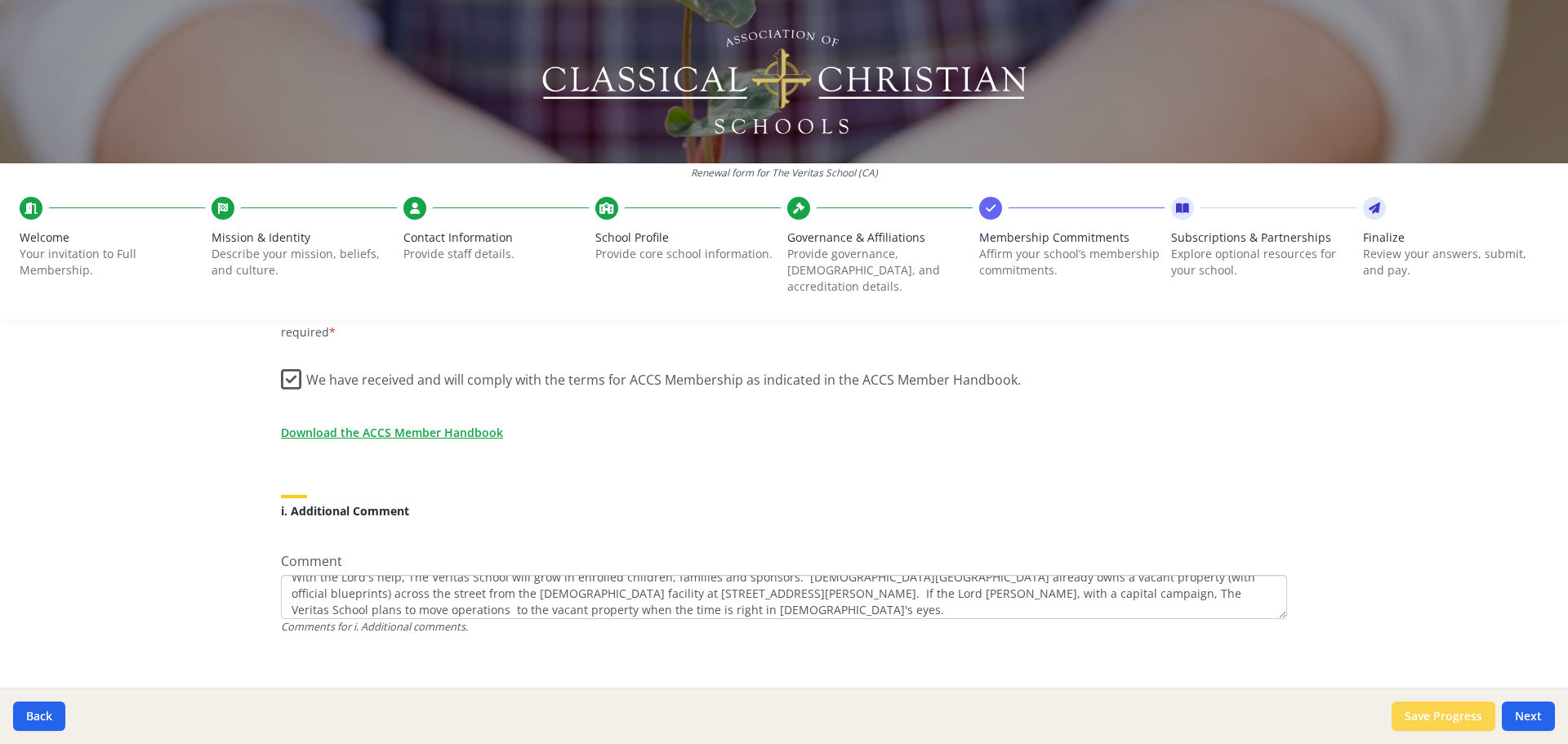
click at [1404, 714] on button "Save Progress" at bounding box center [1444, 717] width 104 height 30
click at [529, 578] on textarea "With the Lord's help, The Veritas School will grow in enrolled children, famili…" at bounding box center [784, 598] width 1006 height 44
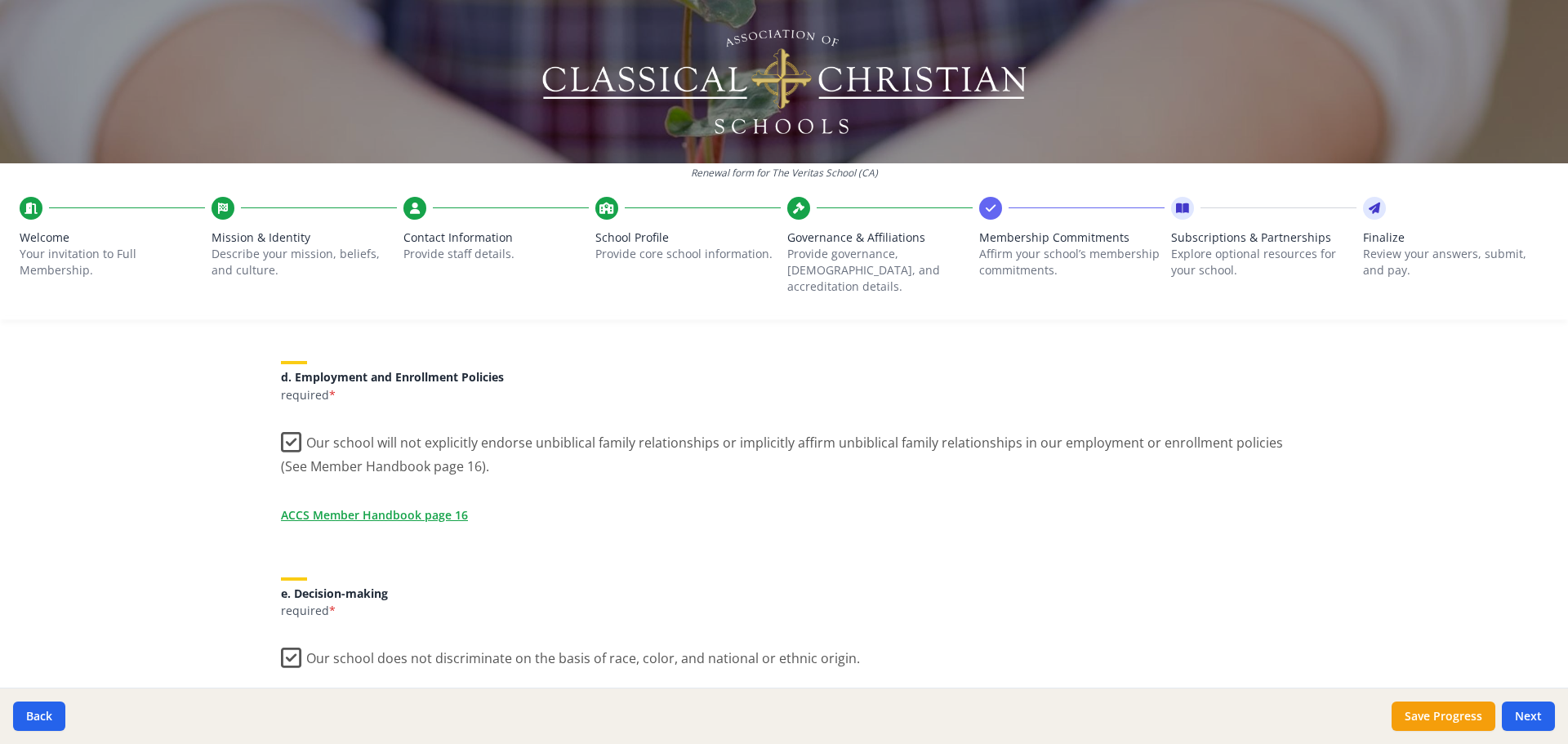
scroll to position [686, 0]
type textarea "With the Lord's help, The Veritas School will grow in enrolled children, famili…"
click at [425, 508] on link "ACCS Member Handbook page 16" at bounding box center [378, 516] width 187 height 17
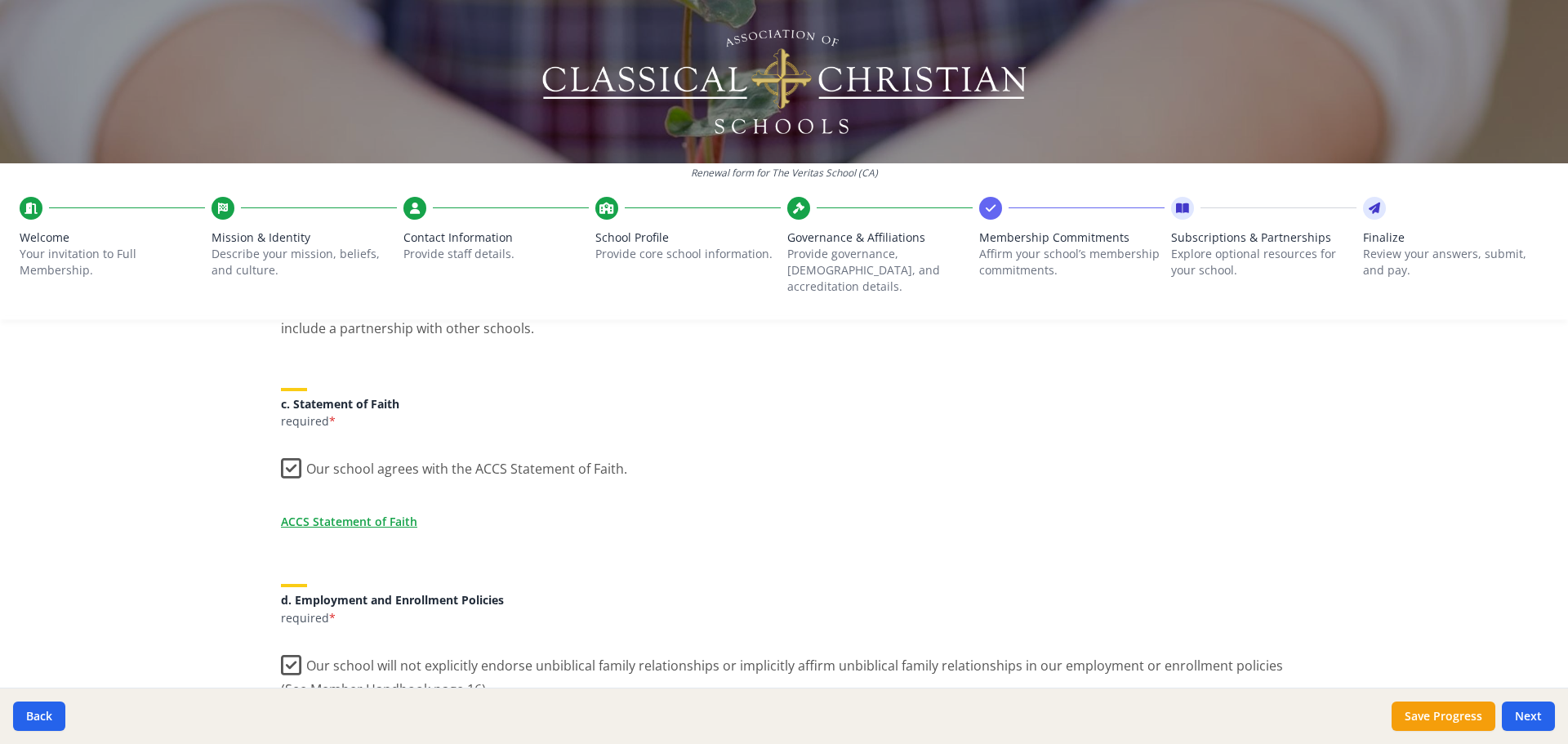
scroll to position [441, 0]
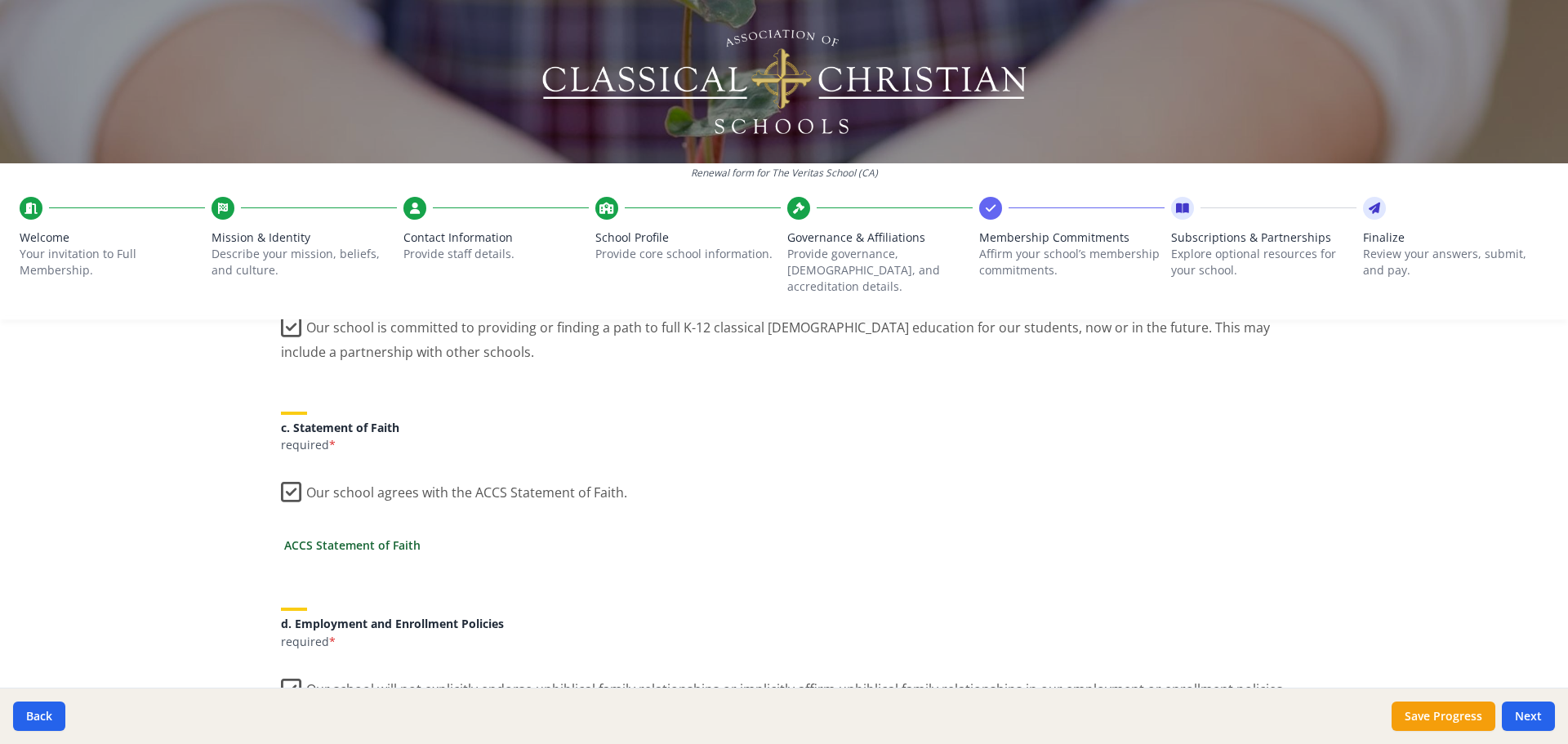
click at [326, 537] on link "ACCS Statement of Faith" at bounding box center [353, 545] width 136 height 17
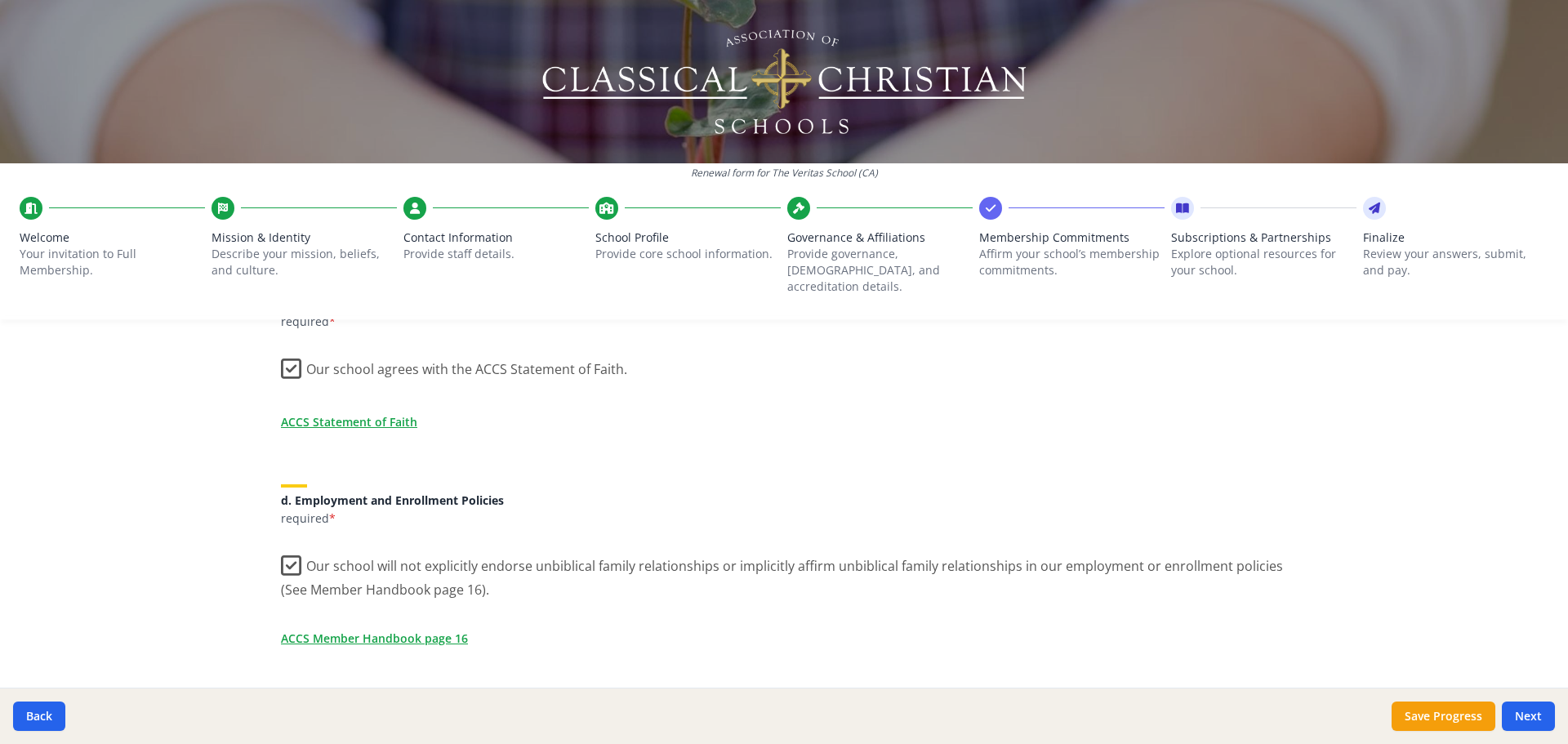
scroll to position [572, 0]
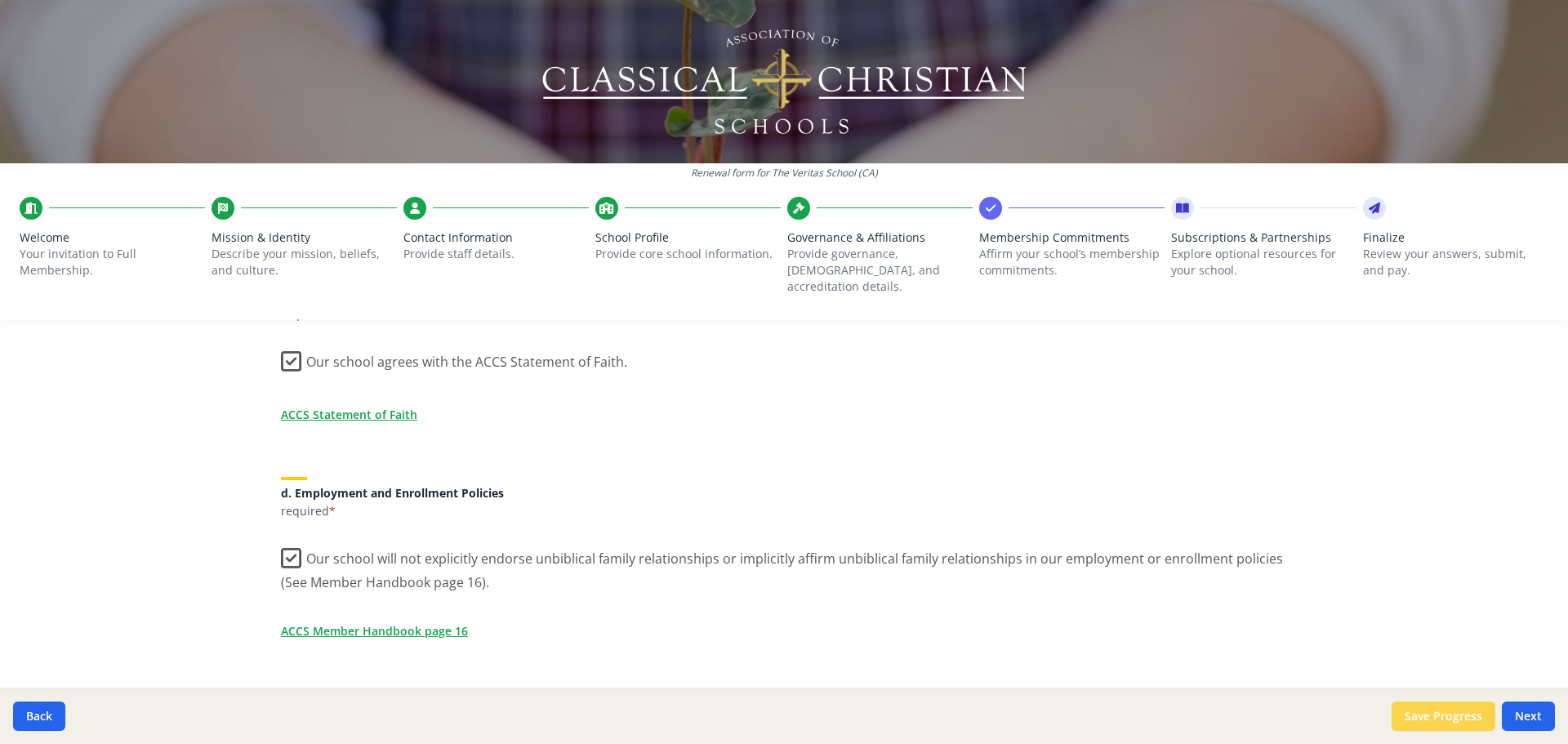
click at [1451, 709] on button "Save Progress" at bounding box center [1444, 717] width 104 height 30
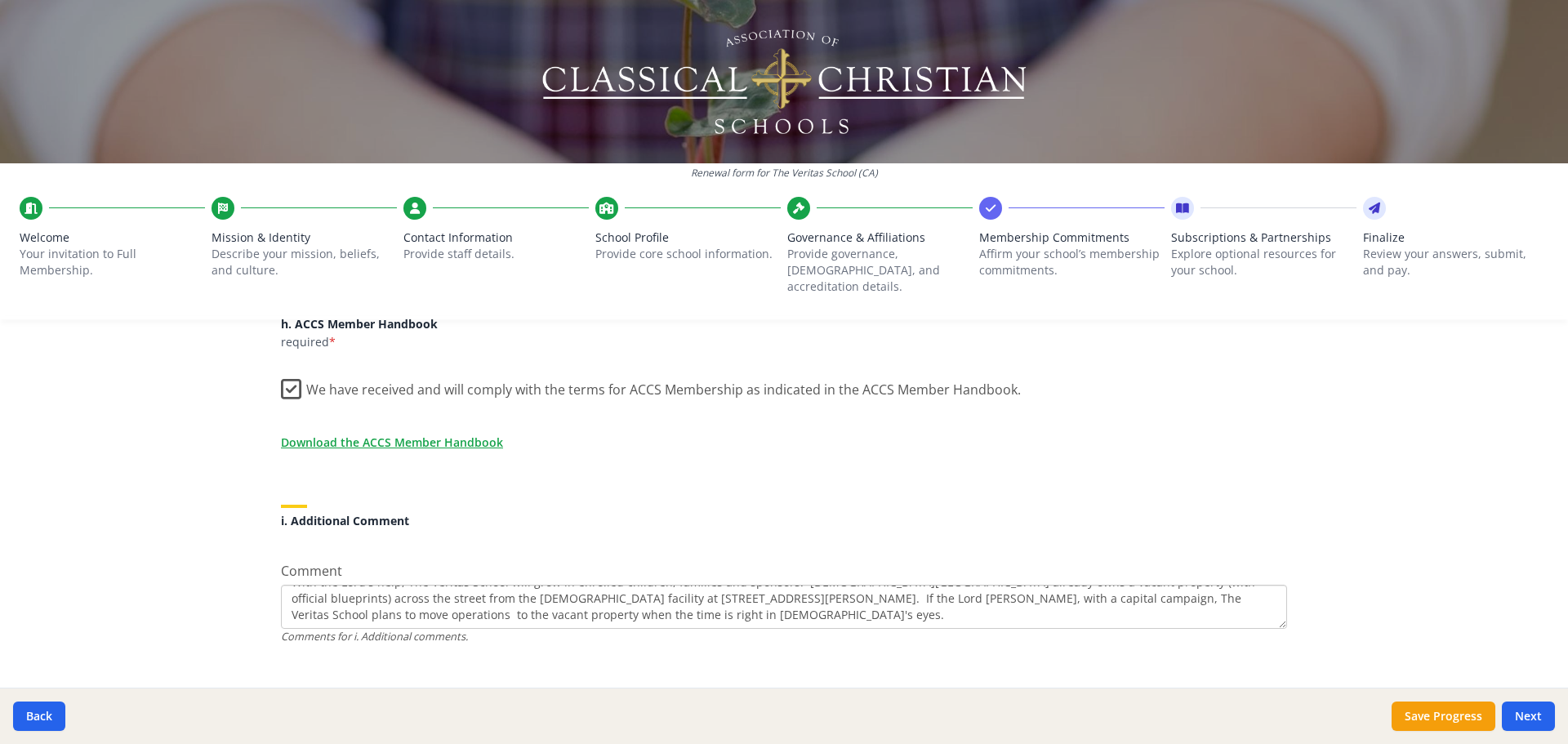
scroll to position [1421, 0]
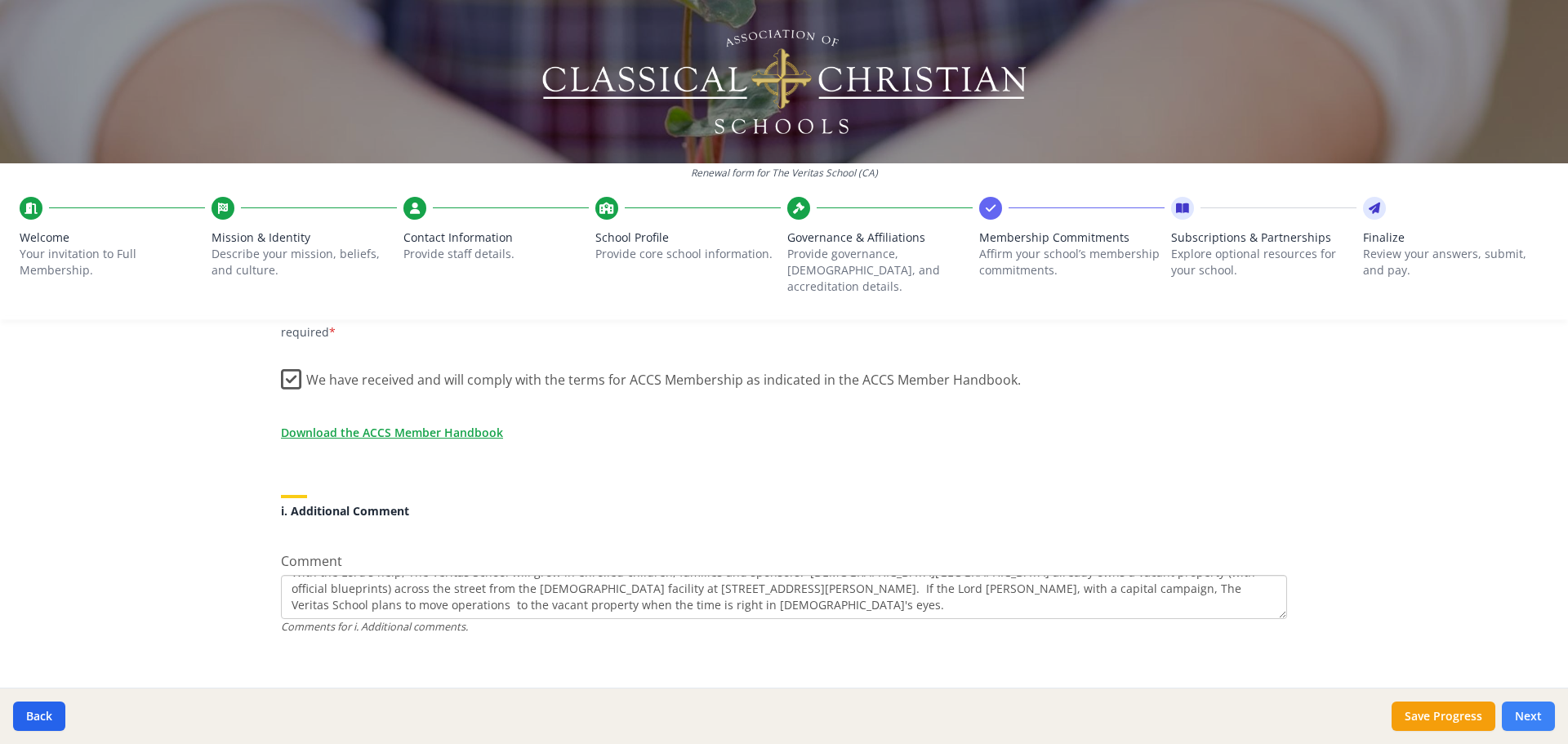
click at [1531, 711] on button "Next" at bounding box center [1529, 717] width 53 height 30
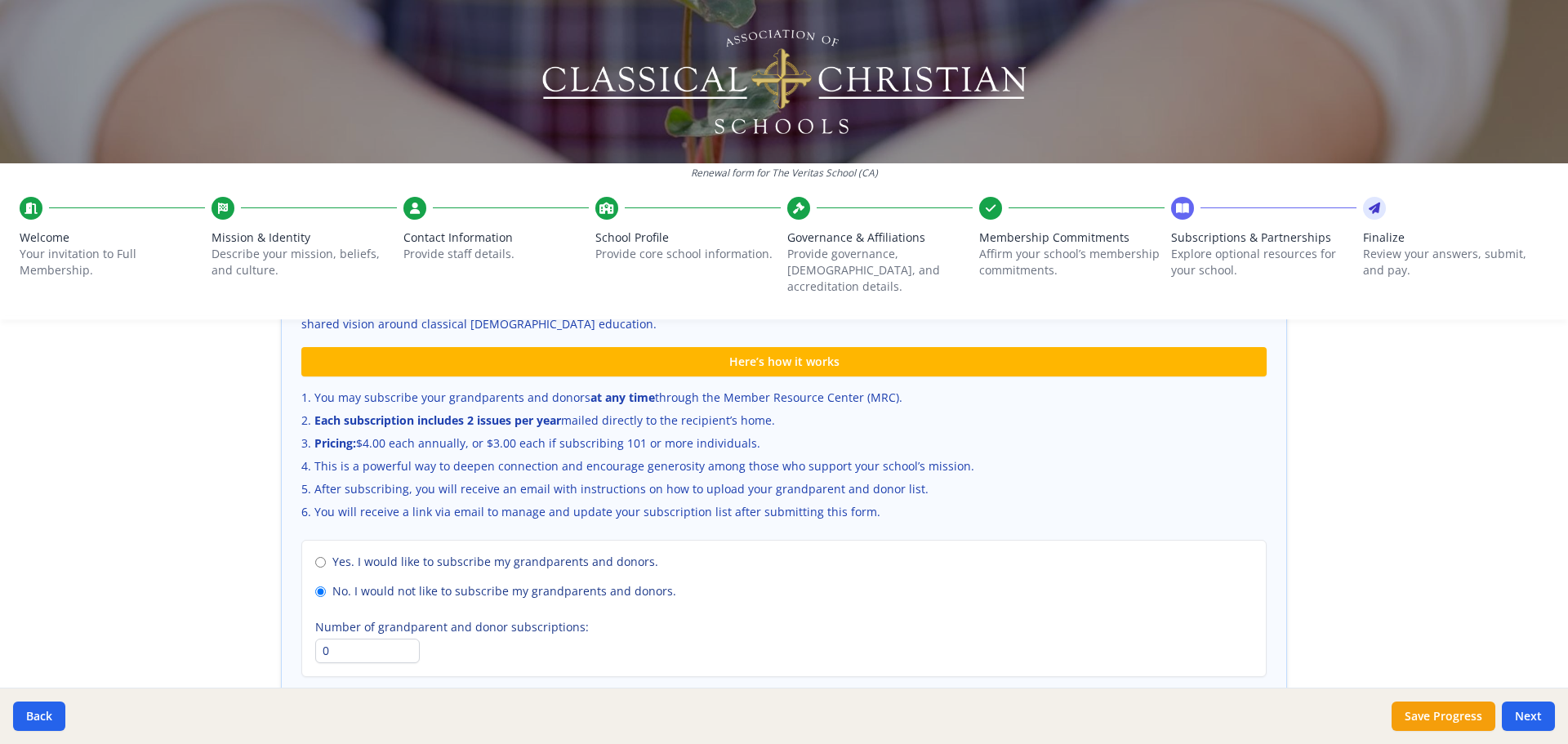
scroll to position [1124, 0]
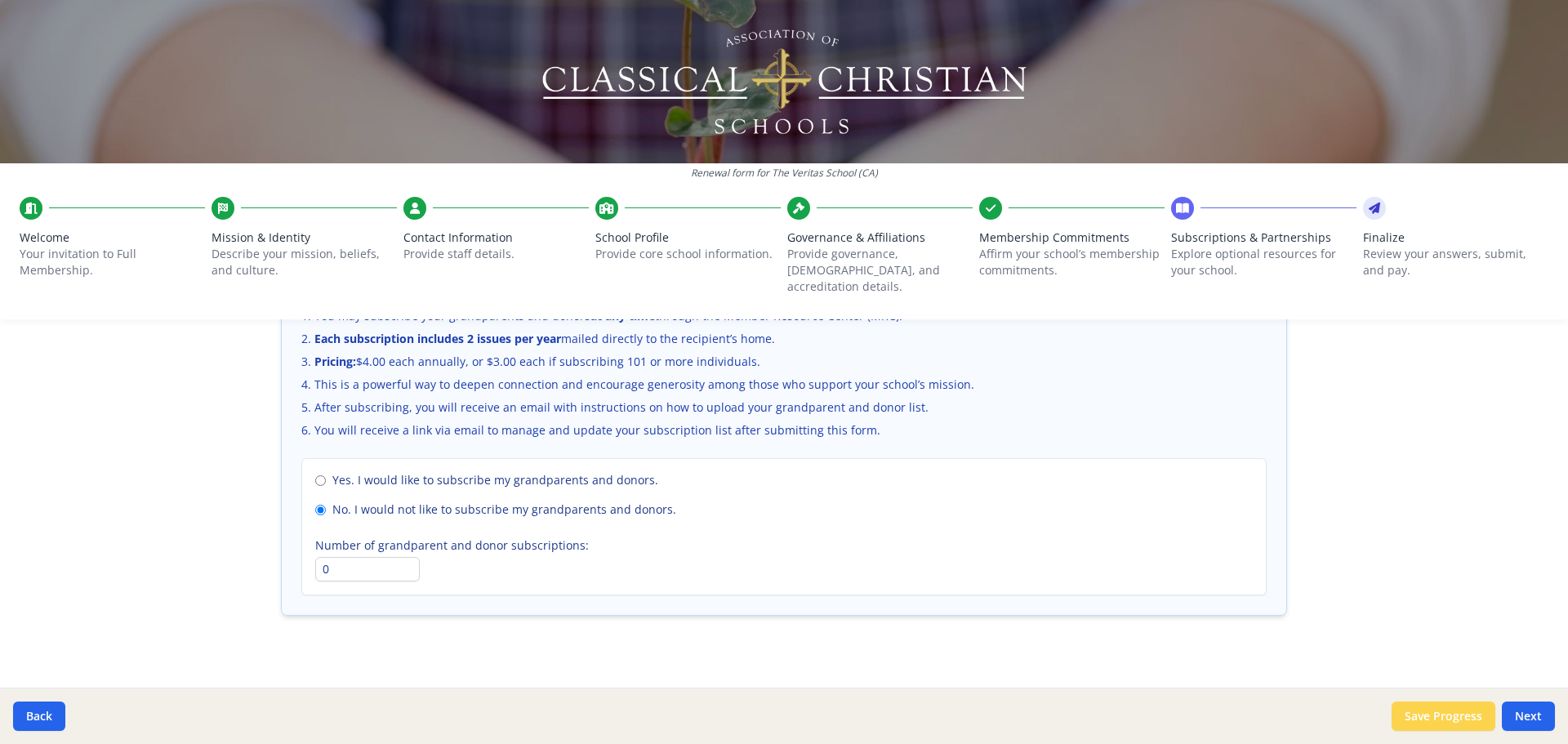
click at [1415, 726] on button "Save Progress" at bounding box center [1444, 717] width 104 height 30
click at [1511, 710] on button "Next" at bounding box center [1529, 717] width 53 height 30
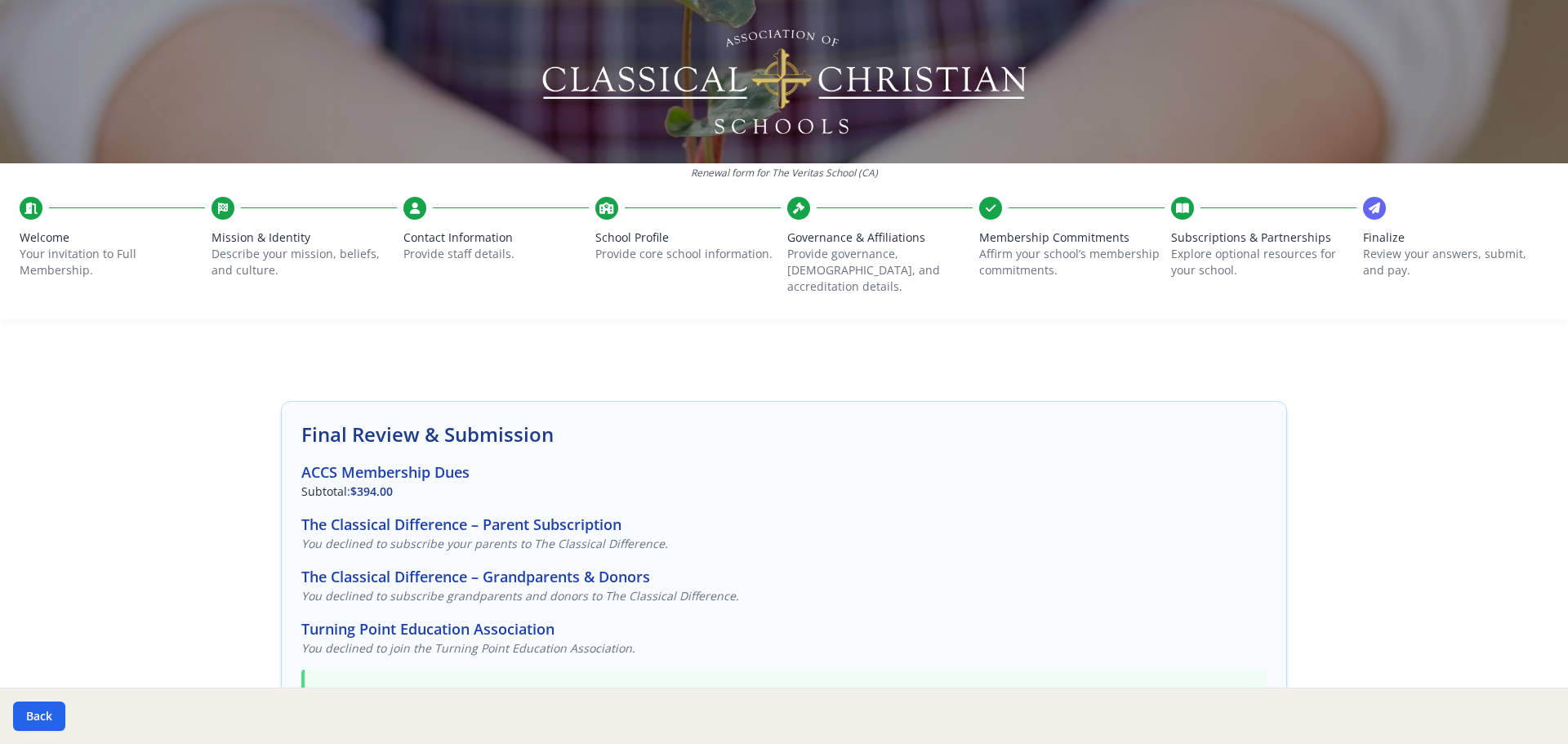
scroll to position [0, 0]
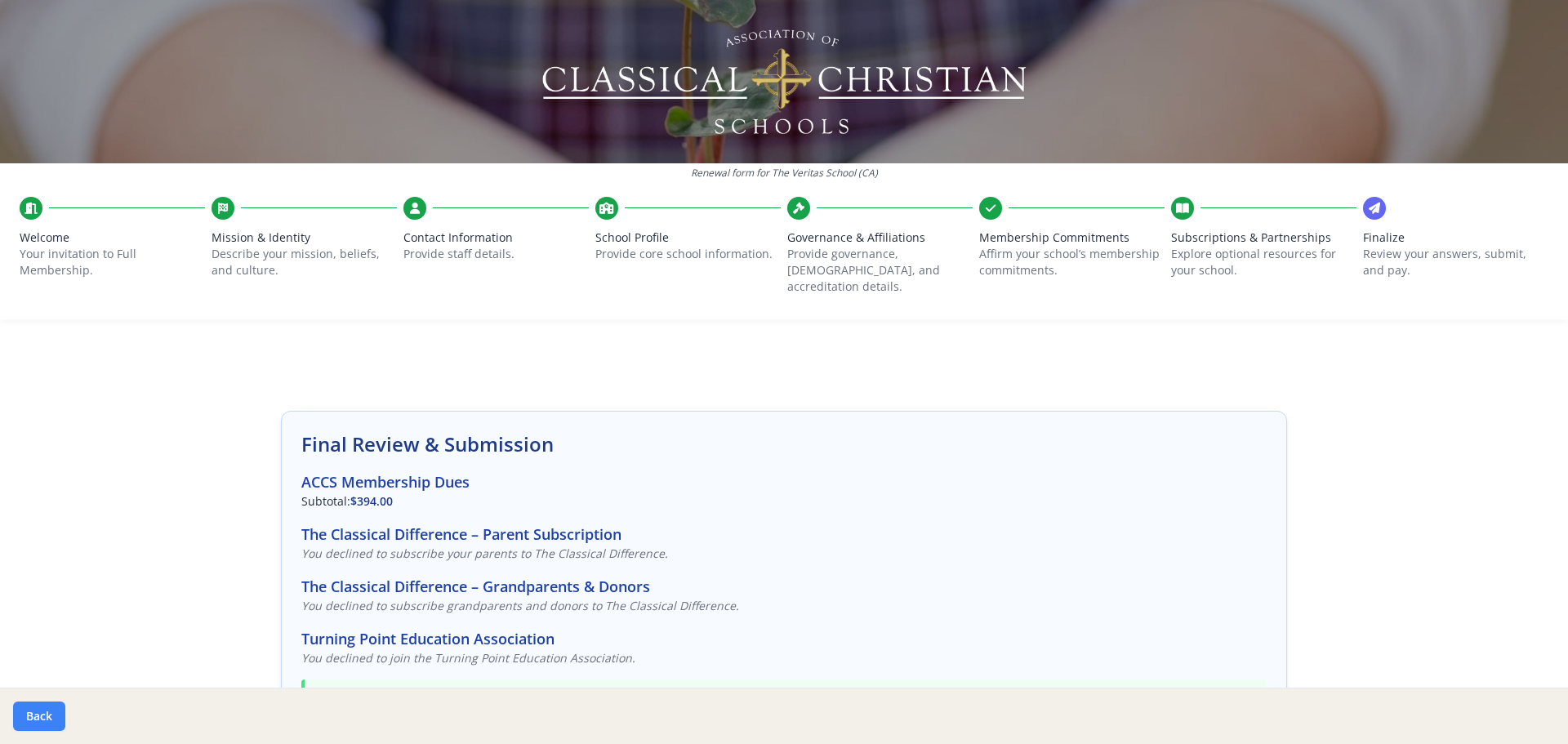
click at [30, 708] on button "Back" at bounding box center [39, 717] width 53 height 30
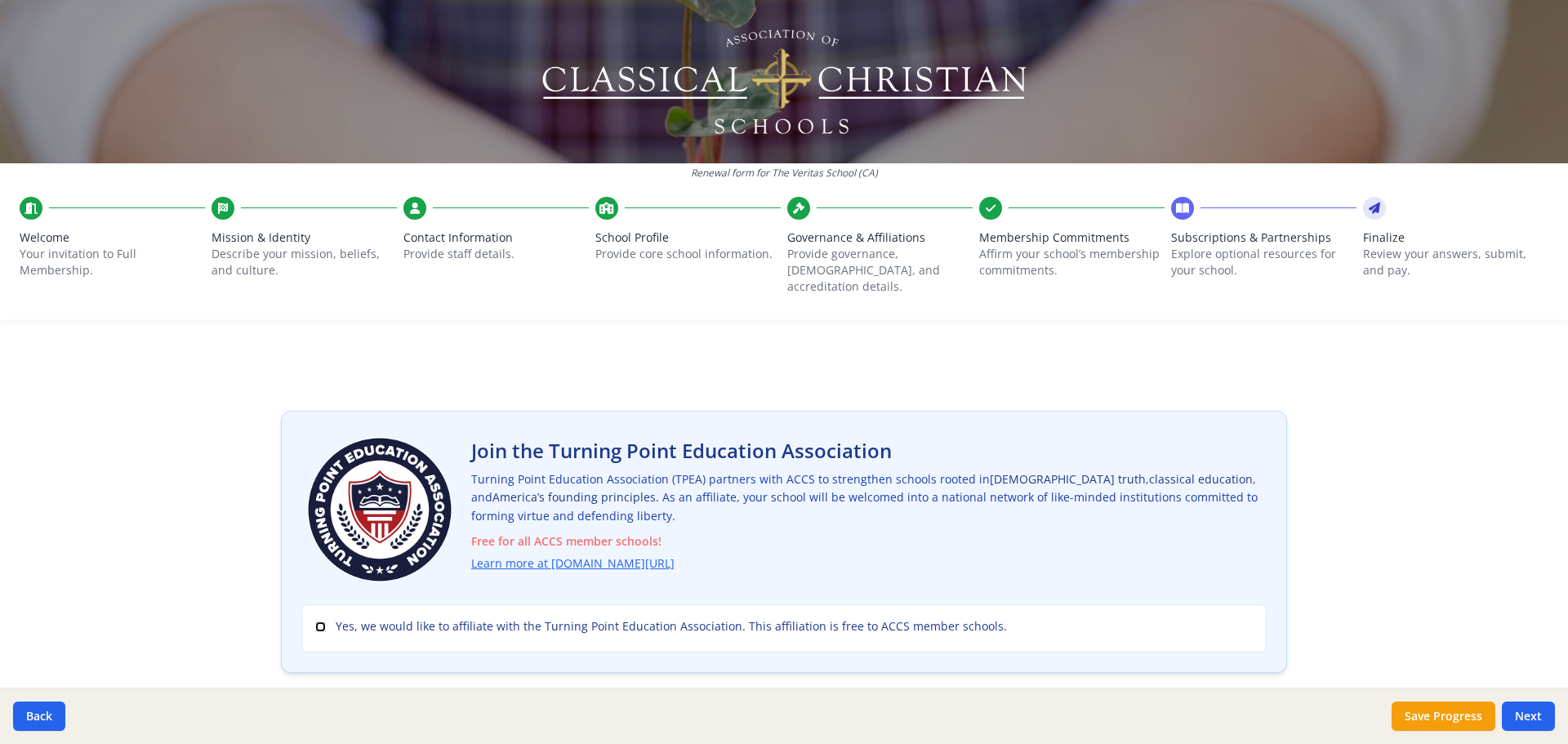
click at [316, 622] on input "Yes, we would like to affiliate with the Turning Point Education Association. T…" at bounding box center [321, 626] width 11 height 11
checkbox input "true"
click at [1408, 718] on button "Save Progress" at bounding box center [1444, 717] width 104 height 30
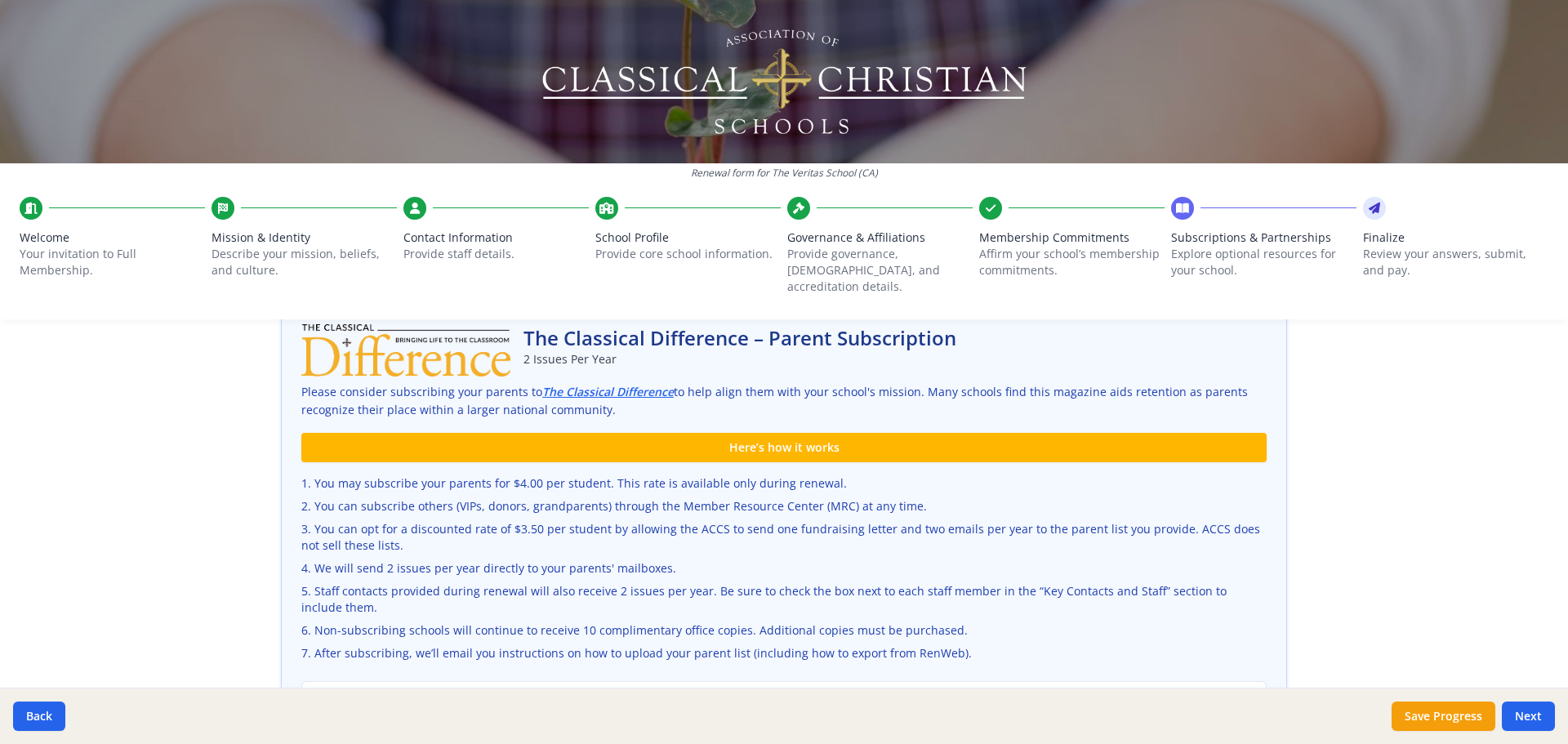
scroll to position [490, 0]
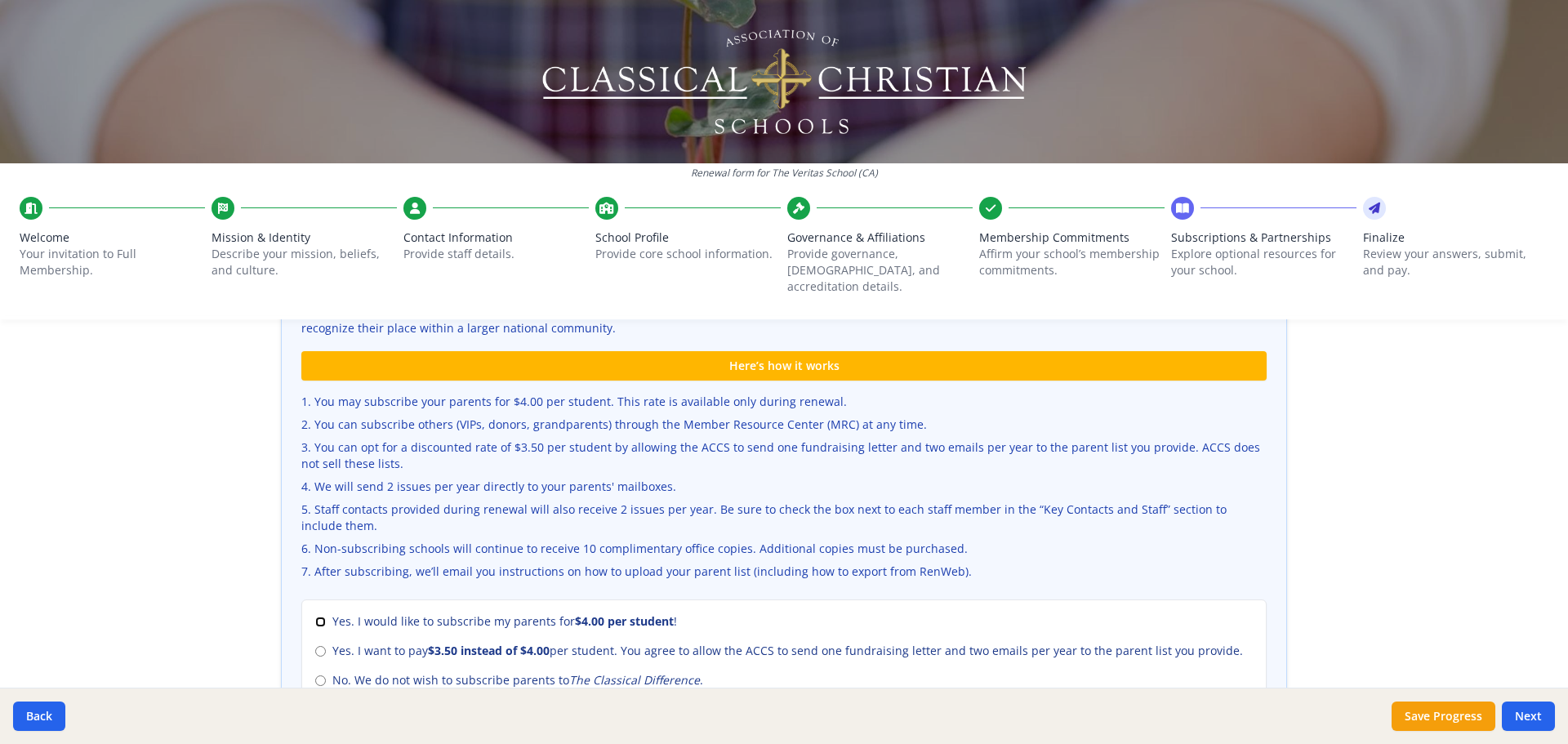
click at [316, 617] on input "Yes. I would like to subscribe my parents for $4.00 per student !" at bounding box center [321, 622] width 11 height 11
radio input "true"
click at [316, 646] on input "Yes. I want to pay $3.50 instead of $4.00 per student. You agree to allow the A…" at bounding box center [321, 651] width 11 height 11
radio input "true"
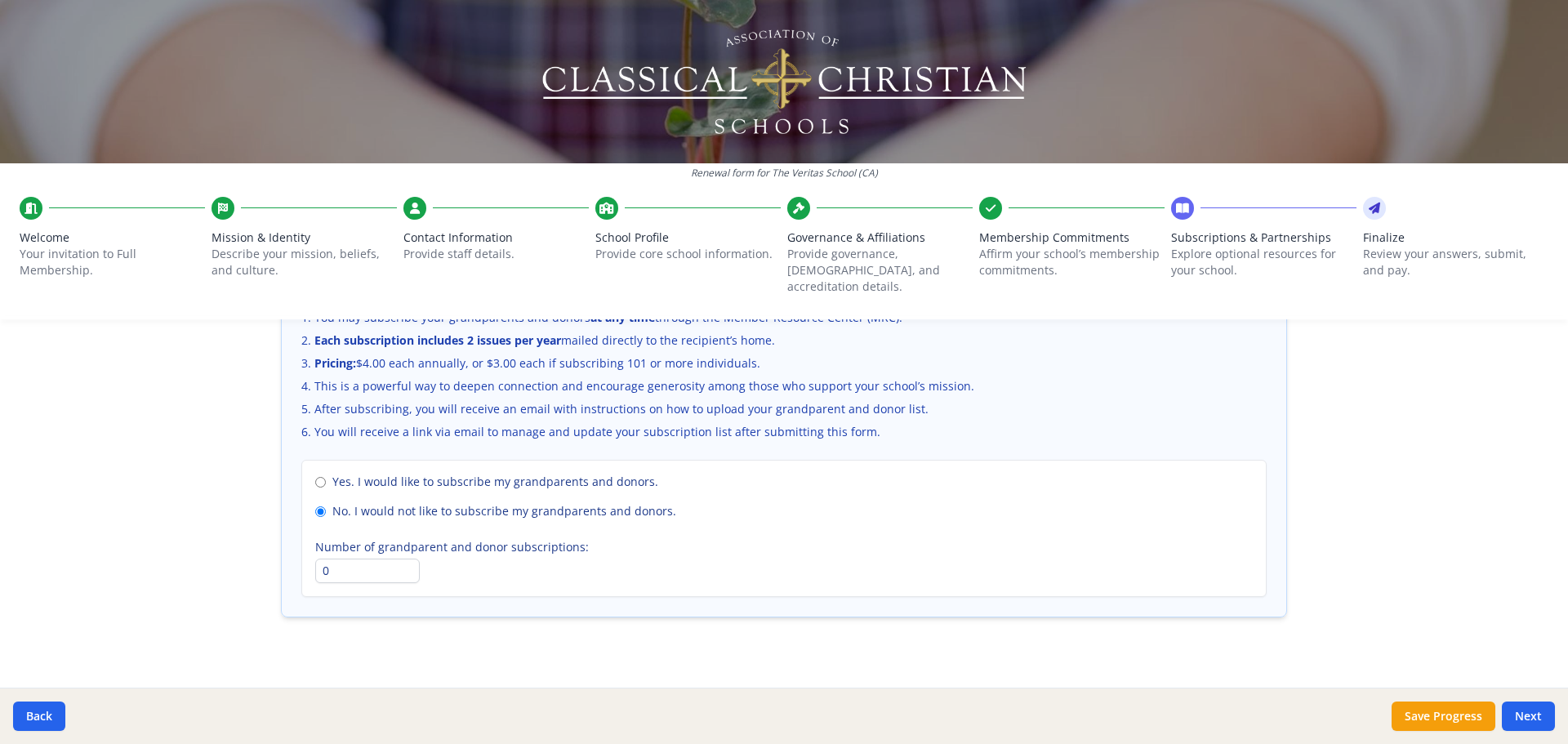
scroll to position [1124, 0]
click at [1454, 721] on button "Save Progress" at bounding box center [1444, 717] width 104 height 30
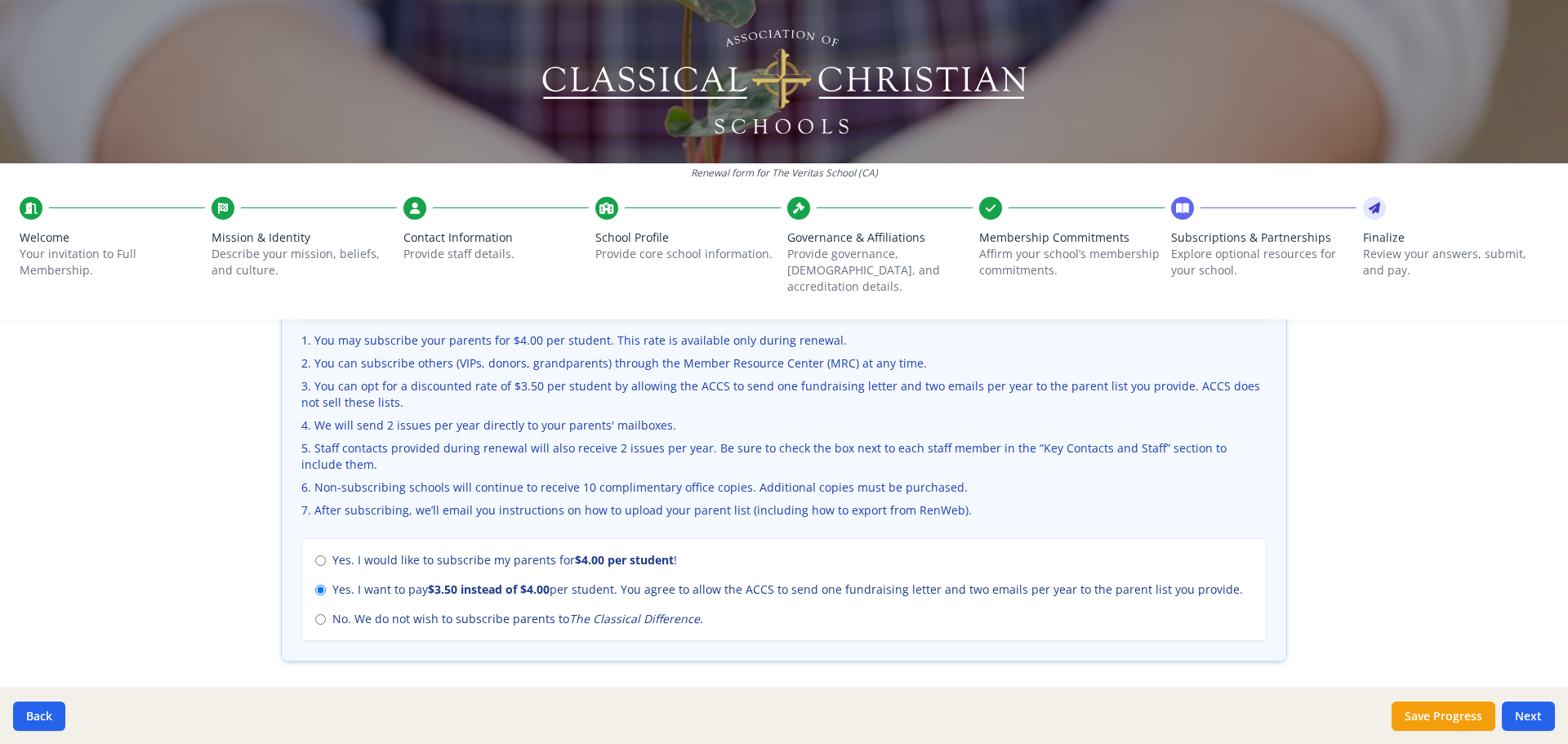
scroll to position [469, 0]
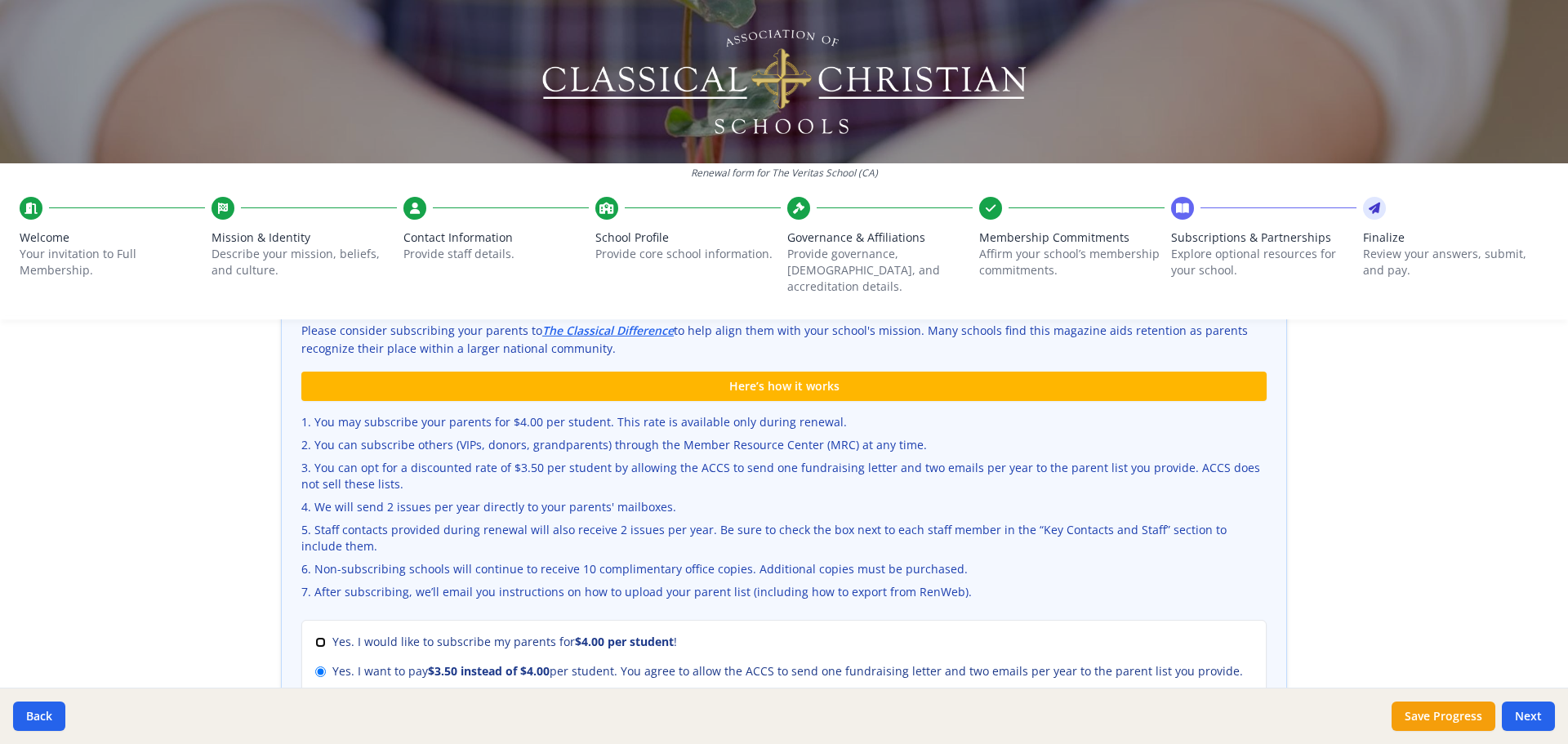
click at [318, 637] on input "Yes. I would like to subscribe my parents for $4.00 per student !" at bounding box center [321, 642] width 11 height 11
radio input "true"
radio input "false"
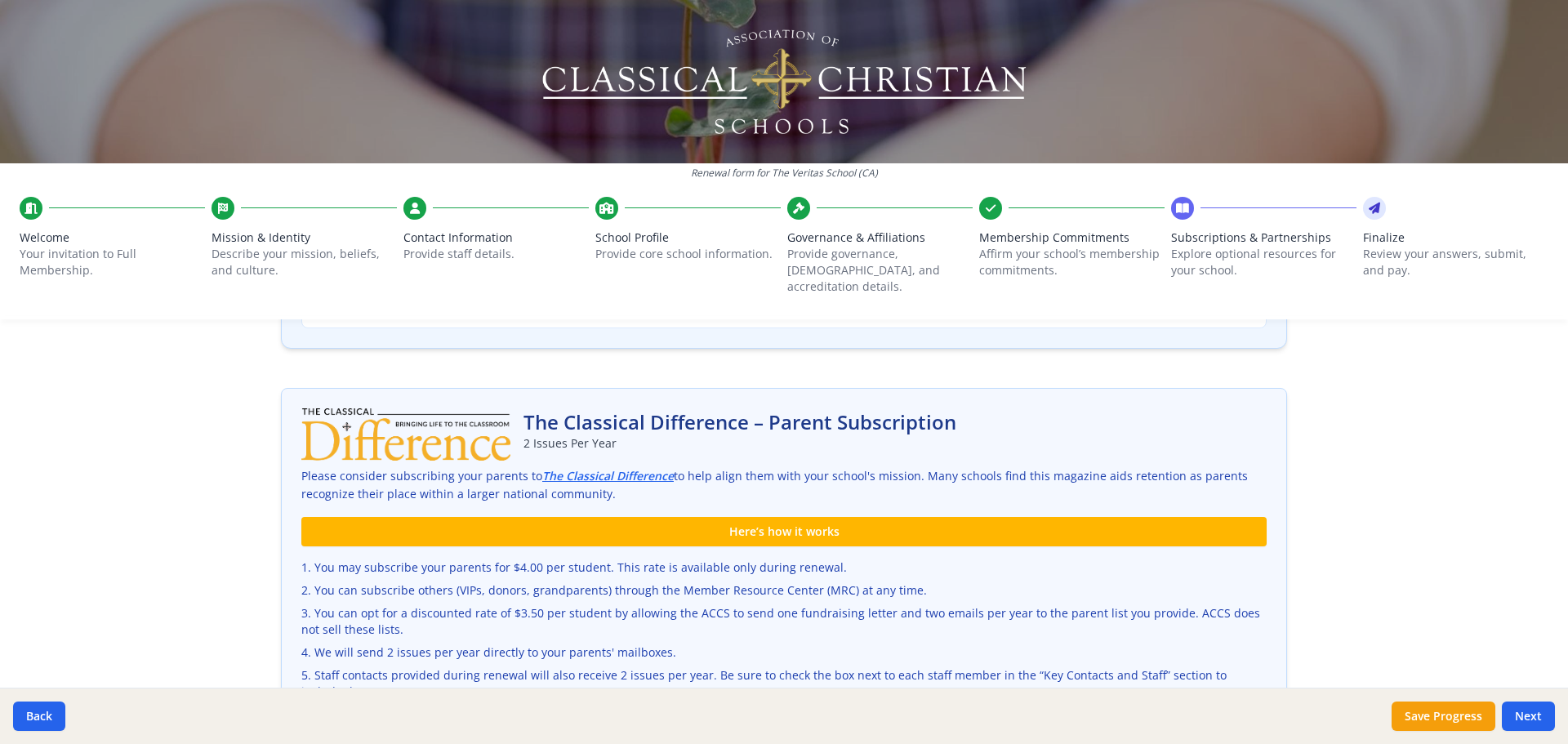
scroll to position [307, 0]
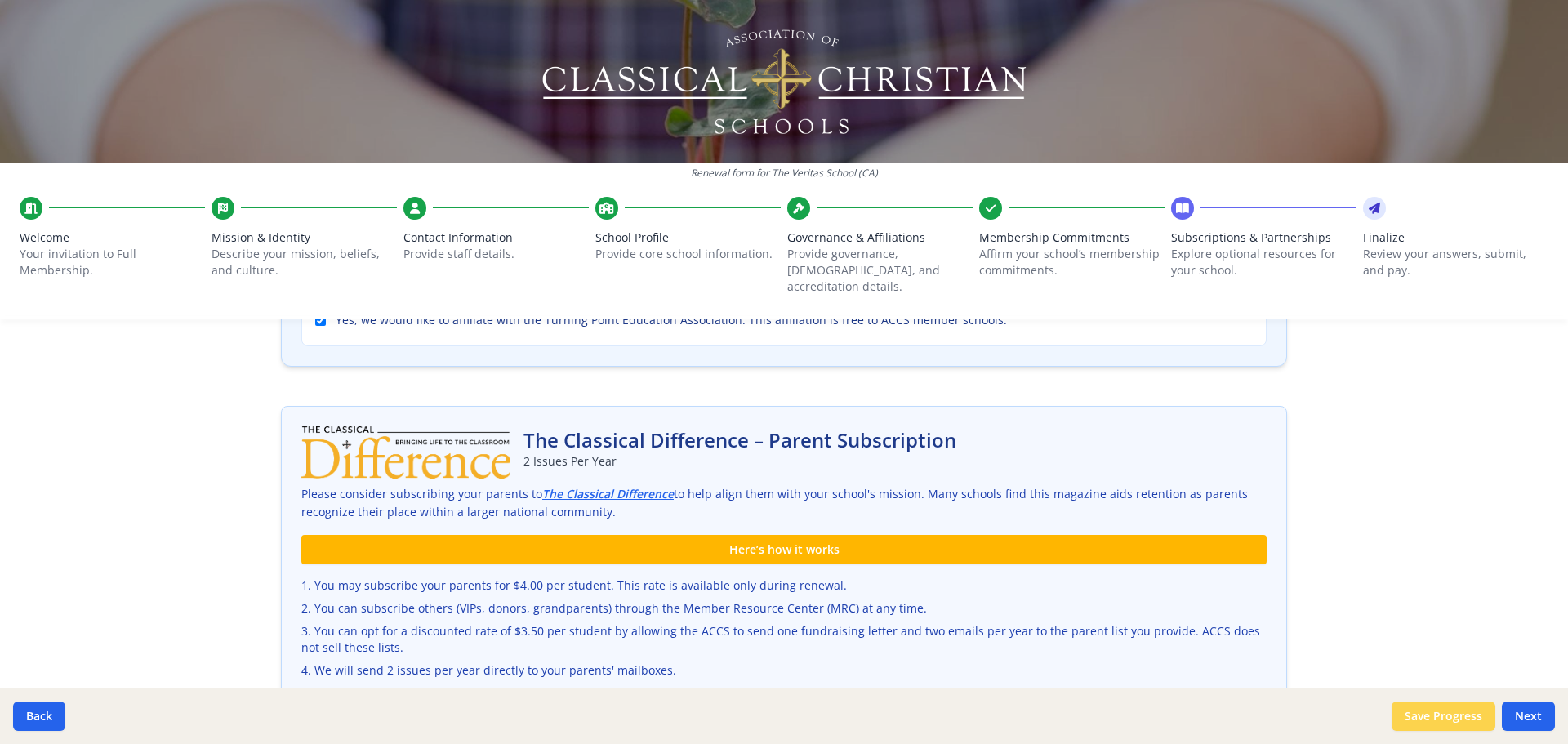
click at [1423, 705] on button "Save Progress" at bounding box center [1444, 717] width 104 height 30
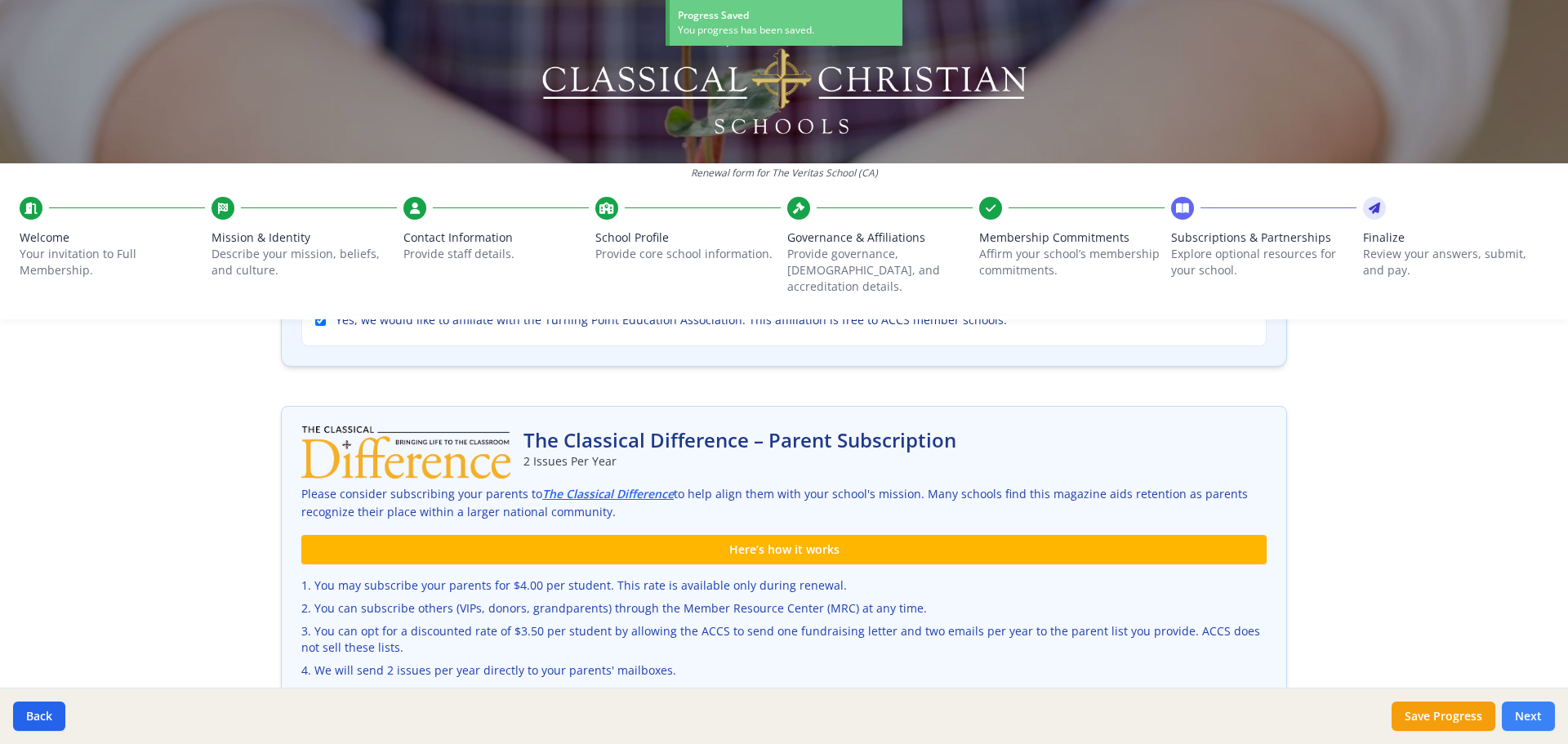
click at [1530, 719] on button "Next" at bounding box center [1529, 717] width 53 height 30
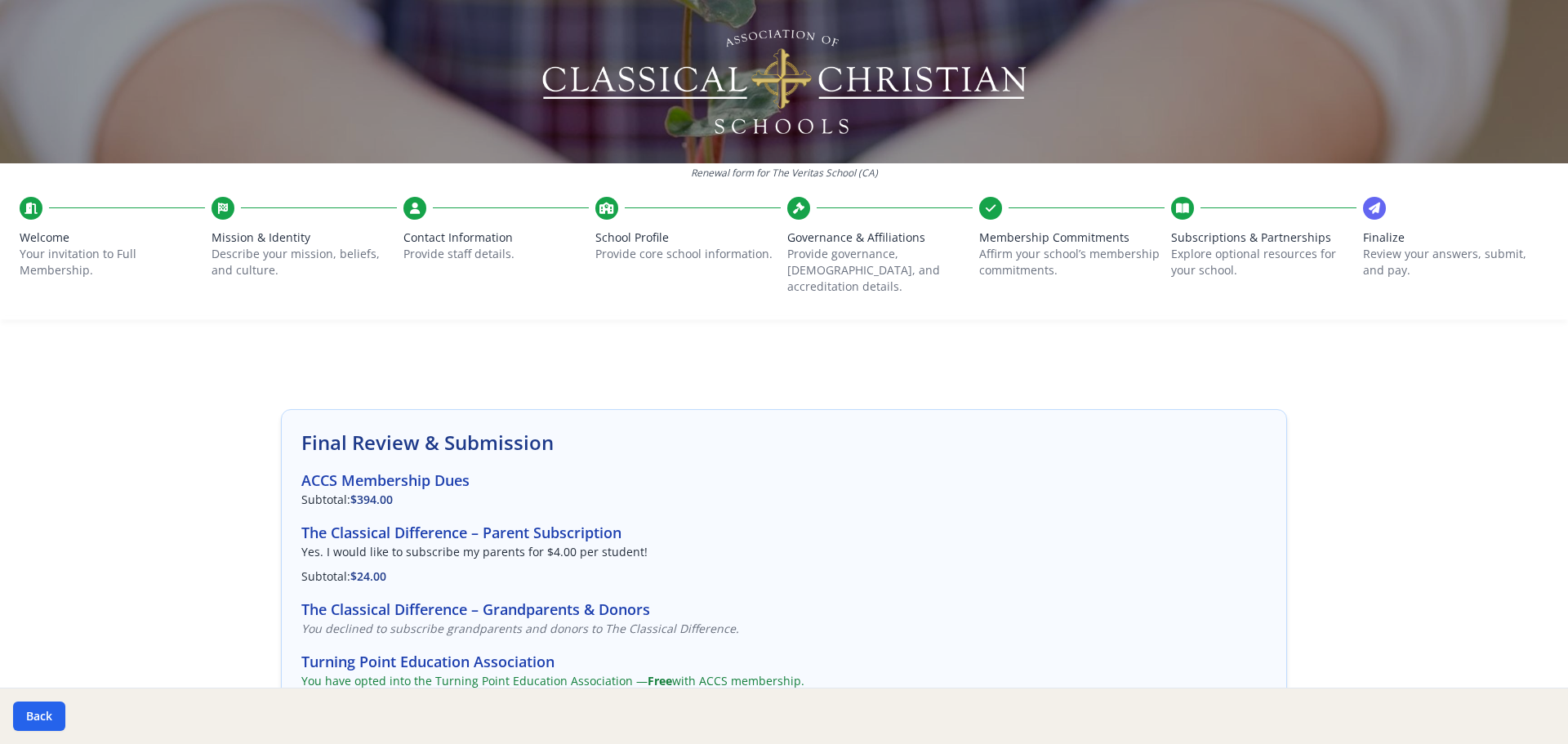
scroll to position [0, 0]
